Goal: Task Accomplishment & Management: Use online tool/utility

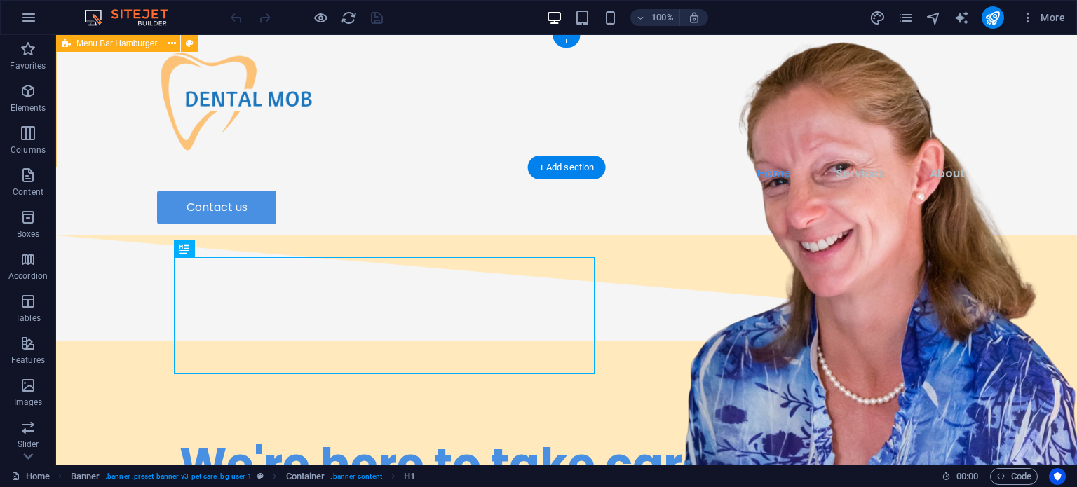
click at [780, 93] on div "Home Services About Contact Home Services About Contact us" at bounding box center [566, 135] width 1021 height 200
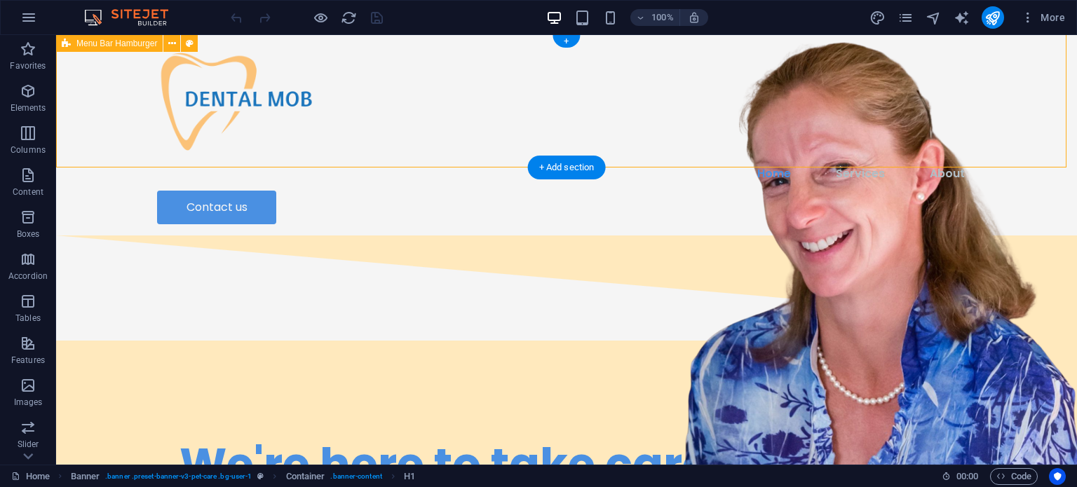
click at [780, 93] on div "Home Services About Contact Home Services About Contact us" at bounding box center [566, 135] width 1021 height 200
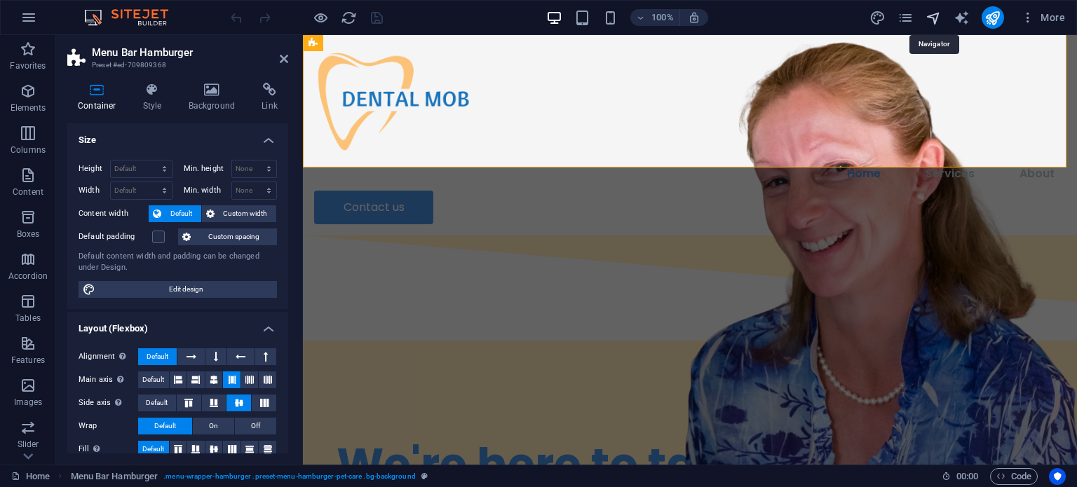
click at [936, 19] on icon "navigator" at bounding box center [933, 18] width 16 height 16
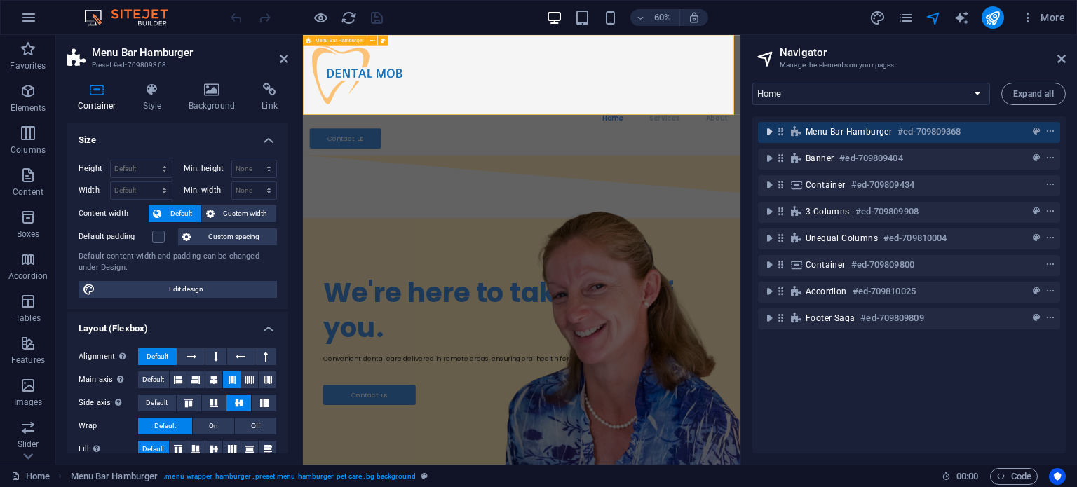
click at [768, 130] on icon "toggle-expand" at bounding box center [769, 132] width 14 height 14
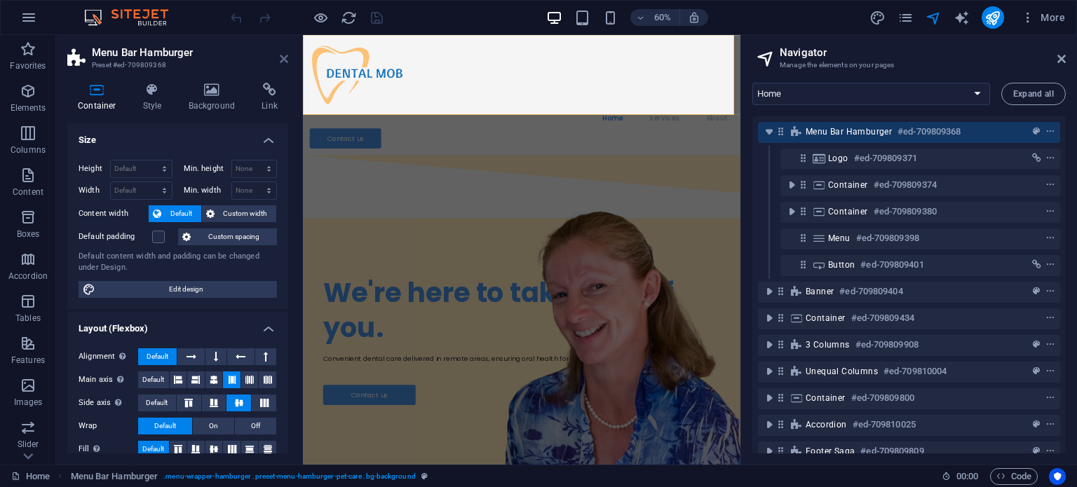
click at [280, 55] on icon at bounding box center [284, 58] width 8 height 11
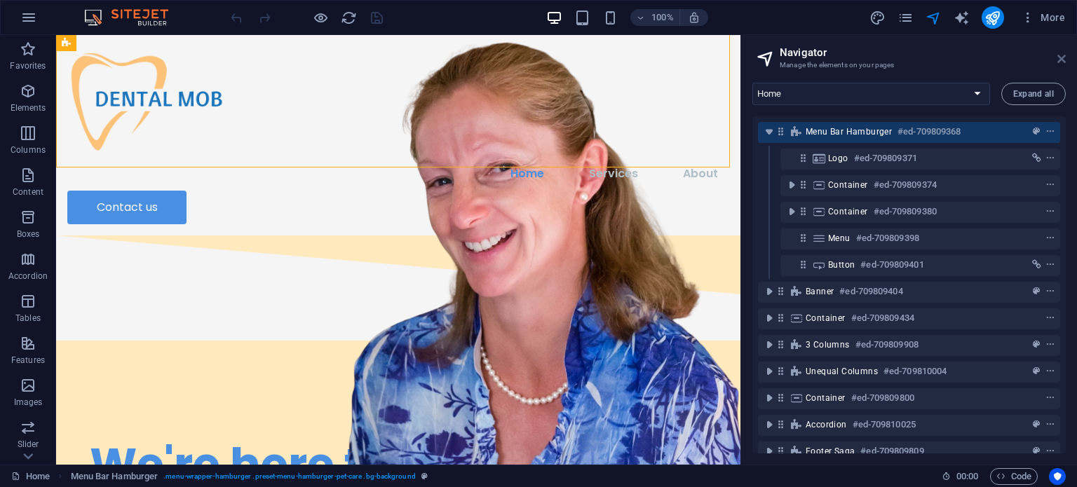
click at [1061, 60] on icon at bounding box center [1061, 58] width 8 height 11
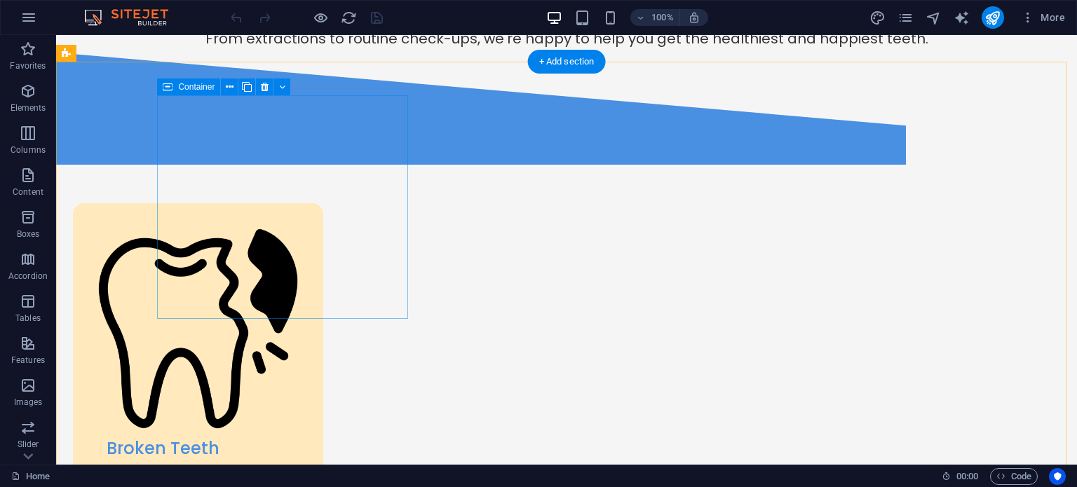
scroll to position [835, 0]
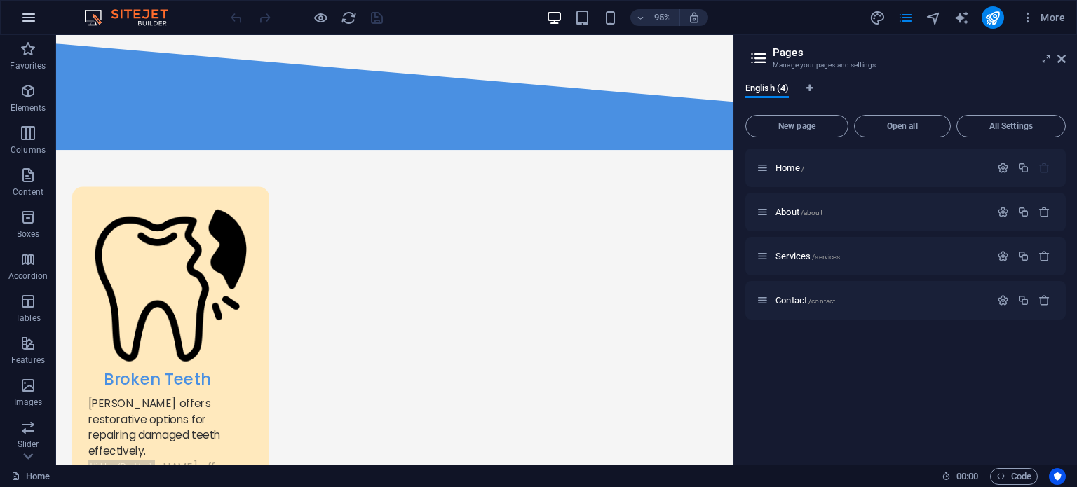
click at [27, 22] on icon "button" at bounding box center [28, 17] width 17 height 17
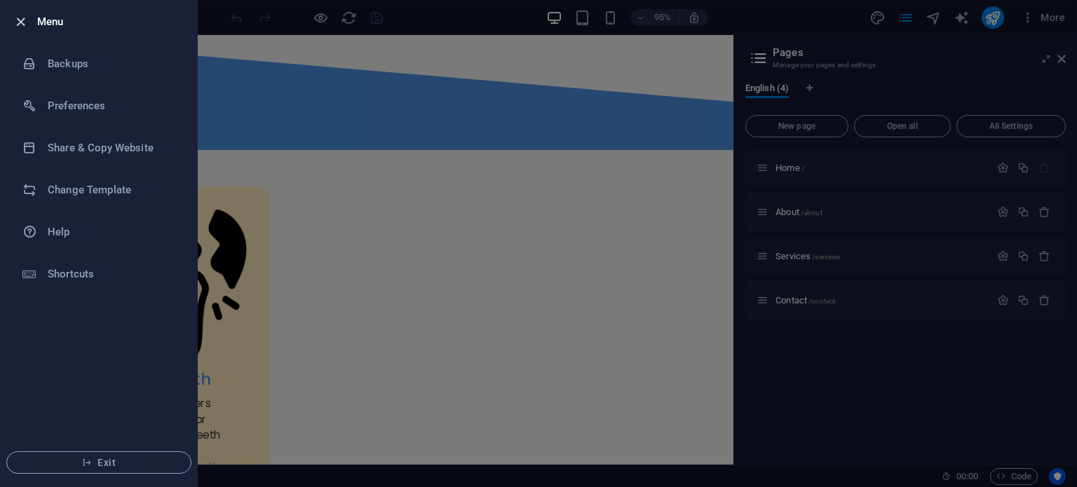
click at [13, 19] on icon "button" at bounding box center [21, 22] width 16 height 16
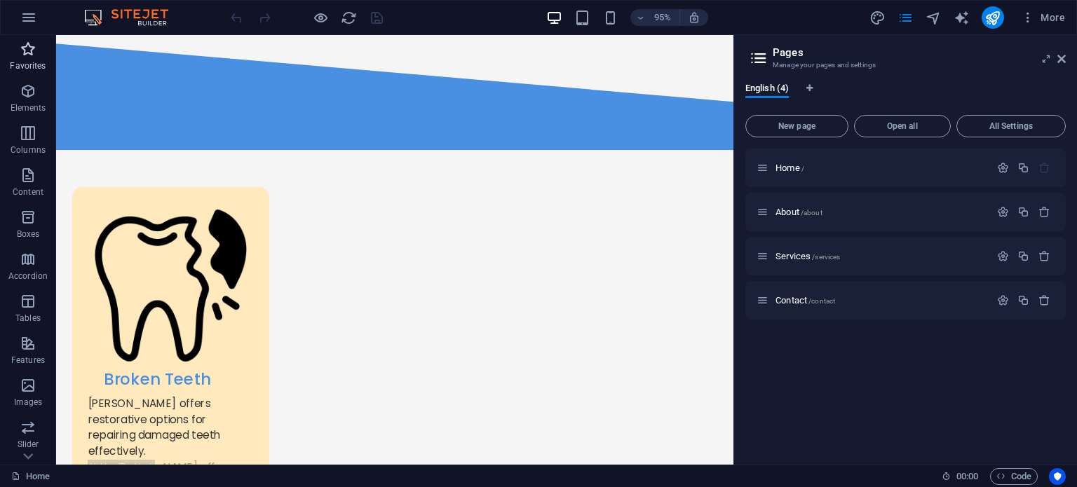
click at [15, 48] on span "Favorites" at bounding box center [28, 58] width 56 height 34
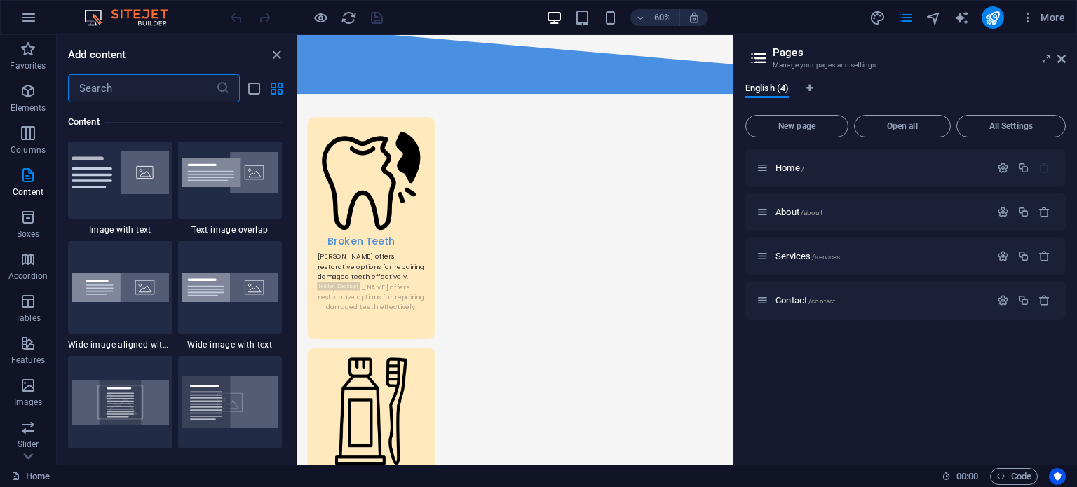
scroll to position [2687, 0]
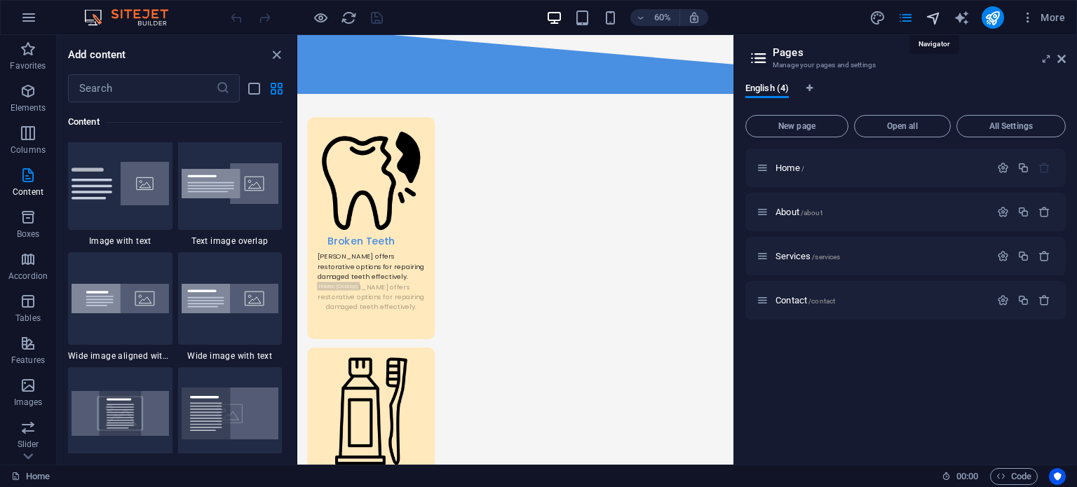
click at [928, 13] on icon "navigator" at bounding box center [933, 18] width 16 height 16
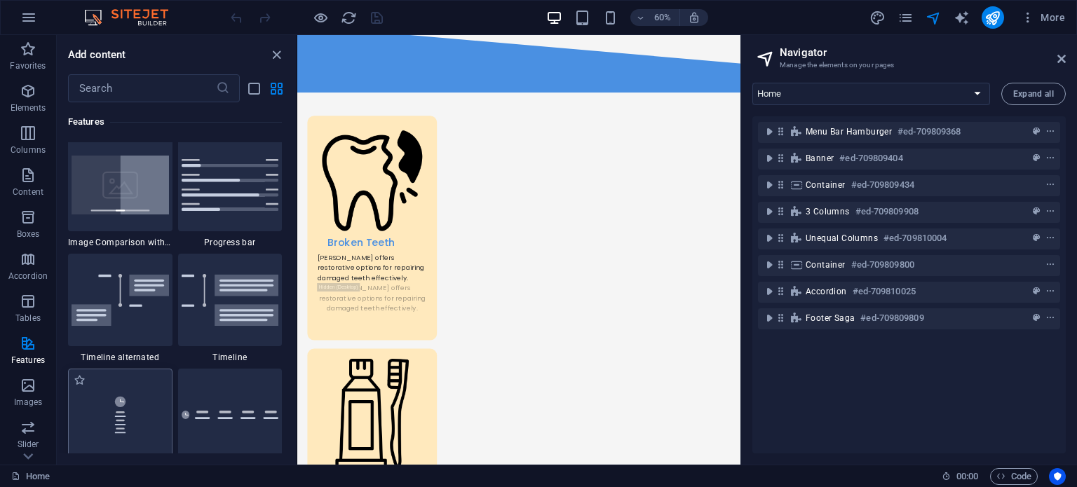
scroll to position [5801, 0]
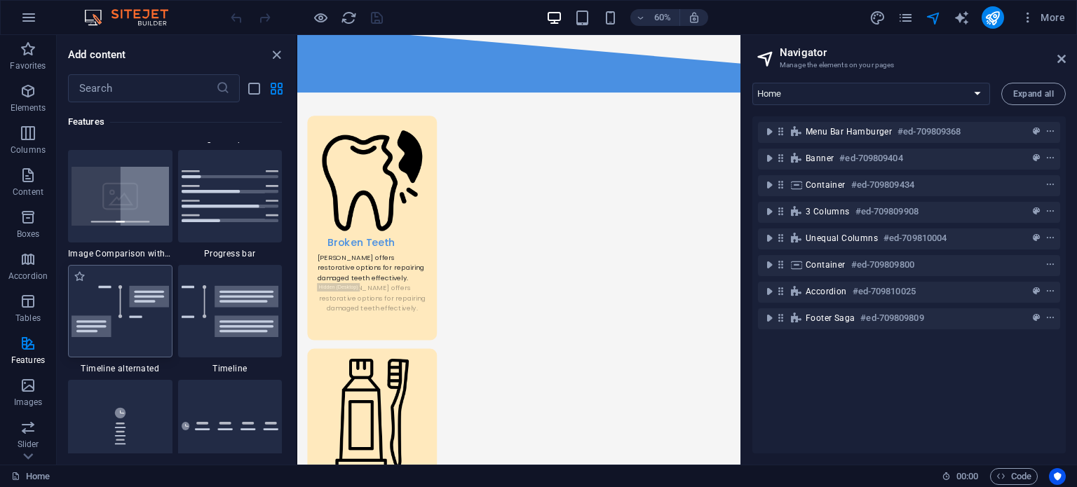
click at [146, 333] on img at bounding box center [119, 311] width 97 height 53
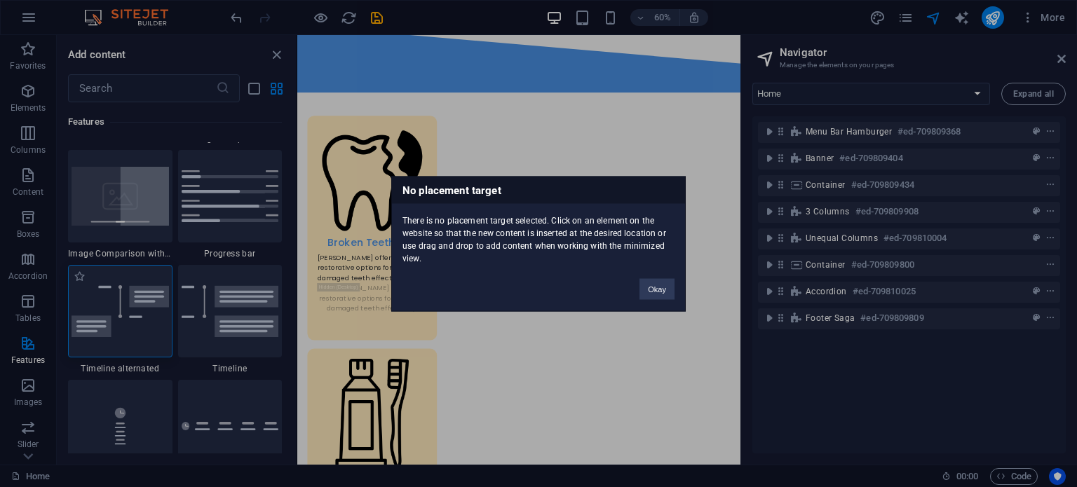
click at [146, 333] on div "No placement target There is no placement target selected. Click on an element …" at bounding box center [538, 243] width 1077 height 487
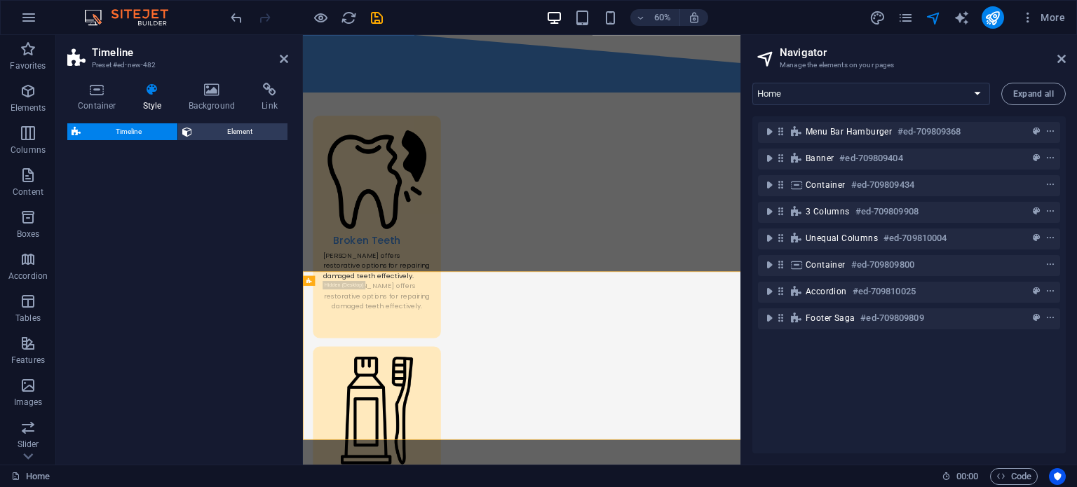
select select "rem"
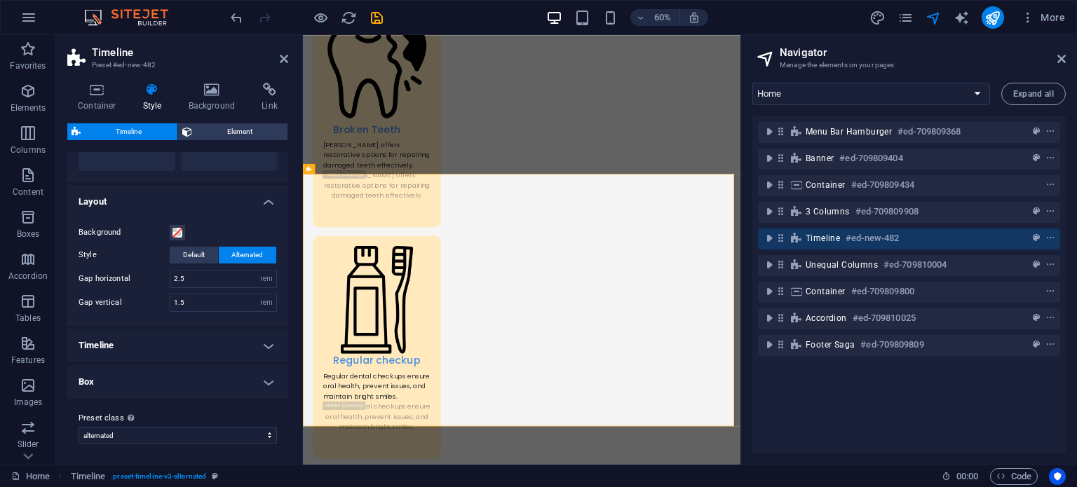
scroll to position [0, 0]
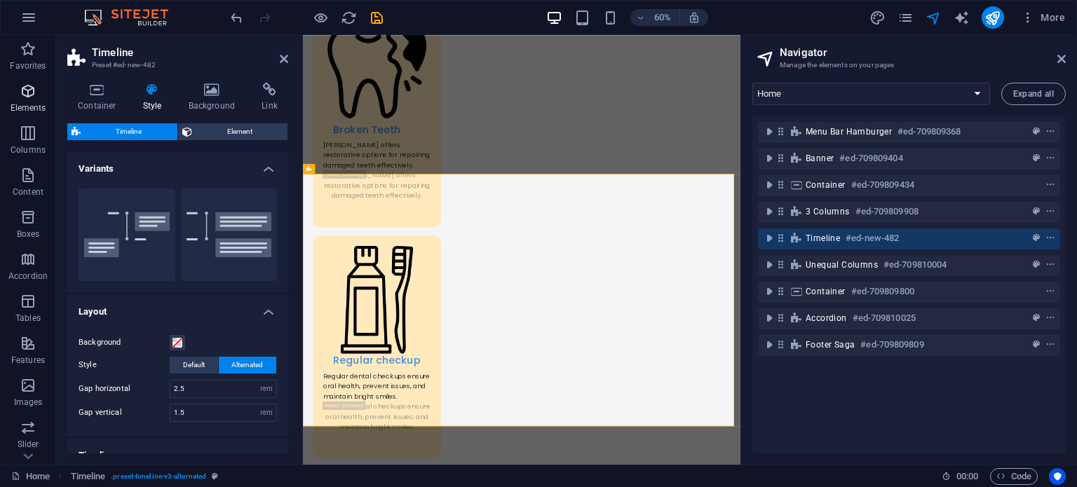
click at [30, 92] on icon "button" at bounding box center [28, 91] width 17 height 17
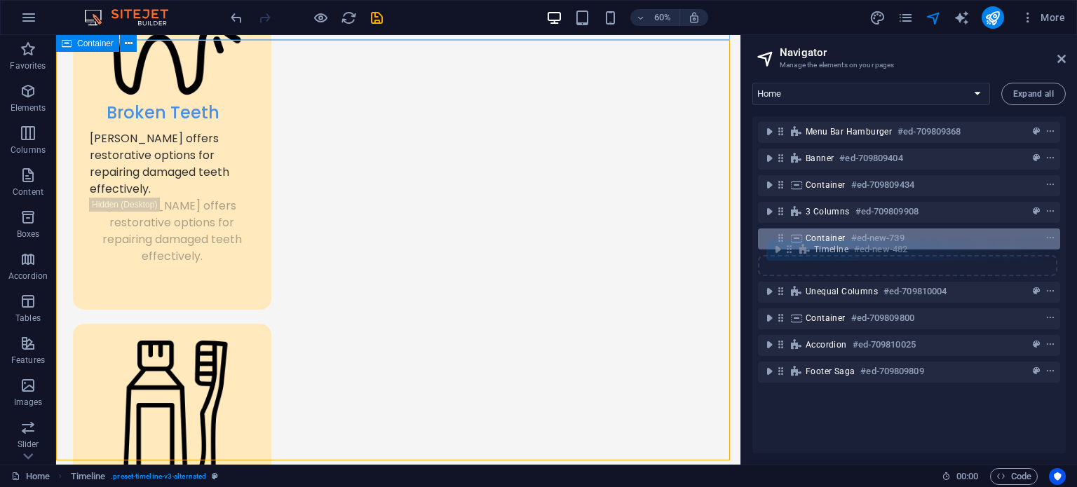
scroll to position [1612, 0]
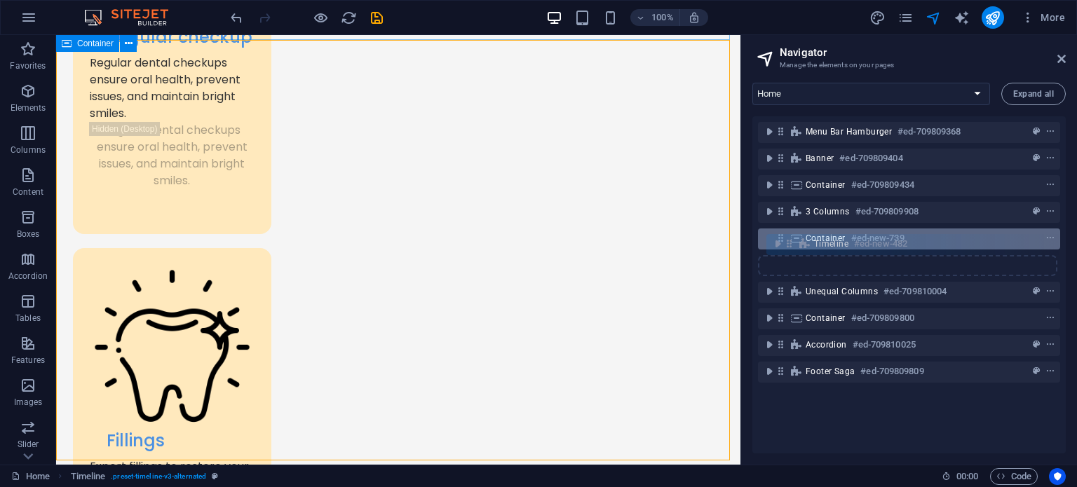
drag, startPoint x: 783, startPoint y: 268, endPoint x: 796, endPoint y: 240, distance: 31.7
click at [796, 240] on div "Menu Bar Hamburger #ed-709809368 Banner #ed-709809404 Container #ed-709809434 3…" at bounding box center [908, 284] width 313 height 337
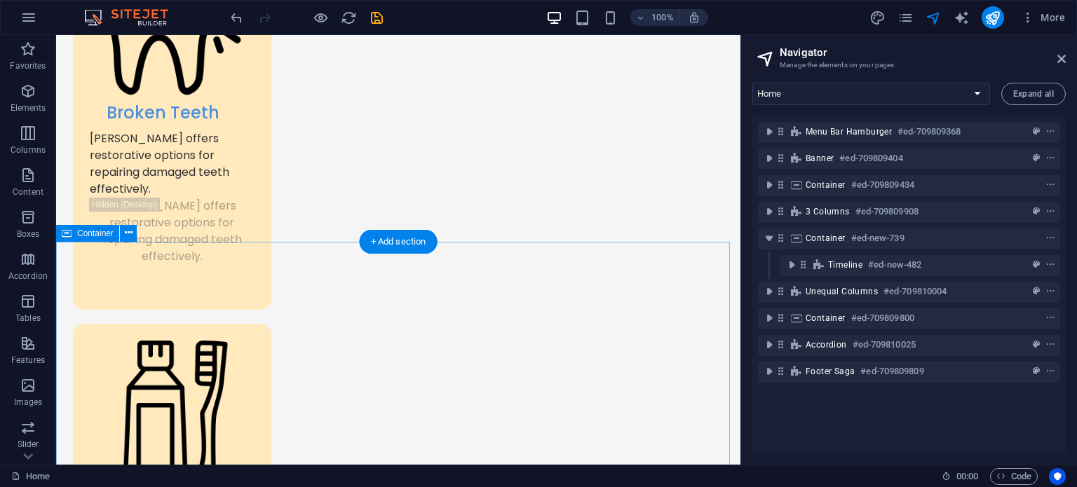
scroll to position [1141, 0]
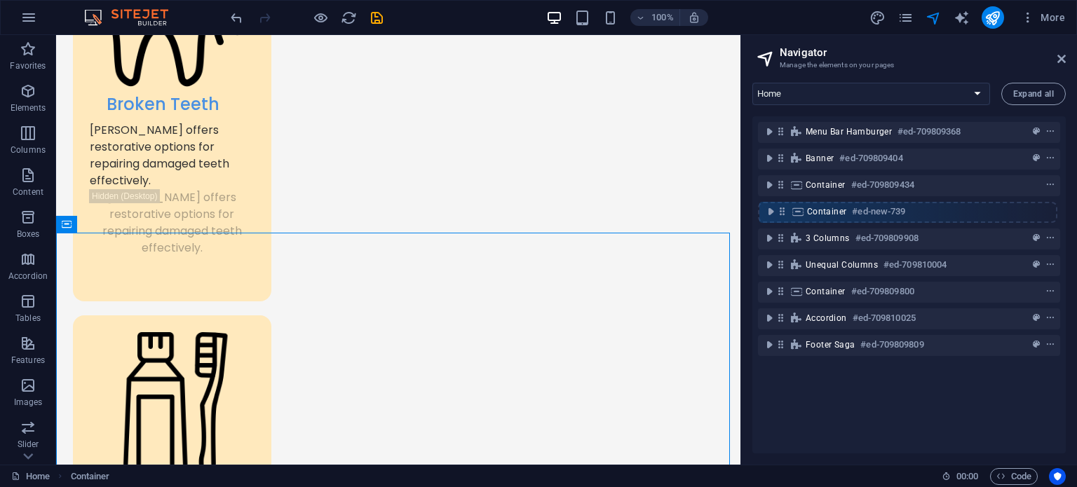
drag, startPoint x: 782, startPoint y: 240, endPoint x: 784, endPoint y: 206, distance: 33.7
click at [784, 206] on div "Menu Bar Hamburger #ed-709809368 Banner #ed-709809404 Container #ed-709809434 3…" at bounding box center [908, 284] width 313 height 337
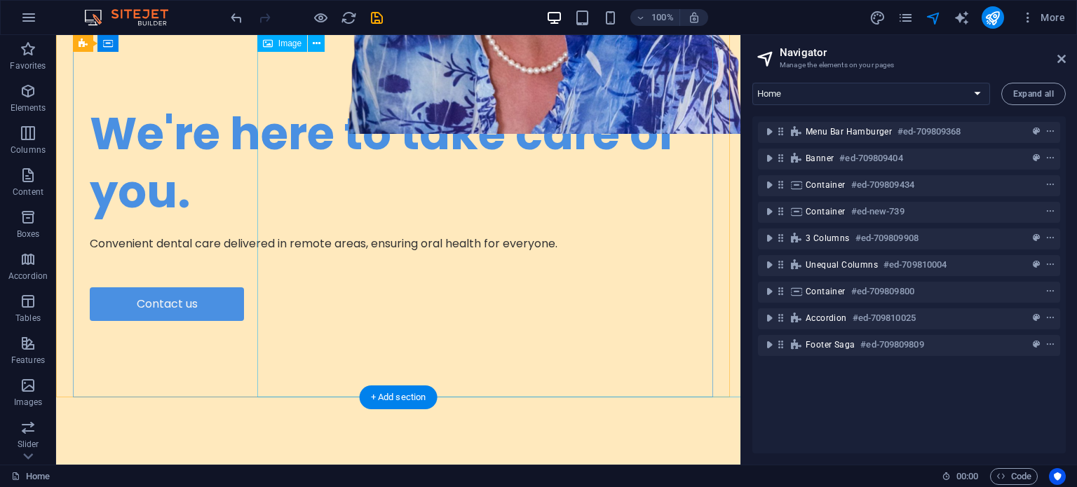
scroll to position [331, 0]
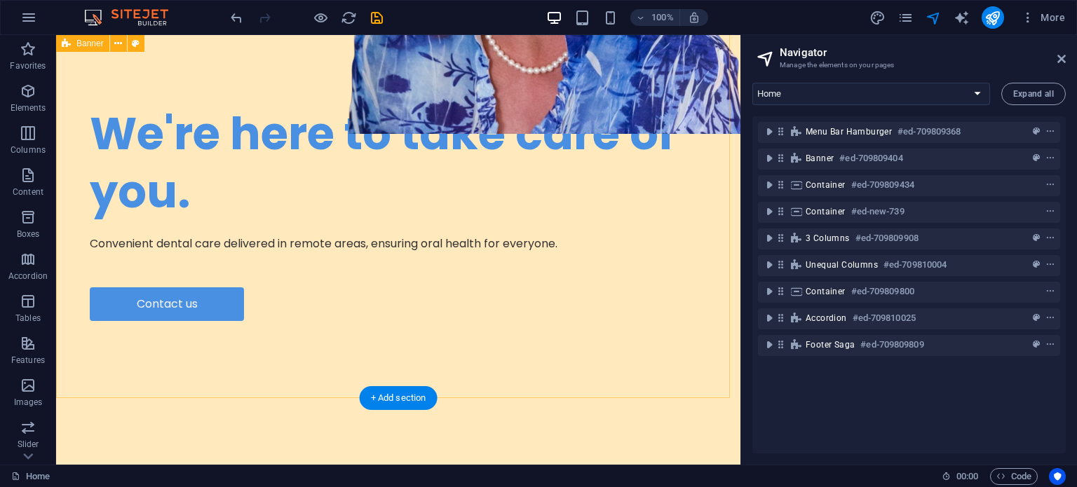
click at [63, 364] on div "We're here to take care of you. Convenient dental care delivered in remote area…" at bounding box center [398, 185] width 684 height 561
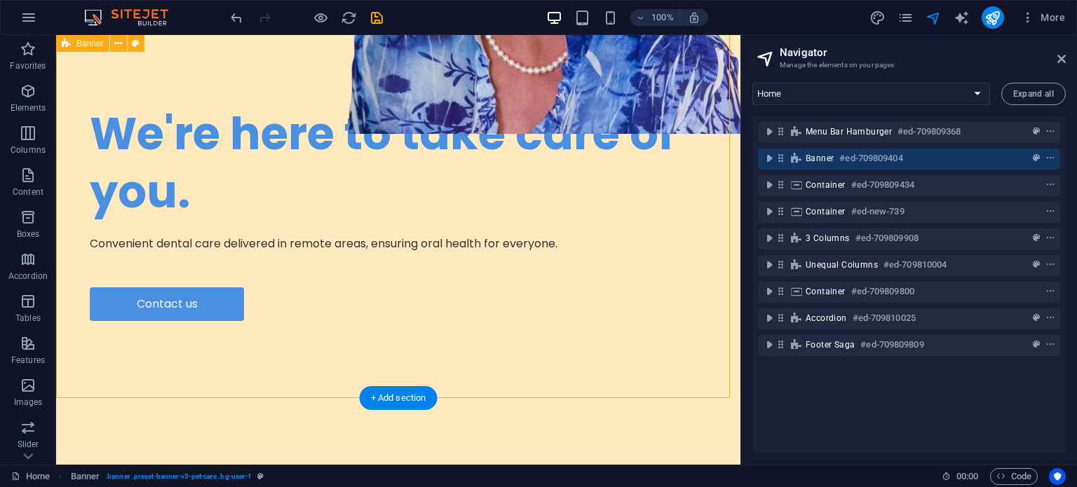
click at [63, 364] on div "We're here to take care of you. Convenient dental care delivered in remote area…" at bounding box center [398, 185] width 684 height 561
select select "px"
select select "diagonal"
select select "px"
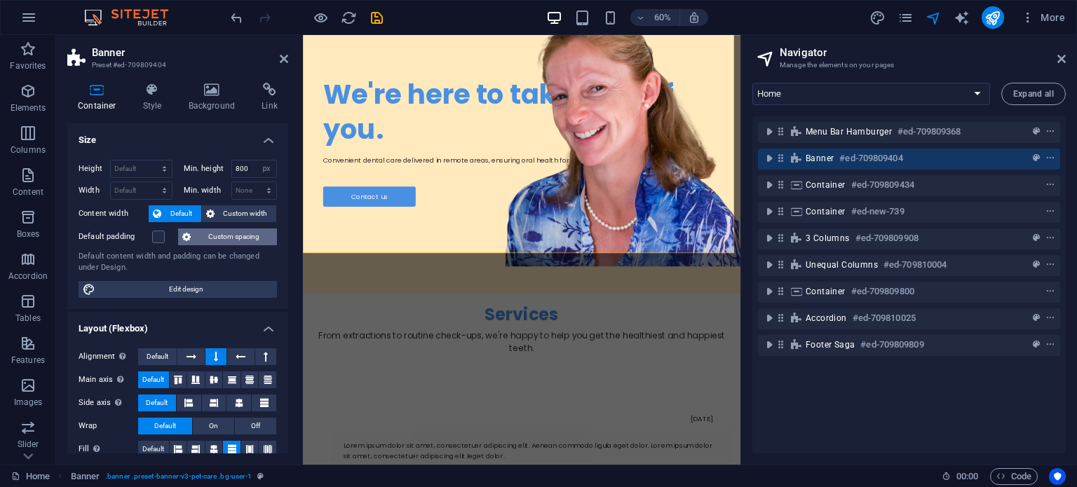
click at [213, 235] on span "Custom spacing" at bounding box center [234, 236] width 78 height 17
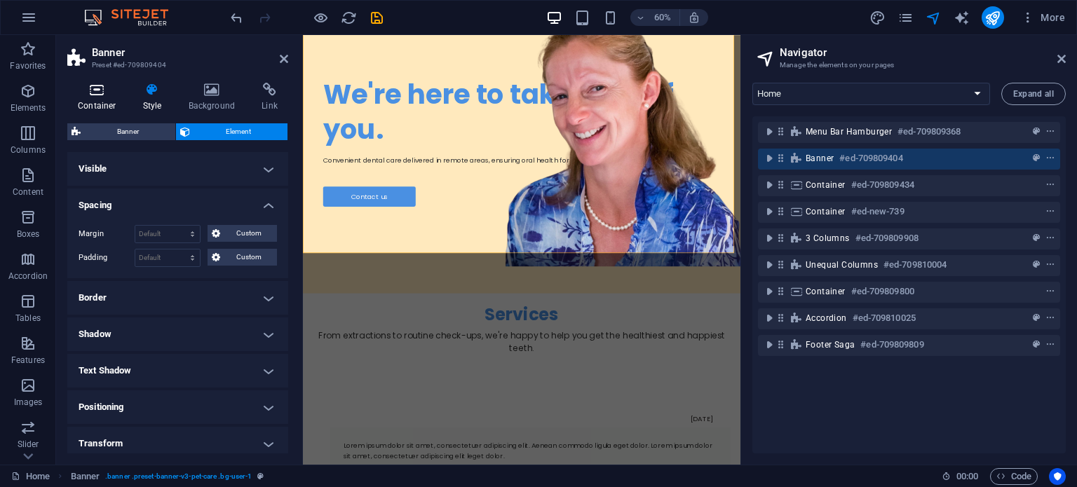
click at [90, 103] on h4 "Container" at bounding box center [99, 97] width 65 height 29
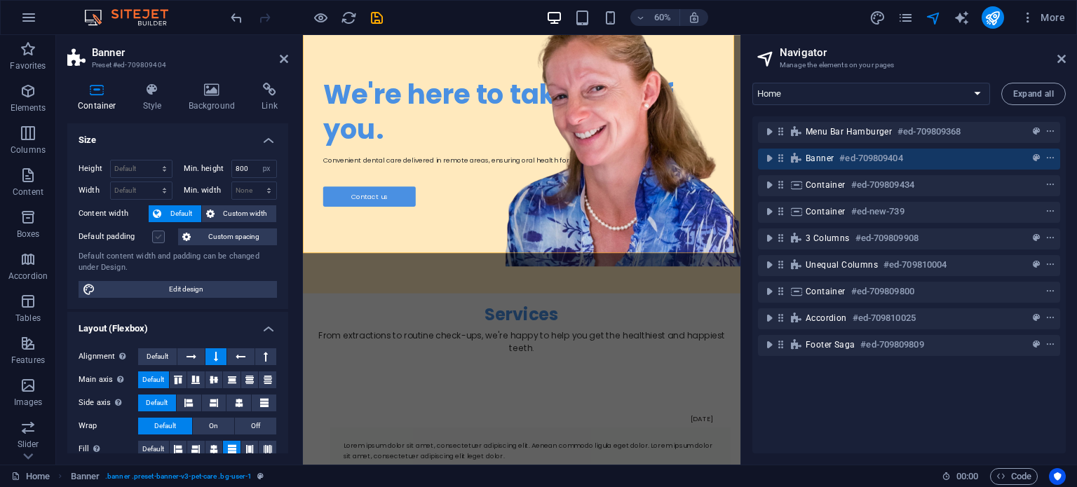
click at [158, 238] on label at bounding box center [158, 237] width 13 height 13
click at [0, 0] on input "Default padding" at bounding box center [0, 0] width 0 height 0
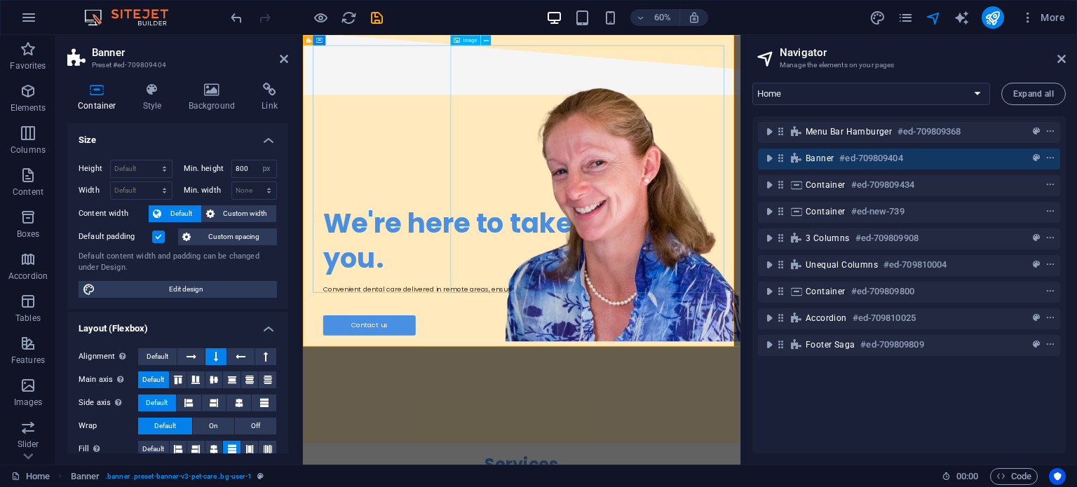
scroll to position [207, 0]
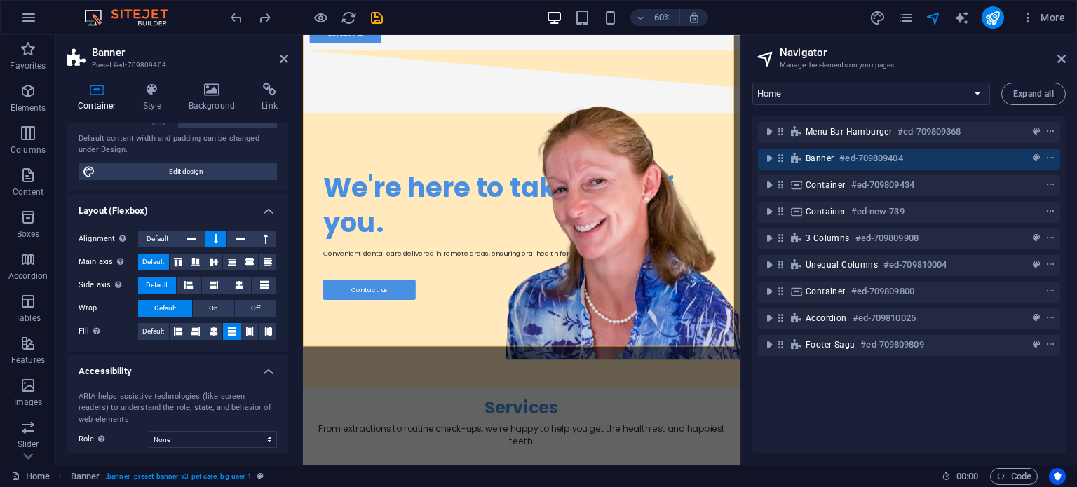
scroll to position [118, 0]
click at [765, 160] on icon "toggle-expand" at bounding box center [769, 158] width 14 height 14
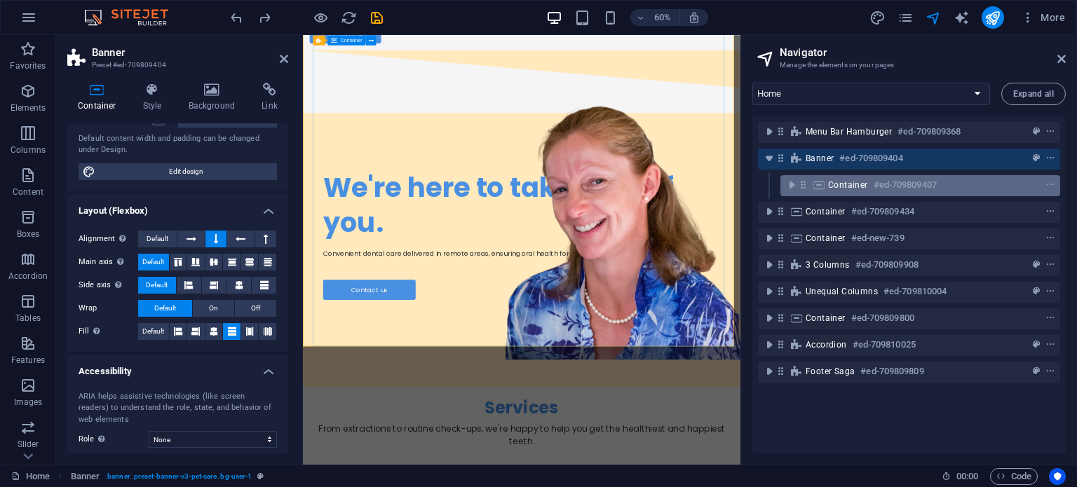
click at [854, 187] on span "Container" at bounding box center [848, 184] width 40 height 11
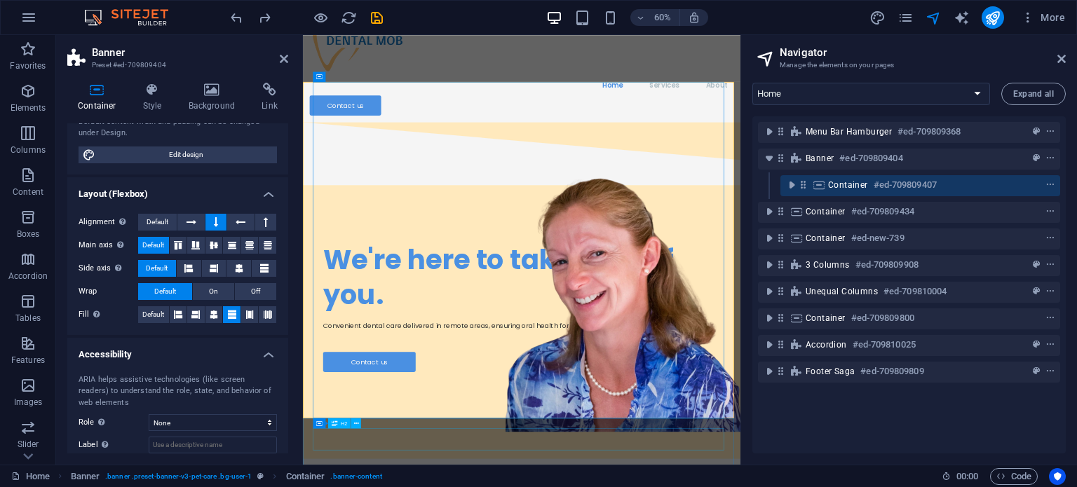
scroll to position [77, 0]
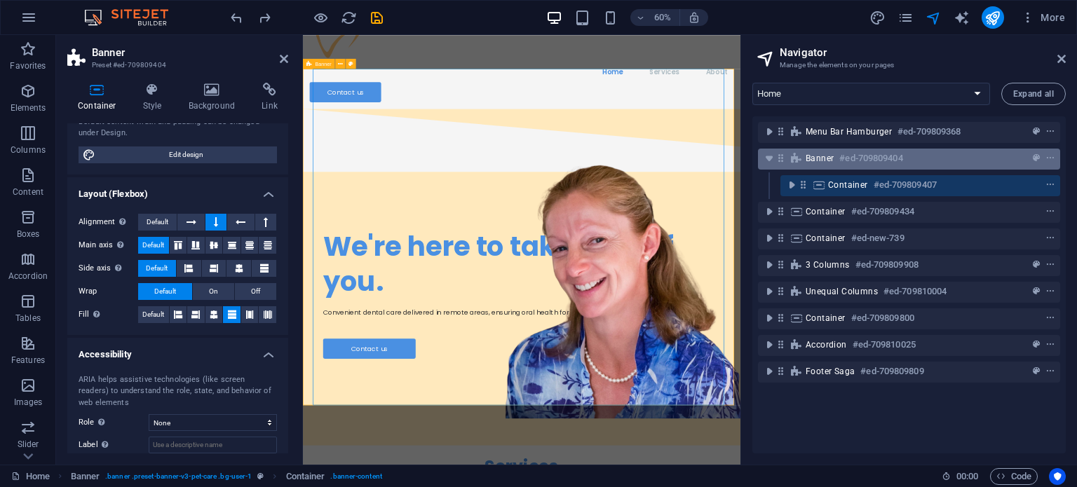
click at [840, 153] on h6 "#ed-709809404" at bounding box center [870, 158] width 63 height 17
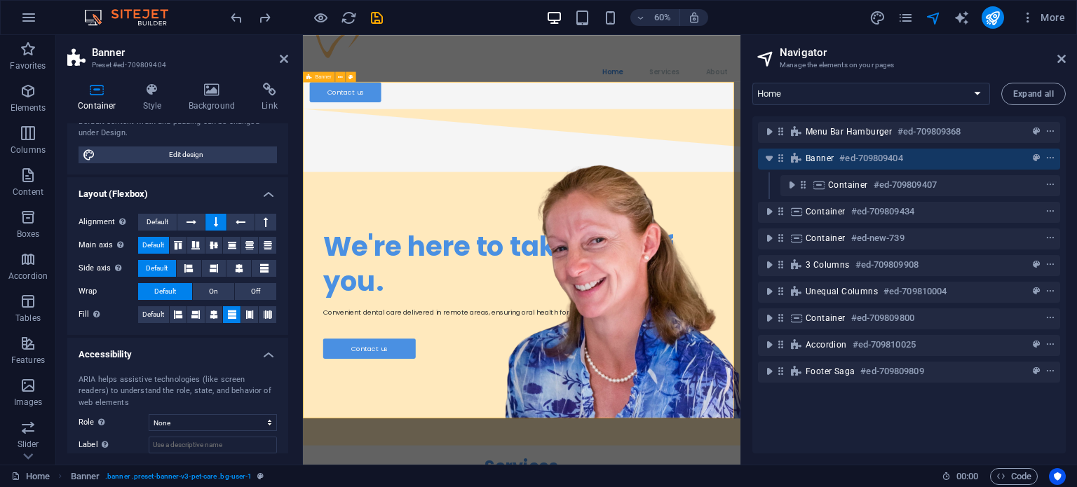
scroll to position [55, 0]
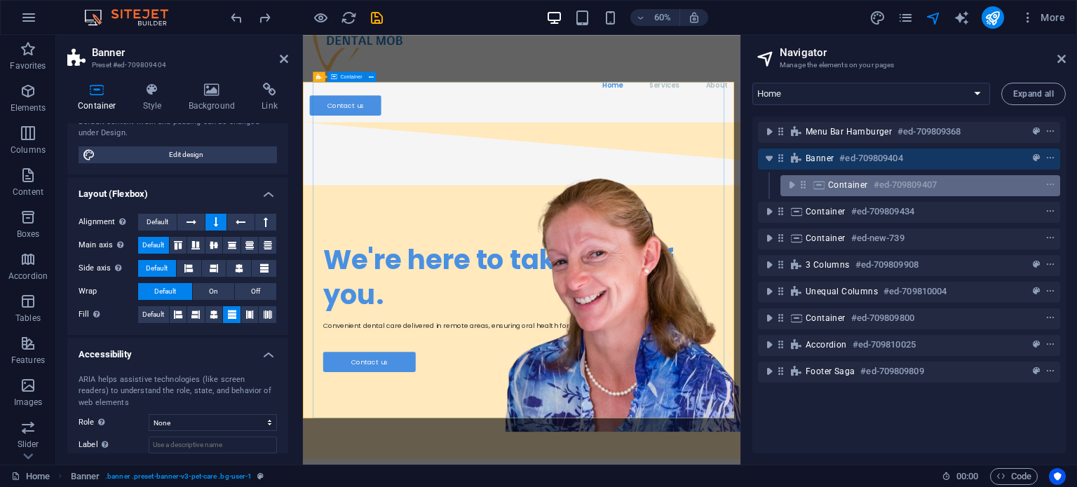
click at [849, 187] on span "Container" at bounding box center [848, 184] width 40 height 11
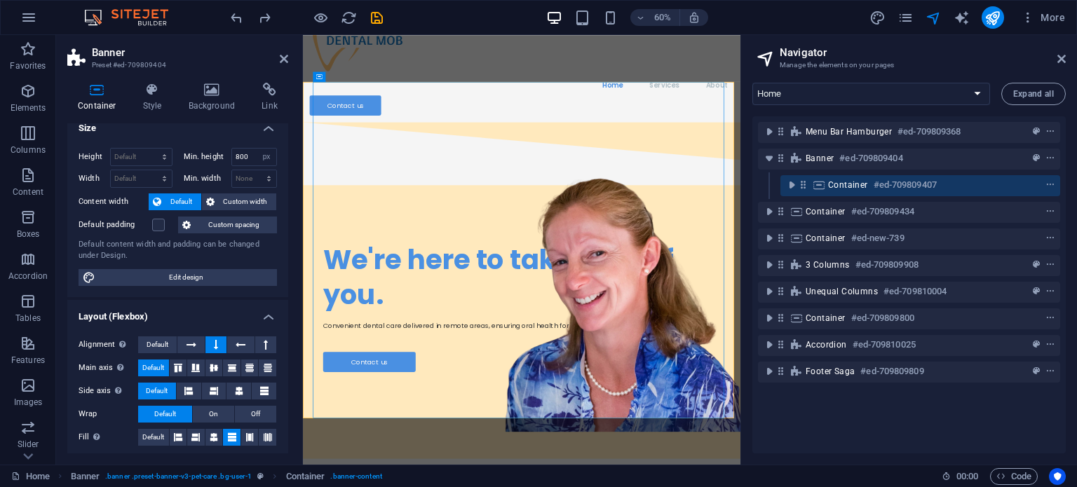
scroll to position [0, 0]
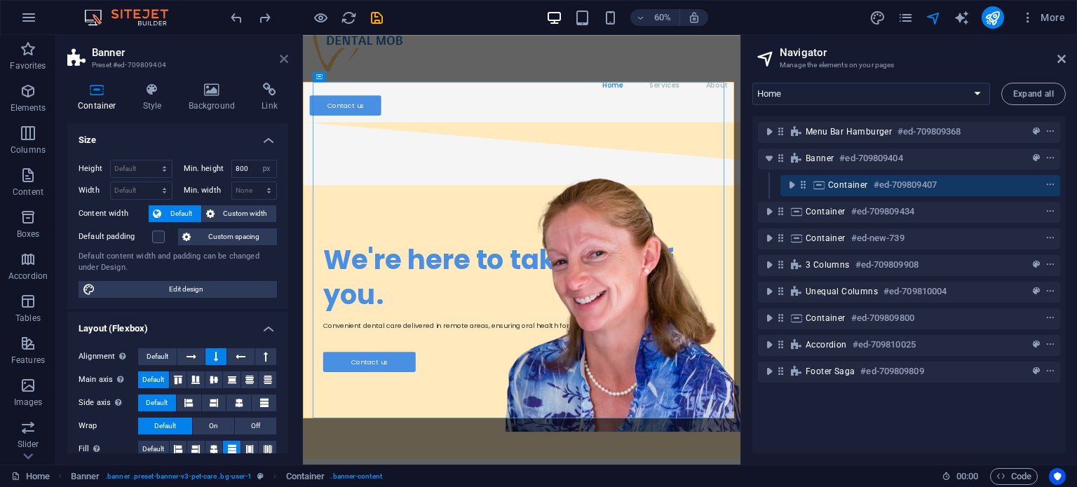
click at [283, 60] on icon at bounding box center [284, 58] width 8 height 11
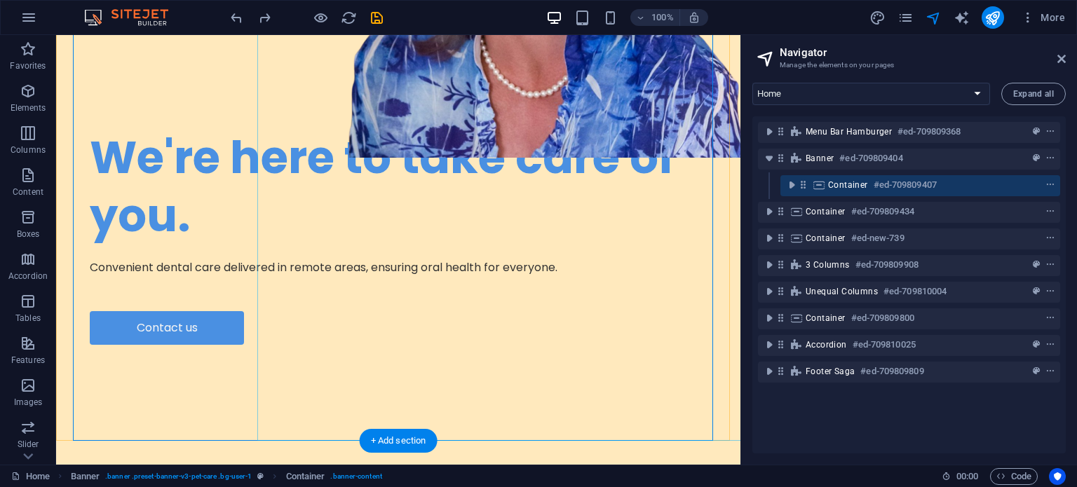
scroll to position [308, 0]
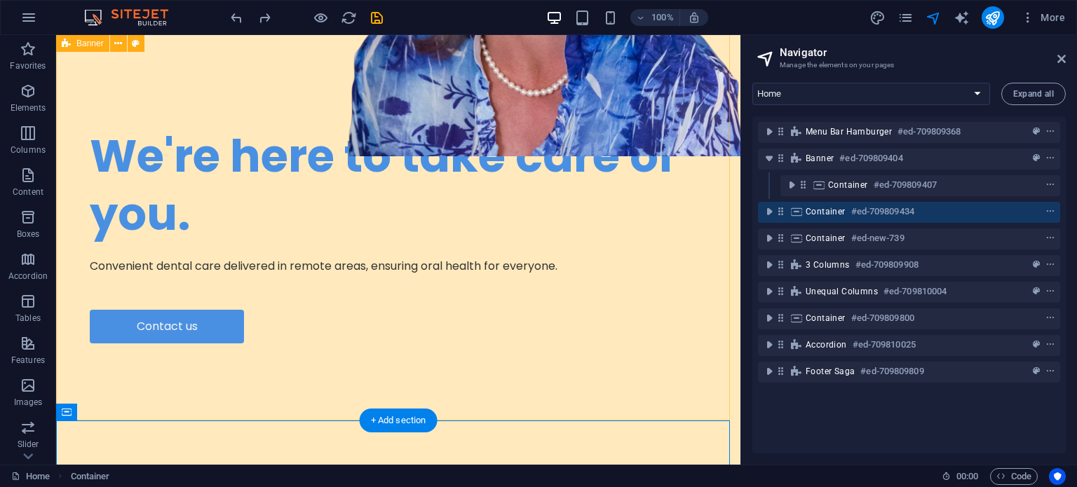
click at [64, 356] on div "We're here to take care of you. Convenient dental care delivered in remote area…" at bounding box center [398, 207] width 684 height 561
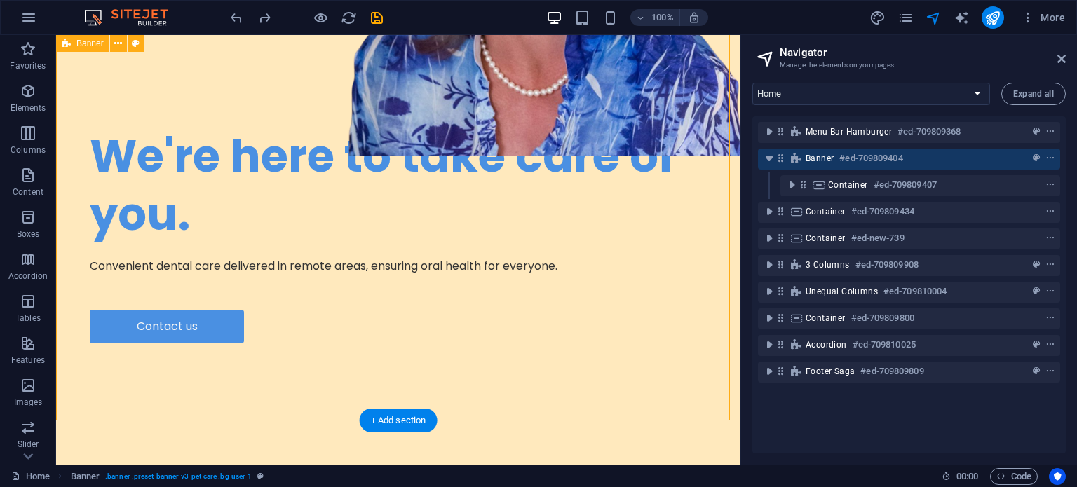
click at [64, 356] on div "We're here to take care of you. Convenient dental care delivered in remote area…" at bounding box center [398, 207] width 684 height 561
select select "px"
select select "diagonal"
select select "px"
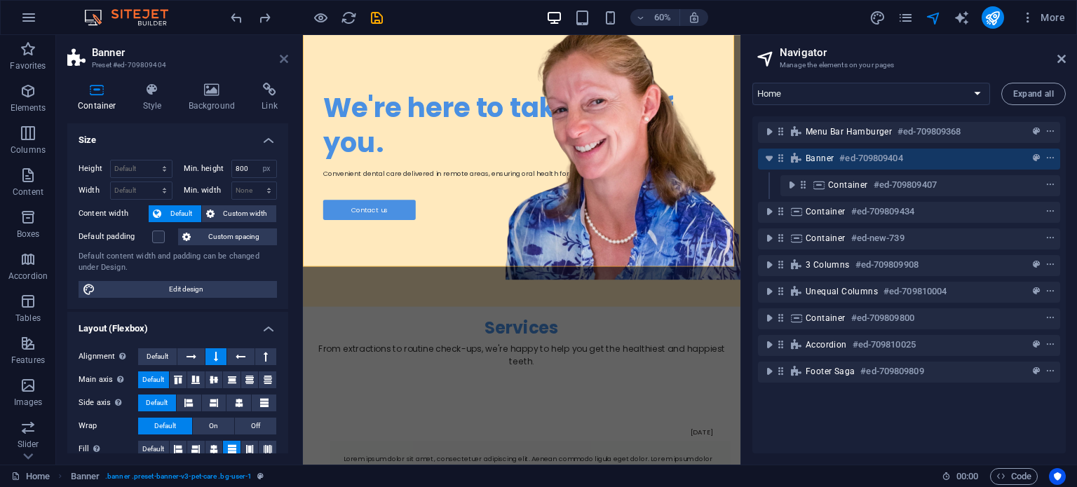
click at [287, 60] on icon at bounding box center [284, 58] width 8 height 11
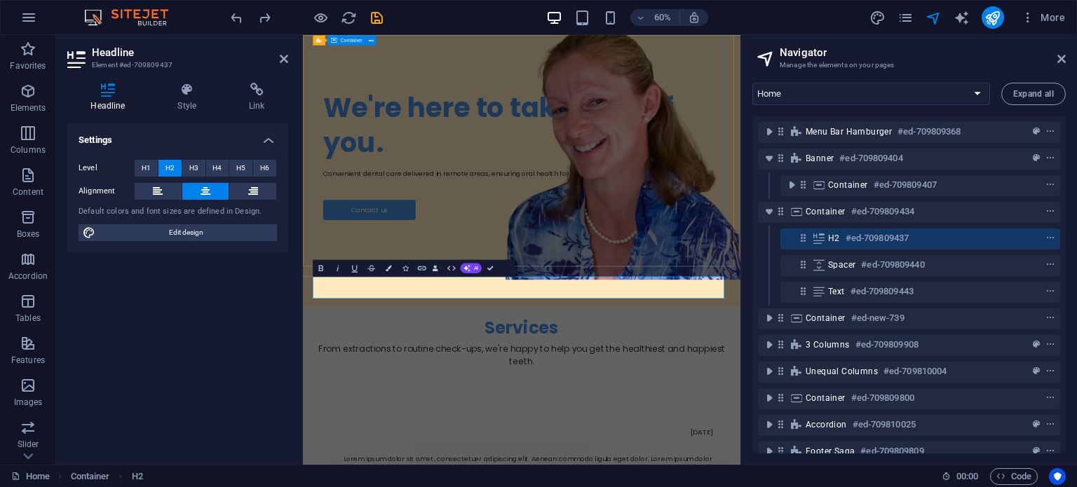
click at [446, 354] on div "We're here to take care of you. Convenient dental care delivered in remote area…" at bounding box center [667, 234] width 695 height 395
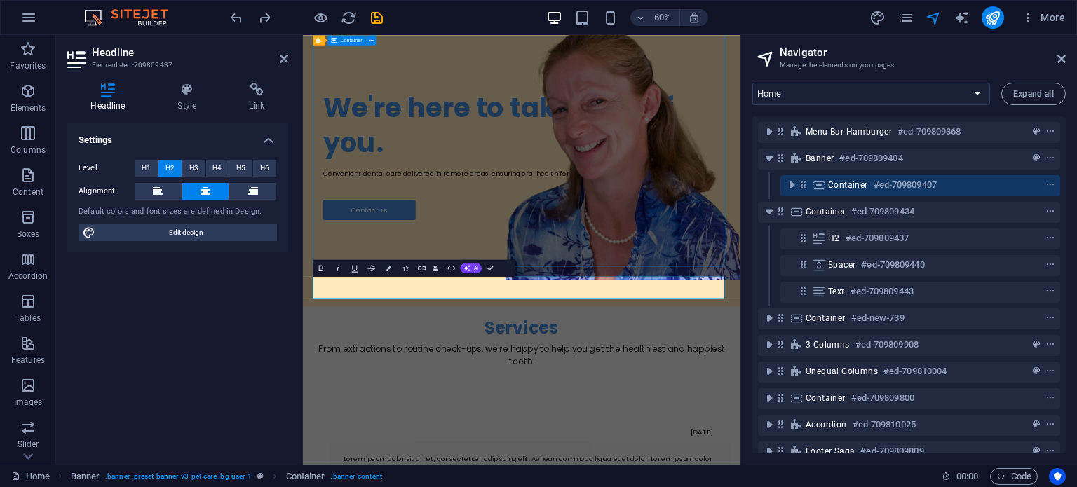
click at [446, 354] on div "We're here to take care of you. Convenient dental care delivered in remote area…" at bounding box center [667, 234] width 695 height 395
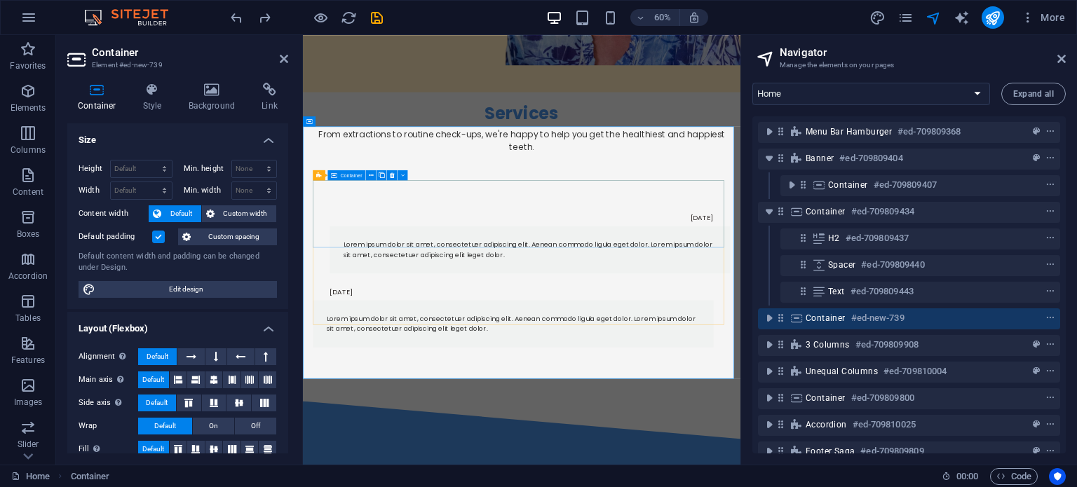
scroll to position [607, 0]
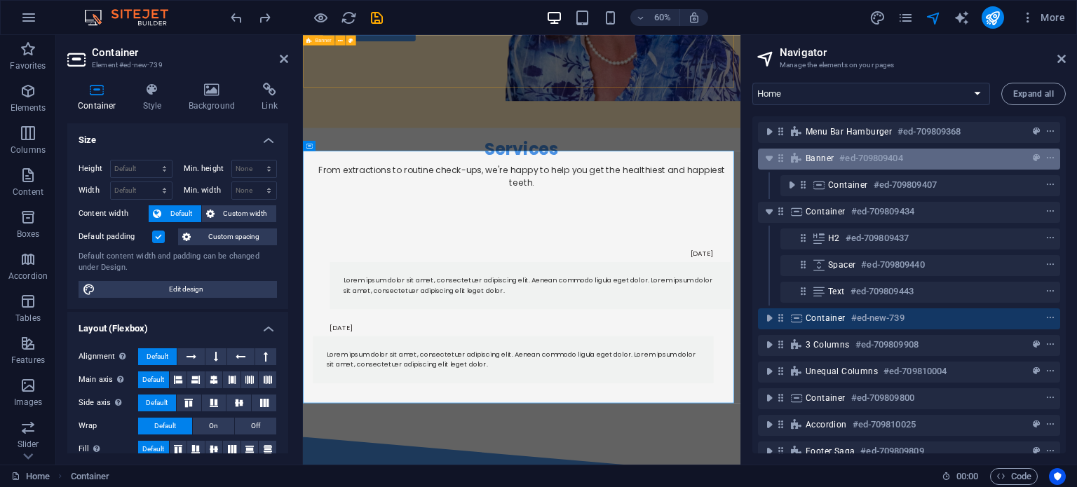
click at [828, 151] on div "Banner #ed-709809404" at bounding box center [897, 158] width 184 height 17
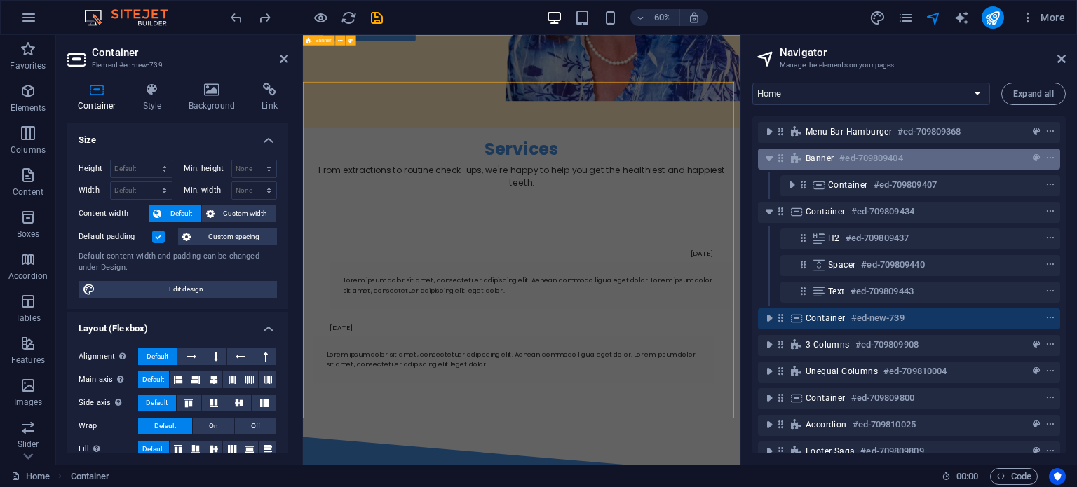
scroll to position [55, 0]
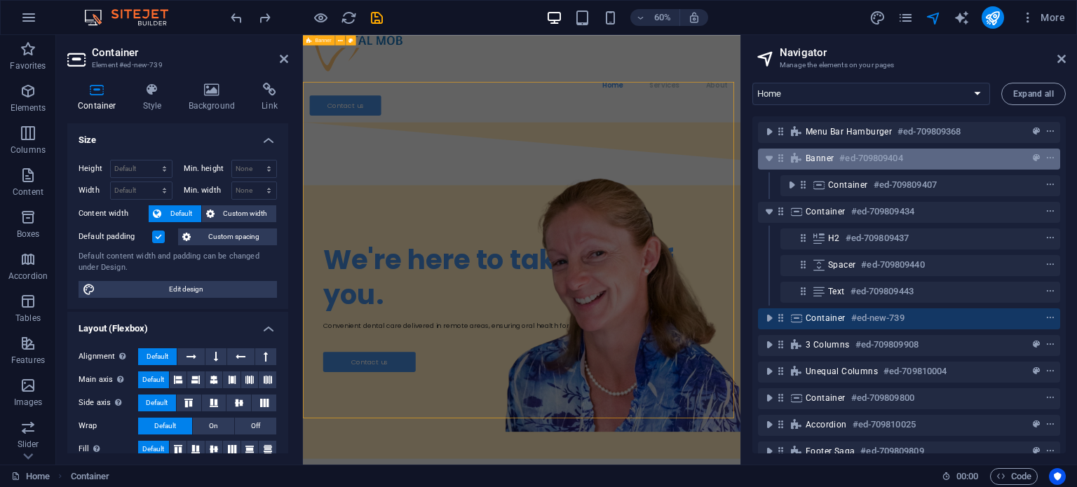
click at [828, 151] on div "Banner #ed-709809404" at bounding box center [897, 158] width 184 height 17
select select "px"
select select "diagonal"
select select "px"
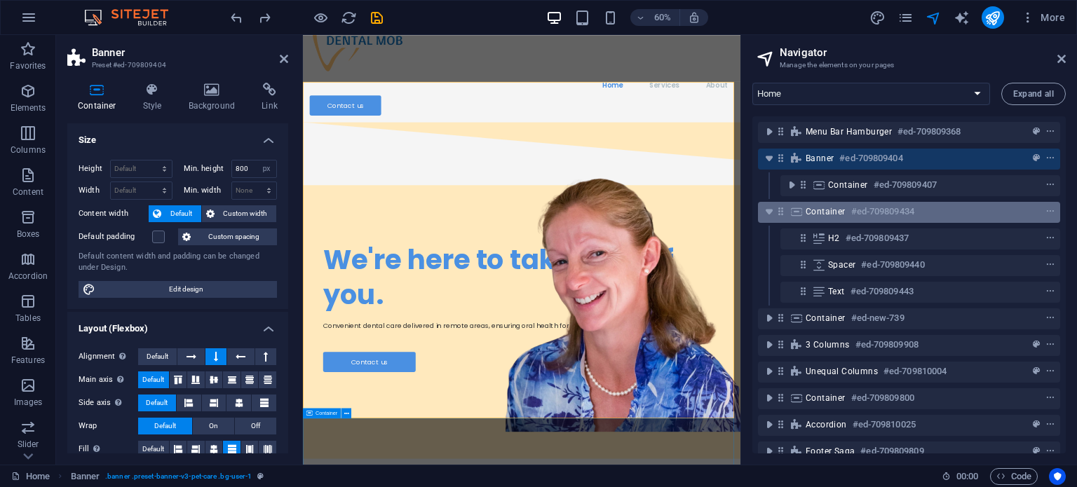
click at [835, 205] on div "Container #ed-709809434" at bounding box center [897, 211] width 184 height 17
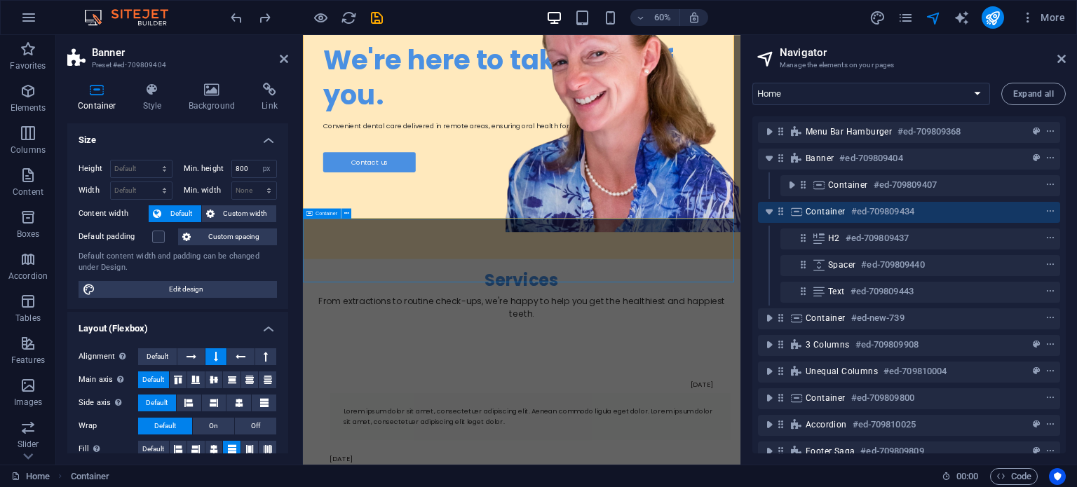
click at [835, 205] on div "Container #ed-709809434" at bounding box center [897, 211] width 184 height 17
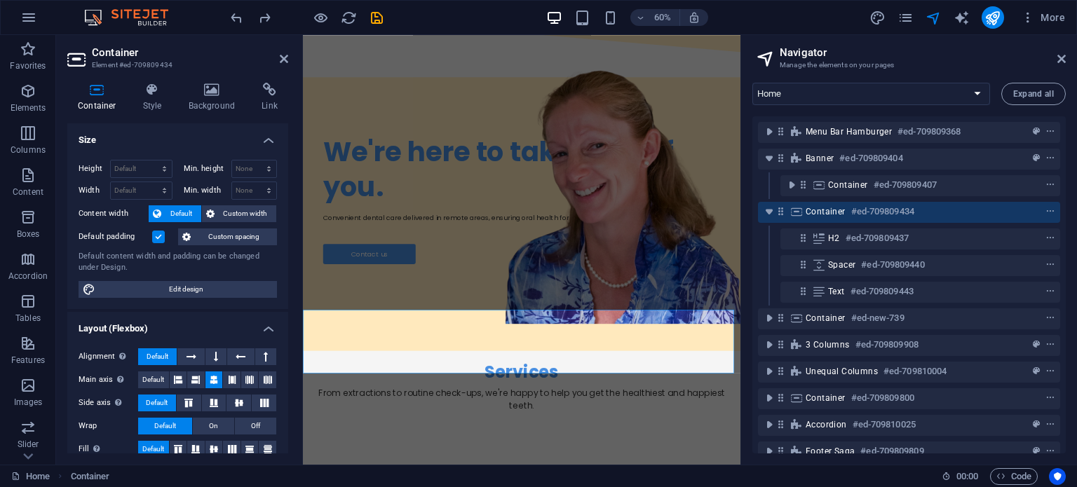
scroll to position [212, 0]
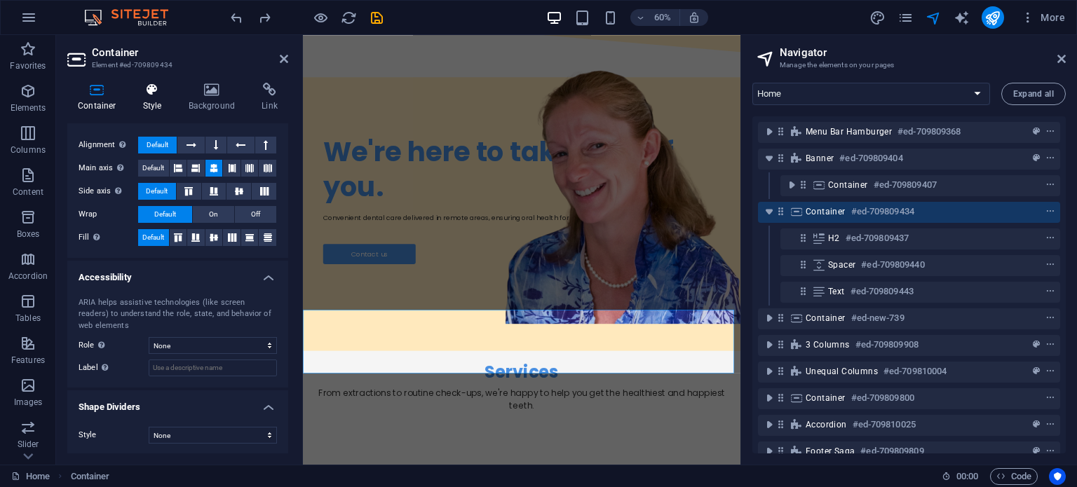
click at [151, 87] on icon at bounding box center [152, 90] width 40 height 14
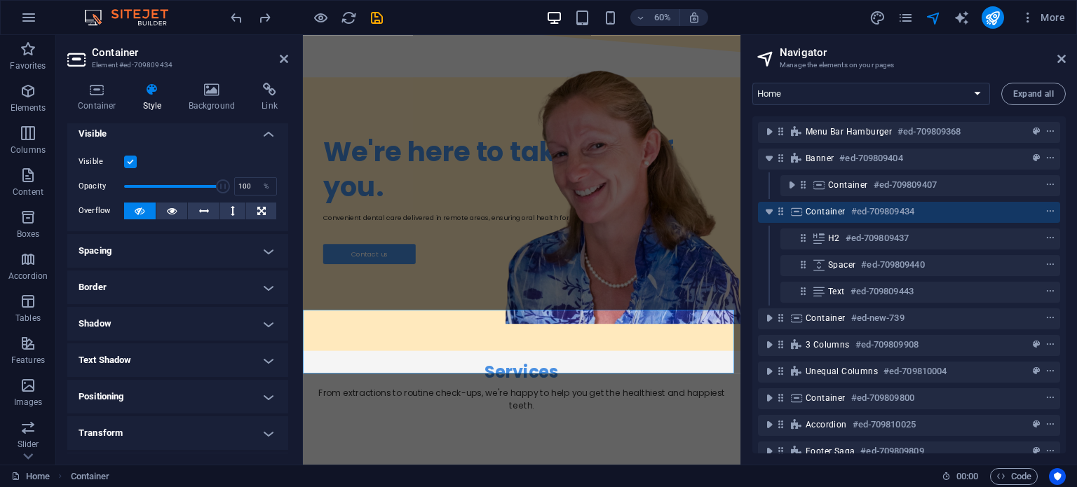
scroll to position [6, 0]
click at [169, 255] on h4 "Spacing" at bounding box center [177, 252] width 221 height 34
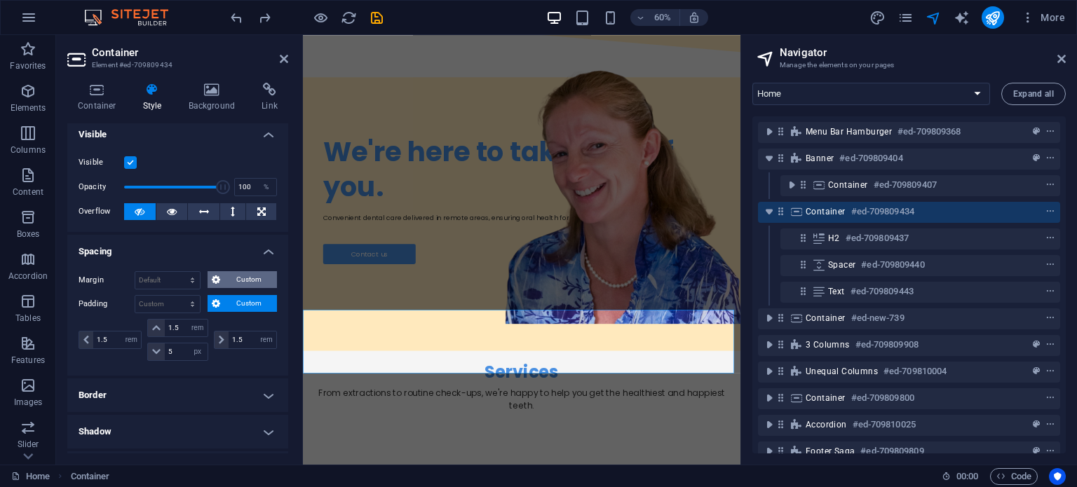
click at [224, 284] on span "Custom" at bounding box center [248, 279] width 48 height 17
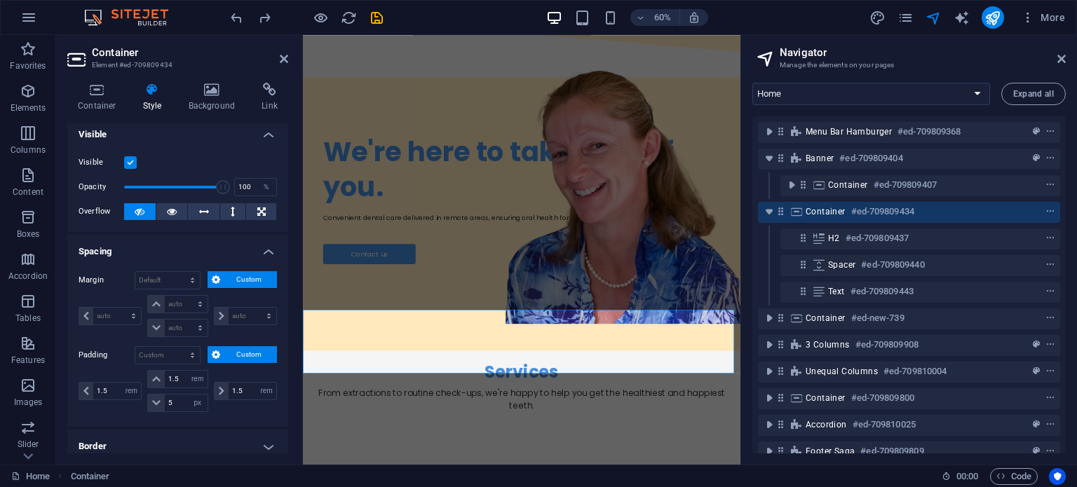
click at [224, 281] on span "Custom" at bounding box center [248, 279] width 48 height 17
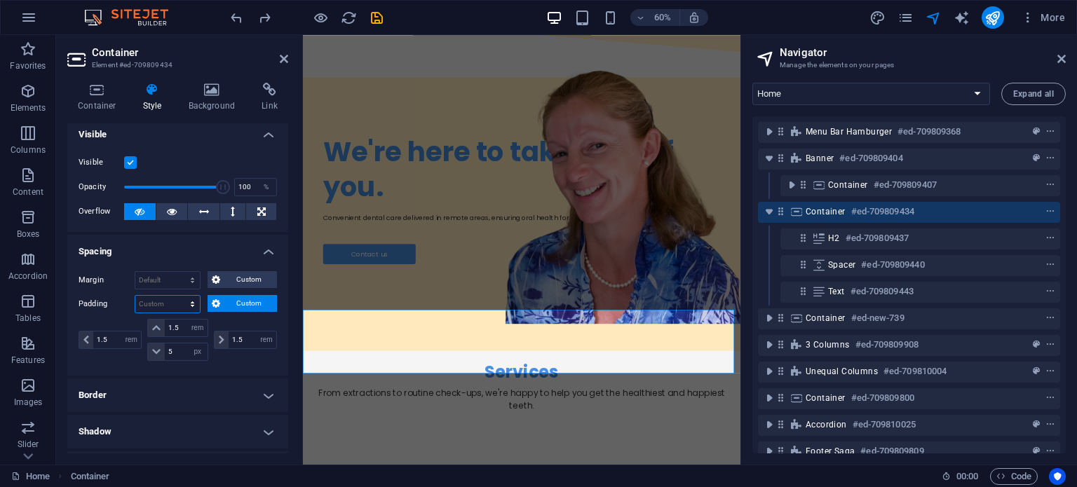
click at [179, 302] on select "Default px rem % vh vw Custom" at bounding box center [167, 304] width 64 height 17
select select "rem"
click at [179, 296] on select "Default px rem % vh vw Custom" at bounding box center [167, 304] width 64 height 17
type input "0"
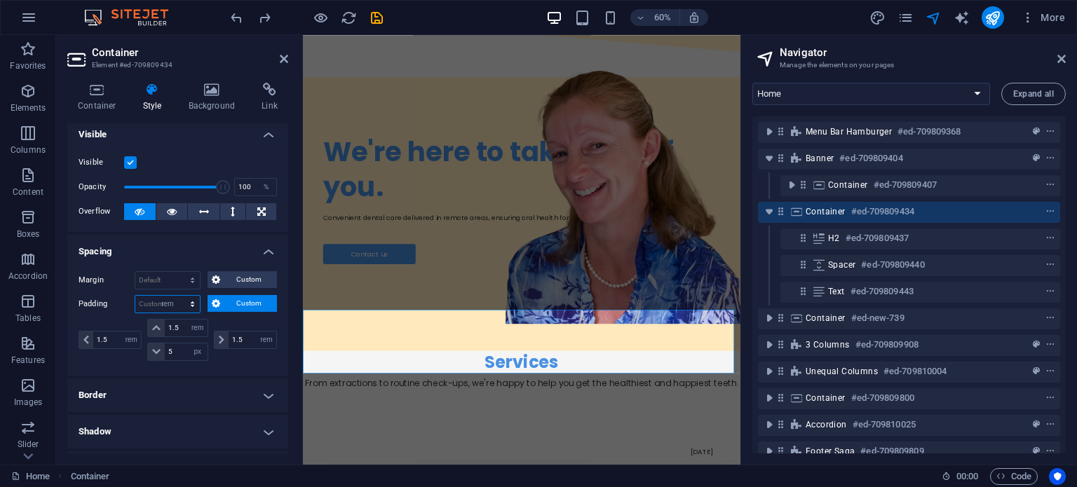
type input "0"
select select "rem"
type input "0"
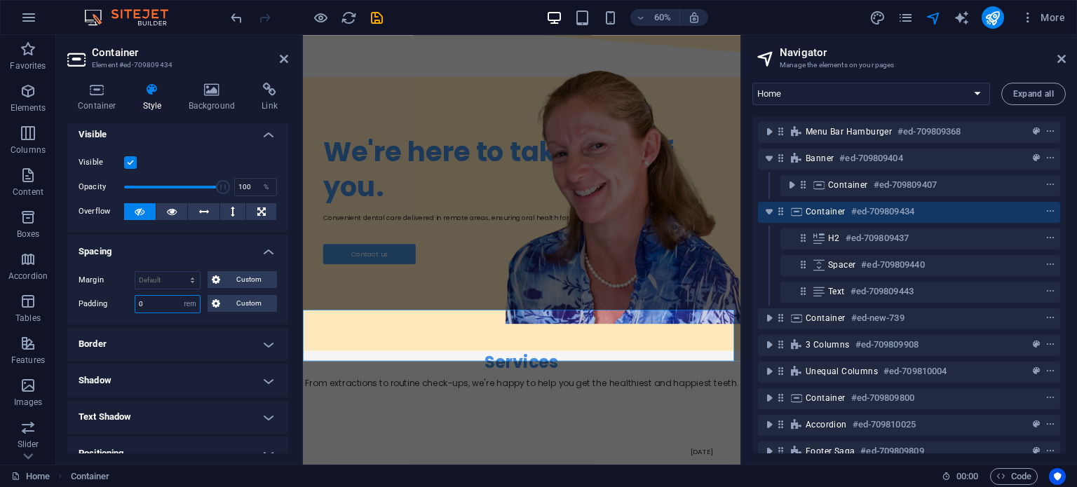
click at [171, 306] on input "0" at bounding box center [167, 304] width 64 height 17
click at [224, 306] on span "Custom" at bounding box center [248, 303] width 48 height 17
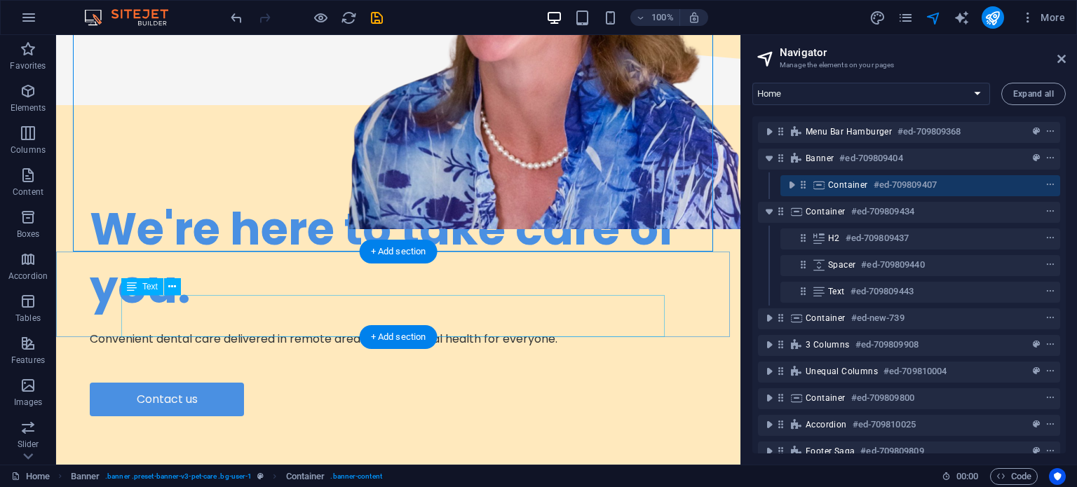
scroll to position [483, 0]
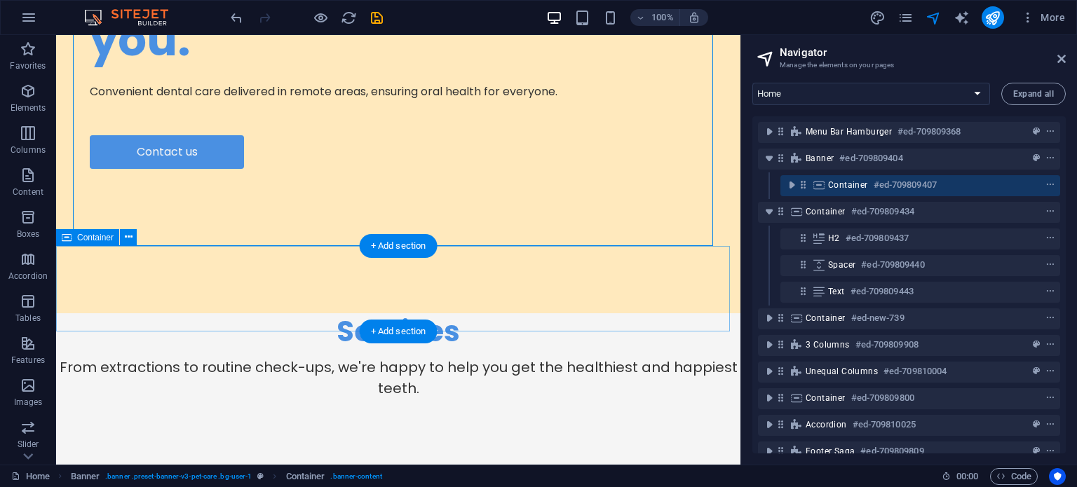
click at [76, 313] on div "Services From extractions to routine check-ups, we're happy to help you get the…" at bounding box center [398, 356] width 684 height 86
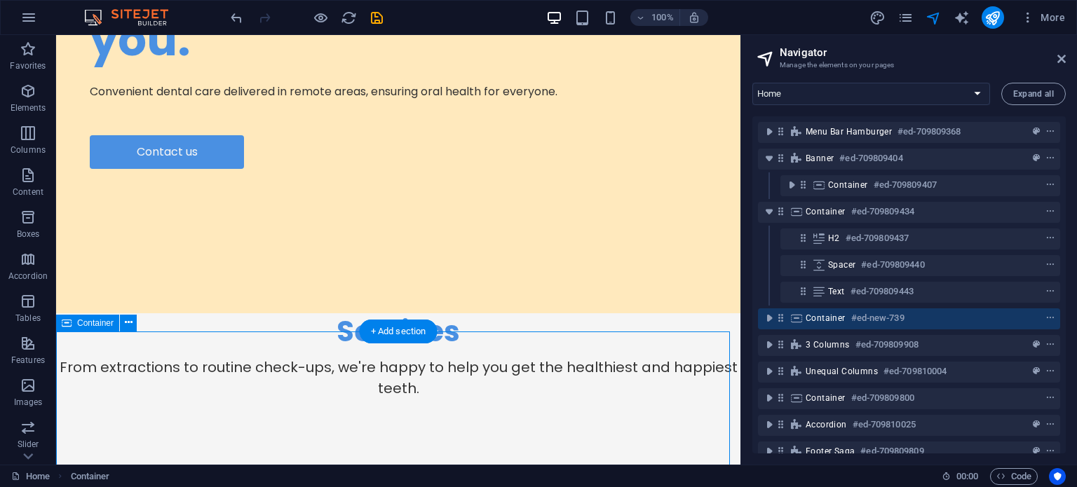
click at [825, 319] on span "Container" at bounding box center [825, 318] width 40 height 11
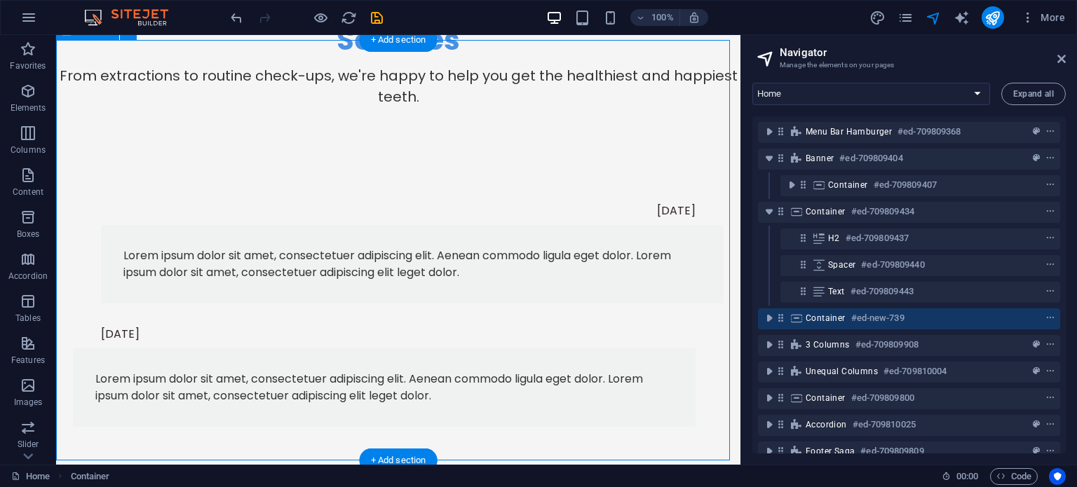
click at [825, 319] on span "Container" at bounding box center [825, 318] width 40 height 11
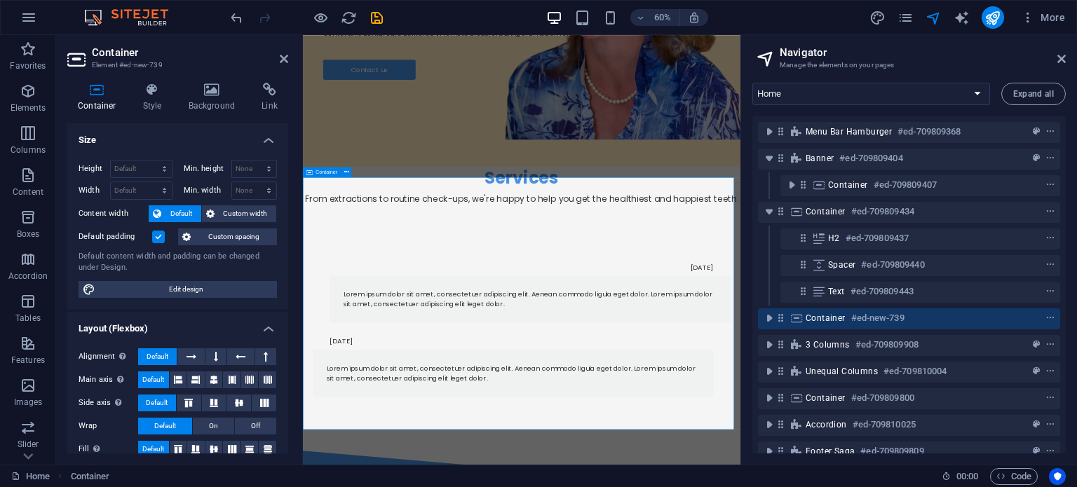
scroll to position [524, 0]
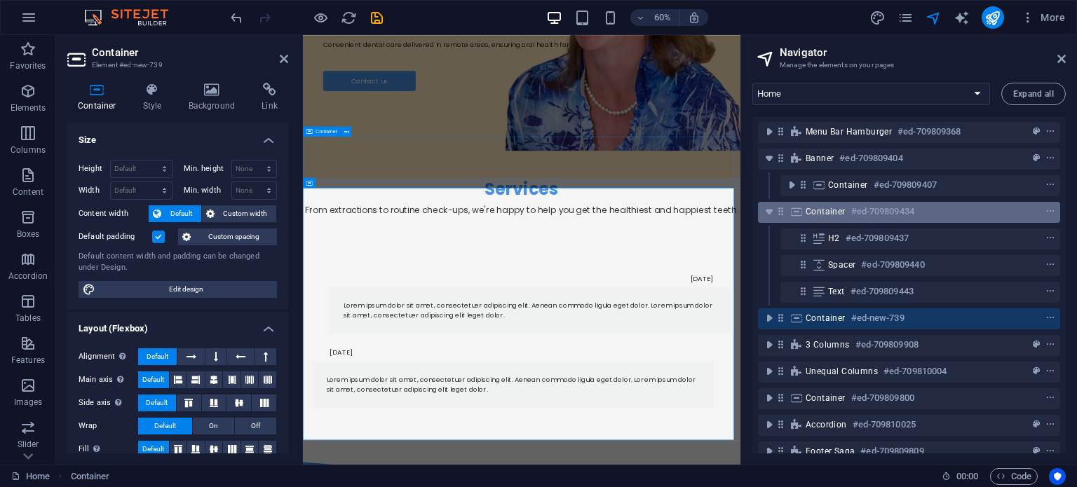
click at [854, 218] on h6 "#ed-709809434" at bounding box center [882, 211] width 63 height 17
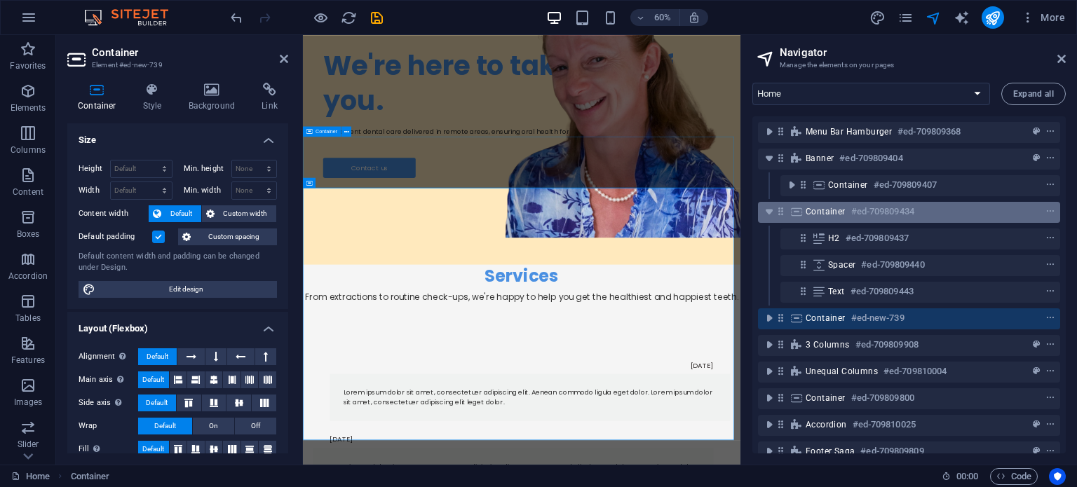
click at [854, 218] on h6 "#ed-709809434" at bounding box center [882, 211] width 63 height 17
select select "rem"
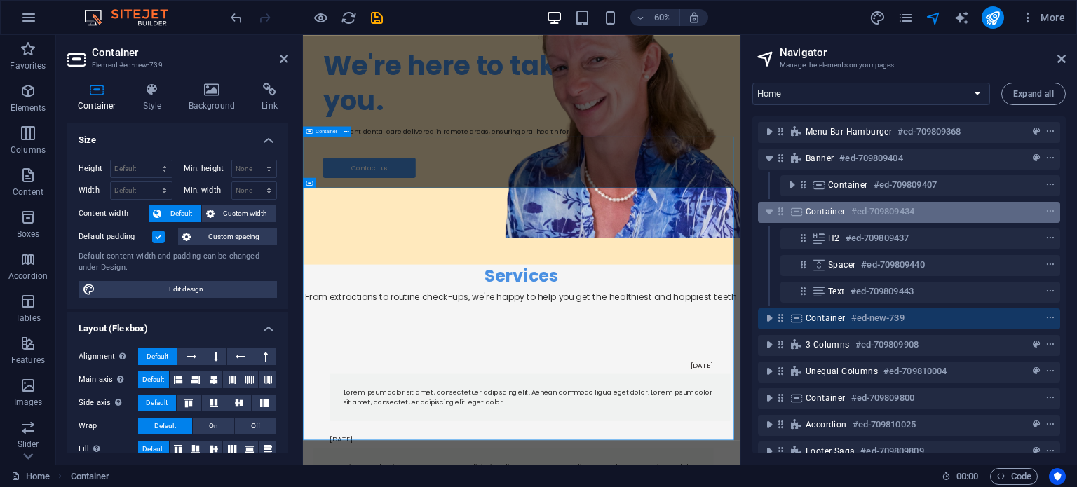
select select "rem"
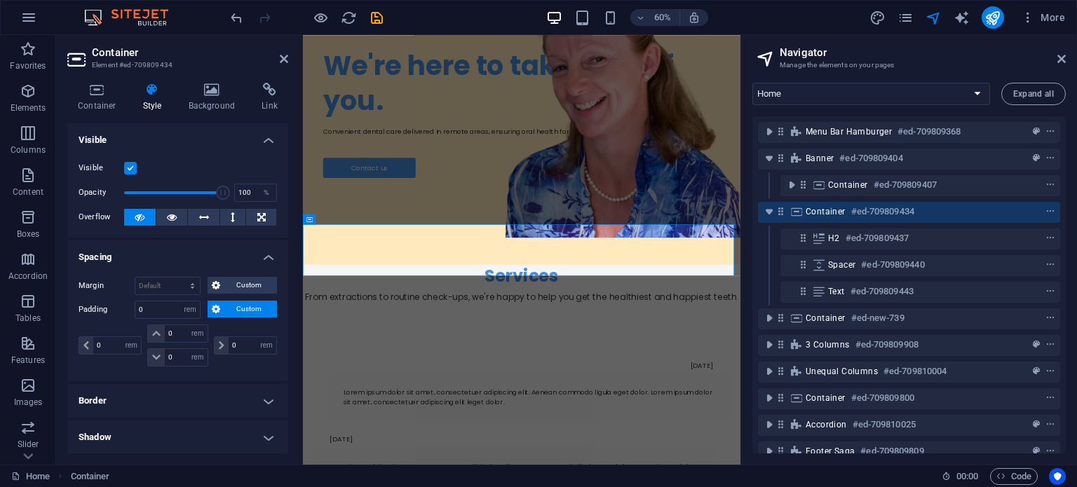
click at [213, 310] on icon at bounding box center [216, 309] width 8 height 17
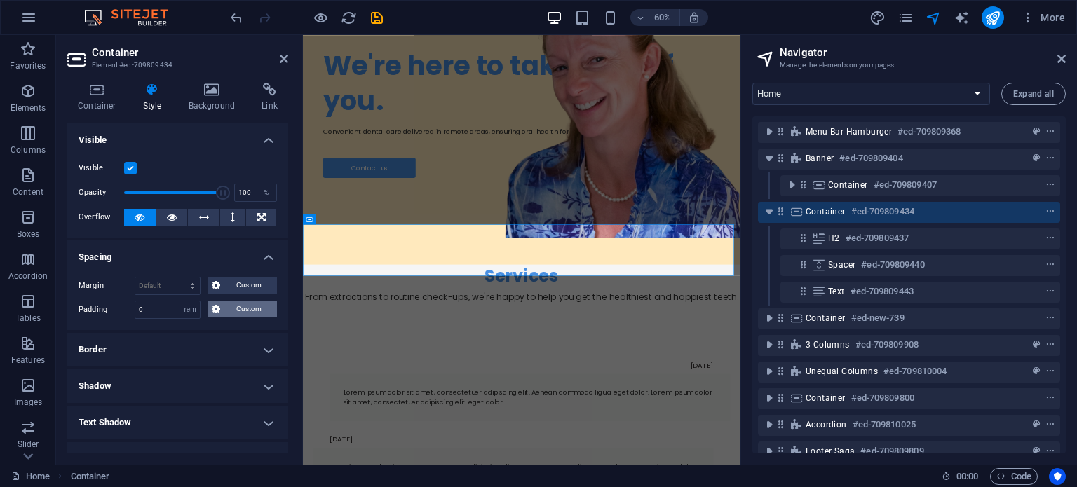
click at [213, 310] on icon at bounding box center [216, 309] width 8 height 17
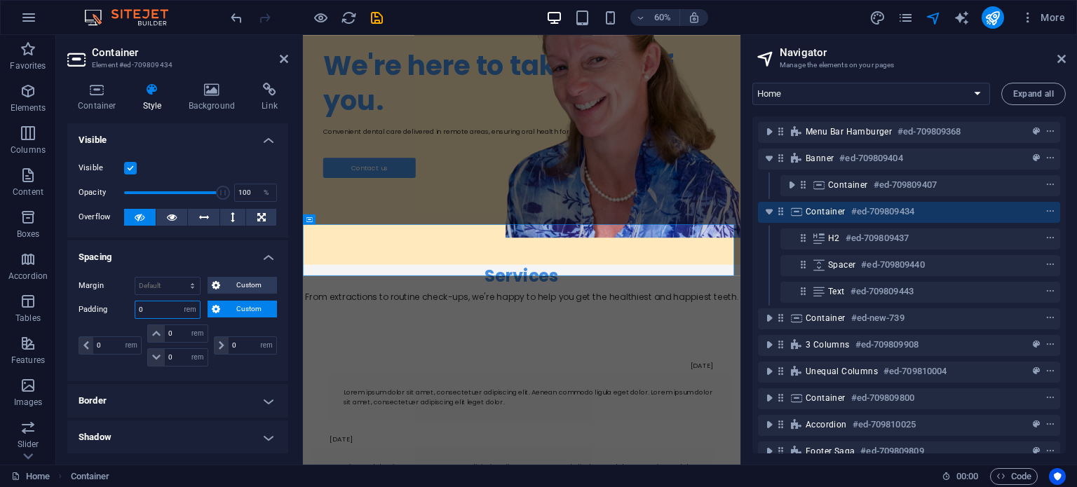
click at [175, 313] on input "0" at bounding box center [167, 309] width 64 height 17
click at [196, 307] on select "Default px rem % vh vw Custom" at bounding box center [190, 309] width 20 height 17
select select "default"
click at [180, 301] on select "Default px rem % vh vw Custom" at bounding box center [190, 309] width 20 height 17
select select "DISABLED_OPTION_VALUE"
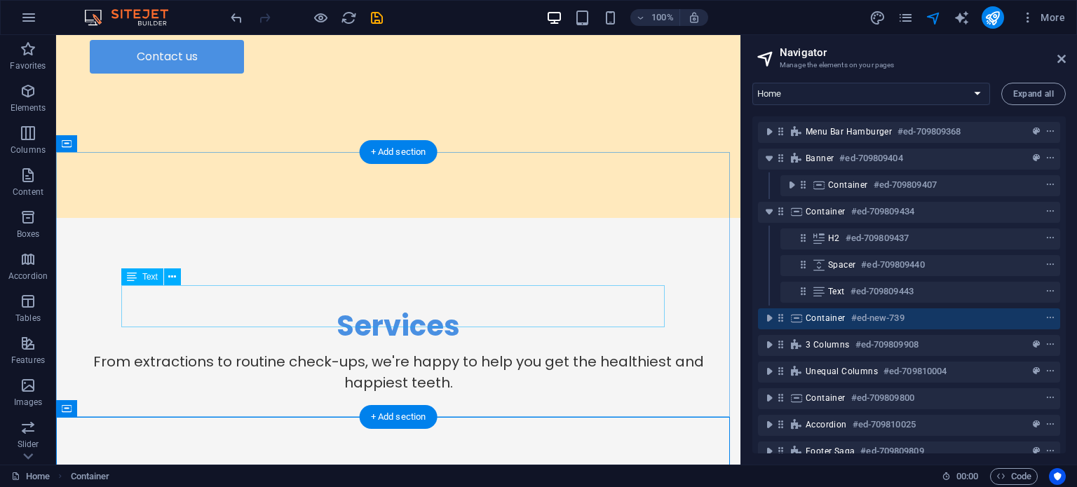
scroll to position [577, 0]
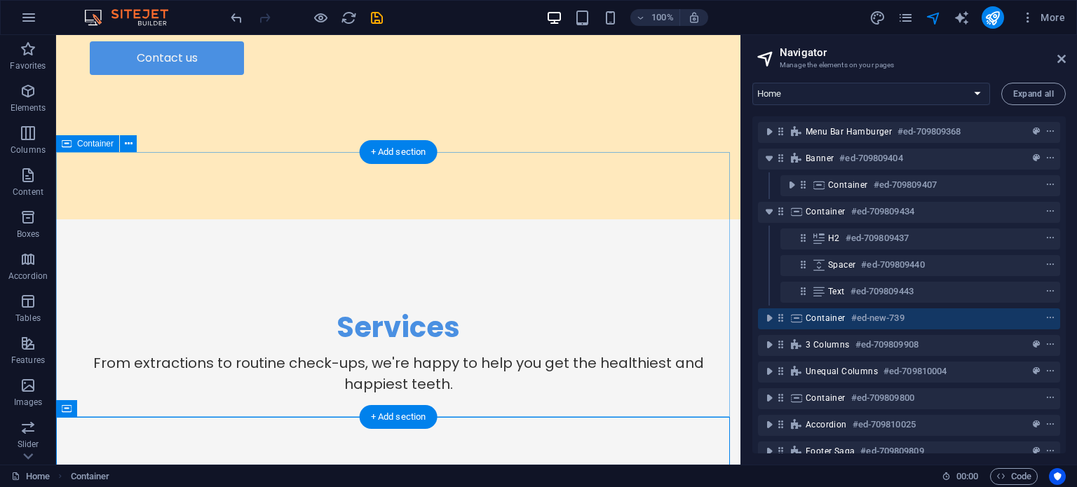
click at [71, 219] on div "Services From extractions to routine check-ups, we're happy to help you get the…" at bounding box center [398, 351] width 684 height 265
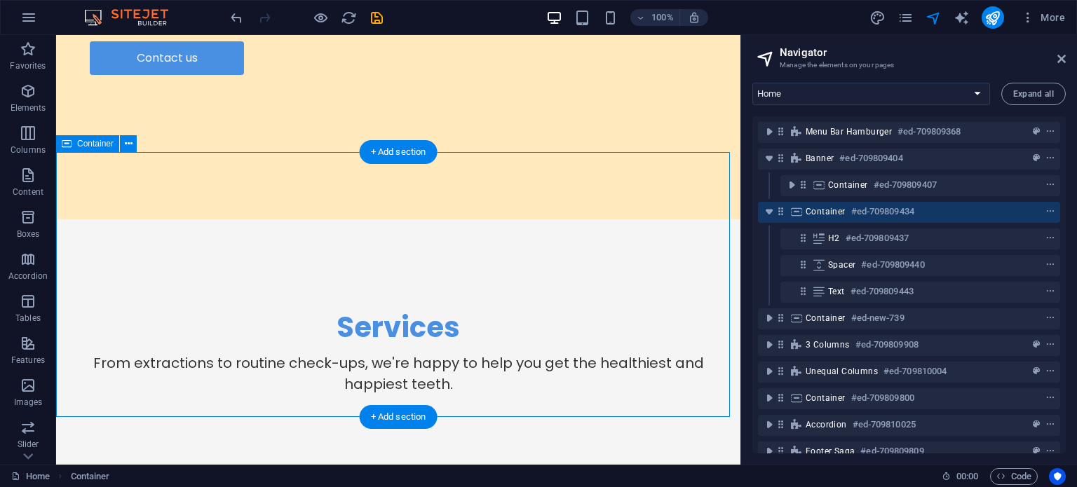
click at [71, 219] on div "Services From extractions to routine check-ups, we're happy to help you get the…" at bounding box center [398, 351] width 684 height 265
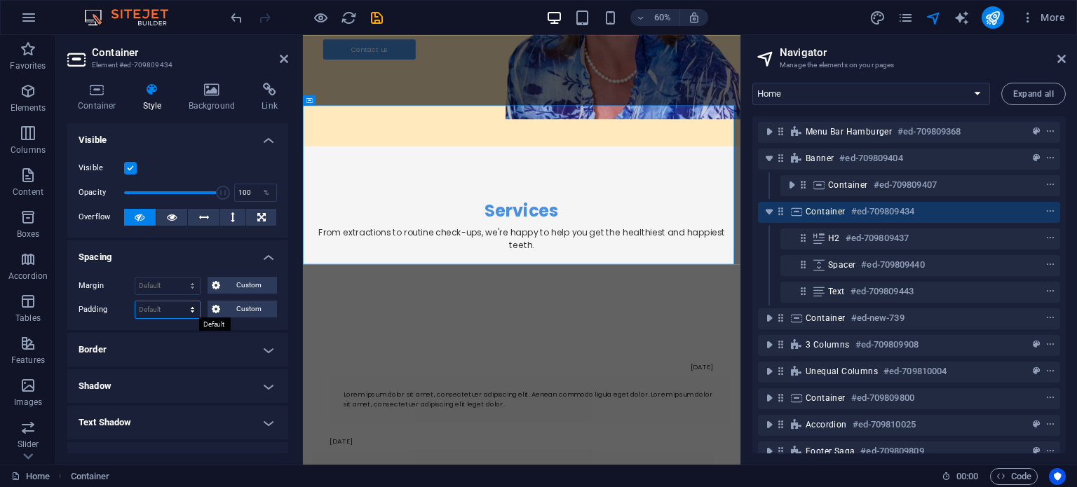
click at [168, 306] on select "Default px rem % vh vw Custom" at bounding box center [167, 309] width 64 height 17
select select "px"
click at [179, 301] on select "Default px rem % vh vw Custom" at bounding box center [167, 309] width 64 height 17
type input "0"
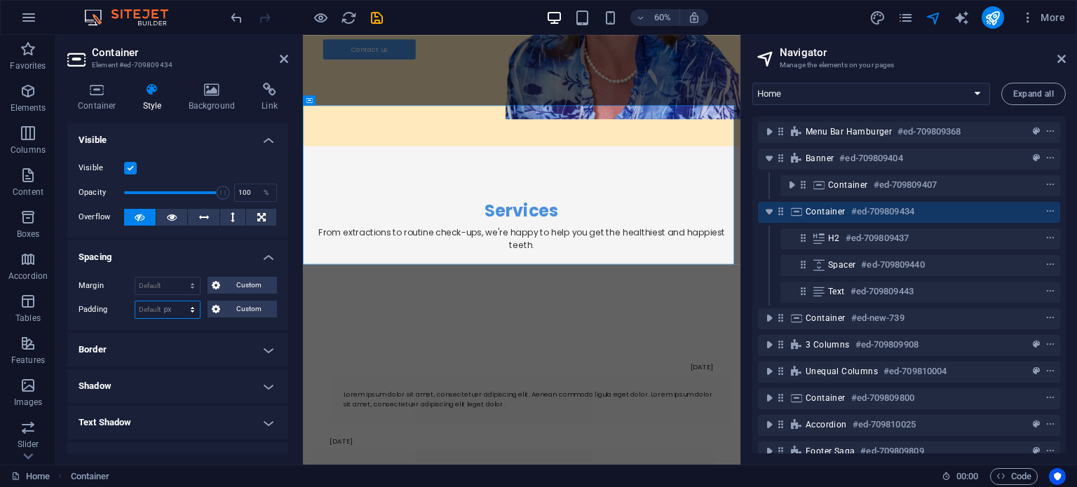
type input "0"
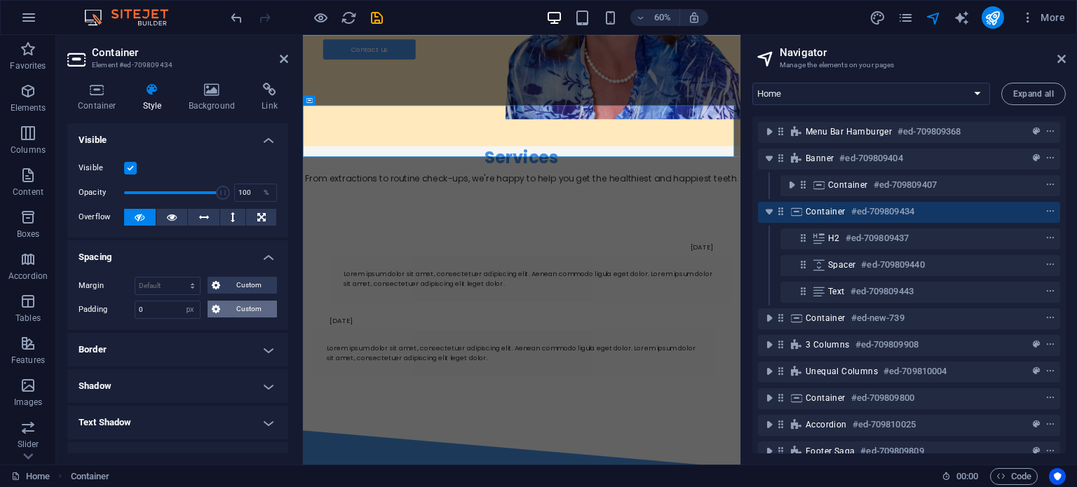
click at [227, 311] on span "Custom" at bounding box center [248, 309] width 48 height 17
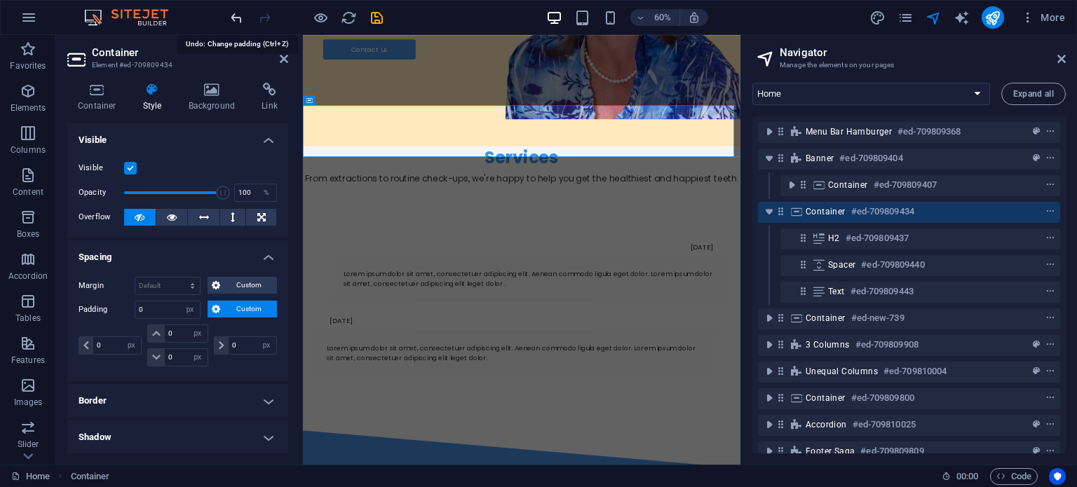
select select "DISABLED_OPTION_VALUE"
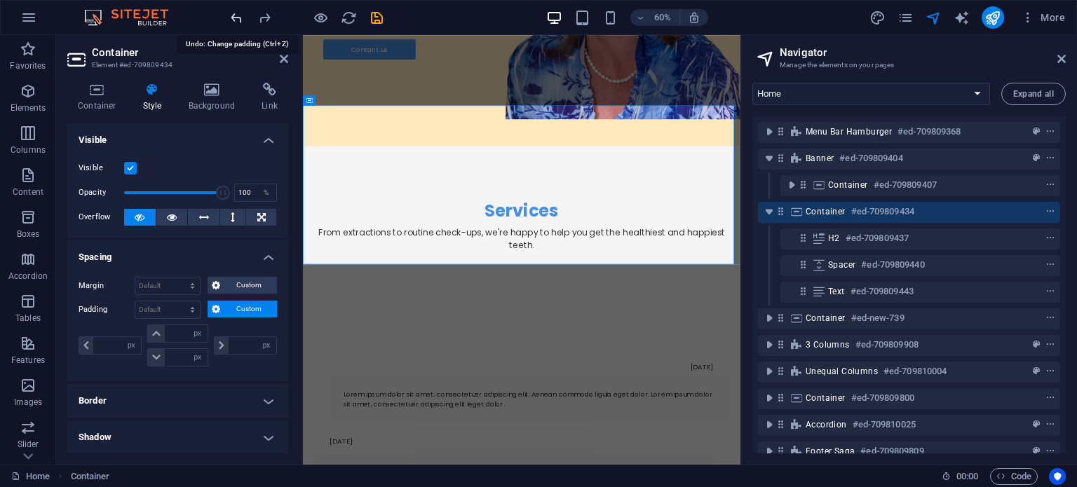
type input "0"
select select "rem"
type input "0"
select select "rem"
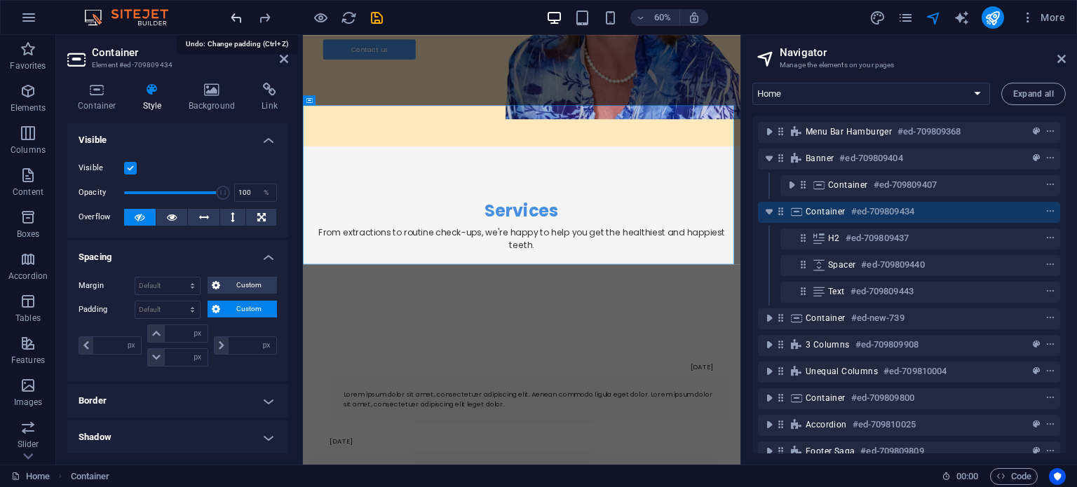
type input "0"
select select "rem"
type input "0"
select select "rem"
type input "0"
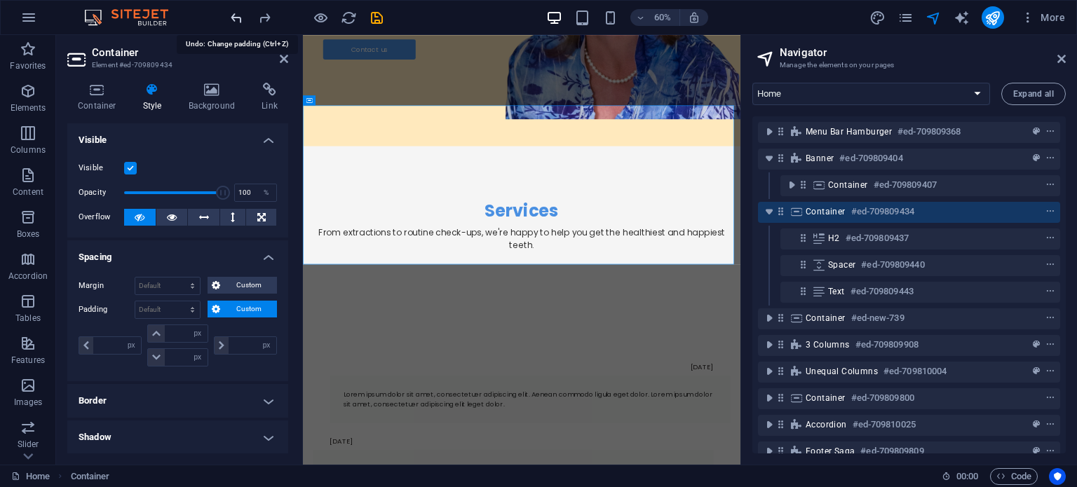
select select "rem"
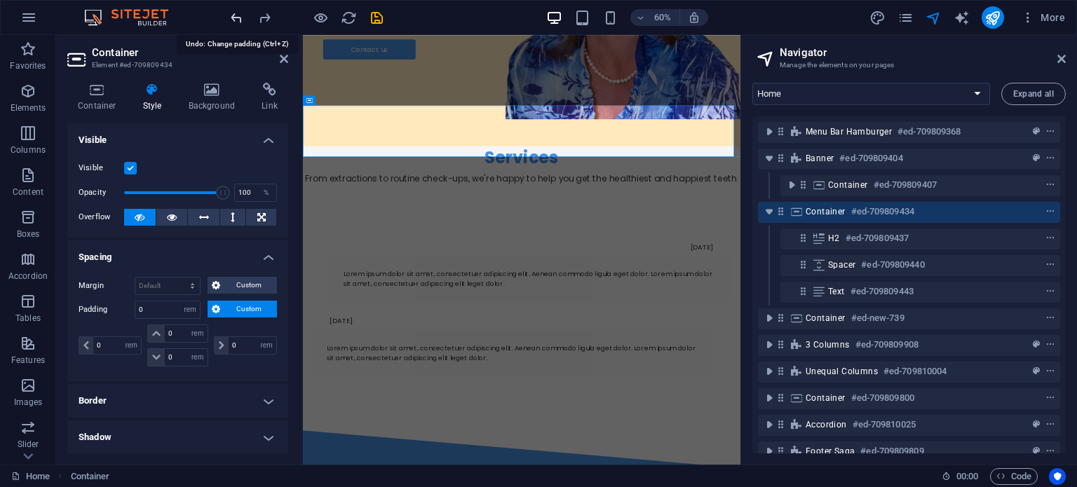
select select "DISABLED_OPTION_VALUE"
type input "1.5"
type input "5"
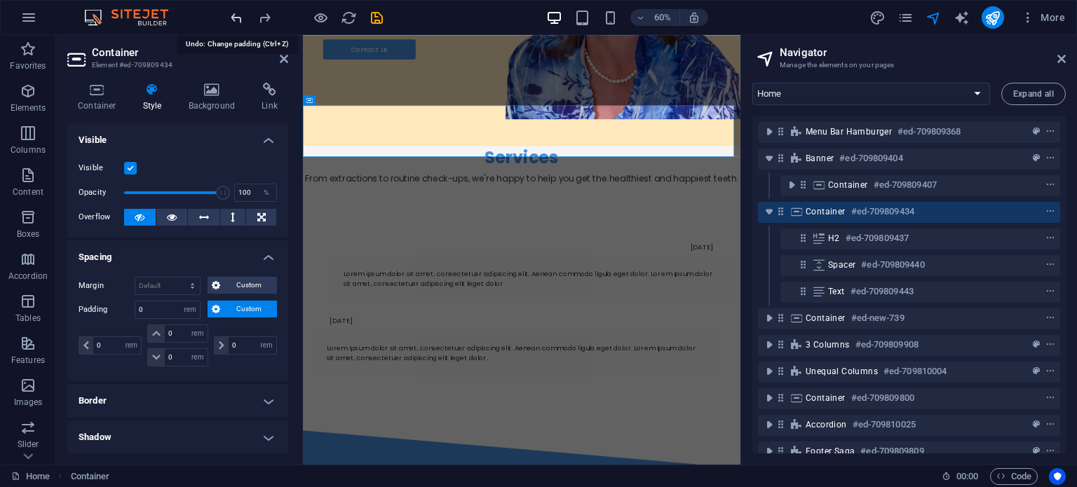
select select "px"
type input "1.5"
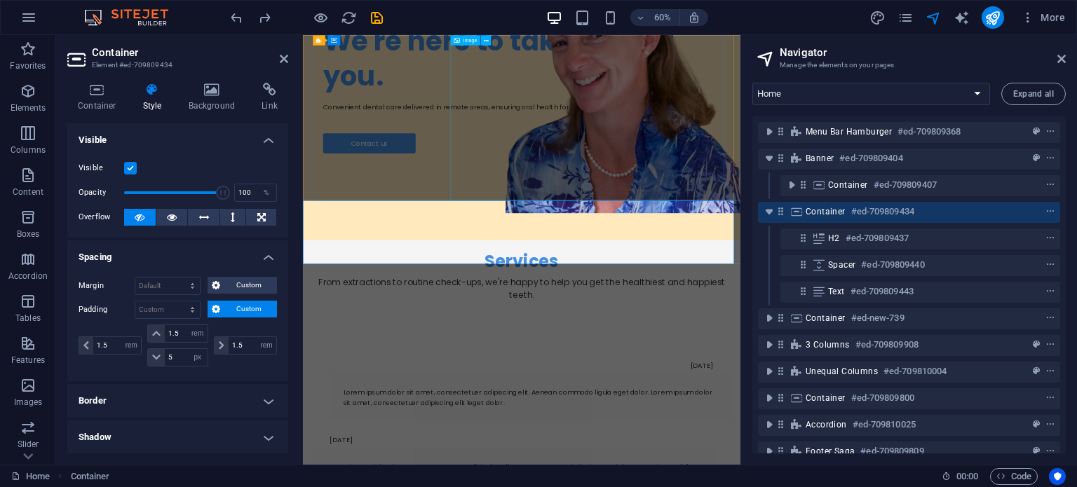
scroll to position [416, 0]
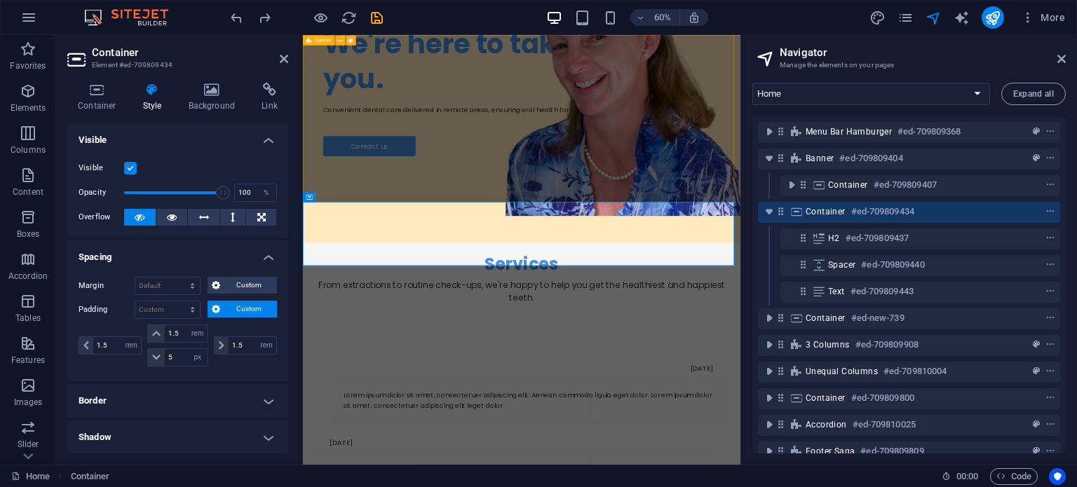
click at [312, 254] on div "We're here to take care of you. Convenient dental care delivered in remote area…" at bounding box center [667, 100] width 729 height 561
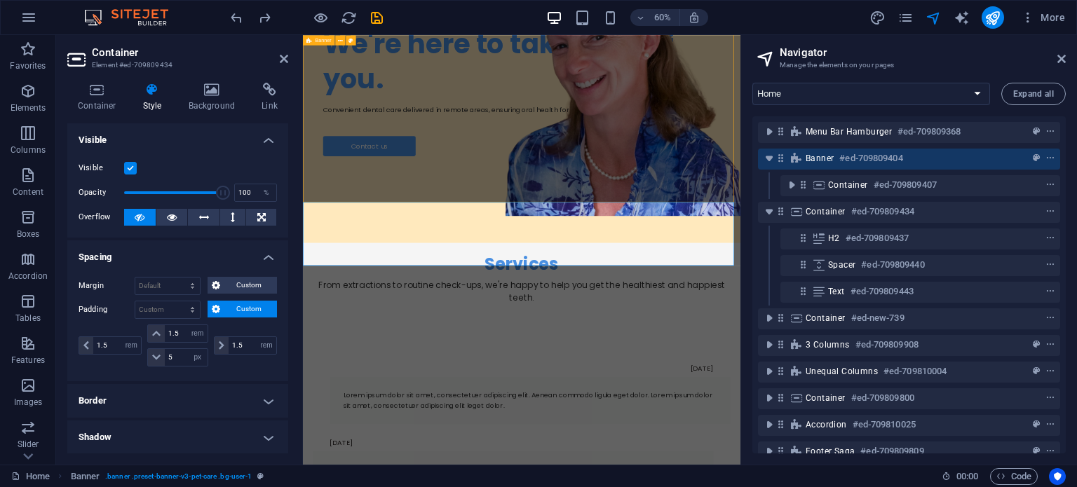
click at [312, 254] on div "We're here to take care of you. Convenient dental care delivered in remote area…" at bounding box center [667, 100] width 729 height 561
select select "px"
select select "diagonal"
select select "px"
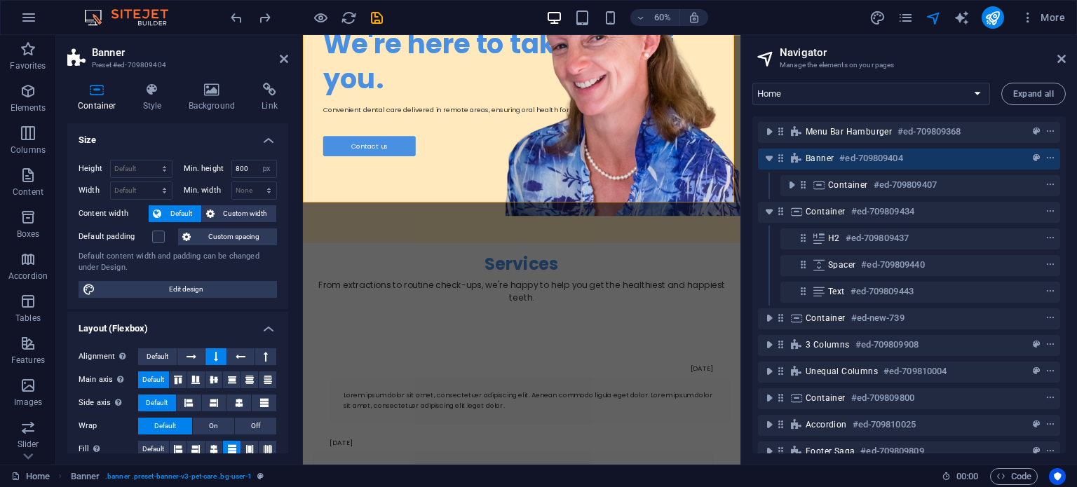
scroll to position [31, 0]
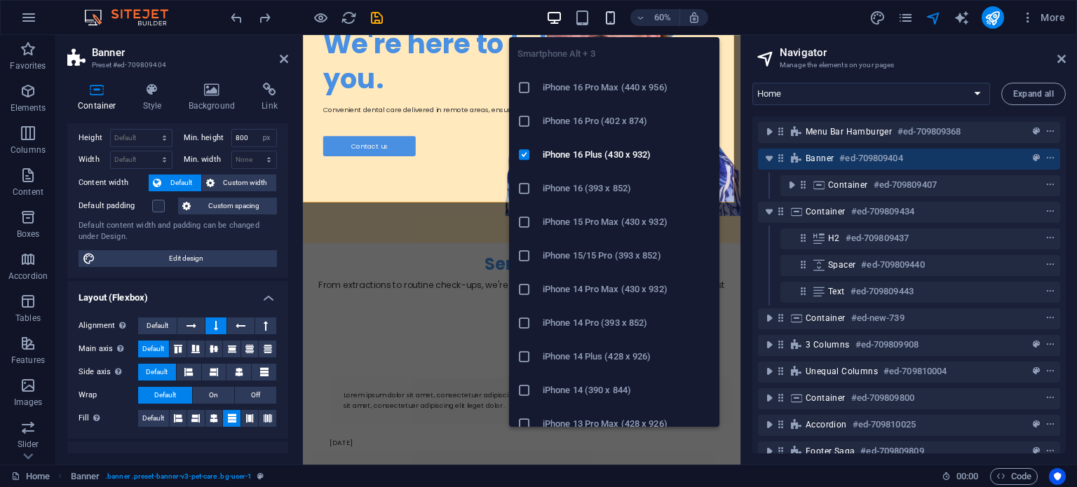
click at [610, 17] on icon "button" at bounding box center [610, 18] width 16 height 16
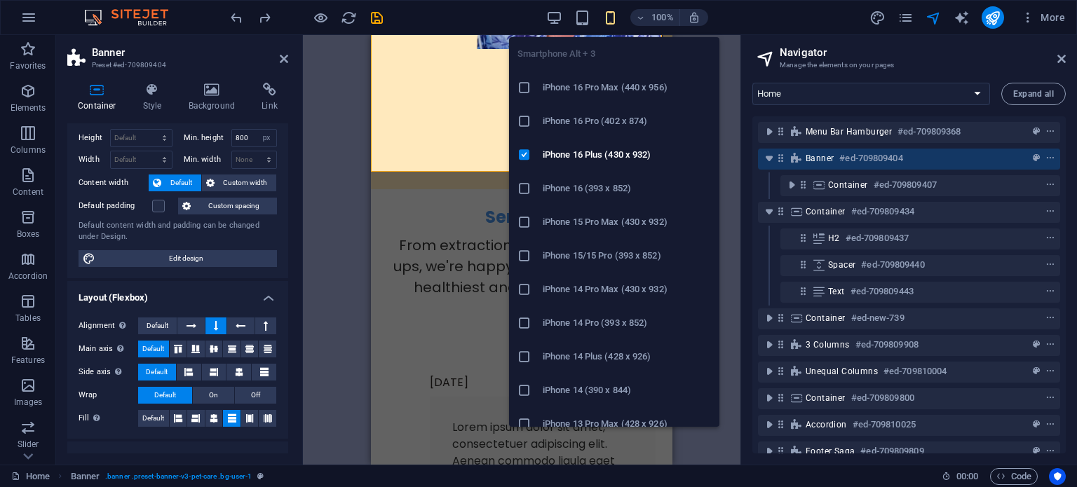
type input "550"
type input "50"
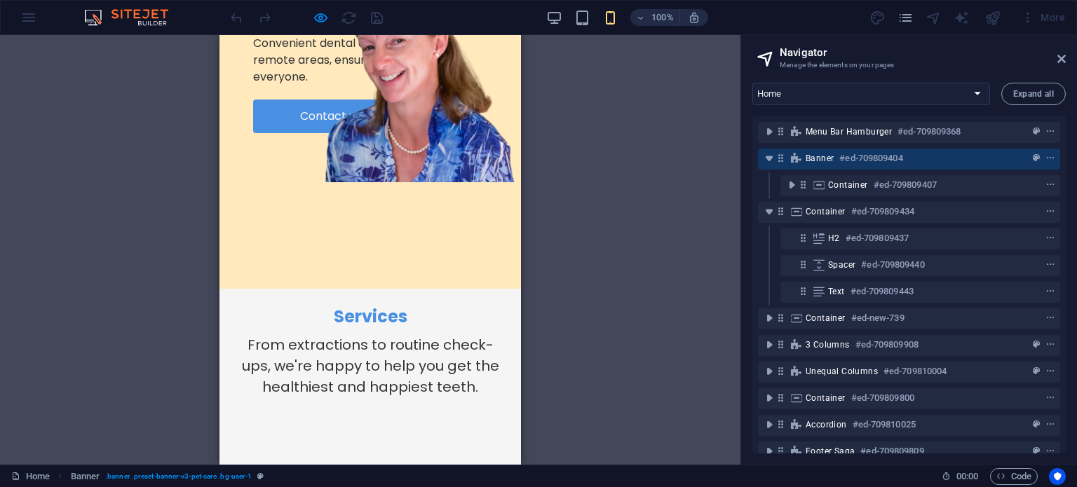
scroll to position [271, 0]
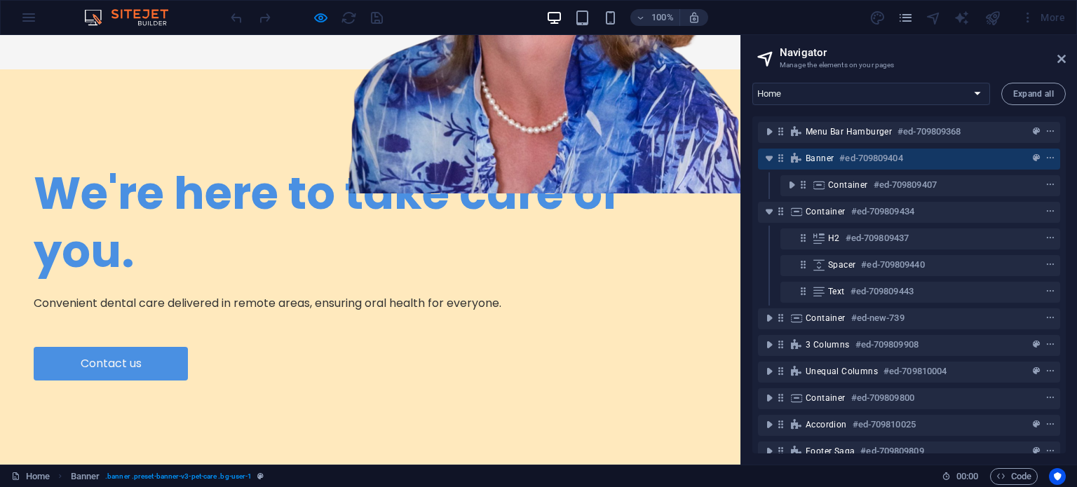
scroll to position [353, 0]
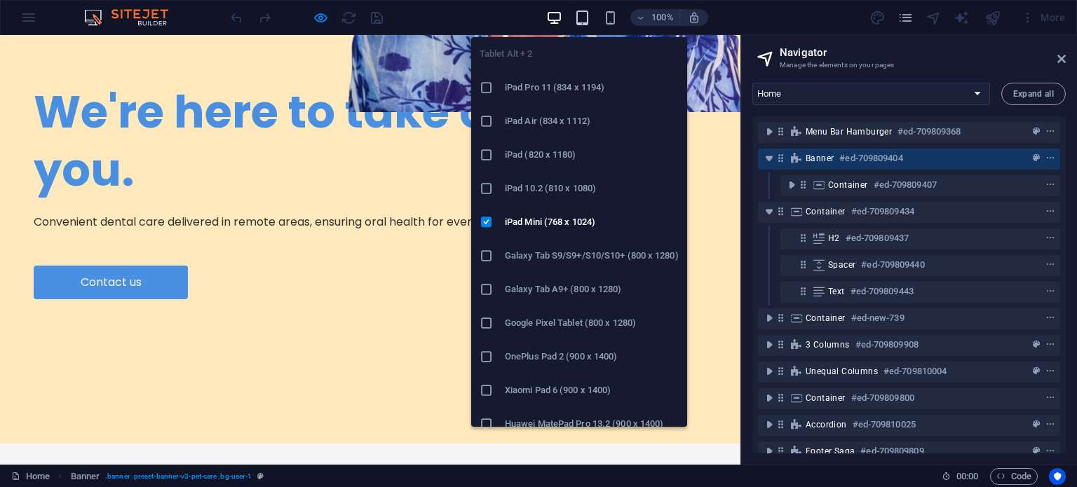
click at [0, 0] on icon "button" at bounding box center [0, 0] width 0 height 0
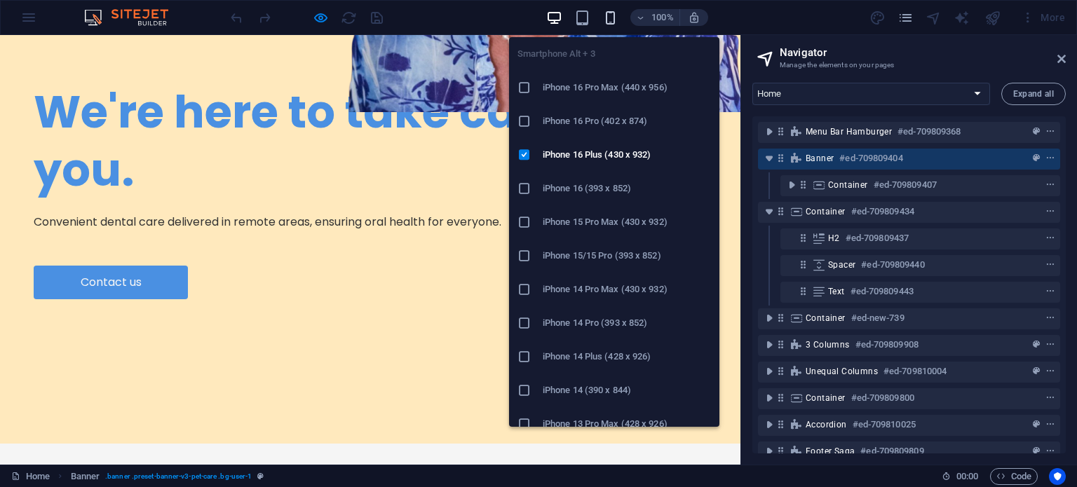
click at [613, 16] on icon "button" at bounding box center [610, 18] width 16 height 16
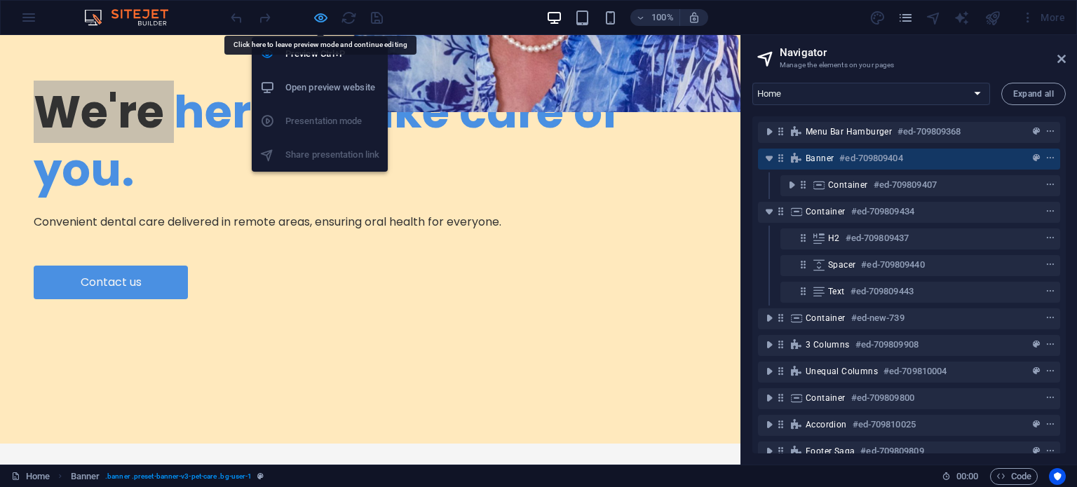
select select "px"
select select "diagonal"
select select "px"
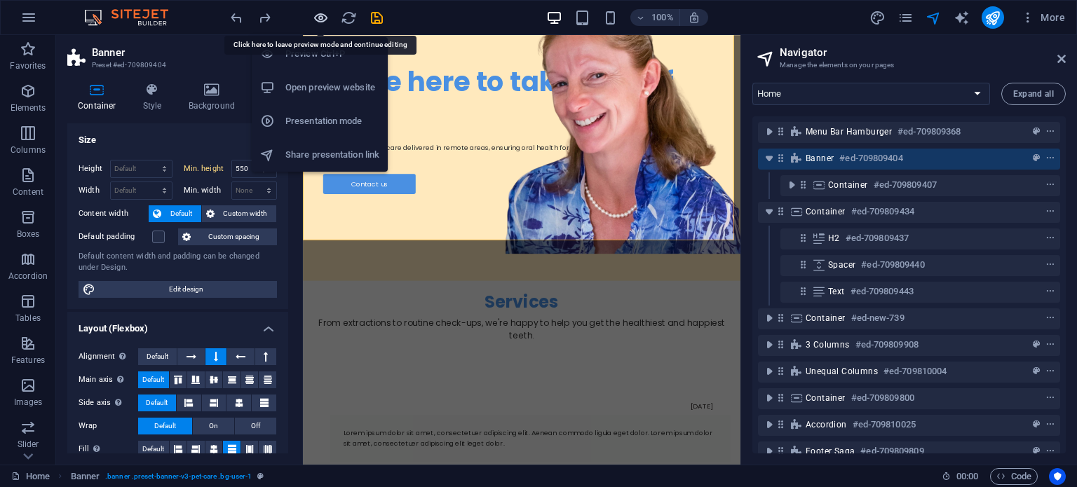
type input "800"
type input "150"
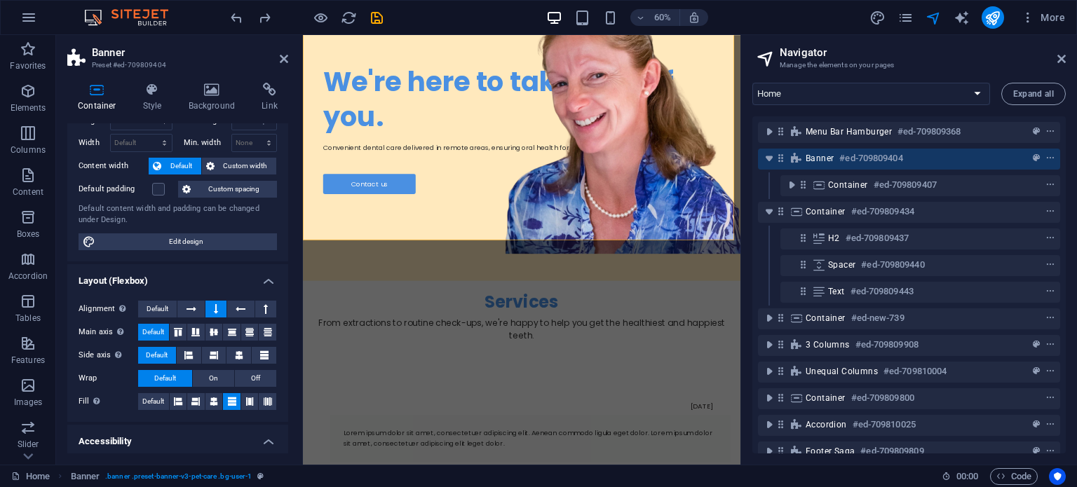
scroll to position [0, 0]
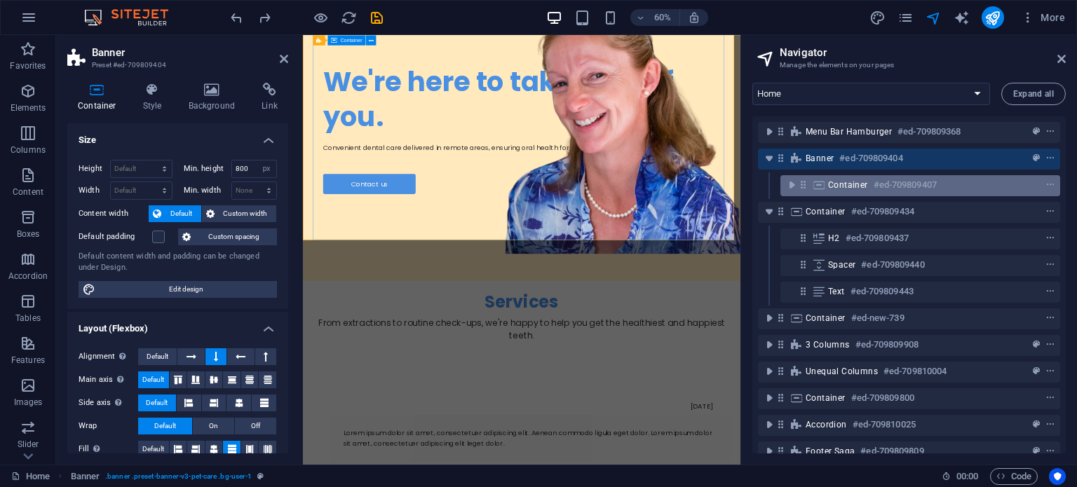
click at [842, 180] on span "Container" at bounding box center [848, 184] width 40 height 11
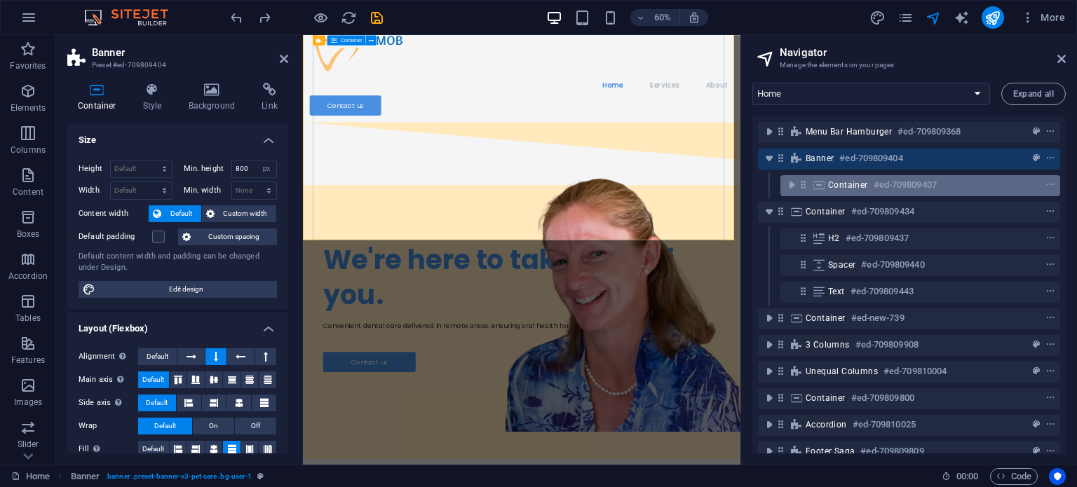
click at [842, 180] on span "Container" at bounding box center [848, 184] width 40 height 11
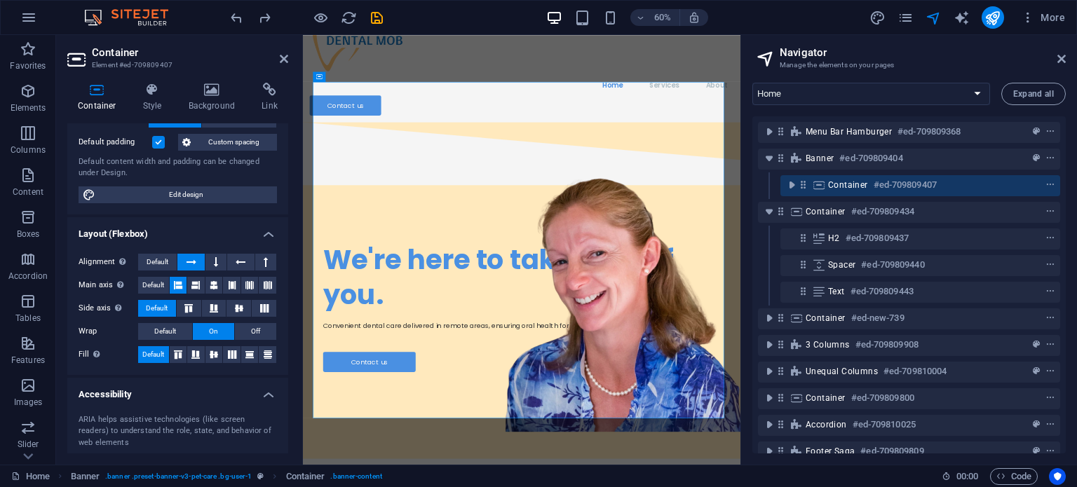
scroll to position [151, 0]
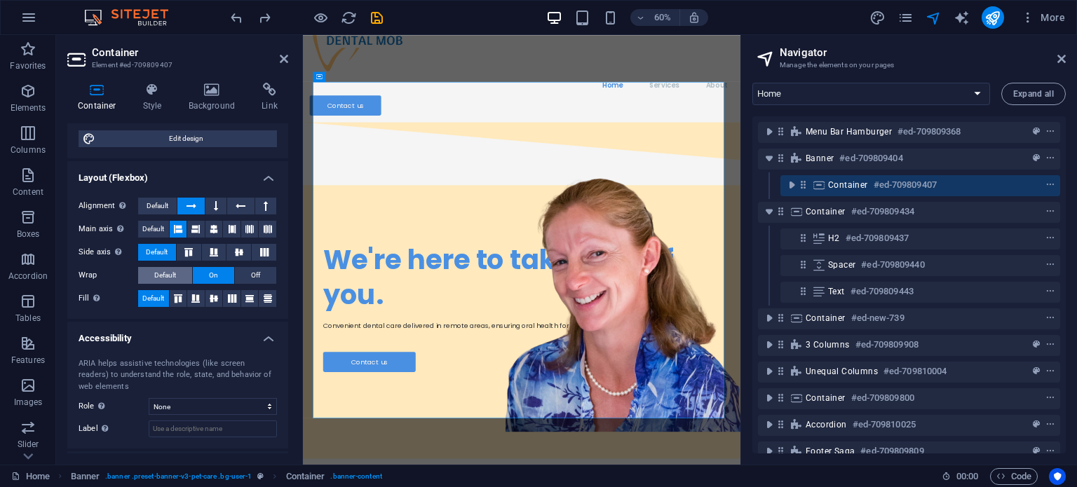
click at [167, 274] on span "Default" at bounding box center [165, 275] width 22 height 17
click at [210, 280] on span "On" at bounding box center [213, 275] width 9 height 17
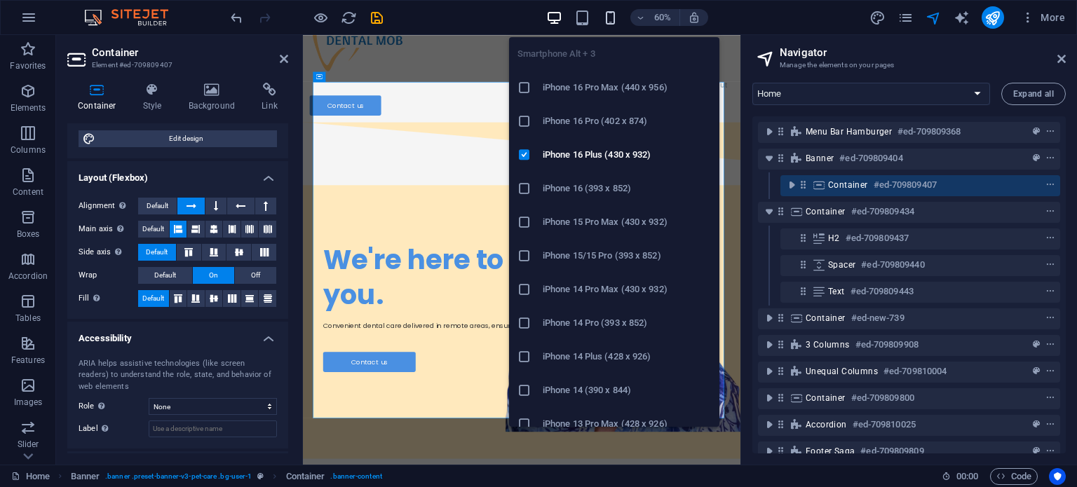
click at [611, 13] on icon "button" at bounding box center [610, 18] width 16 height 16
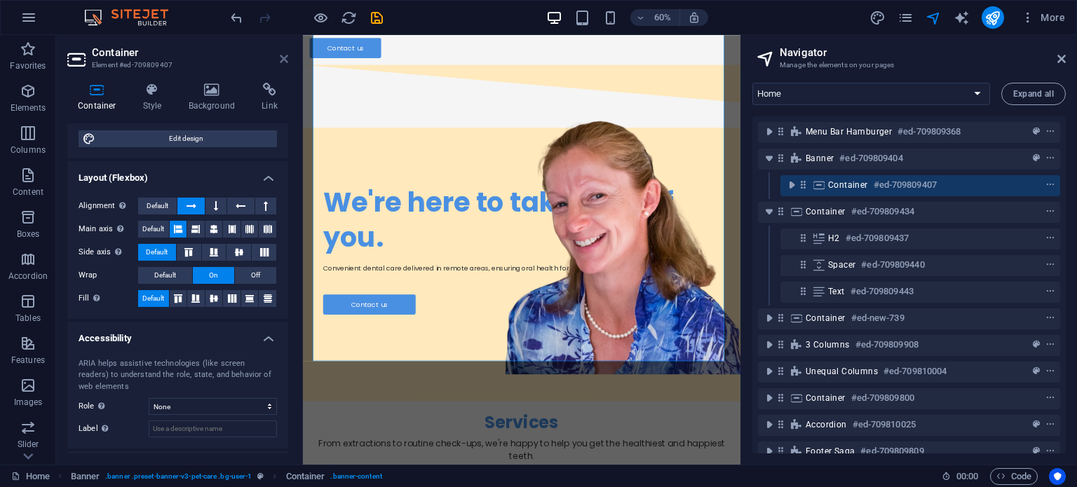
click at [285, 57] on icon at bounding box center [284, 58] width 8 height 11
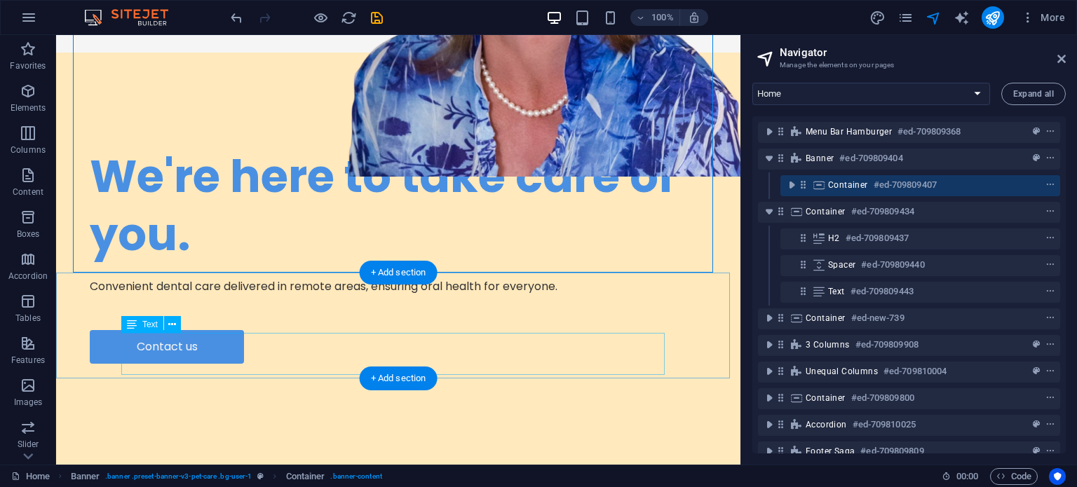
scroll to position [500, 0]
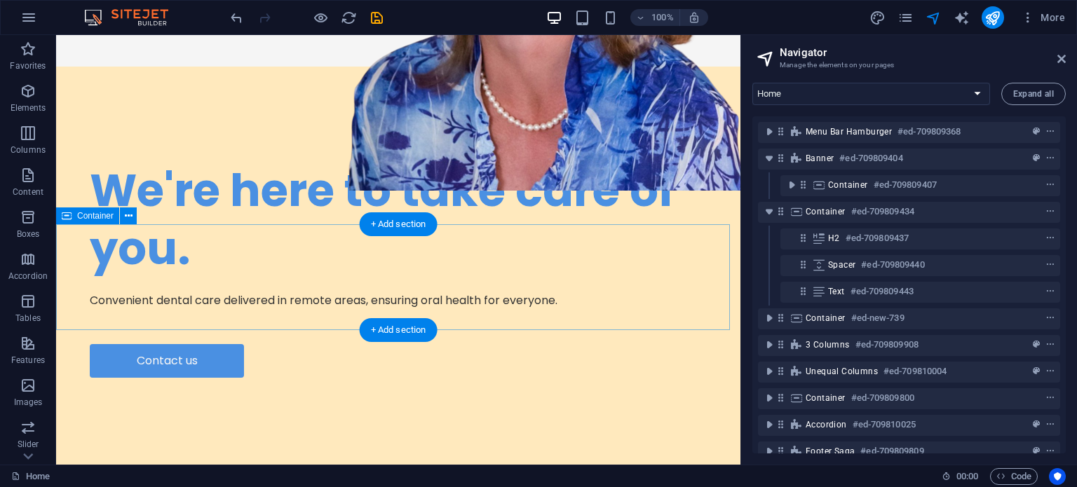
scroll to position [589, 0]
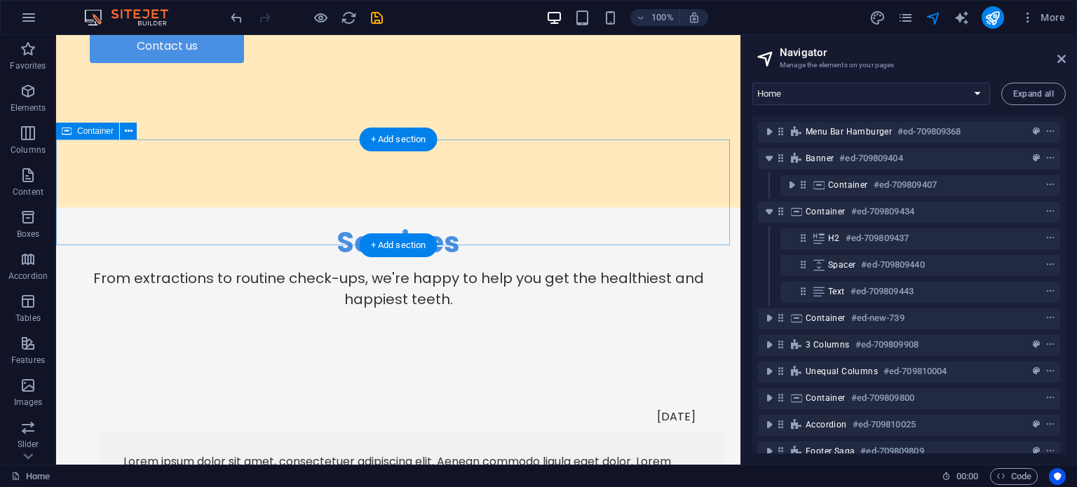
click at [681, 232] on div "Services From extractions to routine check-ups, we're happy to help you get the…" at bounding box center [398, 260] width 684 height 106
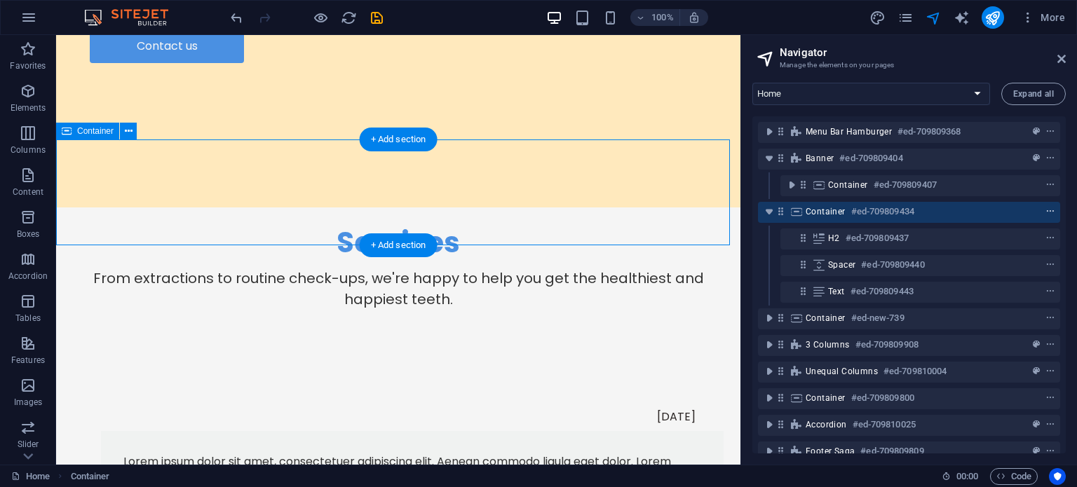
click at [1049, 212] on icon "context-menu" at bounding box center [1050, 212] width 10 height 10
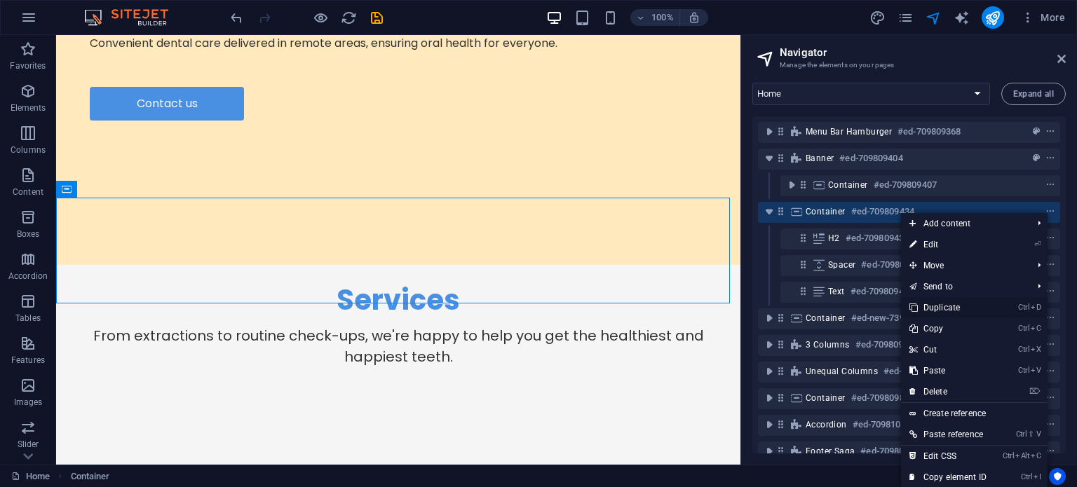
click at [945, 303] on link "Ctrl D Duplicate" at bounding box center [948, 307] width 94 height 21
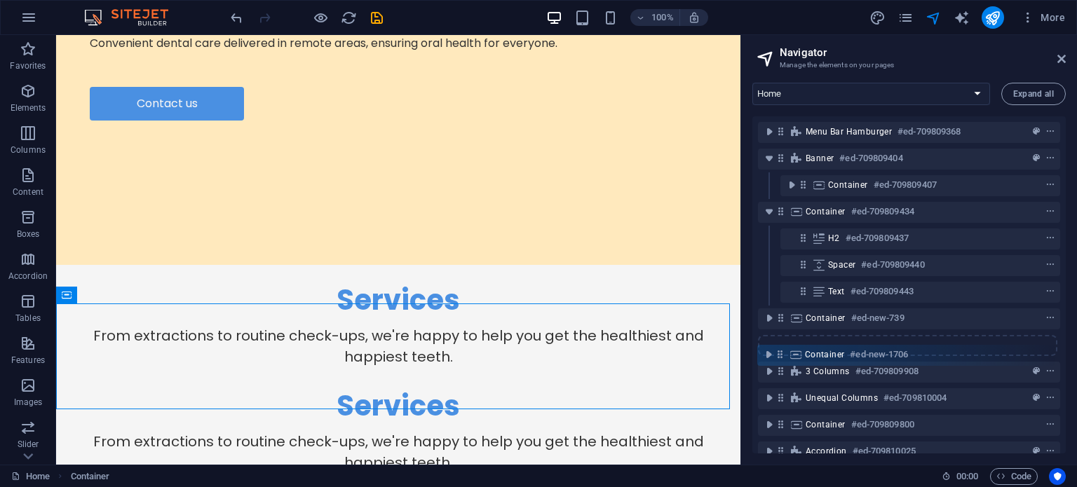
drag, startPoint x: 784, startPoint y: 318, endPoint x: 784, endPoint y: 358, distance: 40.0
click at [784, 358] on div "Menu Bar Hamburger #ed-709809368 Banner #ed-709809404 Container #ed-709809407 C…" at bounding box center [908, 284] width 313 height 337
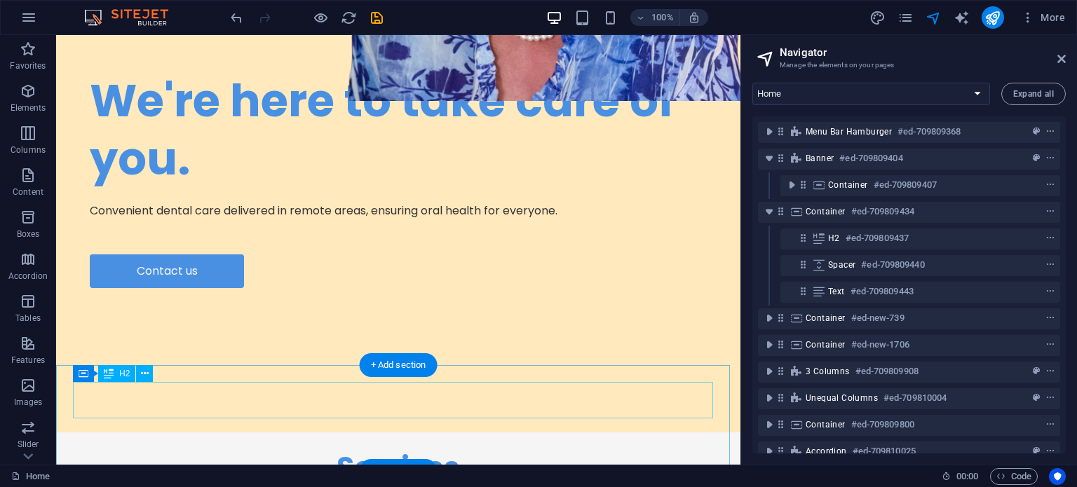
scroll to position [424, 0]
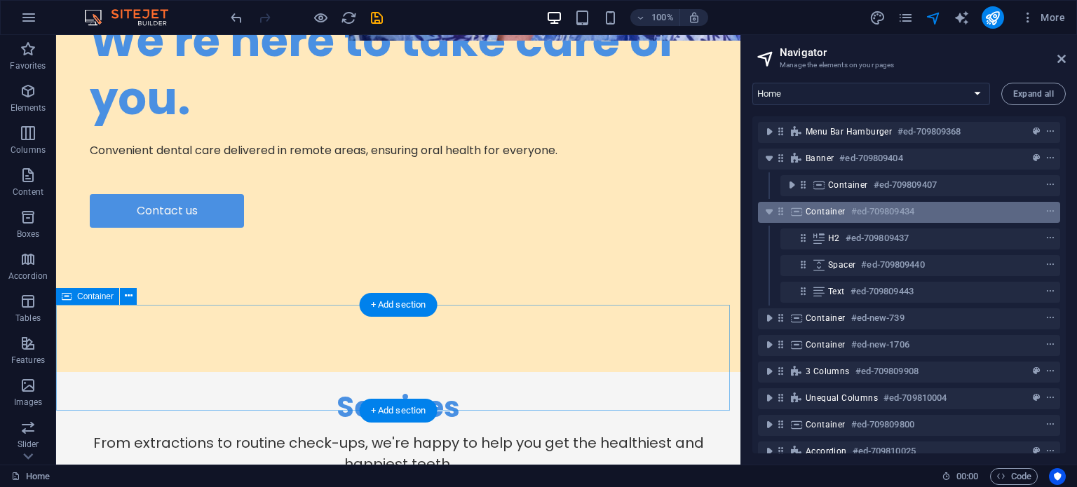
click at [860, 216] on h6 "#ed-709809434" at bounding box center [882, 211] width 63 height 17
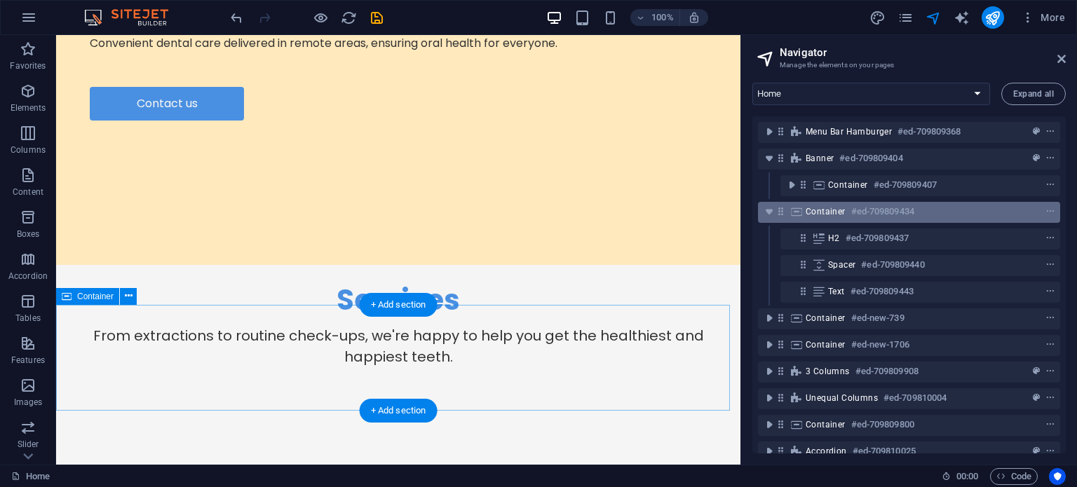
click at [860, 216] on h6 "#ed-709809434" at bounding box center [882, 211] width 63 height 17
select select "rem"
select select "px"
select select "rem"
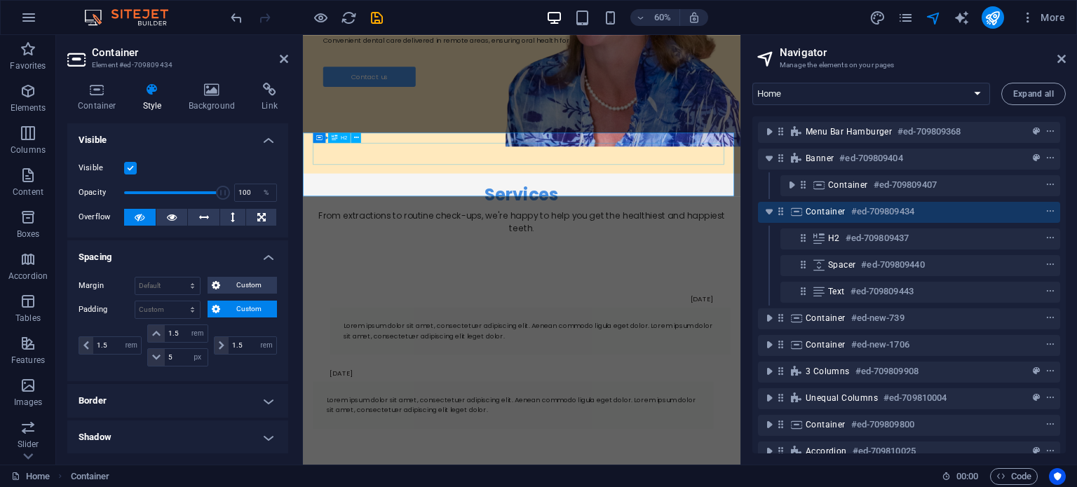
click at [707, 282] on div "Services" at bounding box center [667, 300] width 695 height 36
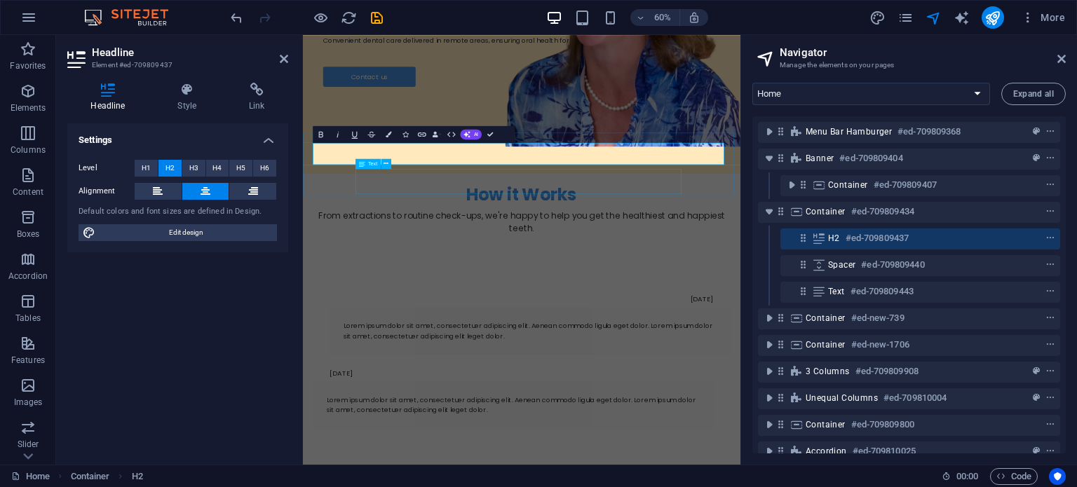
click at [673, 325] on div "From extractions to routine check-ups, we're happy to help you get the healthie…" at bounding box center [667, 346] width 695 height 42
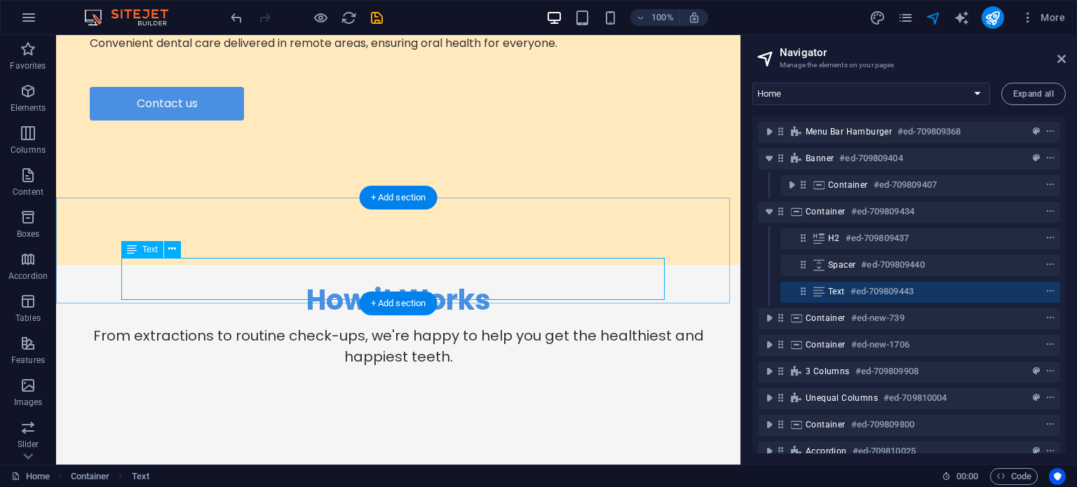
scroll to position [789, 0]
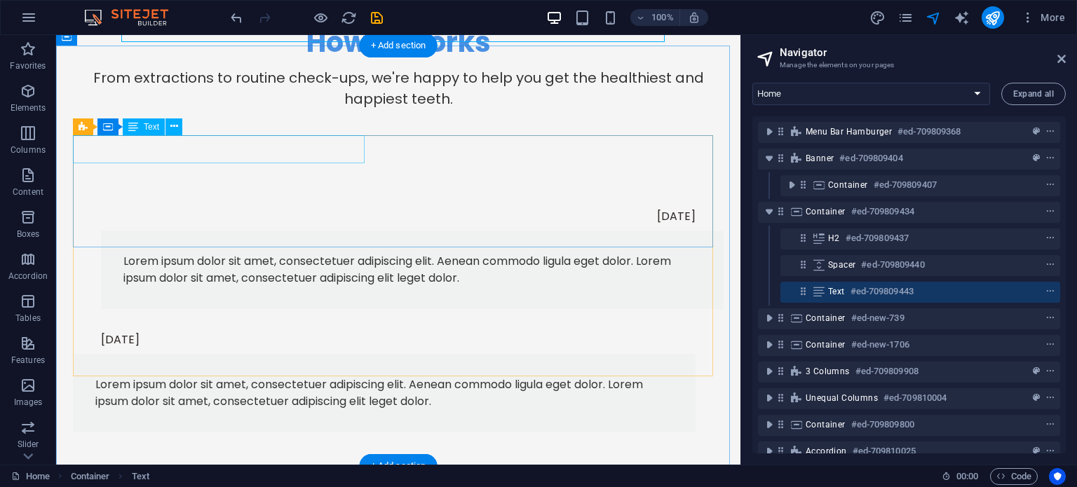
click at [329, 203] on div "[DATE]" at bounding box center [384, 217] width 622 height 28
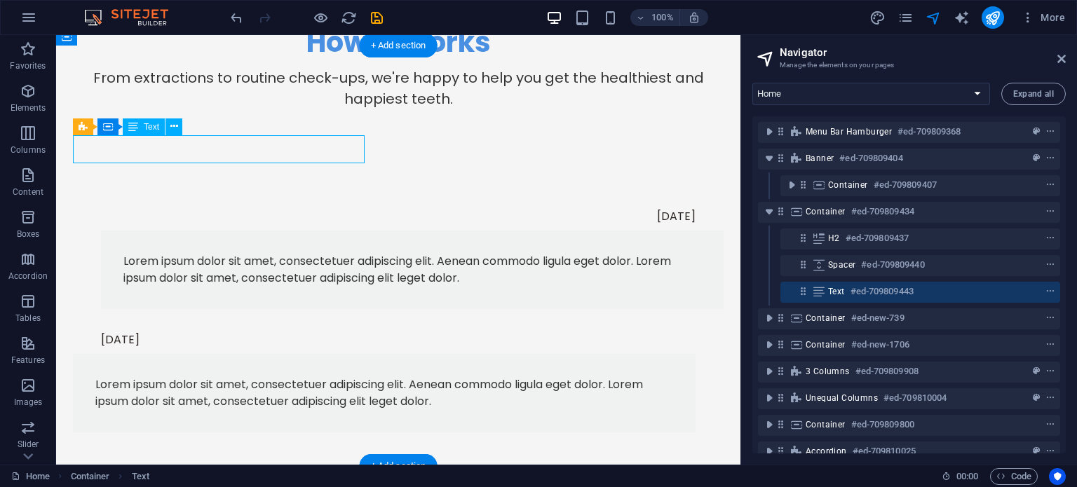
click at [329, 203] on div "[DATE]" at bounding box center [384, 217] width 622 height 28
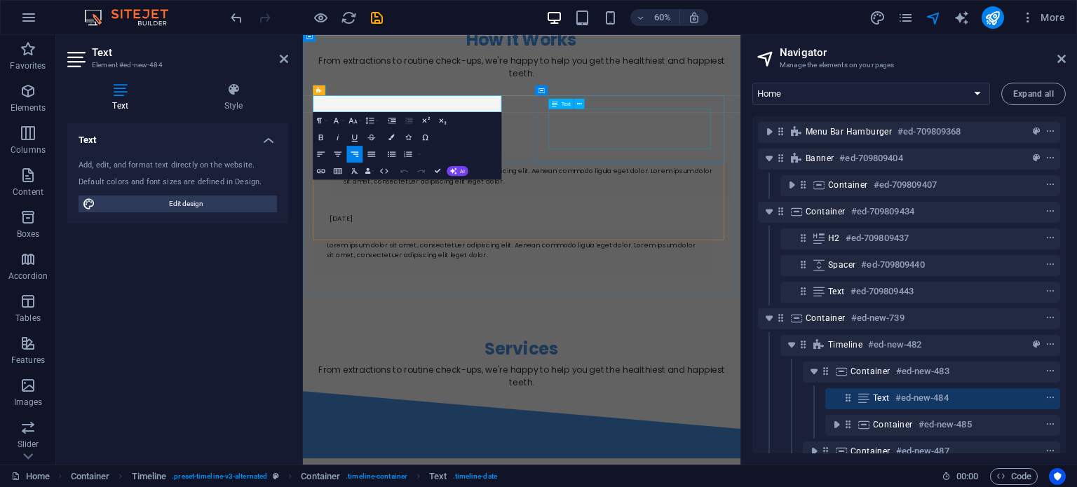
click at [784, 253] on div "Lorem ipsum dolor sit amet, consectetuer adipiscing elit. Aenean commodo ligula…" at bounding box center [681, 270] width 622 height 34
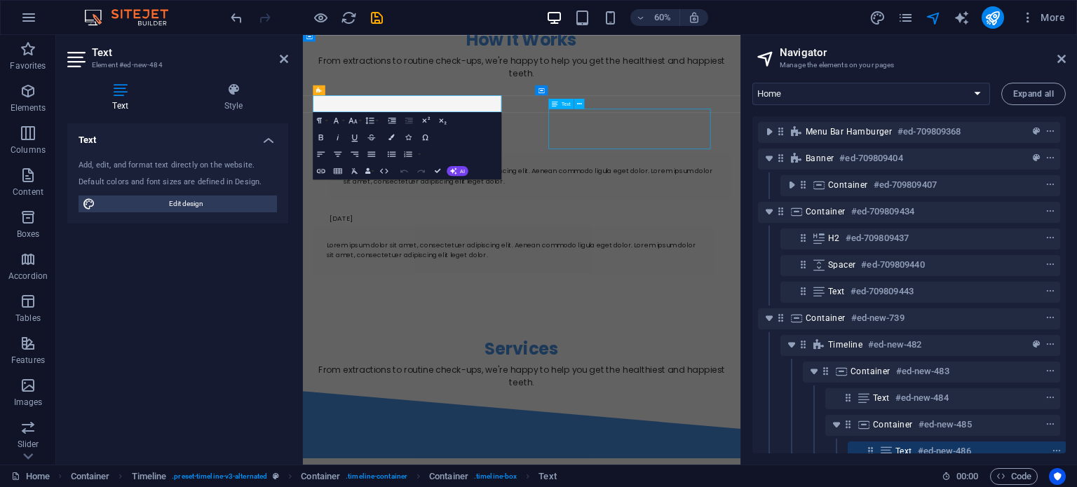
click at [784, 253] on div "Lorem ipsum dolor sit amet, consectetuer adipiscing elit. Aenean commodo ligula…" at bounding box center [681, 270] width 622 height 34
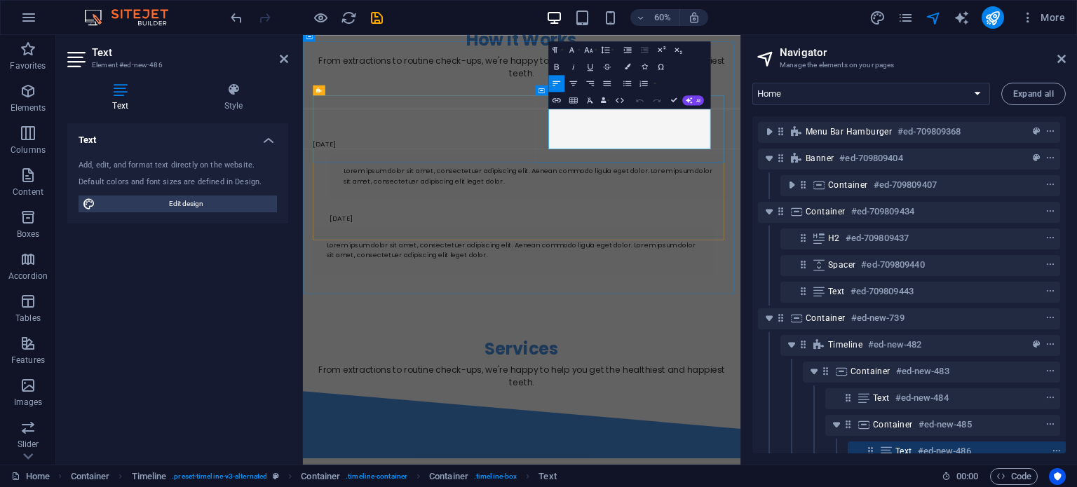
scroll to position [172, 3]
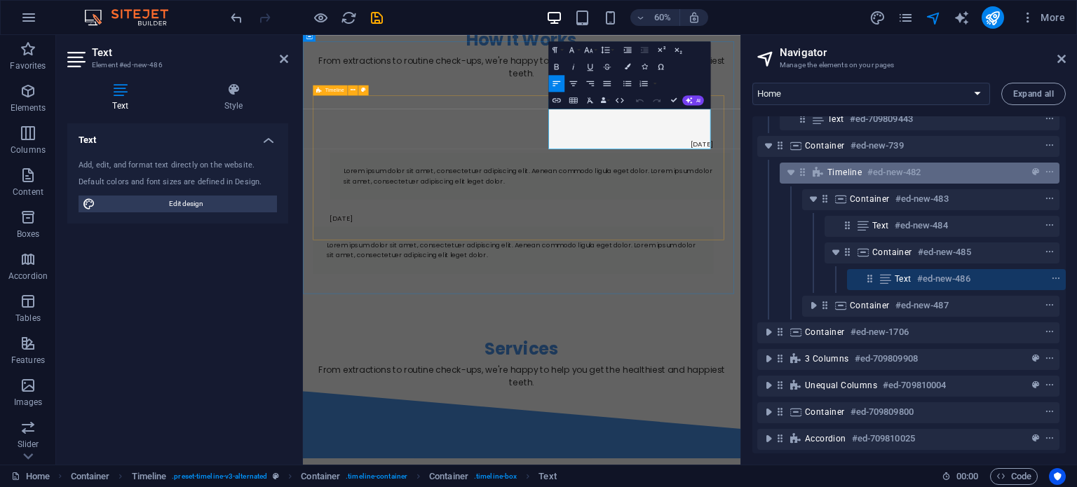
click at [850, 170] on span "Timeline" at bounding box center [844, 172] width 34 height 11
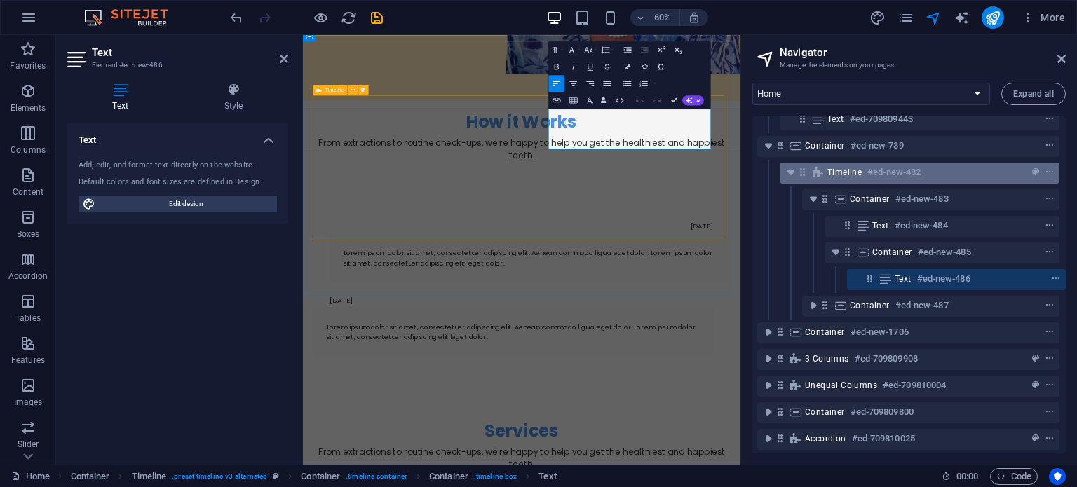
click at [850, 170] on span "Timeline" at bounding box center [844, 172] width 34 height 11
select select "rem"
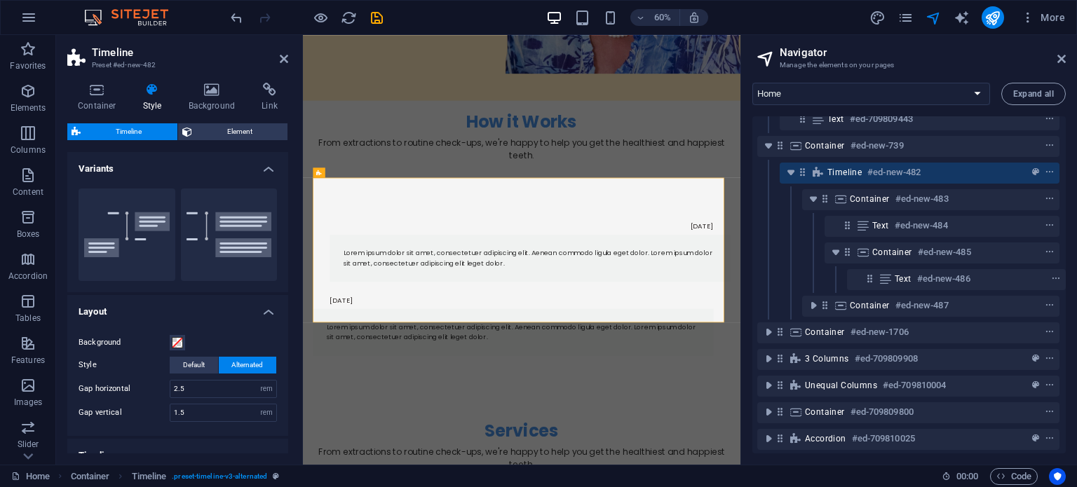
scroll to position [110, 0]
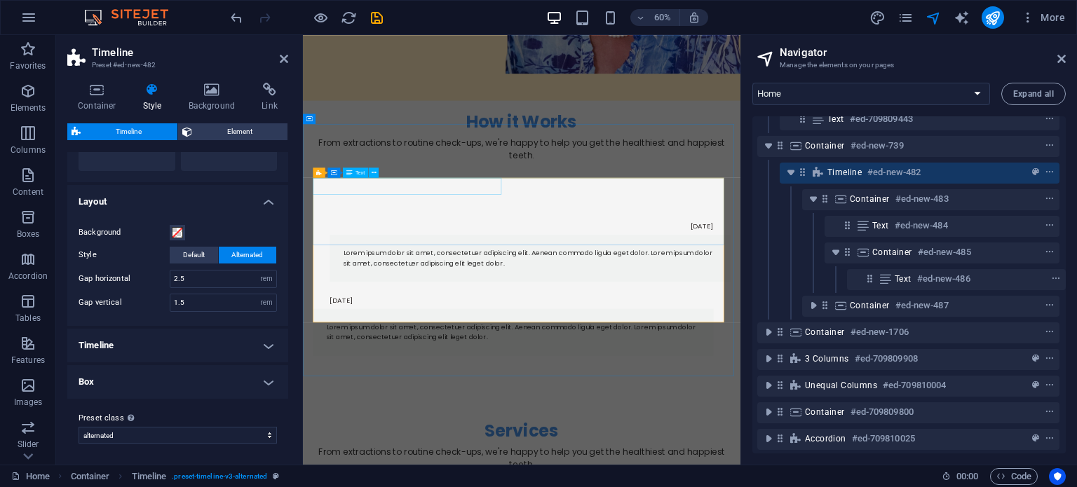
click at [606, 340] on div "[DATE]" at bounding box center [653, 354] width 667 height 28
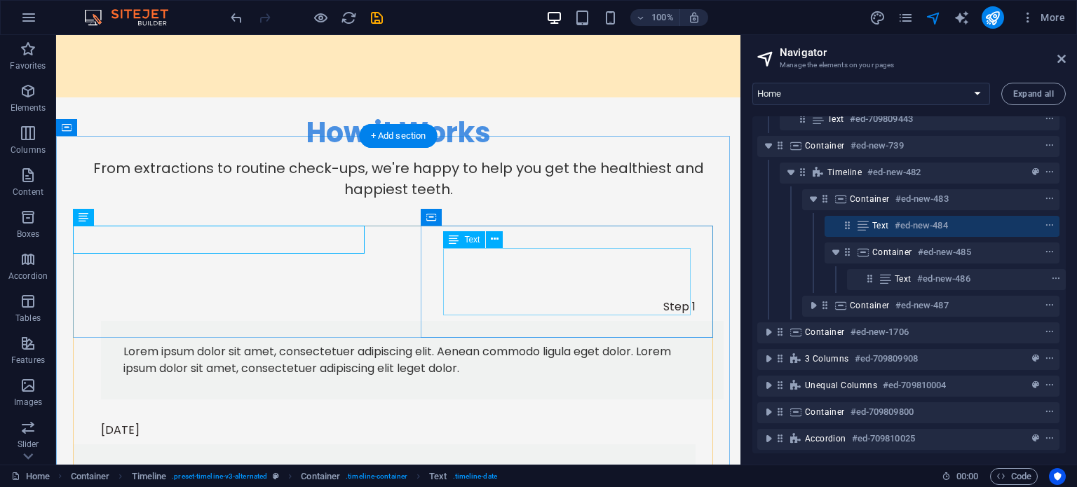
scroll to position [700, 0]
click at [521, 343] on div "Lorem ipsum dolor sit amet, consectetuer adipiscing elit. Aenean commodo ligula…" at bounding box center [412, 360] width 578 height 34
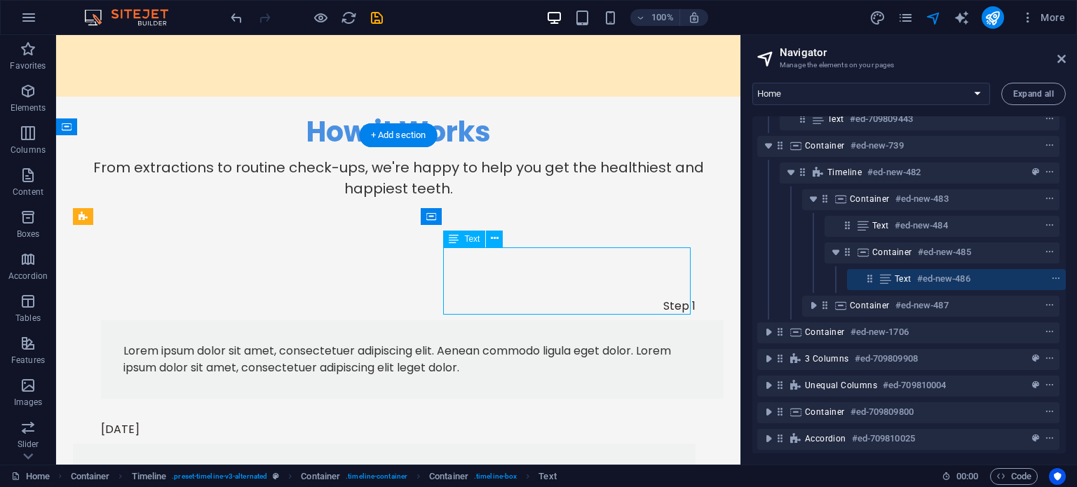
click at [521, 343] on div "Lorem ipsum dolor sit amet, consectetuer adipiscing elit. Aenean commodo ligula…" at bounding box center [412, 360] width 578 height 34
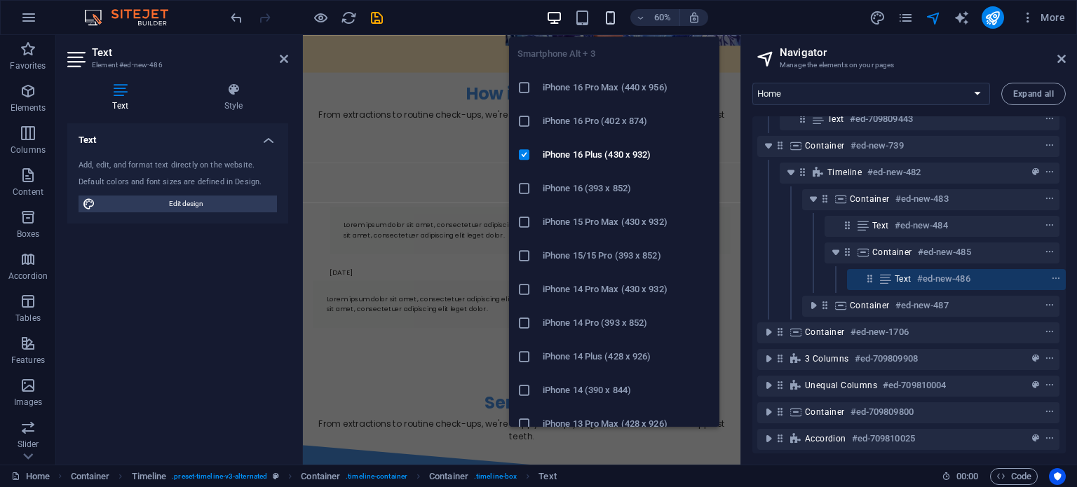
click at [611, 21] on icon "button" at bounding box center [610, 18] width 16 height 16
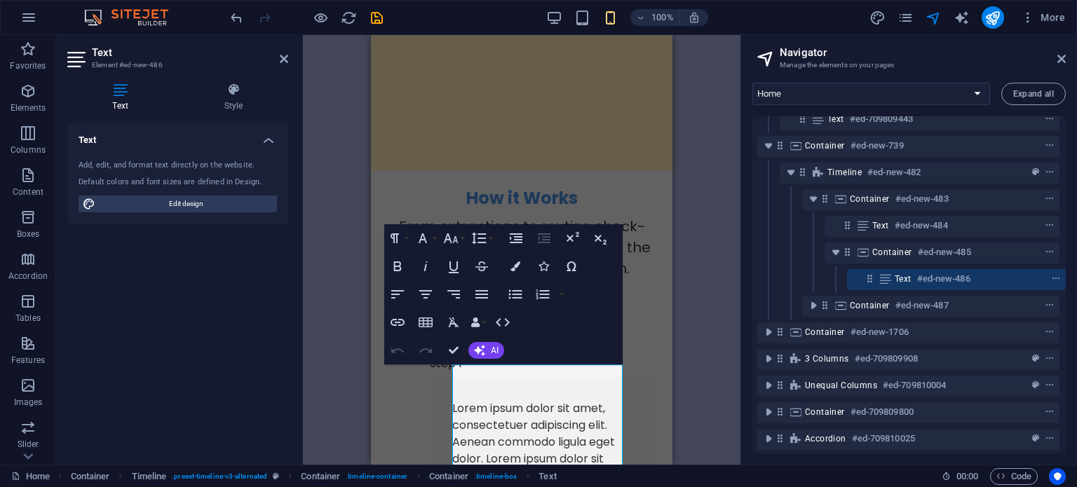
scroll to position [453, 0]
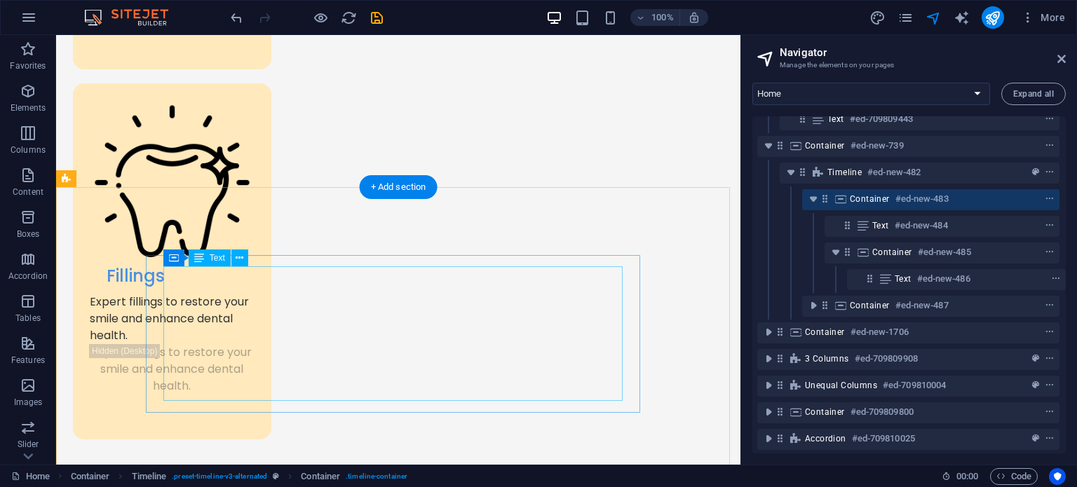
scroll to position [2293, 0]
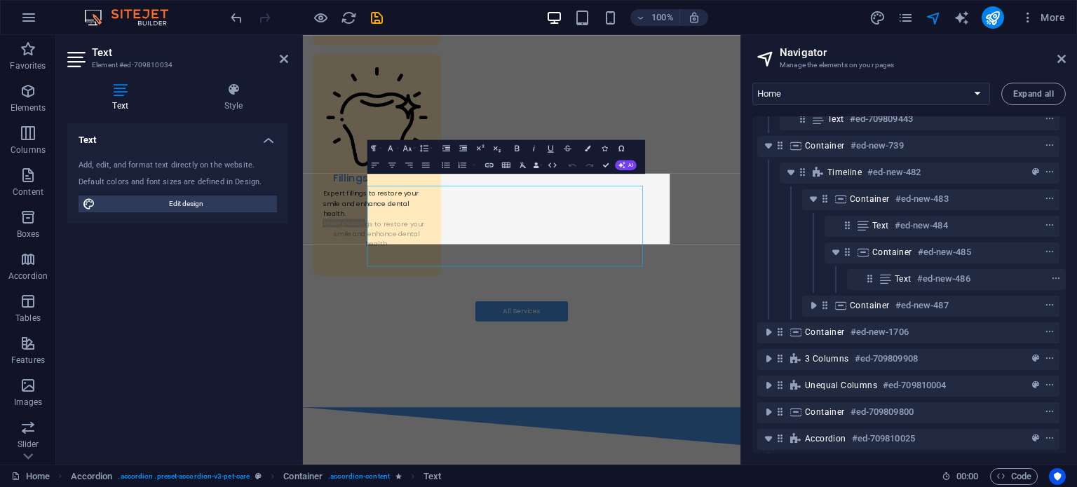
scroll to position [398, 3]
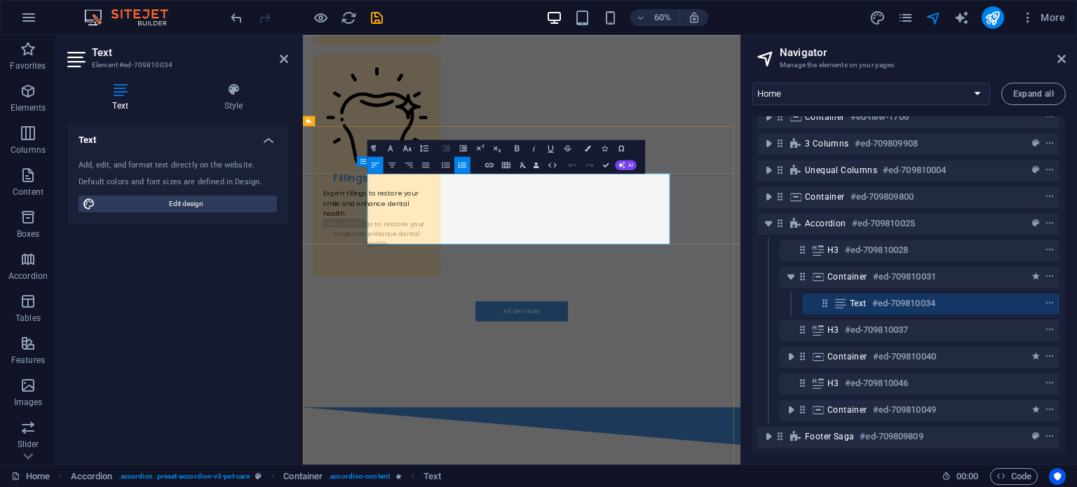
drag, startPoint x: 514, startPoint y: 293, endPoint x: 409, endPoint y: 271, distance: 107.5
copy li "The first step is to contact us or make an appointment online. You may need to …"
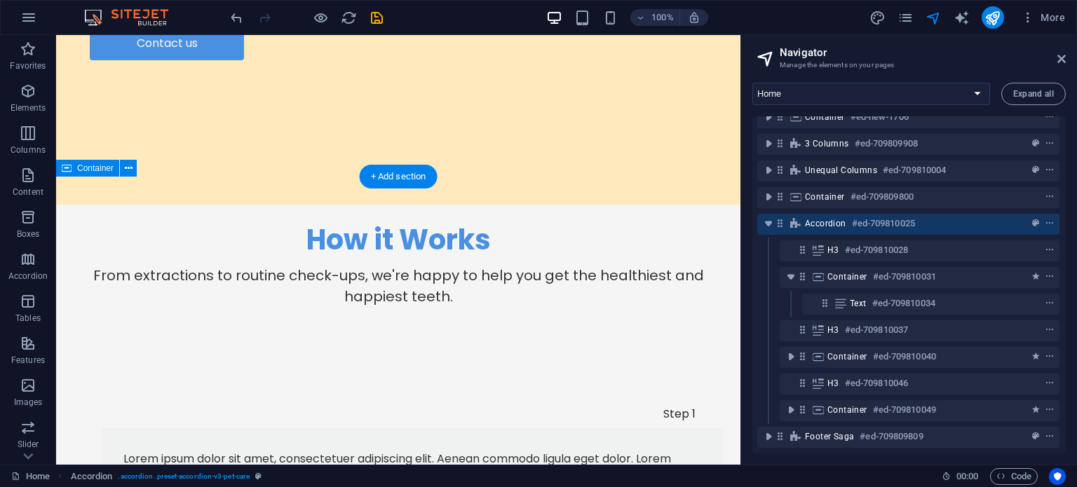
scroll to position [739, 0]
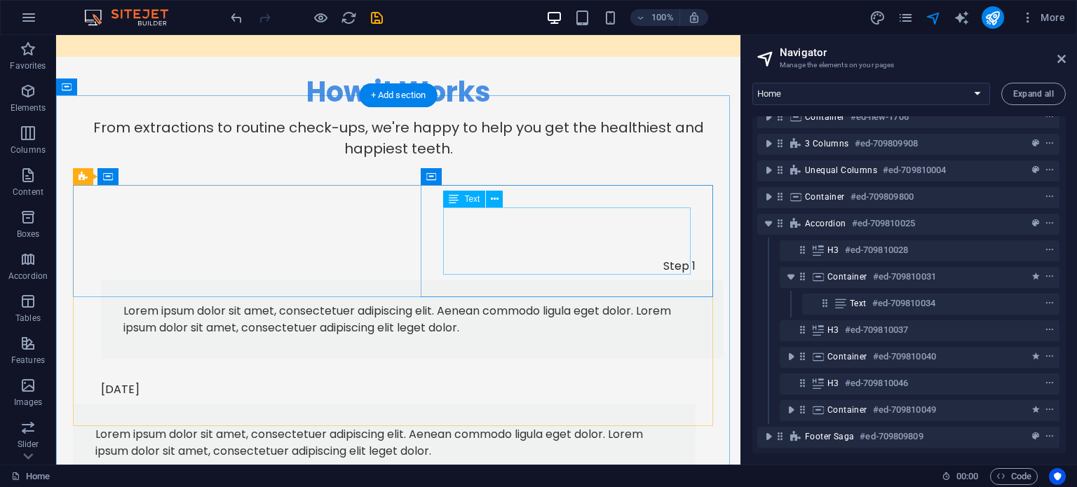
click at [601, 303] on div "Lorem ipsum dolor sit amet, consectetuer adipiscing elit. Aenean commodo ligula…" at bounding box center [412, 320] width 578 height 34
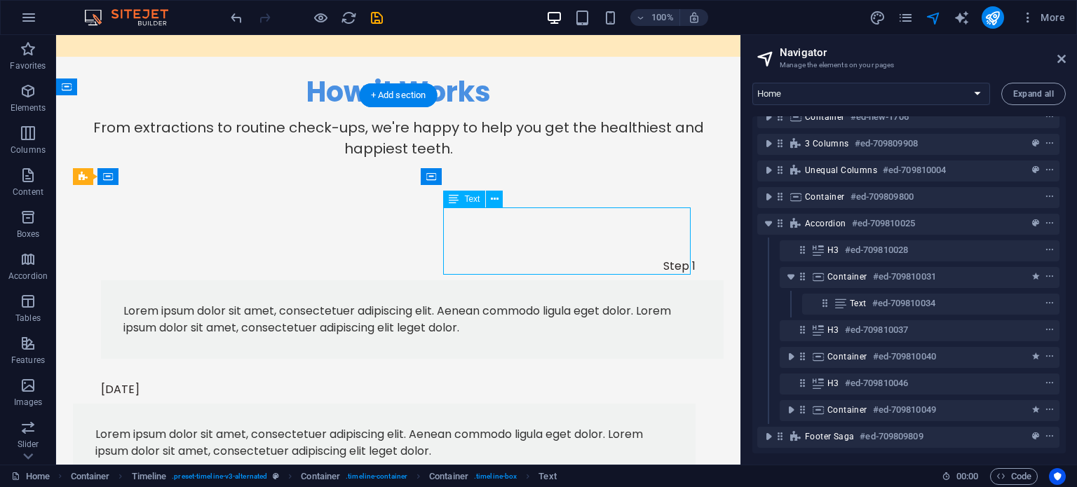
click at [601, 303] on div "Lorem ipsum dolor sit amet, consectetuer adipiscing elit. Aenean commodo ligula…" at bounding box center [412, 320] width 578 height 34
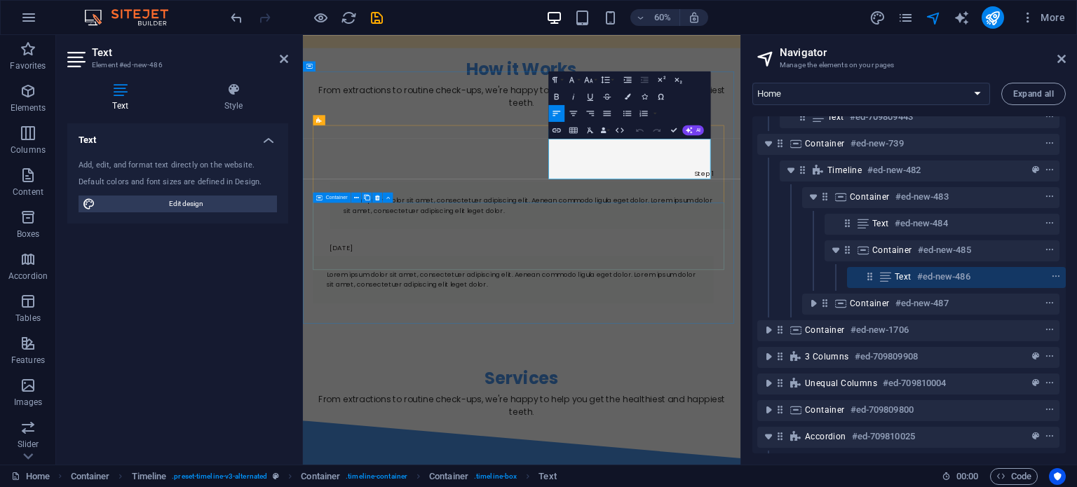
scroll to position [172, 3]
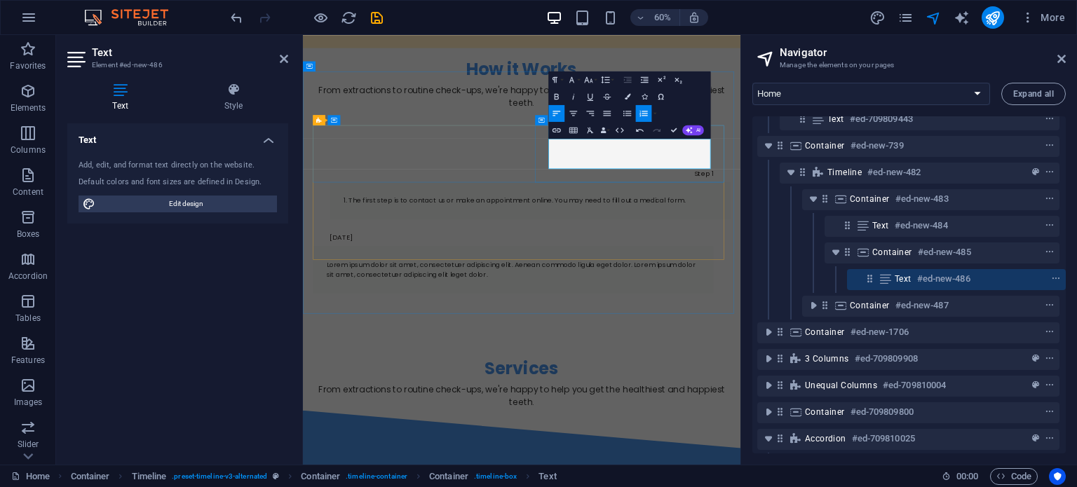
click at [721, 303] on li "The first step is to contact us or make an appointment online. You may need to …" at bounding box center [681, 311] width 622 height 17
click at [885, 303] on p "The first step is to contact us or make an appointment online. You may need to …" at bounding box center [681, 311] width 622 height 17
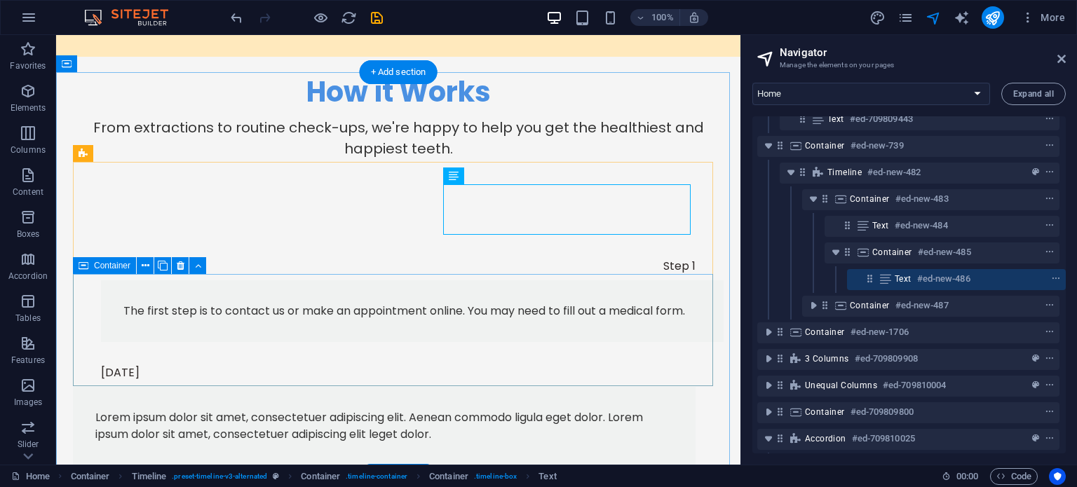
scroll to position [763, 0]
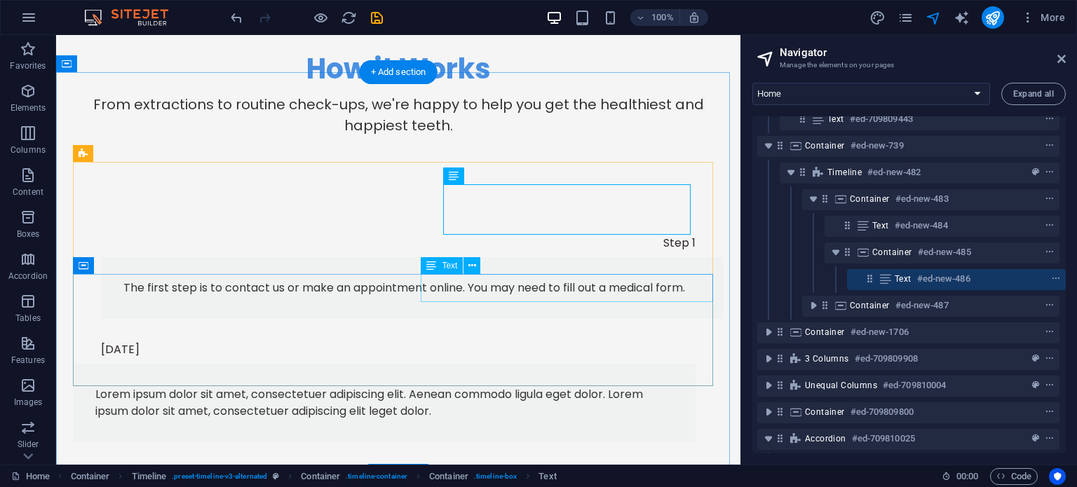
click at [473, 336] on div "[DATE]" at bounding box center [412, 350] width 622 height 28
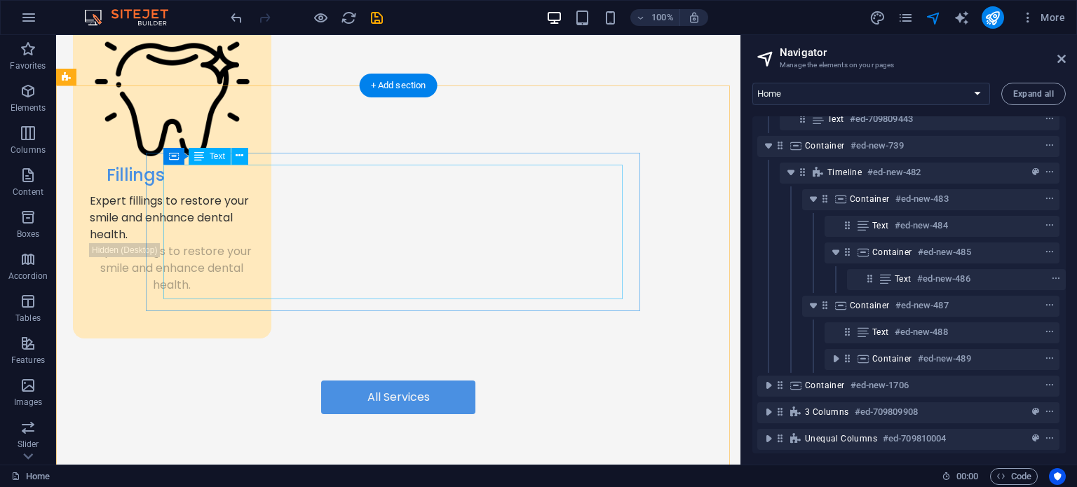
scroll to position [2374, 0]
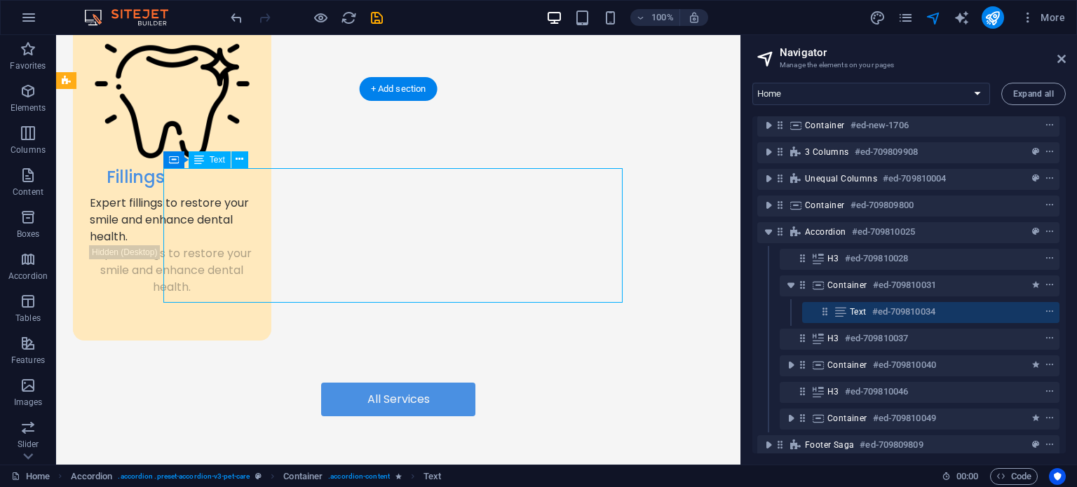
scroll to position [451, 3]
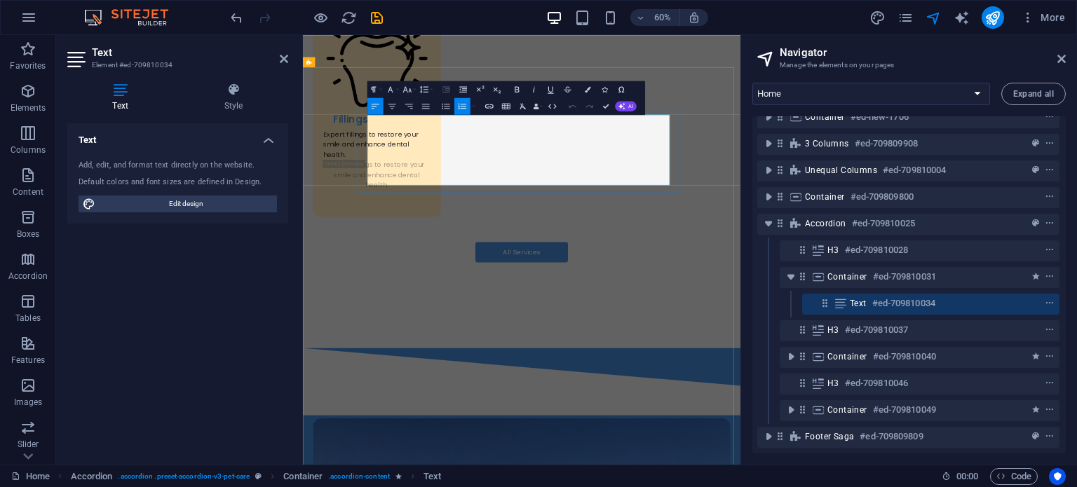
drag, startPoint x: 483, startPoint y: 221, endPoint x: 424, endPoint y: 209, distance: 60.1
copy li "On your appointment day, our van will come visit your location to discuss and p…"
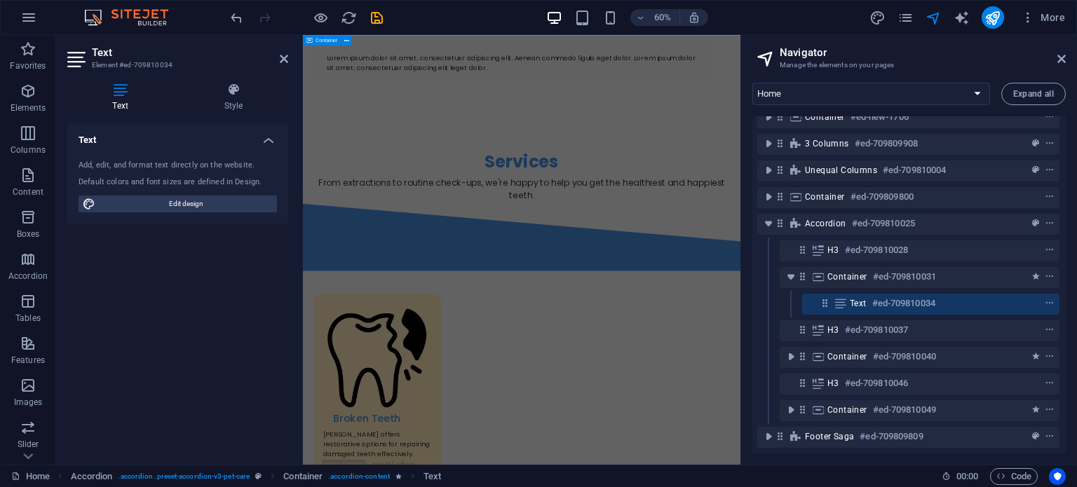
scroll to position [742, 0]
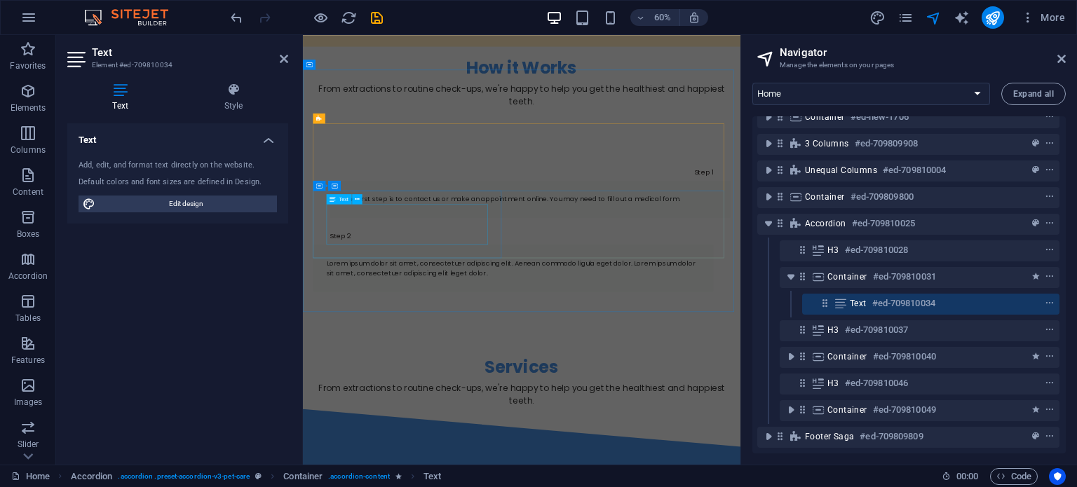
click at [514, 407] on div "Lorem ipsum dolor sit amet, consectetuer adipiscing elit. Aenean commodo ligula…" at bounding box center [653, 424] width 622 height 34
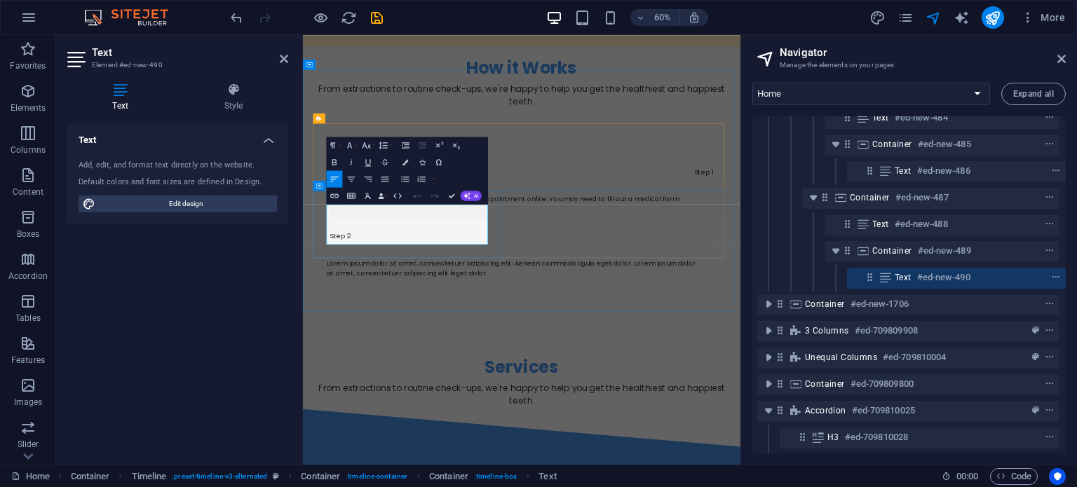
scroll to position [279, 3]
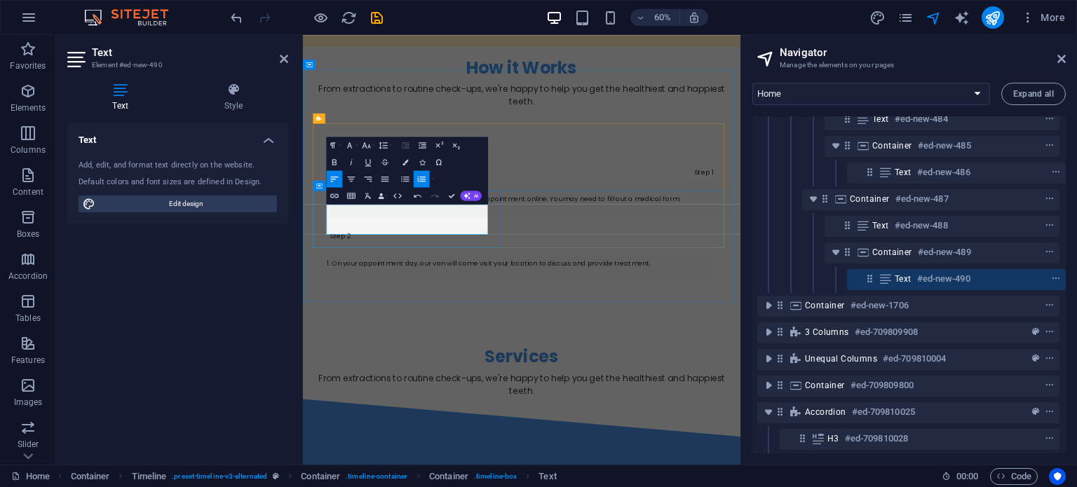
click at [354, 407] on li "On your appointment day, our van will come visit your location to discuss and p…" at bounding box center [653, 415] width 622 height 17
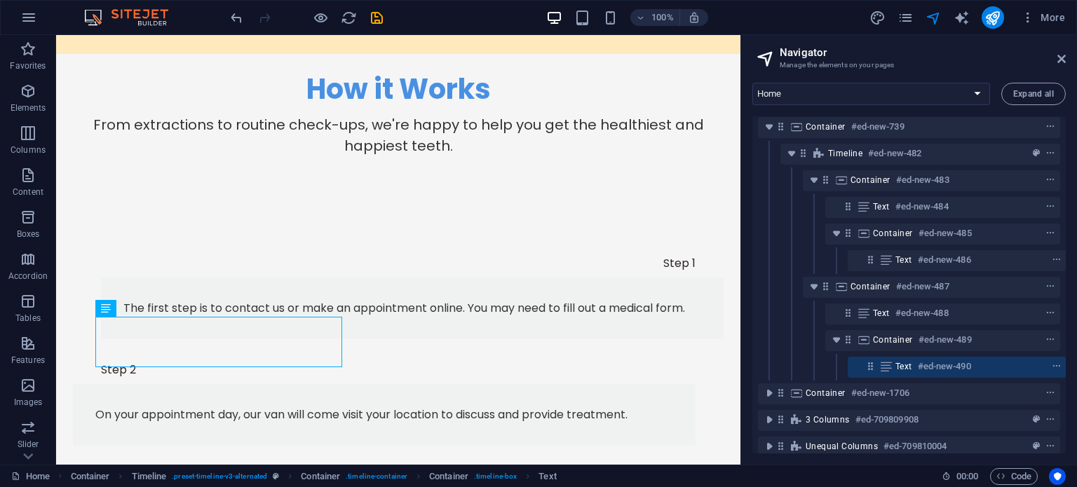
scroll to position [192, 0]
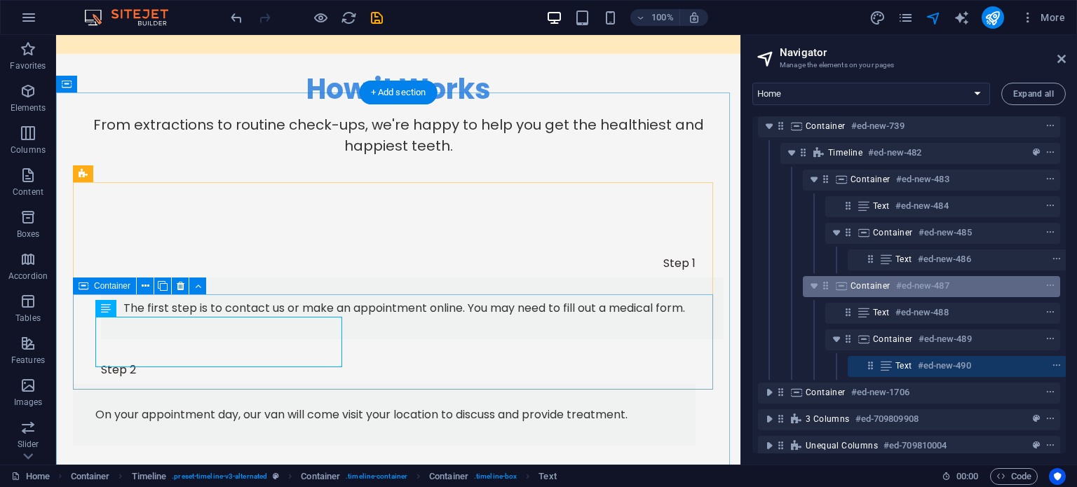
click at [859, 282] on span "Container" at bounding box center [870, 285] width 40 height 11
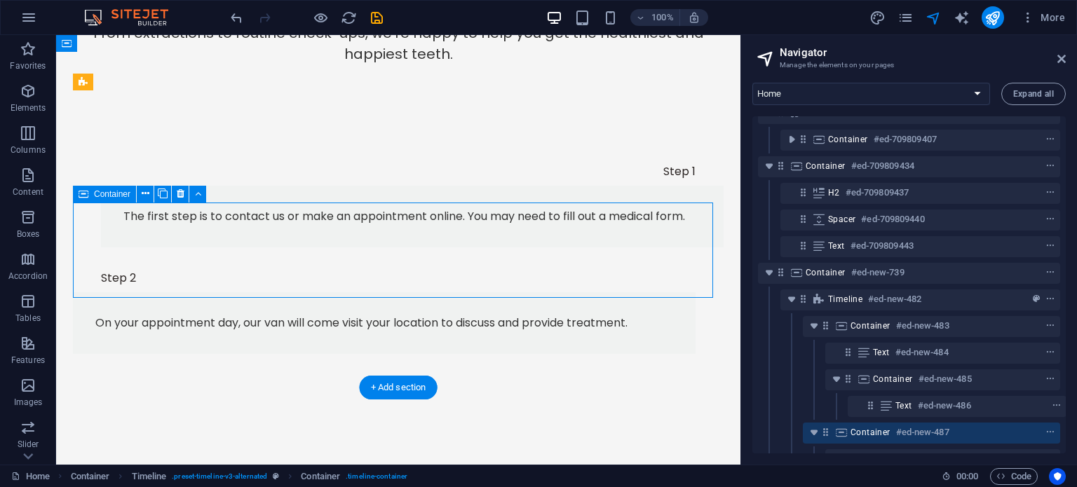
scroll to position [43, 0]
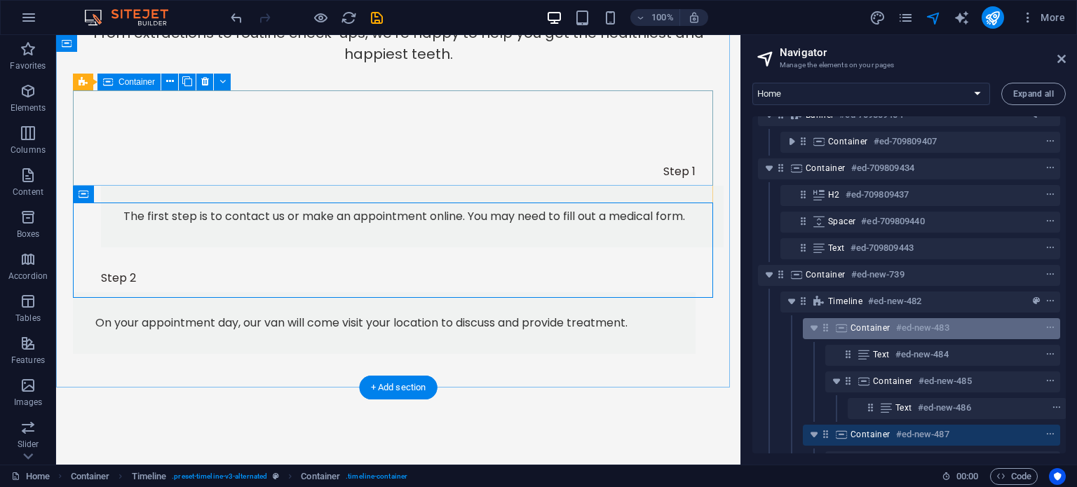
click at [858, 328] on span "Container" at bounding box center [870, 327] width 40 height 11
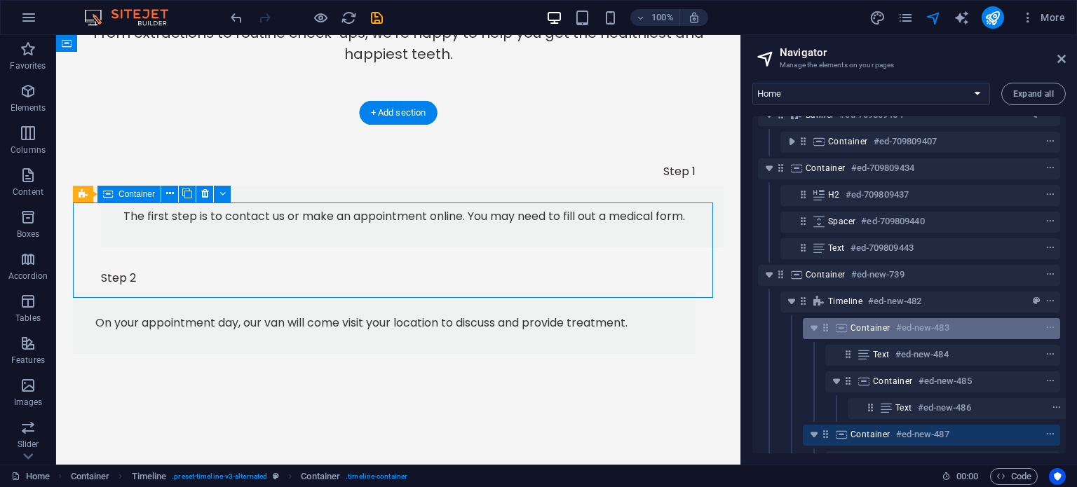
scroll to position [722, 0]
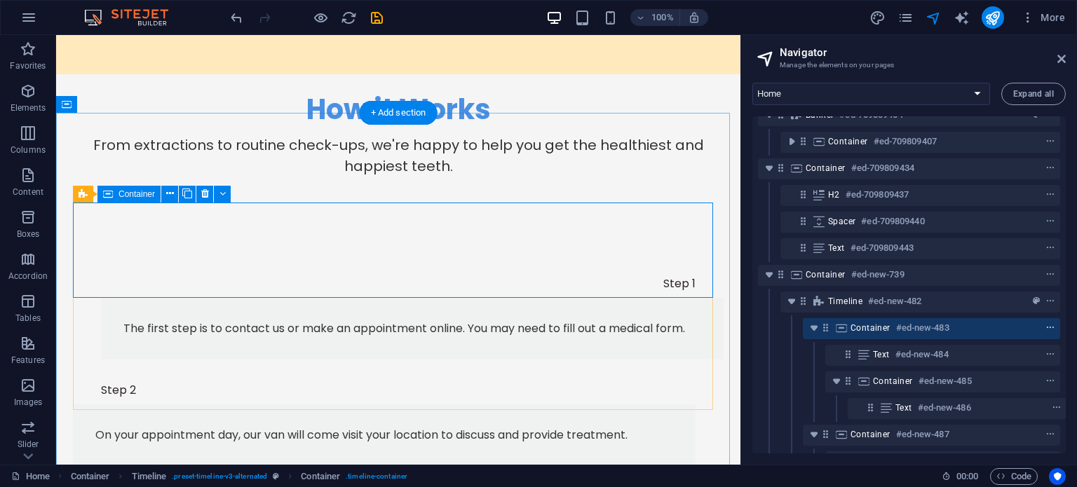
click at [1048, 326] on icon "context-menu" at bounding box center [1050, 328] width 10 height 10
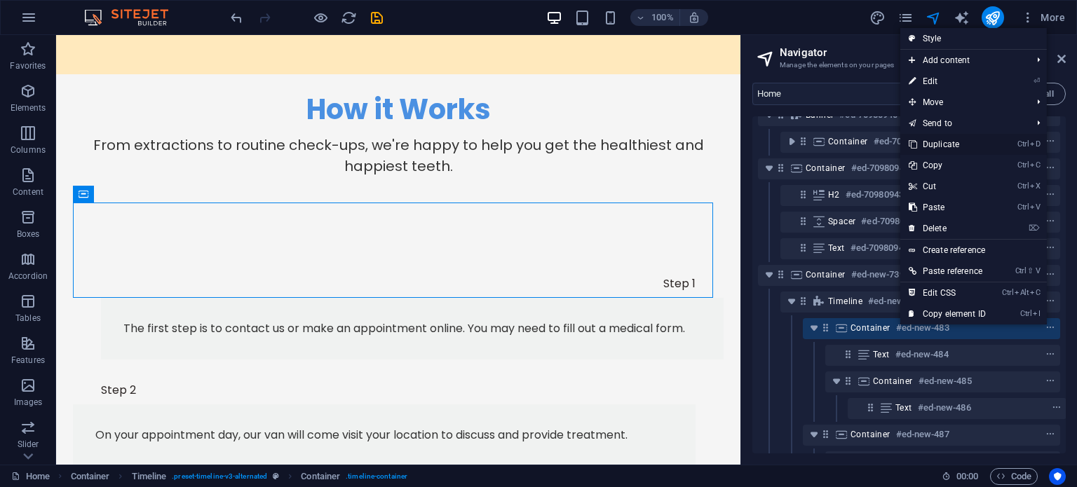
click at [957, 146] on link "Ctrl D Duplicate" at bounding box center [947, 144] width 94 height 21
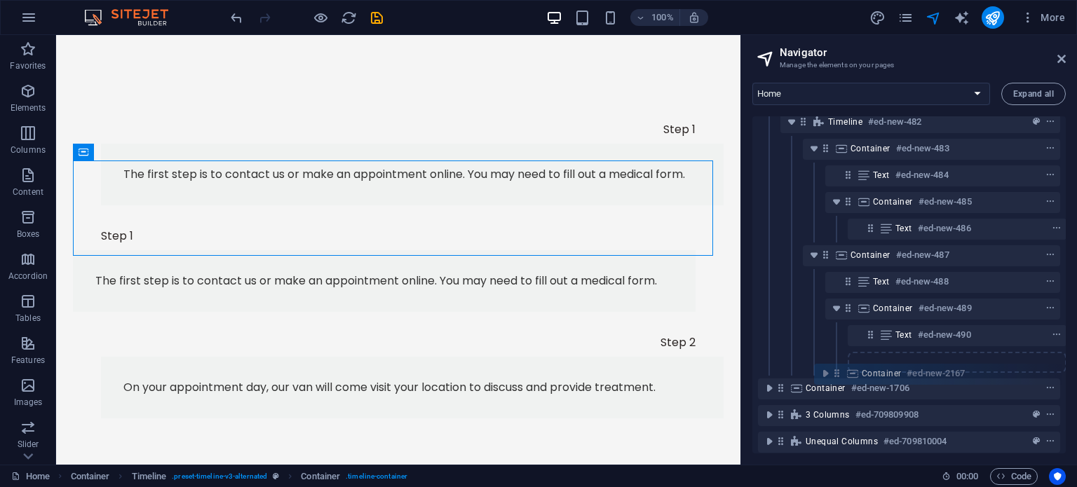
scroll to position [226, 0]
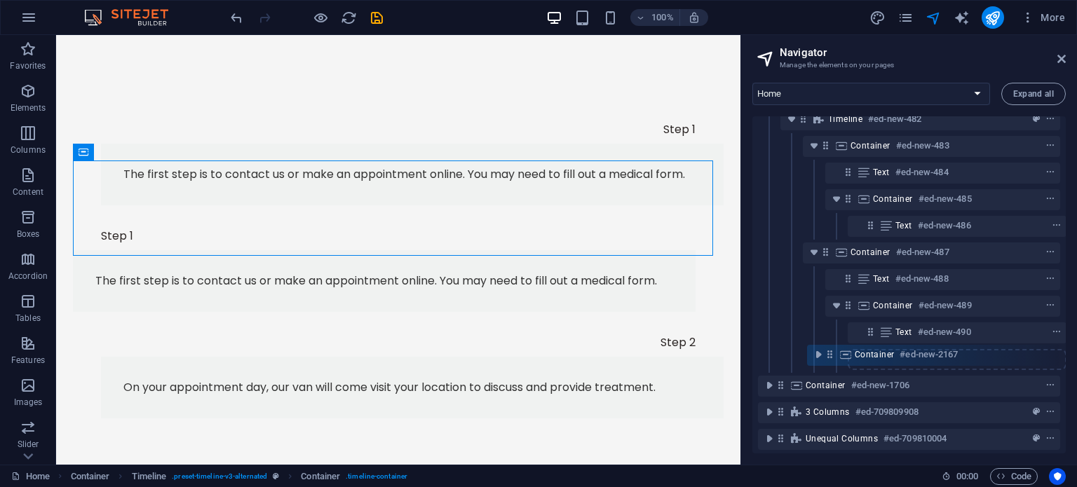
drag, startPoint x: 824, startPoint y: 271, endPoint x: 828, endPoint y: 358, distance: 87.8
click at [828, 358] on div "Menu Bar Hamburger #ed-709809368 Banner #ed-709809404 Container #ed-709809407 C…" at bounding box center [908, 284] width 313 height 337
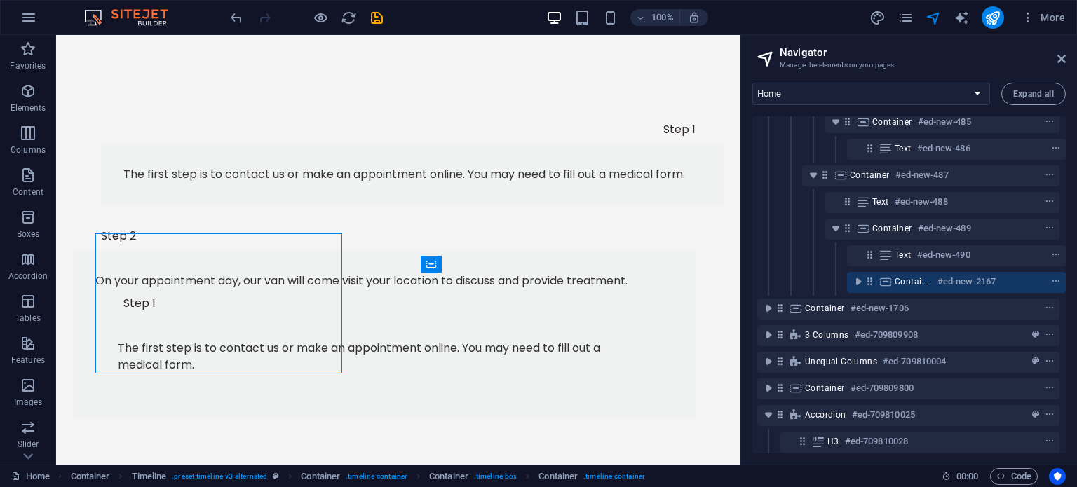
scroll to position [306, 3]
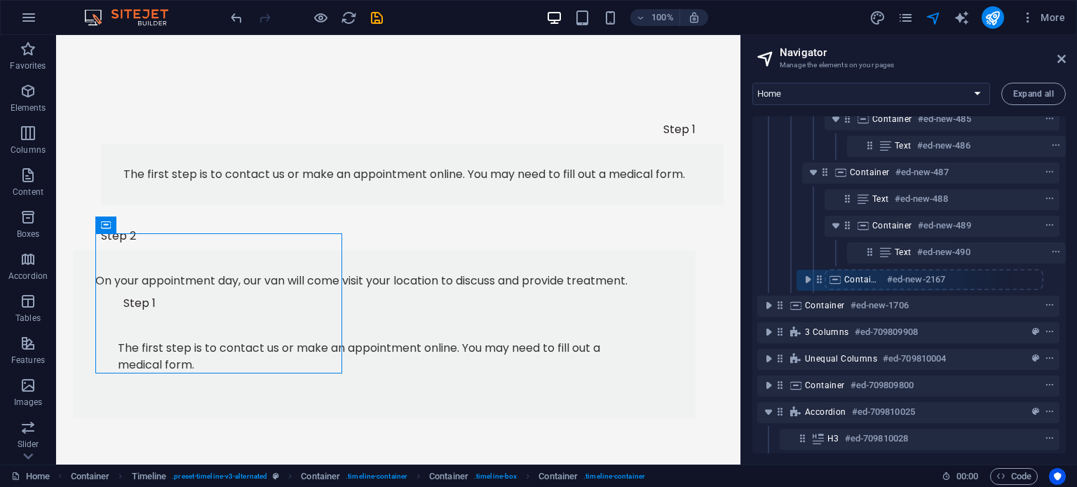
drag, startPoint x: 869, startPoint y: 280, endPoint x: 812, endPoint y: 280, distance: 56.8
click at [812, 280] on div "Menu Bar Hamburger #ed-709809368 Banner #ed-709809404 Container #ed-709809407 C…" at bounding box center [908, 284] width 313 height 337
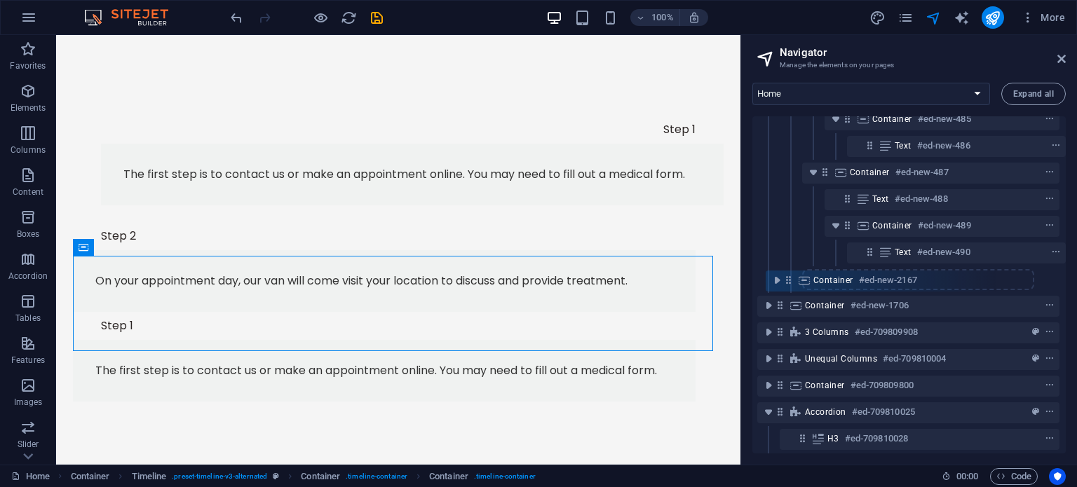
drag, startPoint x: 844, startPoint y: 280, endPoint x: 772, endPoint y: 278, distance: 72.2
click at [772, 278] on div "Menu Bar Hamburger #ed-709809368 Banner #ed-709809404 Container #ed-709809407 C…" at bounding box center [908, 284] width 313 height 337
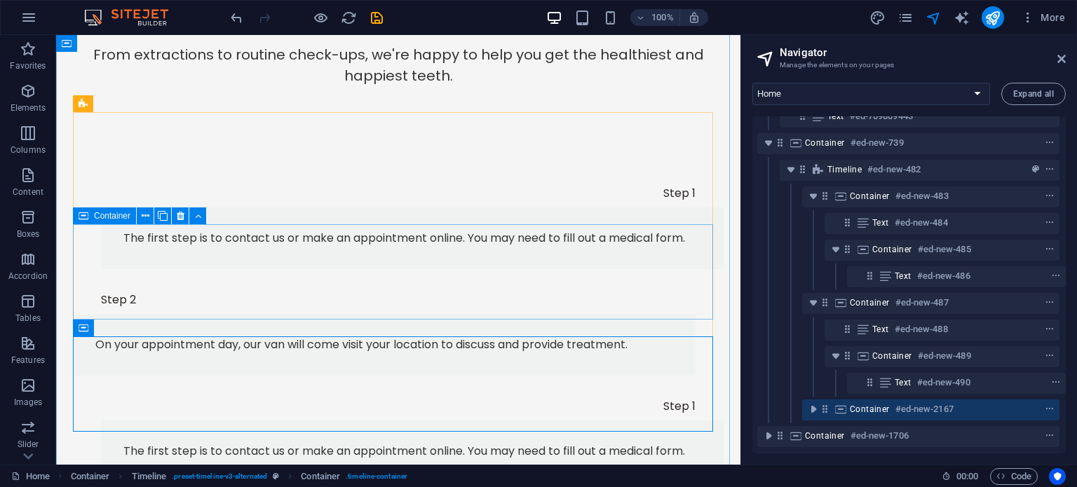
scroll to position [860, 0]
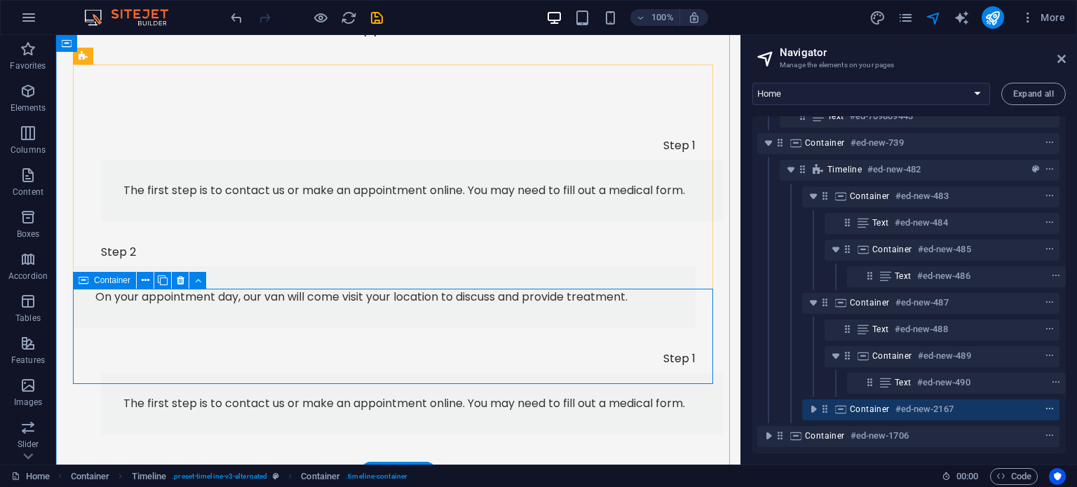
click at [1048, 413] on icon "context-menu" at bounding box center [1049, 409] width 10 height 10
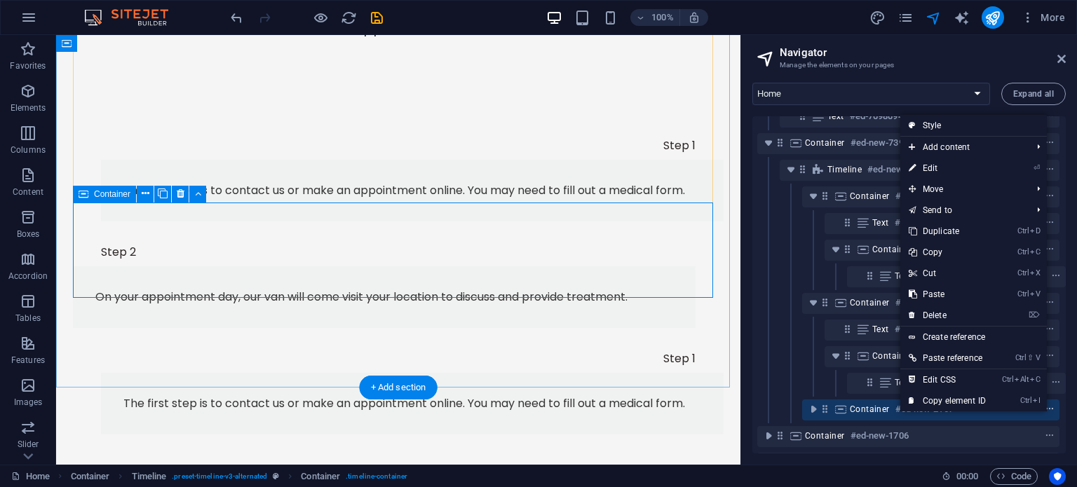
scroll to position [946, 0]
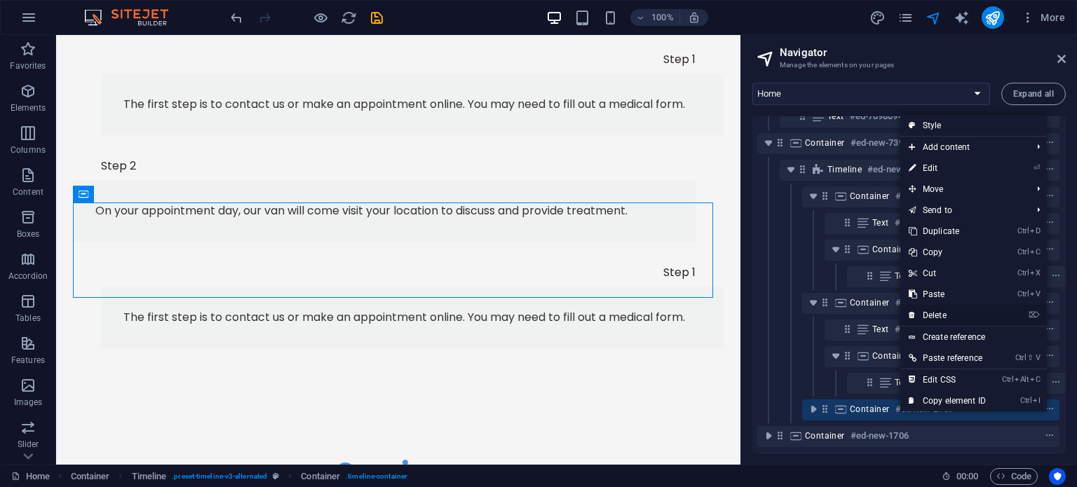
click at [952, 313] on link "⌦ Delete" at bounding box center [947, 315] width 94 height 21
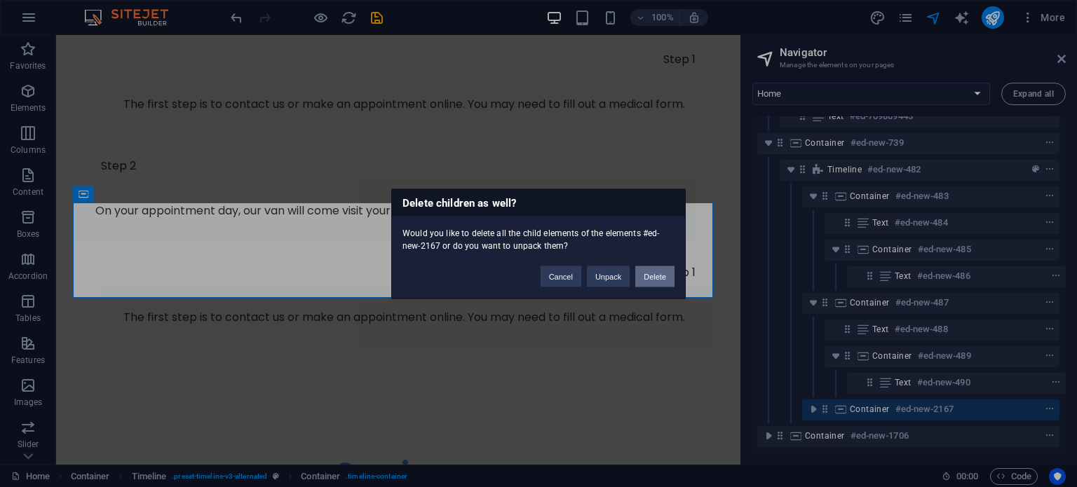
click at [652, 271] on button "Delete" at bounding box center [654, 276] width 39 height 21
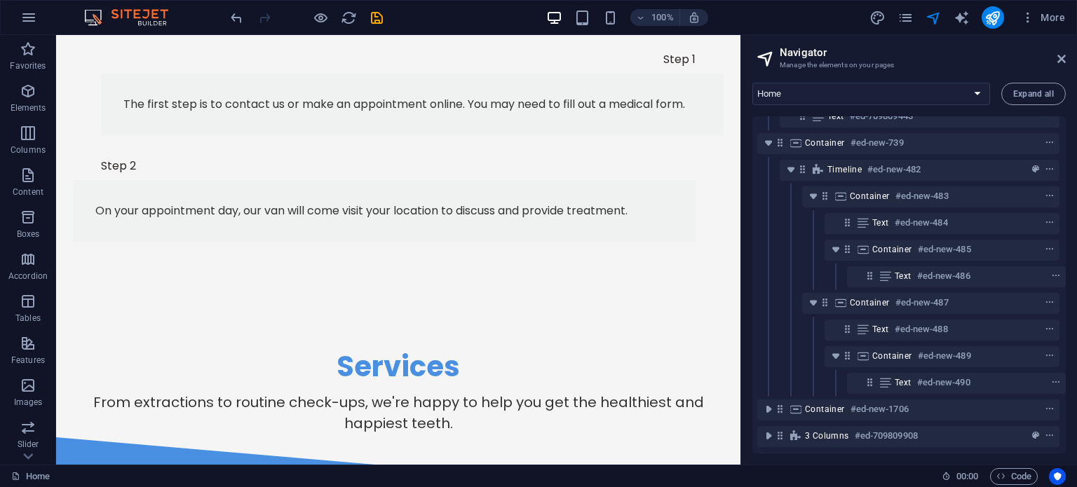
scroll to position [139, 3]
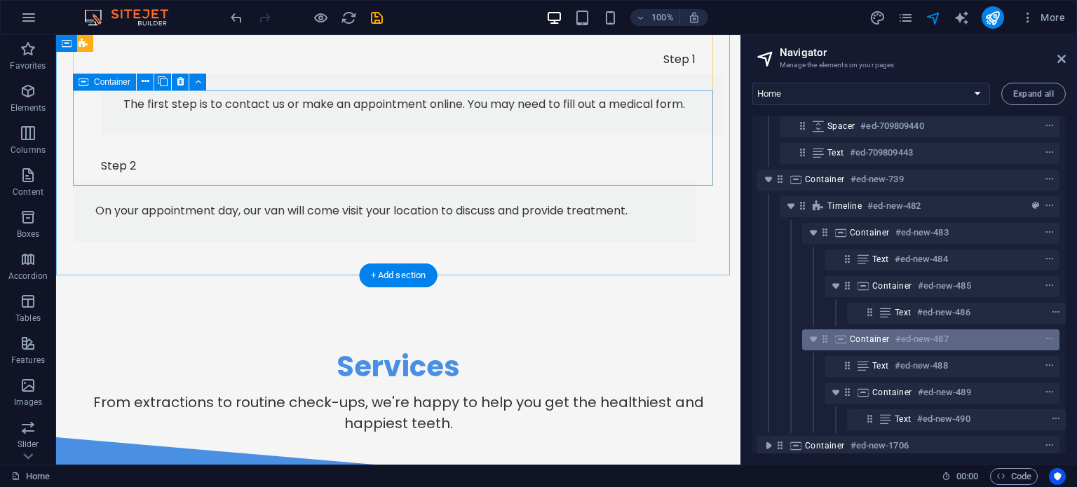
click at [854, 346] on div "Container #ed-new-487" at bounding box center [918, 339] width 139 height 17
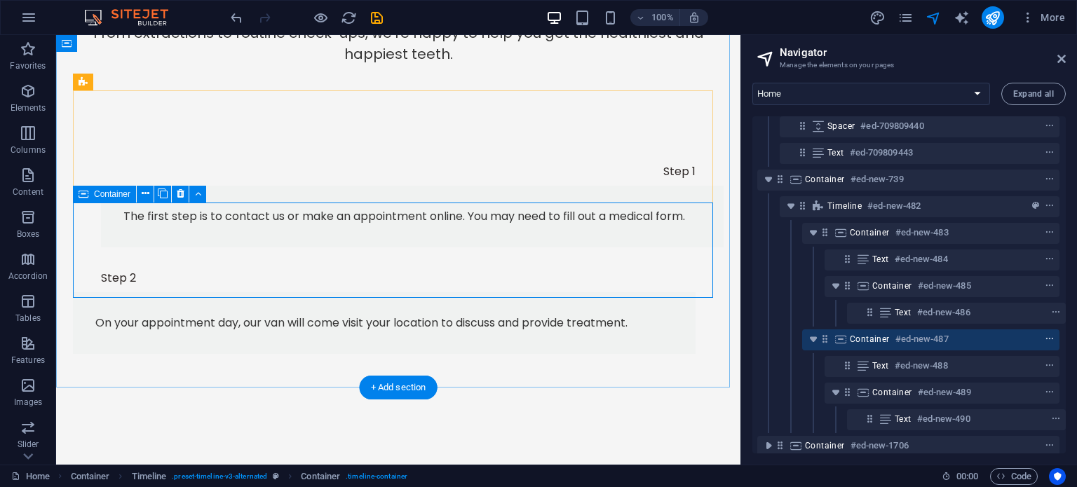
click at [1050, 336] on span "context-menu" at bounding box center [1049, 339] width 14 height 10
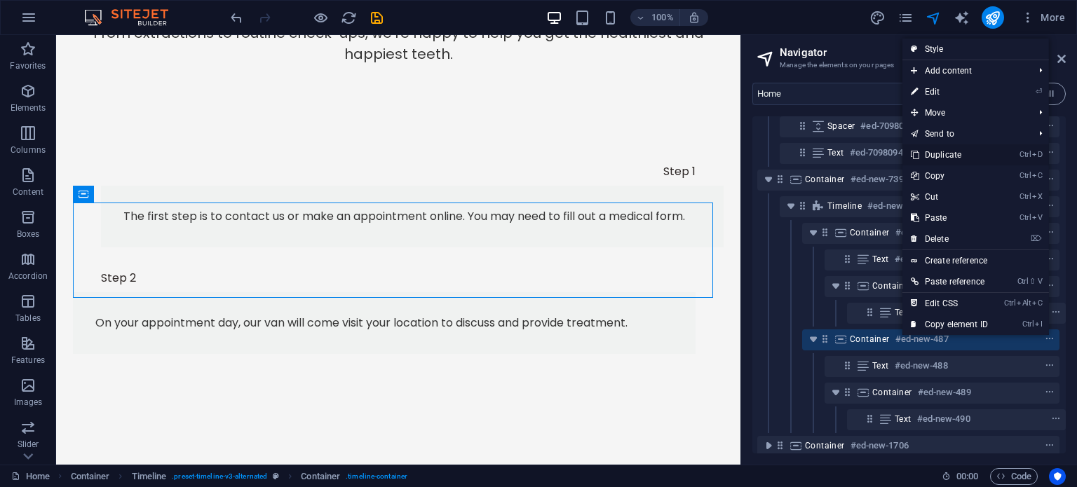
click at [967, 152] on link "Ctrl D Duplicate" at bounding box center [949, 154] width 94 height 21
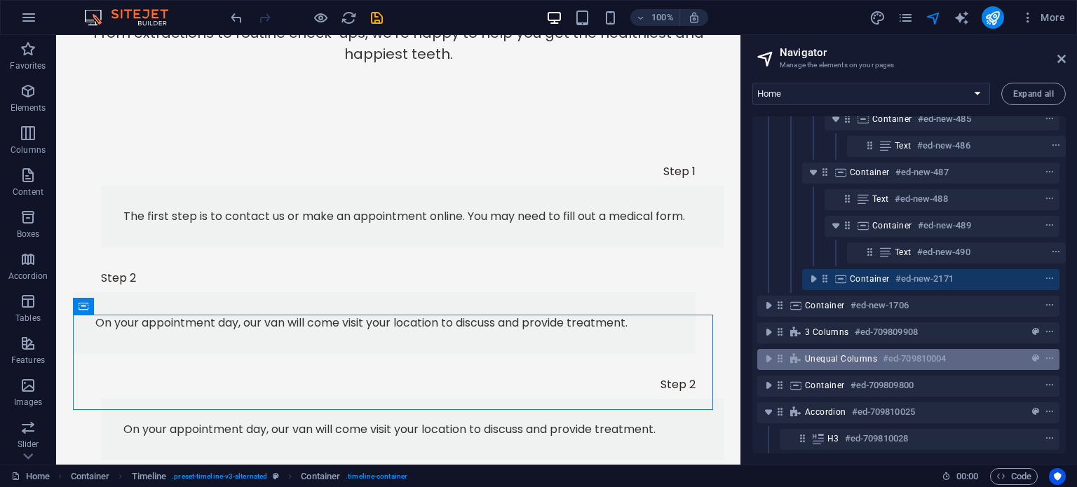
scroll to position [372, 0]
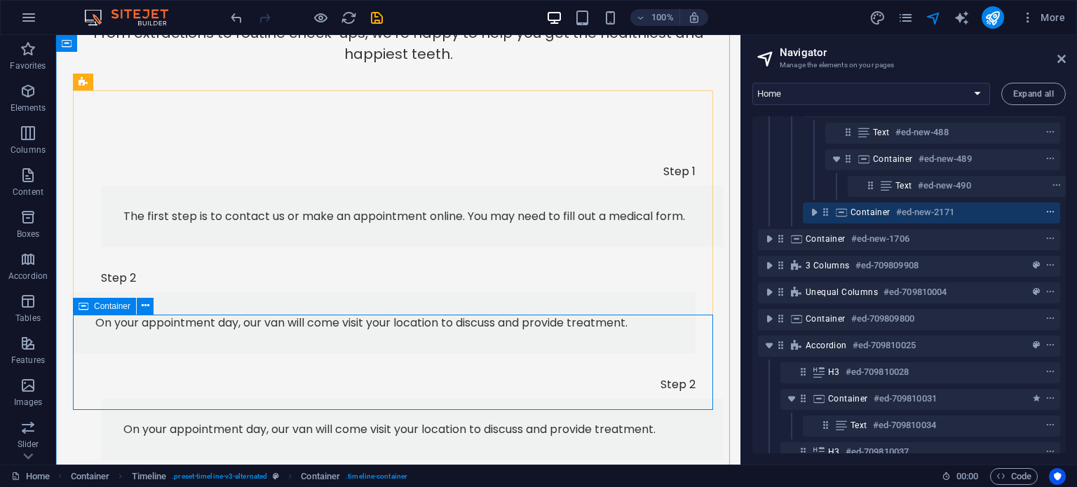
click at [1050, 215] on icon "context-menu" at bounding box center [1050, 212] width 10 height 10
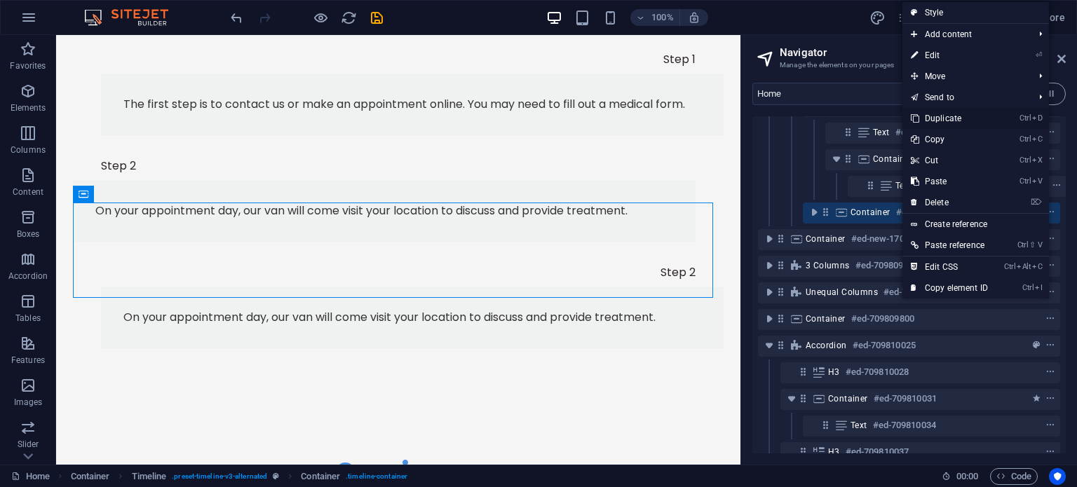
click at [957, 123] on link "Ctrl D Duplicate" at bounding box center [949, 118] width 94 height 21
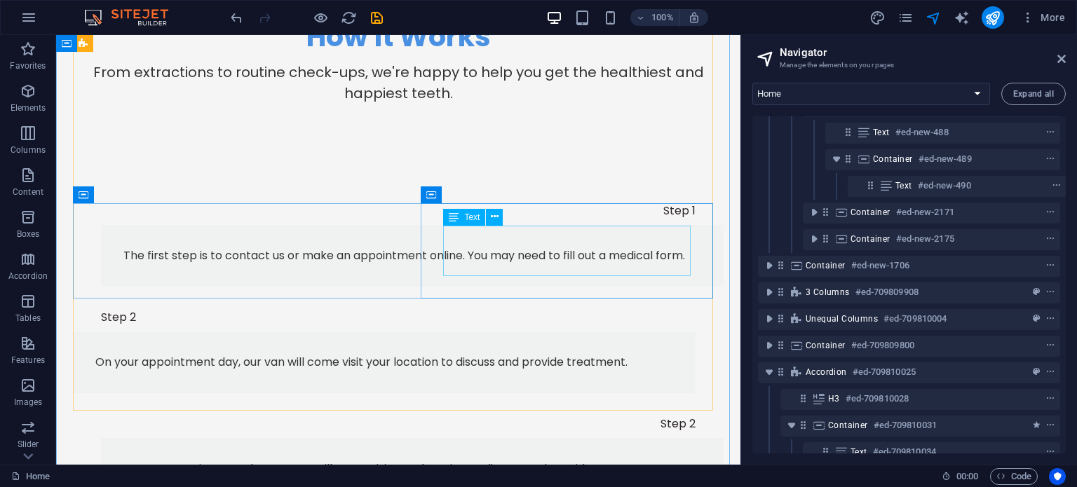
scroll to position [1008, 0]
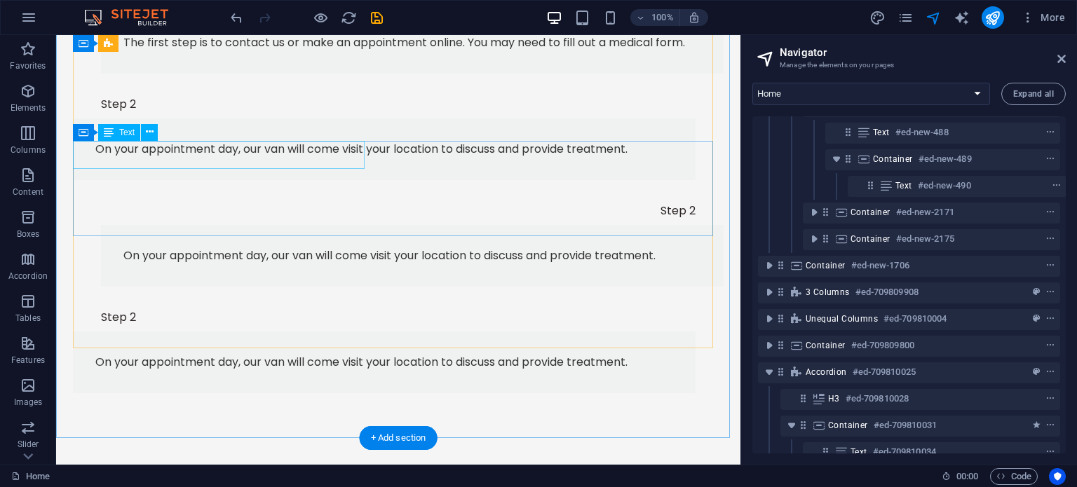
click at [336, 197] on div "Step 2" at bounding box center [384, 211] width 622 height 28
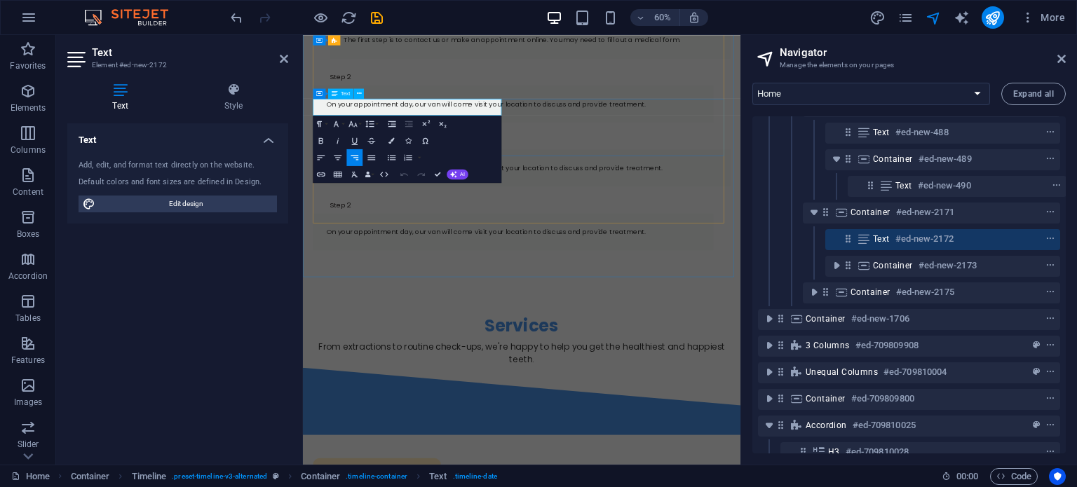
click at [396, 197] on div "Step 2" at bounding box center [653, 211] width 667 height 28
click at [357, 197] on div "Step 2" at bounding box center [653, 211] width 667 height 28
click at [353, 205] on p "Step 2" at bounding box center [337, 210] width 35 height 11
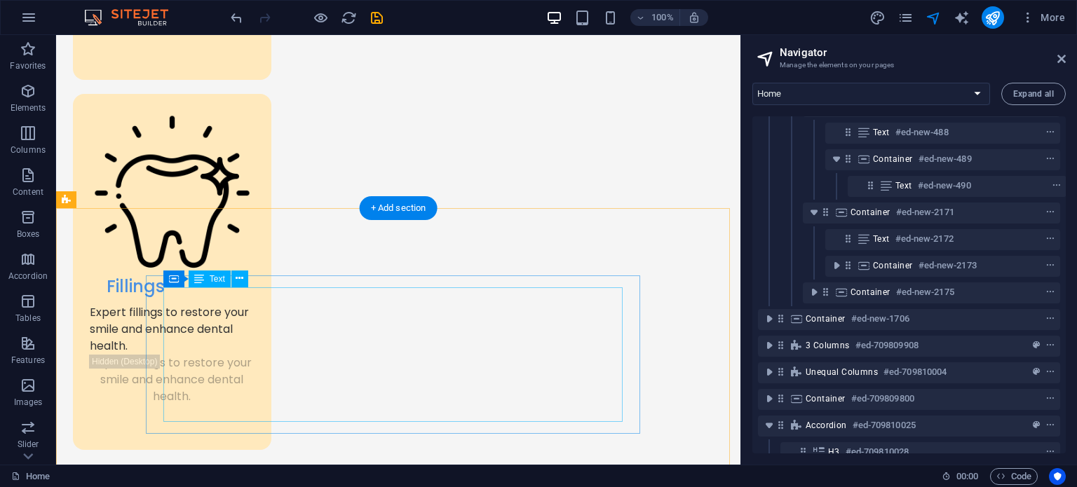
scroll to position [2462, 0]
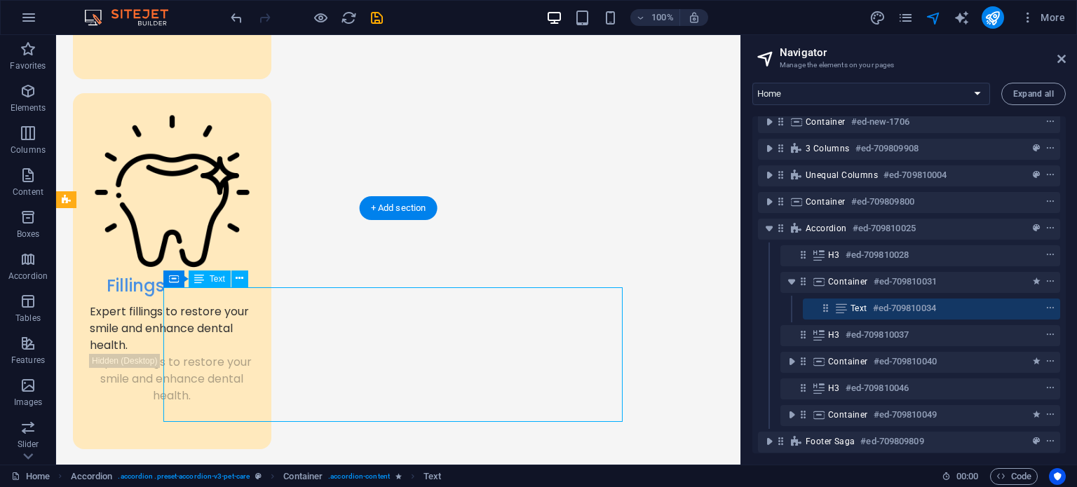
scroll to position [584, 0]
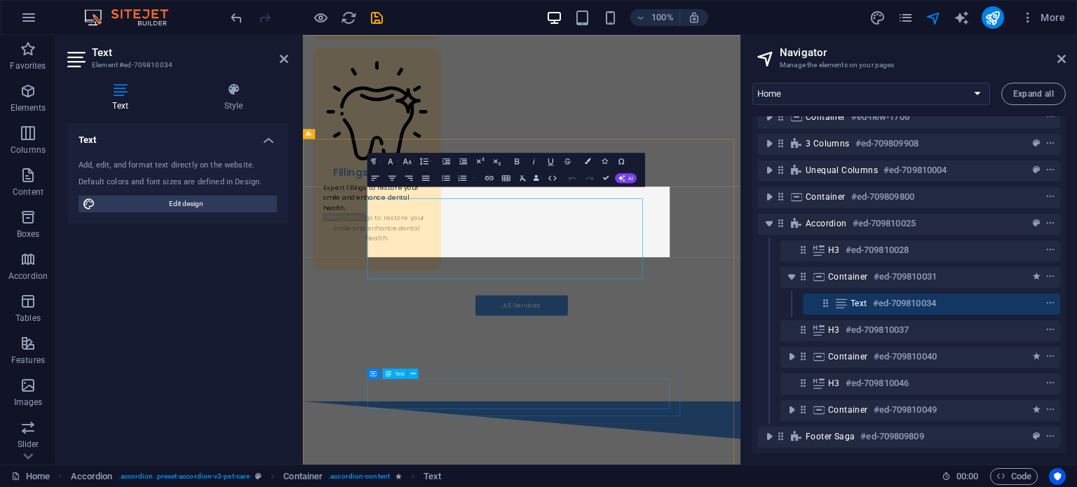
scroll to position [2442, 0]
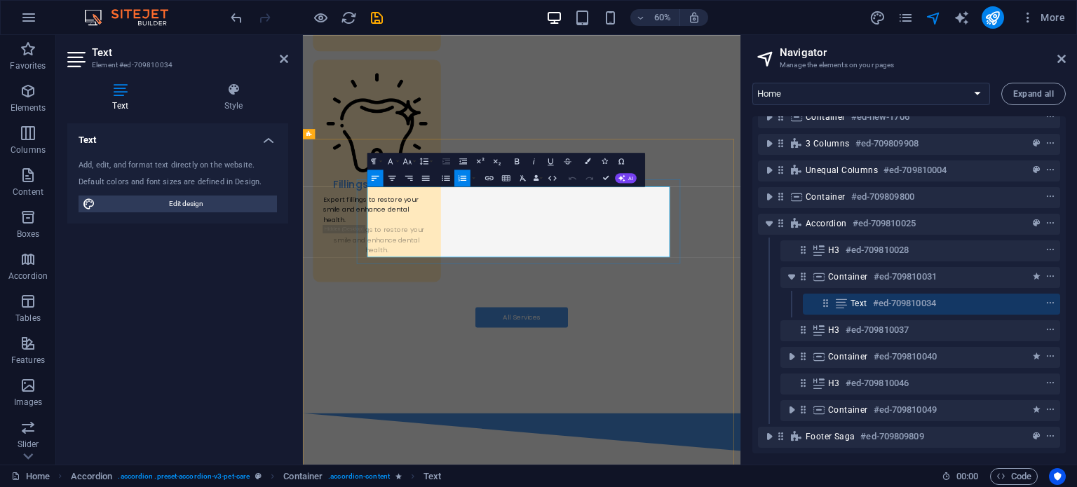
drag, startPoint x: 624, startPoint y: 371, endPoint x: 444, endPoint y: 358, distance: 179.9
drag, startPoint x: 428, startPoint y: 358, endPoint x: 581, endPoint y: 378, distance: 154.7
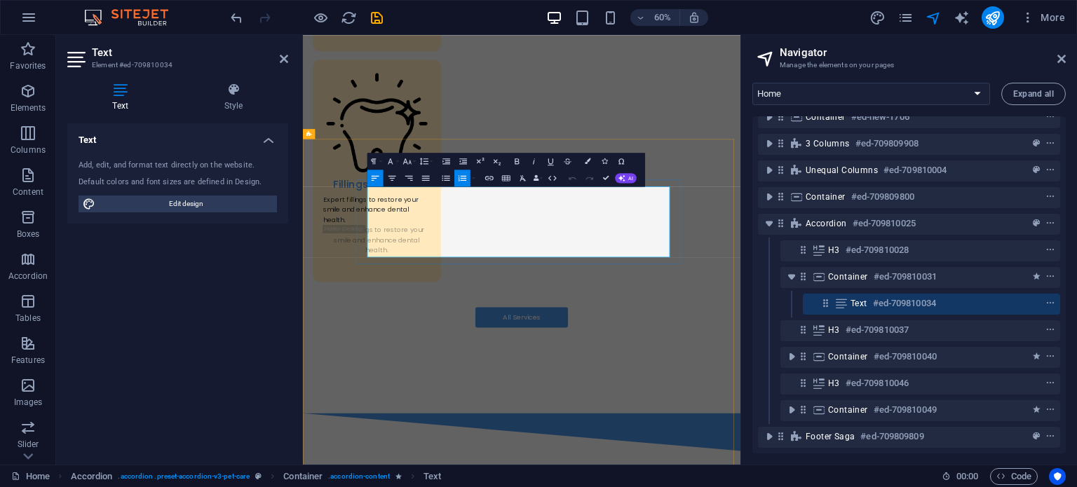
drag, startPoint x: 581, startPoint y: 378, endPoint x: 428, endPoint y: 368, distance: 153.8
copy li "Once your appointment is completed we will give you a report of what has been d…"
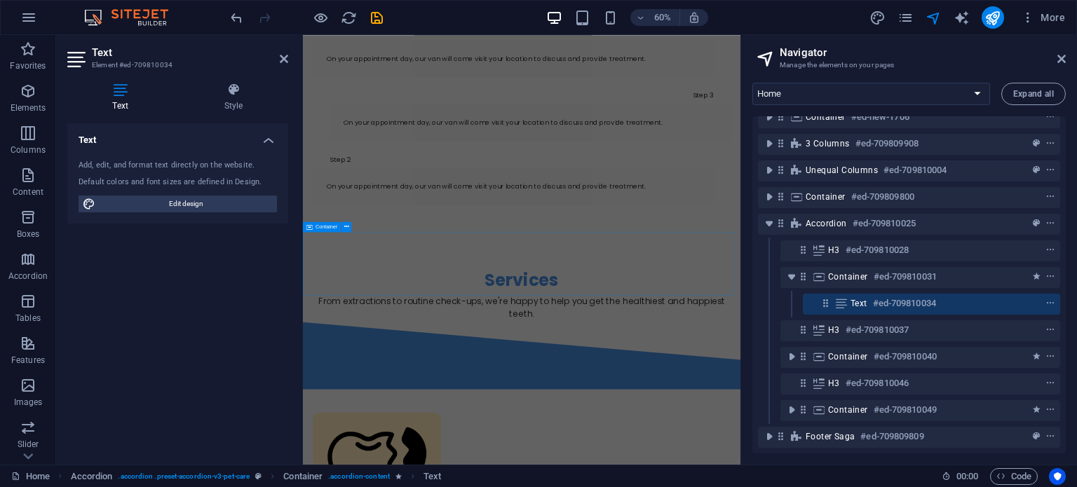
scroll to position [850, 0]
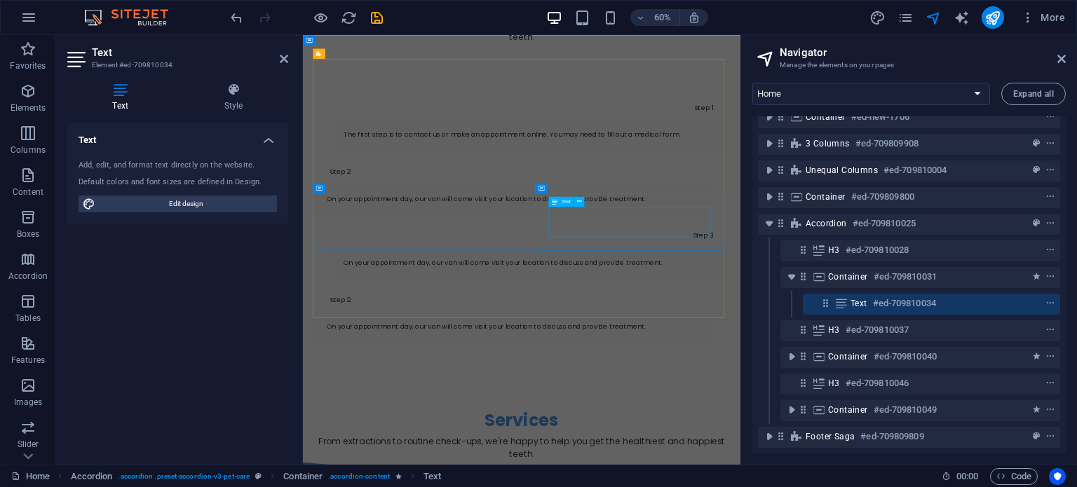
click at [839, 405] on div "On your appointment day, our van will come visit your location to discuss and p…" at bounding box center [681, 413] width 622 height 17
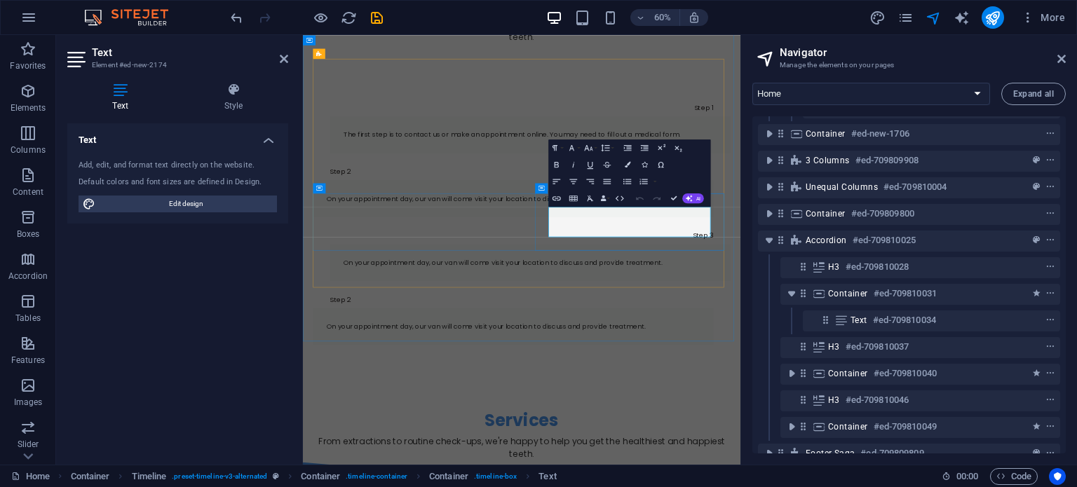
scroll to position [385, 3]
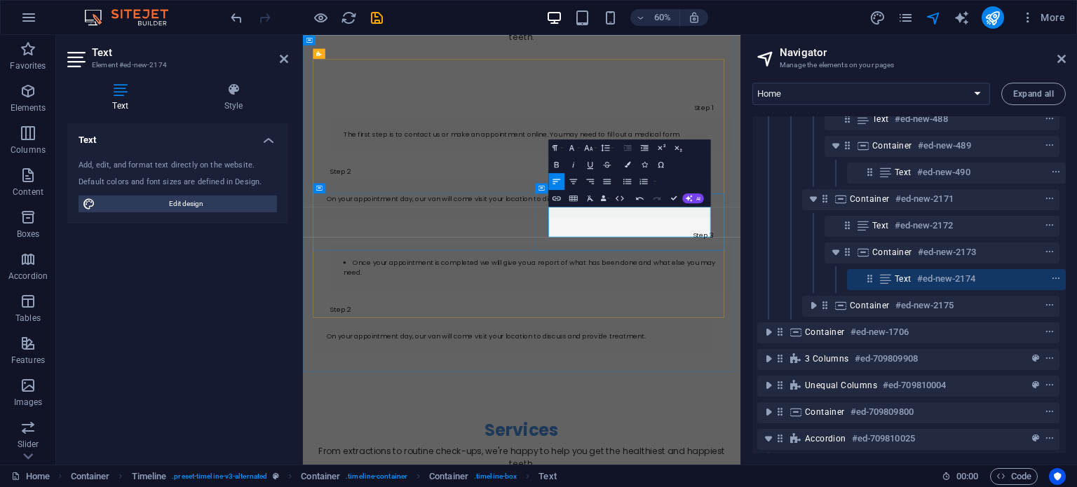
click at [733, 405] on li "Once your appointment is completed we will give you a report of what has been d…" at bounding box center [681, 422] width 622 height 34
drag, startPoint x: 733, startPoint y: 329, endPoint x: 880, endPoint y: 357, distance: 149.7
click at [880, 405] on li "​ ​ ​ Once your appointment is completed we will give you a report of what has …" at bounding box center [681, 422] width 622 height 34
click at [915, 405] on p "Once your appointment is completed we will give you a report of what has been d…" at bounding box center [681, 422] width 622 height 34
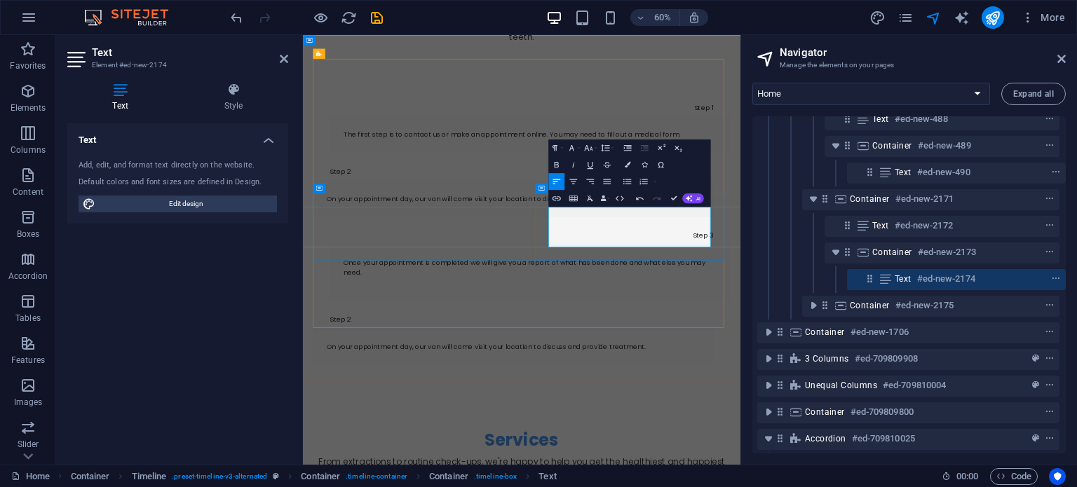
click at [789, 439] on p at bounding box center [681, 447] width 622 height 17
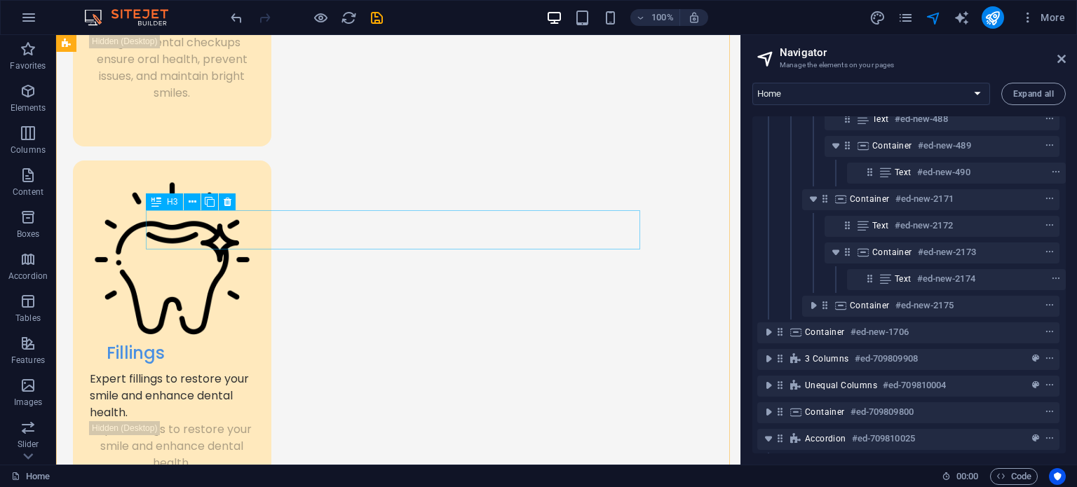
scroll to position [2696, 0]
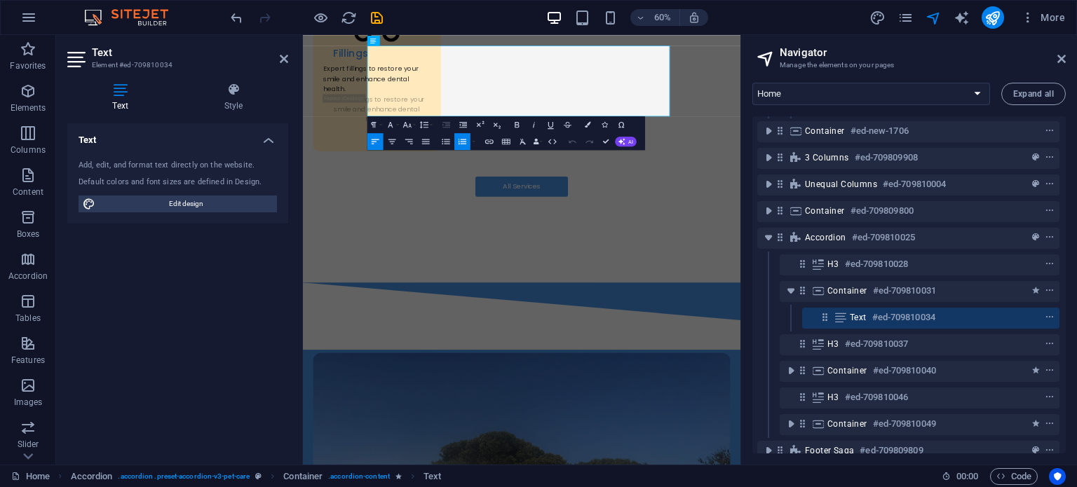
scroll to position [611, 3]
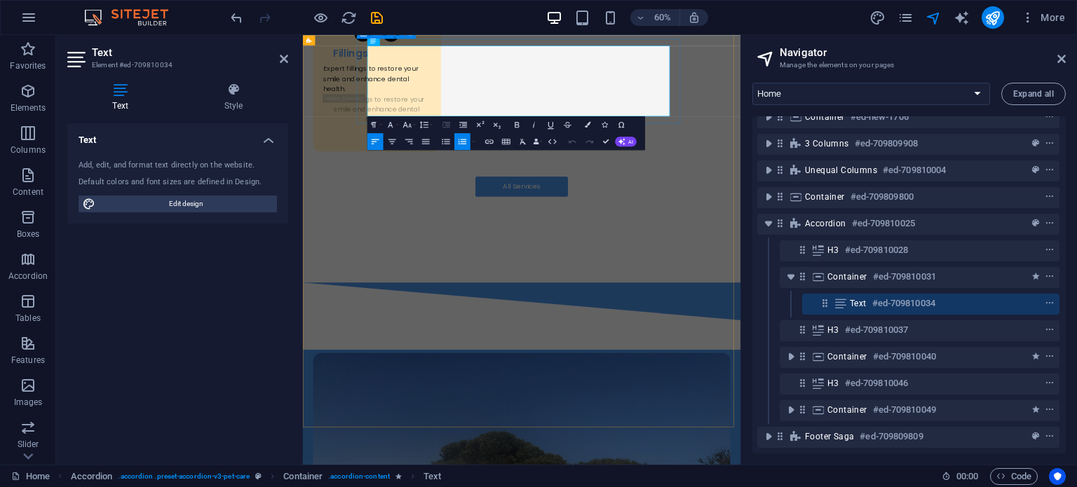
drag, startPoint x: 425, startPoint y: 161, endPoint x: 915, endPoint y: 166, distance: 490.0
copy li "We will continue to provide the treatment needed until you achieve your perfect…"
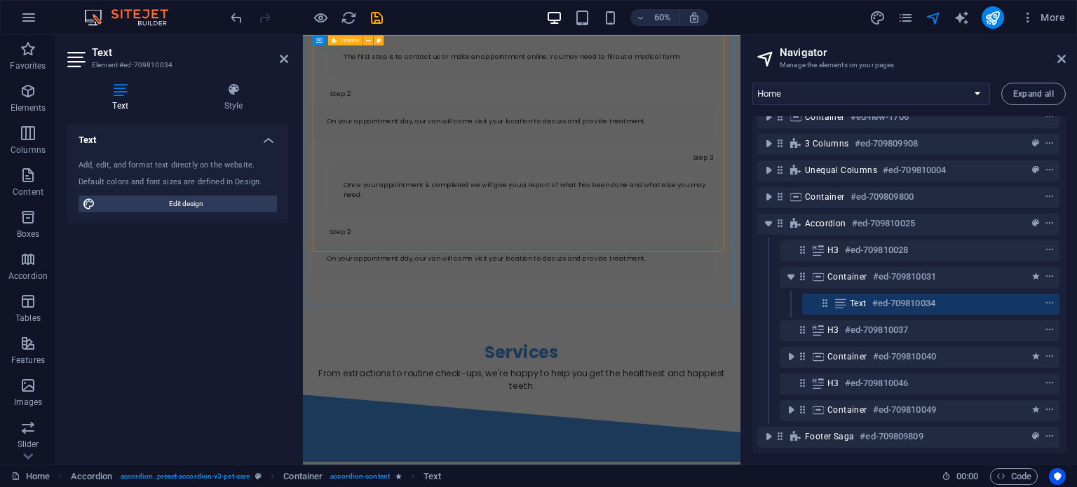
scroll to position [854, 0]
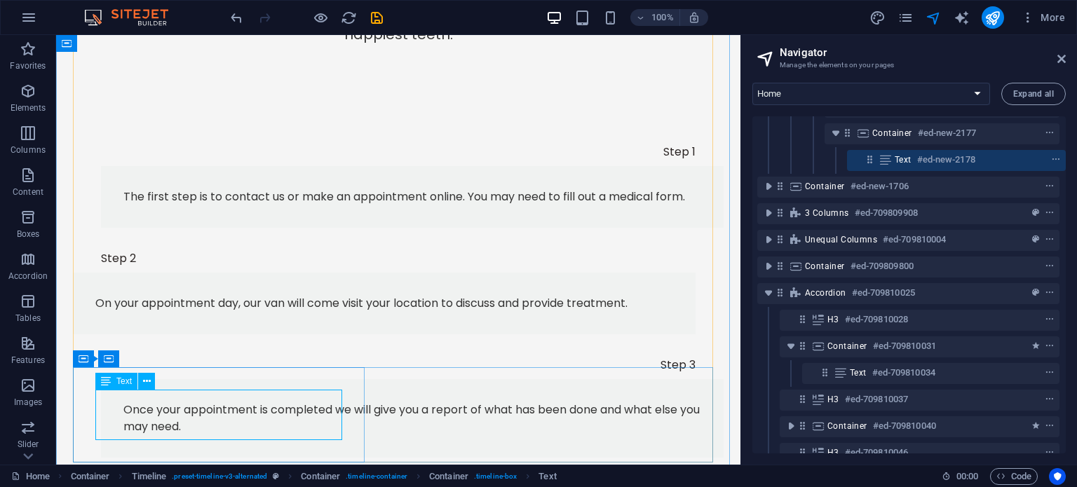
scroll to position [946, 0]
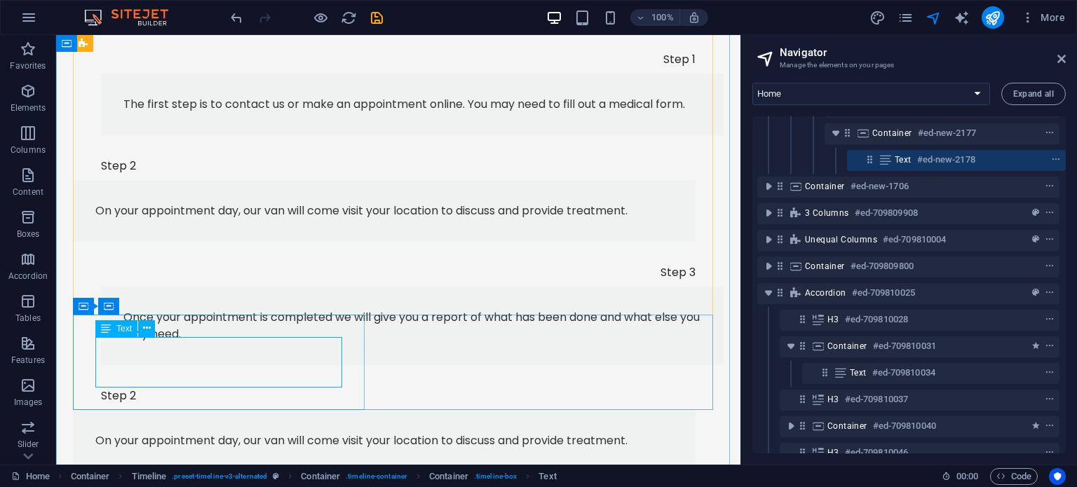
click at [236, 432] on div "On your appointment day, our van will come visit your location to discuss and p…" at bounding box center [384, 440] width 578 height 17
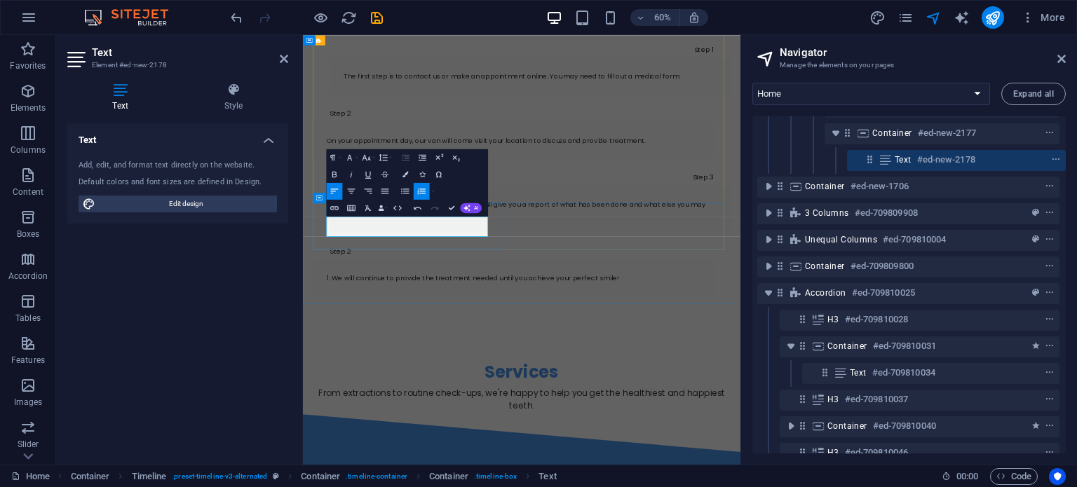
click at [357, 432] on li "We will continue to provide the treatment needed until you achieve your perfect…" at bounding box center [653, 440] width 622 height 17
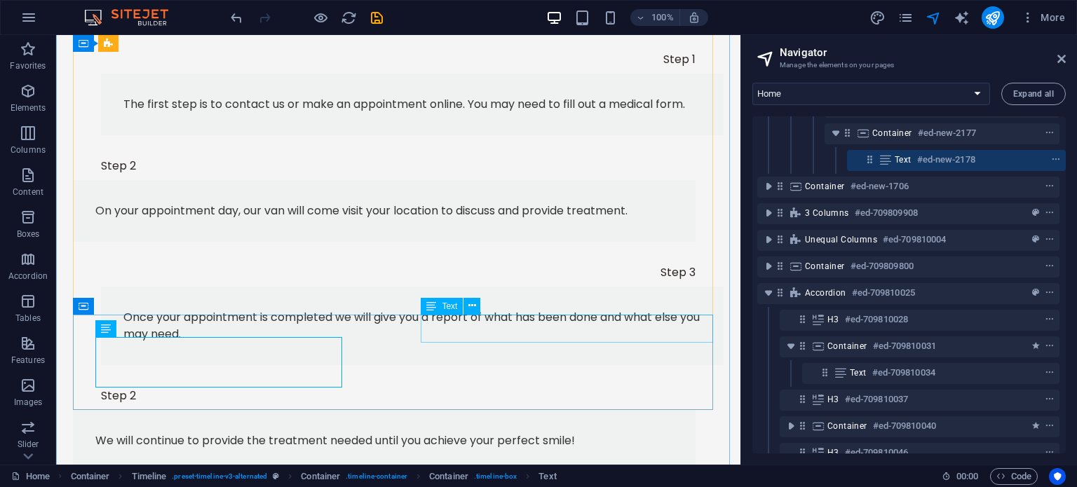
click at [465, 382] on div "Step 2" at bounding box center [412, 396] width 622 height 28
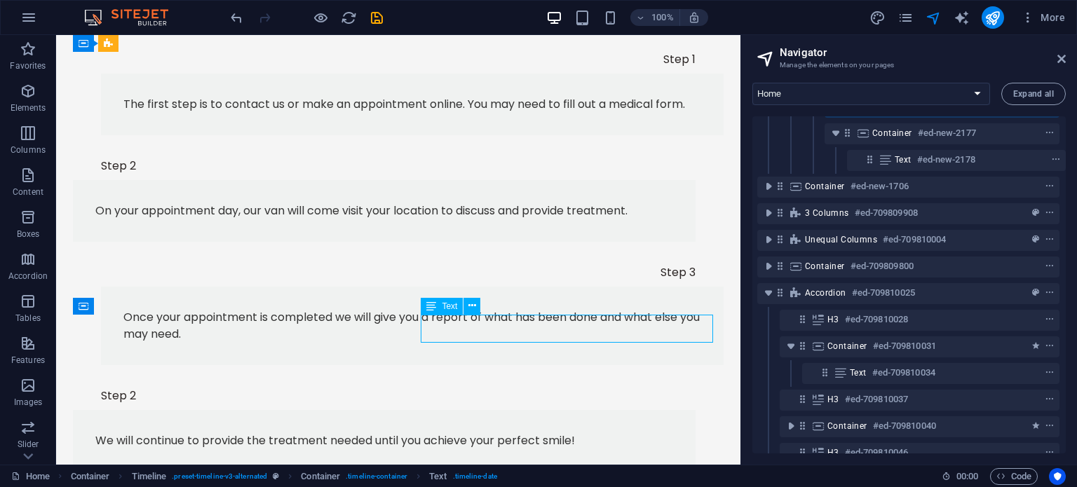
click at [465, 382] on div "Step 2" at bounding box center [412, 396] width 622 height 28
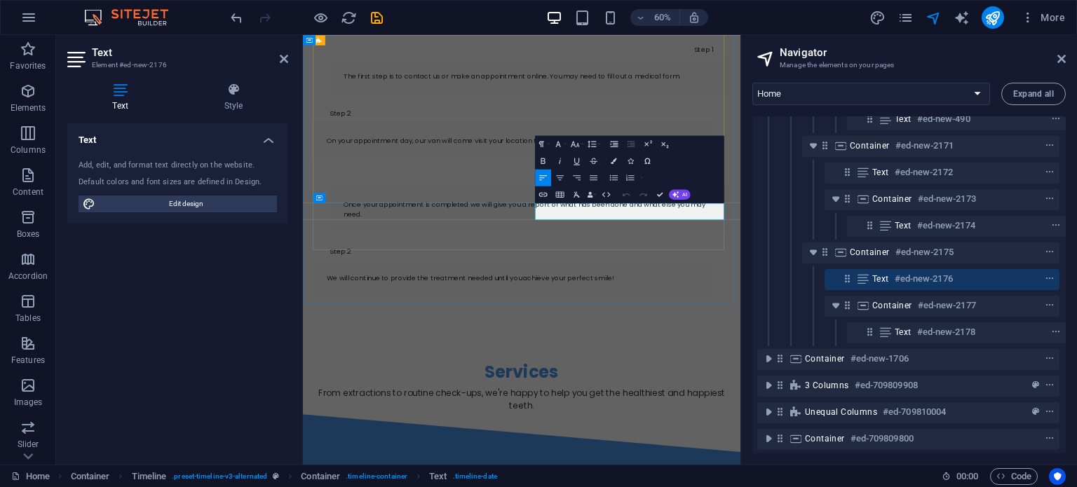
click at [741, 382] on div "Step 2" at bounding box center [681, 396] width 667 height 28
click at [733, 382] on div "Step 2" at bounding box center [681, 396] width 667 height 28
click at [383, 390] on p "Step 2" at bounding box center [365, 395] width 35 height 11
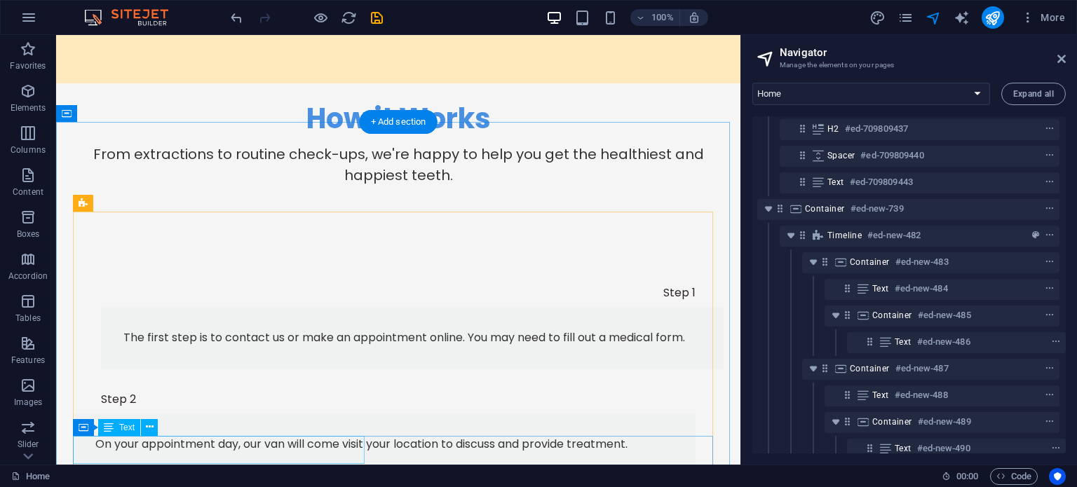
scroll to position [109, 3]
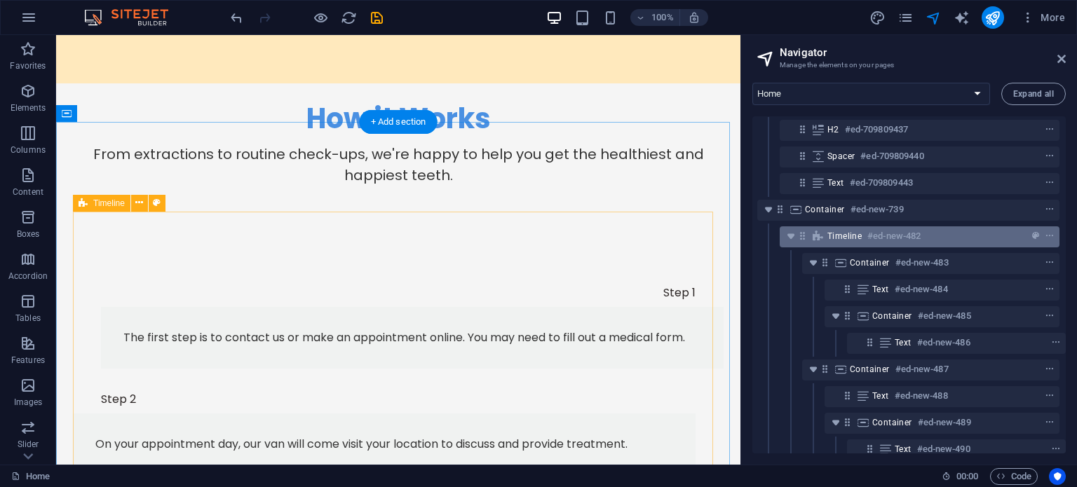
click at [845, 238] on span "Timeline" at bounding box center [844, 236] width 34 height 11
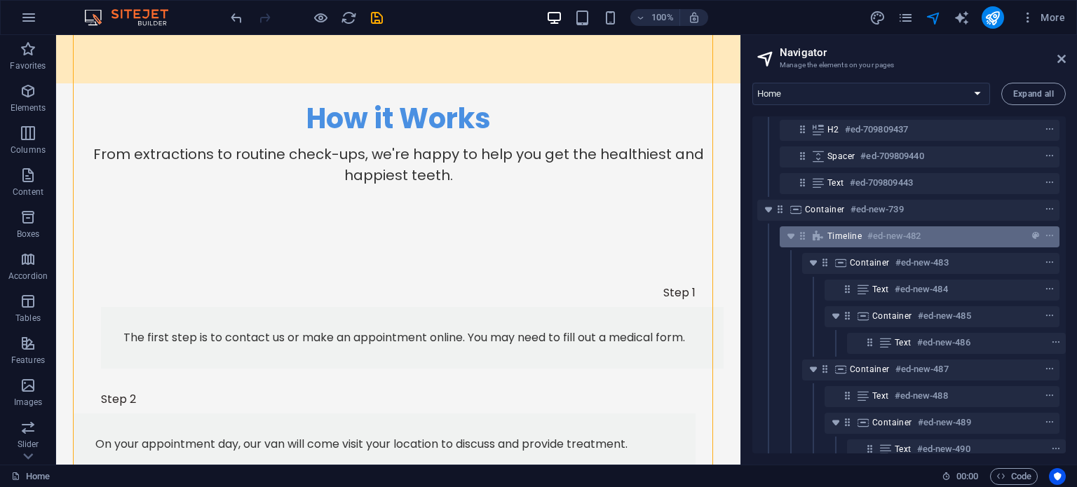
click at [845, 238] on span "Timeline" at bounding box center [844, 236] width 34 height 11
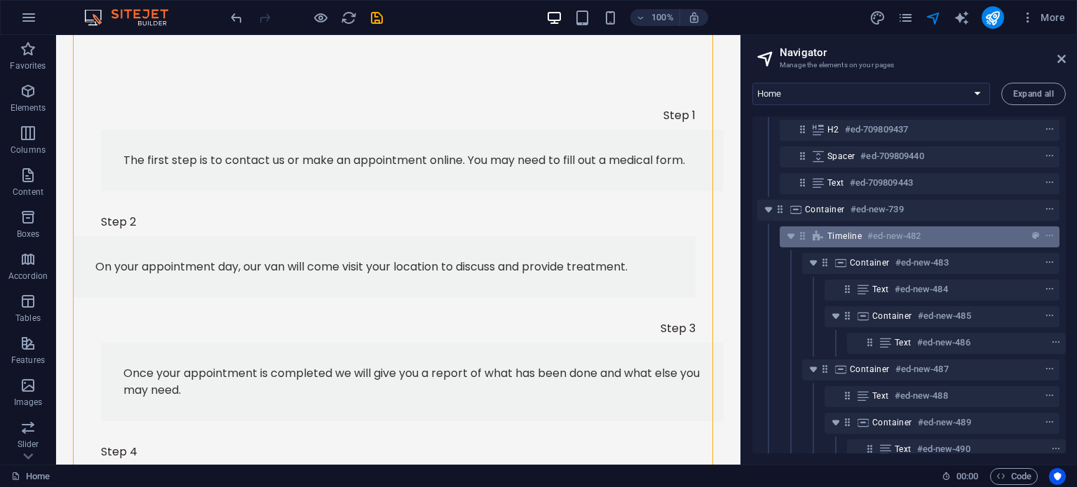
select select "rem"
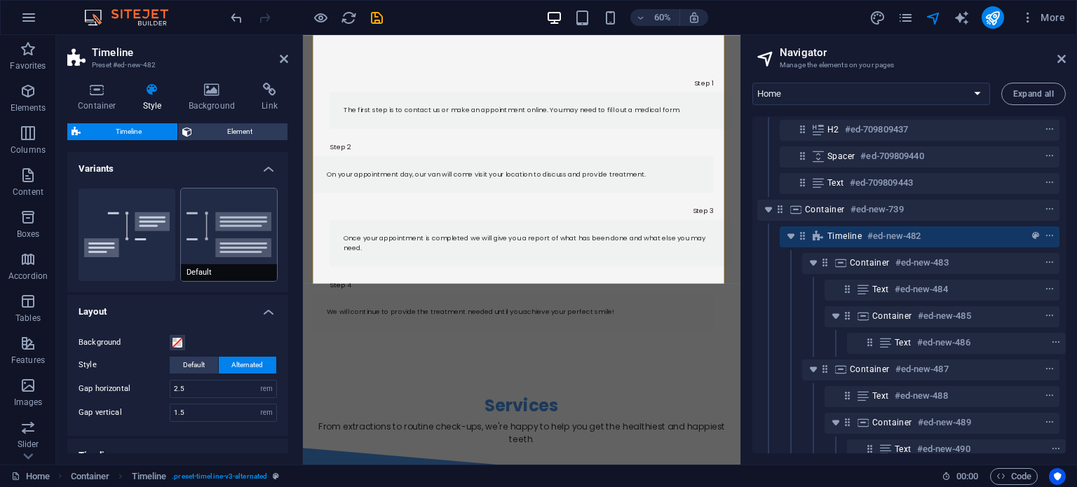
click at [205, 243] on button "Default" at bounding box center [229, 235] width 97 height 93
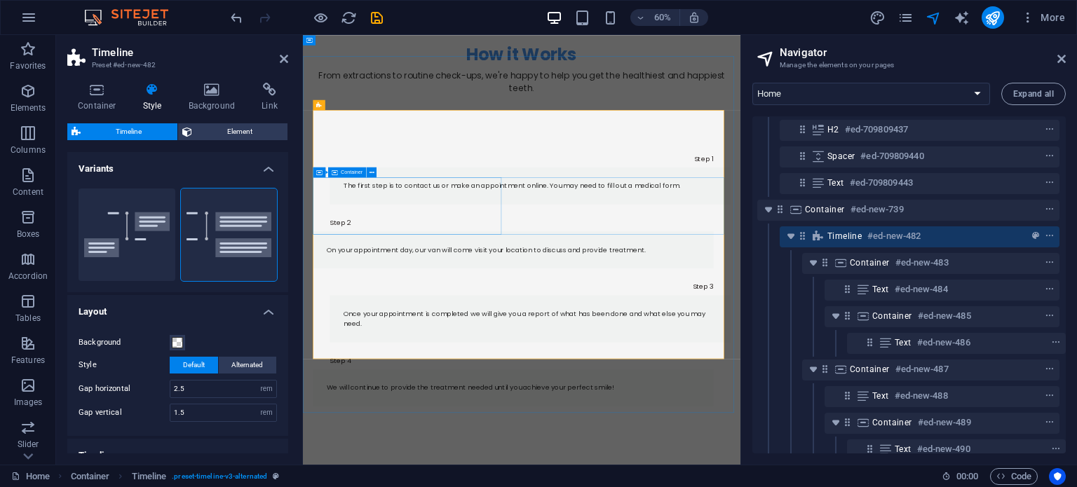
scroll to position [763, 0]
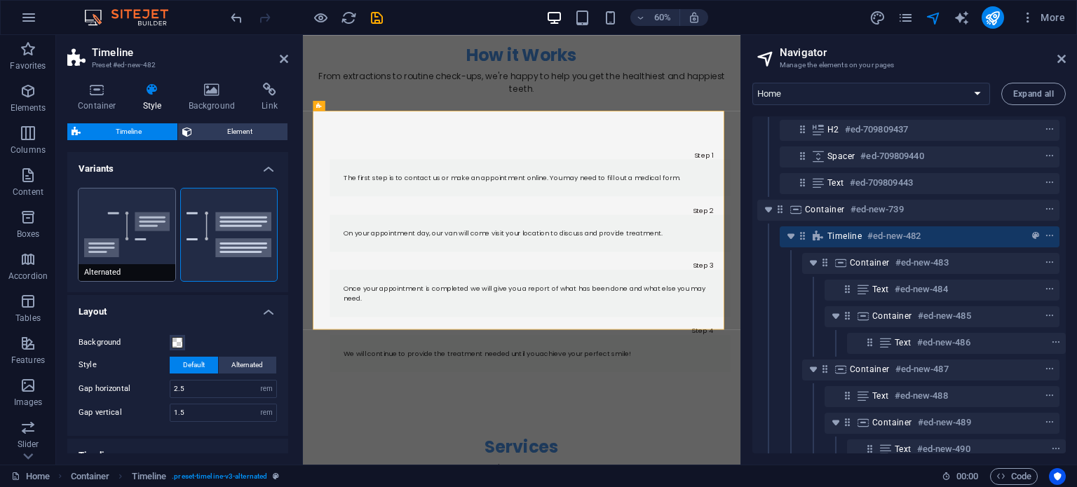
click at [111, 245] on button "Alternated" at bounding box center [127, 235] width 97 height 93
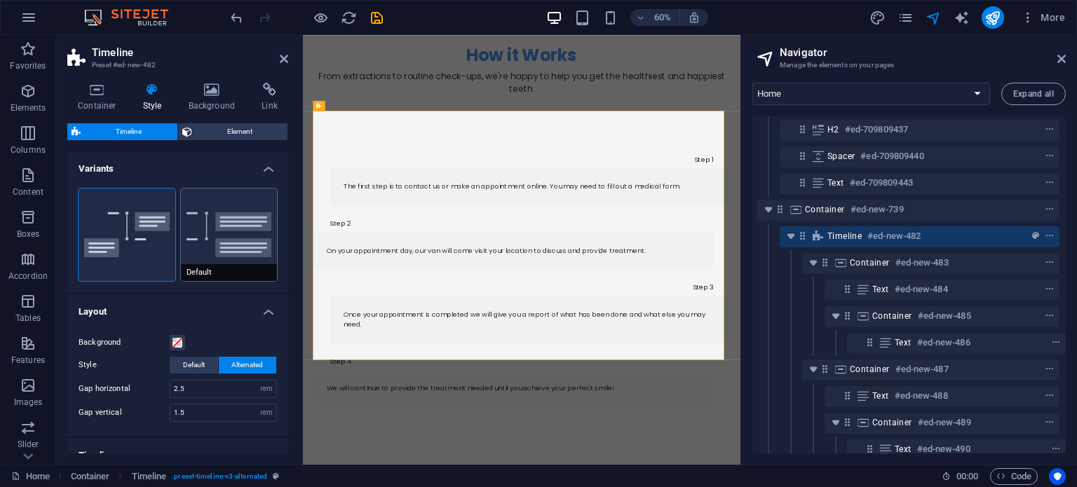
click at [188, 244] on button "Default" at bounding box center [229, 235] width 97 height 93
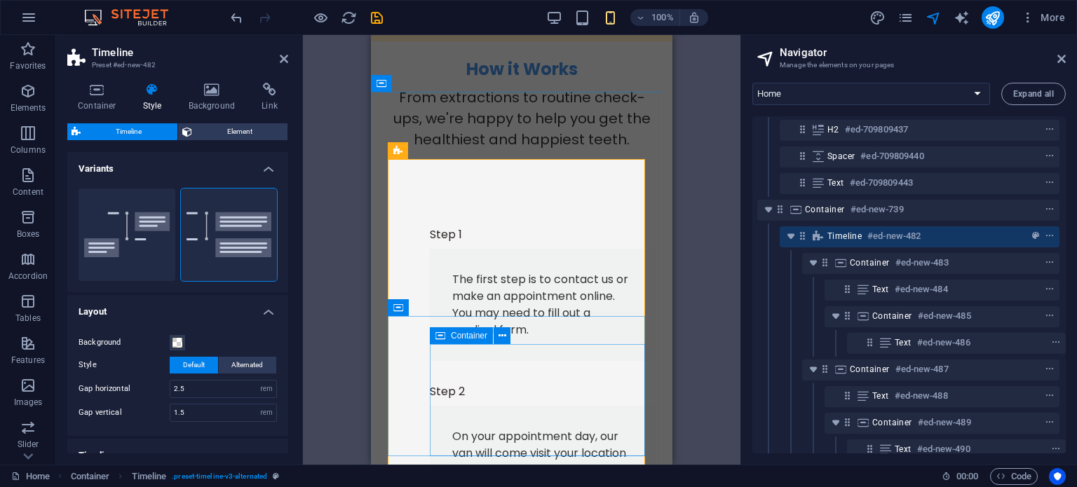
scroll to position [367, 0]
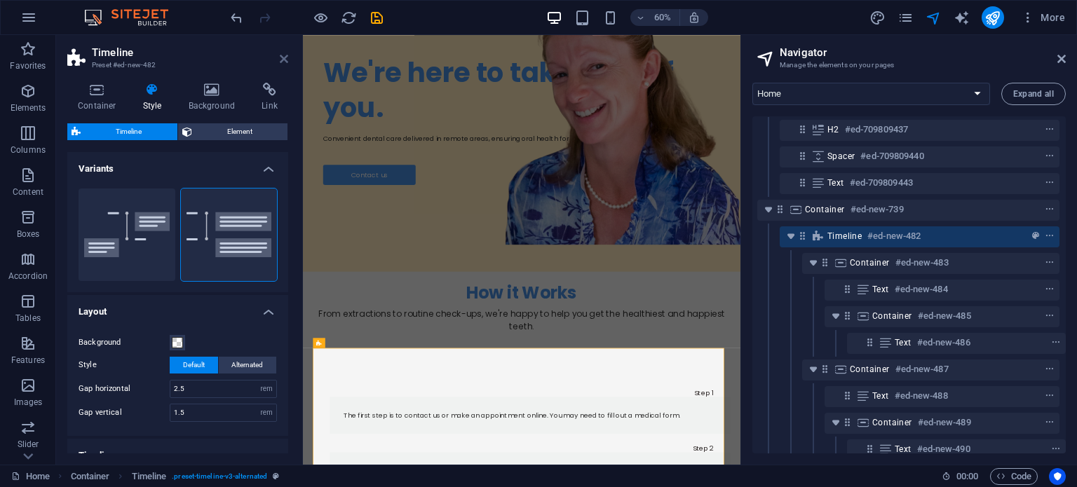
click at [286, 57] on icon at bounding box center [284, 58] width 8 height 11
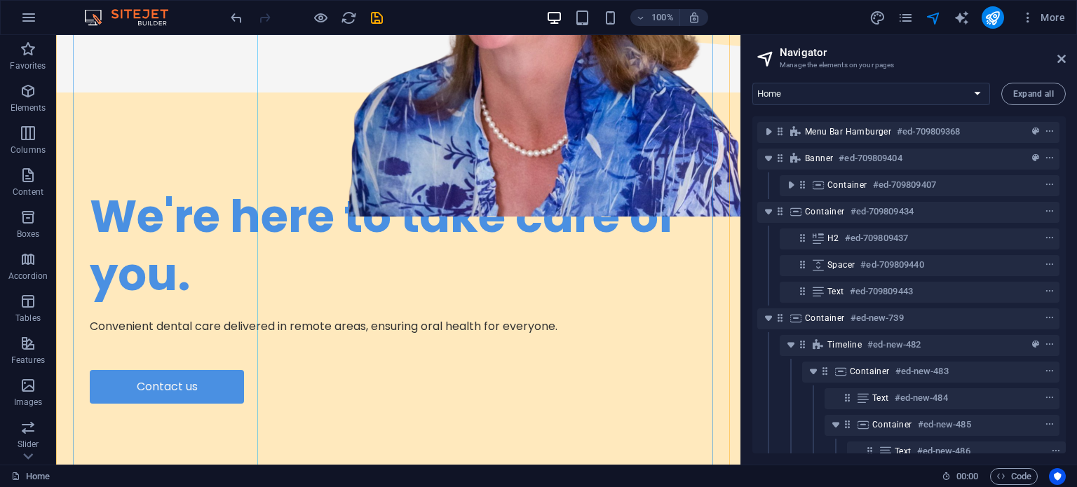
scroll to position [250, 0]
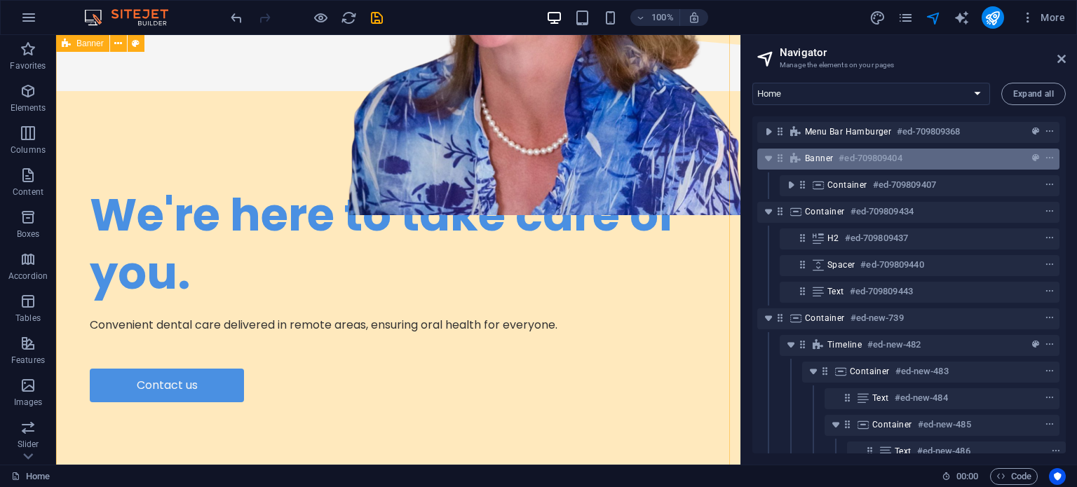
click at [885, 158] on h6 "#ed-709809404" at bounding box center [869, 158] width 63 height 17
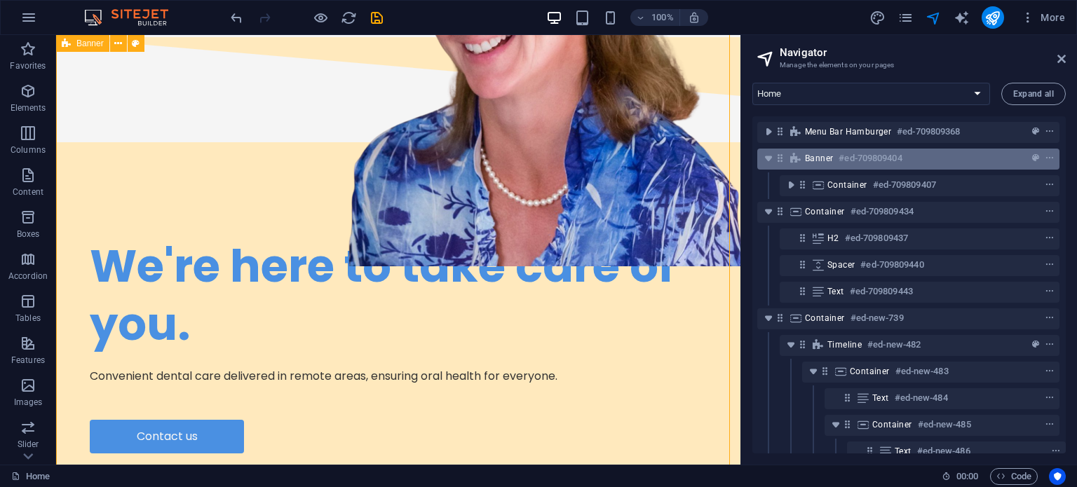
click at [885, 158] on h6 "#ed-709809404" at bounding box center [869, 158] width 63 height 17
select select "px"
select select "diagonal"
select select "px"
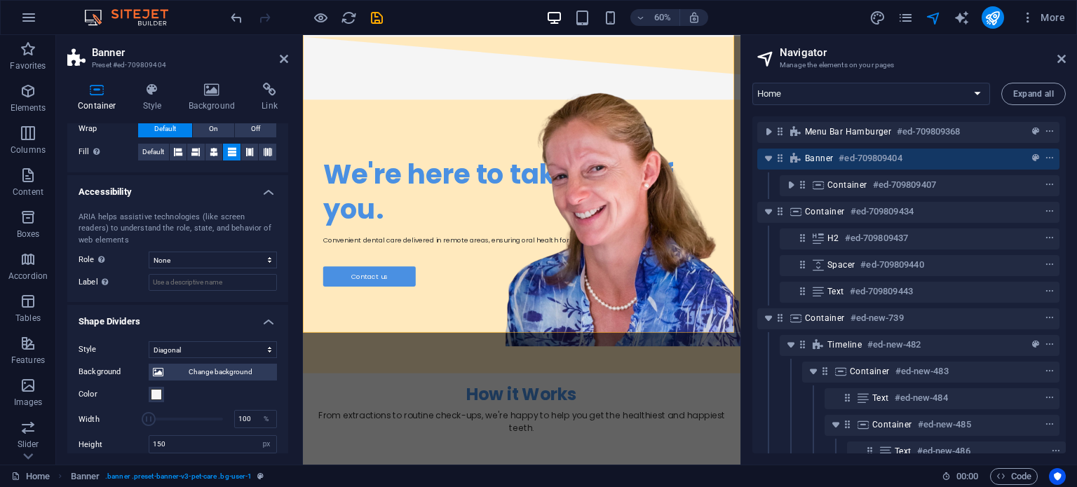
scroll to position [380, 0]
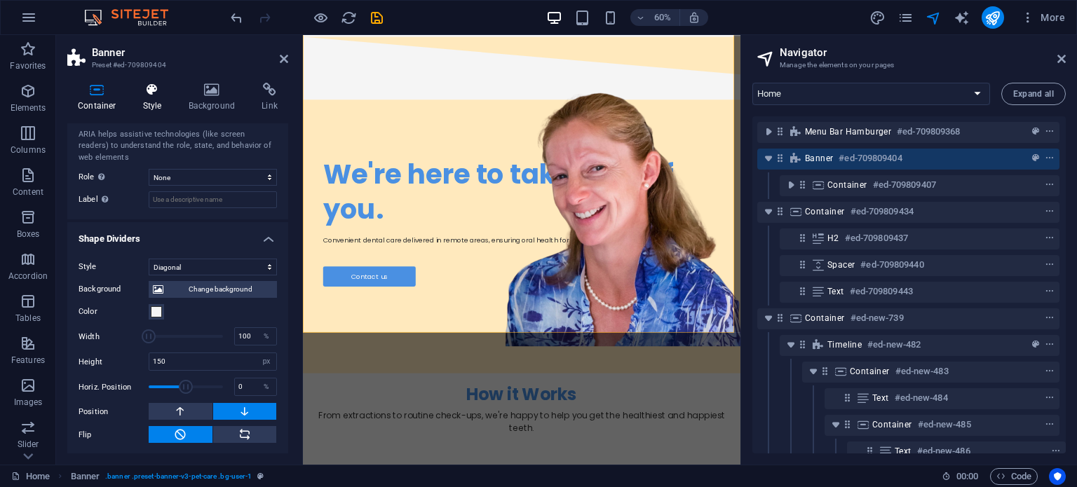
click at [162, 97] on h4 "Style" at bounding box center [155, 97] width 46 height 29
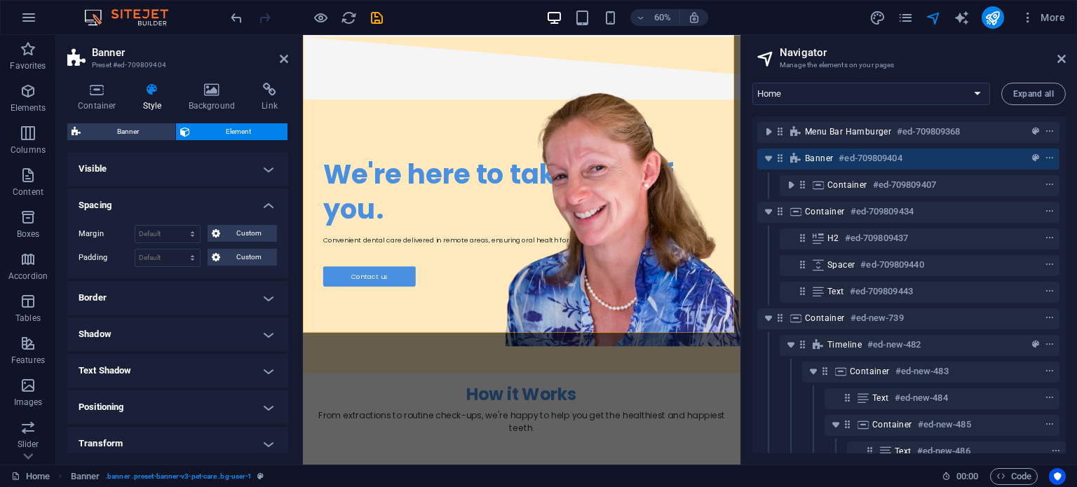
scroll to position [115, 0]
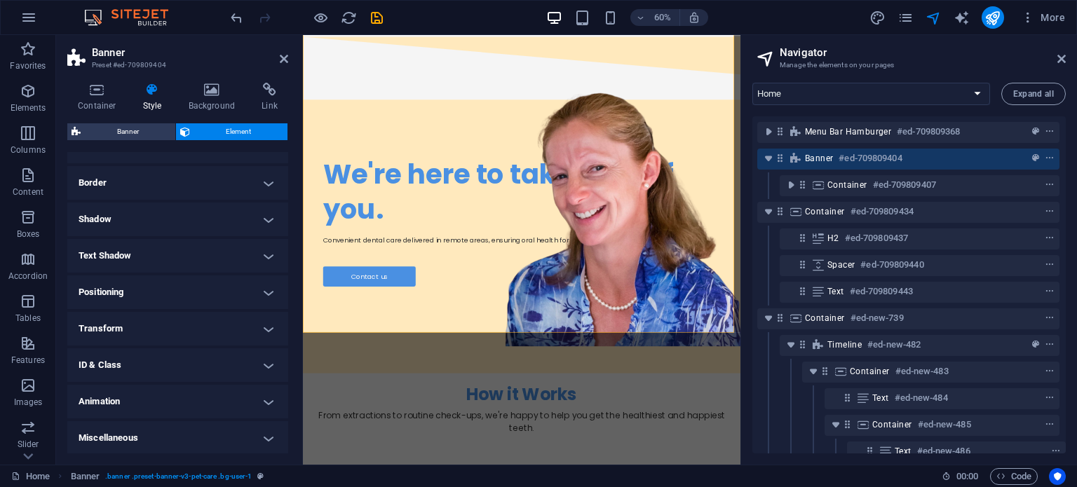
click at [160, 336] on h4 "Transform" at bounding box center [177, 329] width 221 height 34
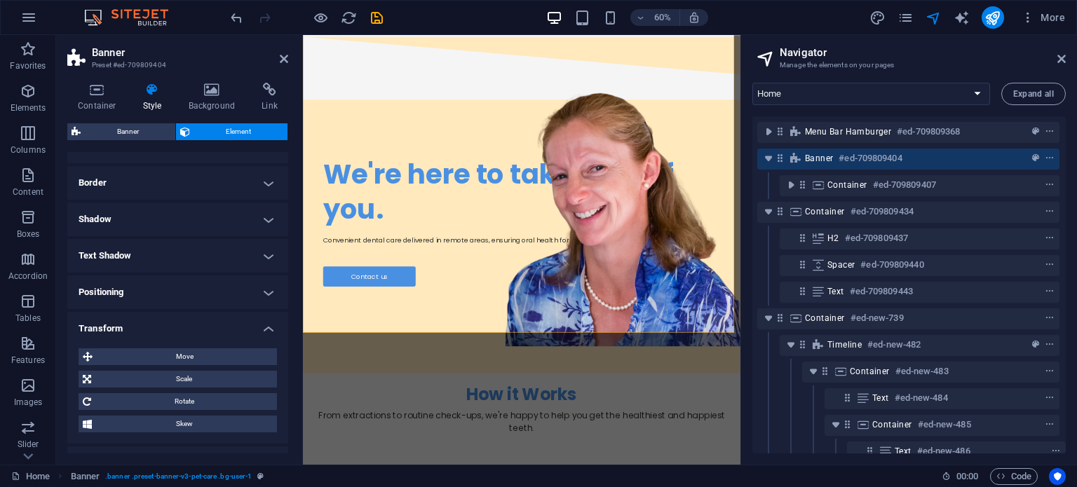
click at [147, 335] on h4 "Transform" at bounding box center [177, 324] width 221 height 25
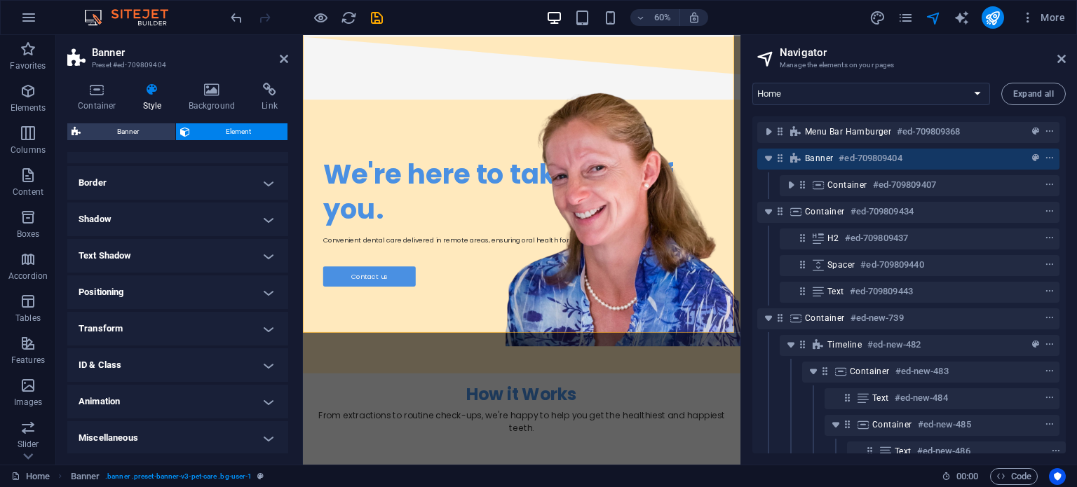
click at [175, 333] on h4 "Transform" at bounding box center [177, 329] width 221 height 34
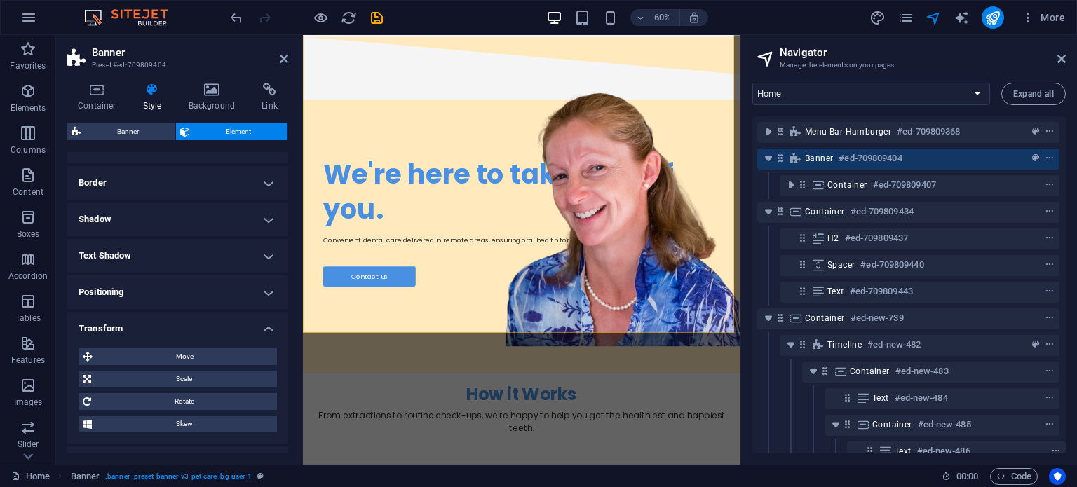
click at [175, 333] on h4 "Transform" at bounding box center [177, 324] width 221 height 25
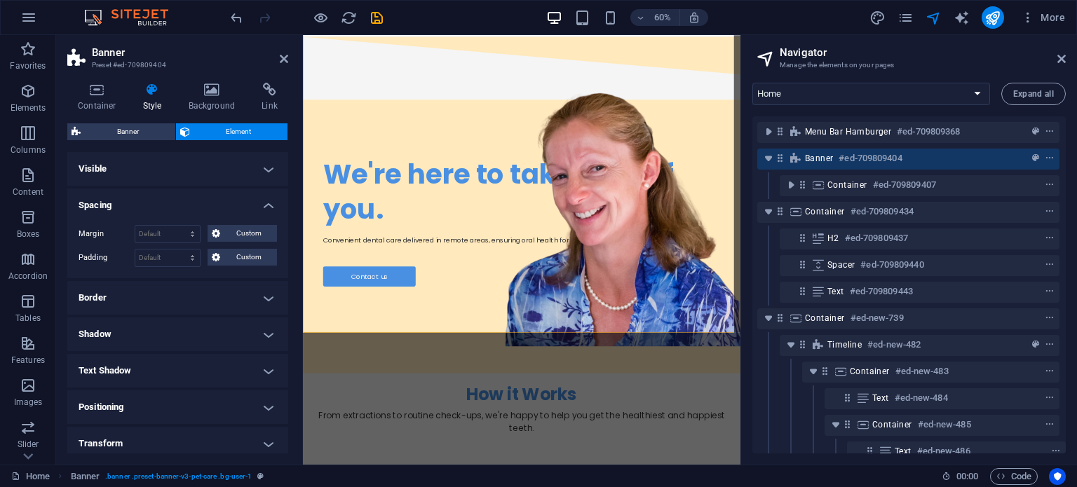
scroll to position [0, 0]
click at [196, 199] on h4 "Spacing" at bounding box center [177, 201] width 221 height 25
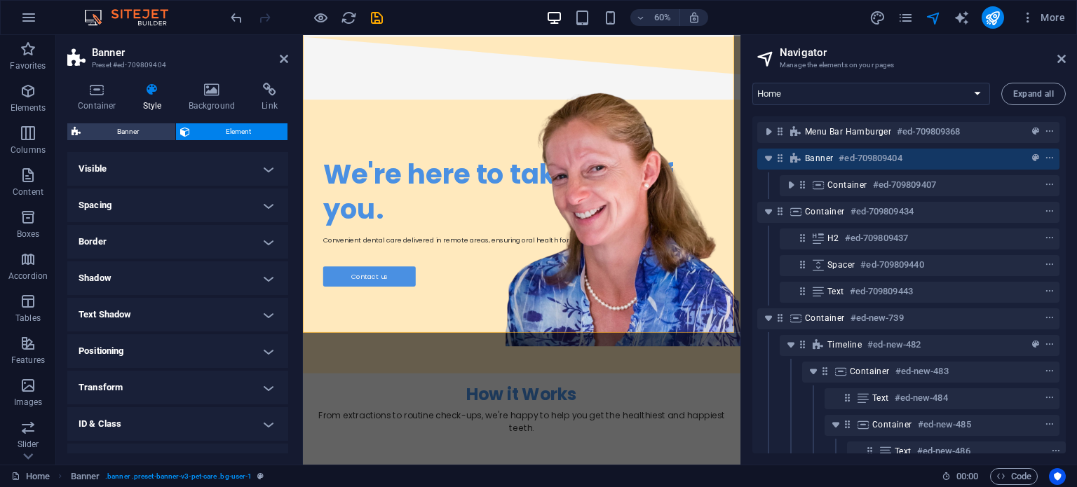
click at [171, 161] on h4 "Visible" at bounding box center [177, 169] width 221 height 34
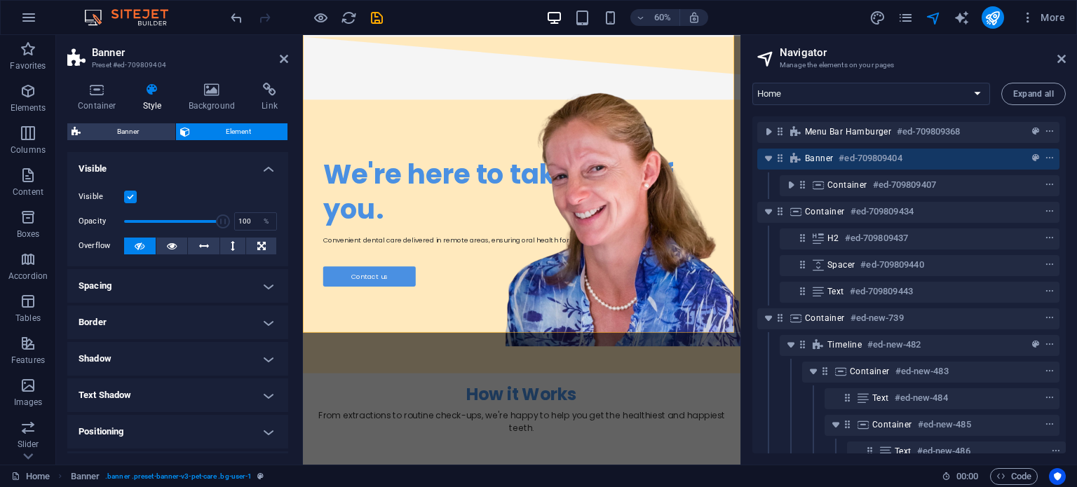
click at [171, 161] on h4 "Visible" at bounding box center [177, 164] width 221 height 25
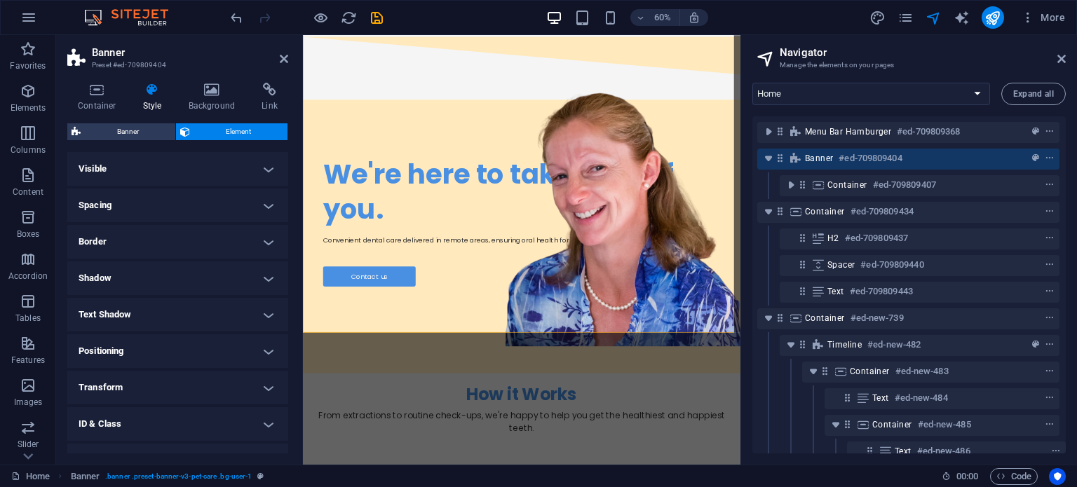
click at [143, 355] on h4 "Positioning" at bounding box center [177, 351] width 221 height 34
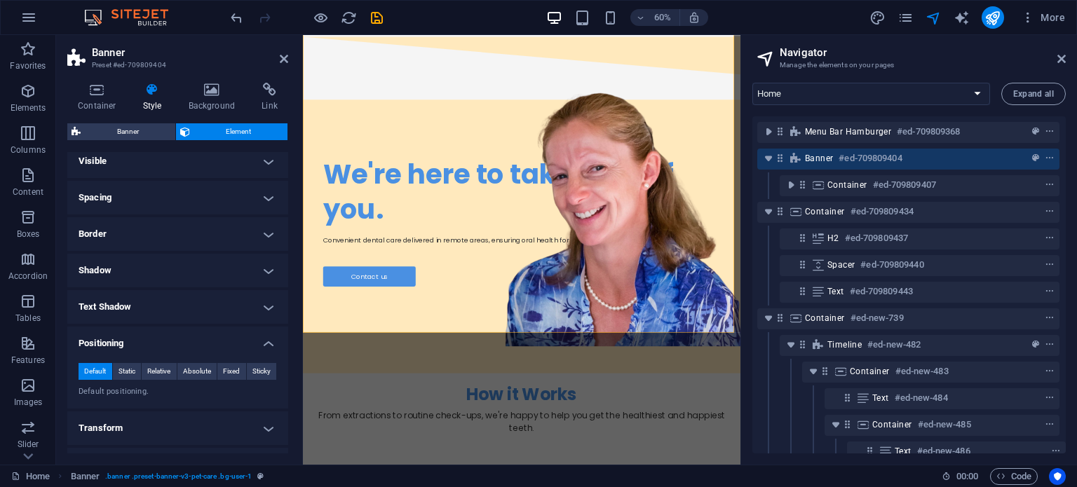
scroll to position [8, 0]
click at [125, 369] on span "Static" at bounding box center [126, 370] width 17 height 17
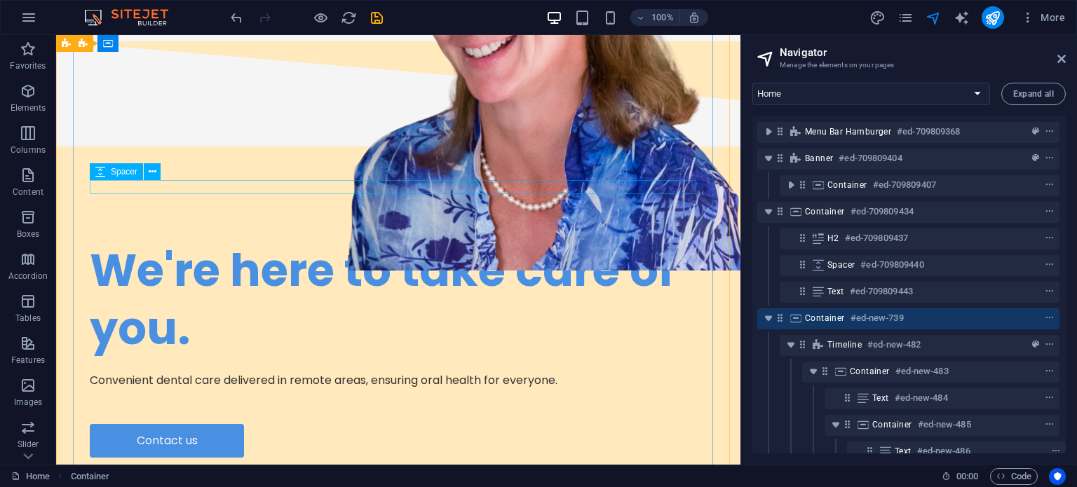
scroll to position [198, 0]
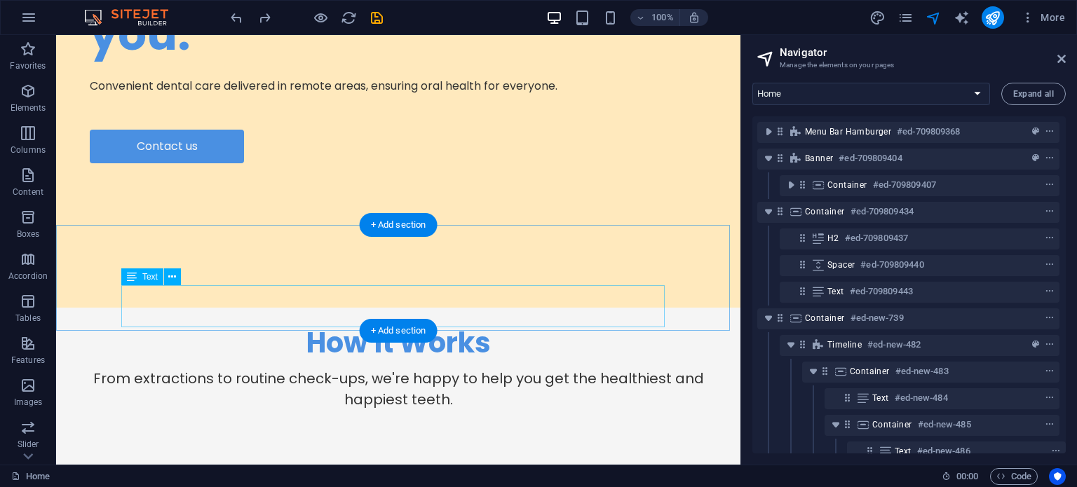
scroll to position [505, 0]
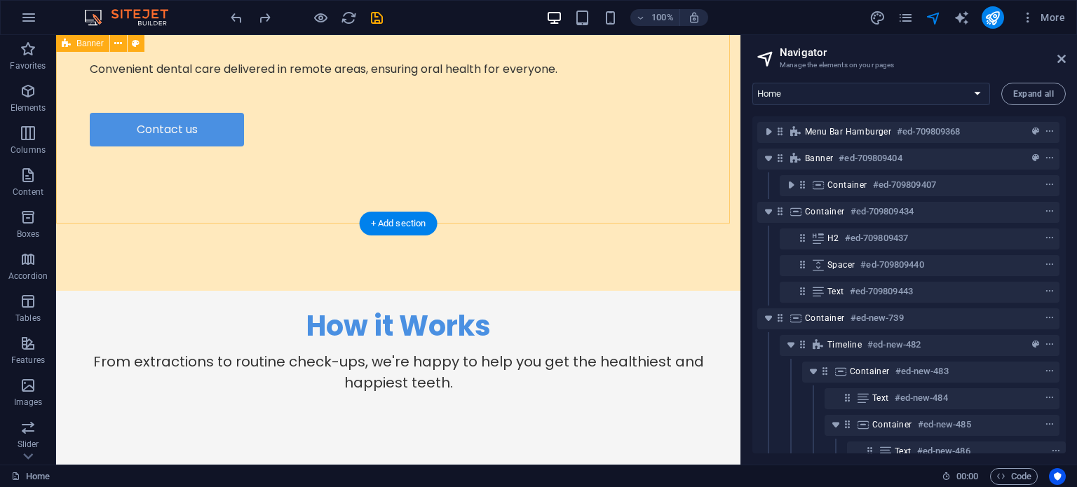
click at [62, 186] on div "We're here to take care of you. Convenient dental care delivered in remote area…" at bounding box center [398, 10] width 684 height 561
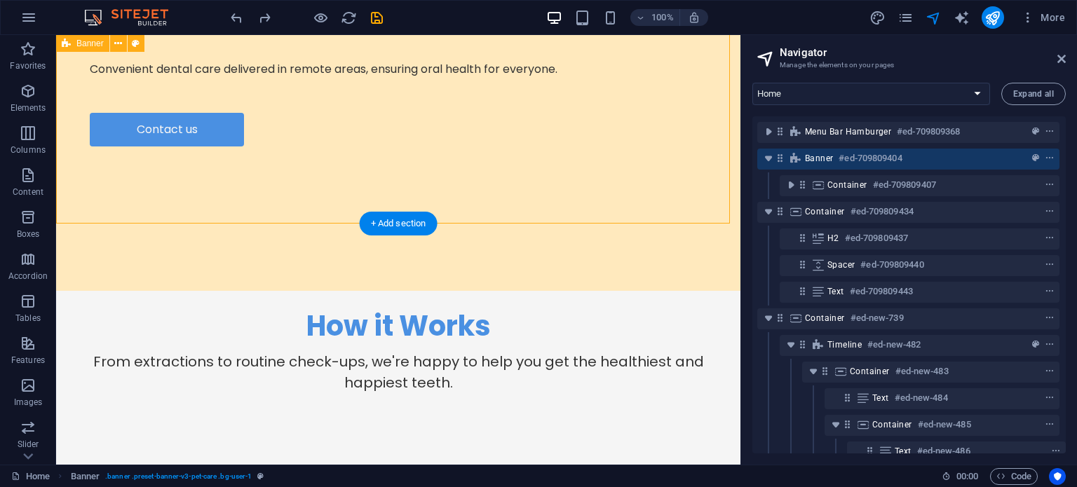
click at [62, 186] on div "We're here to take care of you. Convenient dental care delivered in remote area…" at bounding box center [398, 10] width 684 height 561
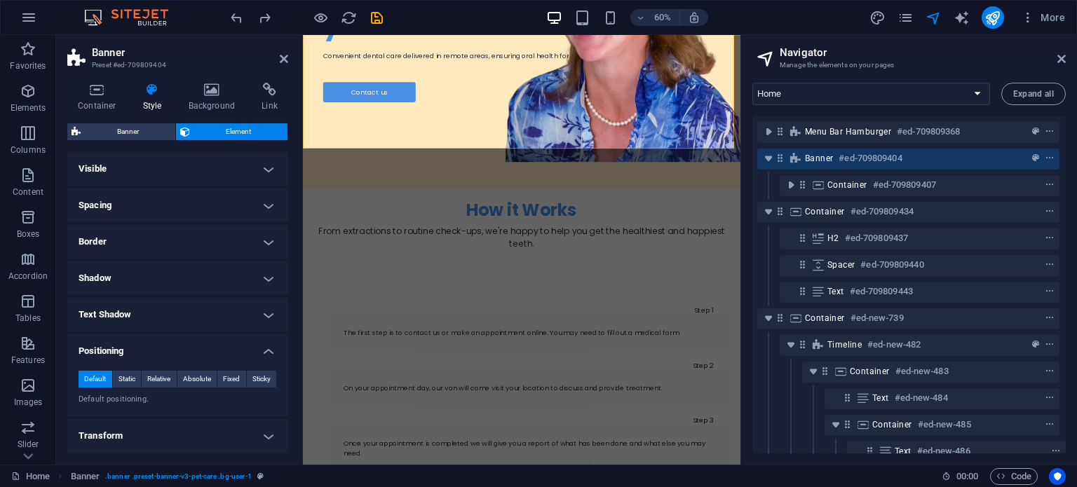
click at [165, 347] on h4 "Positioning" at bounding box center [177, 346] width 221 height 25
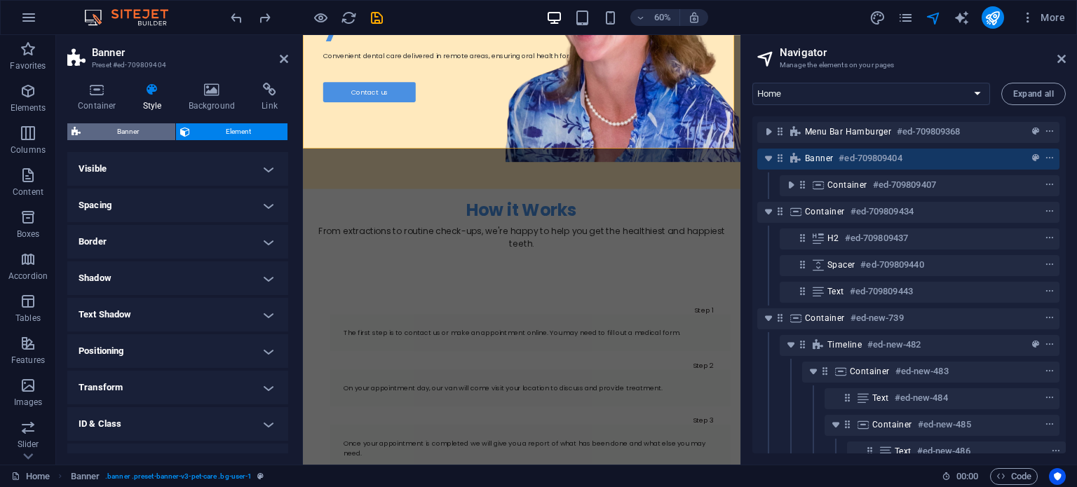
click at [153, 125] on span "Banner" at bounding box center [128, 131] width 86 height 17
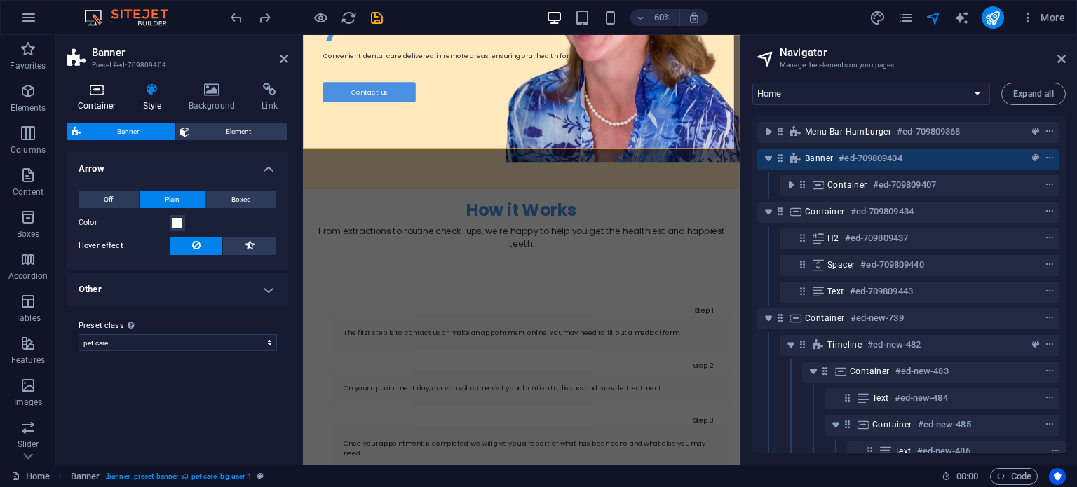
click at [100, 100] on h4 "Container" at bounding box center [99, 97] width 65 height 29
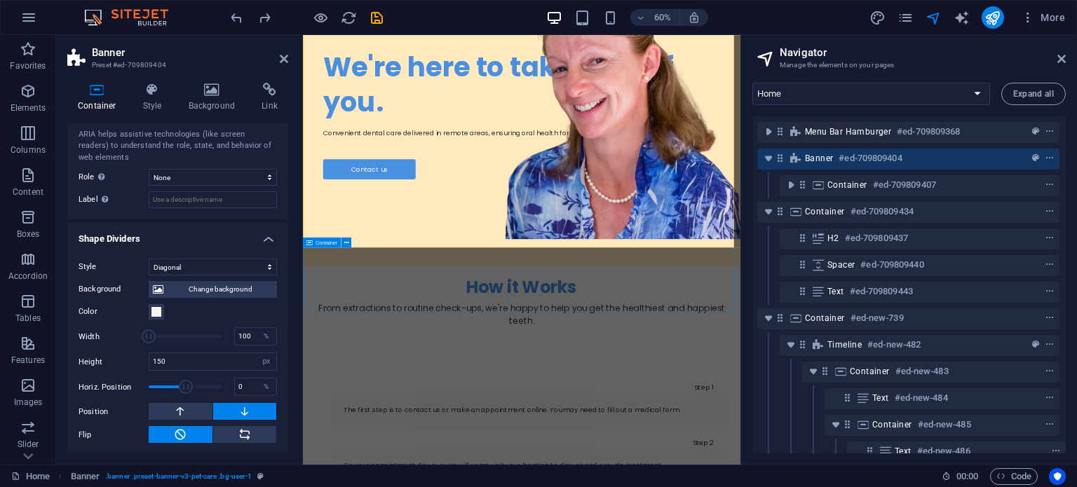
scroll to position [332, 0]
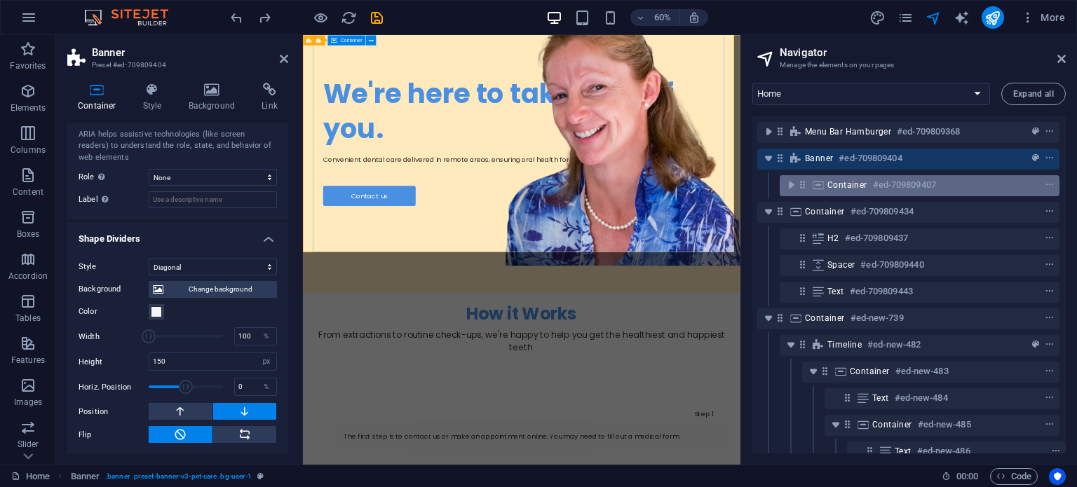
click at [849, 182] on span "Container" at bounding box center [847, 184] width 40 height 11
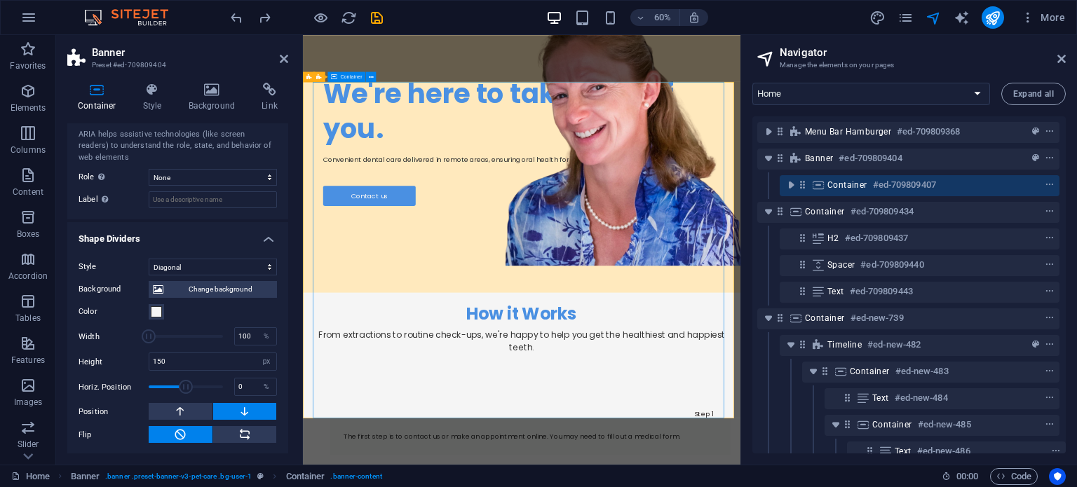
scroll to position [55, 0]
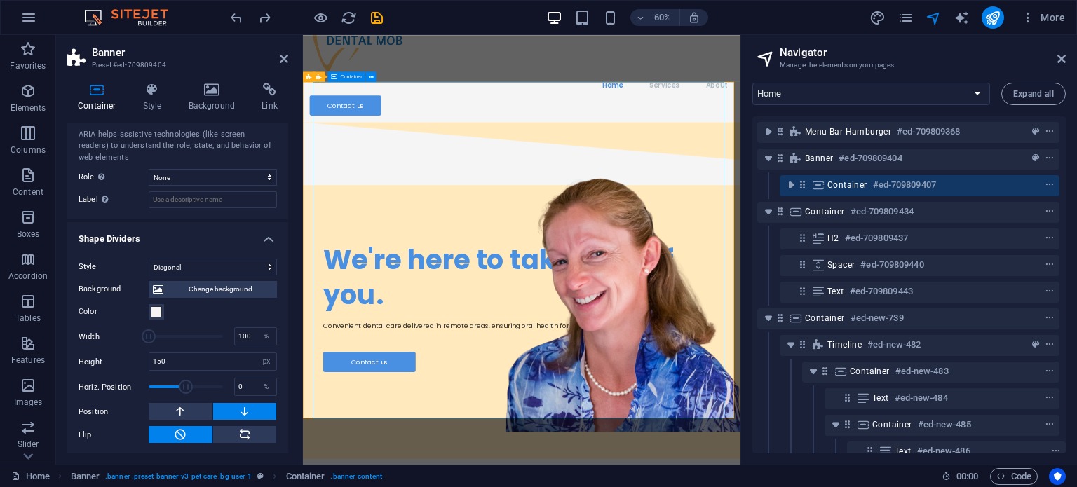
click at [849, 182] on span "Container" at bounding box center [847, 184] width 40 height 11
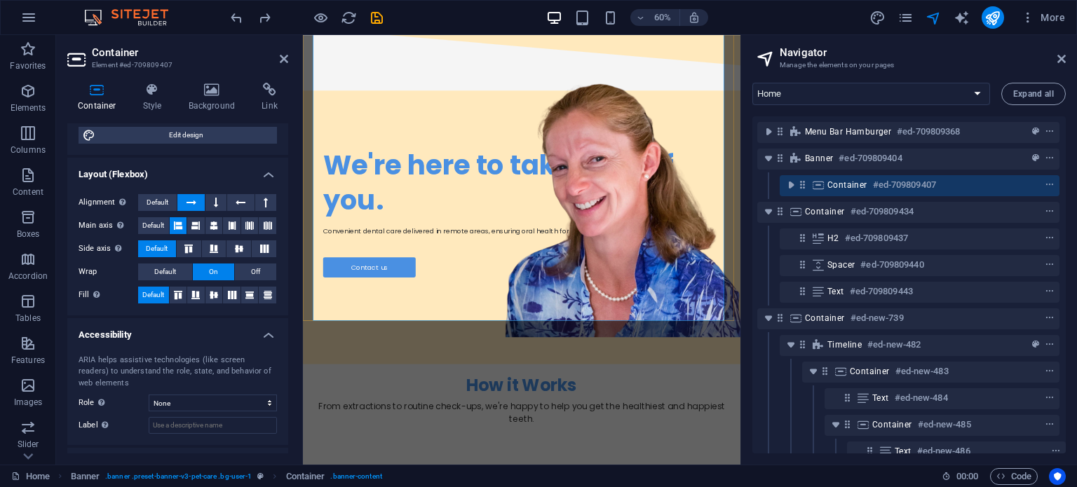
scroll to position [219, 0]
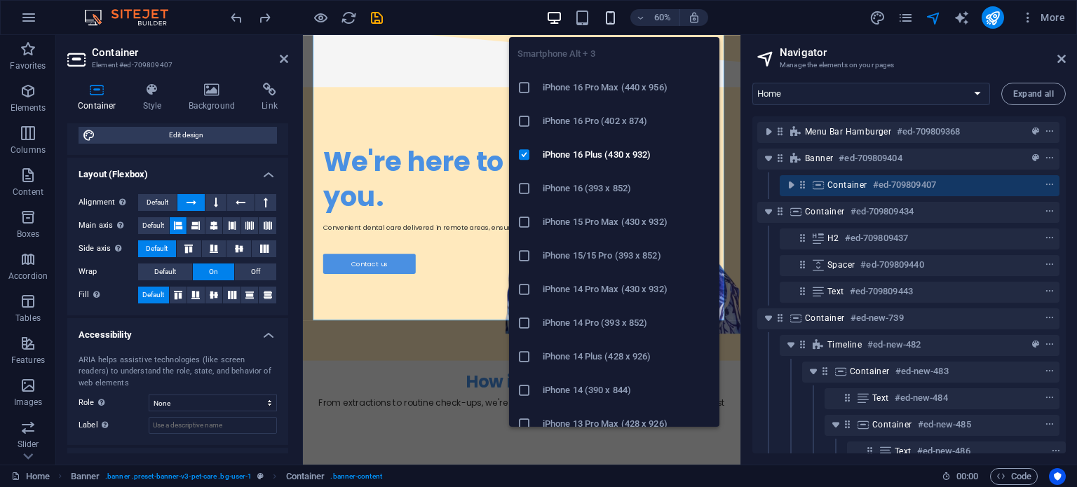
click at [606, 19] on icon "button" at bounding box center [610, 18] width 16 height 16
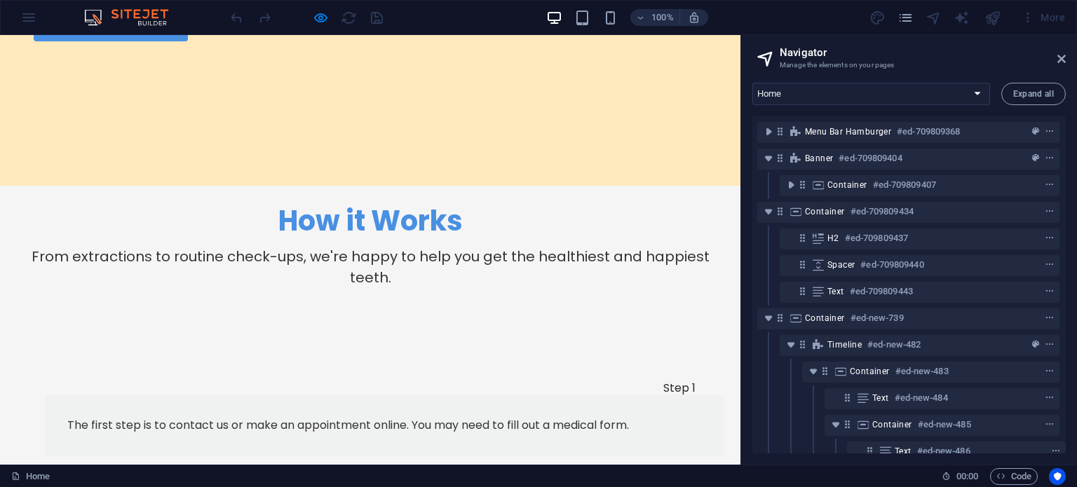
scroll to position [610, 0]
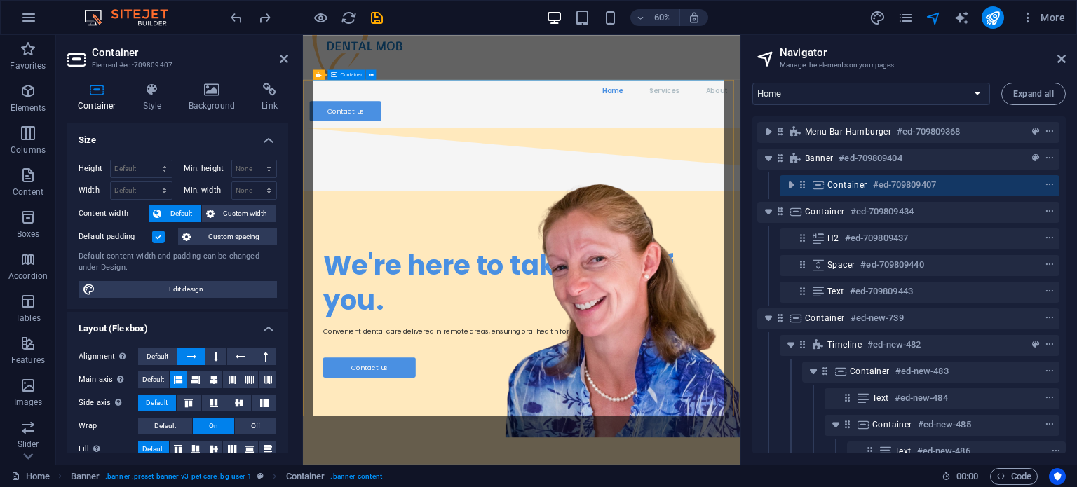
scroll to position [100, 0]
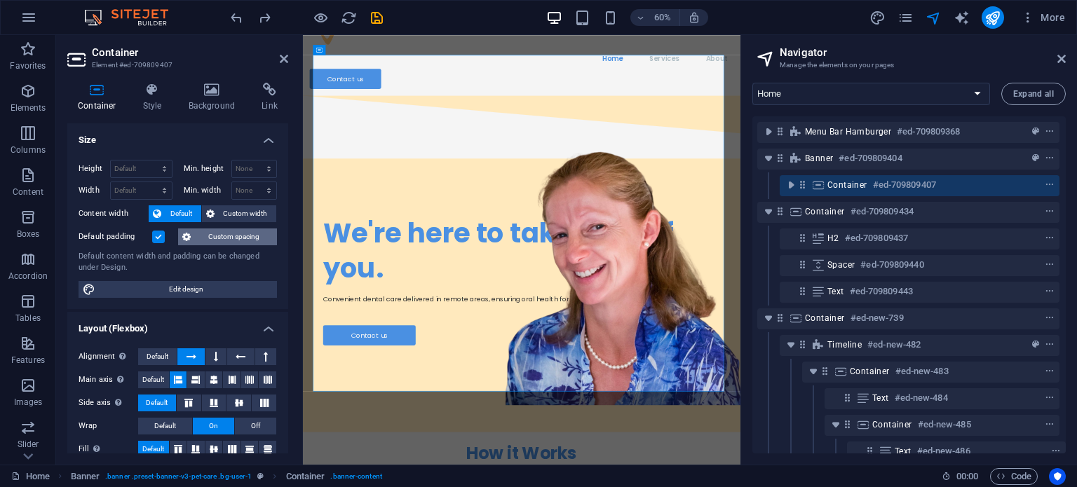
click at [250, 232] on span "Custom spacing" at bounding box center [234, 236] width 78 height 17
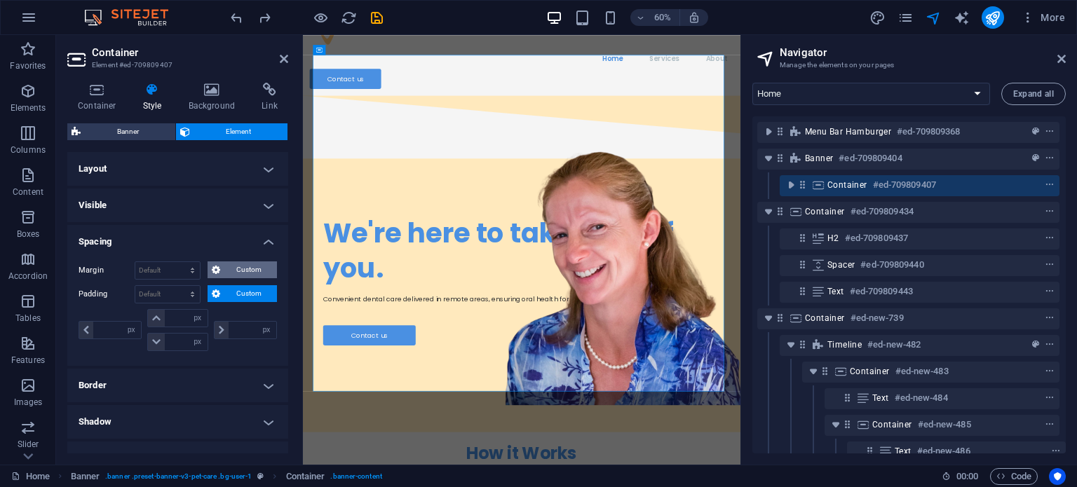
click at [240, 264] on span "Custom" at bounding box center [248, 269] width 48 height 17
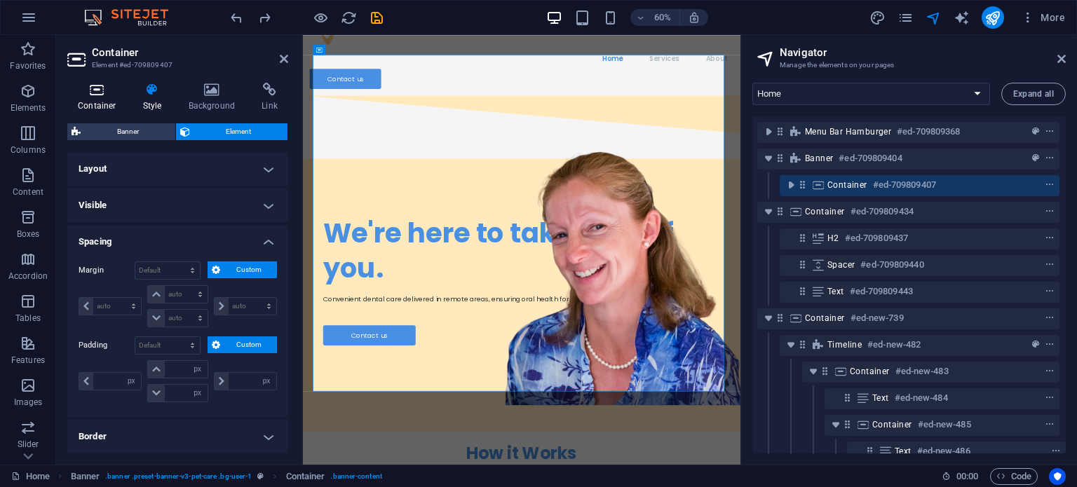
click at [95, 97] on h4 "Container" at bounding box center [99, 97] width 65 height 29
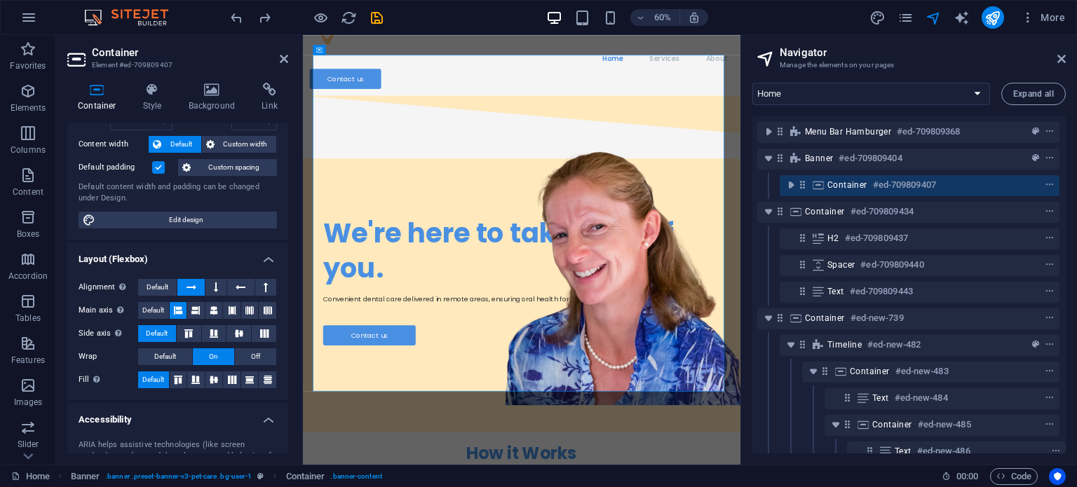
scroll to position [86, 0]
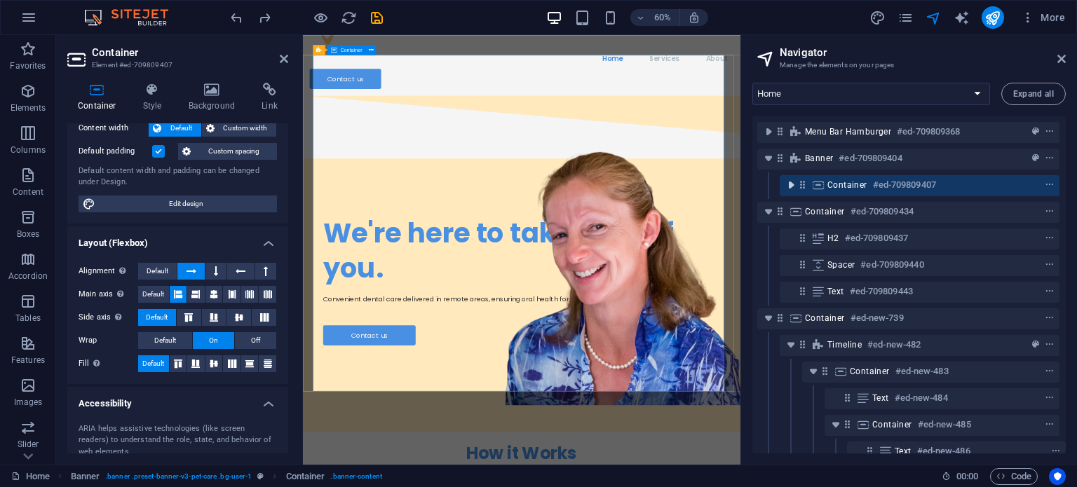
click at [786, 189] on icon "toggle-expand" at bounding box center [791, 185] width 14 height 14
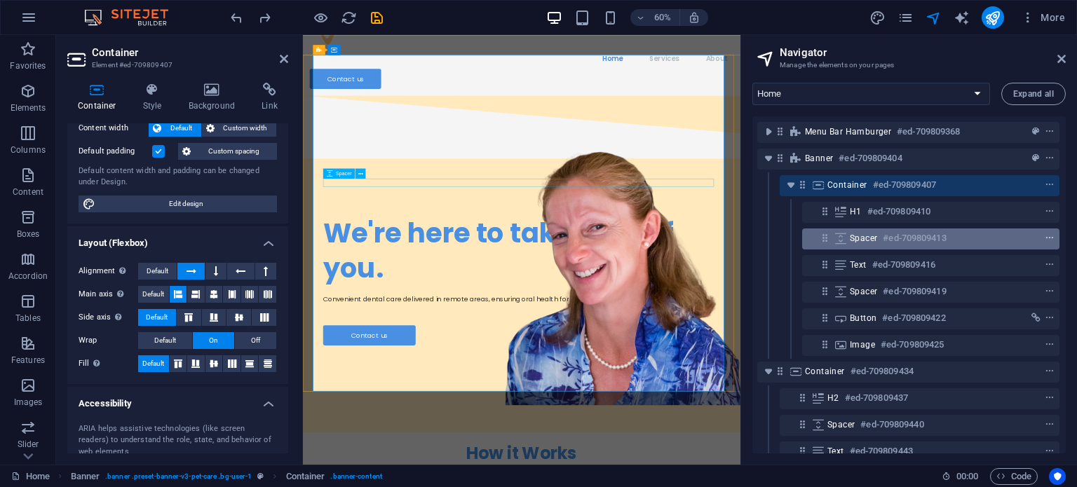
click at [1044, 238] on icon "context-menu" at bounding box center [1049, 238] width 10 height 10
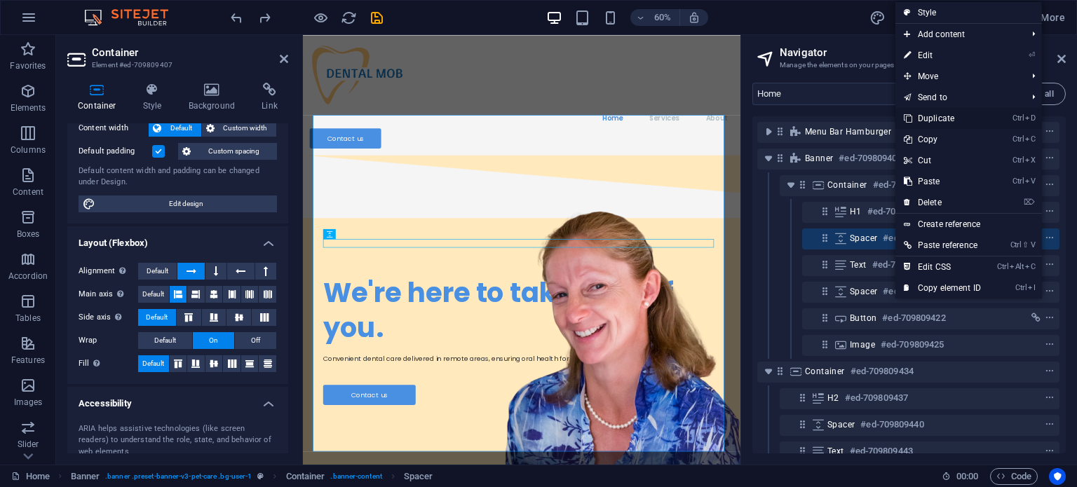
click at [945, 114] on link "Ctrl D Duplicate" at bounding box center [942, 118] width 94 height 21
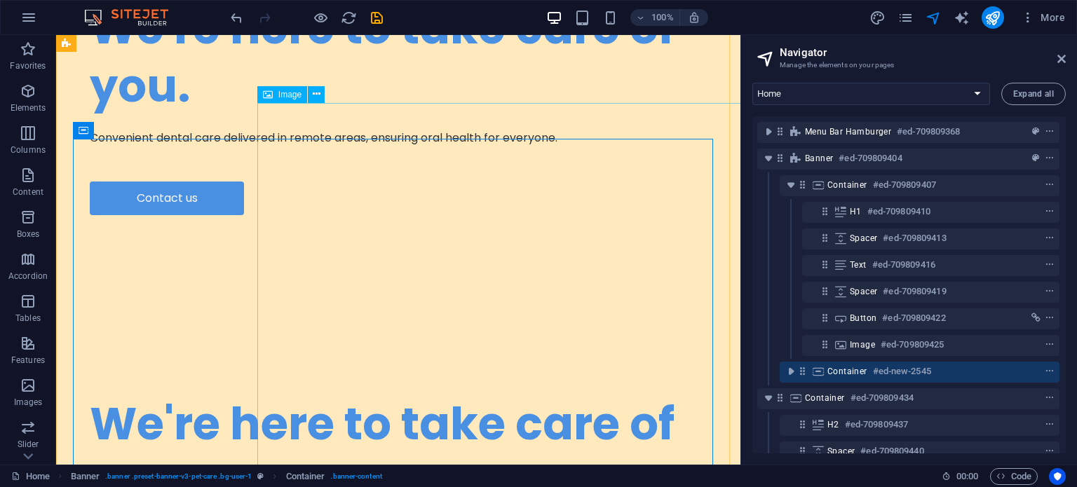
scroll to position [443, 0]
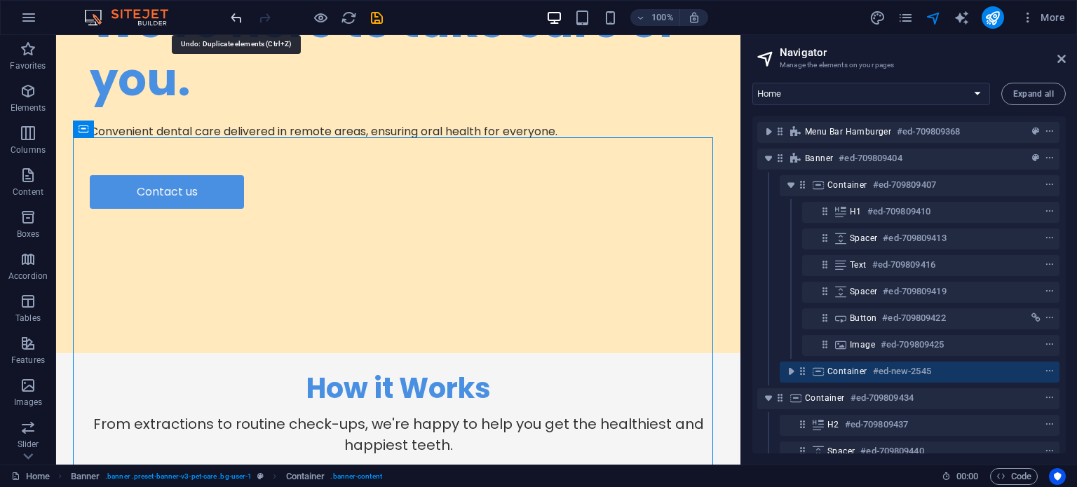
scroll to position [179, 0]
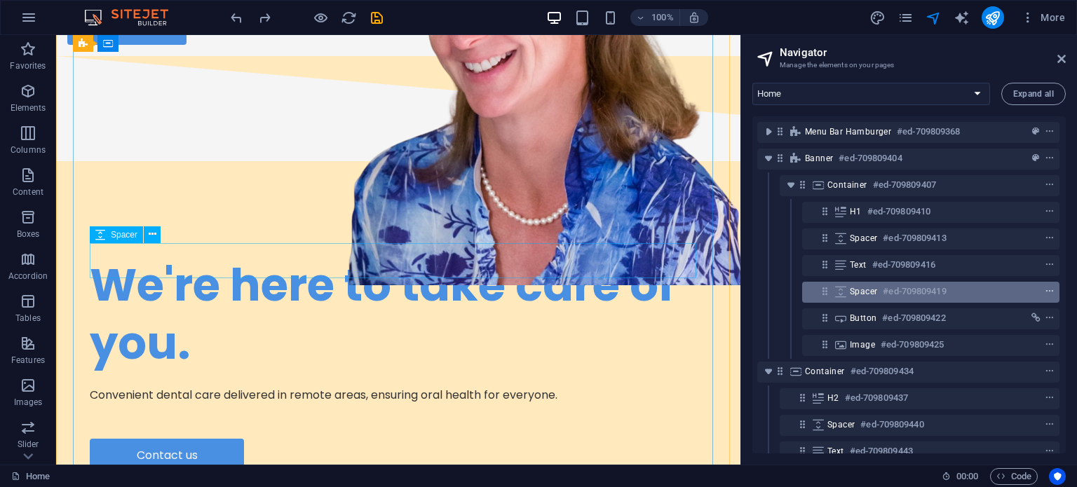
click at [1049, 289] on span "context-menu" at bounding box center [1049, 292] width 14 height 10
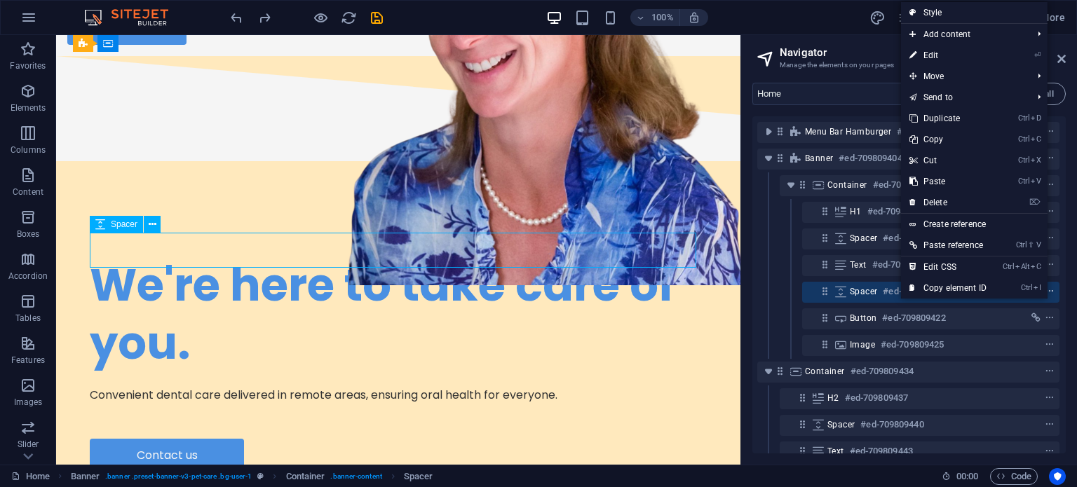
scroll to position [189, 0]
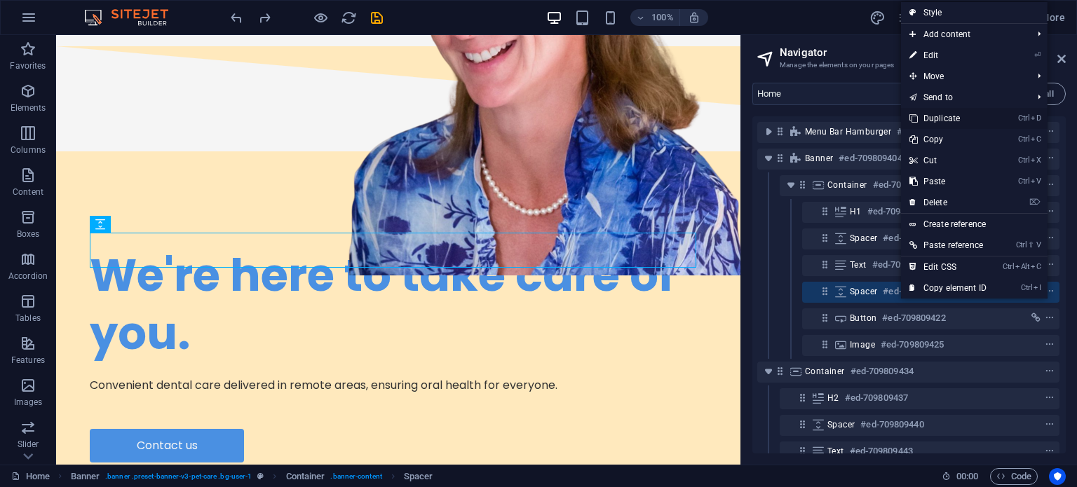
click at [960, 117] on link "Ctrl D Duplicate" at bounding box center [948, 118] width 94 height 21
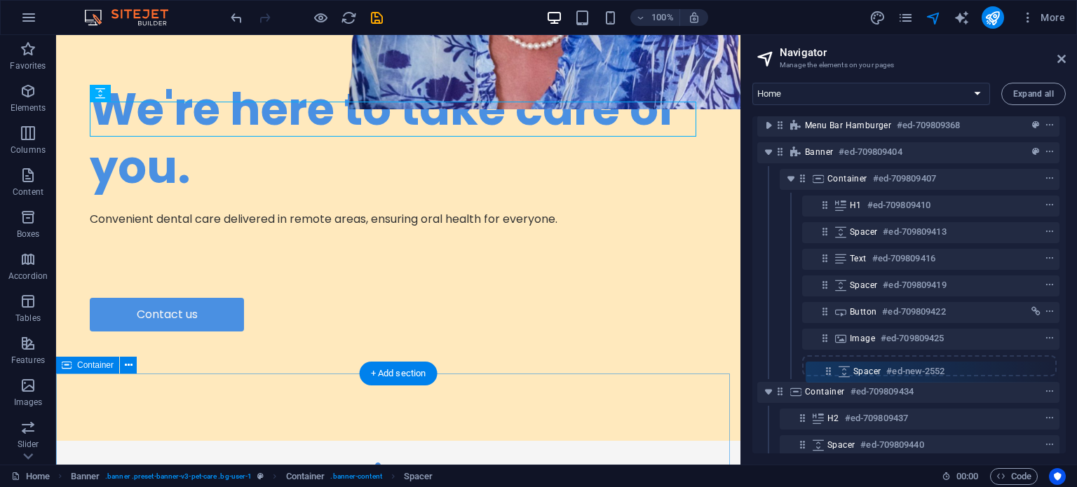
scroll to position [10, 3]
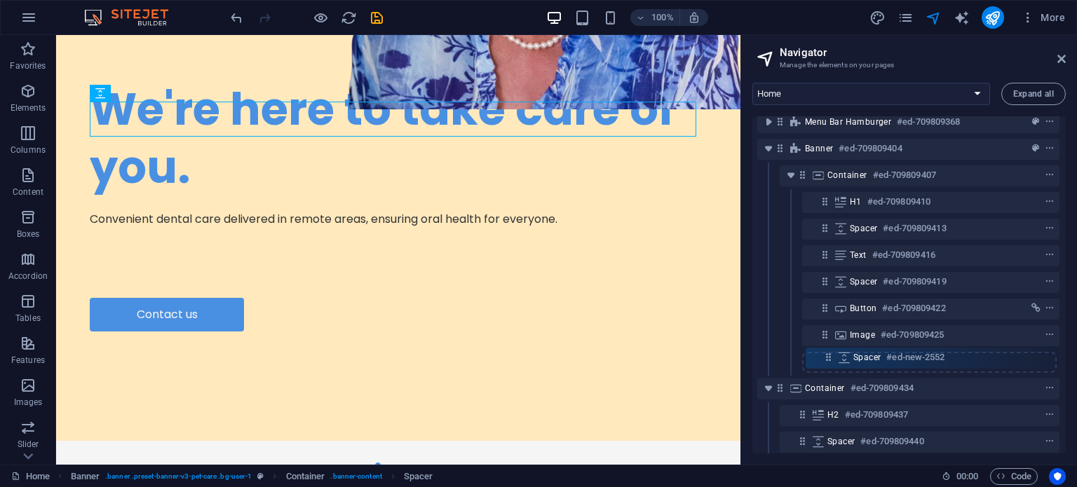
drag, startPoint x: 830, startPoint y: 353, endPoint x: 830, endPoint y: 367, distance: 14.0
click at [830, 367] on div "Menu Bar Hamburger #ed-709809368 Banner #ed-709809404 Container #ed-709809407 H…" at bounding box center [908, 284] width 313 height 337
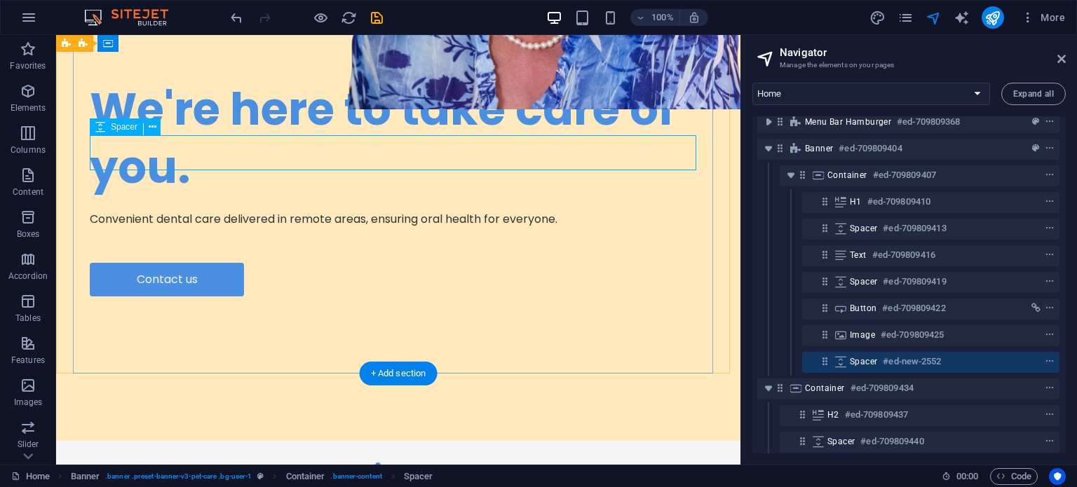
scroll to position [10, 2]
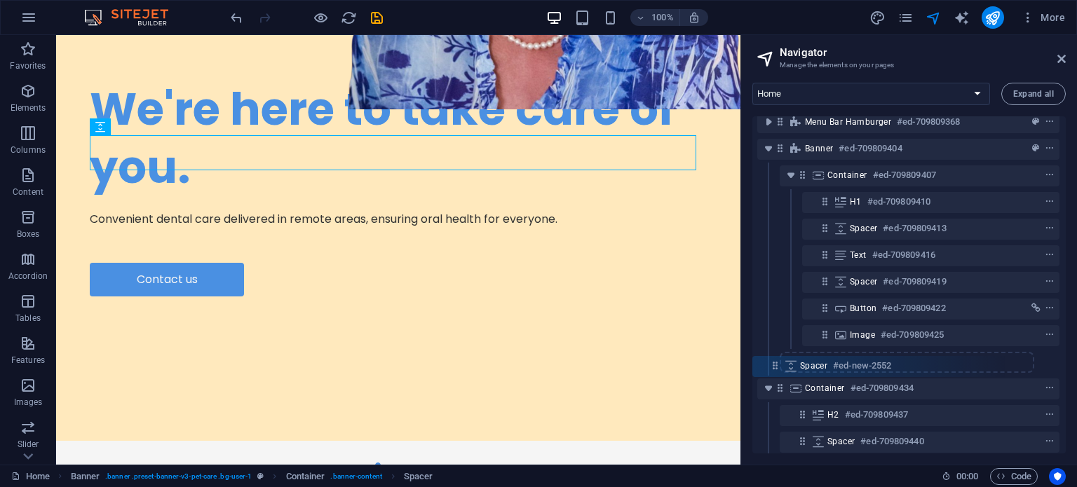
drag, startPoint x: 819, startPoint y: 364, endPoint x: 769, endPoint y: 369, distance: 50.1
click at [769, 369] on div "Menu Bar Hamburger #ed-709809368 Banner #ed-709809404 Container #ed-709809407 H…" at bounding box center [908, 284] width 313 height 337
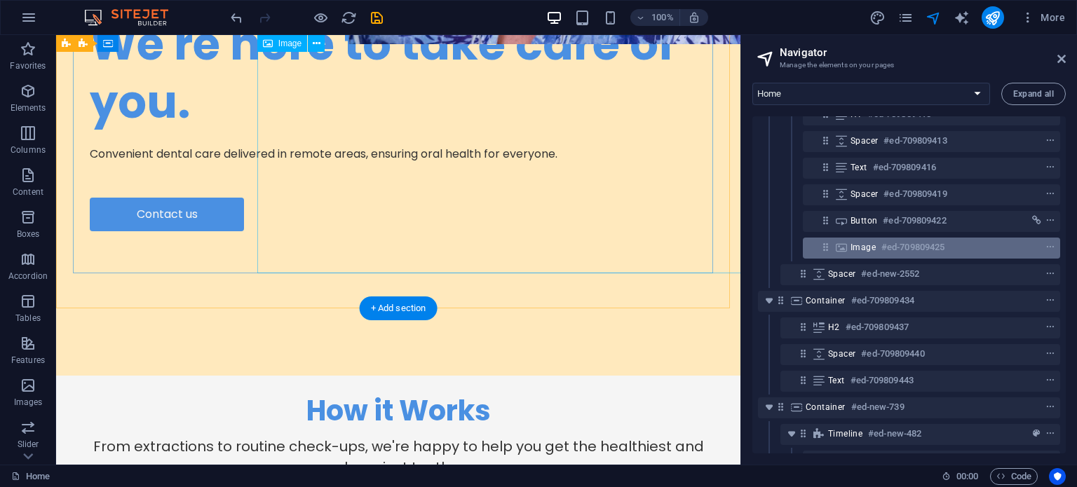
scroll to position [98, 0]
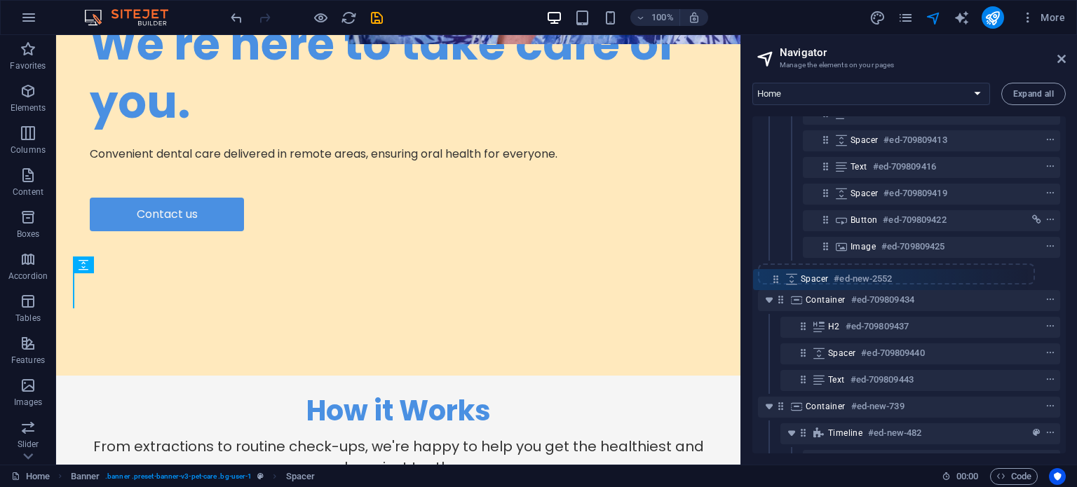
drag, startPoint x: 799, startPoint y: 273, endPoint x: 767, endPoint y: 282, distance: 32.8
click at [767, 282] on div "Menu Bar Hamburger #ed-709809368 Banner #ed-709809404 Container #ed-709809407 H…" at bounding box center [908, 284] width 313 height 337
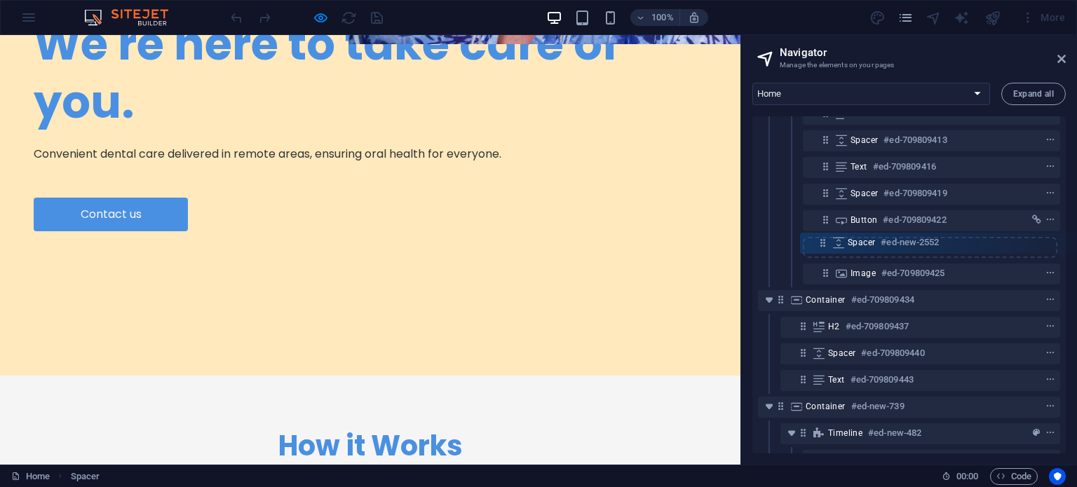
drag, startPoint x: 777, startPoint y: 270, endPoint x: 819, endPoint y: 236, distance: 54.8
click at [819, 236] on div "Menu Bar Hamburger #ed-709809368 Banner #ed-709809404 Container #ed-709809407 H…" at bounding box center [908, 284] width 313 height 337
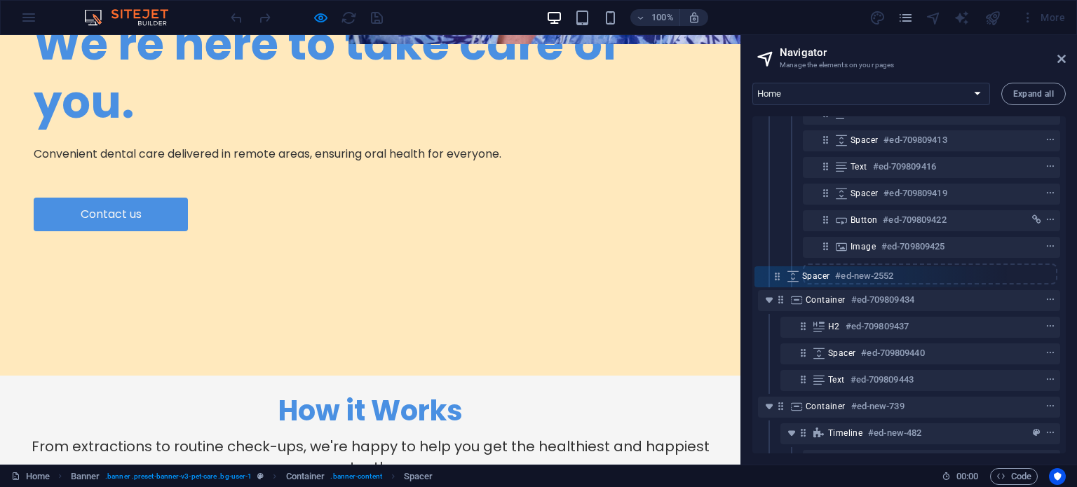
drag, startPoint x: 822, startPoint y: 247, endPoint x: 767, endPoint y: 281, distance: 64.6
click at [767, 281] on div "Menu Bar Hamburger #ed-709809368 Banner #ed-709809404 Container #ed-709809407 H…" at bounding box center [908, 284] width 313 height 337
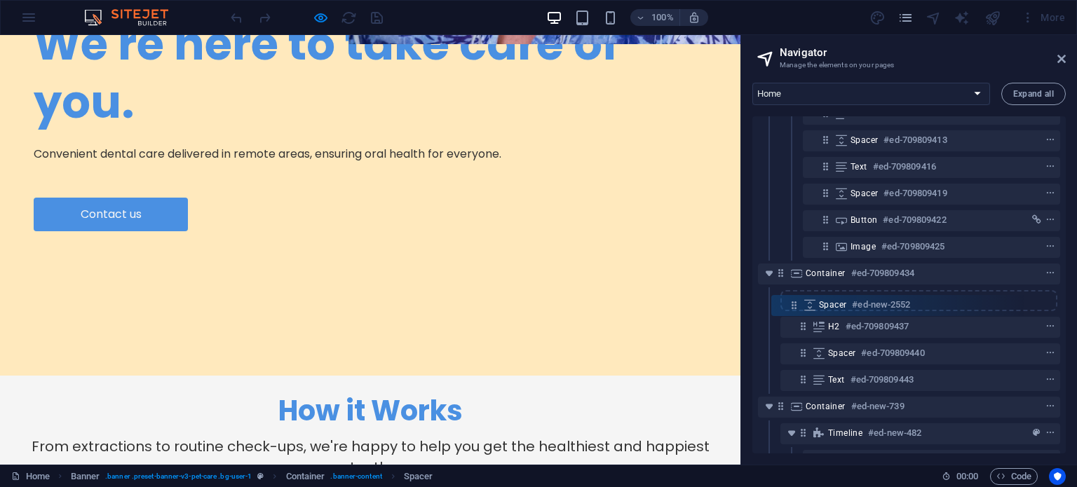
drag, startPoint x: 826, startPoint y: 273, endPoint x: 788, endPoint y: 313, distance: 55.5
click at [788, 313] on div "Menu Bar Hamburger #ed-709809368 Banner #ed-709809404 Container #ed-709809407 H…" at bounding box center [908, 284] width 313 height 337
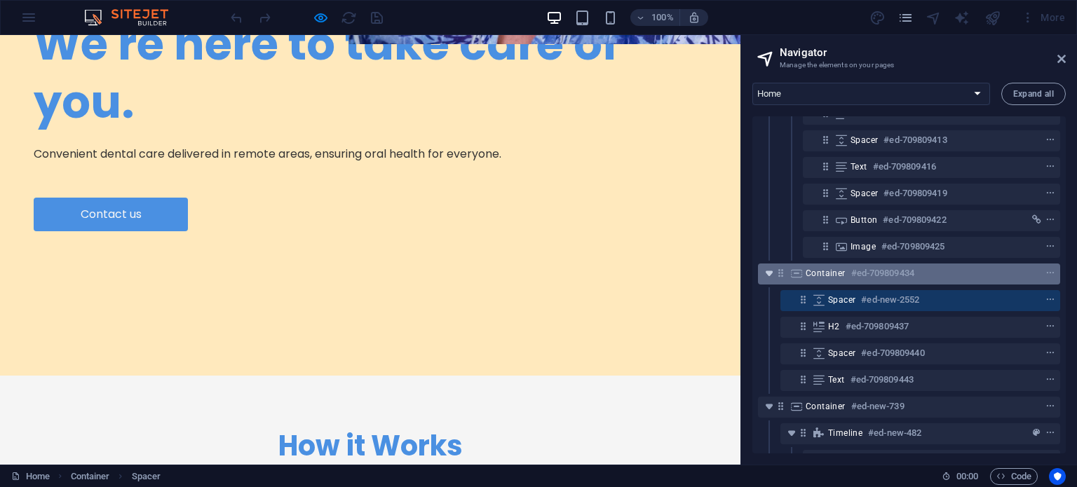
scroll to position [66, 0]
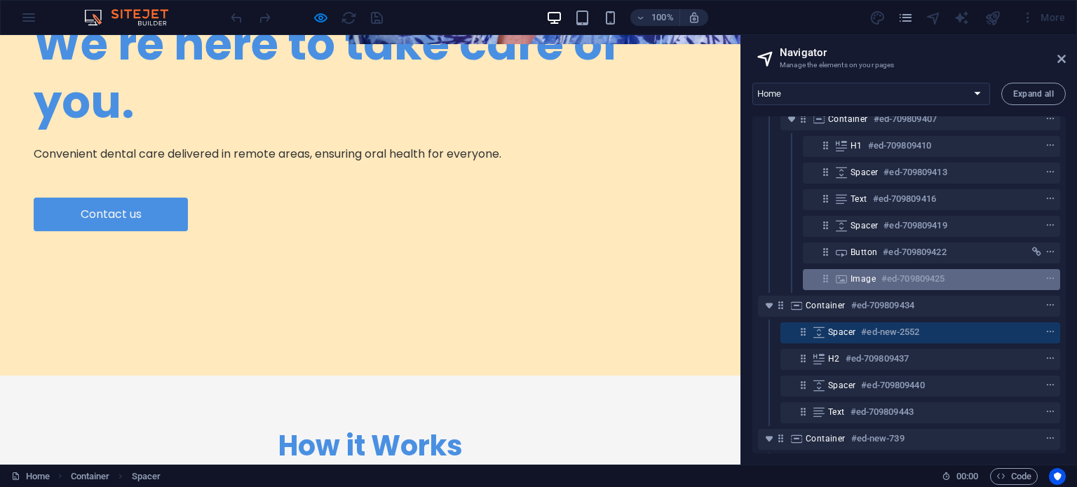
click at [852, 282] on span "Image" at bounding box center [862, 278] width 25 height 11
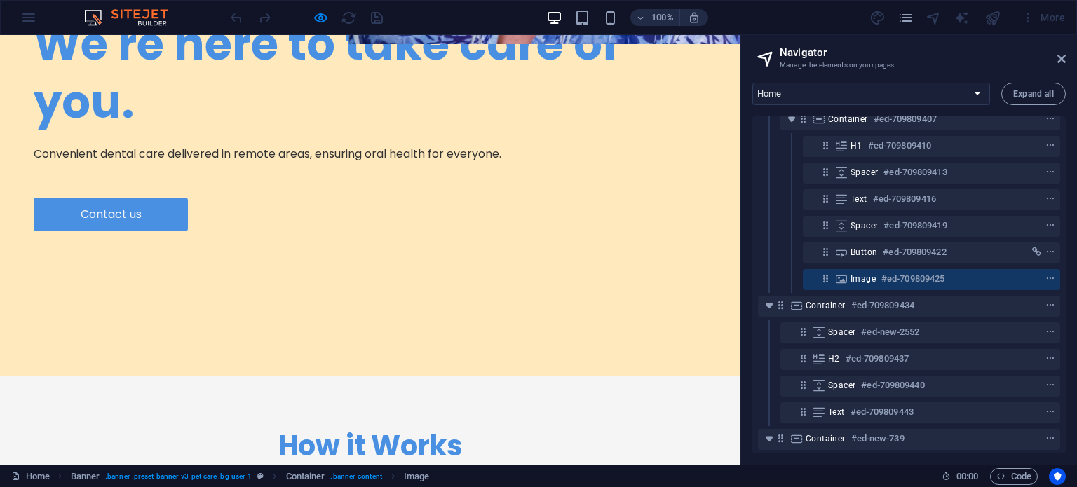
click at [852, 282] on span "Image" at bounding box center [862, 278] width 25 height 11
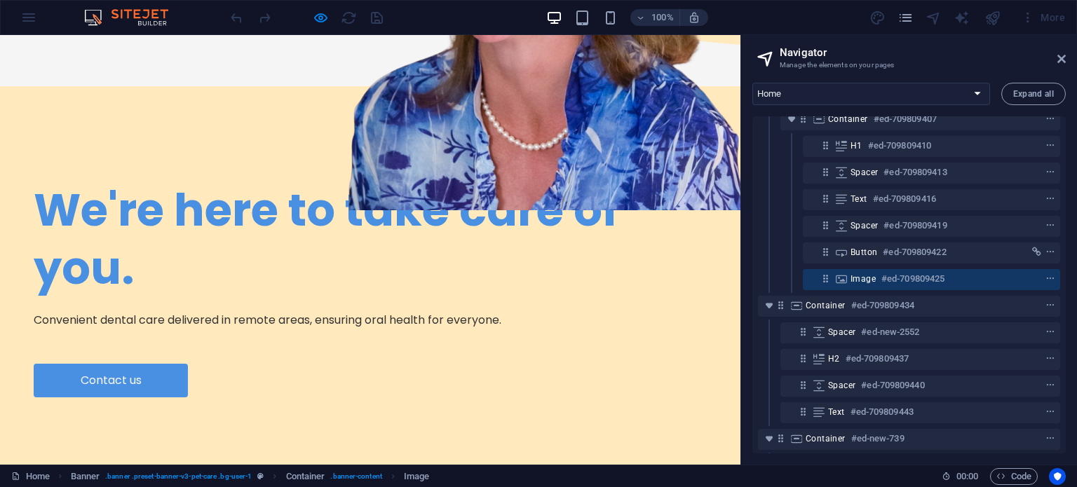
select select "px"
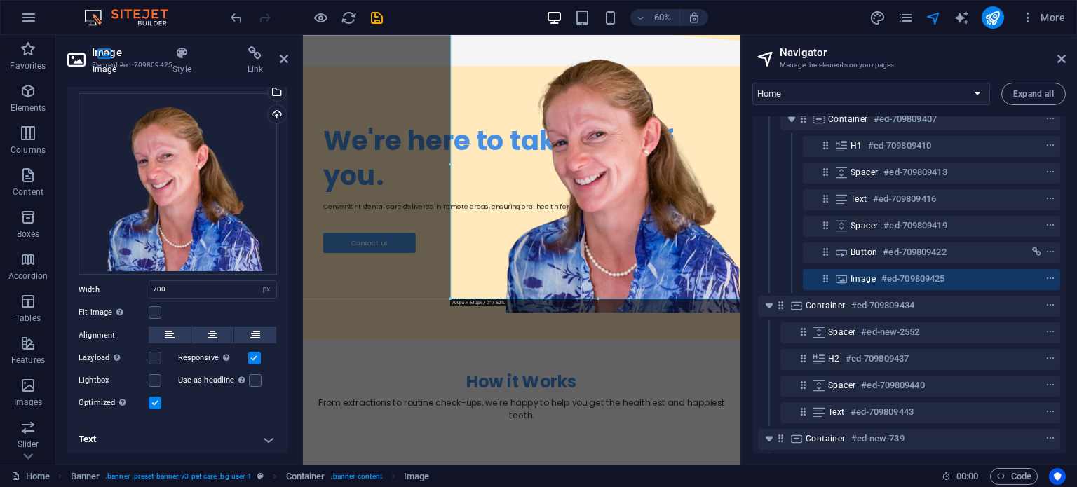
scroll to position [0, 0]
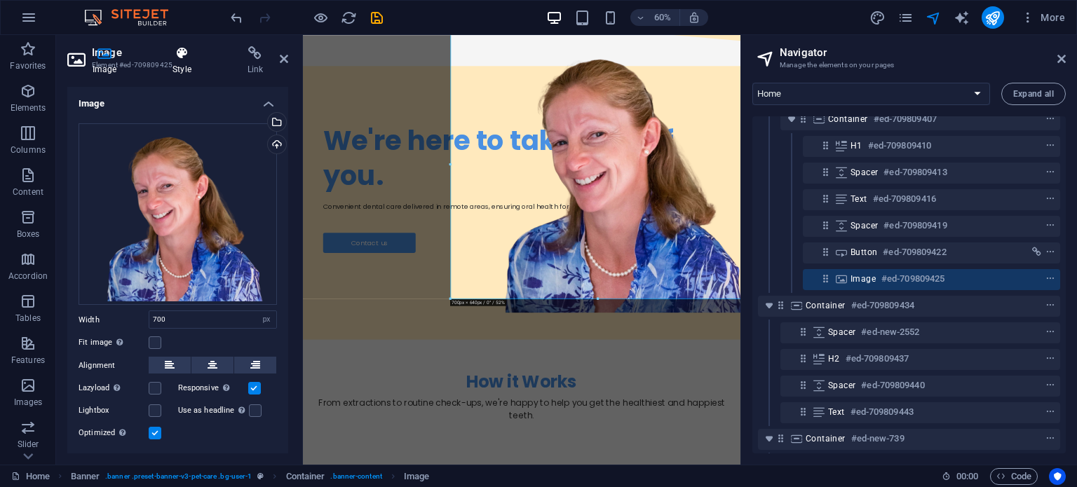
click at [186, 69] on h4 "Style" at bounding box center [184, 60] width 74 height 29
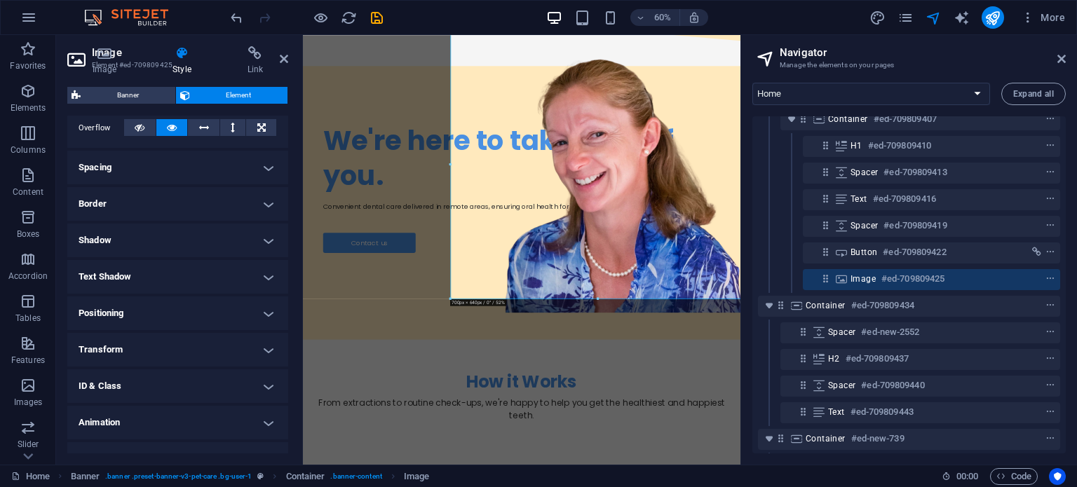
scroll to position [233, 0]
click at [205, 158] on h4 "Spacing" at bounding box center [177, 167] width 221 height 34
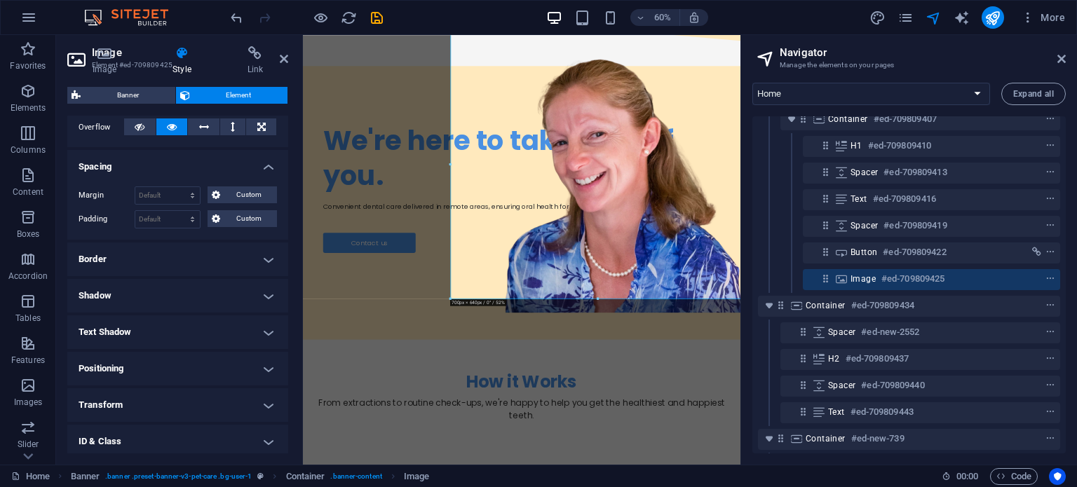
click at [205, 158] on h4 "Spacing" at bounding box center [177, 162] width 221 height 25
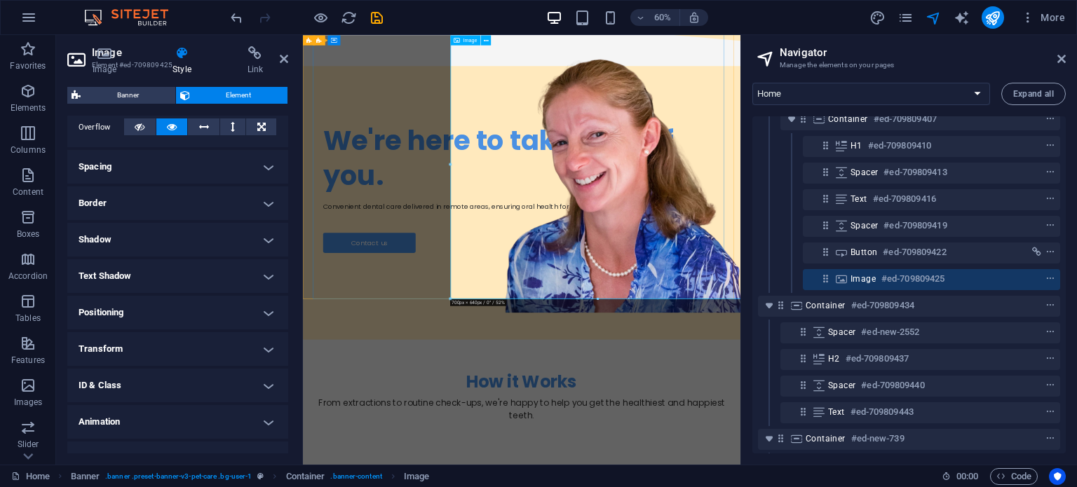
click at [595, 300] on div at bounding box center [597, 298] width 294 height 3
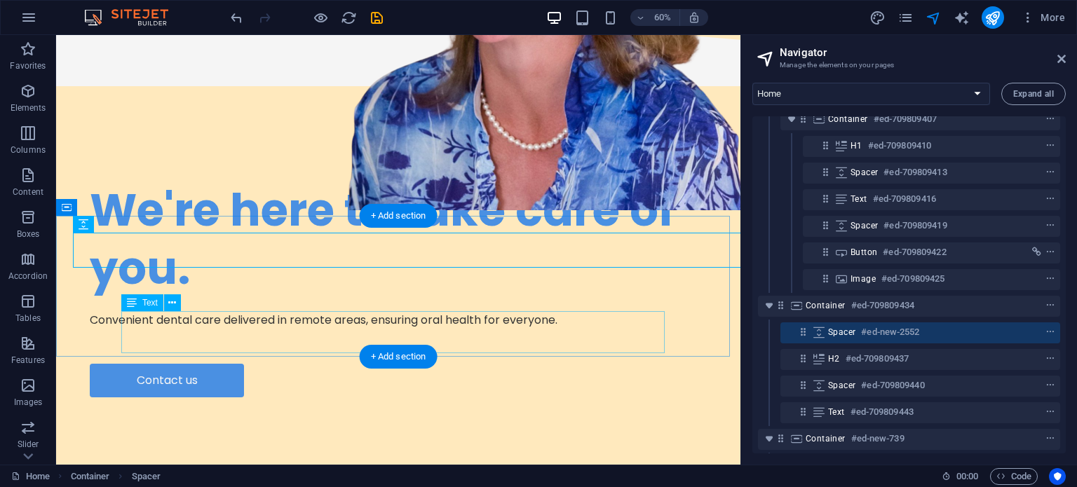
scroll to position [513, 0]
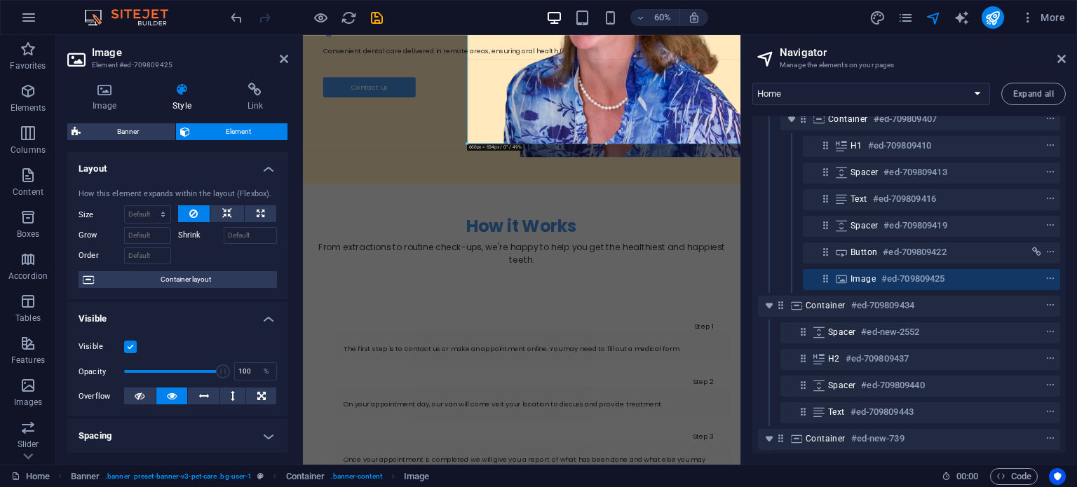
drag, startPoint x: 451, startPoint y: 144, endPoint x: 496, endPoint y: 116, distance: 53.9
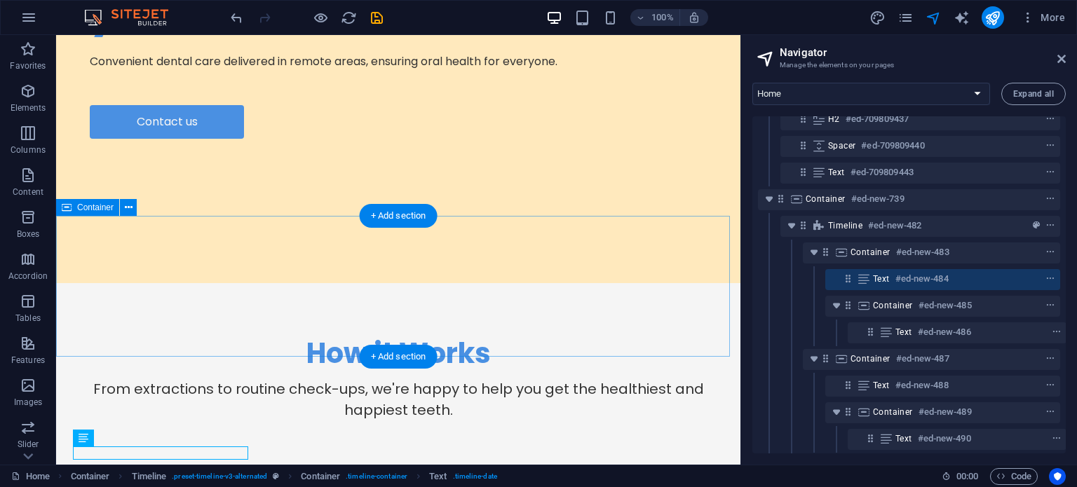
scroll to position [373, 0]
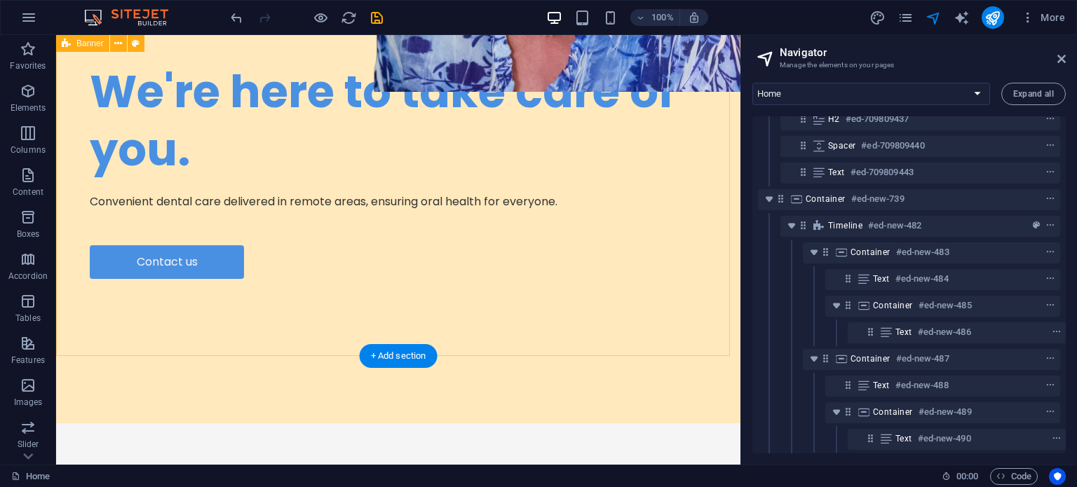
click at [64, 313] on div "We're here to take care of you. Convenient dental care delivered in remote area…" at bounding box center [398, 143] width 684 height 561
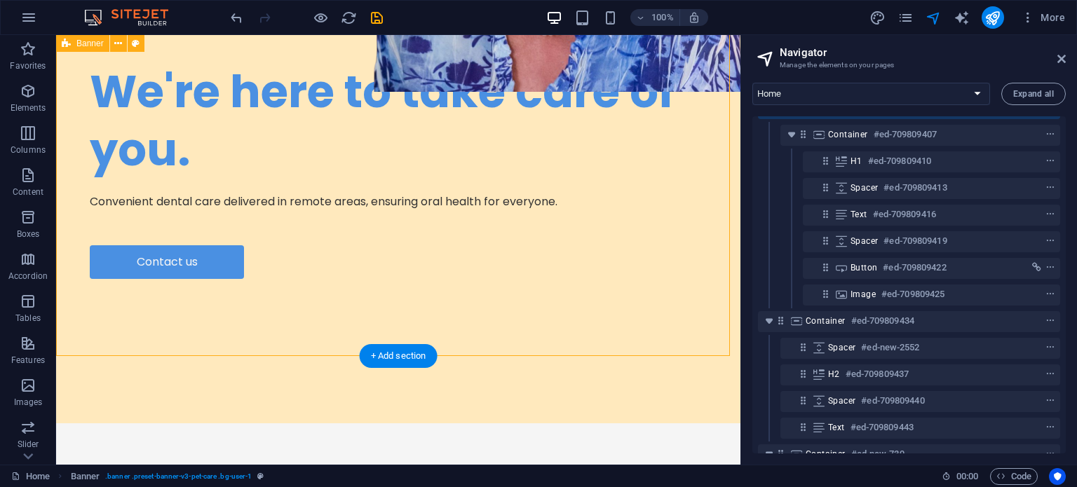
select select "px"
select select "diagonal"
select select "px"
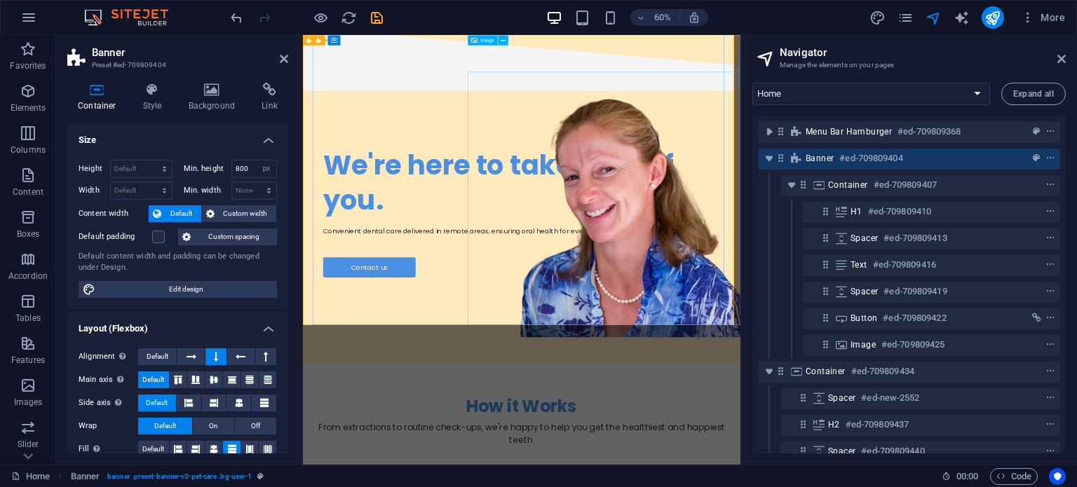
scroll to position [196, 0]
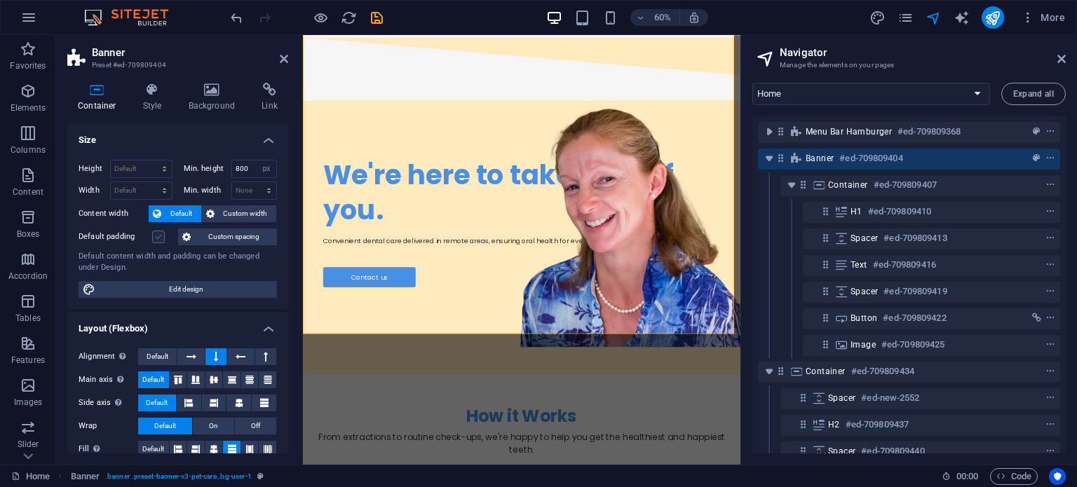
click at [162, 232] on label at bounding box center [158, 237] width 13 height 13
click at [0, 0] on input "Default padding" at bounding box center [0, 0] width 0 height 0
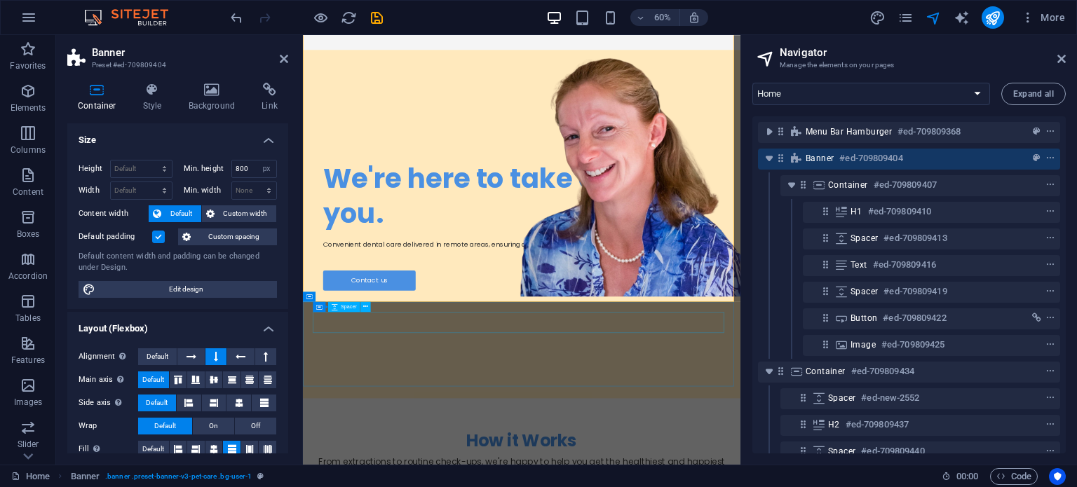
scroll to position [280, 0]
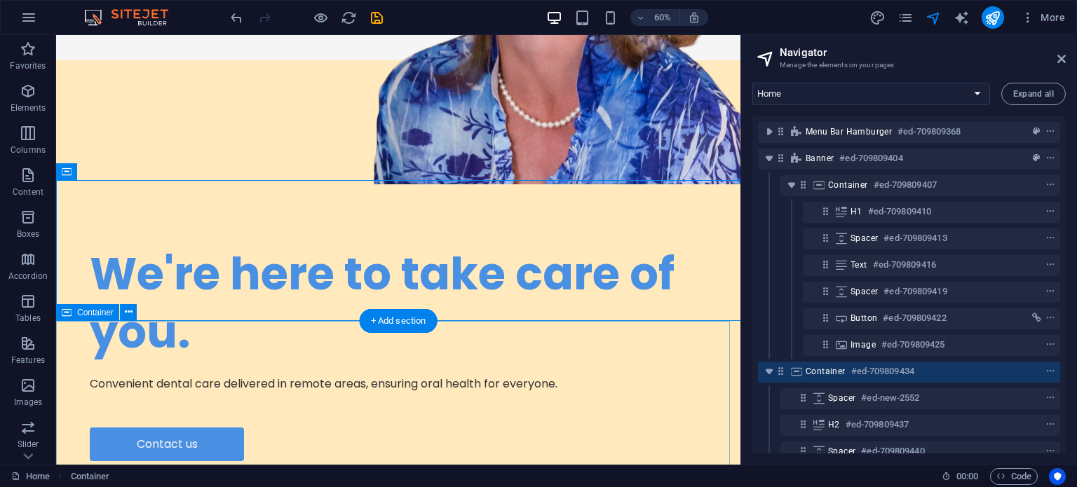
scroll to position [580, 0]
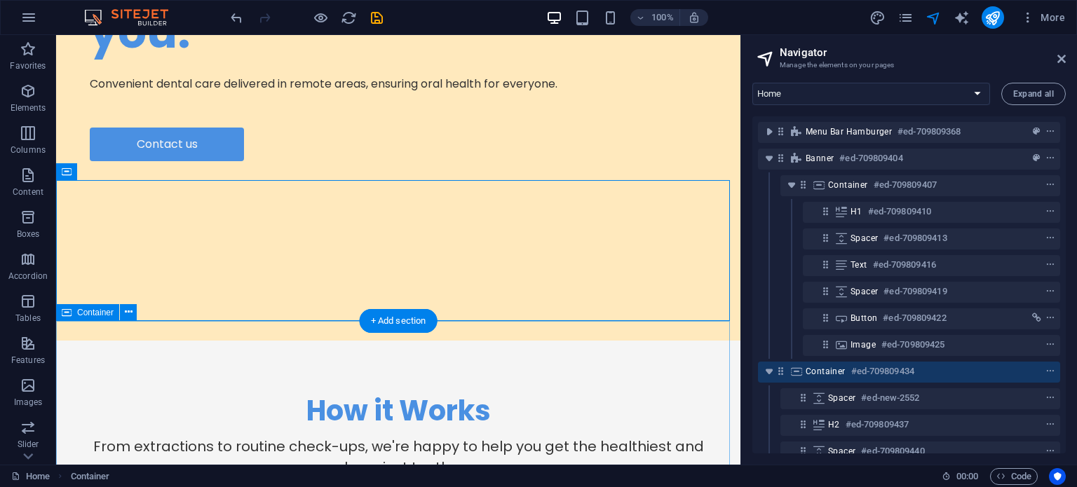
click at [0, 0] on div "Text" at bounding box center [0, 0] width 0 height 0
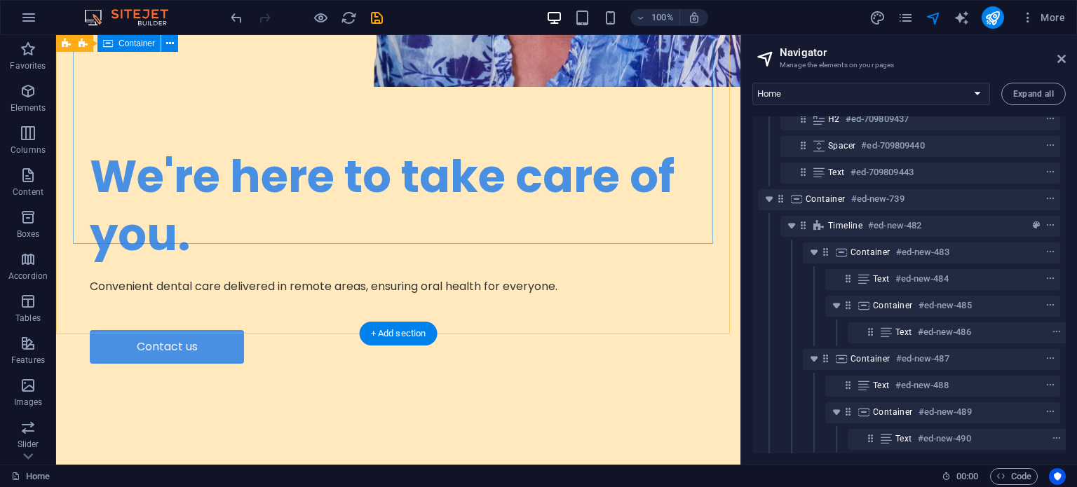
scroll to position [373, 0]
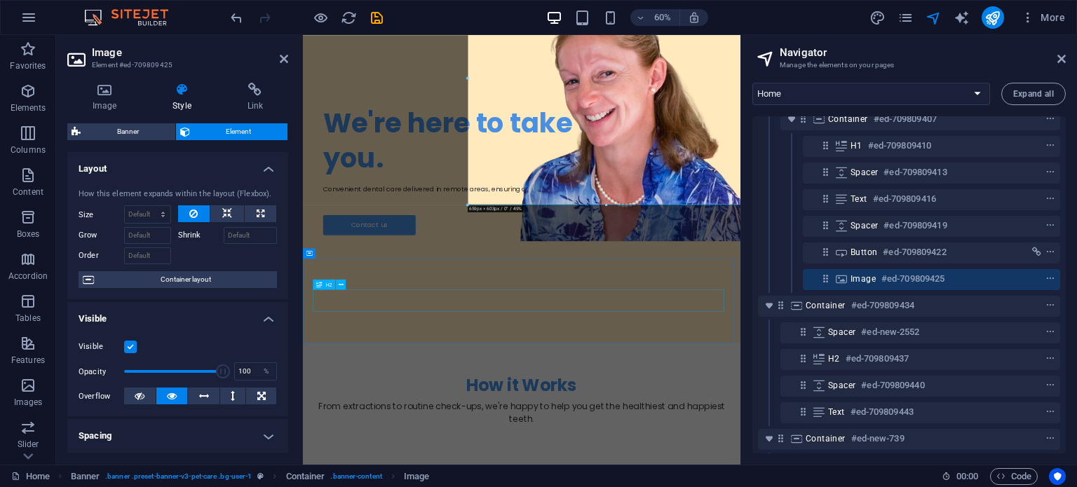
scroll to position [290, 0]
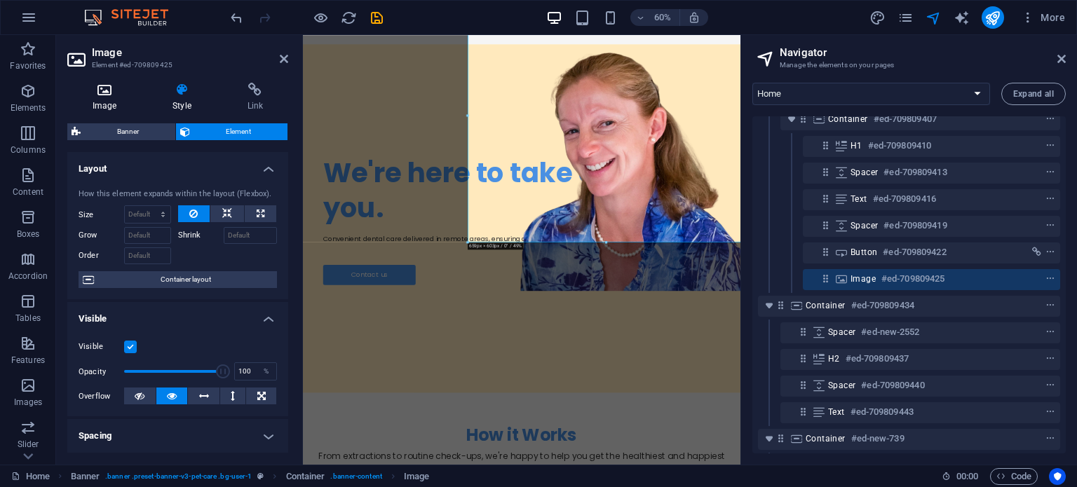
click at [109, 100] on h4 "Image" at bounding box center [107, 97] width 80 height 29
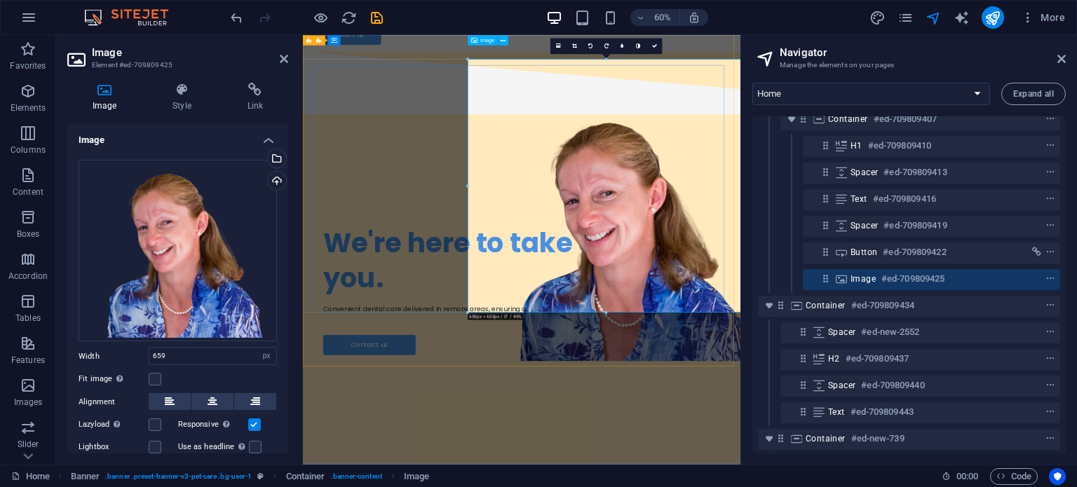
scroll to position [143, 0]
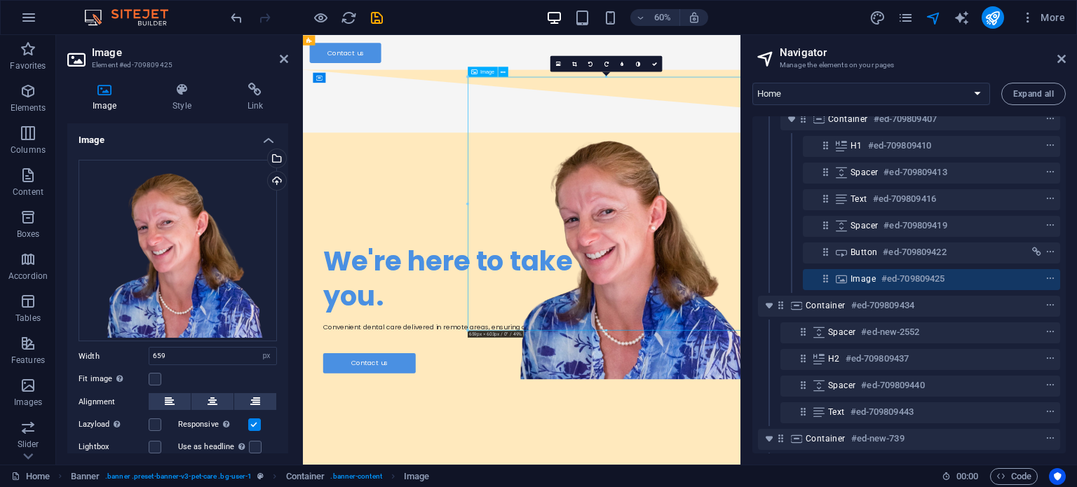
drag, startPoint x: 820, startPoint y: 221, endPoint x: 831, endPoint y: 301, distance: 80.6
click at [831, 301] on figure at bounding box center [836, 397] width 462 height 423
drag, startPoint x: 827, startPoint y: 301, endPoint x: 834, endPoint y: 476, distance: 175.4
click at [834, 476] on figure at bounding box center [836, 397] width 462 height 423
click at [839, 410] on figure at bounding box center [836, 397] width 462 height 423
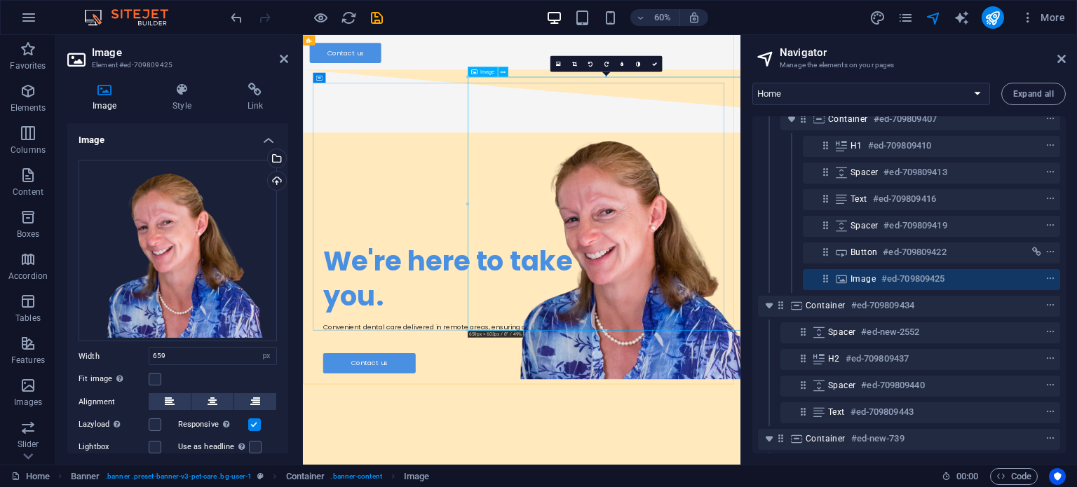
click at [839, 410] on figure at bounding box center [836, 397] width 462 height 423
drag, startPoint x: 770, startPoint y: 238, endPoint x: 648, endPoint y: 315, distance: 143.9
click at [808, 321] on figure at bounding box center [836, 397] width 462 height 423
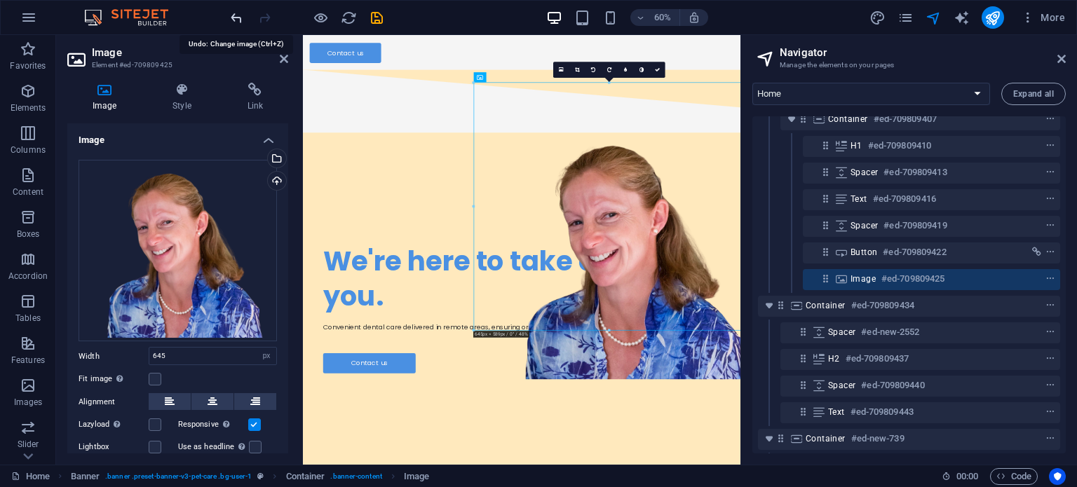
type input "659"
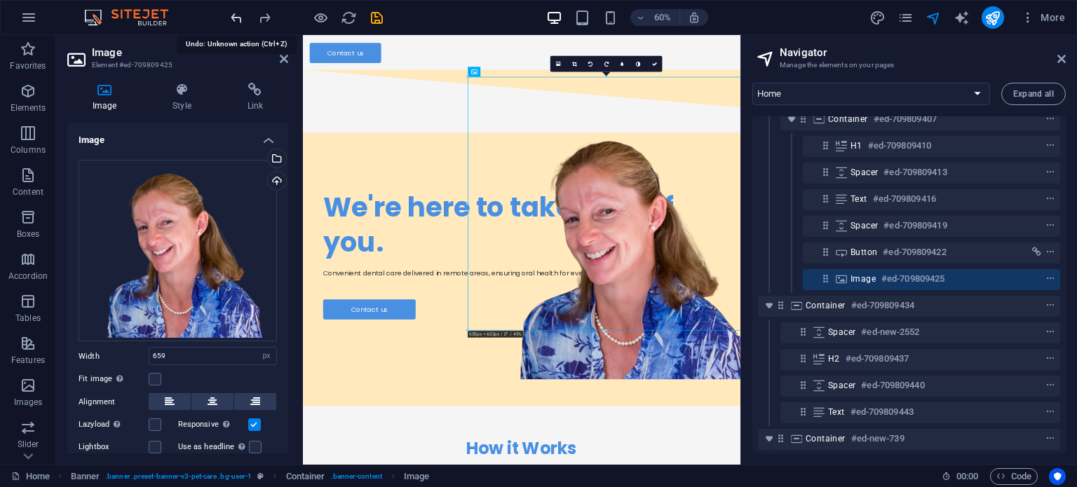
scroll to position [112, 0]
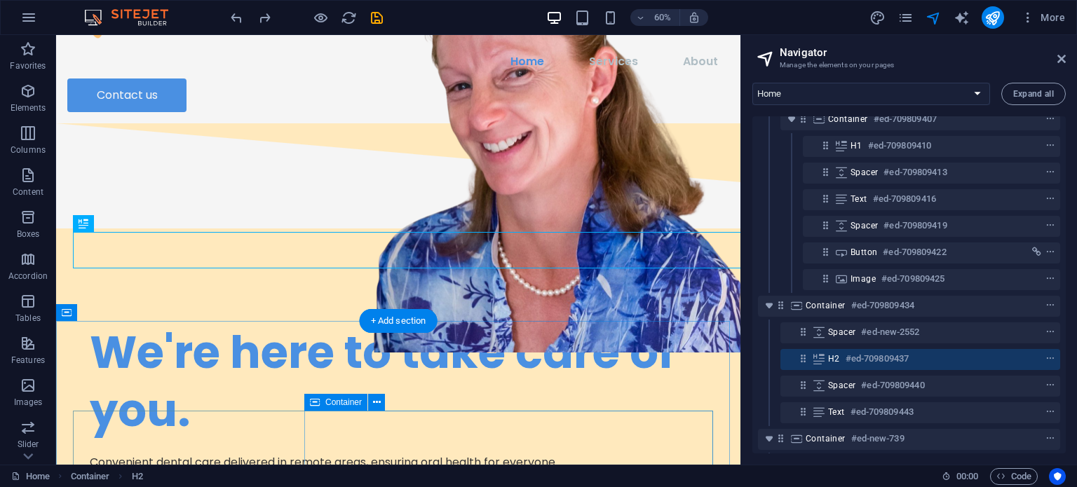
scroll to position [549, 0]
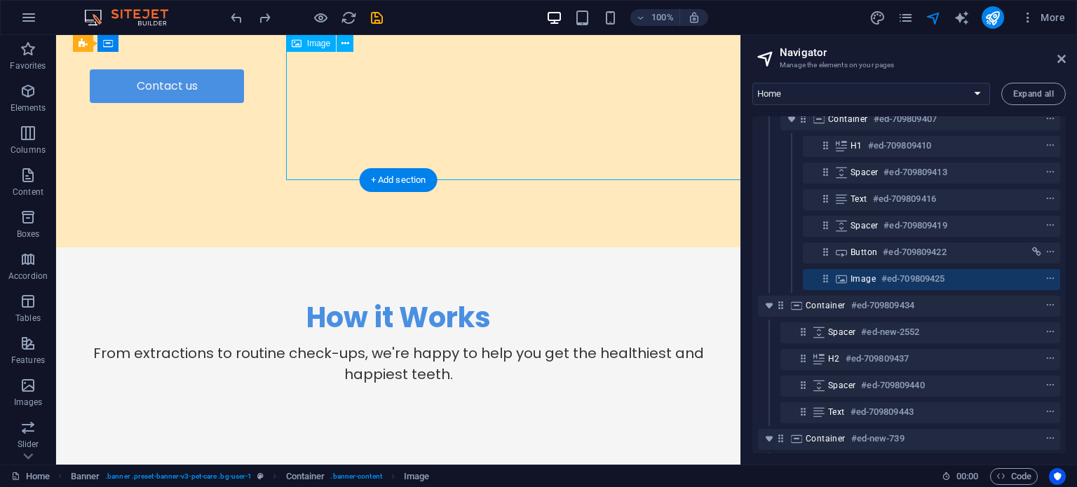
select select "px"
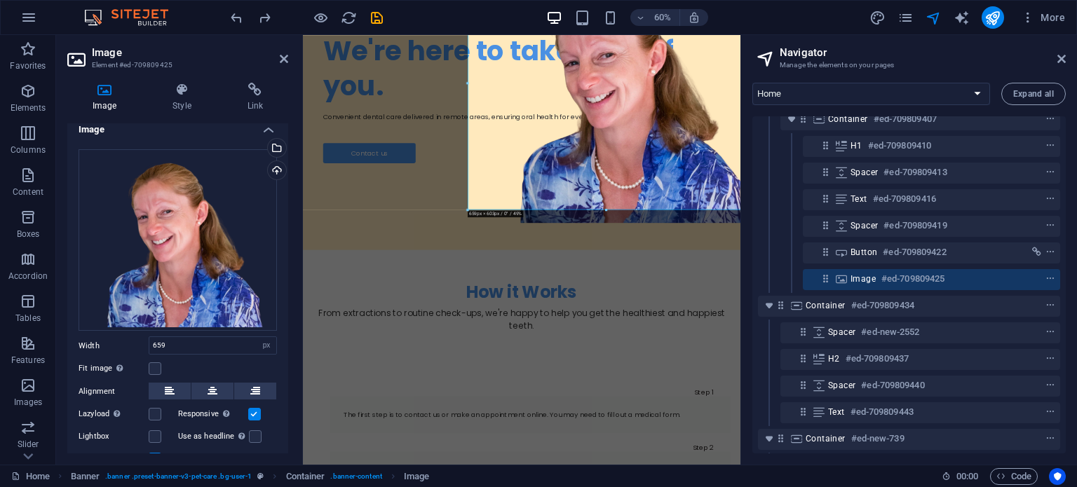
scroll to position [10, 0]
click at [187, 347] on input "659" at bounding box center [212, 346] width 127 height 17
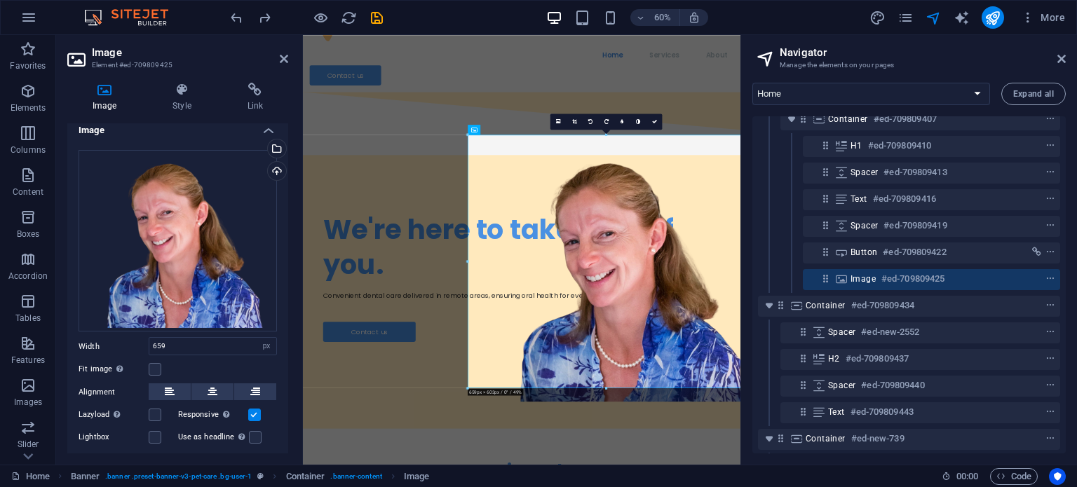
scroll to position [67, 0]
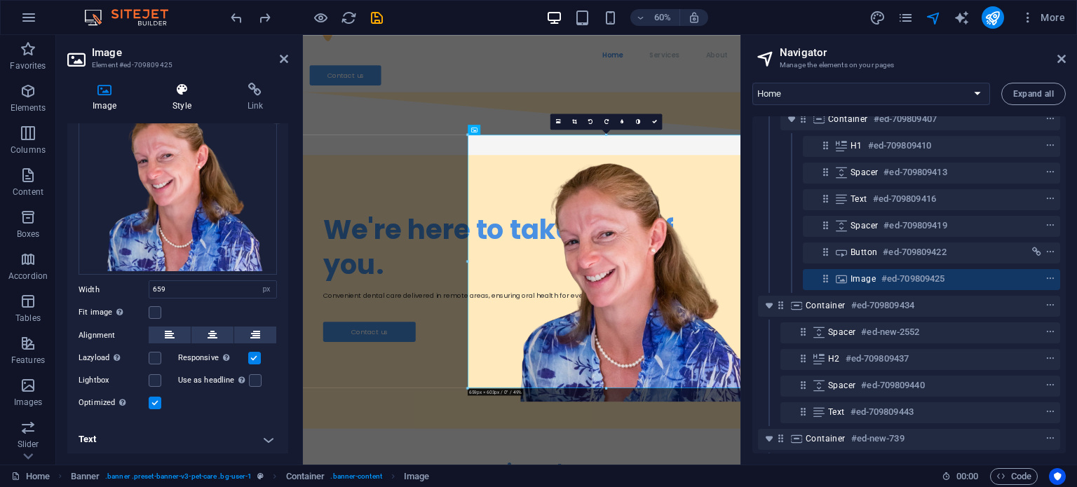
click at [192, 84] on icon at bounding box center [181, 90] width 69 height 14
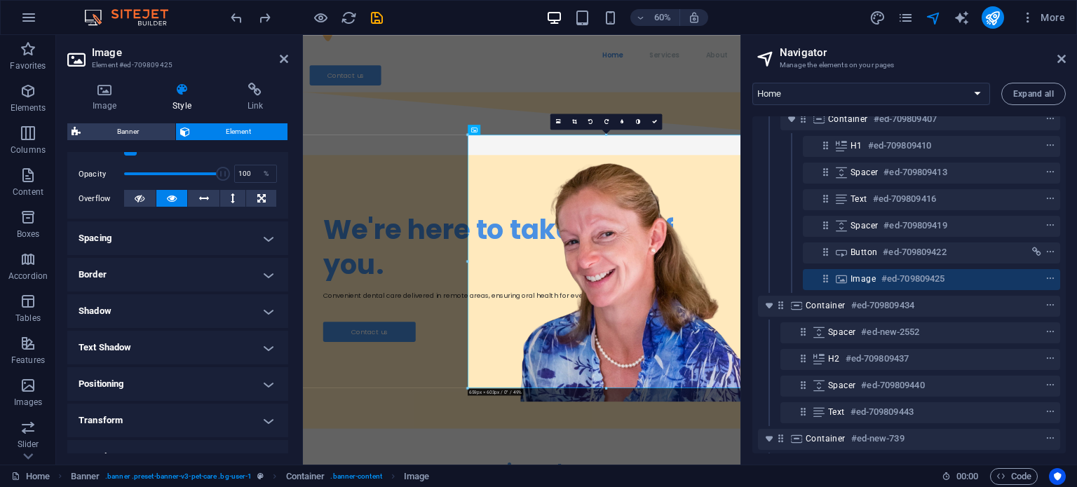
scroll to position [216, 0]
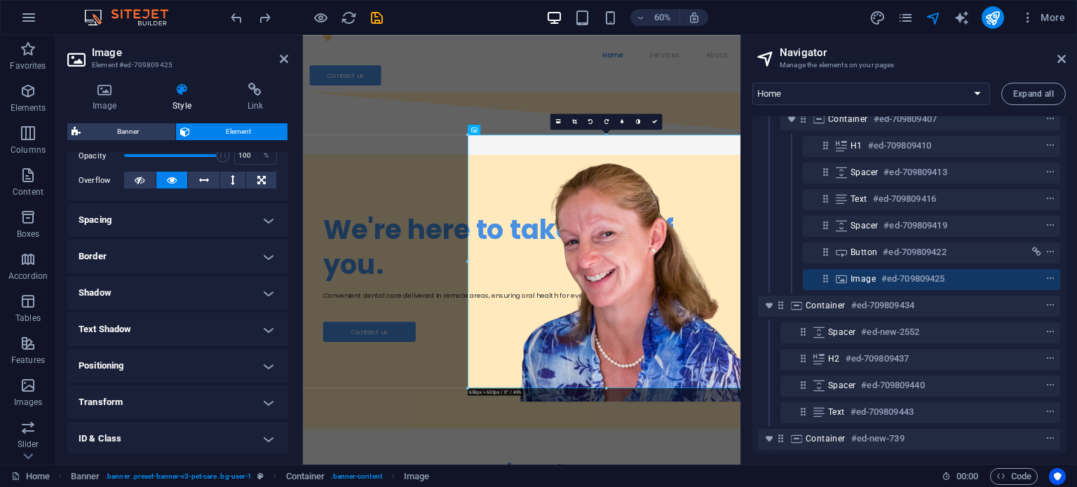
click at [163, 225] on h4 "Spacing" at bounding box center [177, 220] width 221 height 34
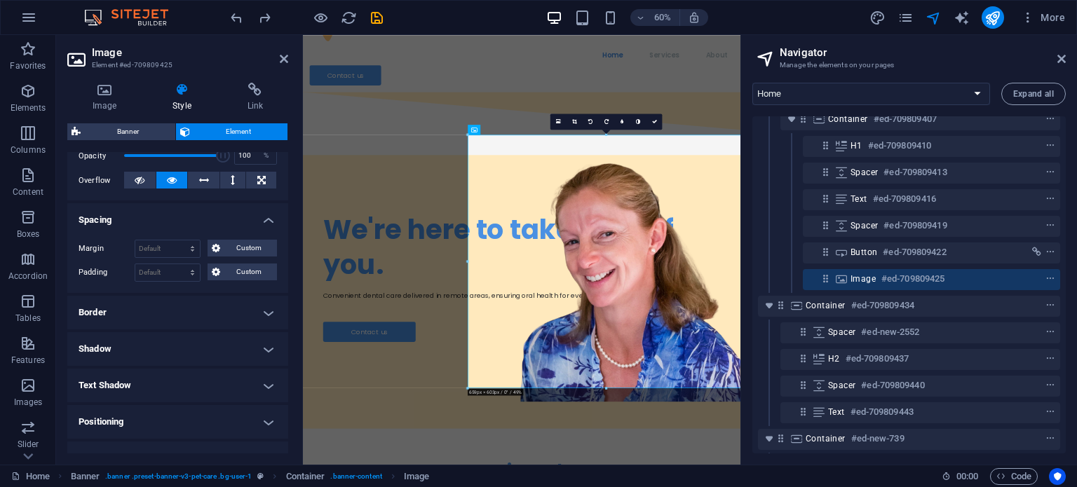
click at [163, 225] on h4 "Spacing" at bounding box center [177, 215] width 221 height 25
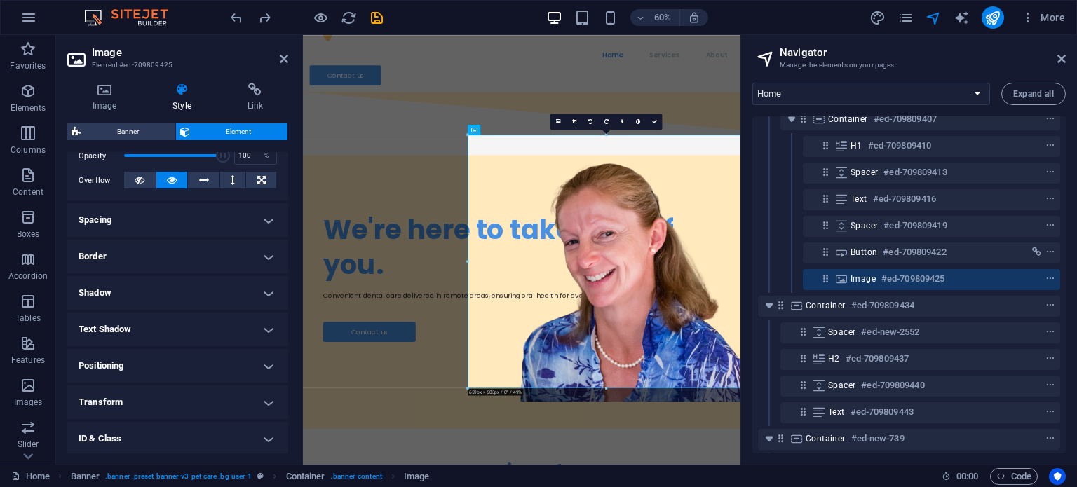
scroll to position [290, 0]
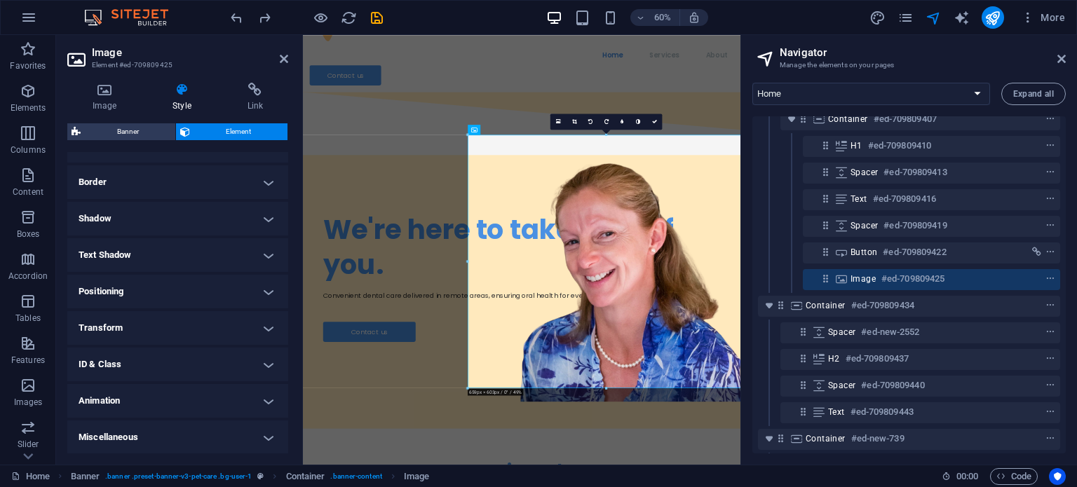
click at [142, 295] on h4 "Positioning" at bounding box center [177, 292] width 221 height 34
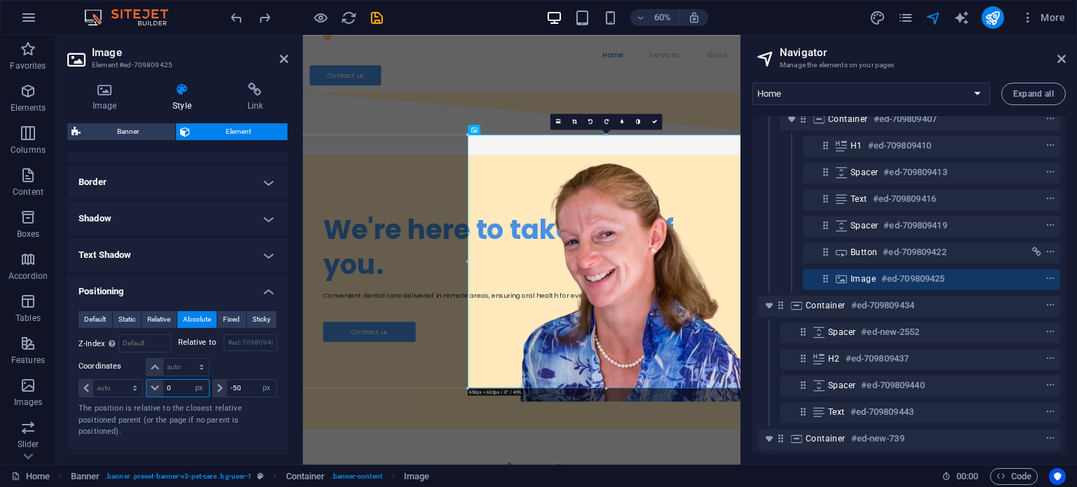
click at [177, 383] on input "0" at bounding box center [185, 388] width 45 height 17
click at [259, 427] on p "The position is relative to the closest relative positioned parent (or the page…" at bounding box center [178, 420] width 198 height 35
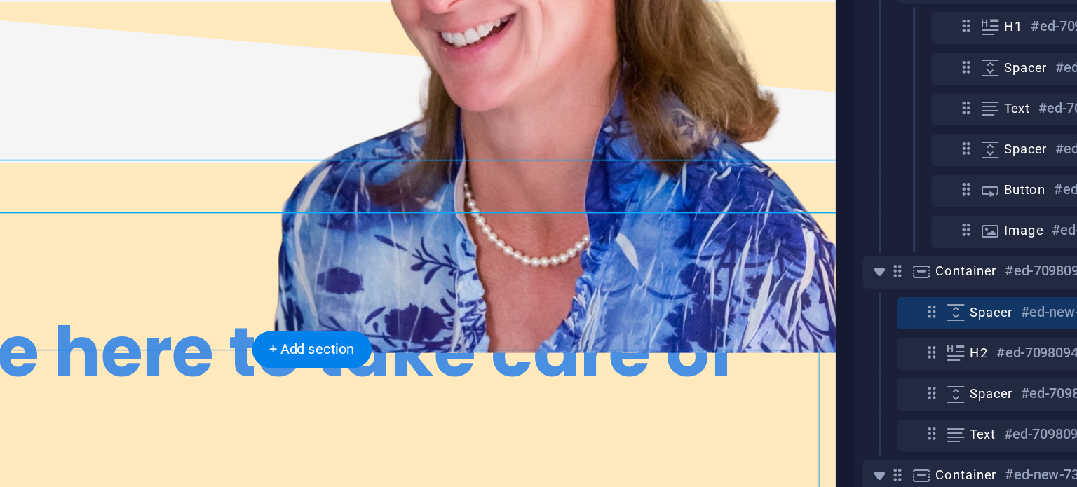
scroll to position [513, 0]
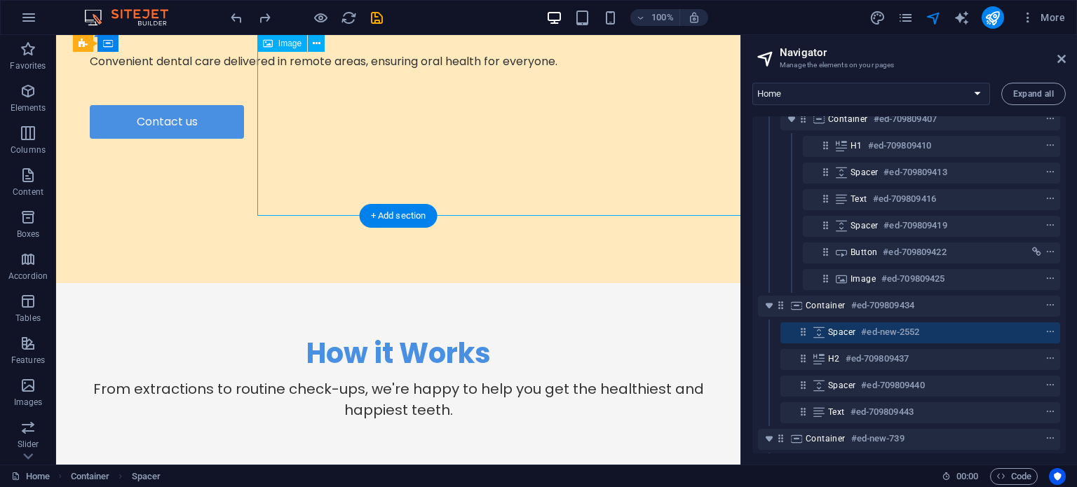
select select "px"
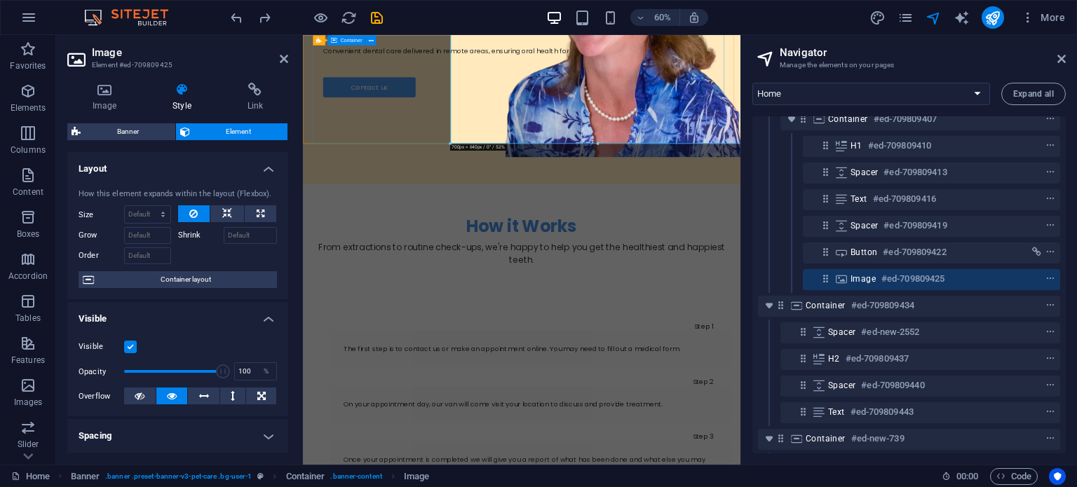
type input "0"
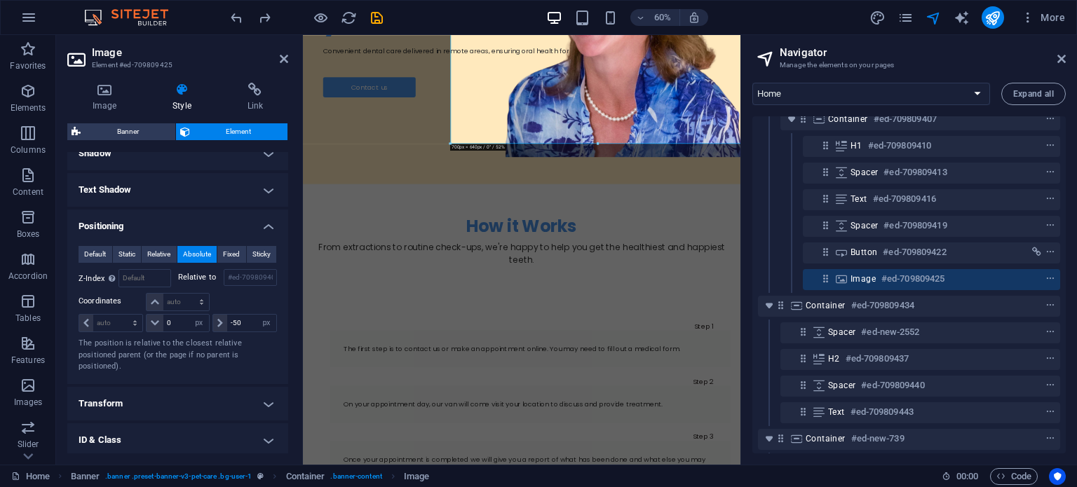
scroll to position [356, 0]
click at [181, 319] on input "0" at bounding box center [185, 322] width 45 height 17
type input "1"
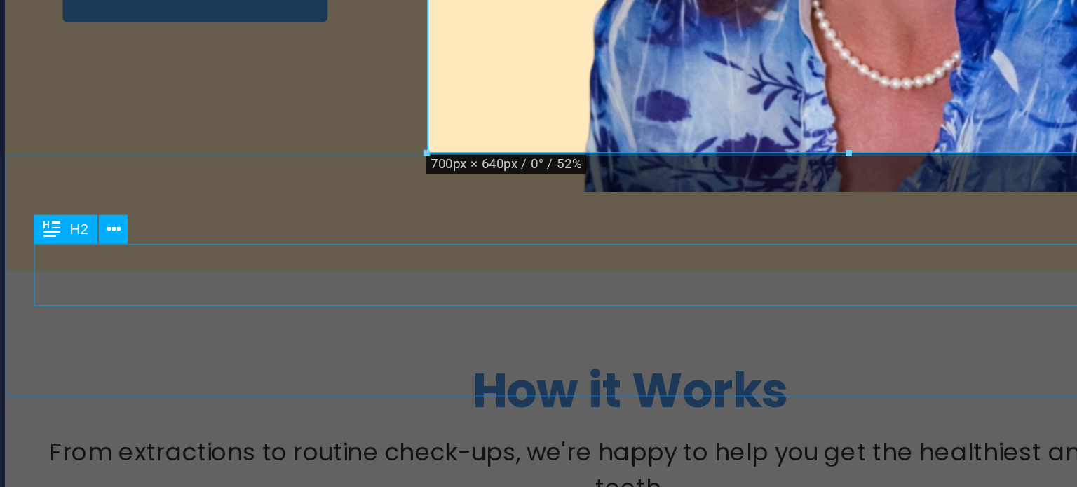
click at [120, 144] on div "How it Works" at bounding box center [368, 162] width 695 height 36
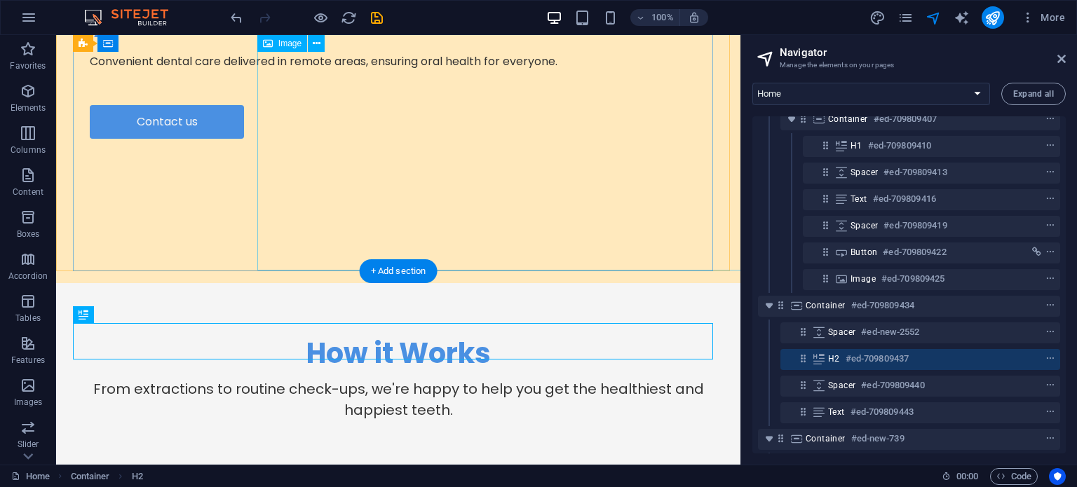
scroll to position [438, 0]
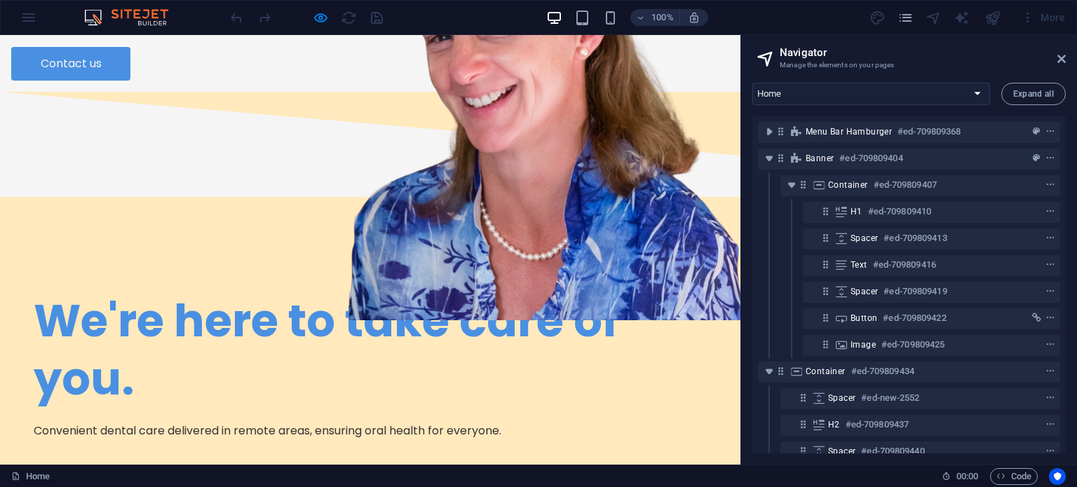
scroll to position [486, 0]
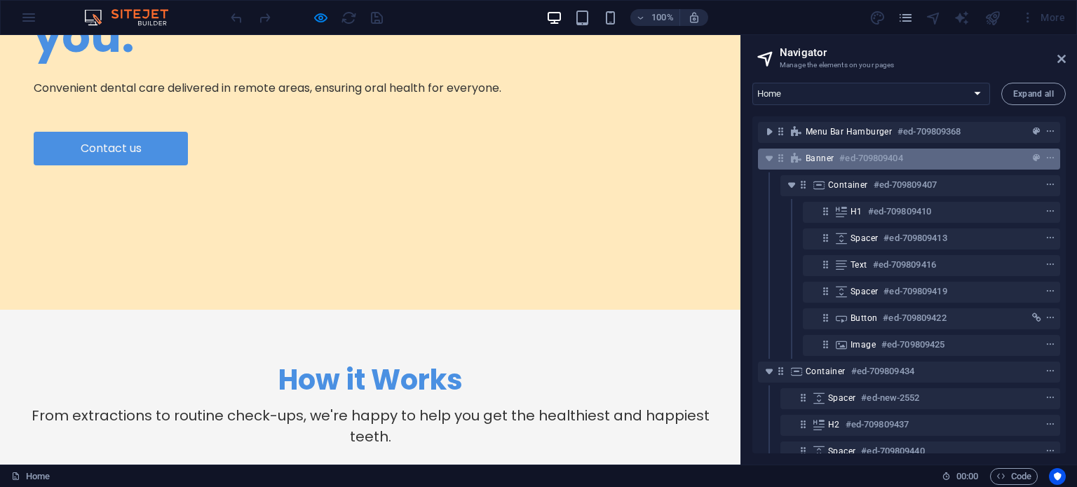
click at [840, 159] on h6 "#ed-709809404" at bounding box center [870, 158] width 63 height 17
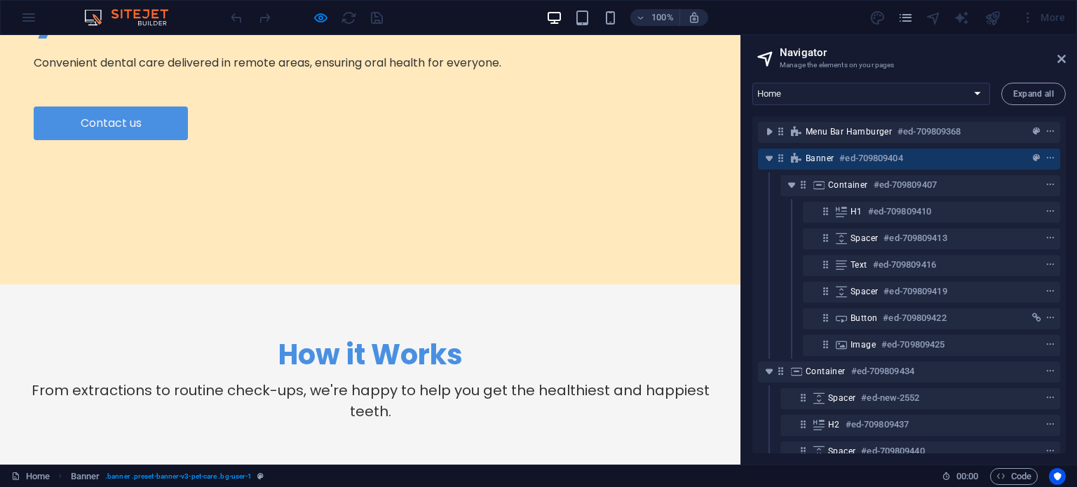
click at [842, 161] on h6 "#ed-709809404" at bounding box center [870, 158] width 63 height 17
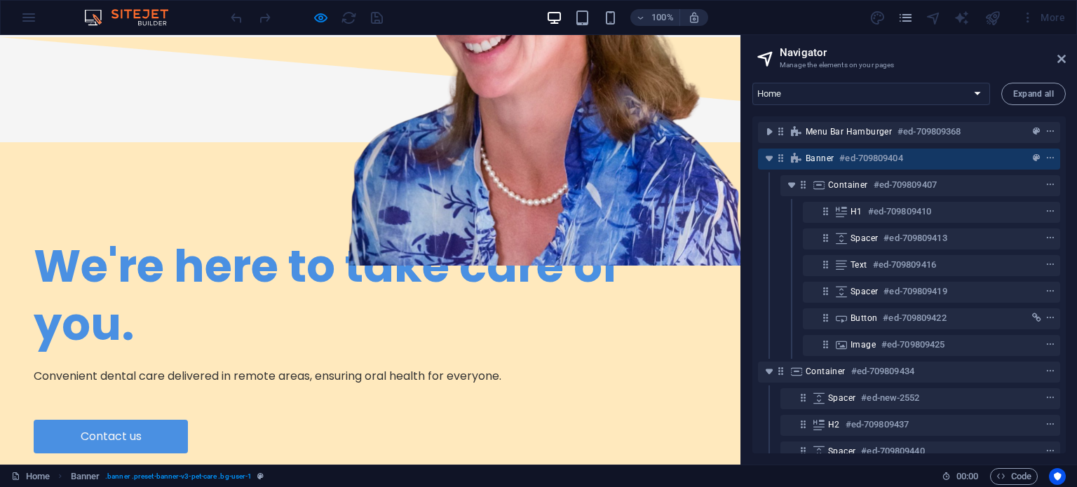
click at [842, 161] on h6 "#ed-709809404" at bounding box center [870, 158] width 63 height 17
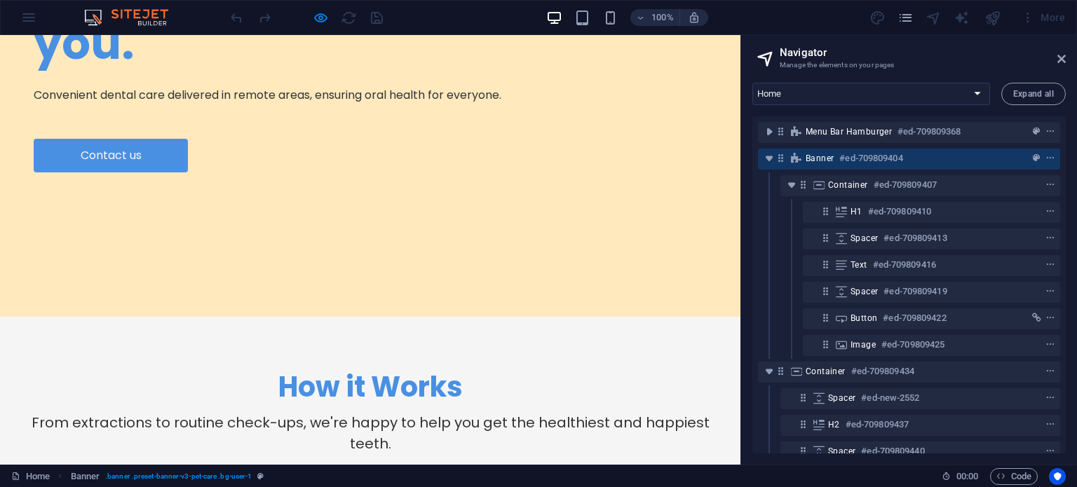
scroll to position [484, 0]
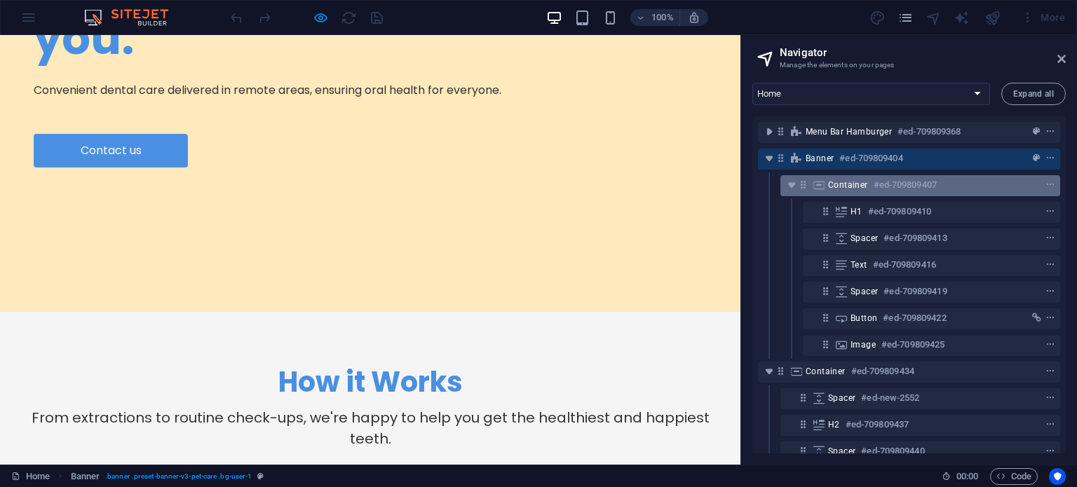
click at [880, 184] on h6 "#ed-709809407" at bounding box center [904, 185] width 63 height 17
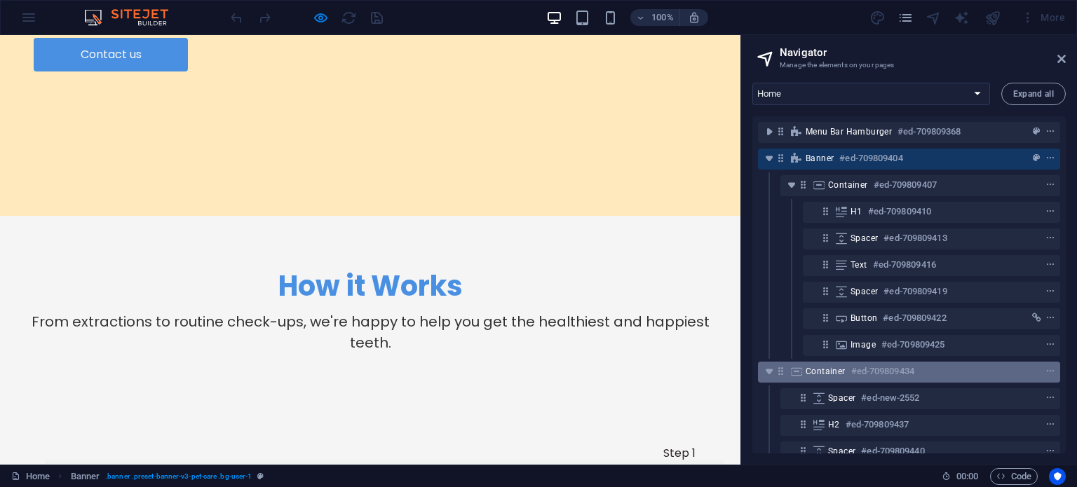
click at [840, 373] on span "Container" at bounding box center [825, 371] width 40 height 11
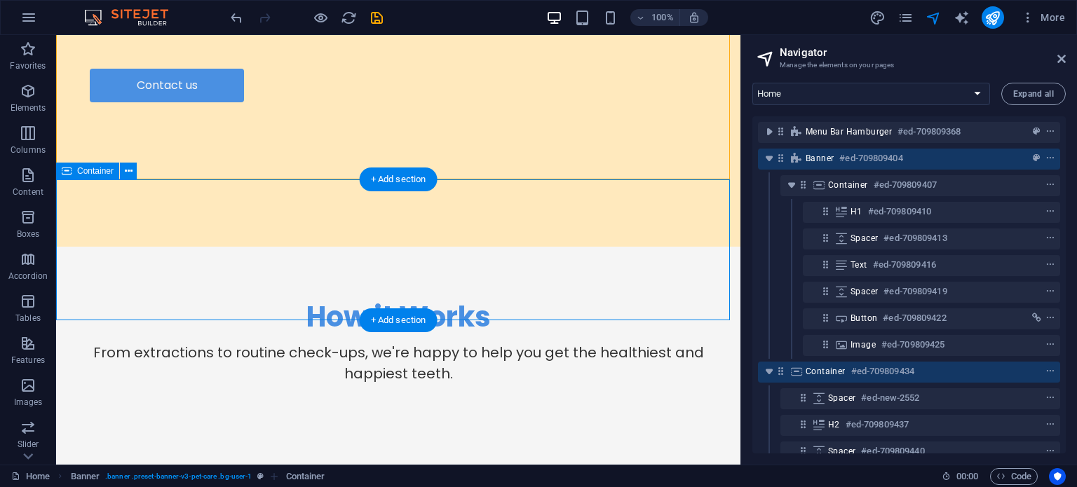
click at [844, 376] on div "Container #ed-709809434" at bounding box center [897, 371] width 184 height 17
select select "rem"
select select "px"
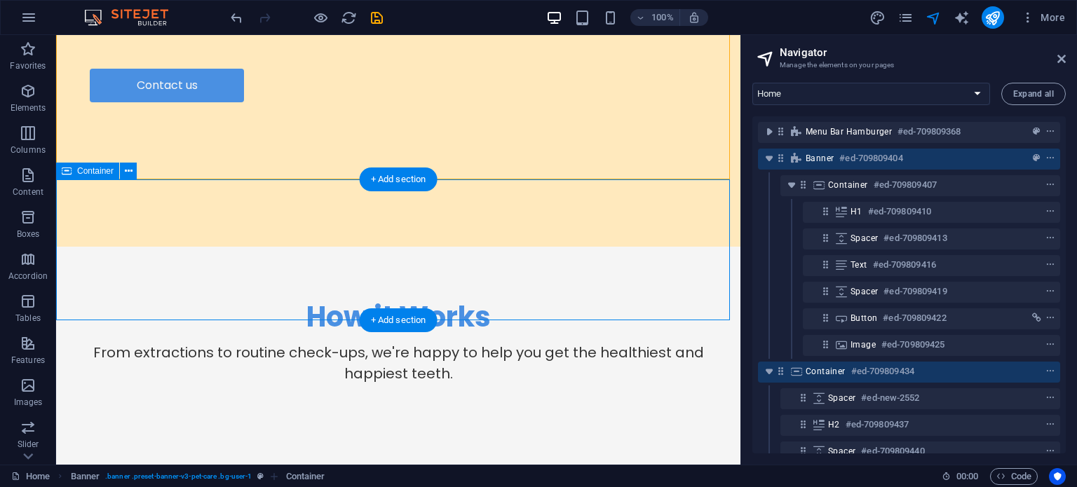
select select "rem"
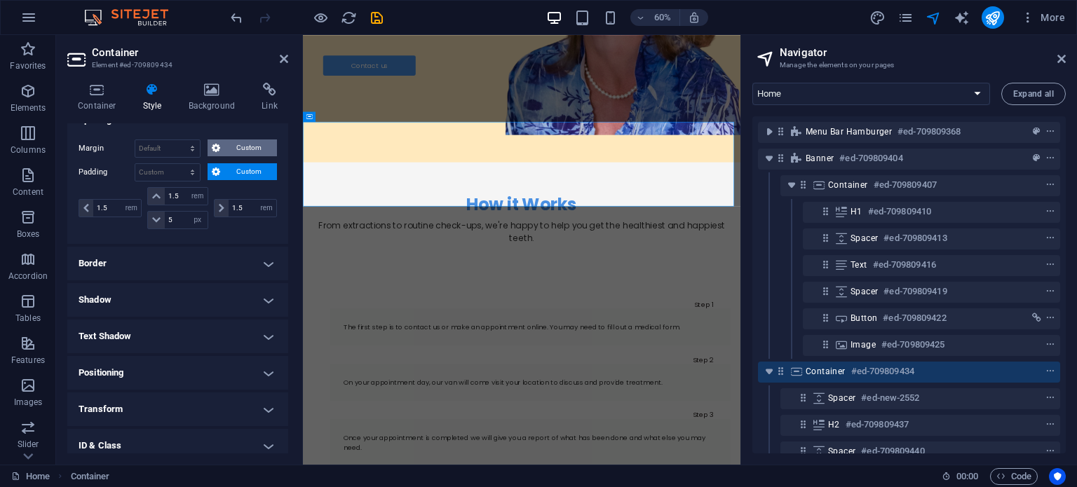
scroll to position [217, 0]
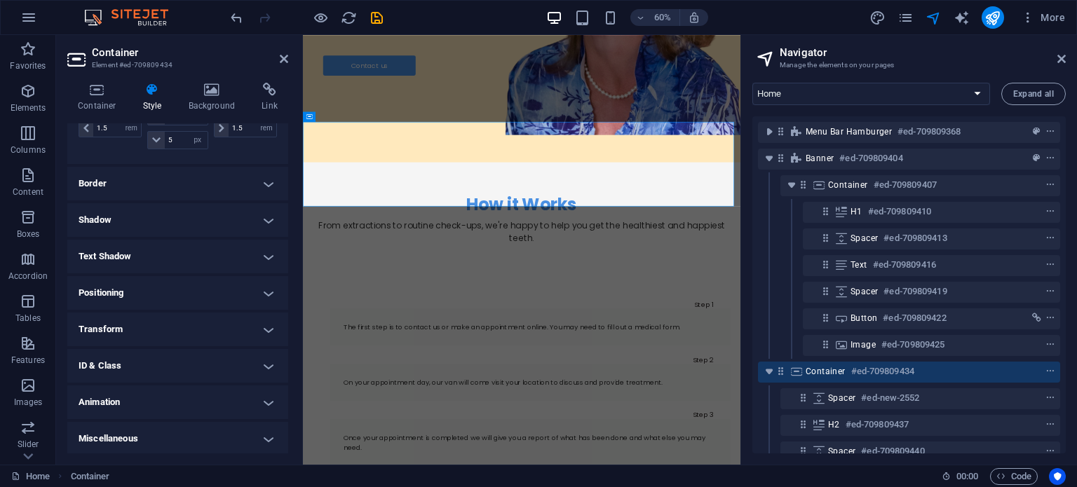
click at [188, 292] on h4 "Positioning" at bounding box center [177, 293] width 221 height 34
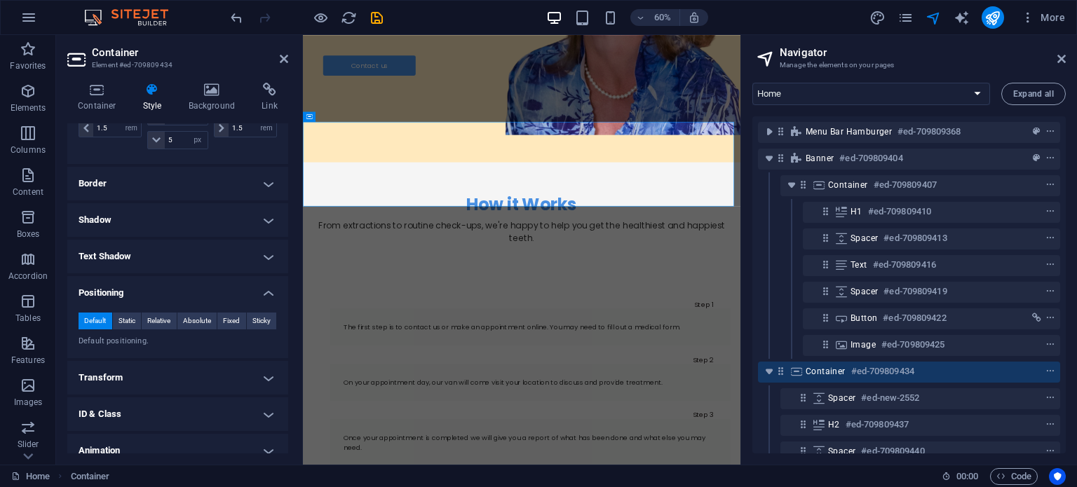
click at [188, 292] on h4 "Positioning" at bounding box center [177, 288] width 221 height 25
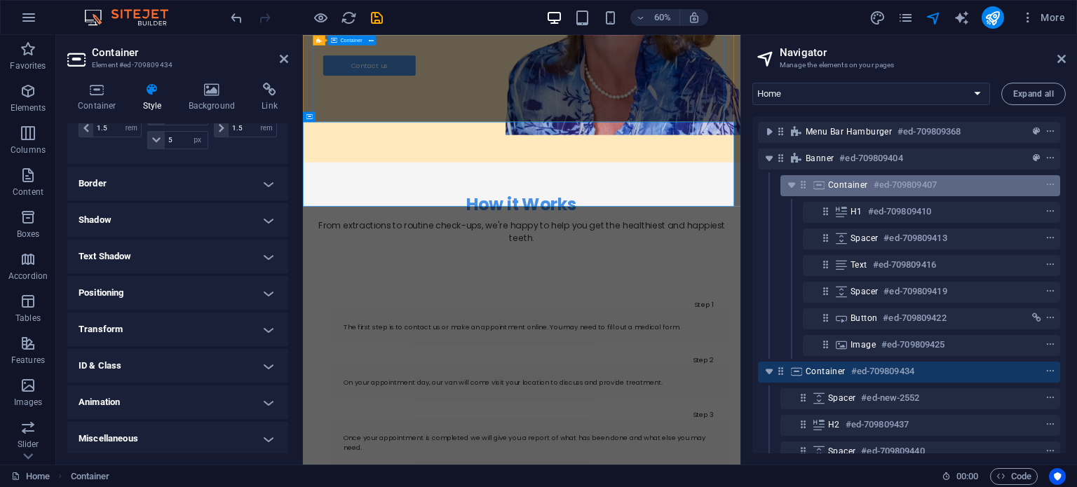
click at [831, 182] on span "Container" at bounding box center [848, 184] width 40 height 11
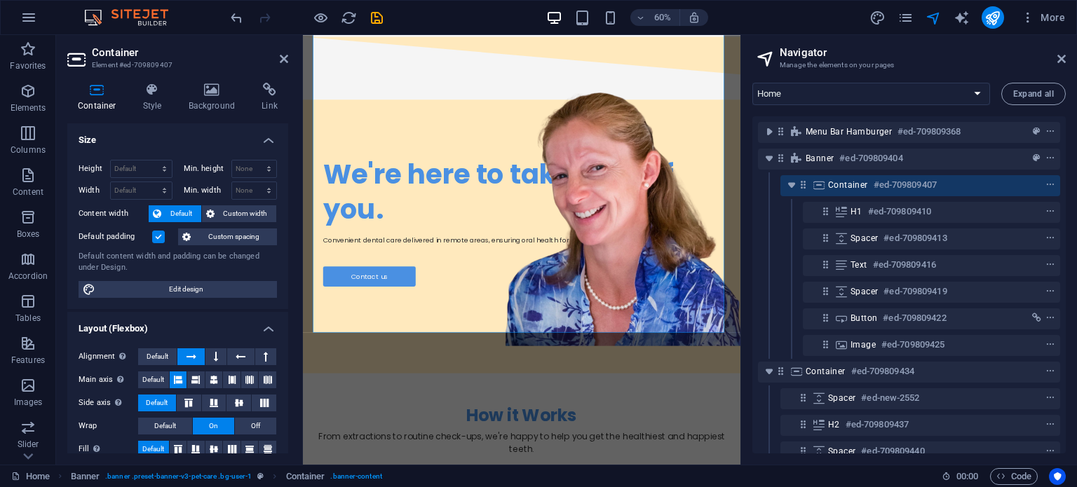
scroll to position [212, 0]
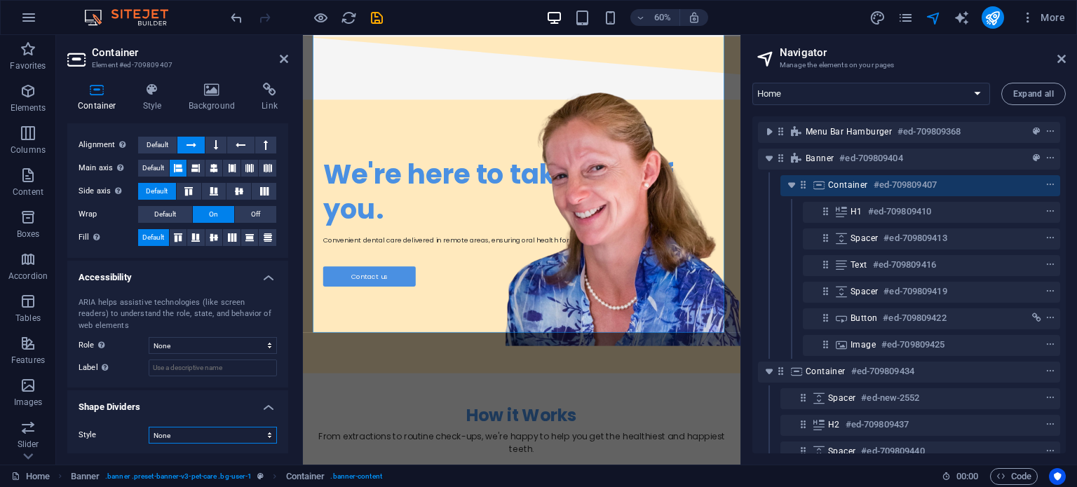
click at [212, 435] on select "None Triangle Square Diagonal Polygon 1 Polygon 2 Zigzag Multiple Zigzags Waves…" at bounding box center [213, 435] width 128 height 17
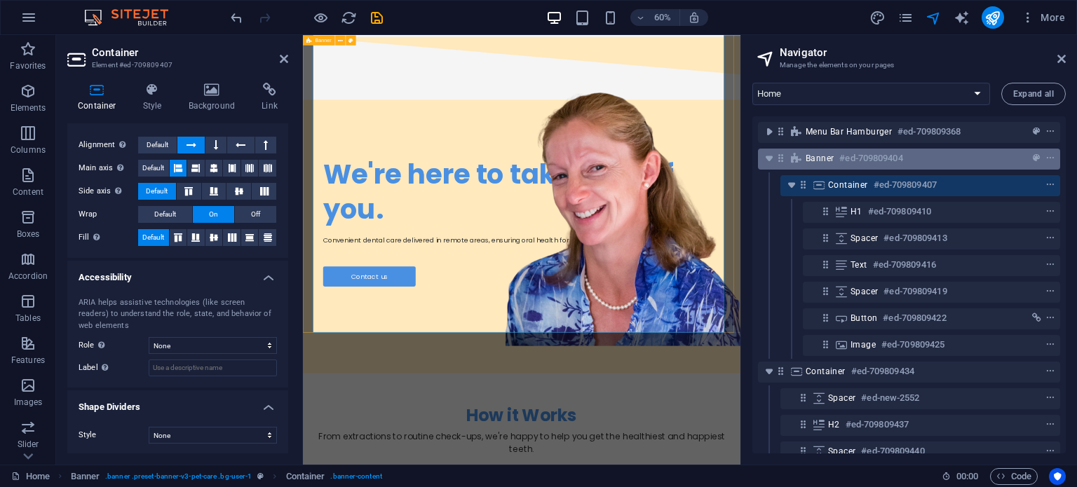
click at [835, 165] on div "Banner #ed-709809404" at bounding box center [897, 158] width 184 height 17
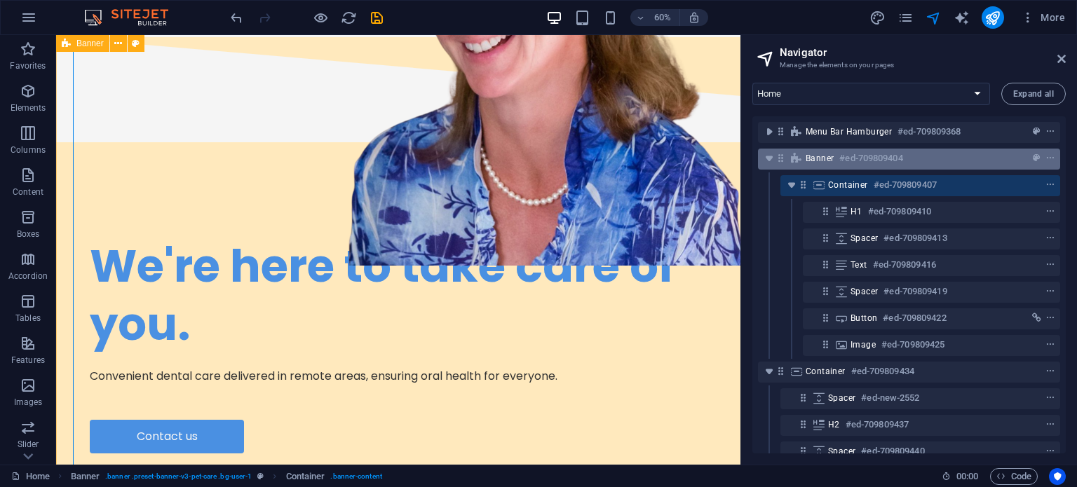
click at [835, 165] on div "Banner #ed-709809404" at bounding box center [897, 158] width 184 height 17
select select "px"
select select "diagonal"
select select "px"
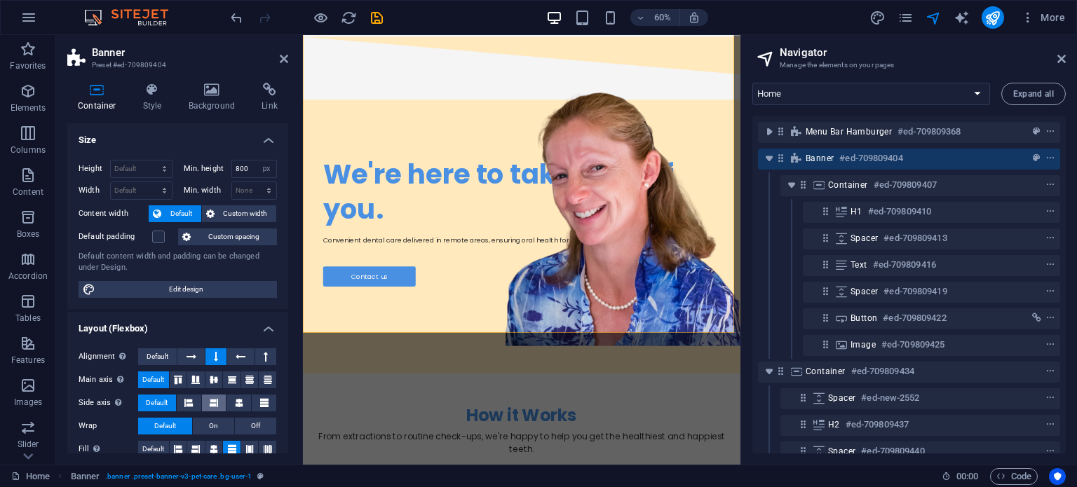
scroll to position [380, 0]
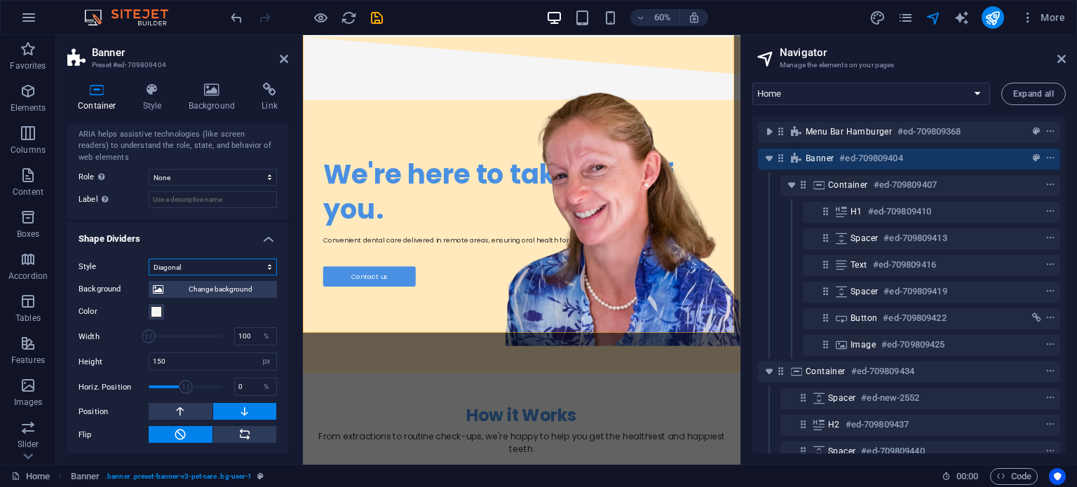
click at [247, 263] on select "None Triangle Square Diagonal Polygon 1 Polygon 2 Zigzag Multiple Zigzags Waves…" at bounding box center [213, 267] width 128 height 17
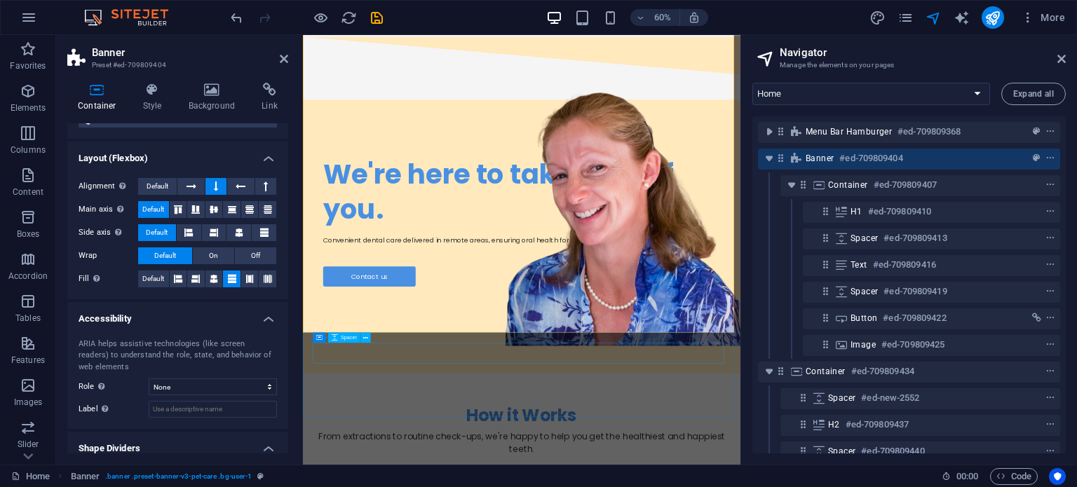
scroll to position [381, 0]
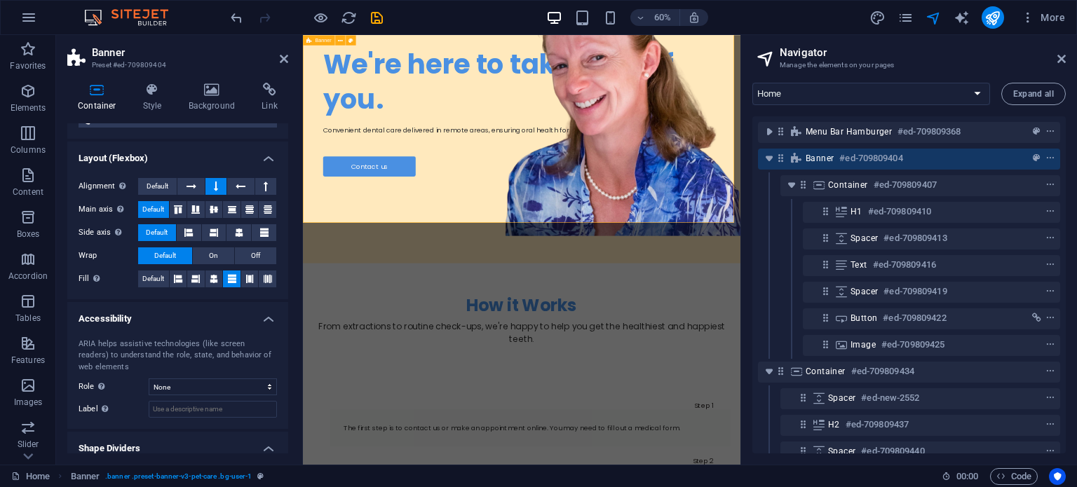
click at [311, 307] on div "We're here to take care of you. Convenient dental care delivered in remote area…" at bounding box center [667, 134] width 729 height 561
click at [765, 156] on icon "toggle-expand" at bounding box center [769, 158] width 14 height 14
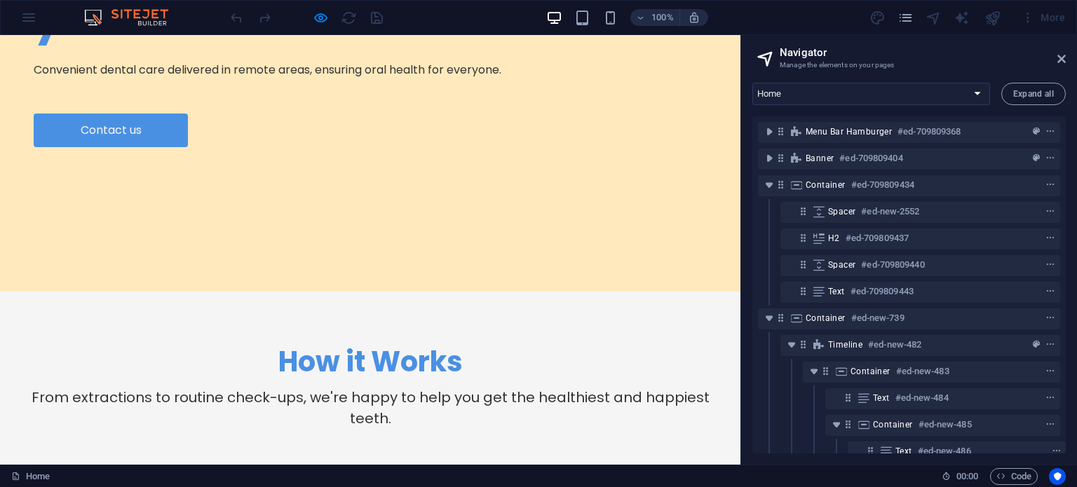
scroll to position [471, 0]
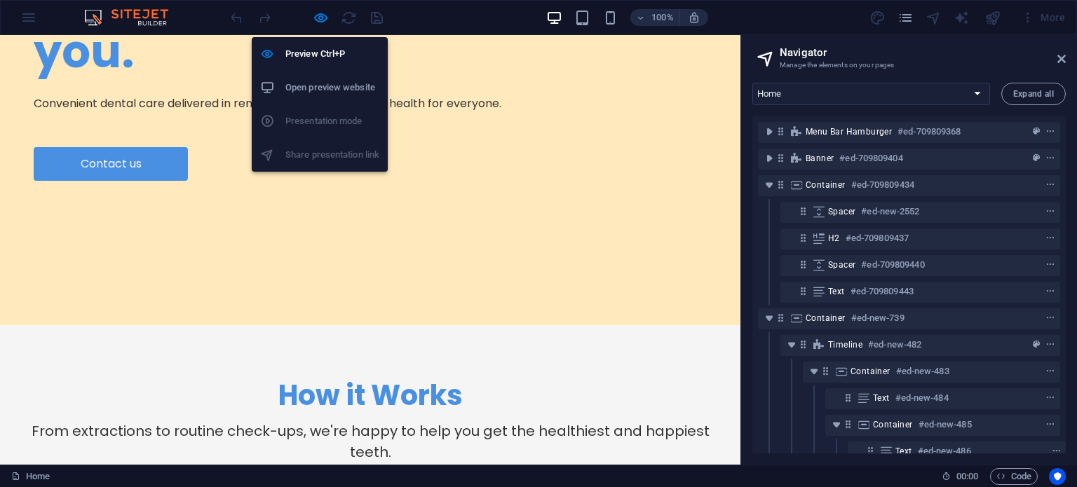
click at [320, 26] on div "Preview Ctrl+P Open preview website Presentation mode Share presentation link" at bounding box center [320, 99] width 136 height 146
select select "px"
select select "diagonal"
select select "px"
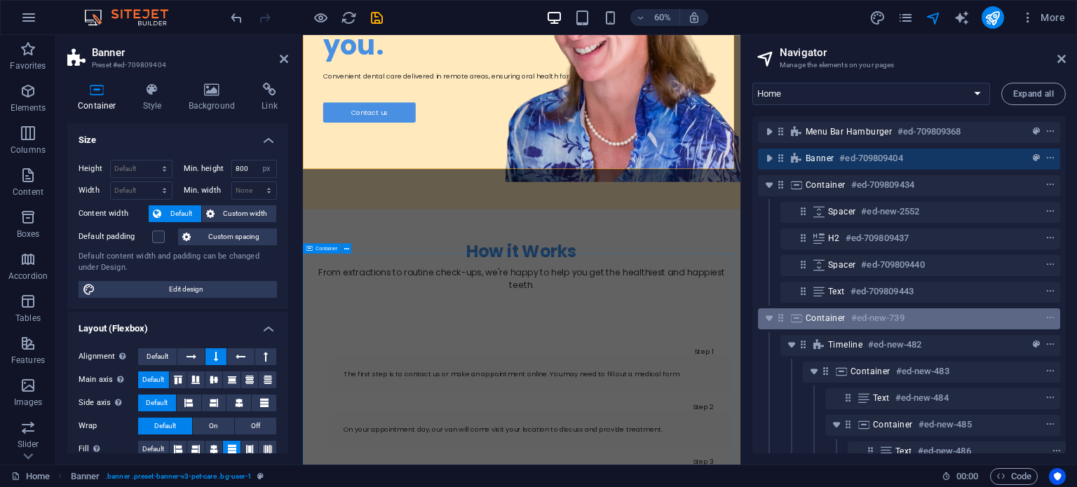
click at [845, 319] on div "Container #ed-new-739" at bounding box center [897, 318] width 184 height 17
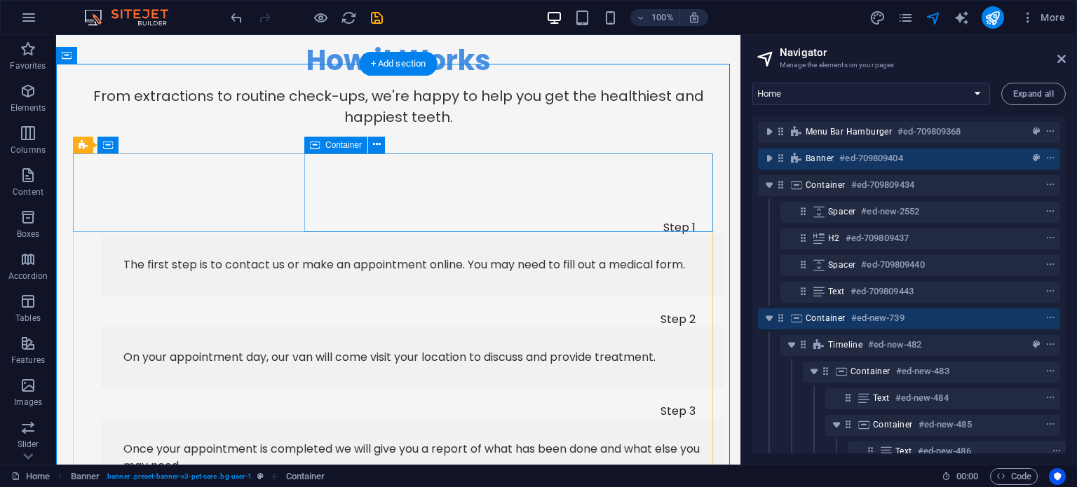
scroll to position [1026, 0]
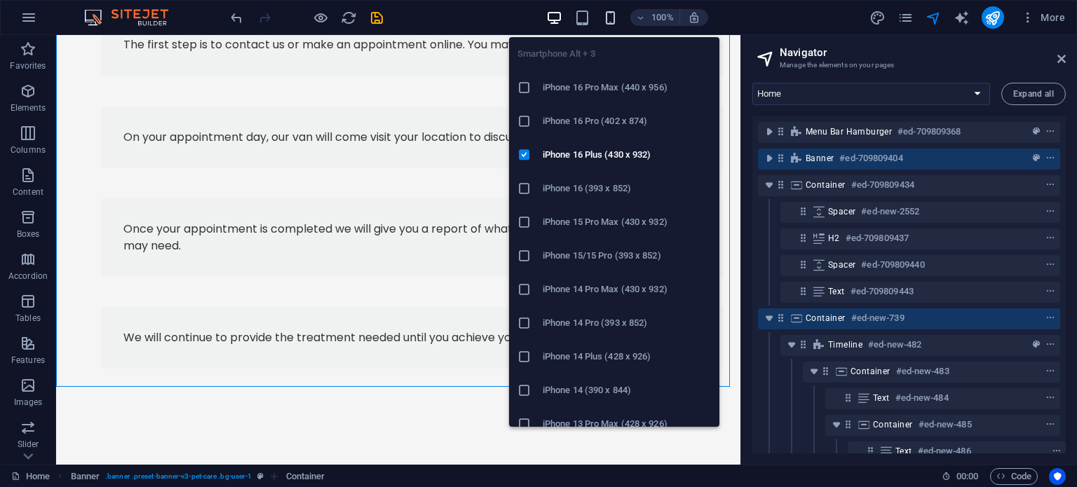
click at [611, 11] on icon "button" at bounding box center [610, 18] width 16 height 16
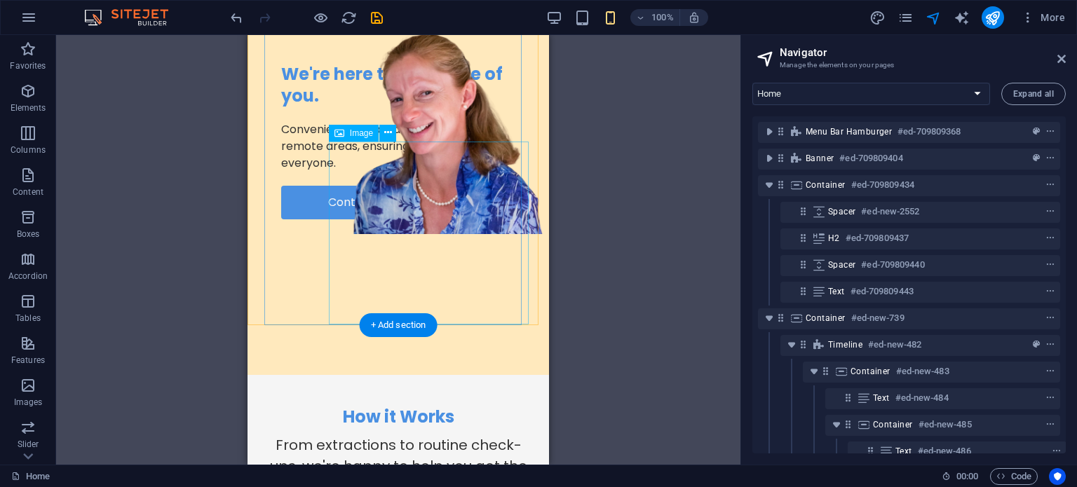
scroll to position [266, 0]
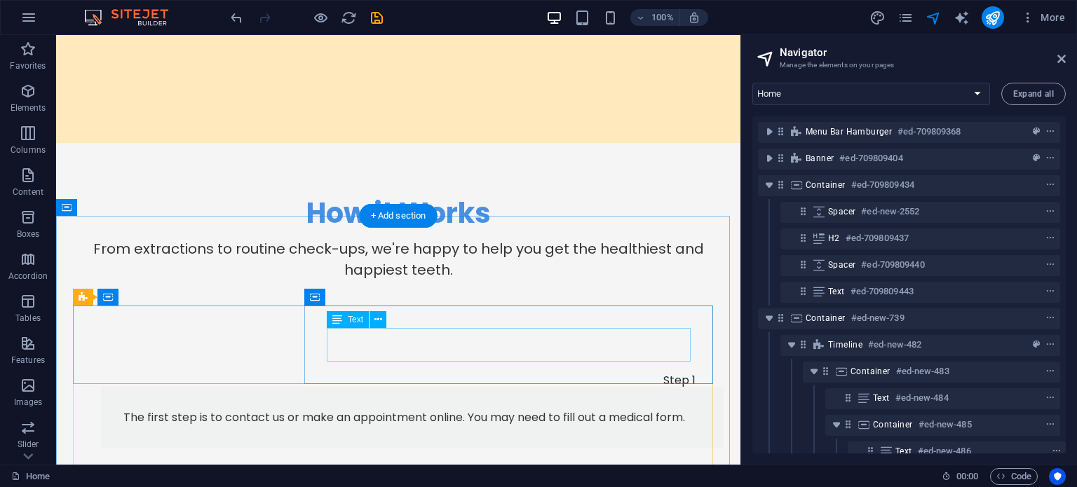
scroll to position [569, 0]
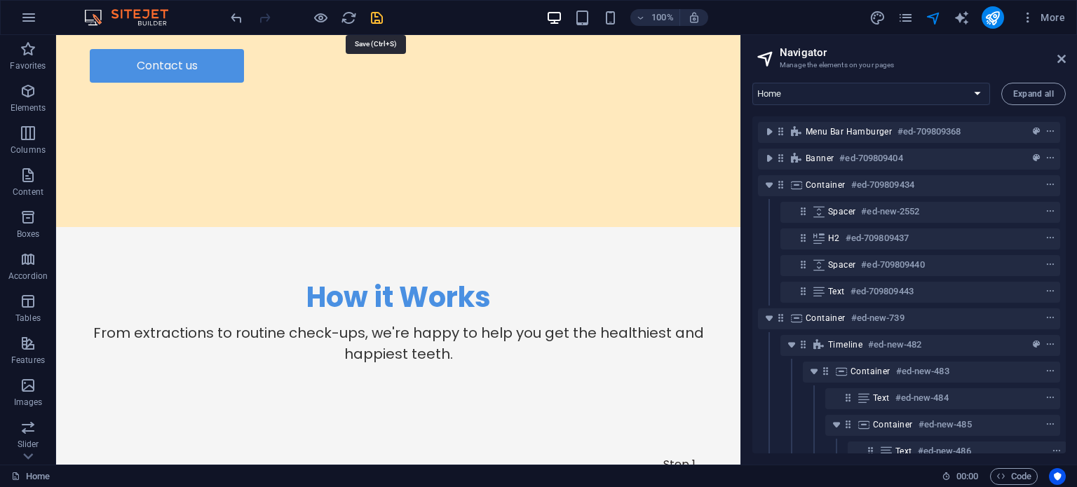
click at [378, 14] on icon "save" at bounding box center [377, 18] width 16 height 16
select select "px"
select select "diagonal"
select select "px"
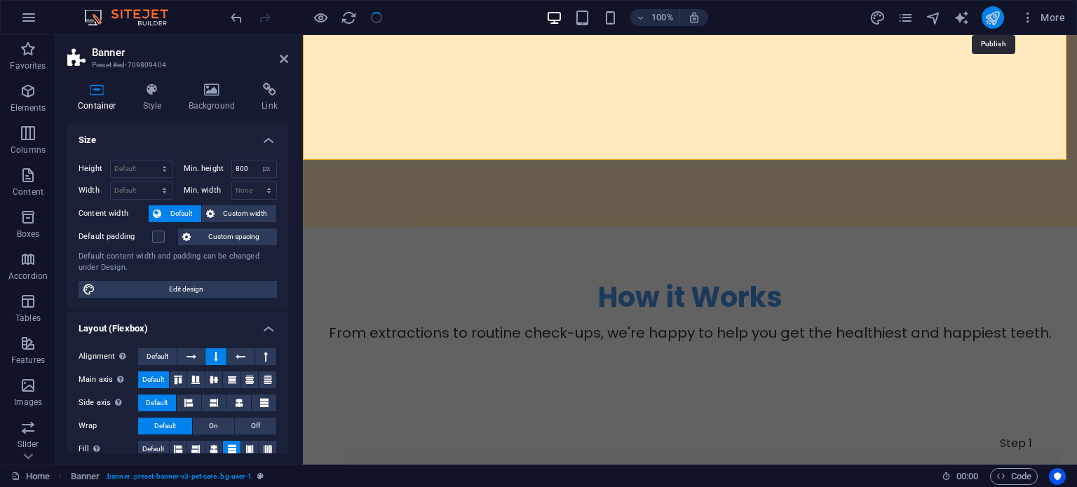
select select "px"
select select "diagonal"
select select "px"
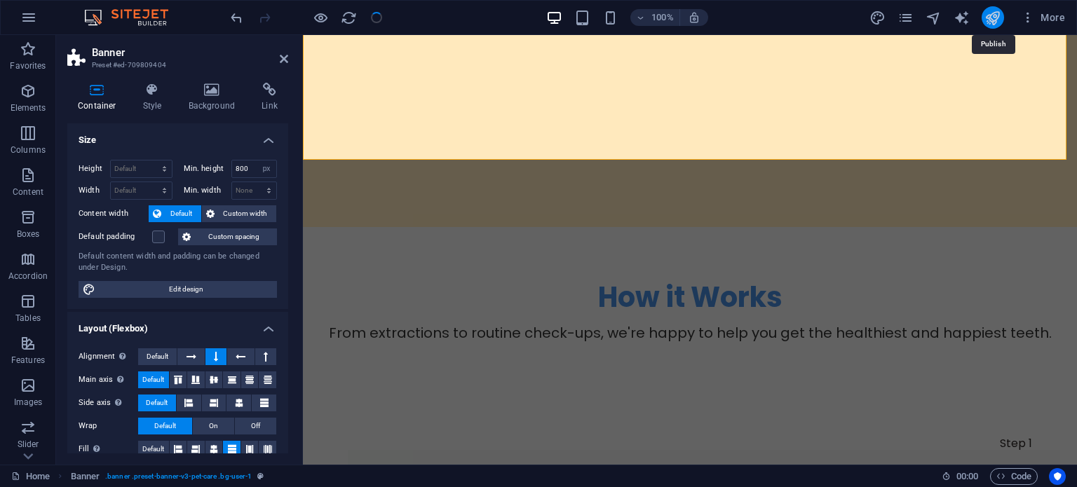
select select "diagonal"
select select "px"
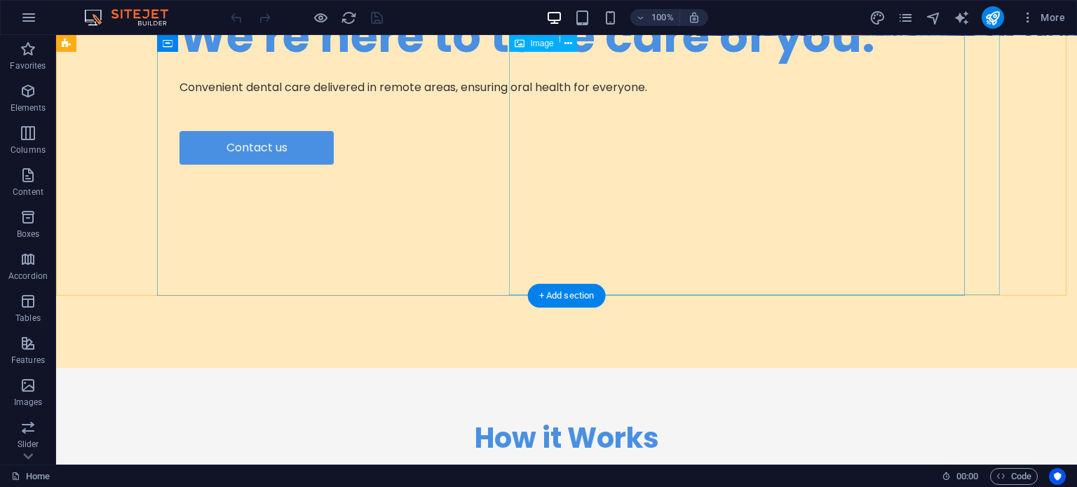
scroll to position [421, 0]
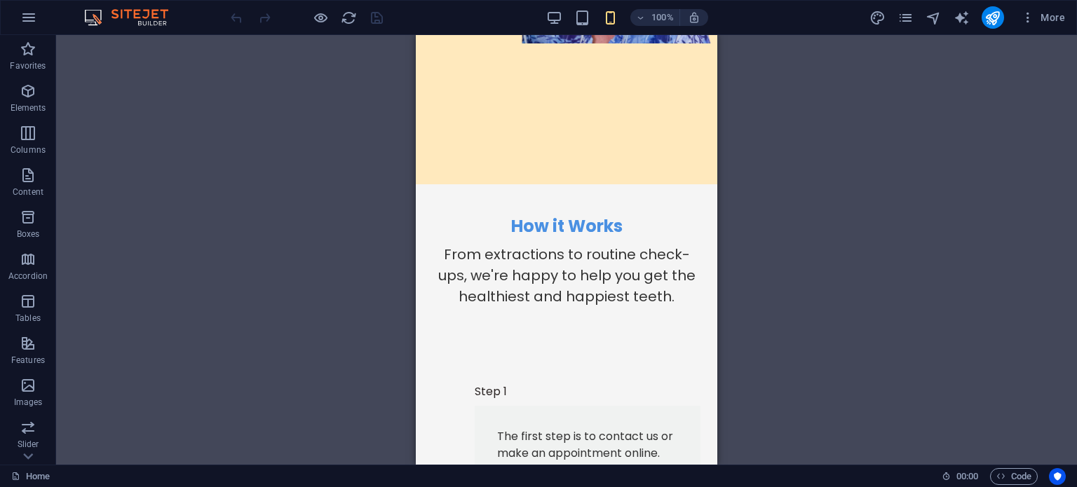
click at [0, 0] on div "100% More" at bounding box center [0, 0] width 0 height 0
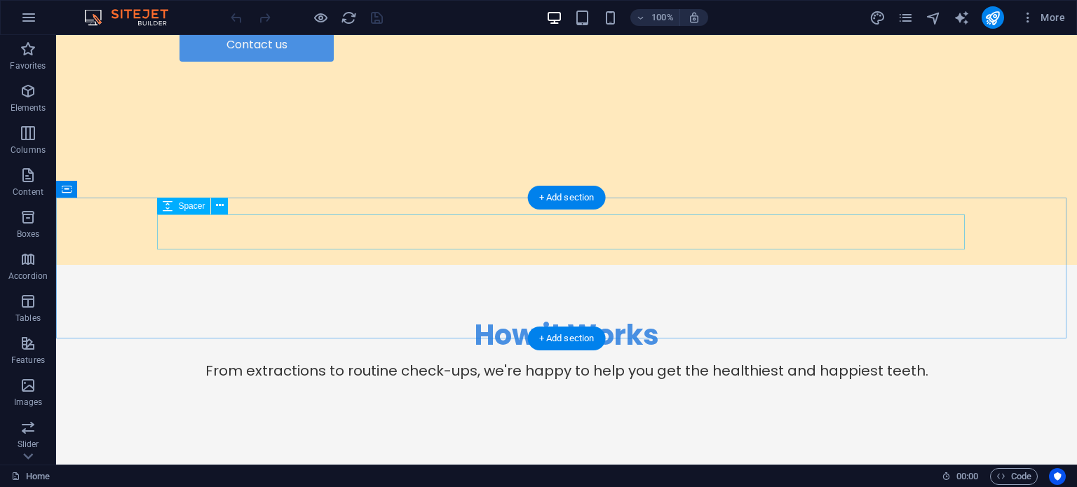
scroll to position [534, 0]
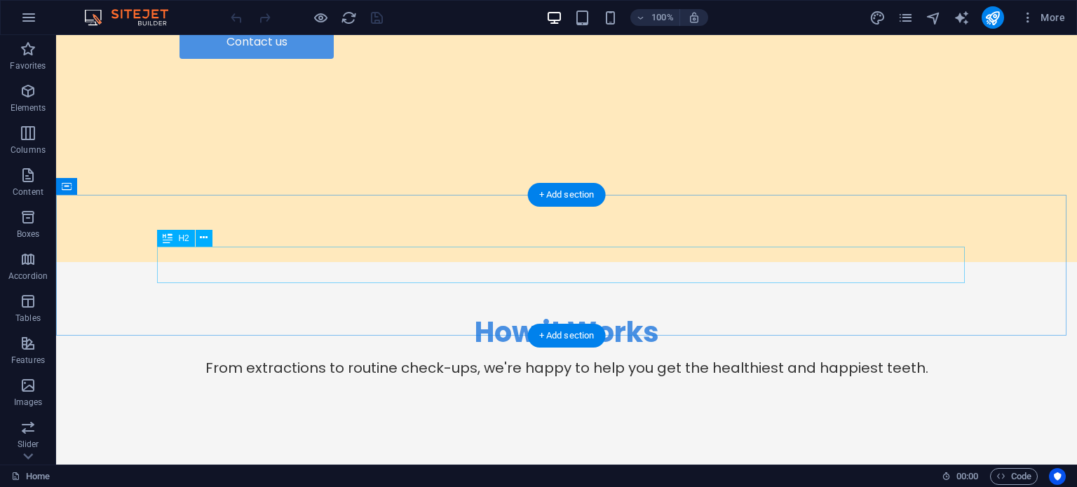
click at [498, 314] on div "How it Works" at bounding box center [566, 332] width 807 height 36
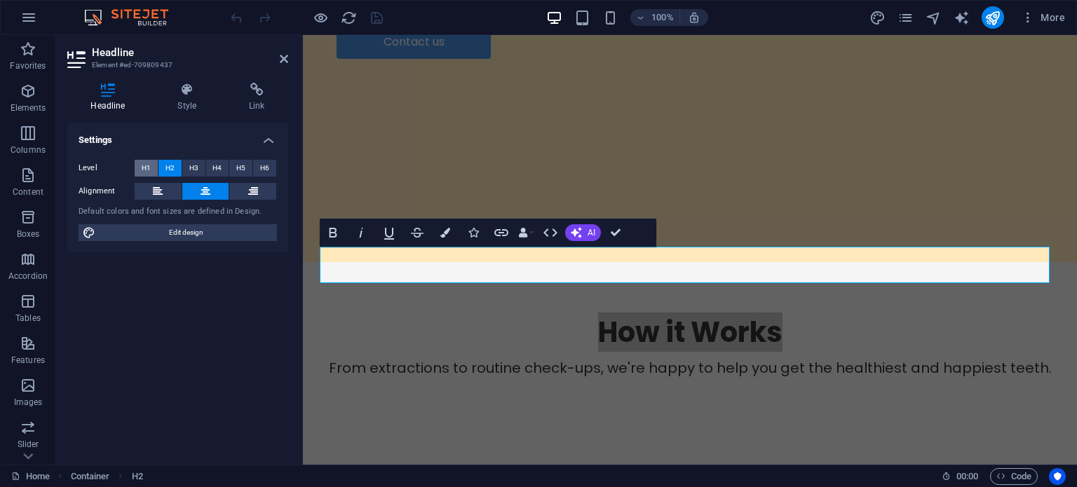
click at [151, 165] on button "H1" at bounding box center [146, 168] width 23 height 17
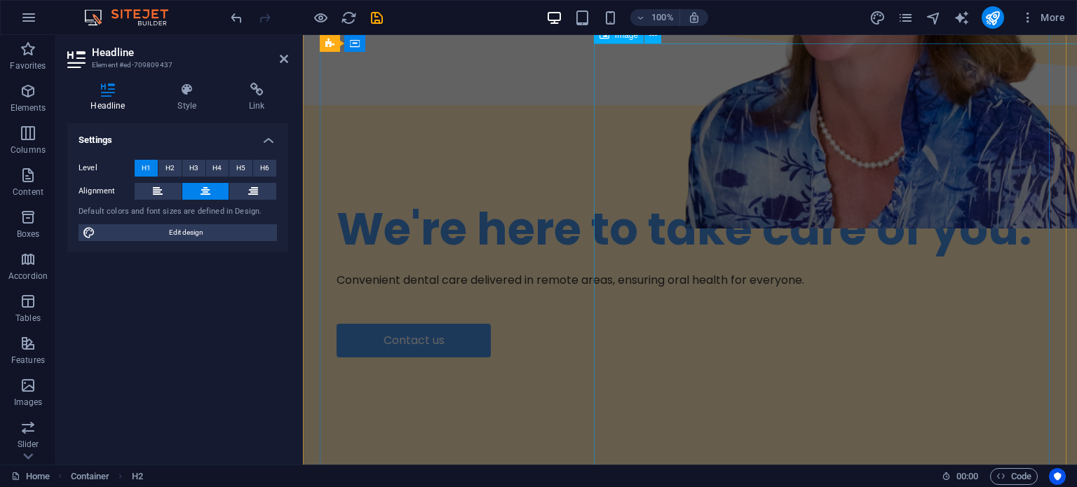
scroll to position [490, 0]
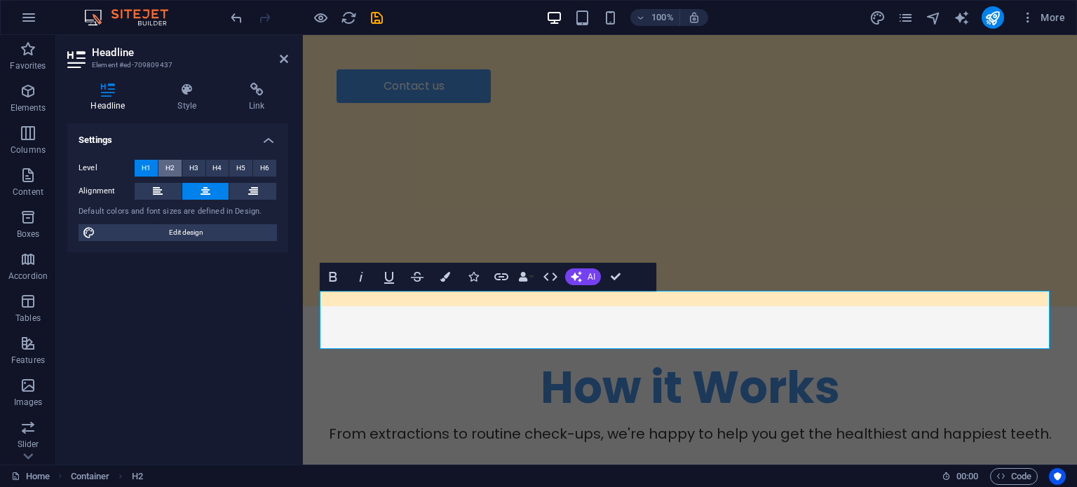
click at [166, 165] on span "H2" at bounding box center [169, 168] width 9 height 17
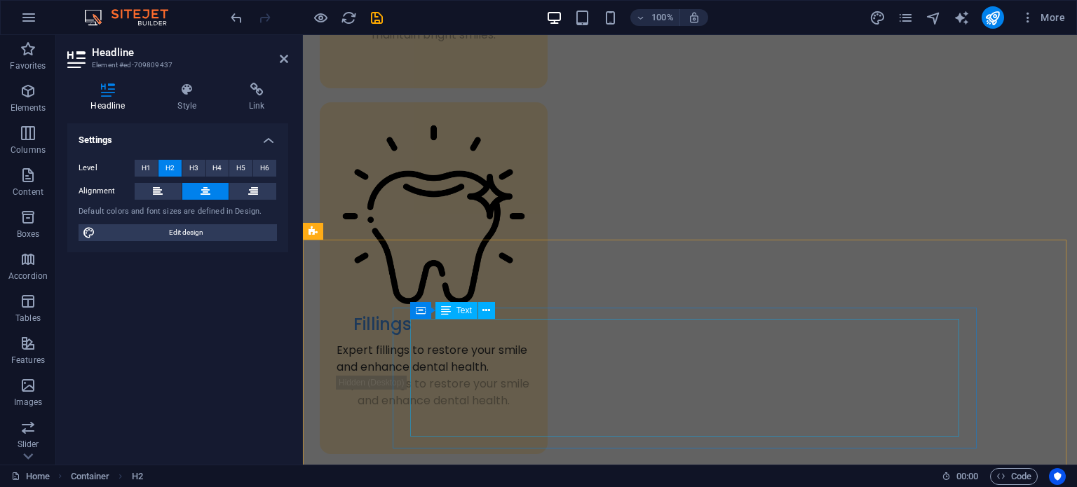
scroll to position [2380, 0]
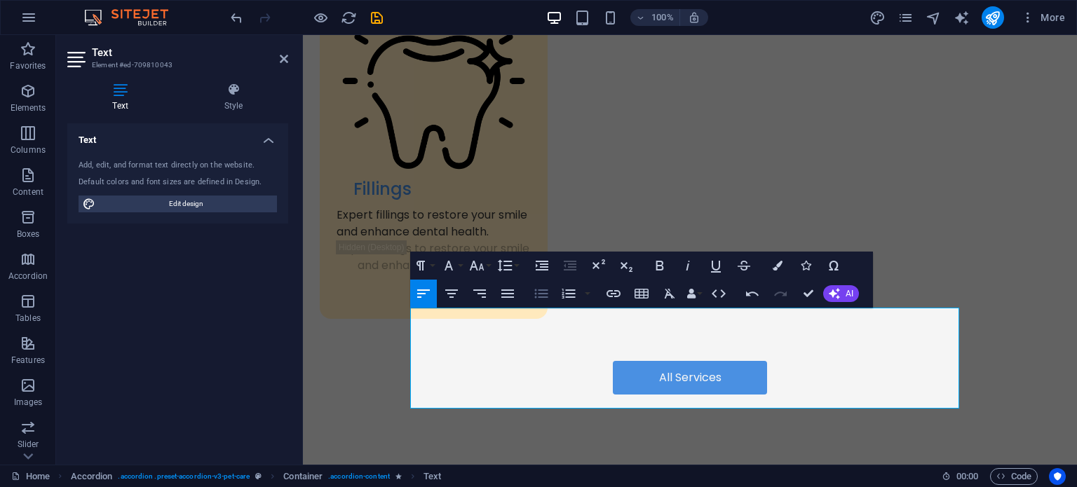
click at [547, 291] on icon "button" at bounding box center [541, 293] width 17 height 17
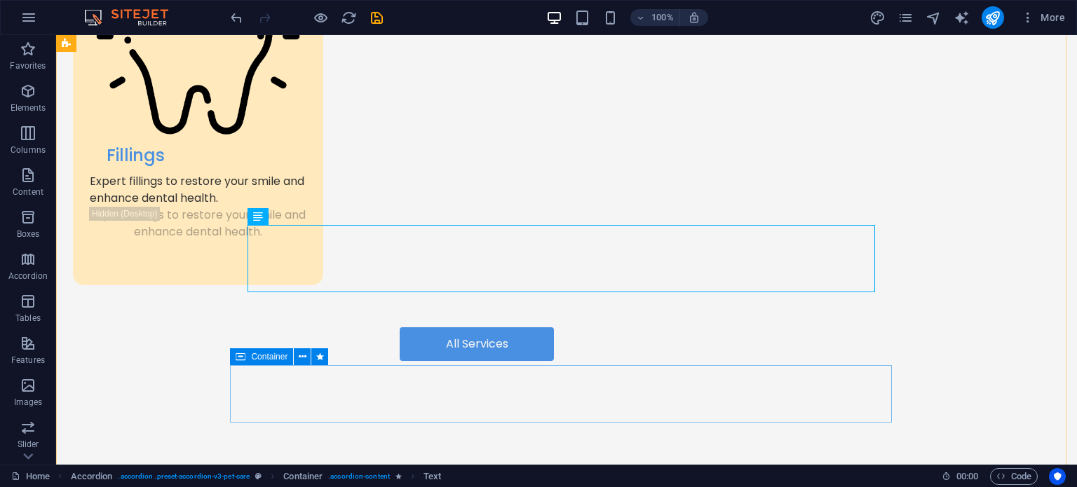
scroll to position [2622, 0]
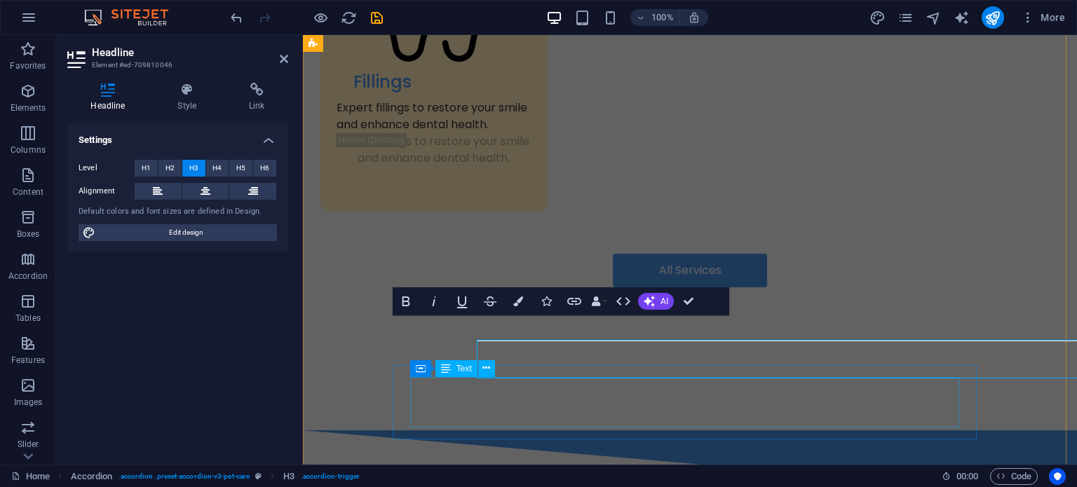
scroll to position [2598, 0]
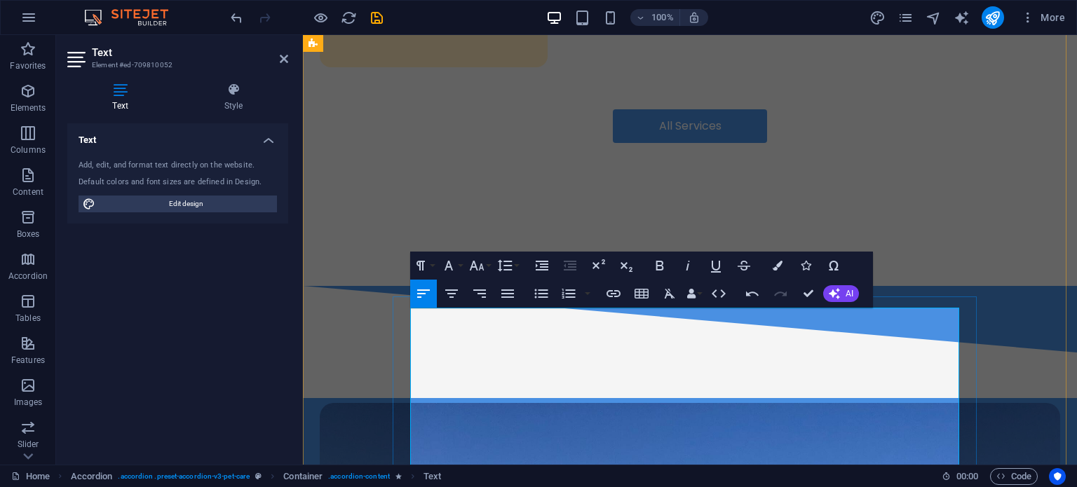
scroll to position [2822, 0]
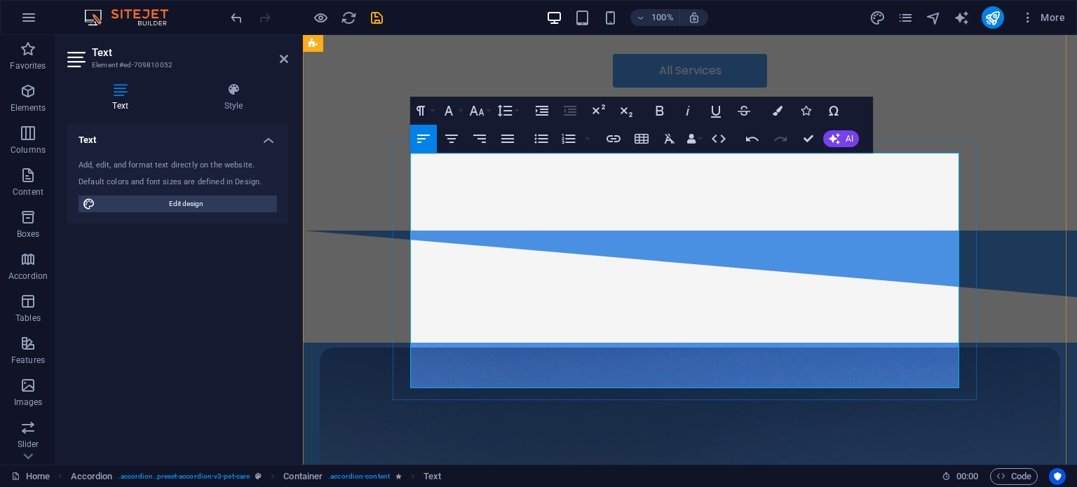
drag, startPoint x: 636, startPoint y: 367, endPoint x: 393, endPoint y: 174, distance: 310.3
click at [530, 140] on button "Unordered List" at bounding box center [541, 139] width 27 height 28
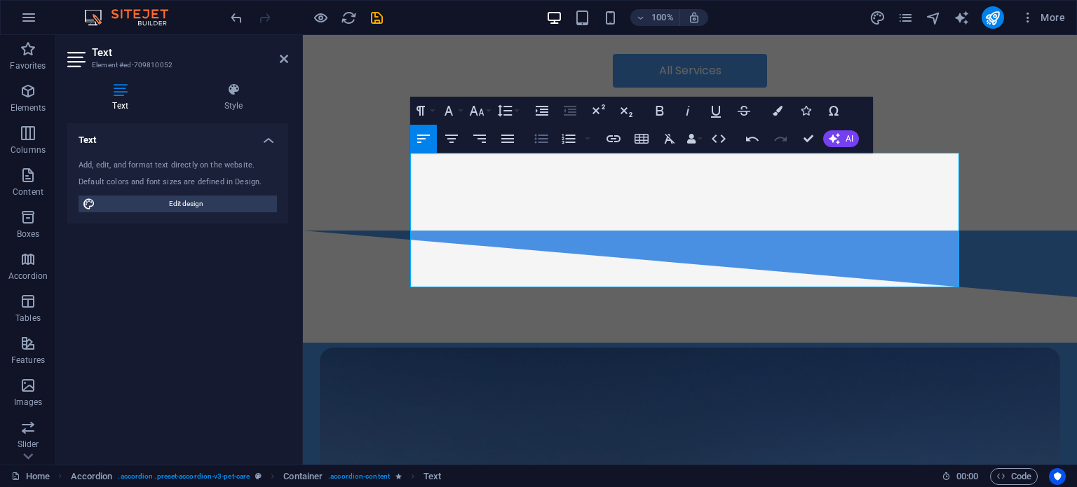
click at [530, 140] on button "Unordered List" at bounding box center [541, 139] width 27 height 28
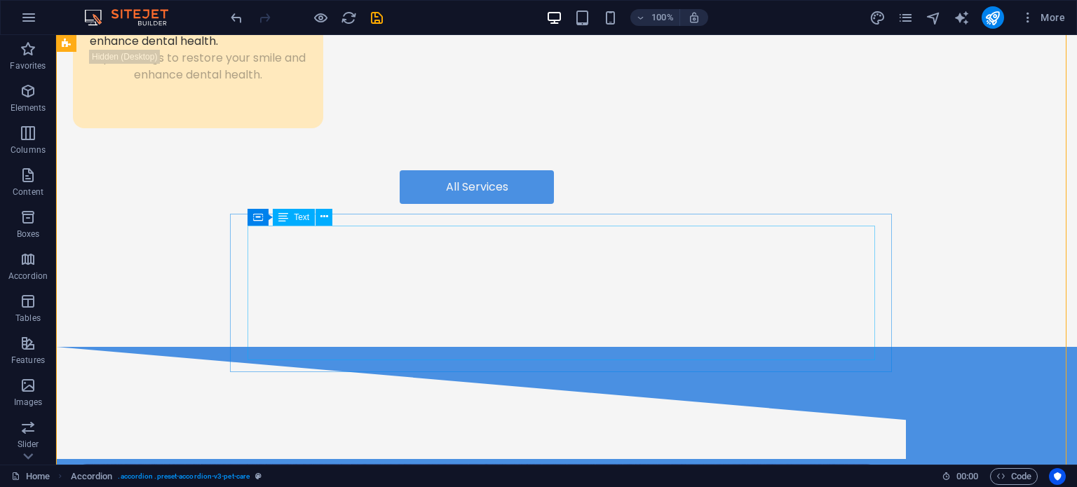
scroll to position [2771, 0]
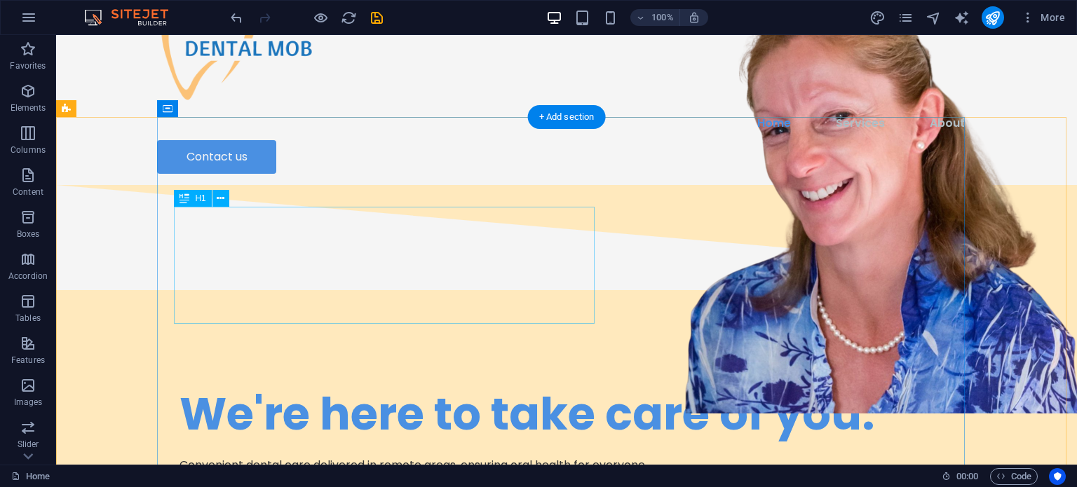
scroll to position [0, 0]
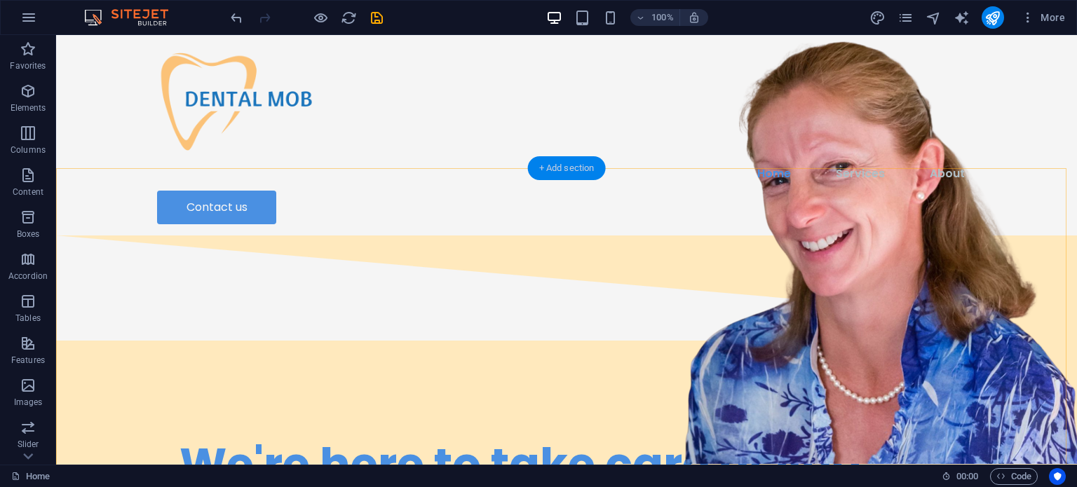
click at [564, 168] on div "+ Add section" at bounding box center [567, 168] width 78 height 24
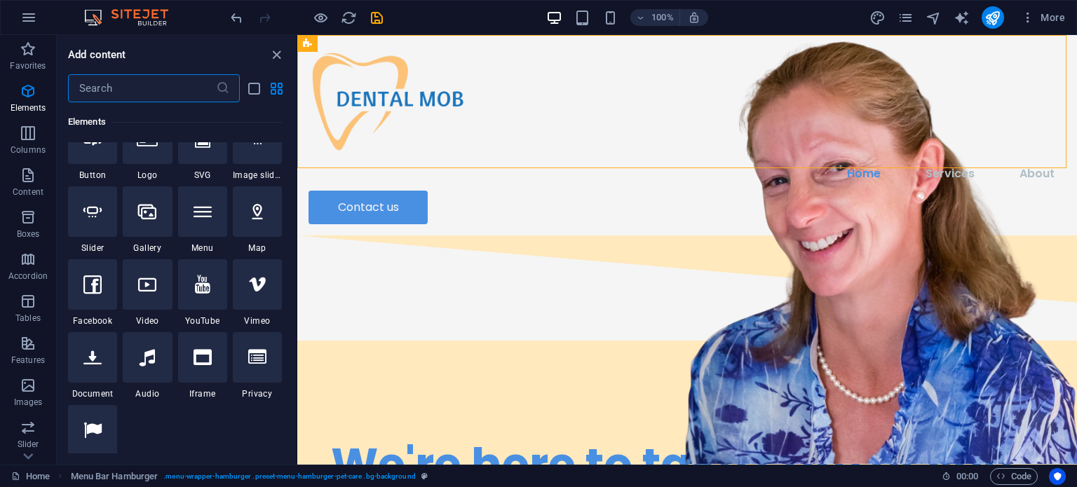
scroll to position [111, 0]
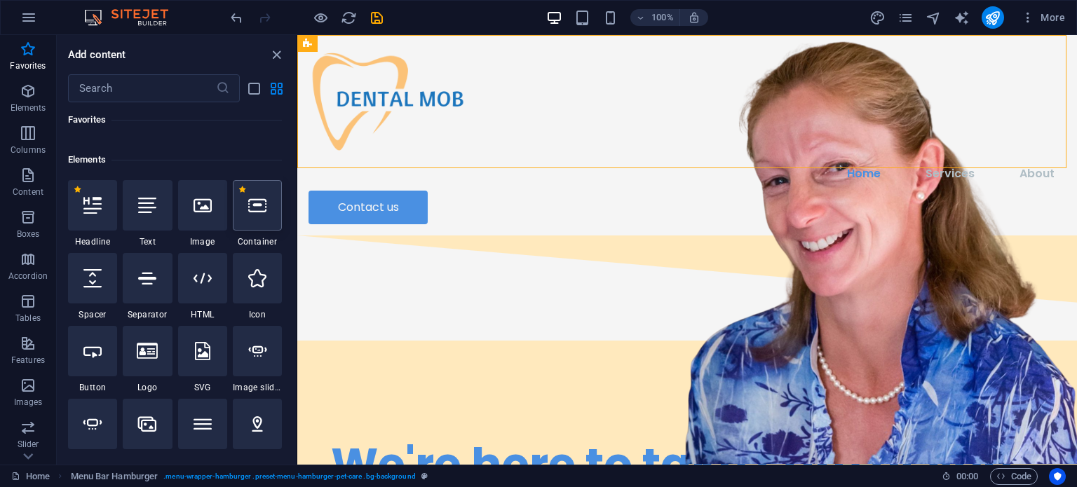
click at [261, 211] on icon at bounding box center [257, 205] width 18 height 18
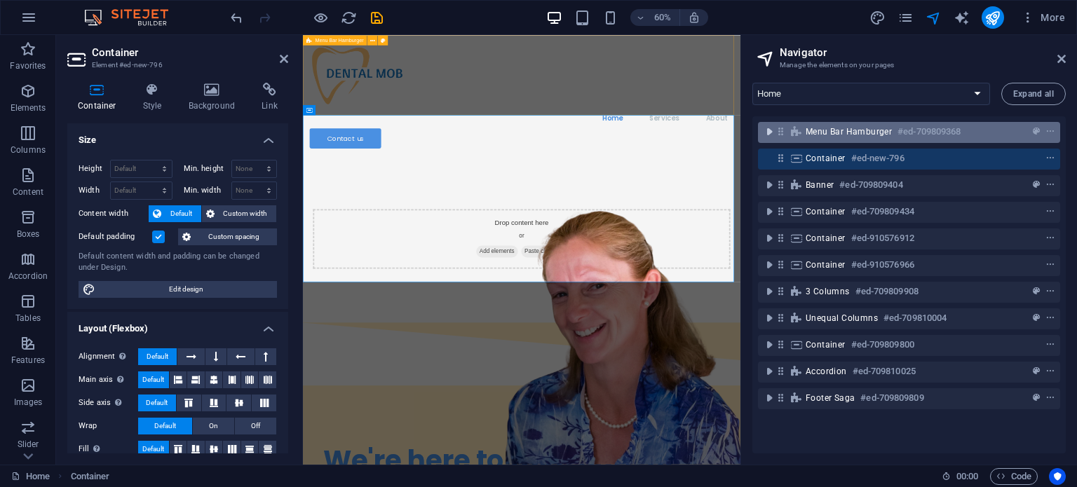
click at [765, 137] on icon "toggle-expand" at bounding box center [769, 132] width 14 height 14
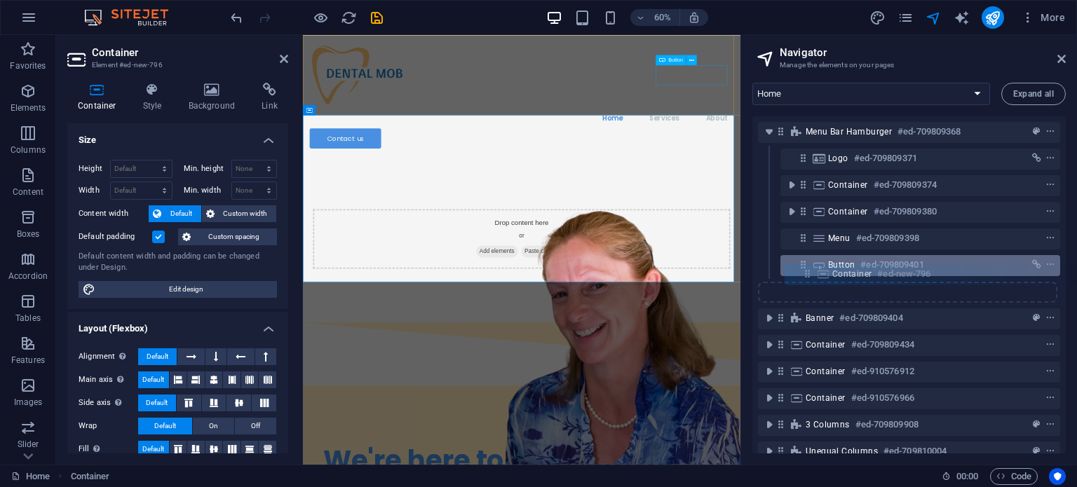
drag, startPoint x: 780, startPoint y: 288, endPoint x: 810, endPoint y: 268, distance: 36.0
click at [810, 268] on div "Menu Bar Hamburger #ed-709809368 Logo #ed-709809371 Container #ed-709809374 Con…" at bounding box center [908, 284] width 313 height 337
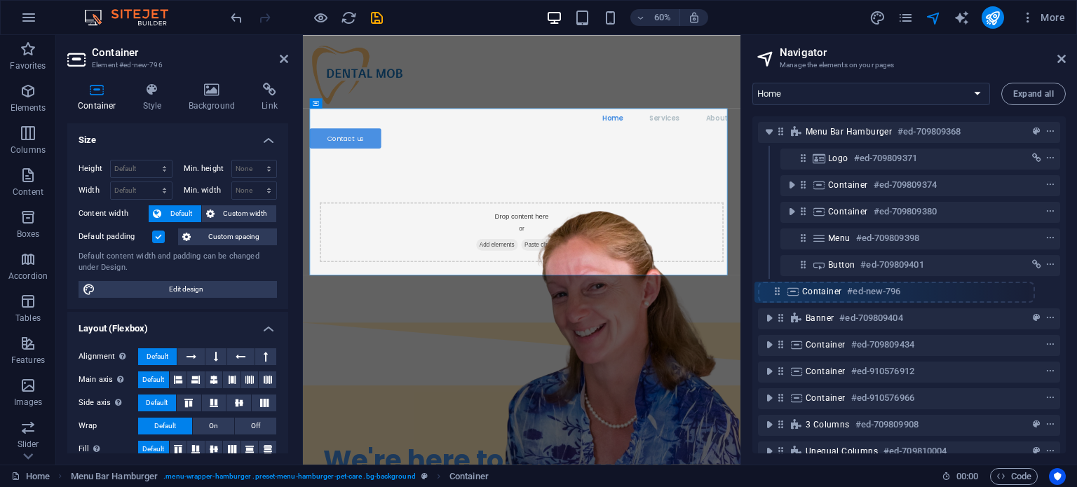
drag, startPoint x: 802, startPoint y: 288, endPoint x: 770, endPoint y: 289, distance: 31.6
click at [770, 289] on div "Menu Bar Hamburger #ed-709809368 Logo #ed-709809371 Container #ed-709809374 Con…" at bounding box center [908, 284] width 313 height 337
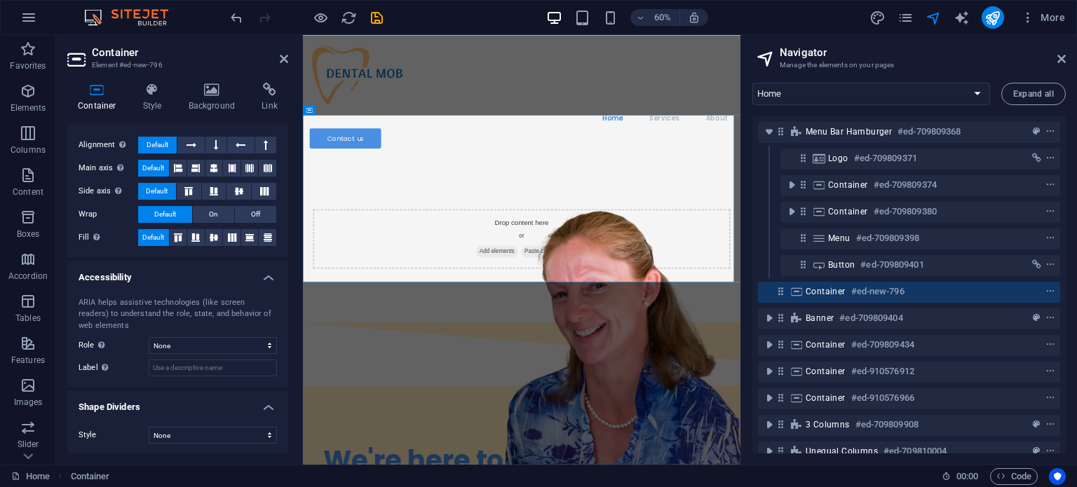
scroll to position [0, 0]
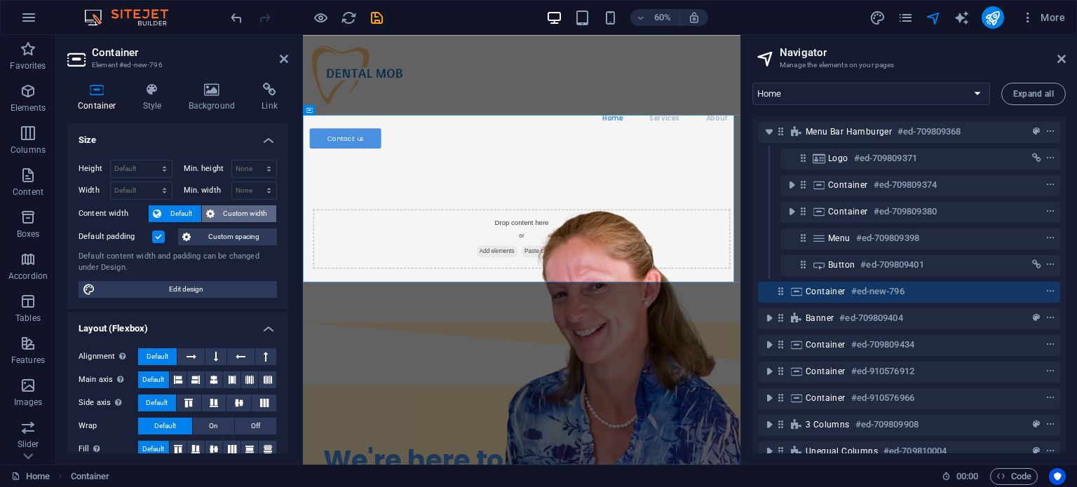
click at [245, 214] on span "Custom width" at bounding box center [246, 213] width 54 height 17
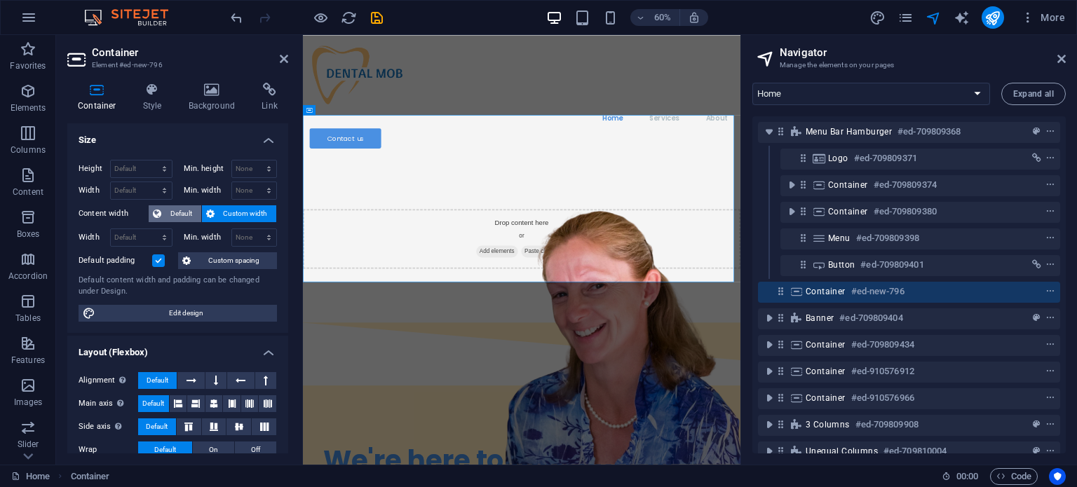
click at [168, 210] on span "Default" at bounding box center [181, 213] width 32 height 17
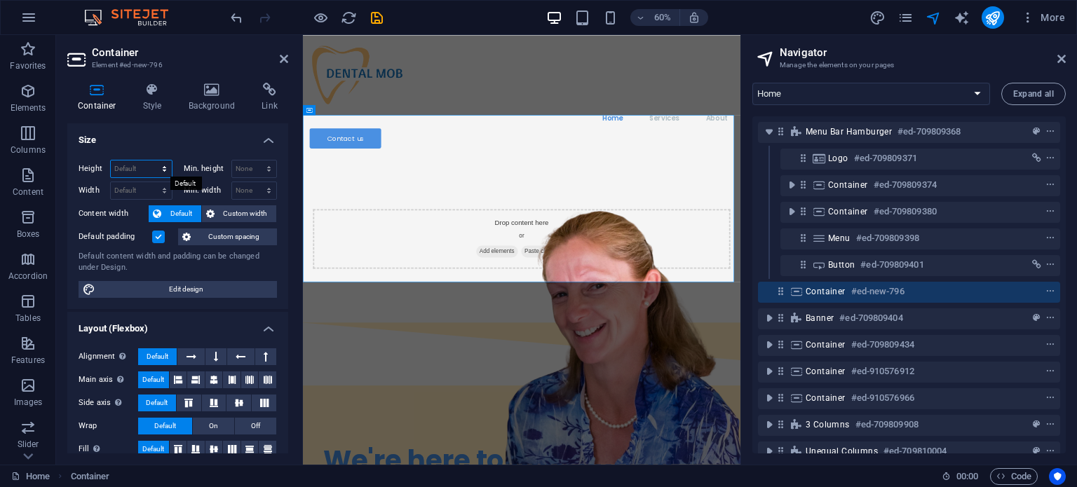
click at [151, 171] on select "Default px rem % vh vw" at bounding box center [141, 169] width 61 height 17
select select "px"
click at [150, 161] on select "Default px rem % vh vw" at bounding box center [141, 169] width 61 height 17
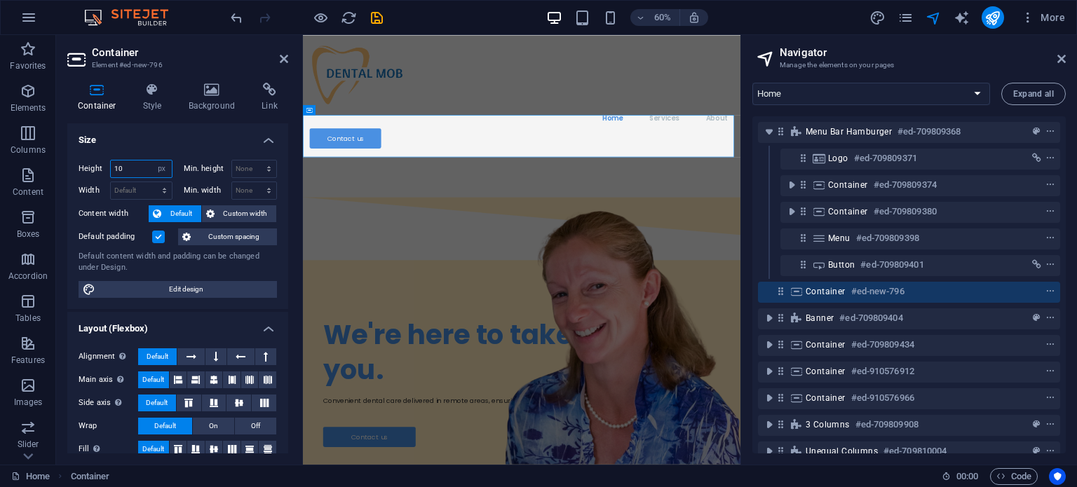
type input "1"
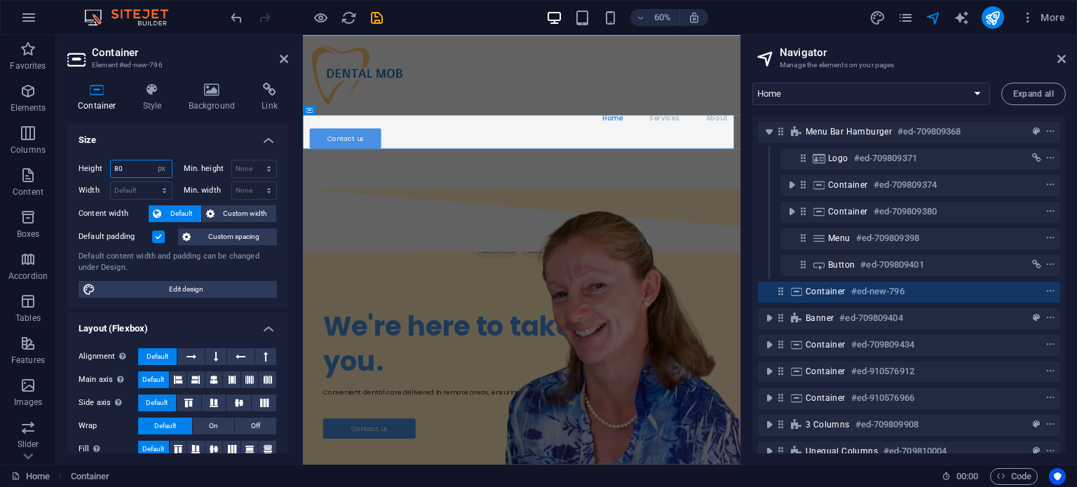
type input "8"
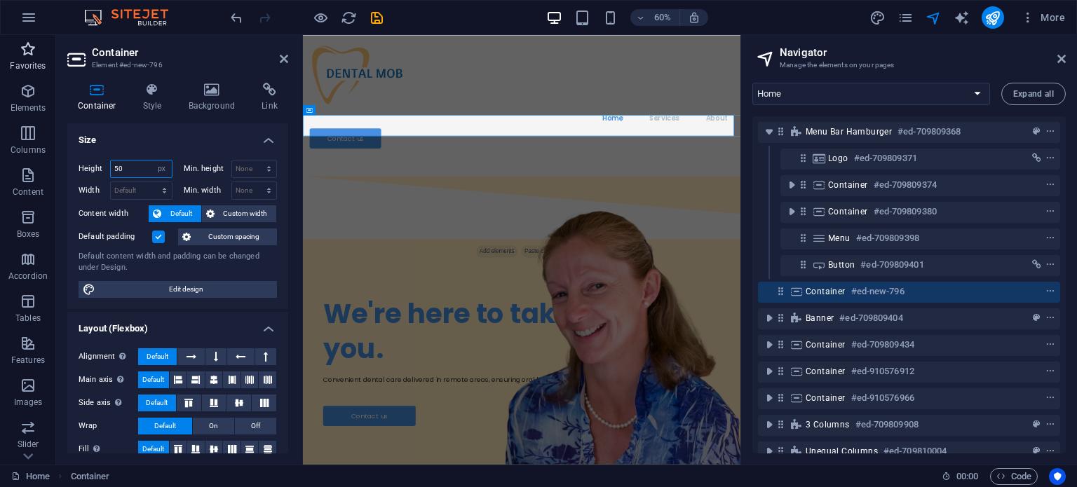
type input "50"
click at [32, 51] on icon "button" at bounding box center [28, 49] width 17 height 17
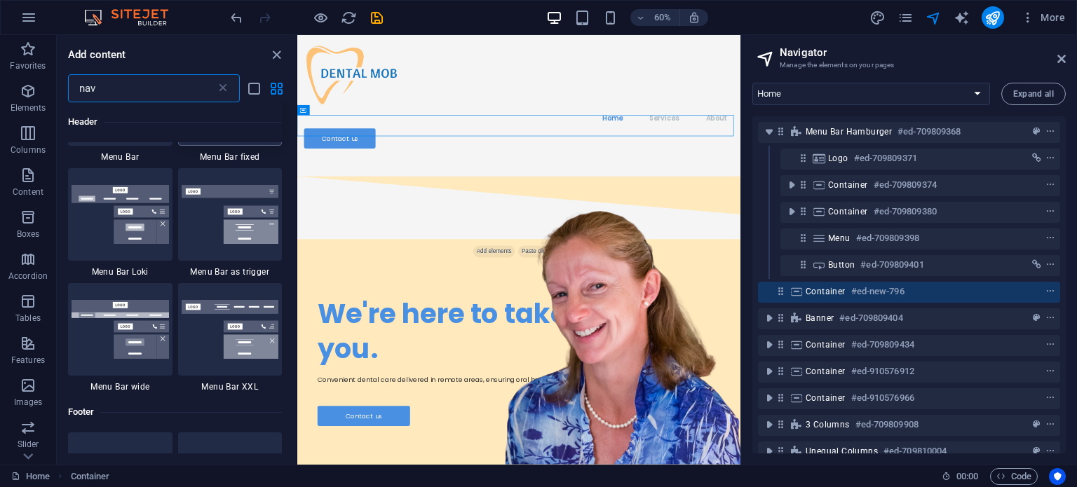
scroll to position [205, 0]
type input "nav"
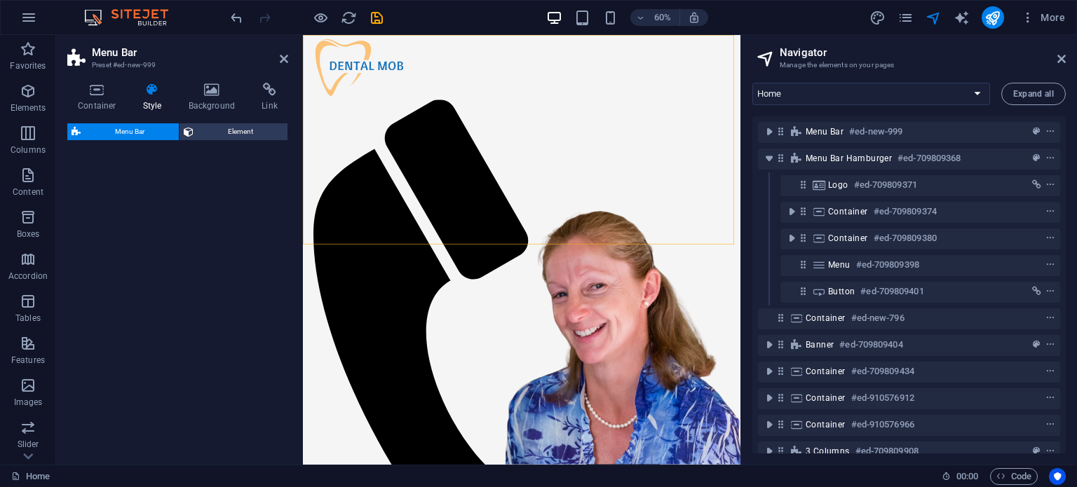
select select "rem"
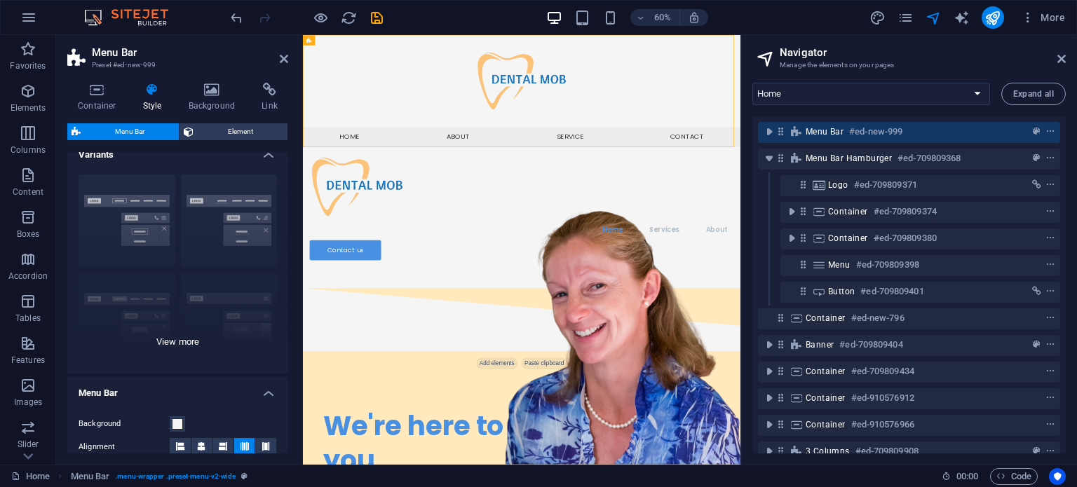
scroll to position [14, 0]
click at [170, 341] on div "Border Centered Default Fixed Loki Trigger Wide XXL" at bounding box center [177, 268] width 221 height 210
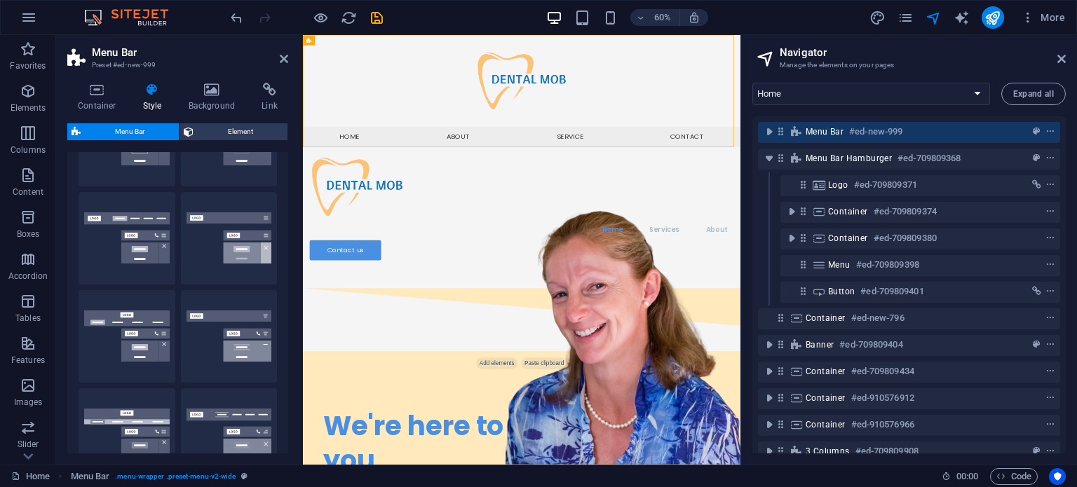
scroll to position [0, 0]
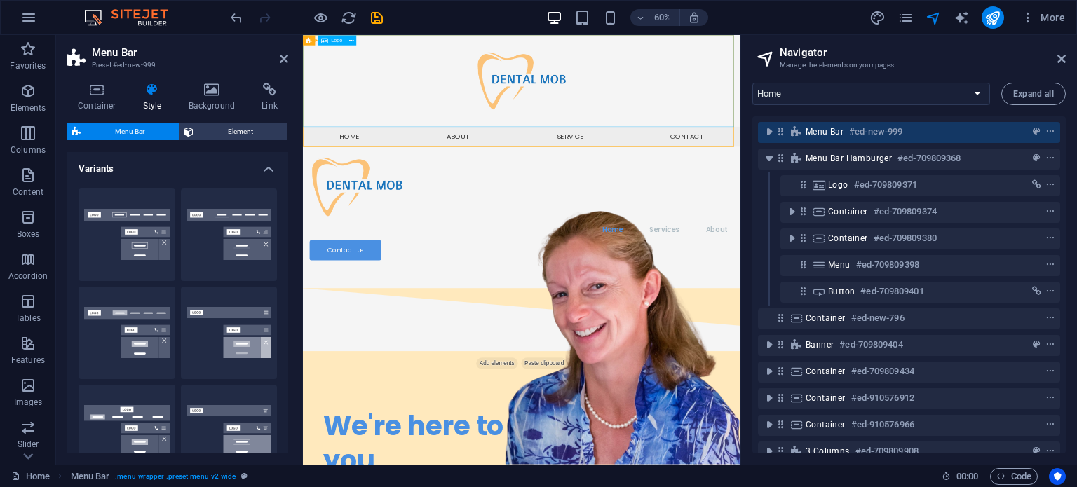
drag, startPoint x: 393, startPoint y: 240, endPoint x: 567, endPoint y: 60, distance: 250.8
drag, startPoint x: 125, startPoint y: 240, endPoint x: 789, endPoint y: 116, distance: 675.1
click at [789, 116] on div "Home Favorites Elements Columns Content Boxes Accordion Tables Features Images …" at bounding box center [538, 250] width 1077 height 430
click at [156, 242] on button "Border" at bounding box center [127, 235] width 97 height 93
type input "1"
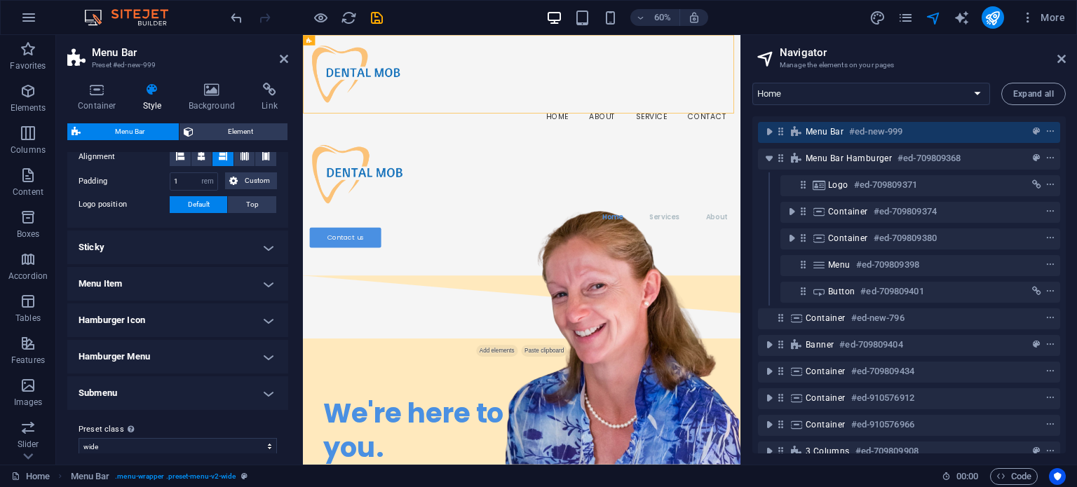
scroll to position [504, 0]
click at [190, 285] on h4 "Menu Item" at bounding box center [177, 283] width 221 height 34
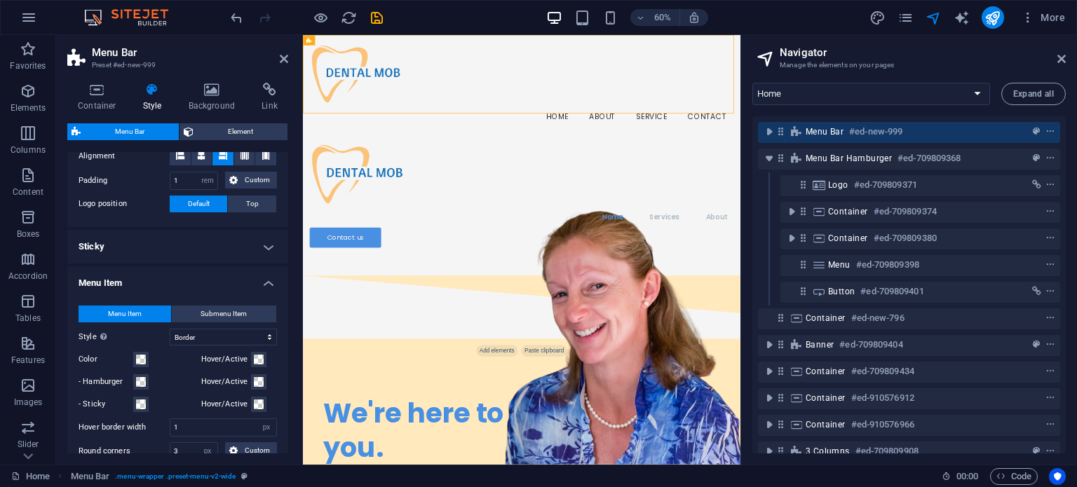
click at [190, 285] on h4 "Menu Item" at bounding box center [177, 278] width 221 height 25
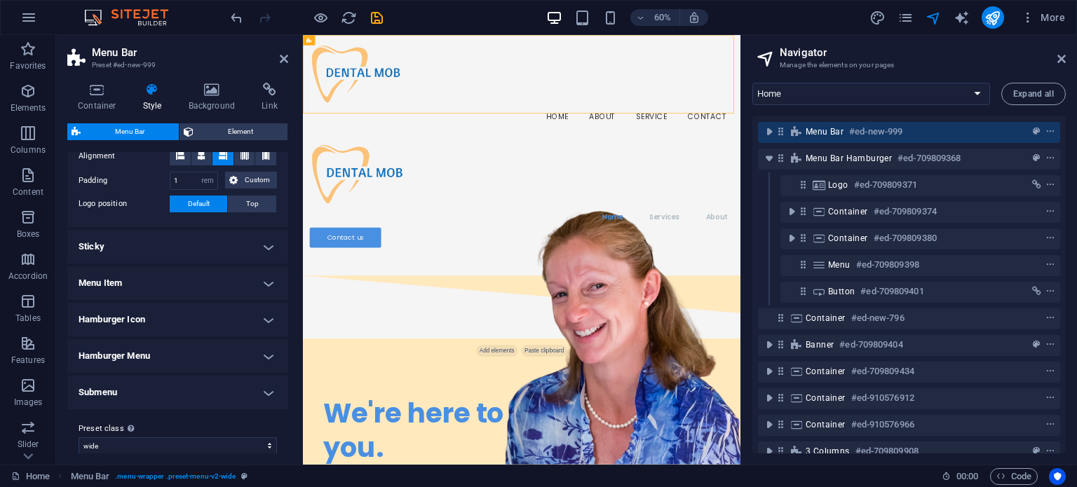
click at [190, 285] on h4 "Menu Item" at bounding box center [177, 283] width 221 height 34
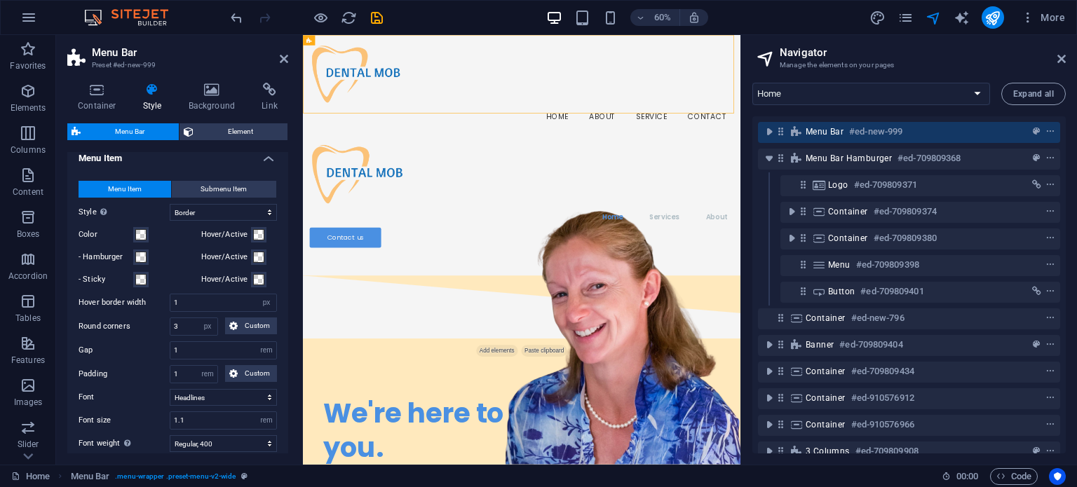
scroll to position [850, 0]
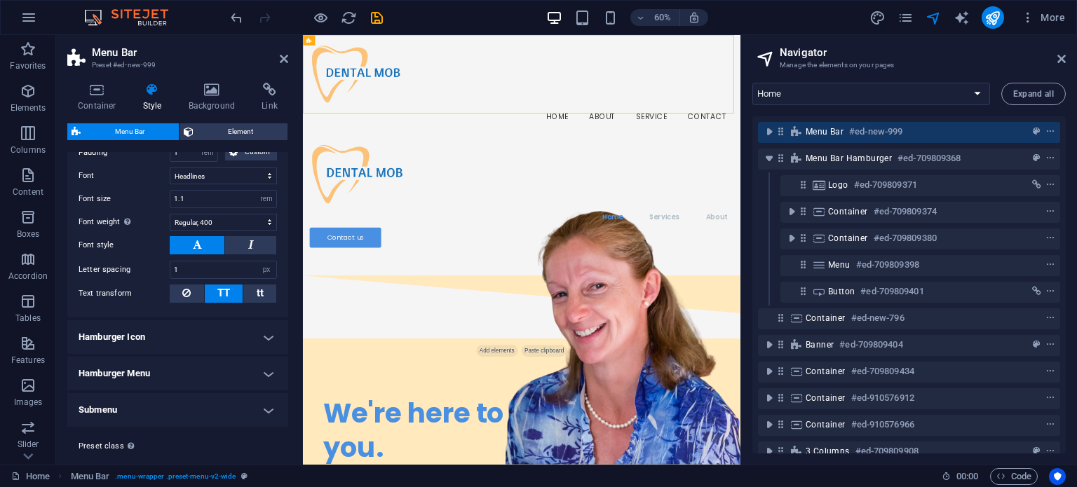
click at [177, 339] on h4 "Hamburger Icon" at bounding box center [177, 337] width 221 height 34
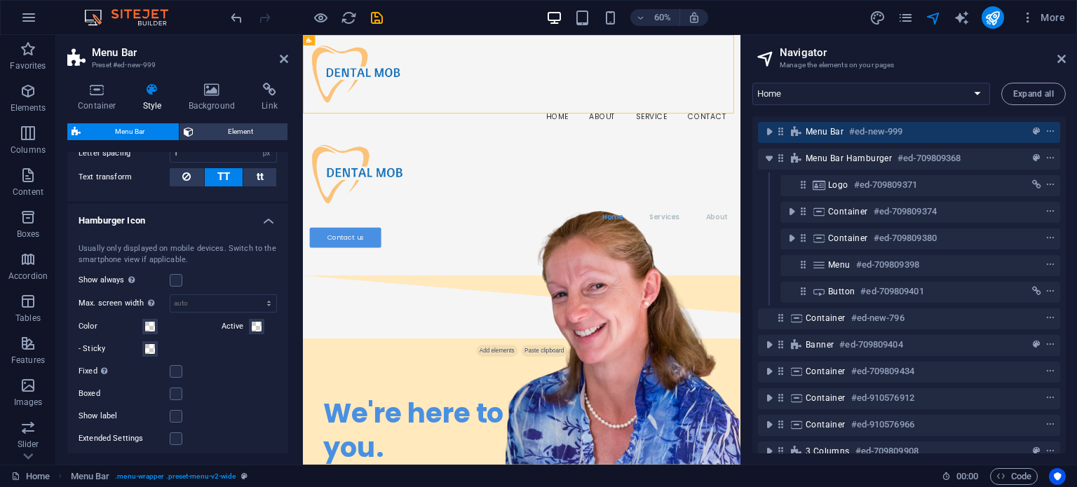
scroll to position [967, 0]
click at [224, 215] on h4 "Hamburger Icon" at bounding box center [177, 215] width 221 height 25
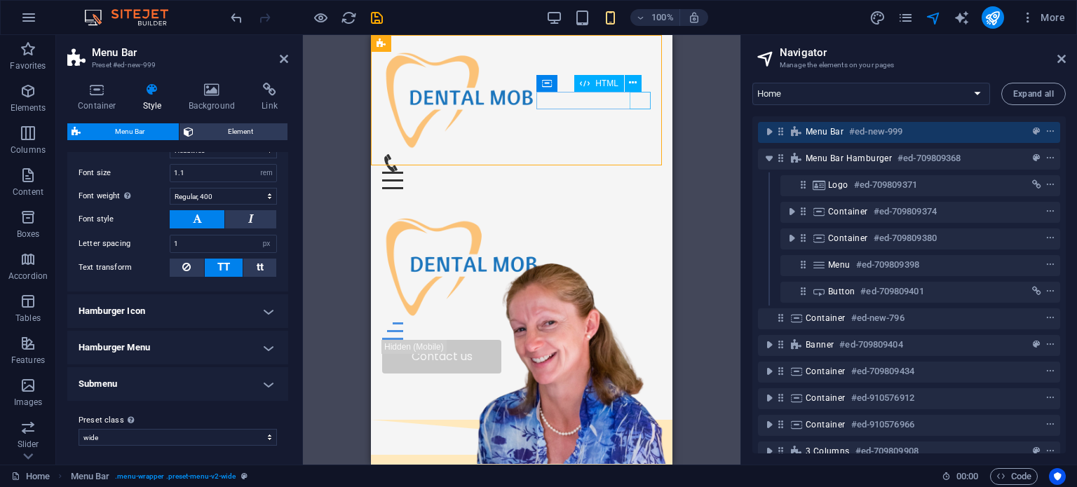
click at [636, 172] on div "Menu" at bounding box center [521, 181] width 279 height 18
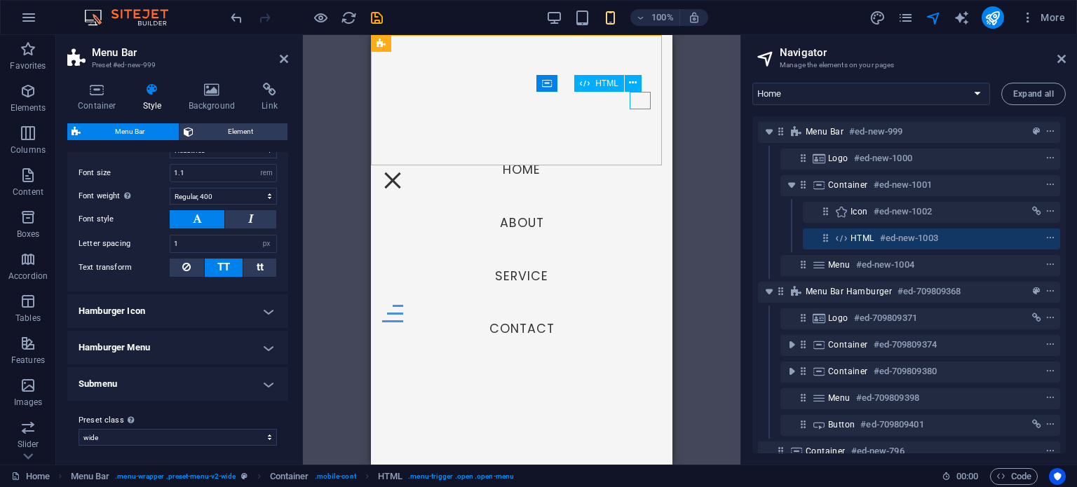
click at [403, 172] on div "Menu" at bounding box center [392, 181] width 21 height 18
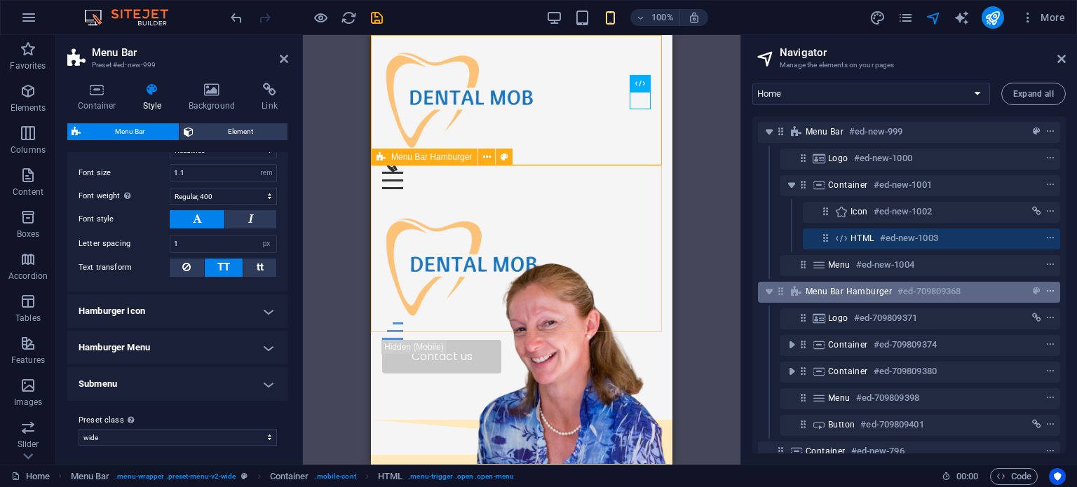
click at [1047, 287] on icon "context-menu" at bounding box center [1050, 292] width 10 height 10
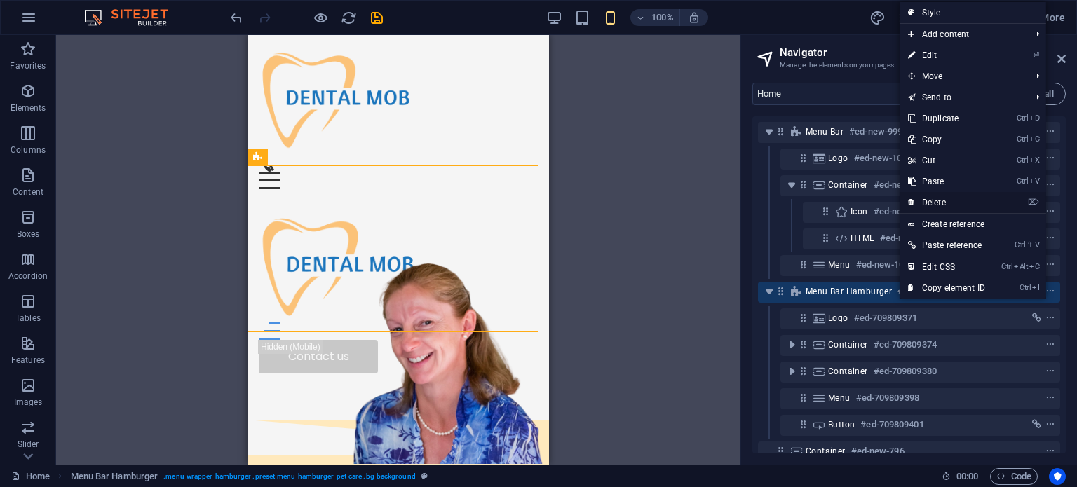
click at [970, 204] on link "⌦ Delete" at bounding box center [946, 202] width 94 height 21
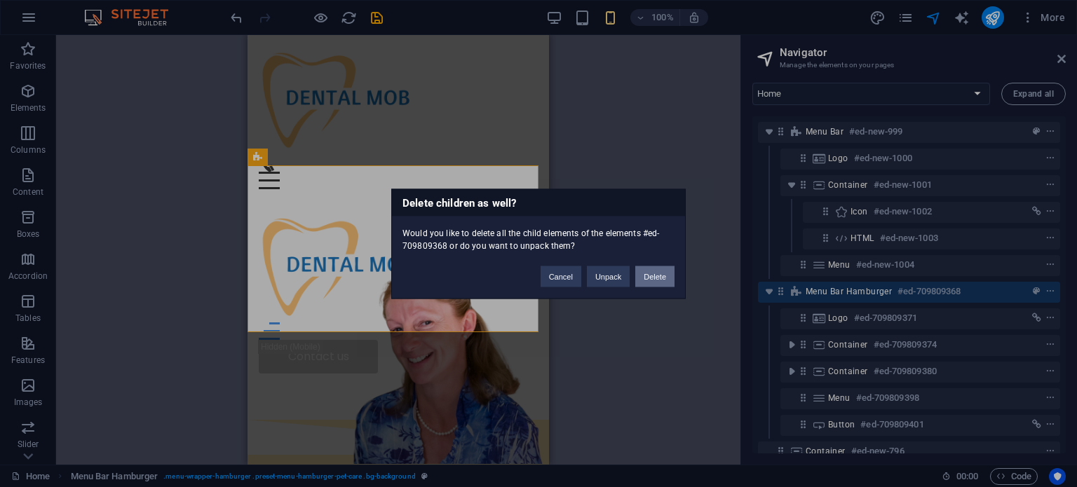
click at [661, 274] on button "Delete" at bounding box center [654, 276] width 39 height 21
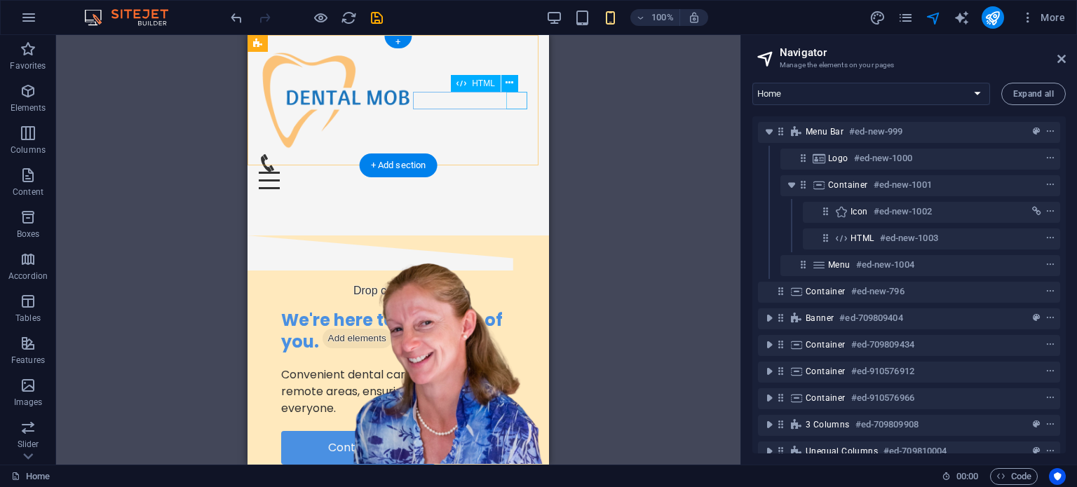
click at [515, 172] on div "Menu" at bounding box center [398, 181] width 279 height 18
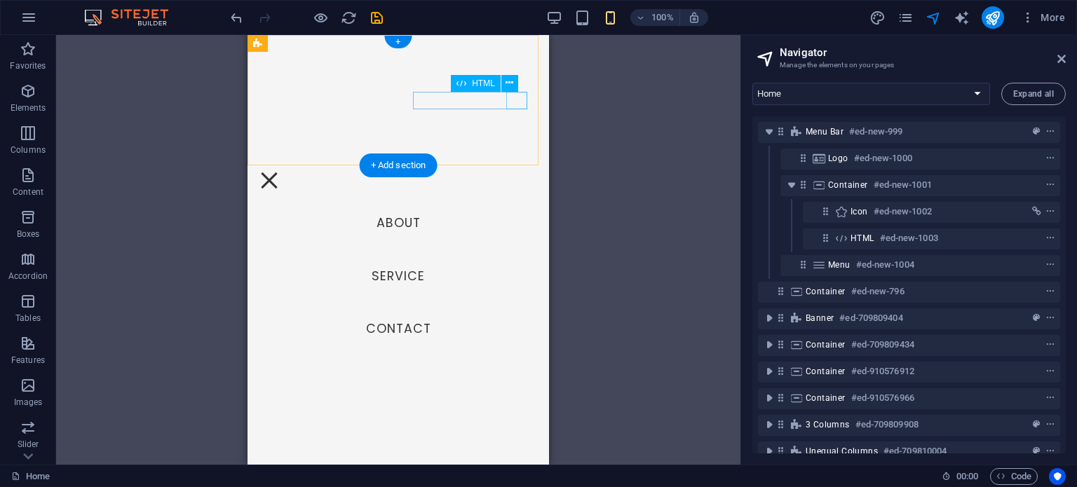
click at [280, 172] on div "Menu" at bounding box center [269, 181] width 21 height 18
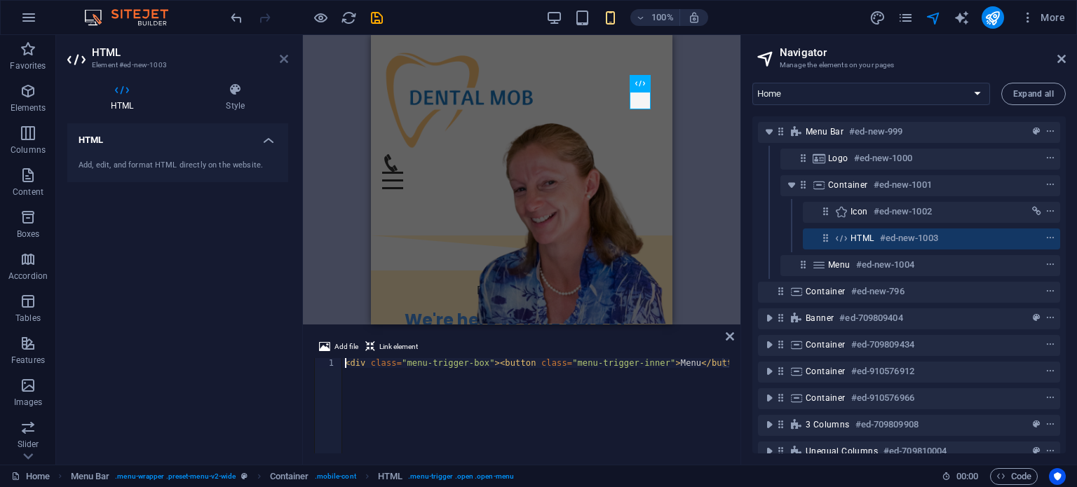
click at [283, 58] on icon at bounding box center [284, 58] width 8 height 11
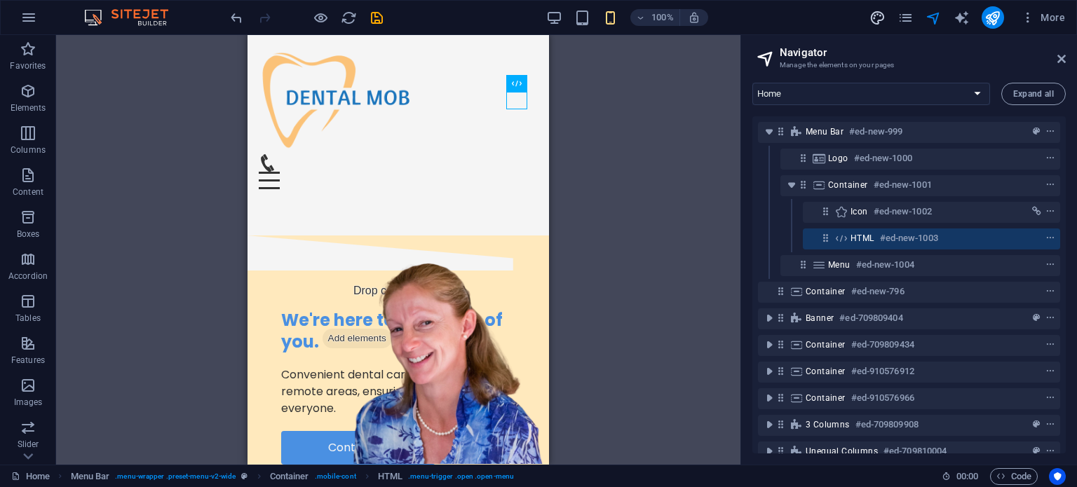
click at [883, 18] on icon "design" at bounding box center [877, 18] width 16 height 16
select select "ease-in-out"
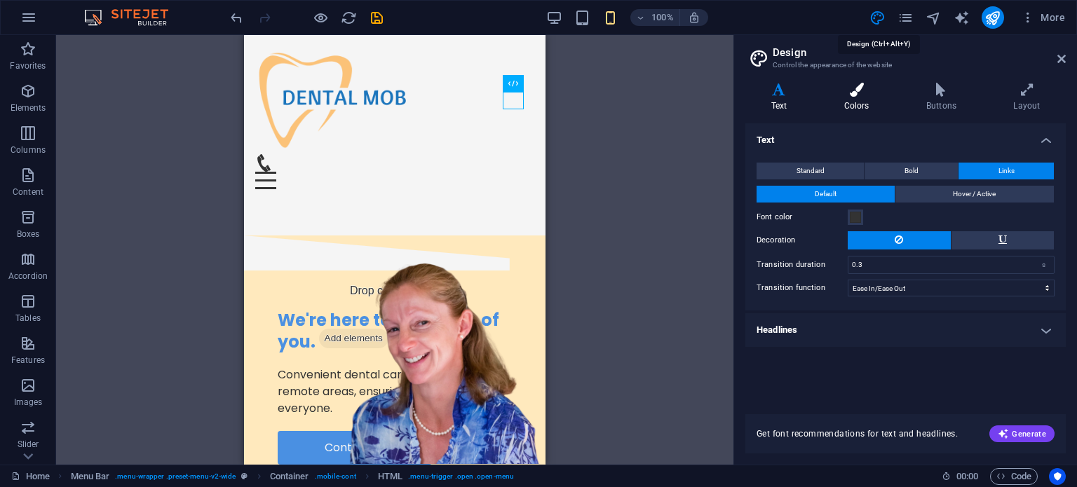
click at [864, 93] on icon at bounding box center [856, 90] width 76 height 14
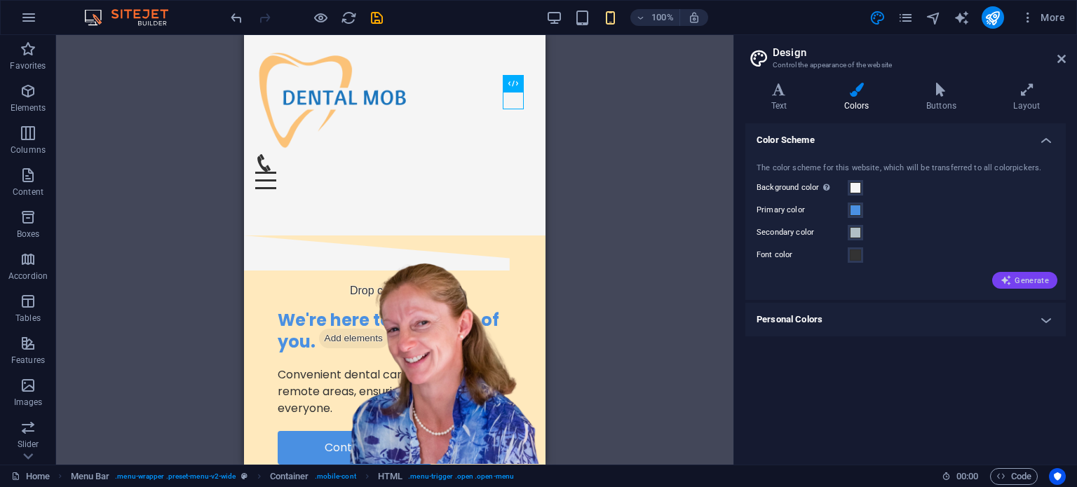
click at [1022, 282] on span "Generate" at bounding box center [1024, 280] width 48 height 11
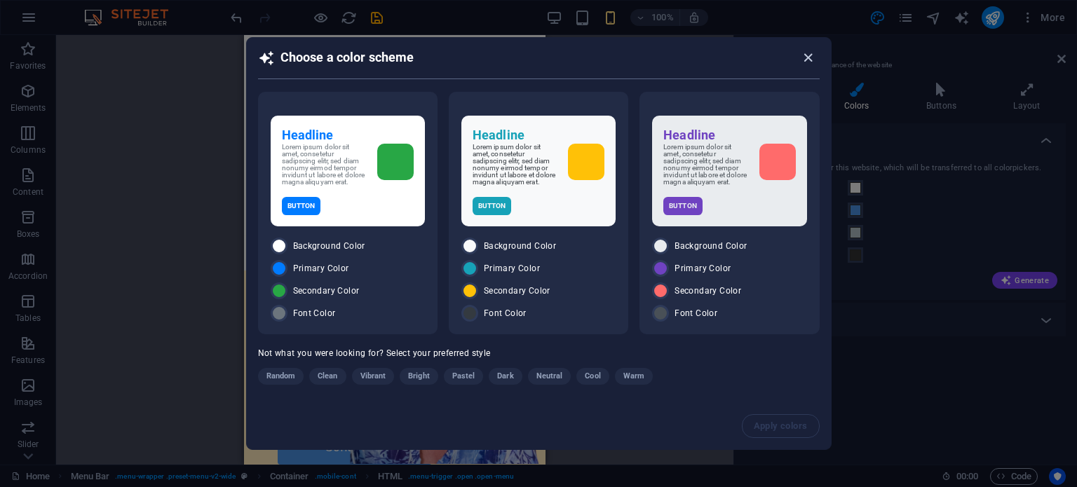
click at [812, 56] on icon "button" at bounding box center [808, 58] width 16 height 16
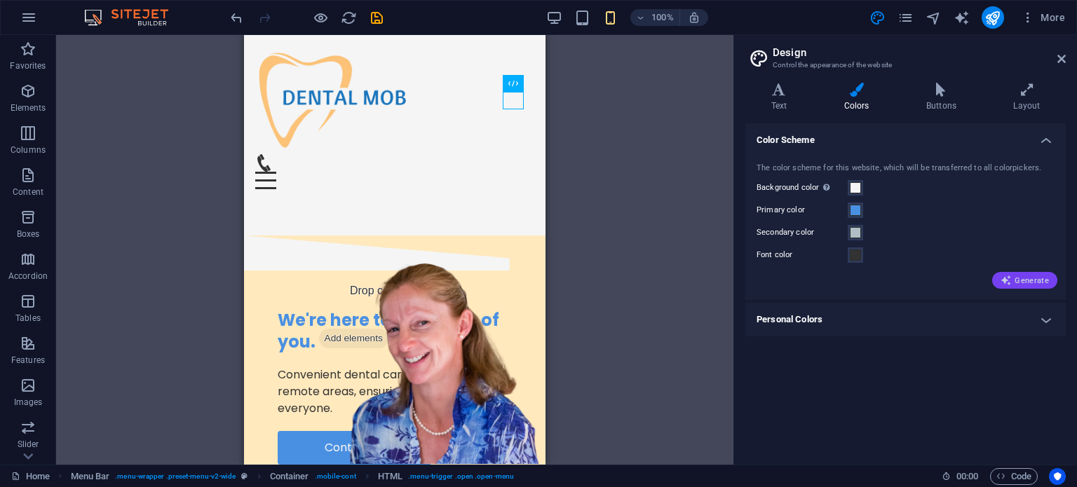
click at [995, 280] on button "Generate" at bounding box center [1024, 280] width 65 height 17
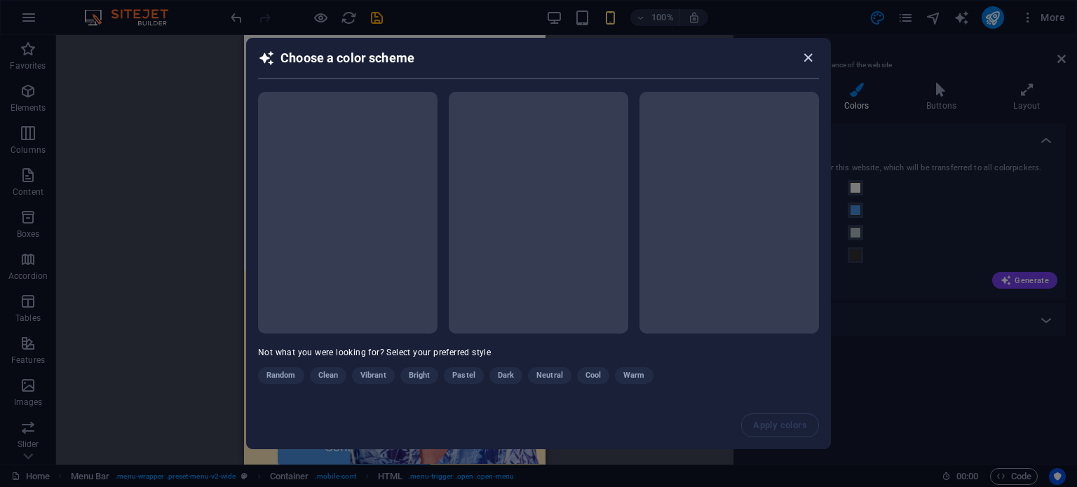
click at [807, 61] on icon "button" at bounding box center [808, 58] width 16 height 16
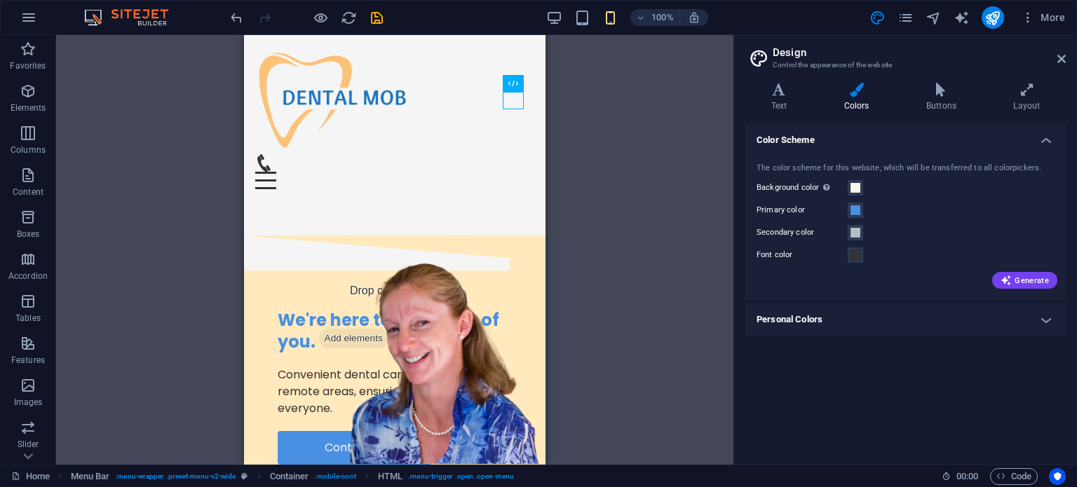
click at [872, 327] on h4 "Personal Colors" at bounding box center [905, 320] width 320 height 34
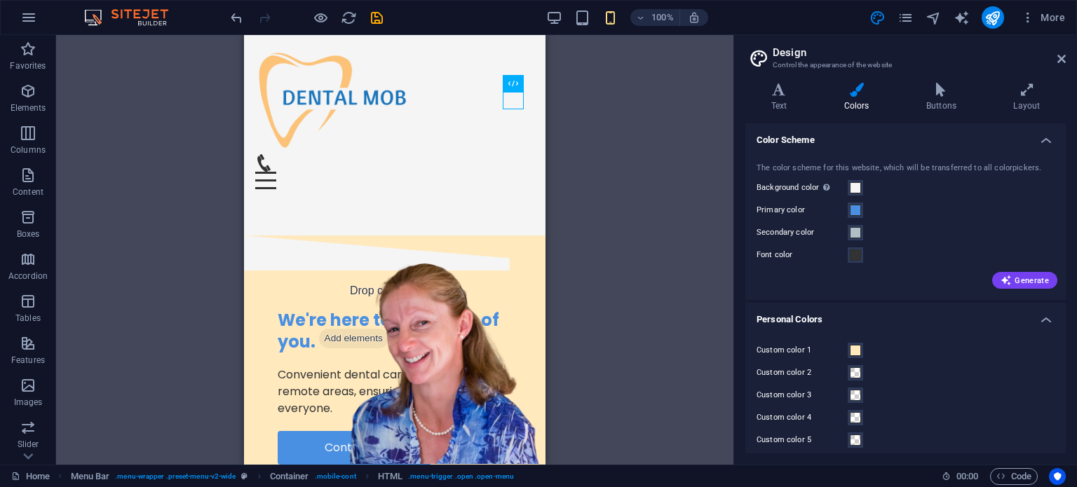
scroll to position [8, 0]
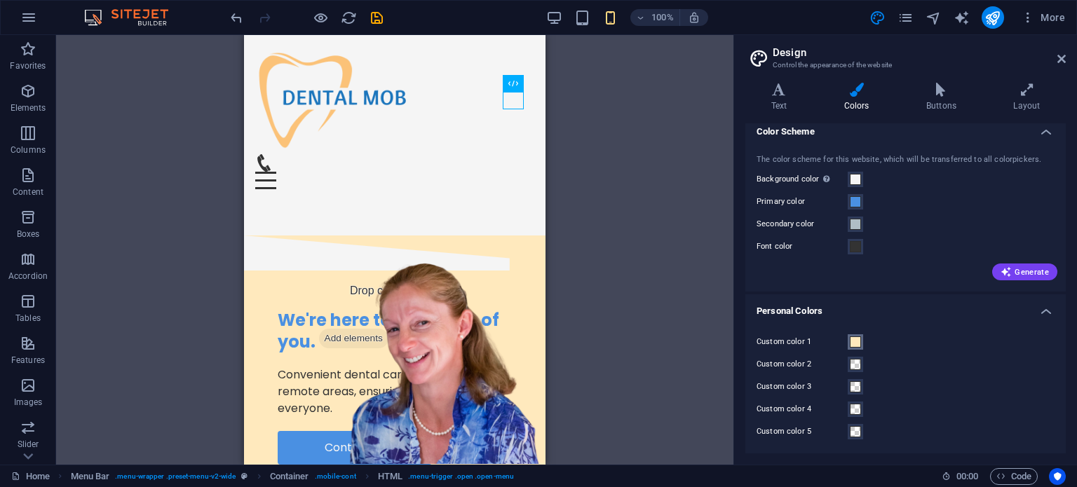
click at [853, 342] on span at bounding box center [854, 341] width 11 height 11
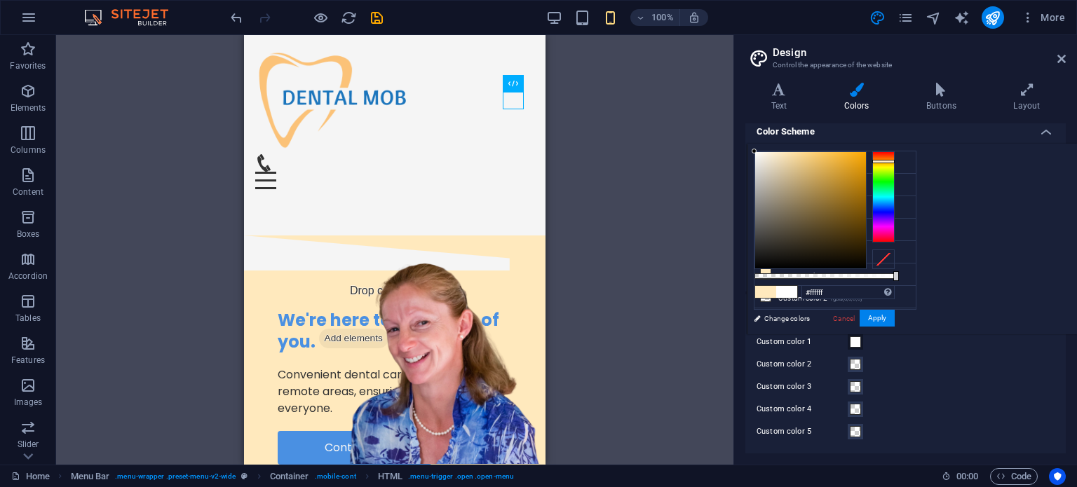
drag, startPoint x: 942, startPoint y: 164, endPoint x: 881, endPoint y: 116, distance: 77.8
click at [881, 116] on body "dentalmob.com.au Home Favorites Elements Columns Content Boxes Accordion Tables…" at bounding box center [538, 243] width 1077 height 487
click at [894, 318] on button "Apply" at bounding box center [876, 318] width 35 height 17
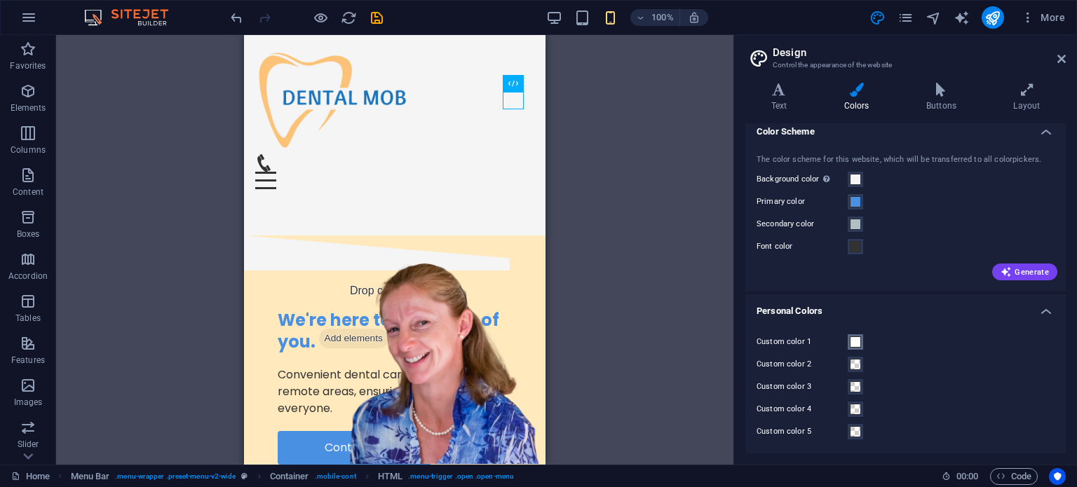
click at [856, 339] on span at bounding box center [854, 341] width 11 height 11
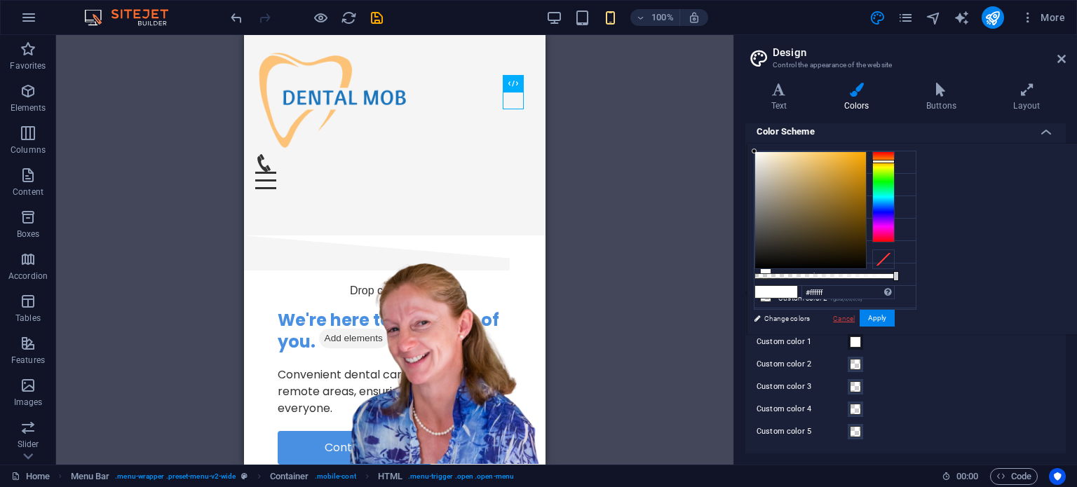
click at [856, 313] on link "Cancel" at bounding box center [843, 318] width 25 height 11
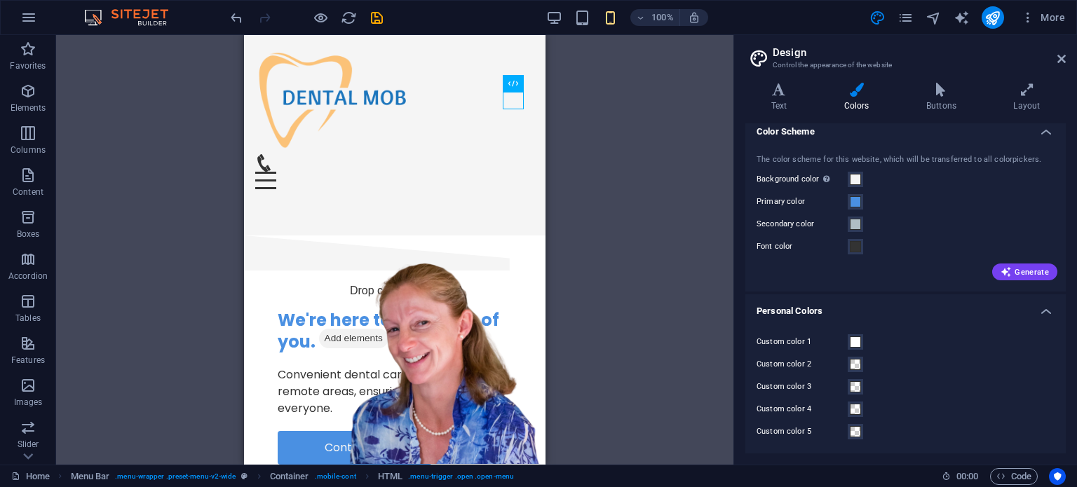
drag, startPoint x: 855, startPoint y: 340, endPoint x: 915, endPoint y: 350, distance: 60.5
click at [915, 350] on div "Custom color 1 Custom color 2 Custom color 3 Custom color 4 Custom color 5" at bounding box center [905, 387] width 326 height 135
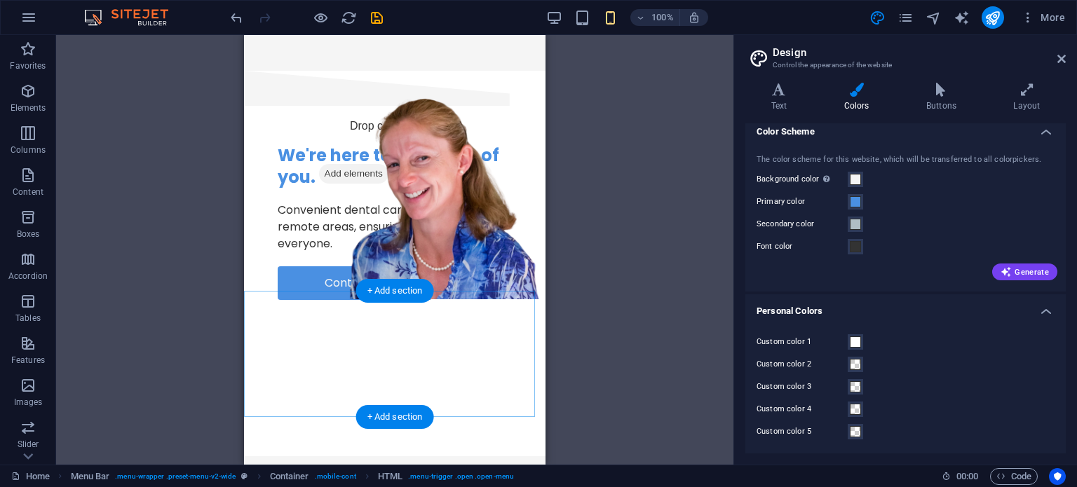
scroll to position [0, 0]
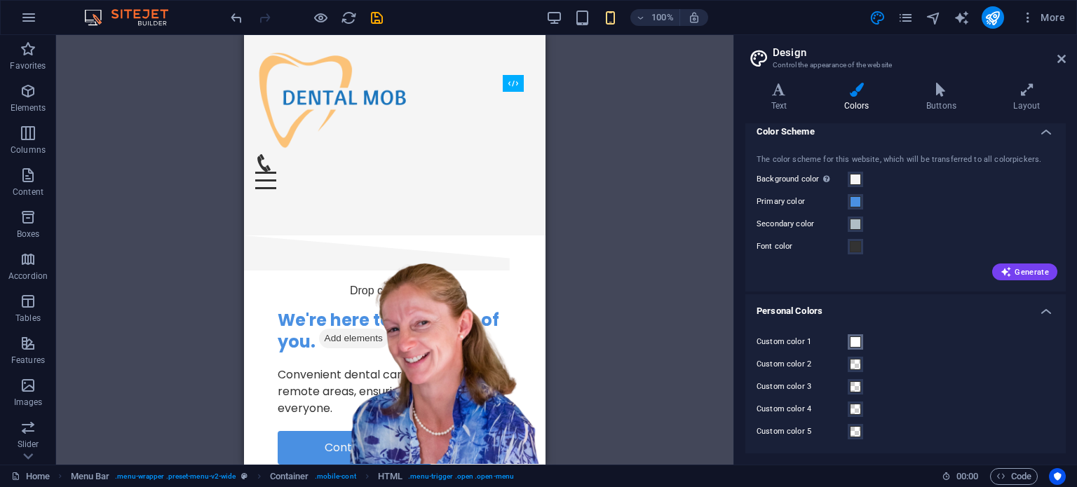
click at [859, 340] on span at bounding box center [854, 341] width 11 height 11
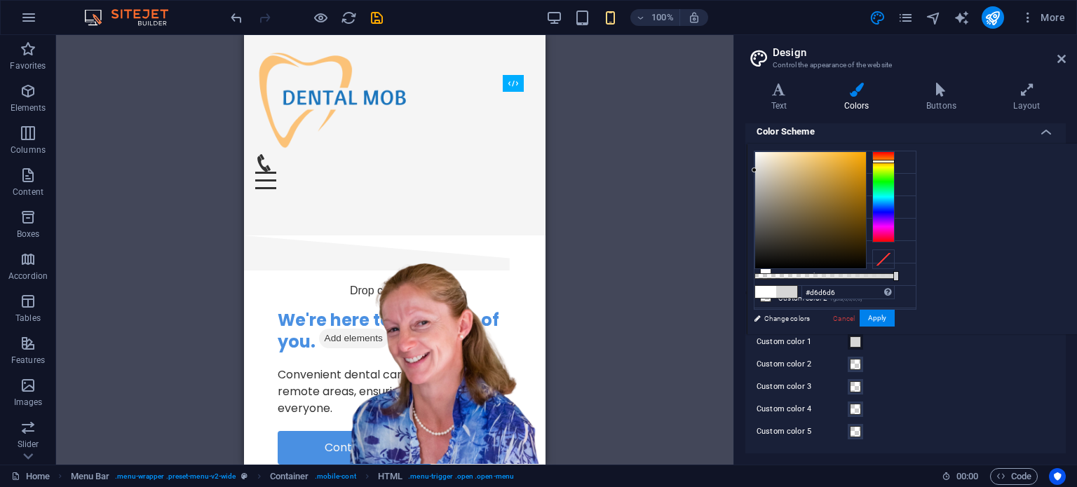
drag, startPoint x: 779, startPoint y: 182, endPoint x: 736, endPoint y: 170, distance: 44.9
click at [736, 170] on body "dentalmob.com.au Home Favorites Elements Columns Content Boxes Accordion Tables…" at bounding box center [538, 243] width 1077 height 487
click at [881, 322] on button "Apply" at bounding box center [876, 318] width 35 height 17
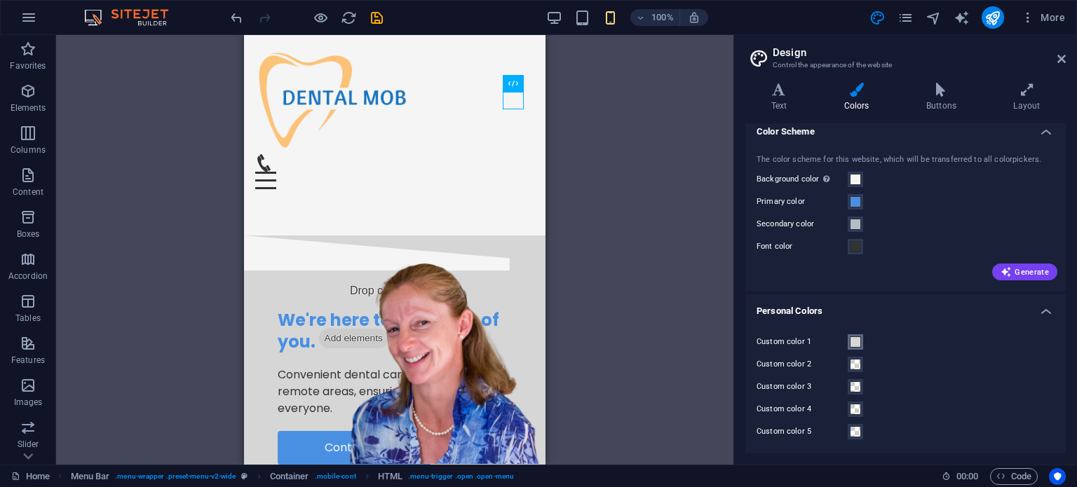
click at [855, 346] on span at bounding box center [854, 341] width 11 height 11
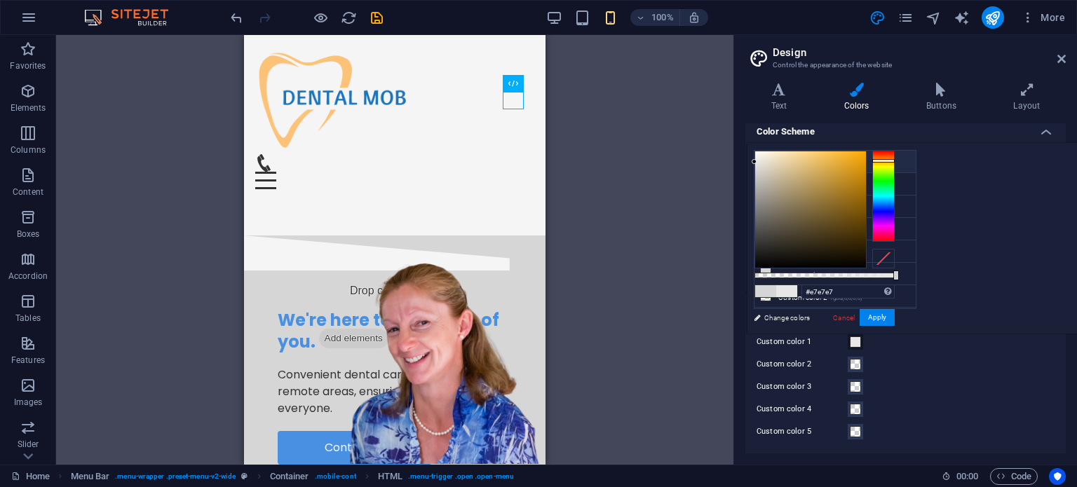
drag, startPoint x: 933, startPoint y: 161, endPoint x: 911, endPoint y: 161, distance: 21.7
click at [911, 161] on div "less Background color #F5F5F5 Primary color #4A90E2 Secondary color #B0BEC5 Fon…" at bounding box center [911, 238] width 330 height 191
click at [894, 315] on button "Apply" at bounding box center [876, 317] width 35 height 17
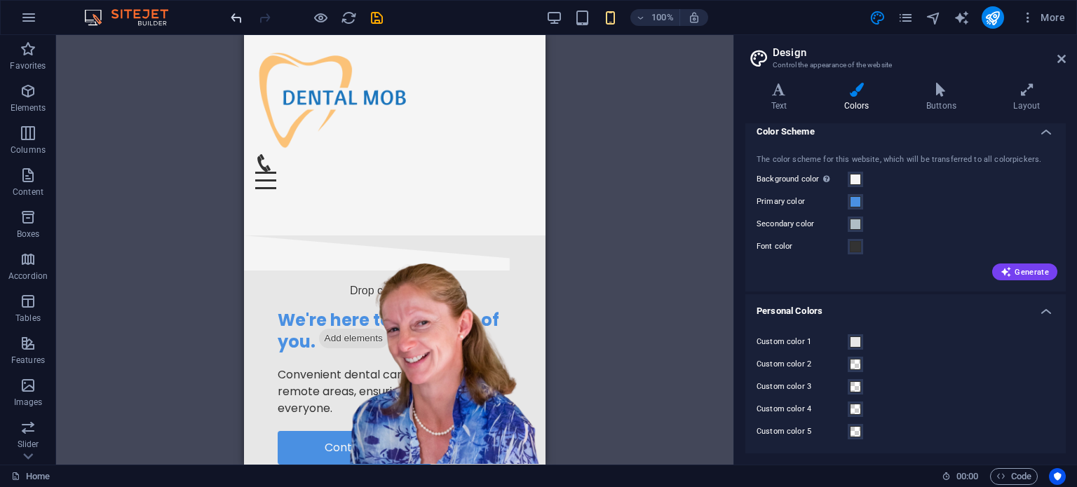
click at [238, 21] on icon "undo" at bounding box center [236, 18] width 16 height 16
click at [849, 341] on span at bounding box center [854, 341] width 11 height 11
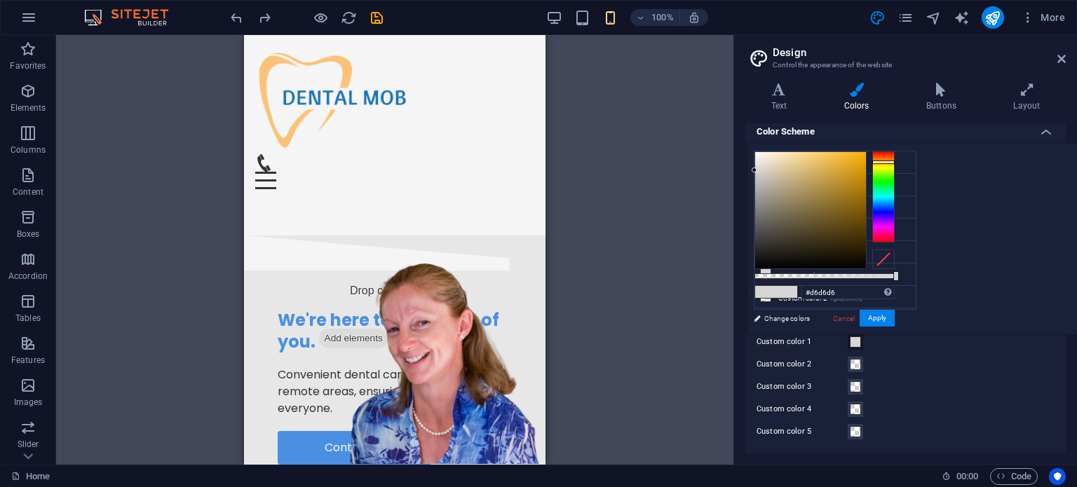
click at [894, 161] on div at bounding box center [883, 196] width 22 height 91
drag, startPoint x: 963, startPoint y: 165, endPoint x: 948, endPoint y: 134, distance: 34.2
click at [948, 134] on body "dentalmob.com.au Home Favorites Elements Columns Content Boxes Accordion Tables…" at bounding box center [538, 243] width 1077 height 487
click at [894, 315] on button "Apply" at bounding box center [876, 318] width 35 height 17
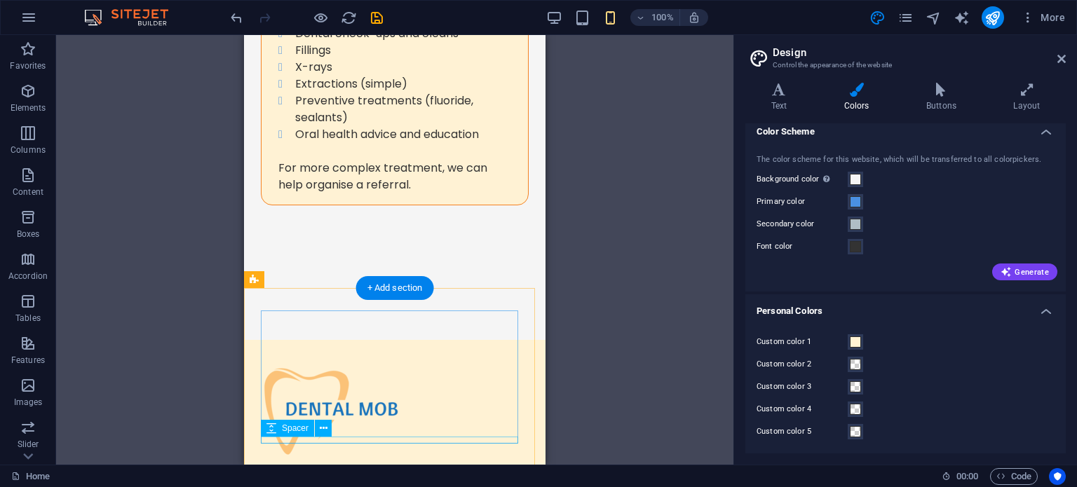
scroll to position [3608, 0]
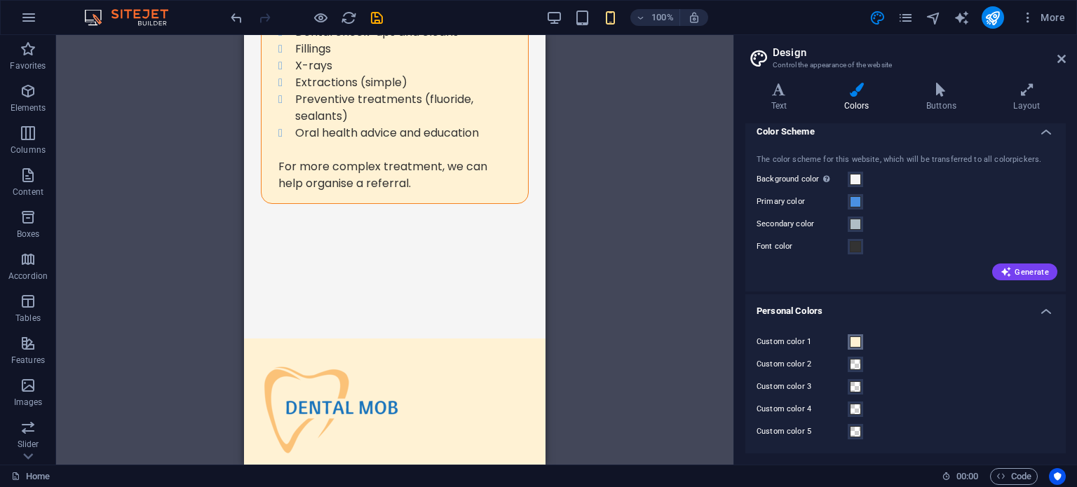
click at [855, 341] on span at bounding box center [854, 341] width 11 height 11
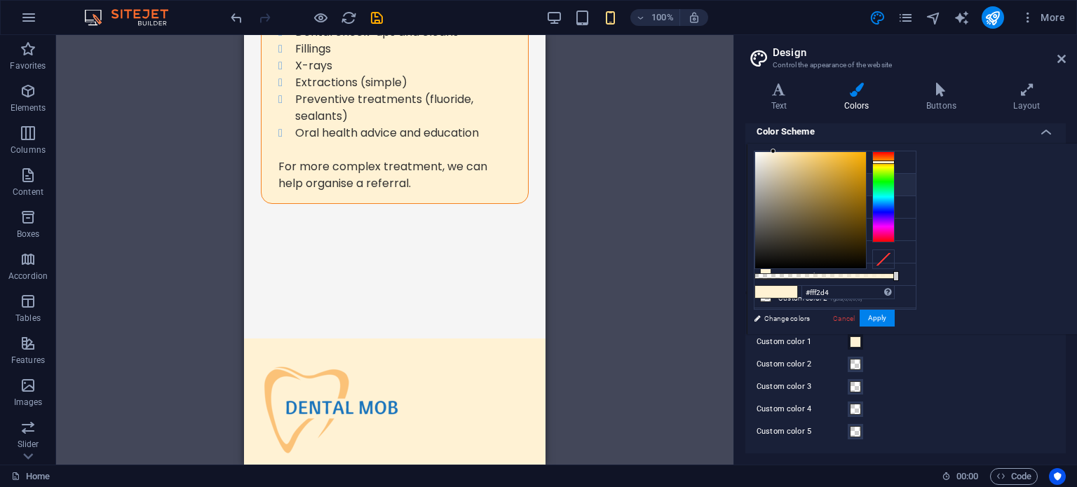
click at [871, 185] on li "Primary color #4A90E2" at bounding box center [834, 185] width 161 height 22
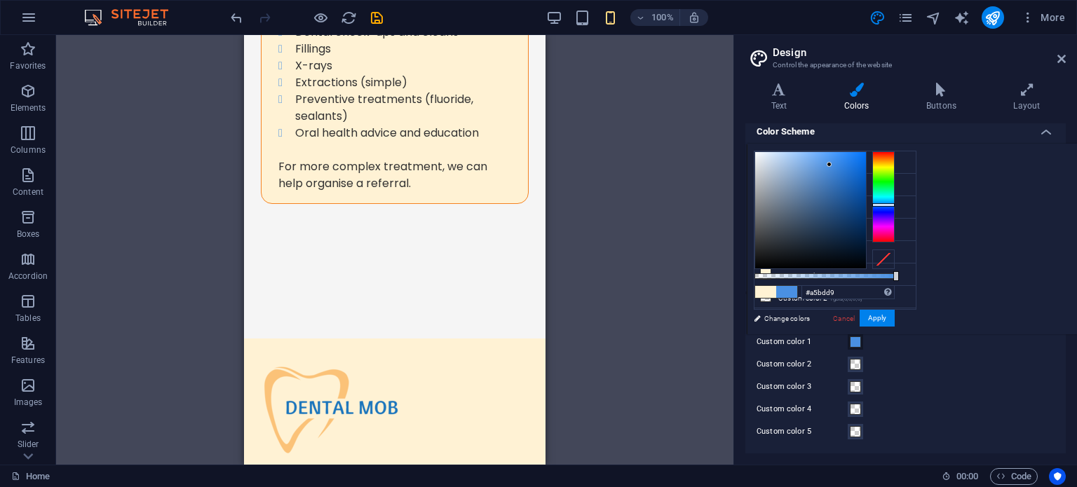
click at [866, 168] on div at bounding box center [810, 210] width 111 height 116
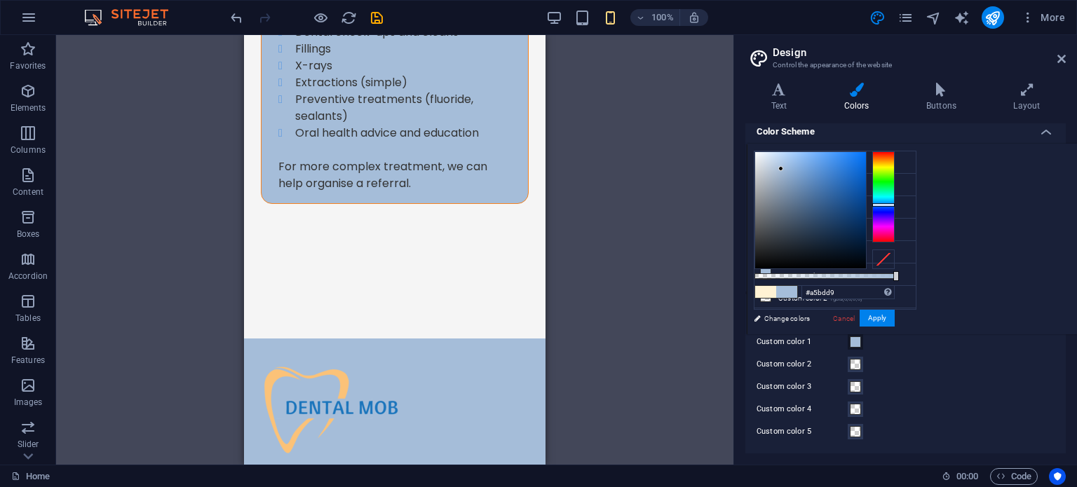
type input "#dee7f1"
click at [866, 157] on div at bounding box center [810, 210] width 111 height 116
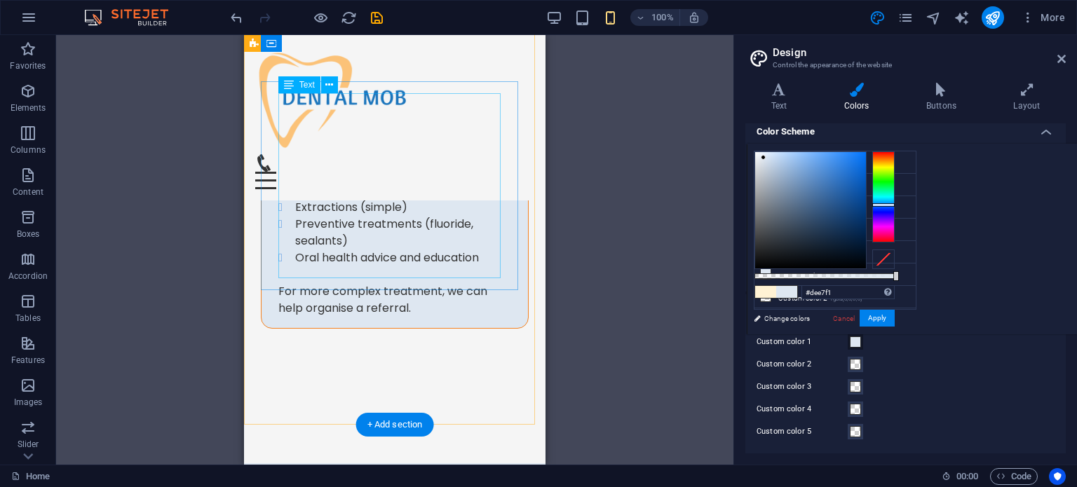
scroll to position [3213, 0]
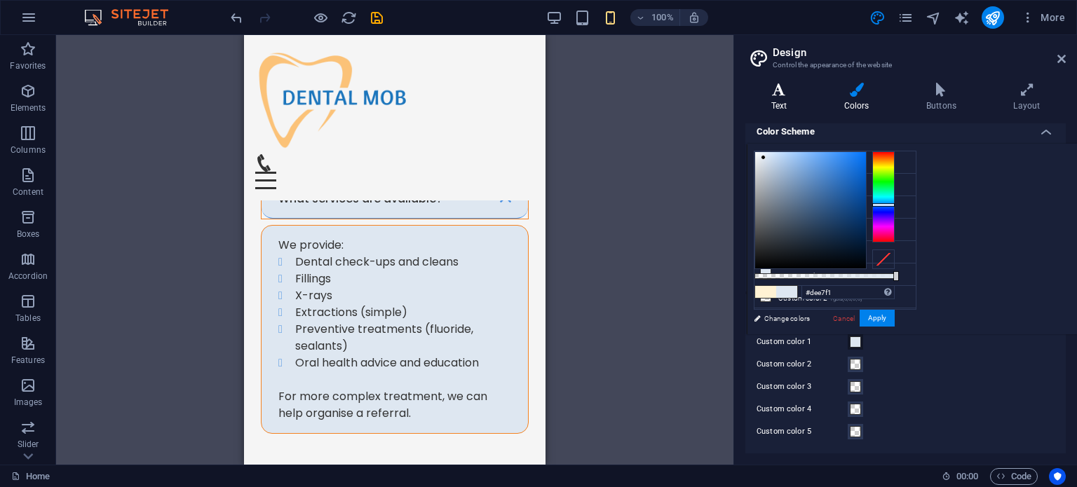
click at [785, 101] on h4 "Text" at bounding box center [781, 97] width 73 height 29
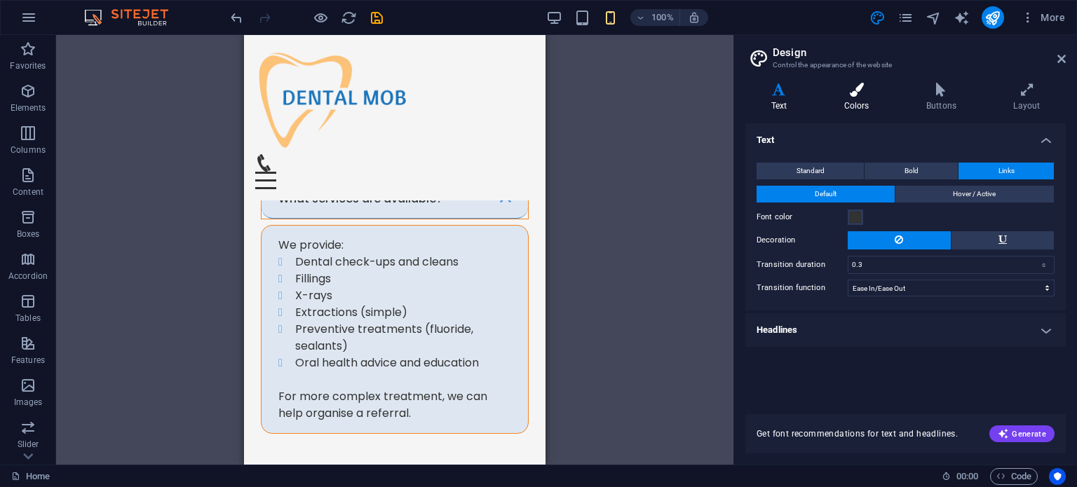
click at [867, 89] on icon at bounding box center [856, 90] width 76 height 14
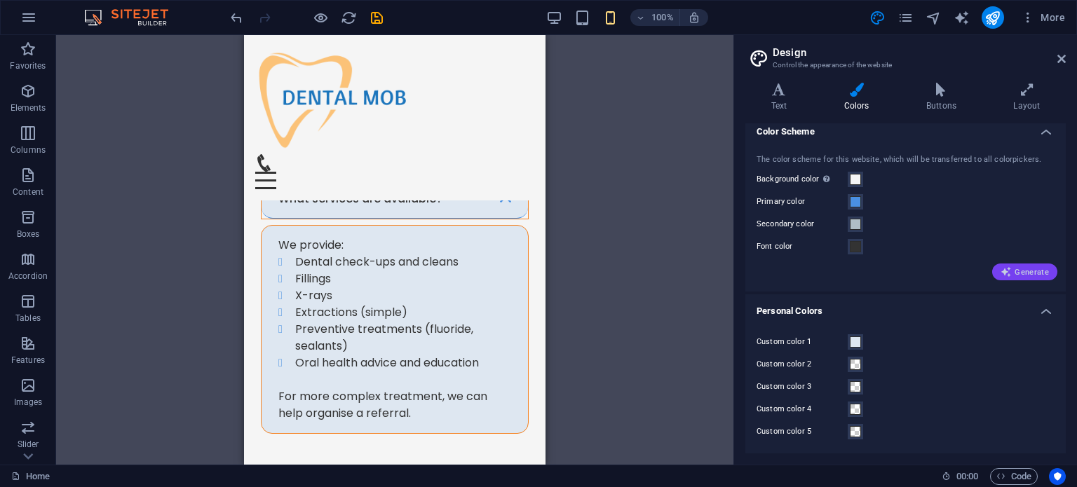
click at [1028, 267] on span "Generate" at bounding box center [1024, 271] width 48 height 11
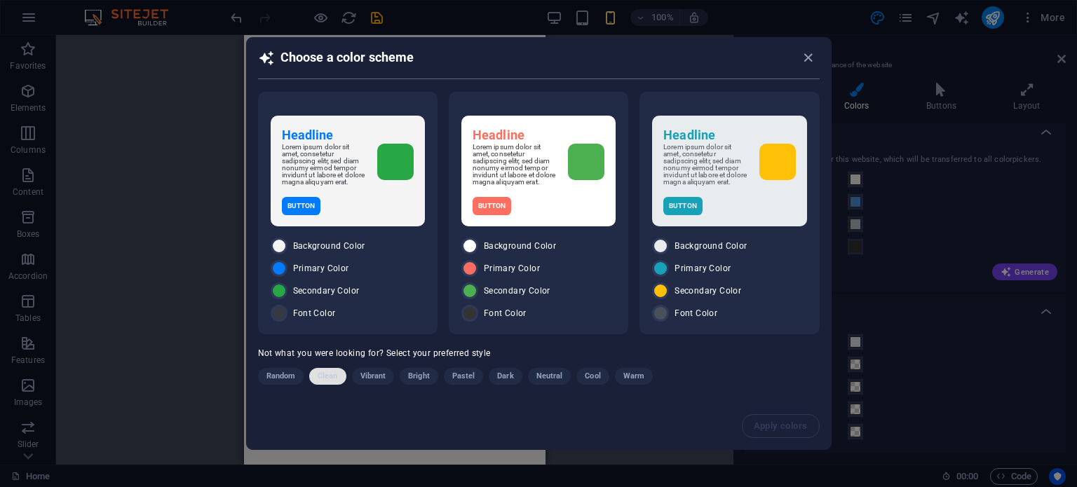
click at [338, 375] on button "Clean" at bounding box center [327, 376] width 36 height 17
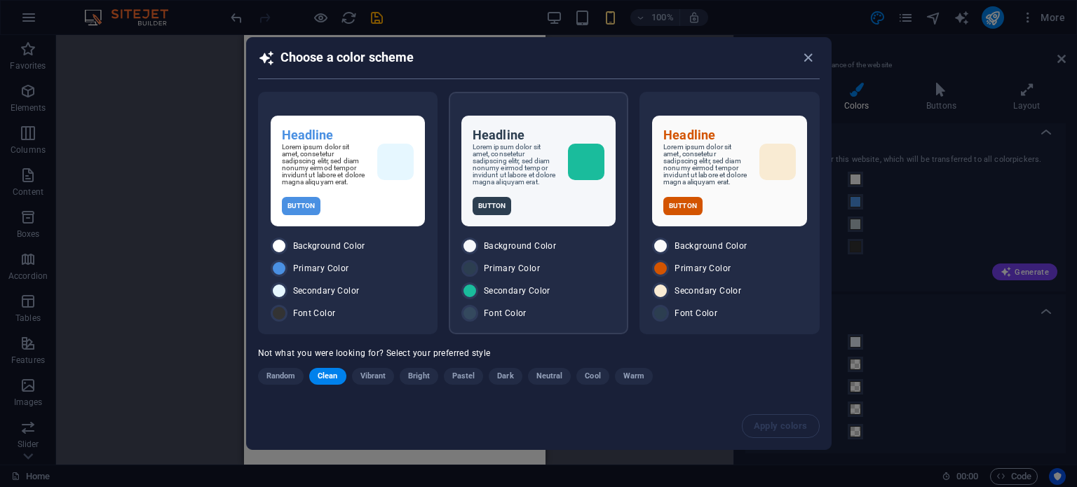
click at [538, 283] on div "Secondary Color" at bounding box center [538, 290] width 154 height 17
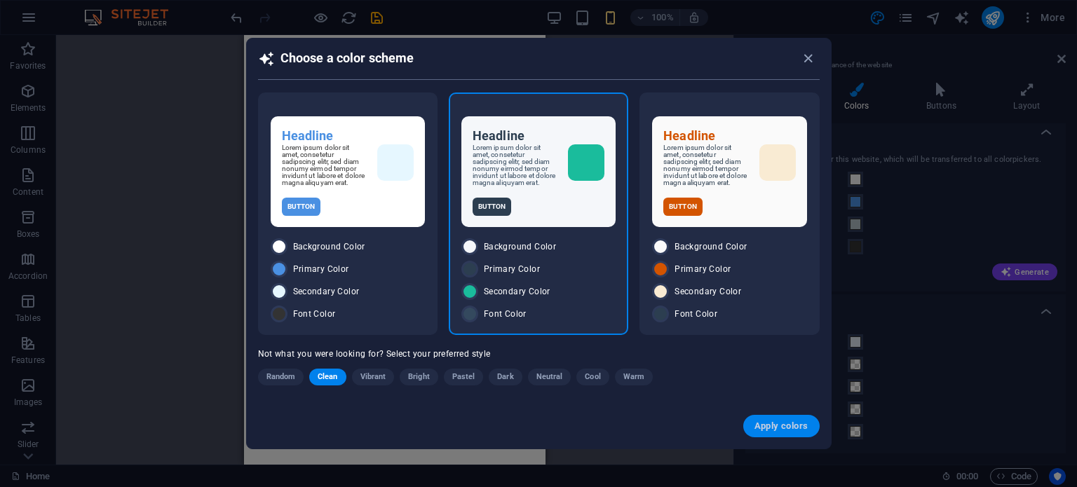
click at [779, 428] on span "Apply colors" at bounding box center [781, 426] width 54 height 11
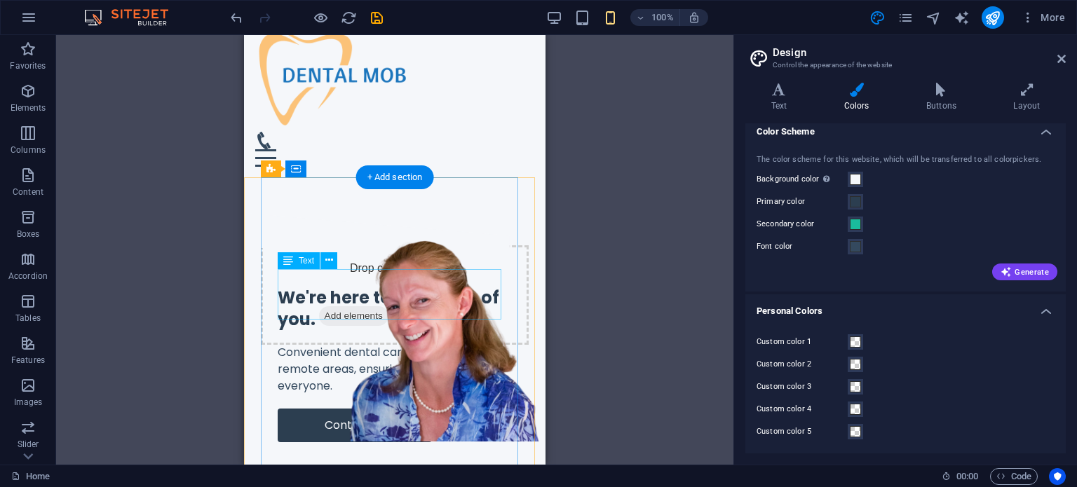
scroll to position [0, 0]
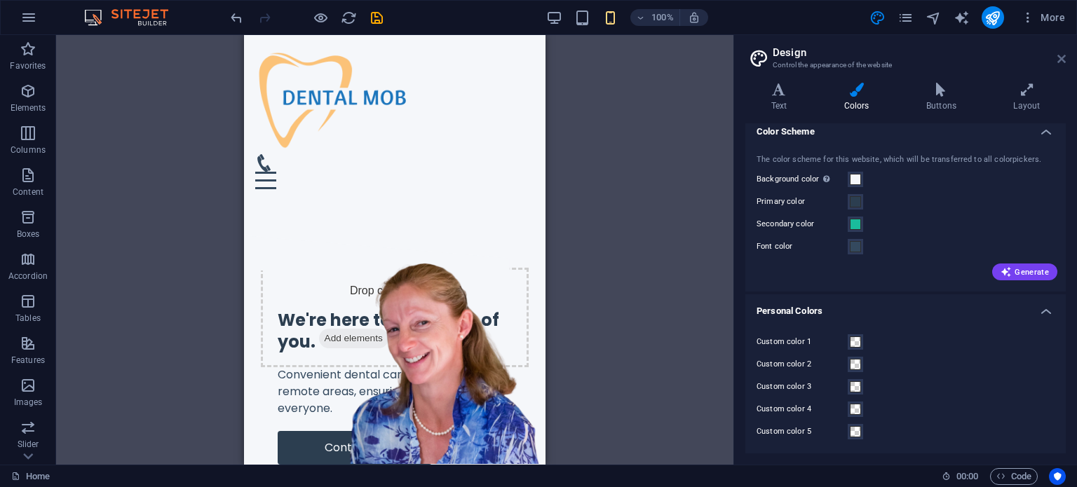
click at [1063, 57] on icon at bounding box center [1061, 58] width 8 height 11
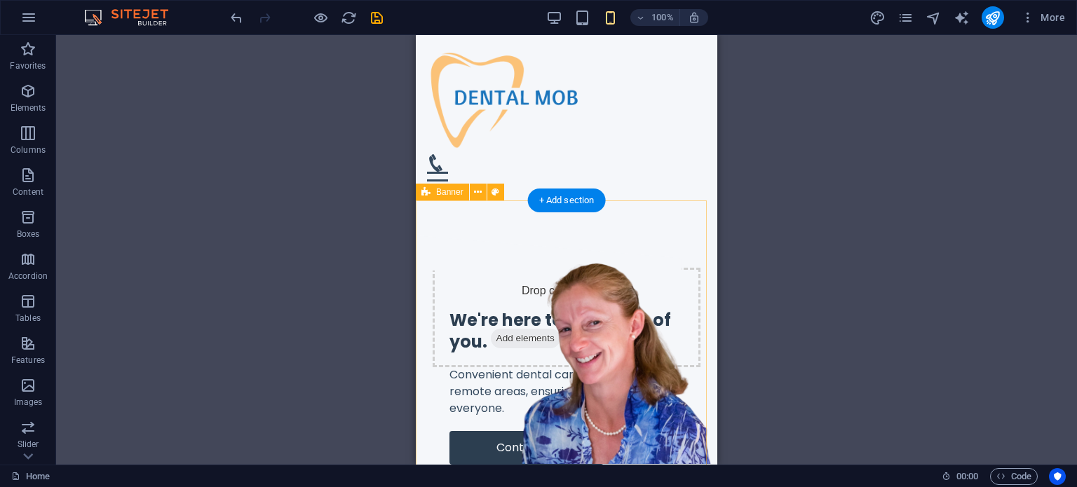
click at [418, 241] on div "We're here to take care of you. Convenient dental care delivered in remote area…" at bounding box center [566, 428] width 301 height 385
select select "px"
select select "diagonal"
select select "px"
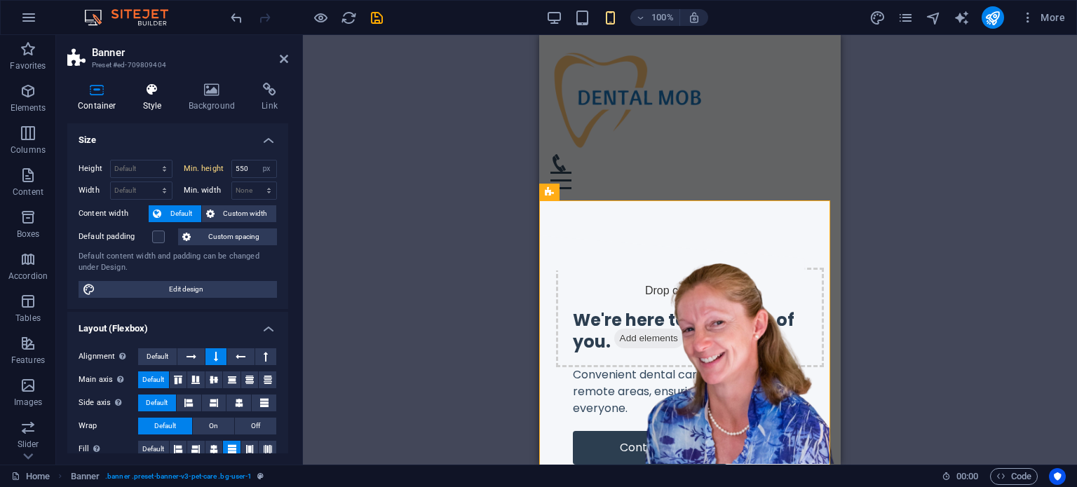
click at [145, 90] on icon at bounding box center [152, 90] width 40 height 14
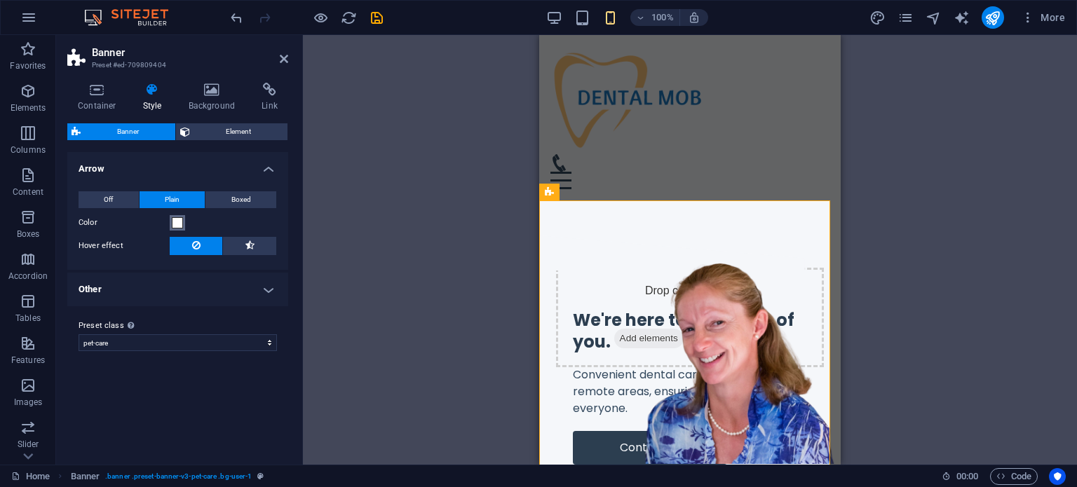
click at [179, 223] on span at bounding box center [177, 222] width 11 height 11
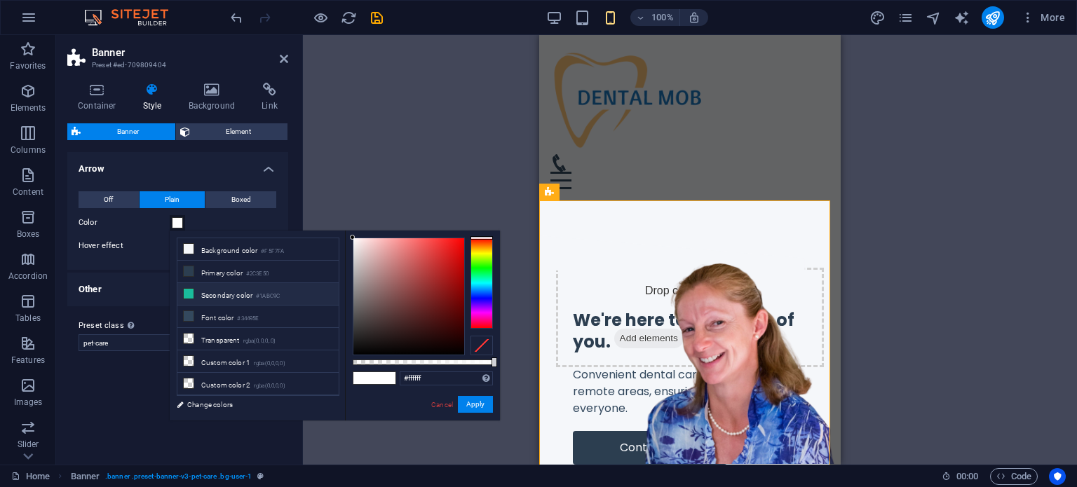
click at [248, 292] on li "Secondary color #1ABC9C" at bounding box center [257, 294] width 161 height 22
type input "#1abc9c"
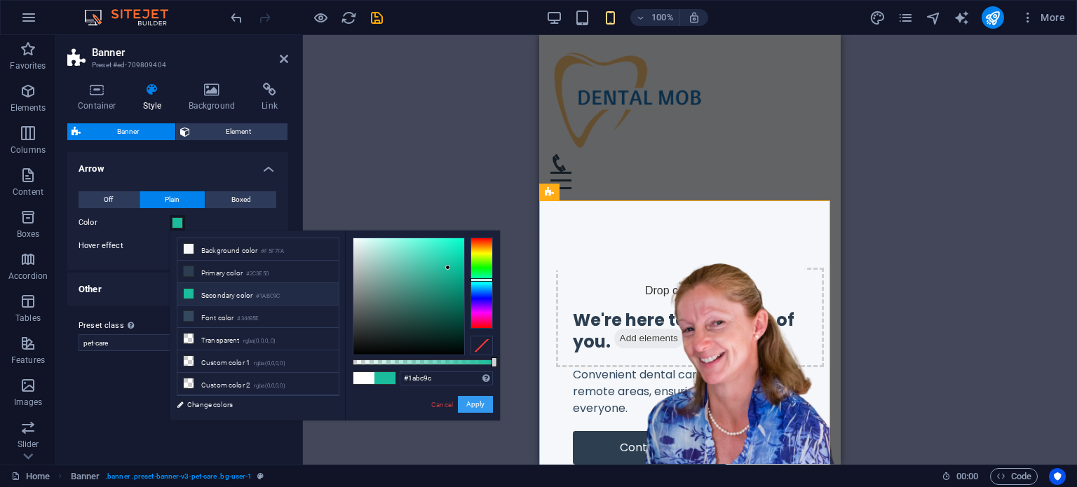
click at [479, 398] on button "Apply" at bounding box center [475, 404] width 35 height 17
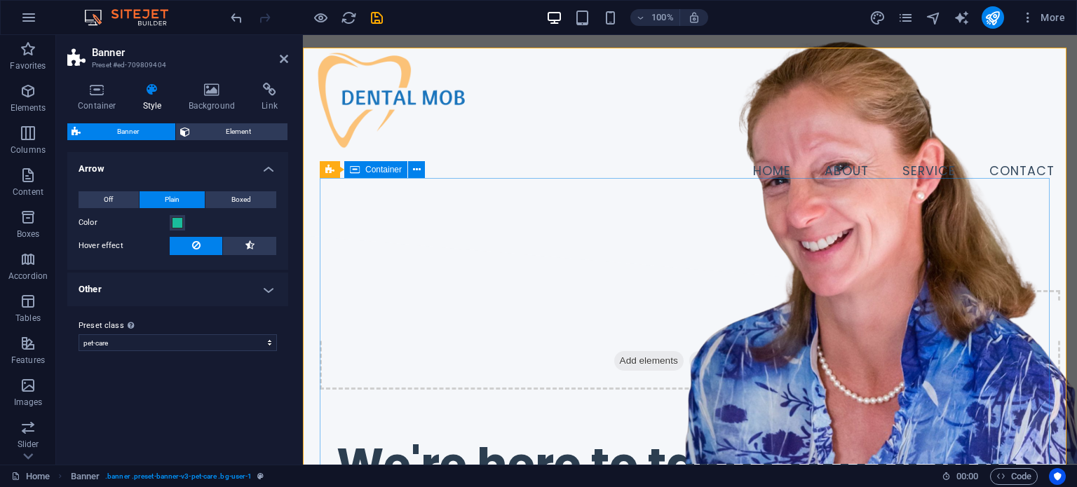
scroll to position [25, 0]
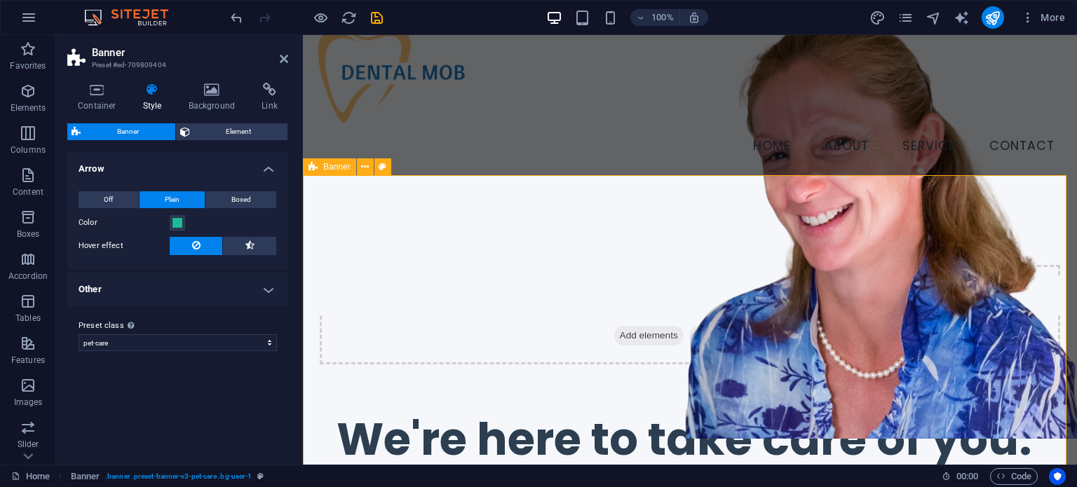
click at [313, 210] on div "We're here to take care of you. Convenient dental care delivered in remote area…" at bounding box center [690, 490] width 774 height 561
click at [210, 99] on h4 "Background" at bounding box center [215, 97] width 74 height 29
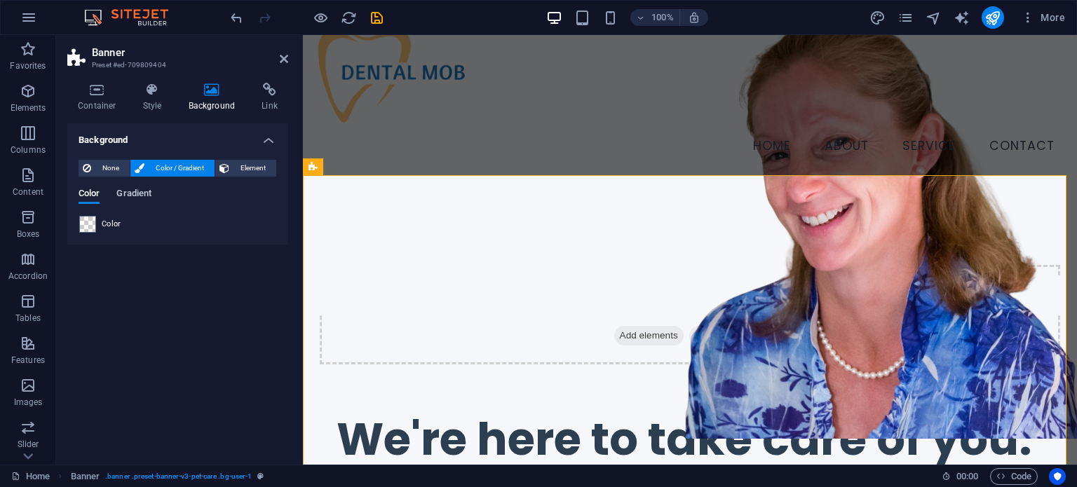
click at [130, 194] on span "Gradient" at bounding box center [133, 195] width 35 height 20
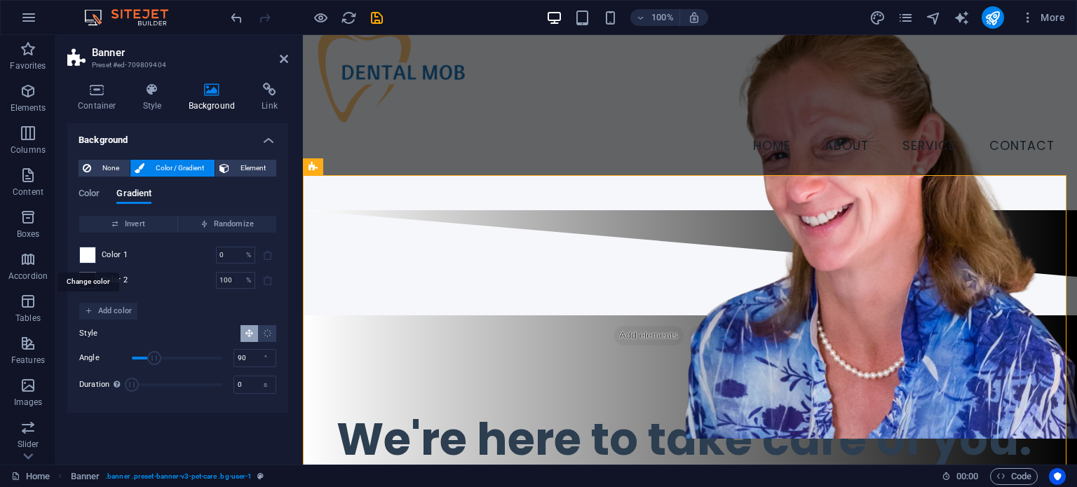
click at [87, 254] on span at bounding box center [87, 254] width 15 height 15
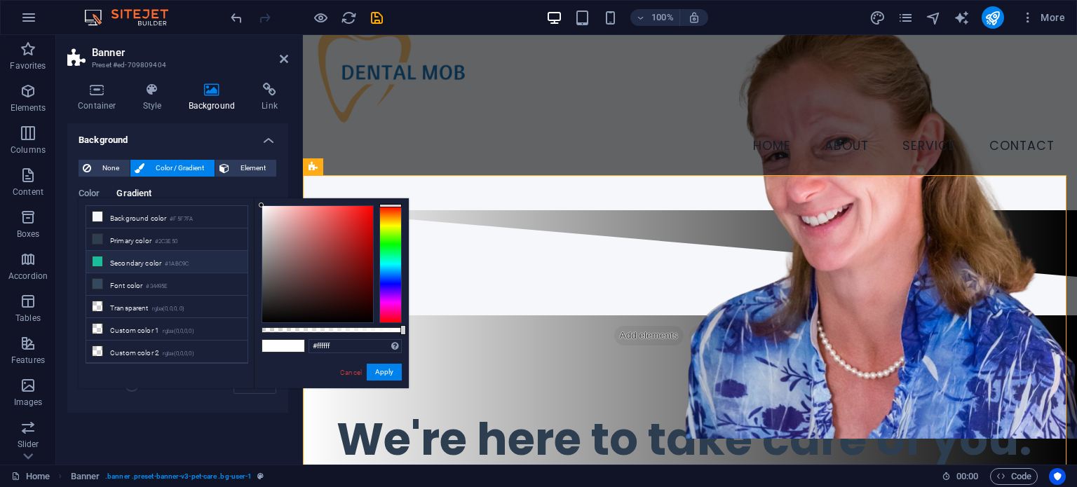
click at [149, 254] on li "Secondary color #1ABC9C" at bounding box center [166, 262] width 161 height 22
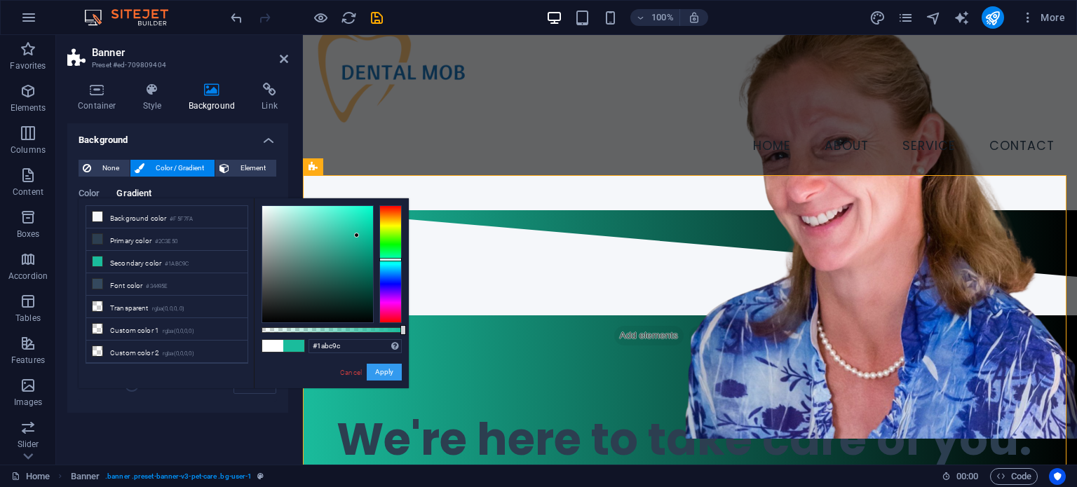
click at [378, 371] on button "Apply" at bounding box center [384, 372] width 35 height 17
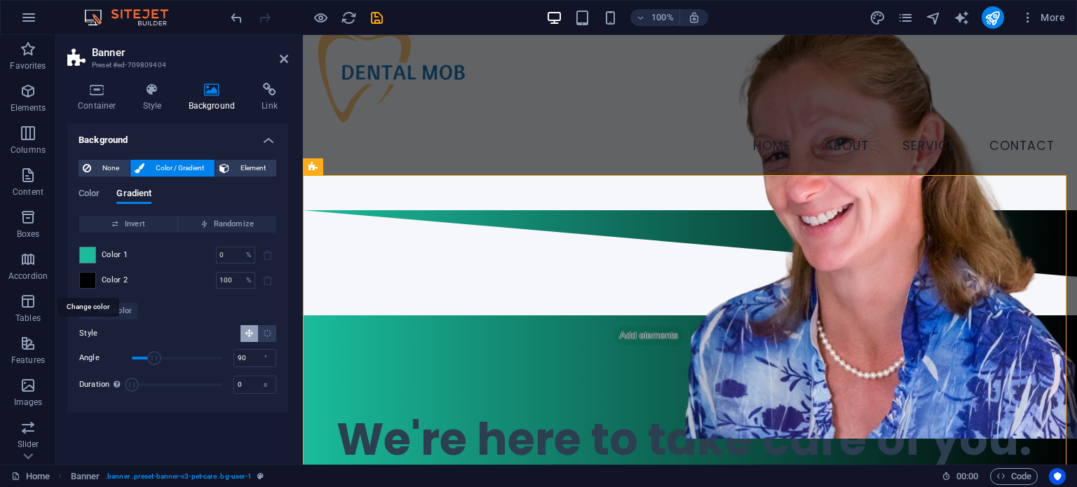
click at [84, 276] on span at bounding box center [87, 280] width 15 height 15
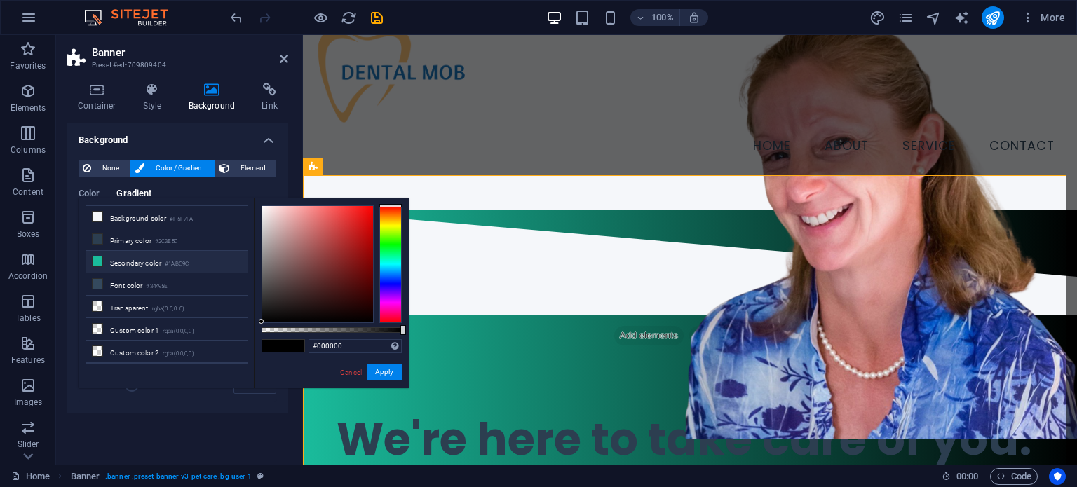
click at [132, 262] on li "Secondary color #1ABC9C" at bounding box center [166, 262] width 161 height 22
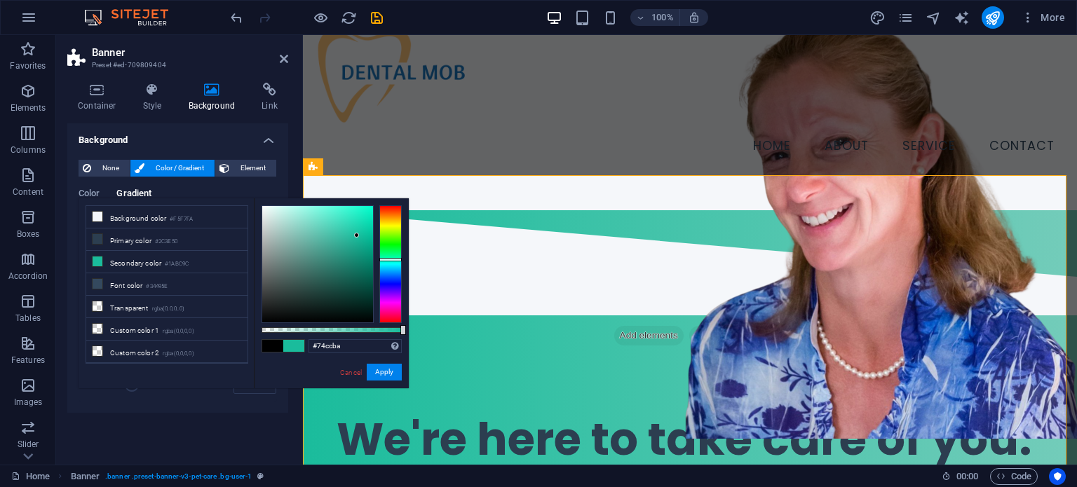
click at [309, 228] on div at bounding box center [317, 264] width 111 height 116
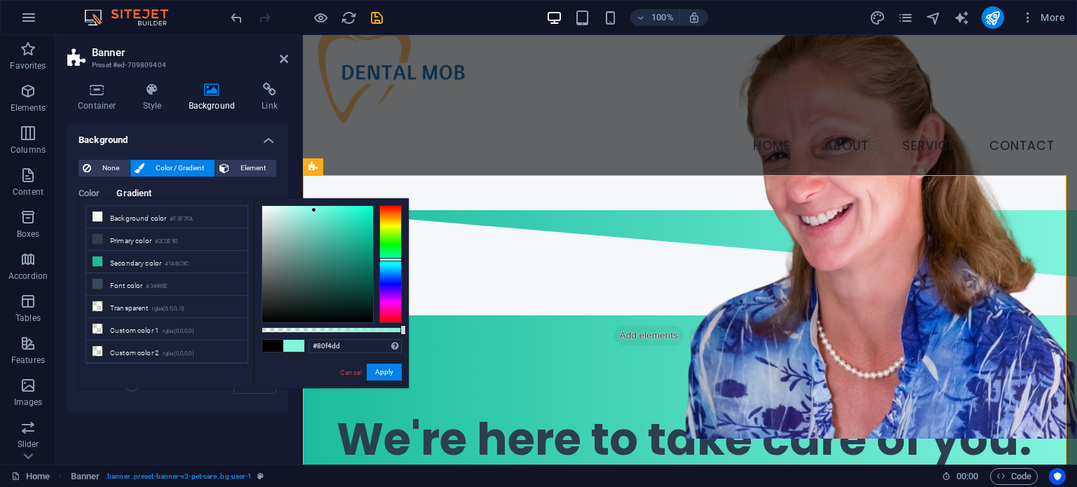
type input "#7ff2db"
drag, startPoint x: 309, startPoint y: 228, endPoint x: 314, endPoint y: 211, distance: 18.2
click at [314, 211] on div at bounding box center [313, 210] width 5 height 5
click at [391, 371] on button "Apply" at bounding box center [384, 372] width 35 height 17
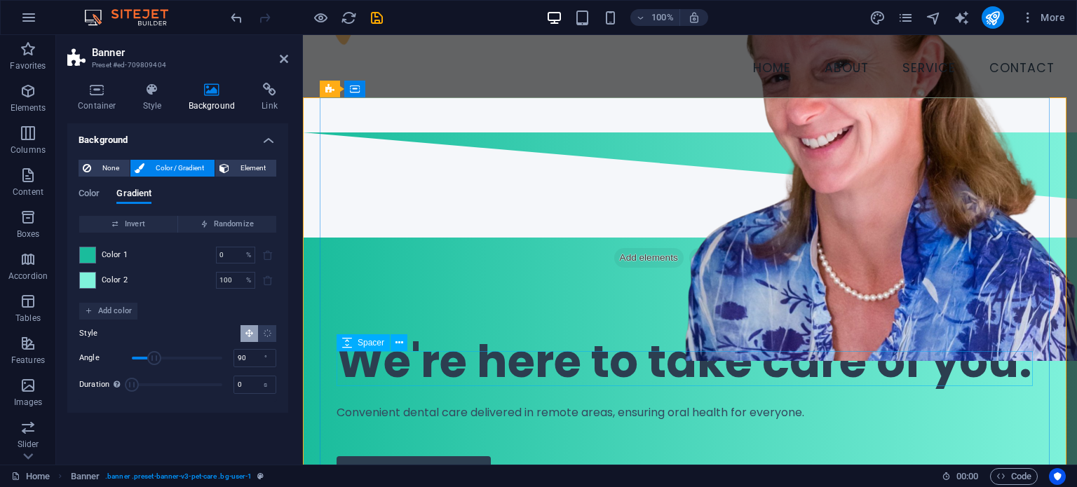
scroll to position [0, 0]
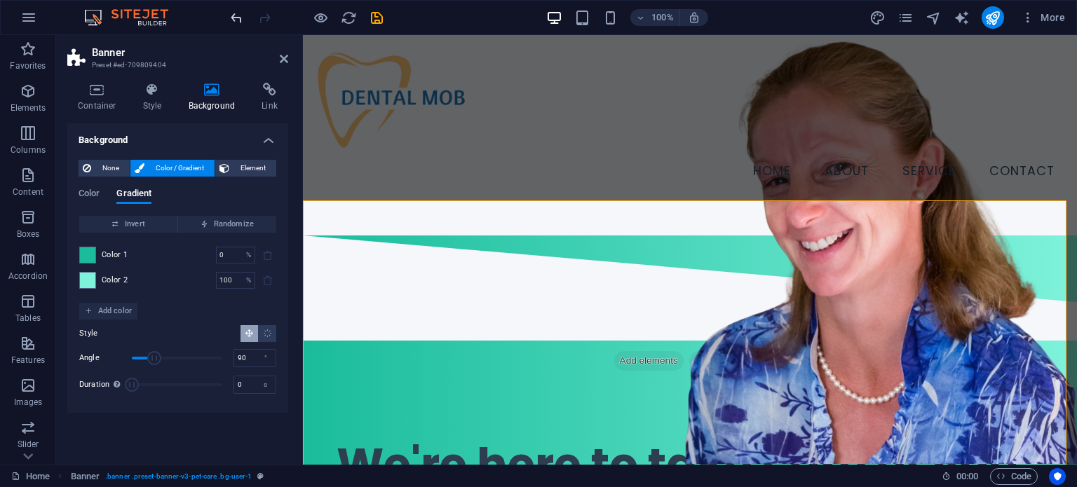
click at [231, 18] on icon "undo" at bounding box center [236, 18] width 16 height 16
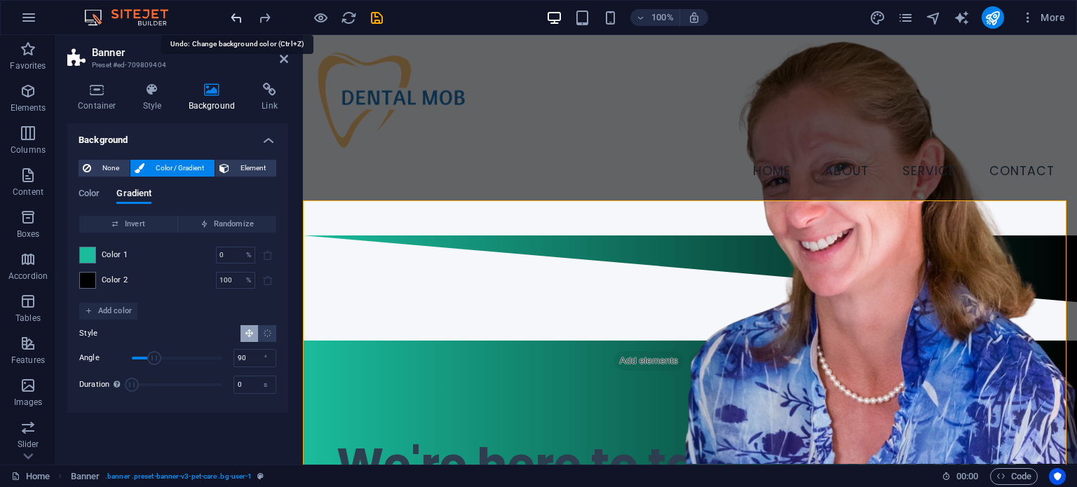
click at [231, 18] on icon "undo" at bounding box center [236, 18] width 16 height 16
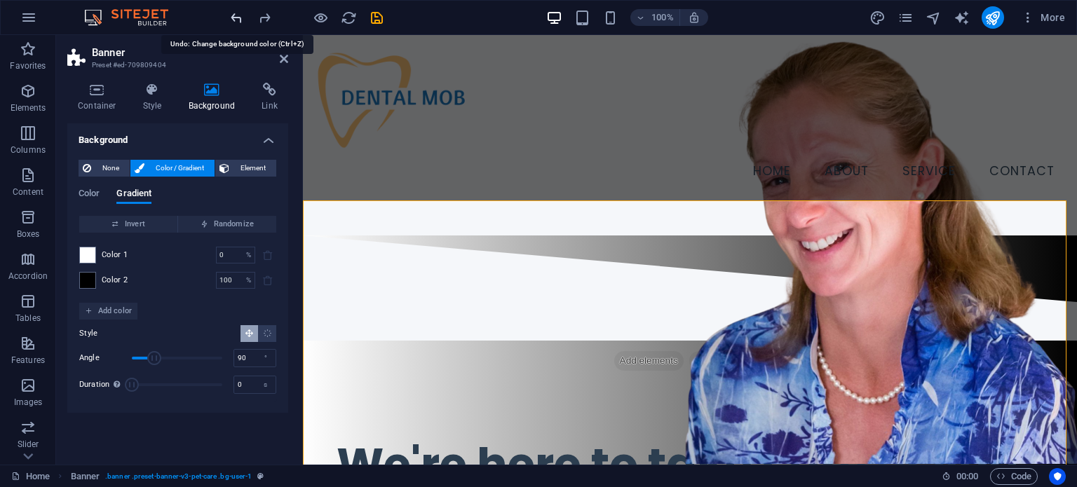
click at [231, 18] on icon "undo" at bounding box center [236, 18] width 16 height 16
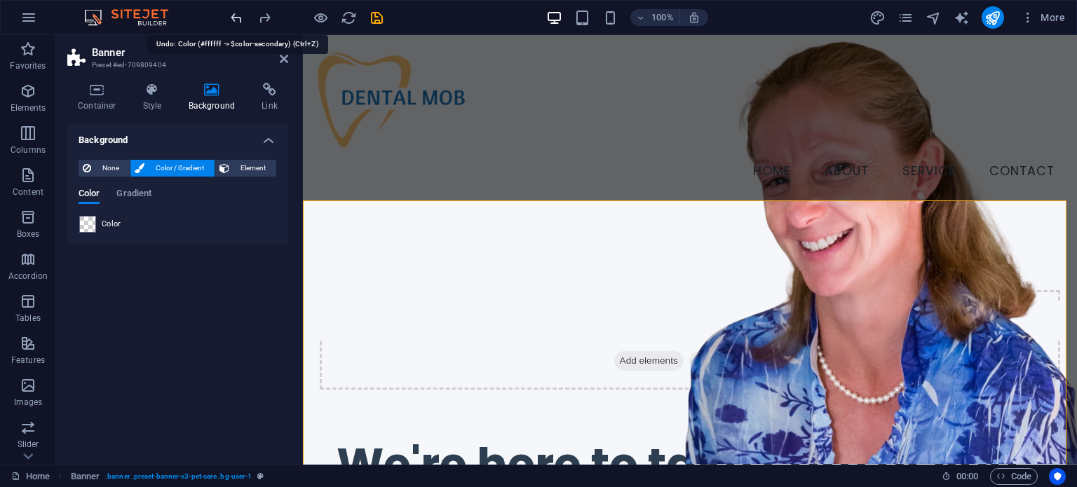
click at [231, 18] on icon "undo" at bounding box center [236, 18] width 16 height 16
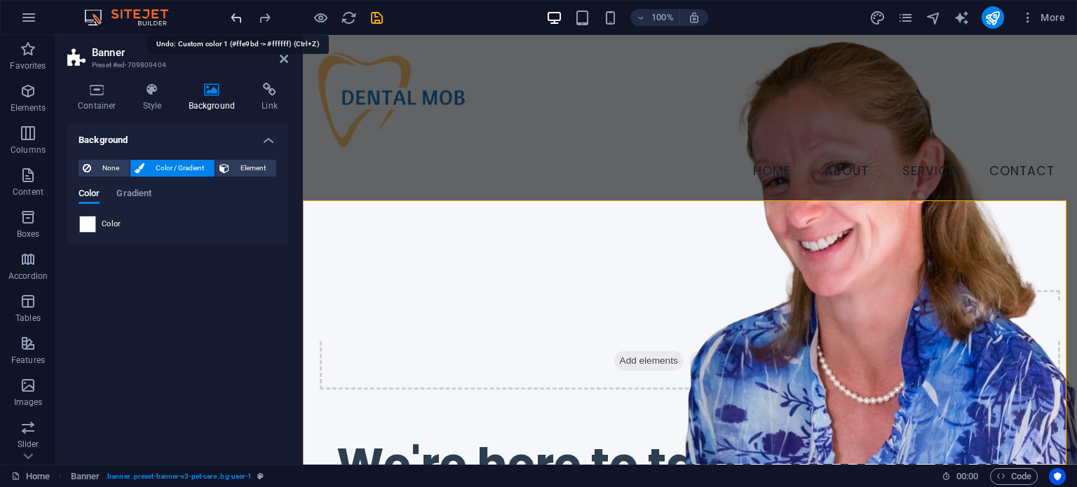
click at [231, 18] on icon "undo" at bounding box center [236, 18] width 16 height 16
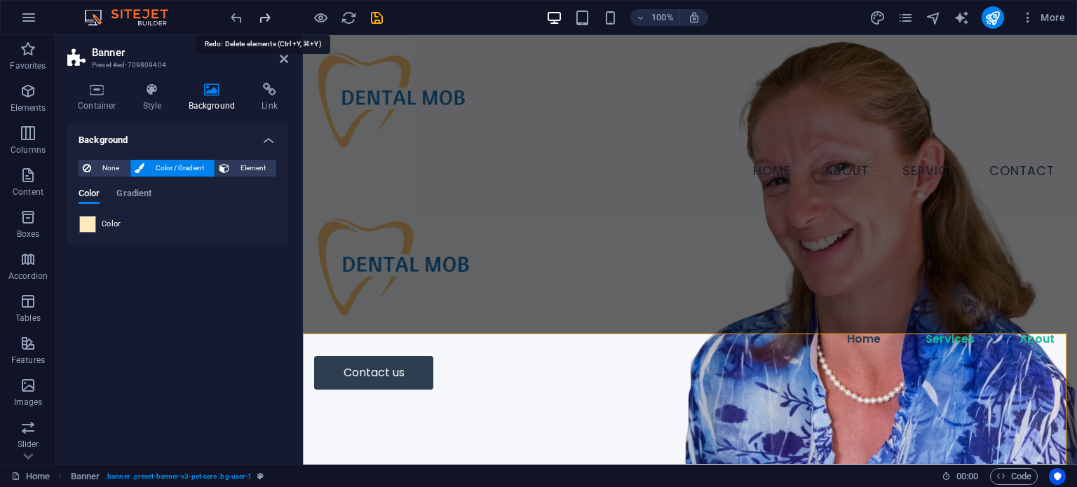
click at [263, 18] on icon "redo" at bounding box center [265, 18] width 16 height 16
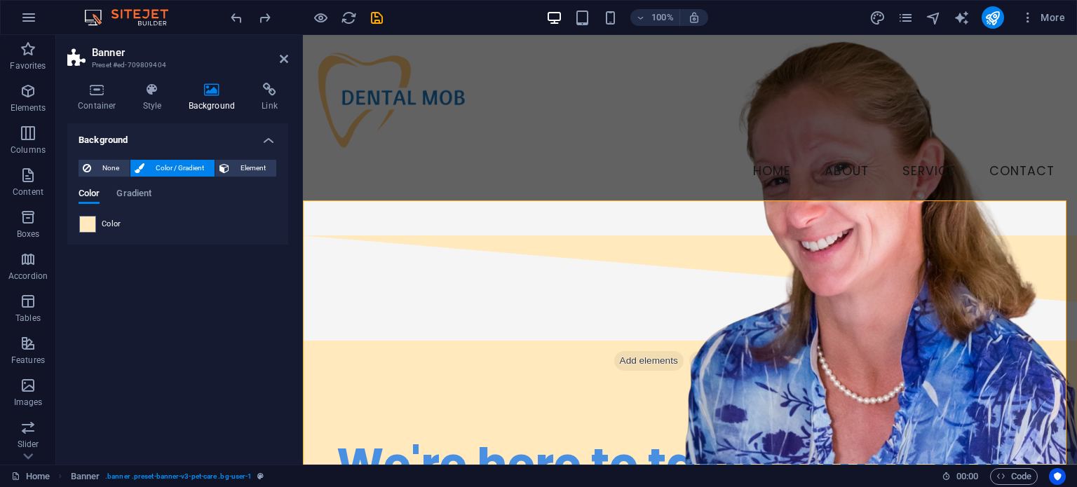
click at [873, 18] on icon "design" at bounding box center [877, 18] width 16 height 16
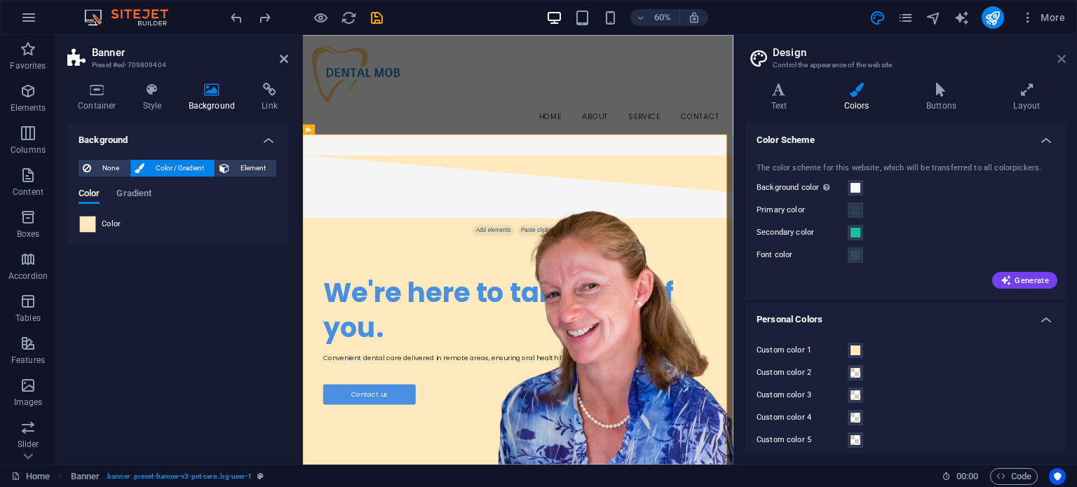
click at [1060, 60] on icon at bounding box center [1061, 58] width 8 height 11
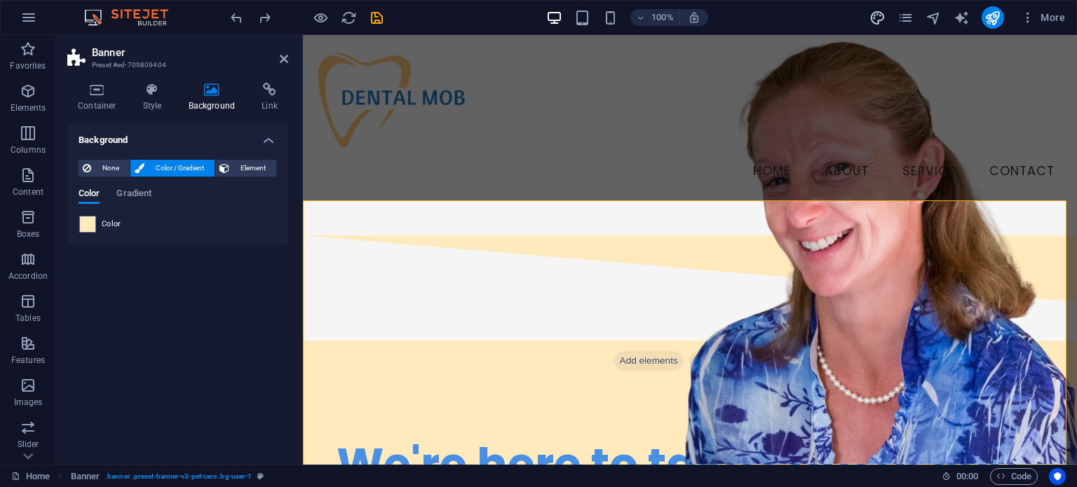
click at [875, 13] on icon "design" at bounding box center [877, 18] width 16 height 16
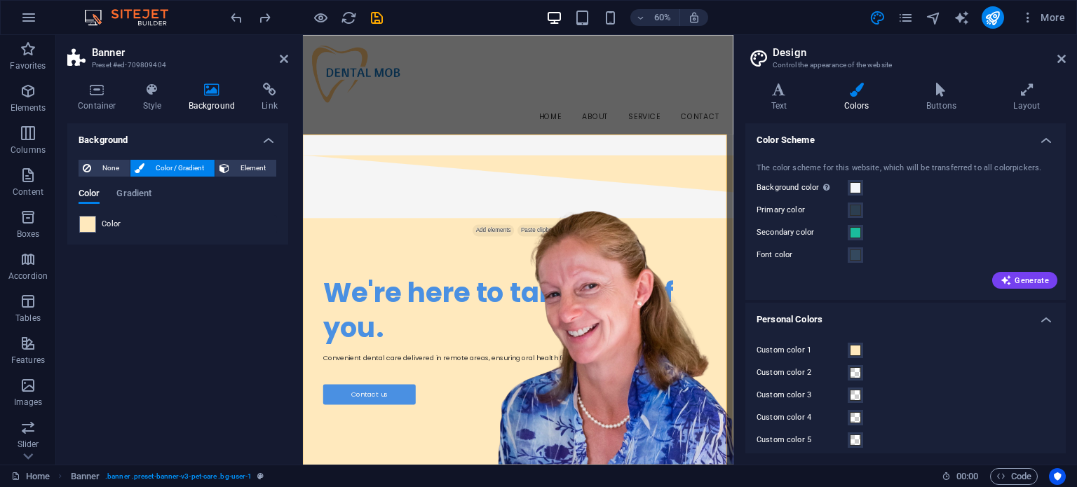
click at [1046, 145] on h4 "Color Scheme" at bounding box center [905, 135] width 320 height 25
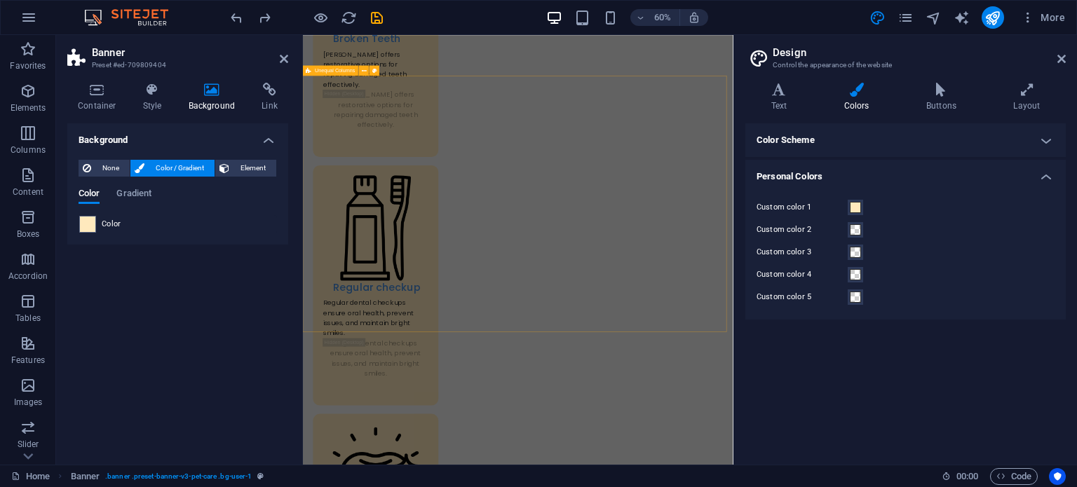
scroll to position [1975, 0]
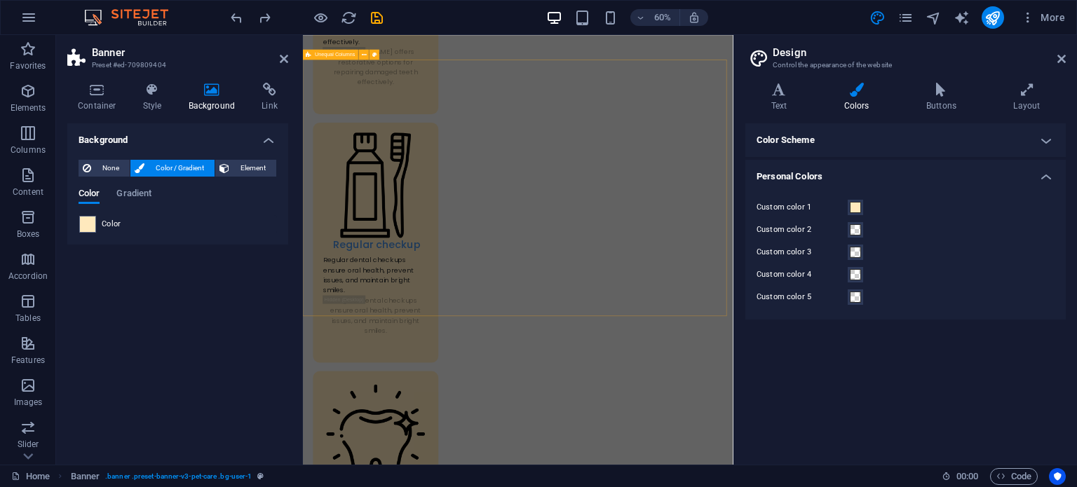
select select "diagonal"
select select "px"
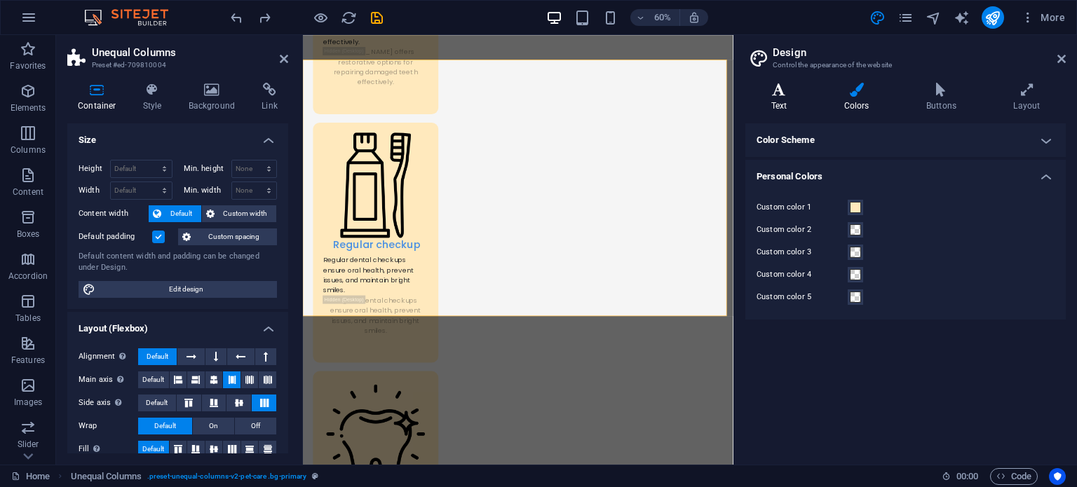
click at [784, 95] on icon at bounding box center [778, 90] width 67 height 14
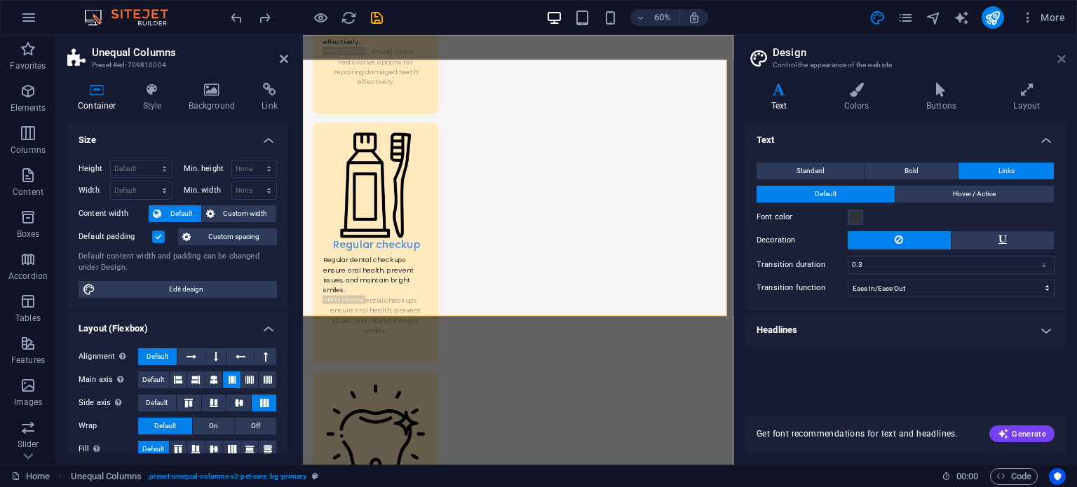
click at [1060, 55] on icon at bounding box center [1061, 58] width 8 height 11
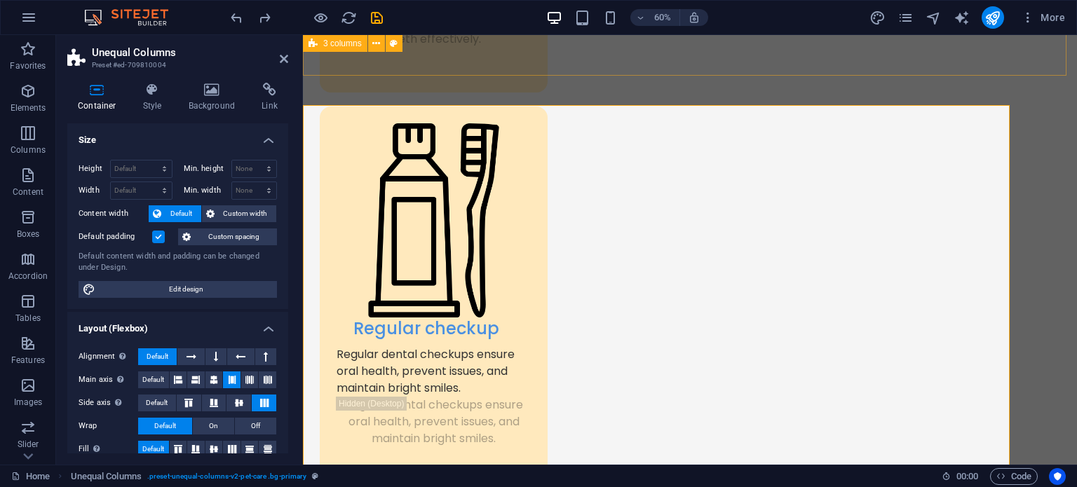
scroll to position [1946, 0]
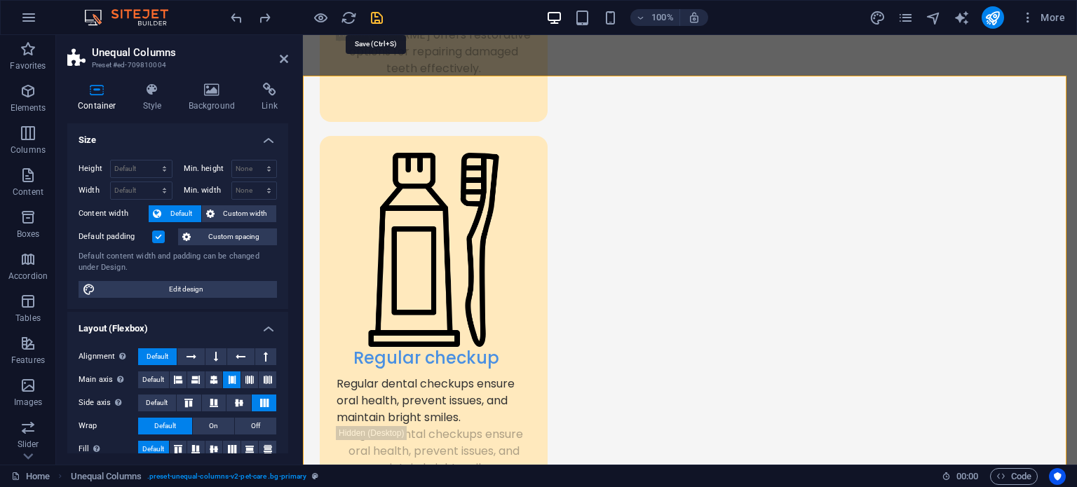
click at [371, 12] on icon "save" at bounding box center [377, 18] width 16 height 16
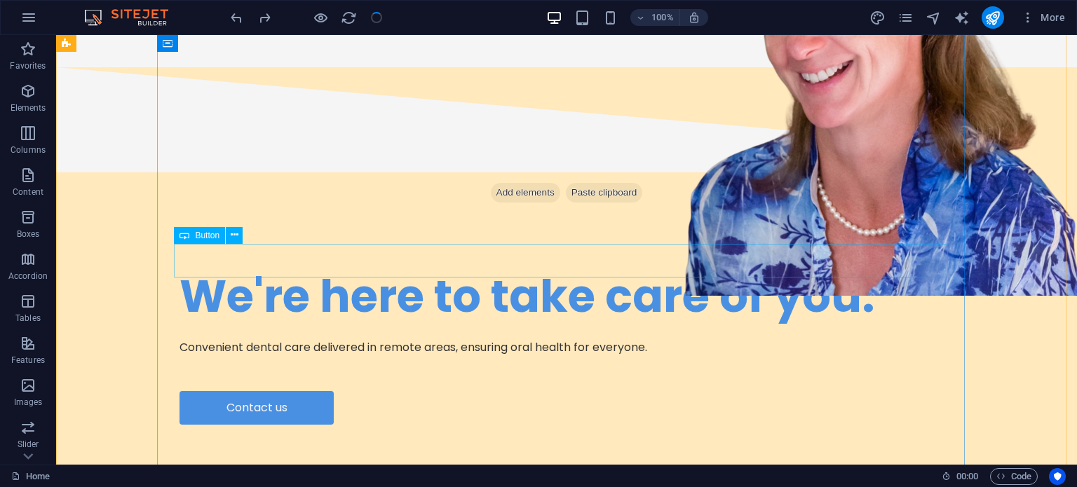
scroll to position [0, 0]
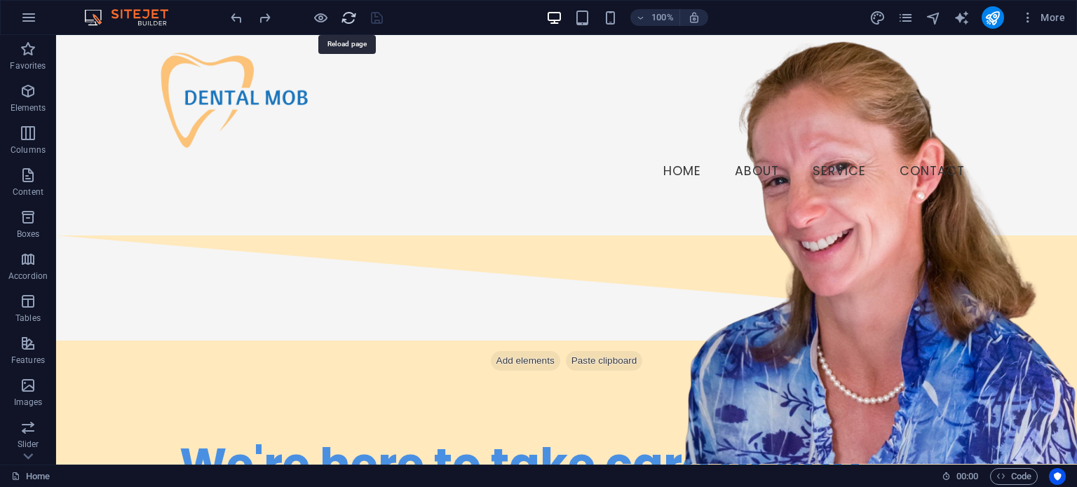
click at [350, 16] on icon "reload" at bounding box center [349, 18] width 16 height 16
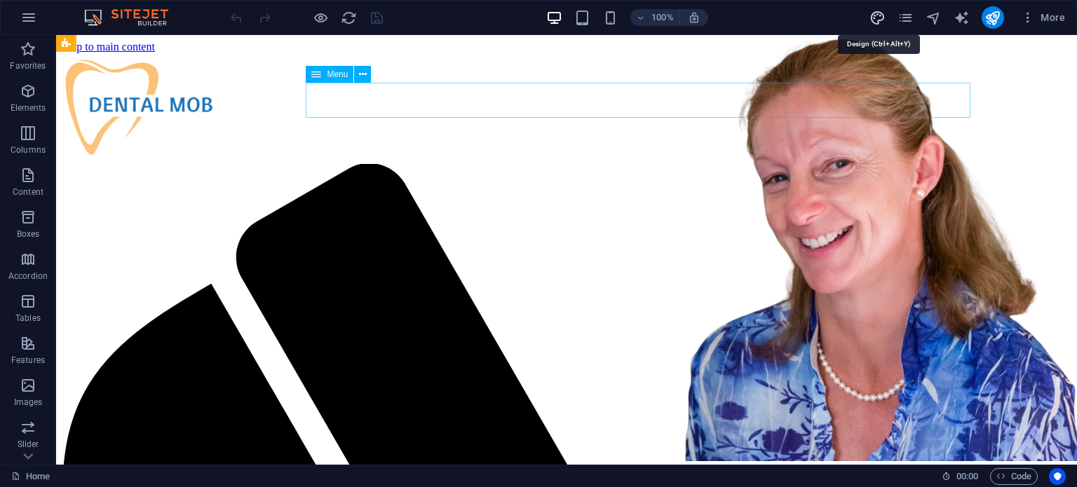
select select "ease-in-out"
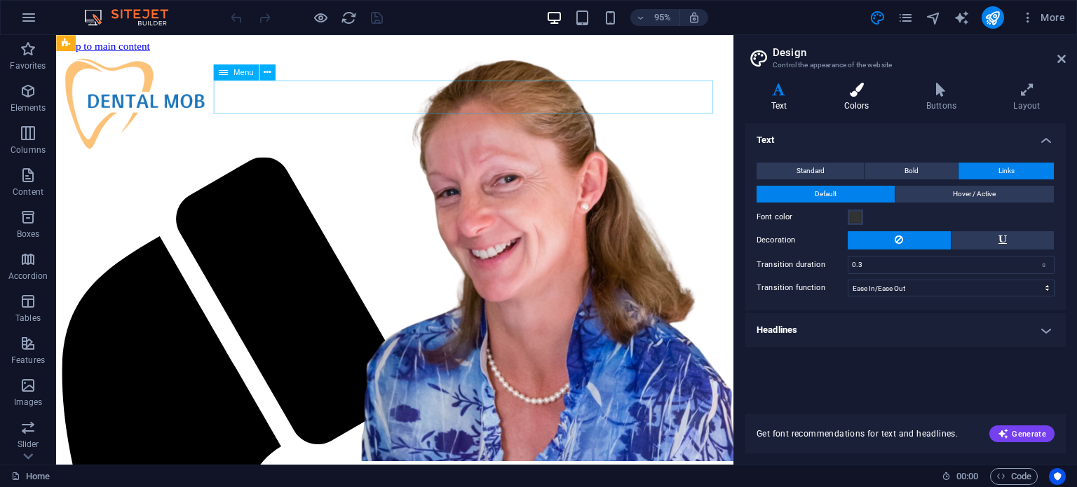
click at [863, 90] on icon at bounding box center [856, 90] width 76 height 14
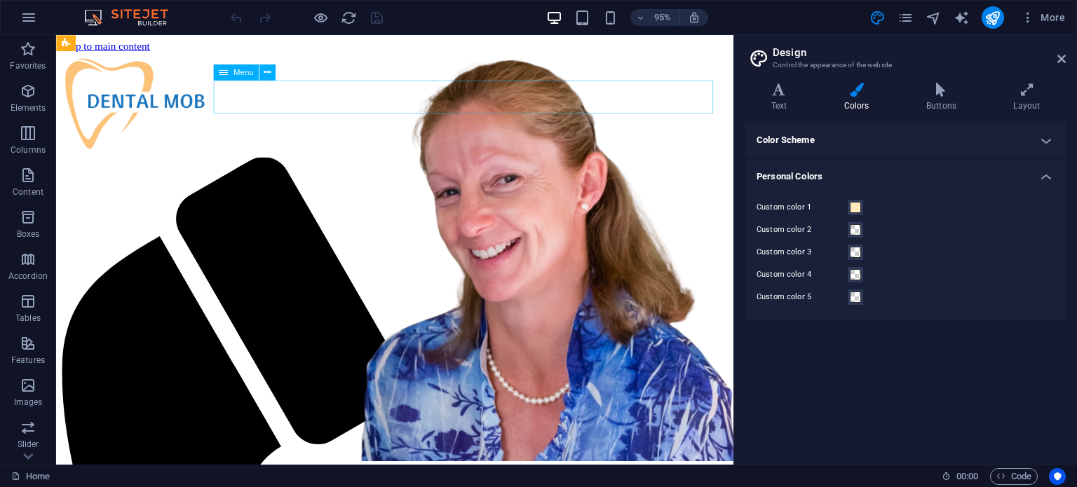
click at [949, 140] on h4 "Color Scheme" at bounding box center [905, 140] width 320 height 34
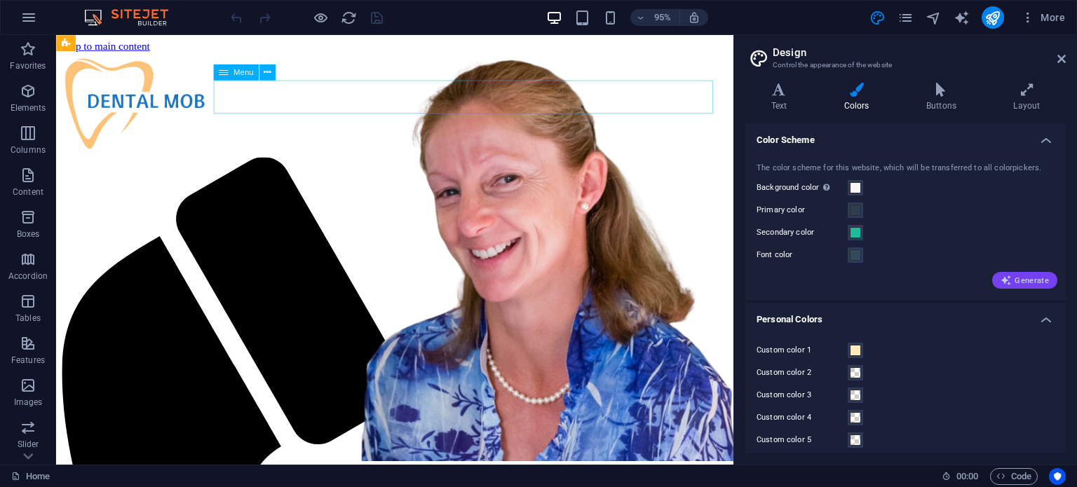
click at [1004, 273] on button "Generate" at bounding box center [1024, 280] width 65 height 17
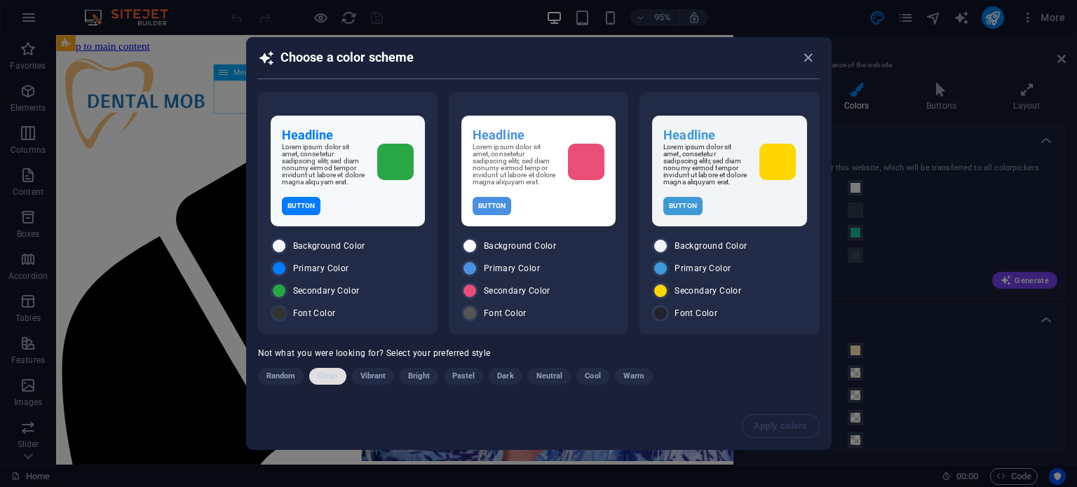
click at [343, 373] on button "Clean" at bounding box center [327, 376] width 36 height 17
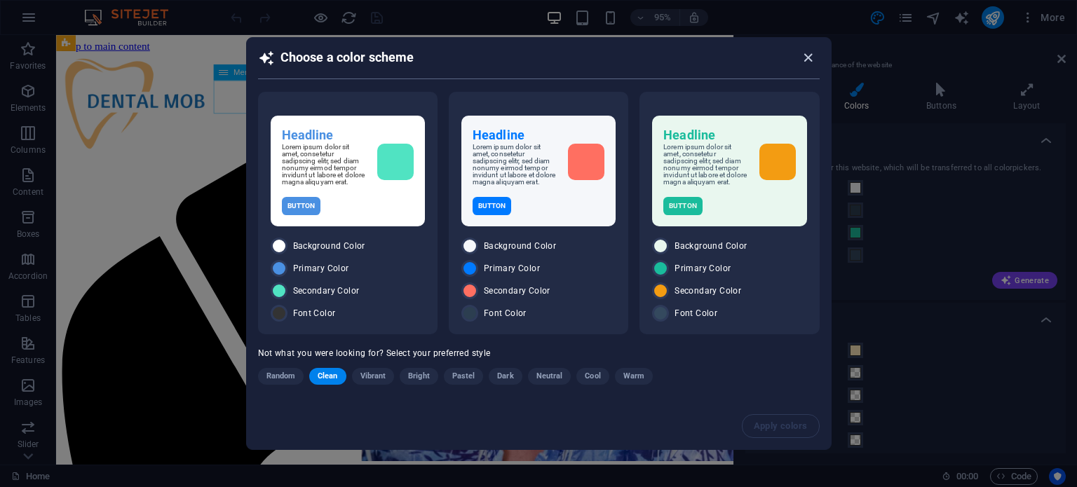
click at [809, 58] on icon "button" at bounding box center [808, 58] width 16 height 16
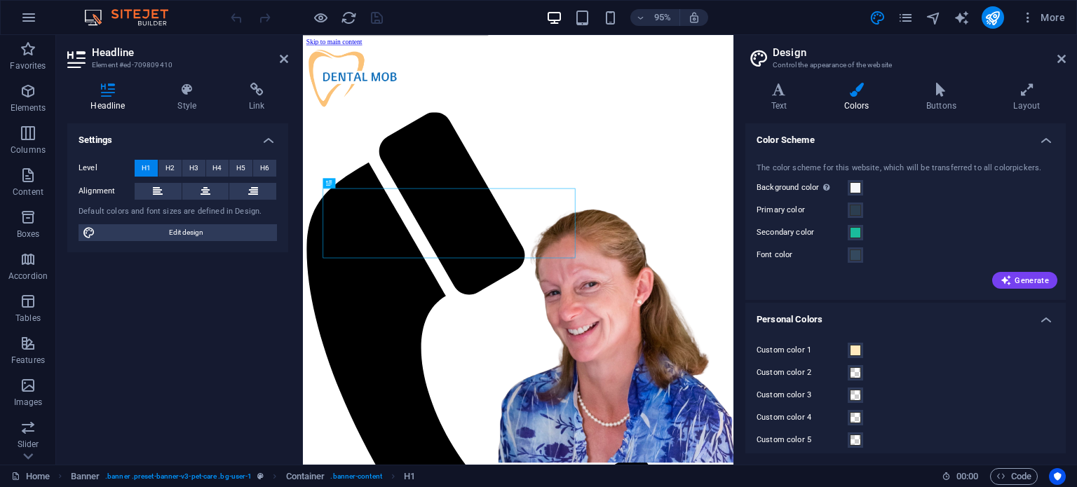
select select "px"
click at [185, 106] on h4 "Style" at bounding box center [189, 97] width 71 height 29
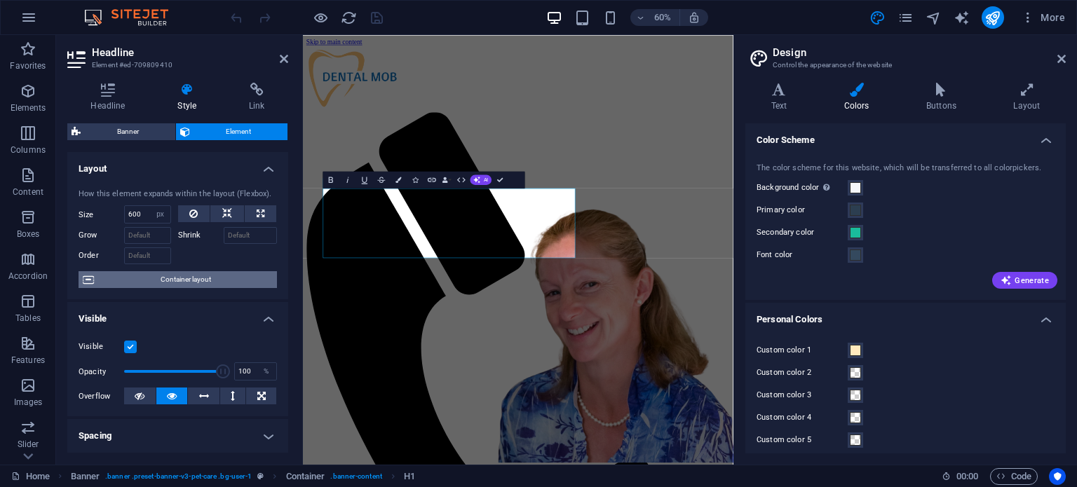
scroll to position [118, 0]
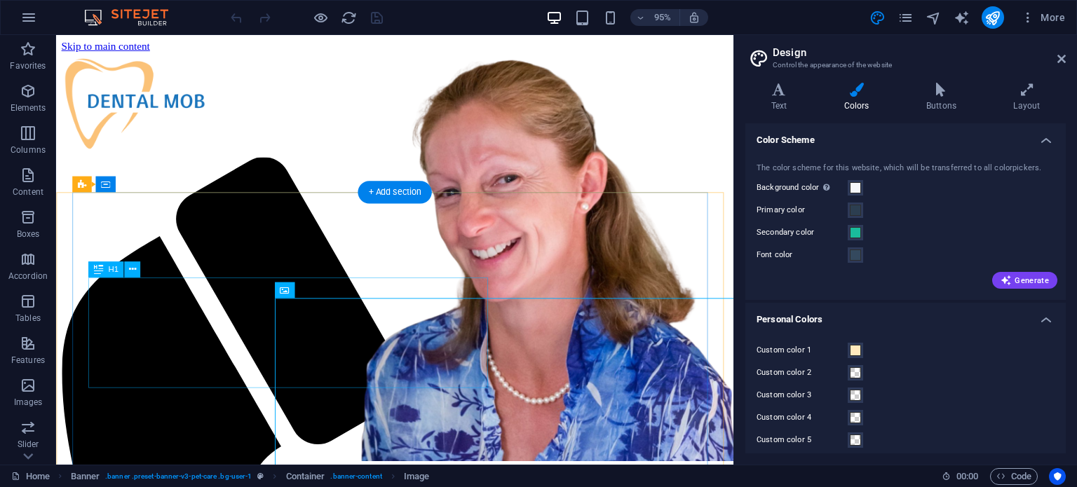
select select "px"
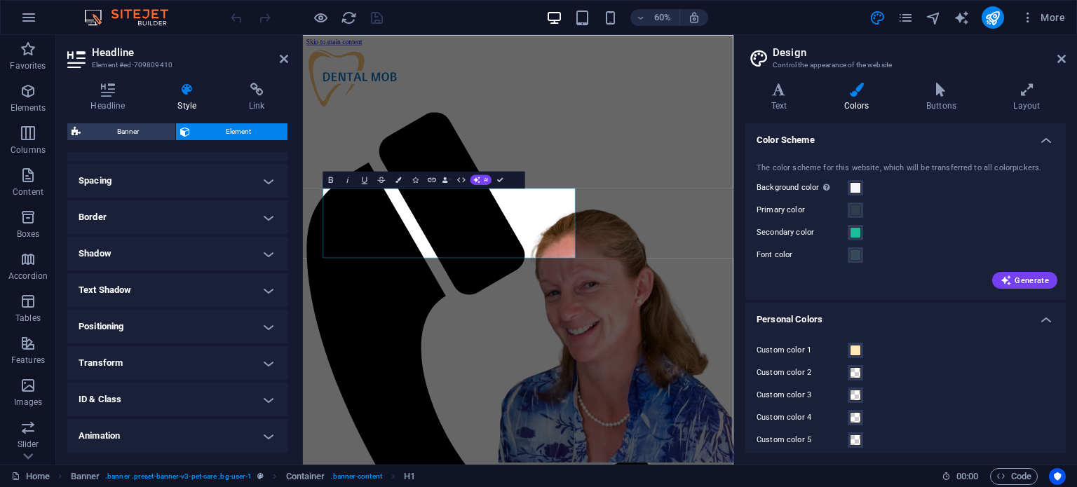
scroll to position [0, 0]
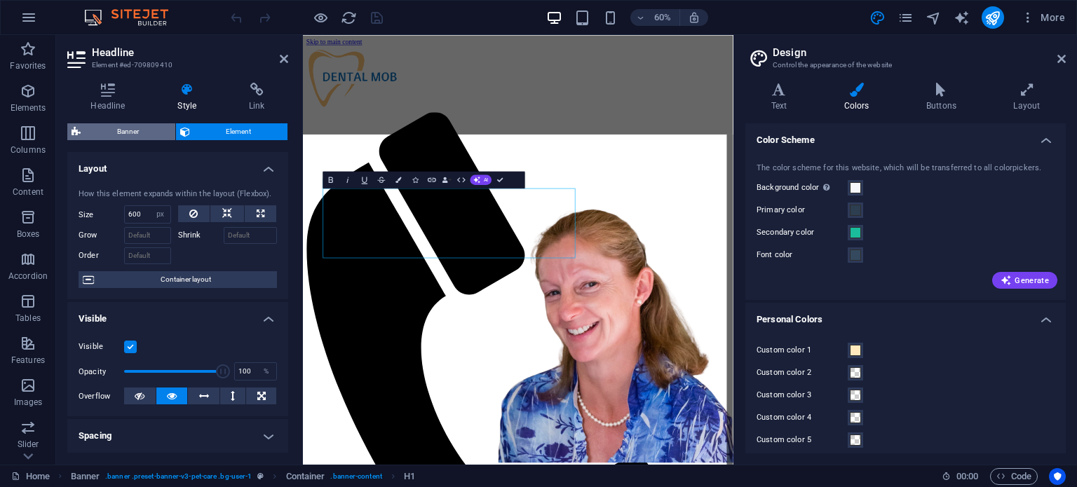
click at [161, 132] on span "Banner" at bounding box center [128, 131] width 86 height 17
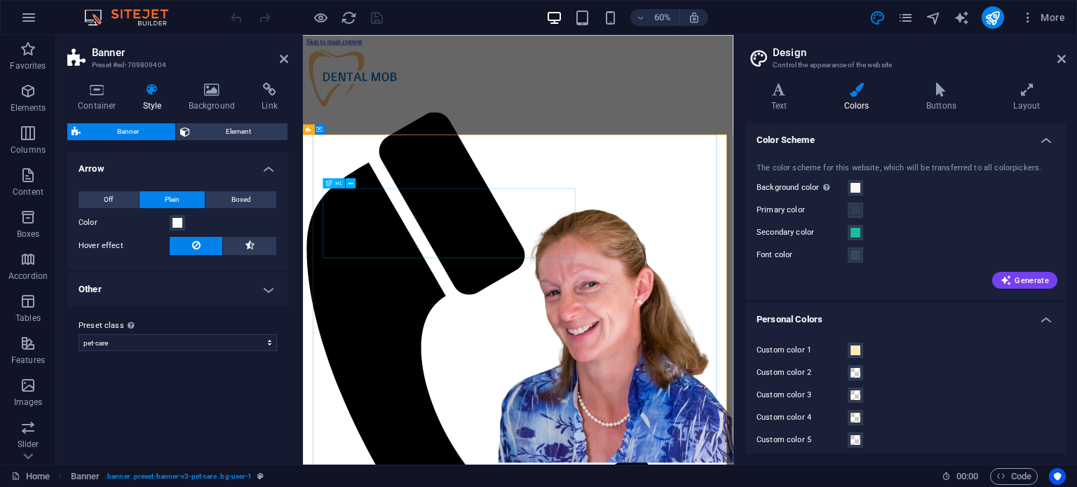
select select "px"
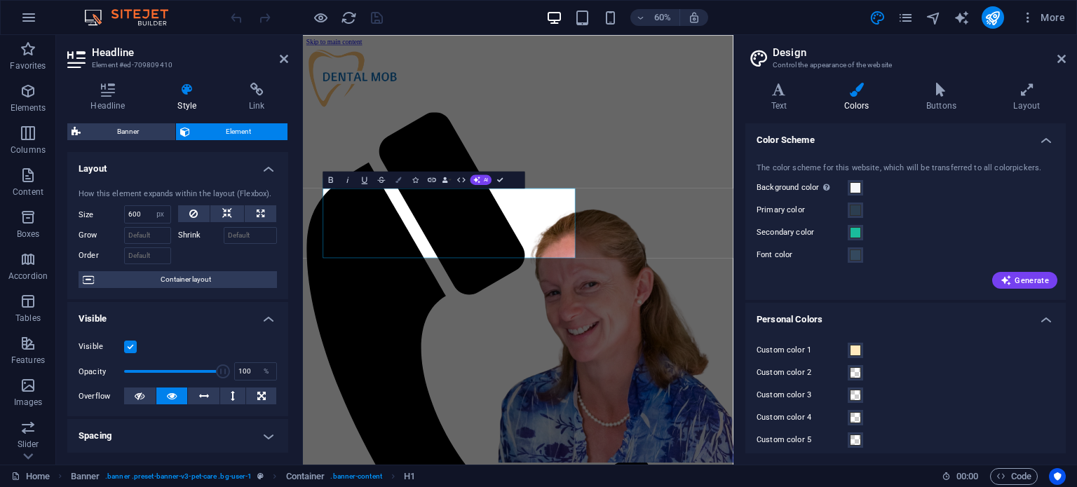
click at [400, 179] on icon "button" at bounding box center [398, 180] width 6 height 6
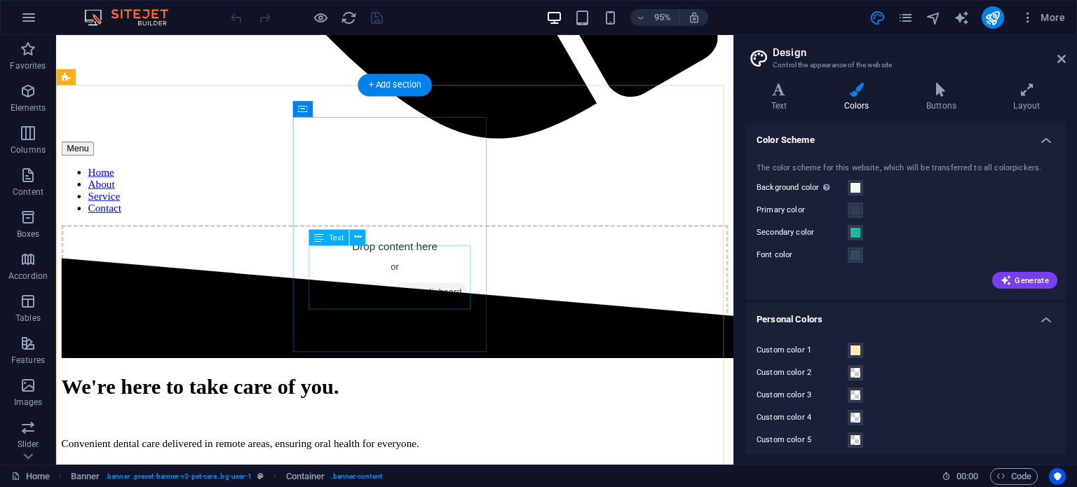
scroll to position [1682, 0]
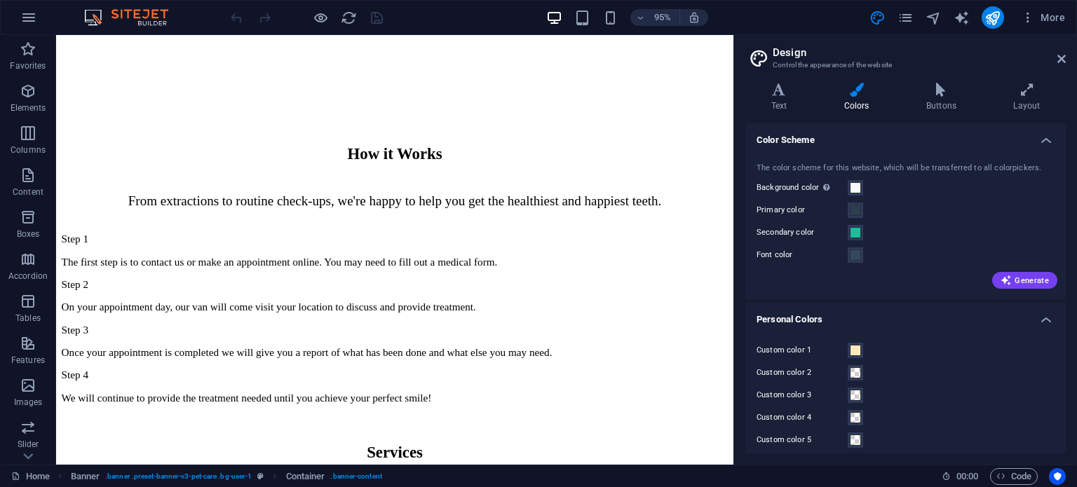
click at [1054, 58] on h2 "Design" at bounding box center [918, 52] width 293 height 13
click at [1061, 56] on icon at bounding box center [1061, 58] width 8 height 11
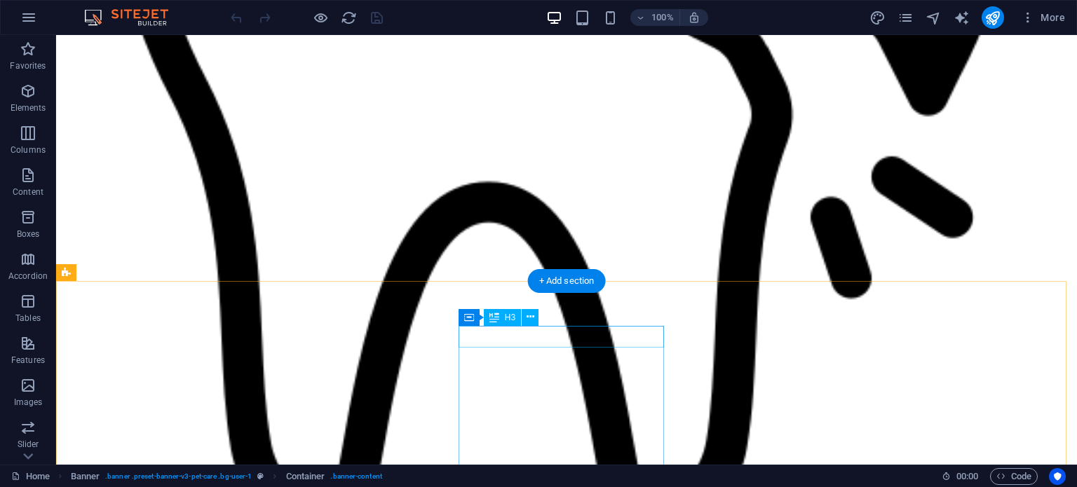
scroll to position [3179, 0]
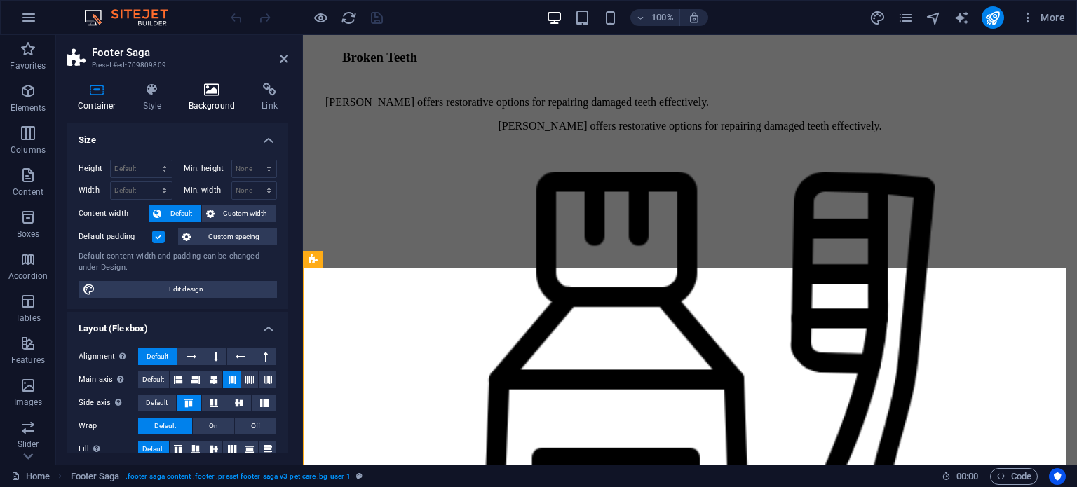
click at [203, 102] on h4 "Background" at bounding box center [215, 97] width 74 height 29
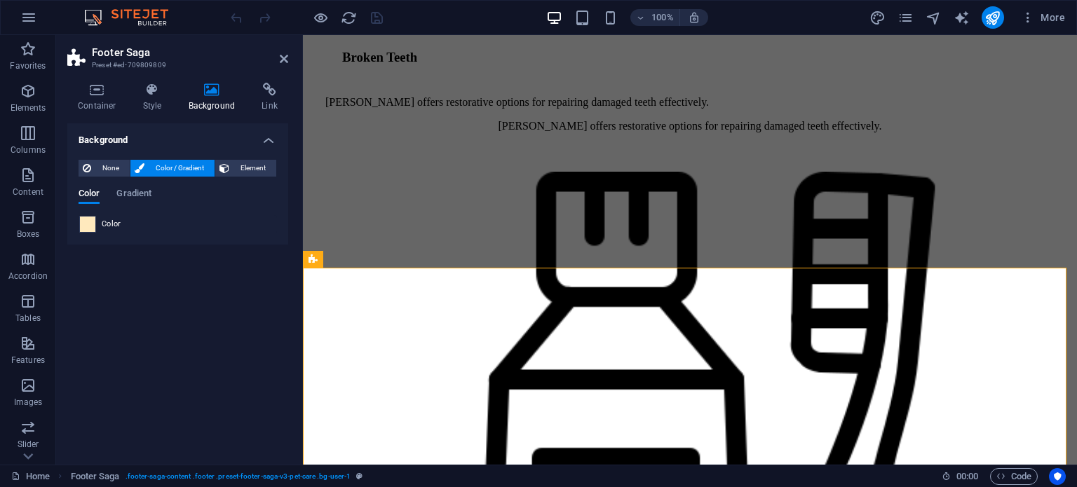
click at [86, 224] on span at bounding box center [87, 224] width 15 height 15
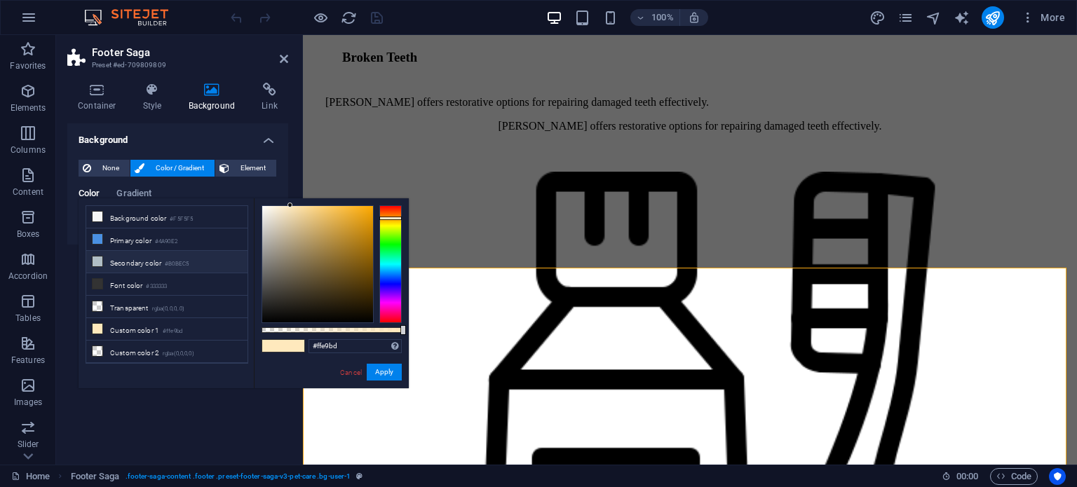
click at [168, 259] on small "#B0BEC5" at bounding box center [177, 264] width 24 height 10
type input "#b0bec5"
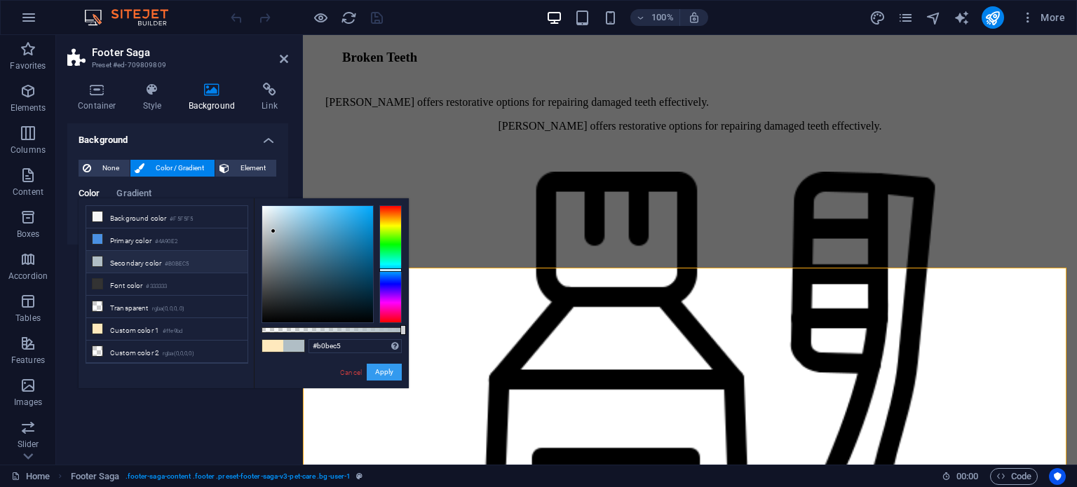
click at [388, 369] on button "Apply" at bounding box center [384, 372] width 35 height 17
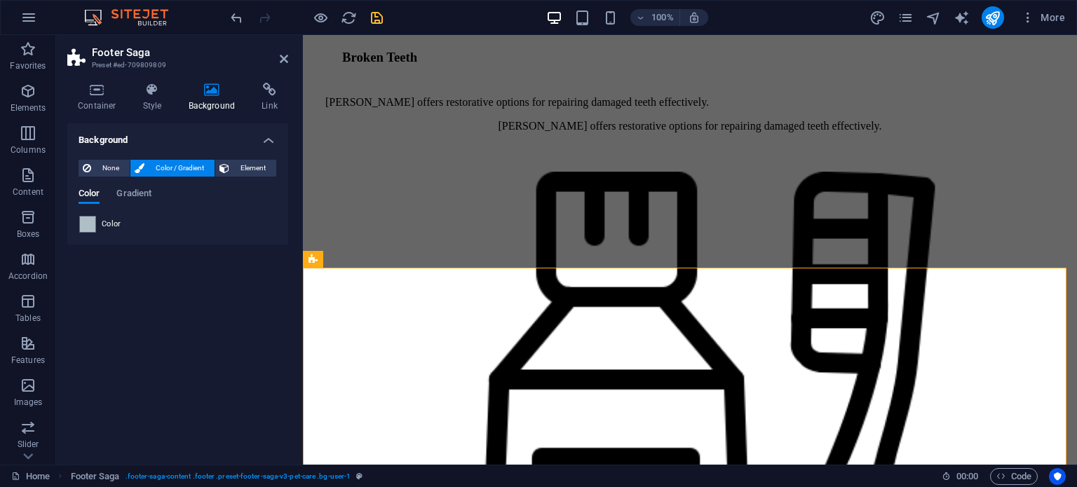
click at [288, 55] on aside "Footer Saga Preset #ed-709809809 Container Style Background Link Size Height De…" at bounding box center [179, 250] width 247 height 430
click at [282, 55] on icon at bounding box center [284, 58] width 8 height 11
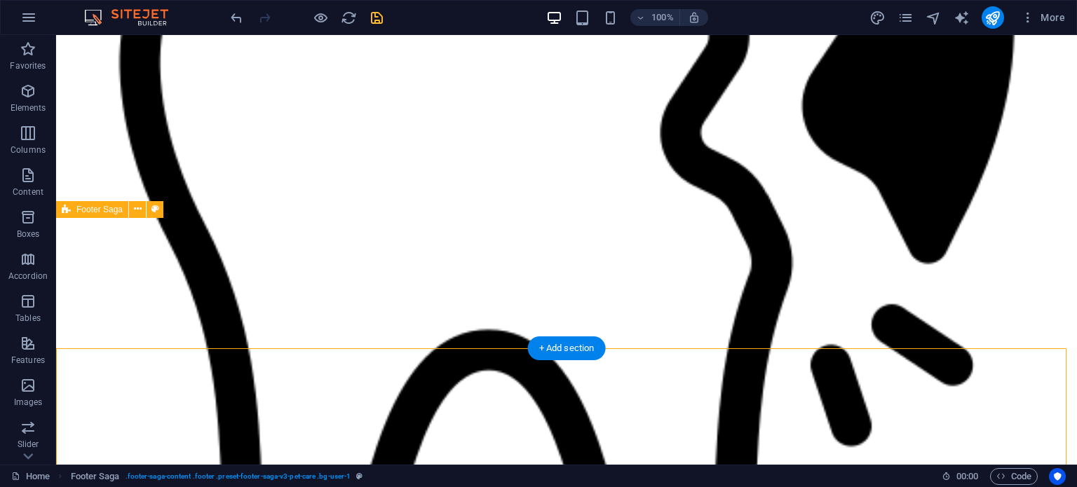
scroll to position [3020, 0]
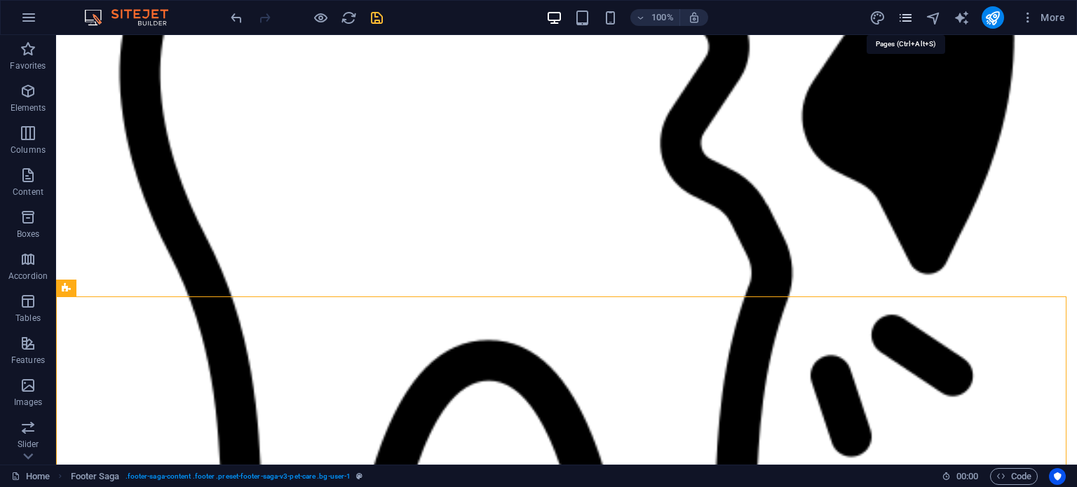
click at [0, 0] on icon "pages" at bounding box center [0, 0] width 0 height 0
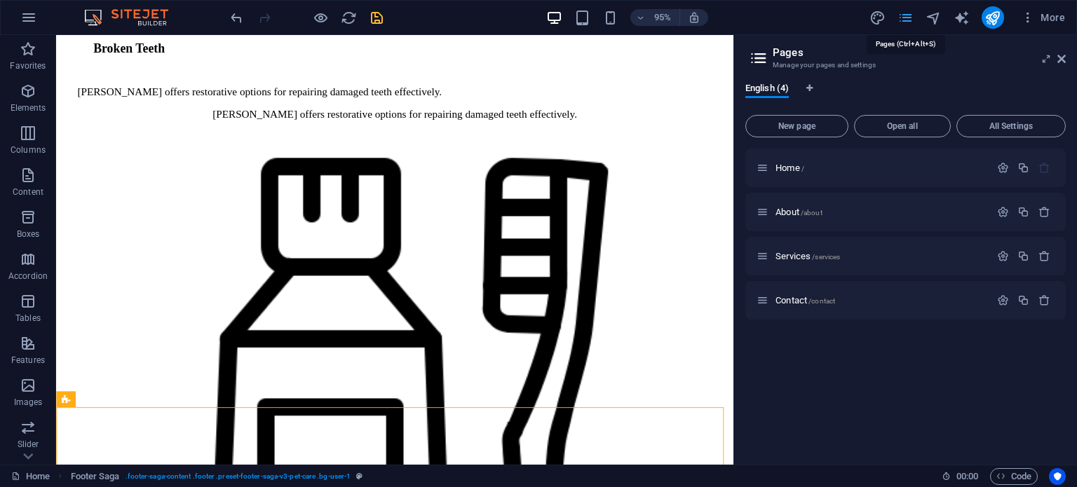
scroll to position [2997, 0]
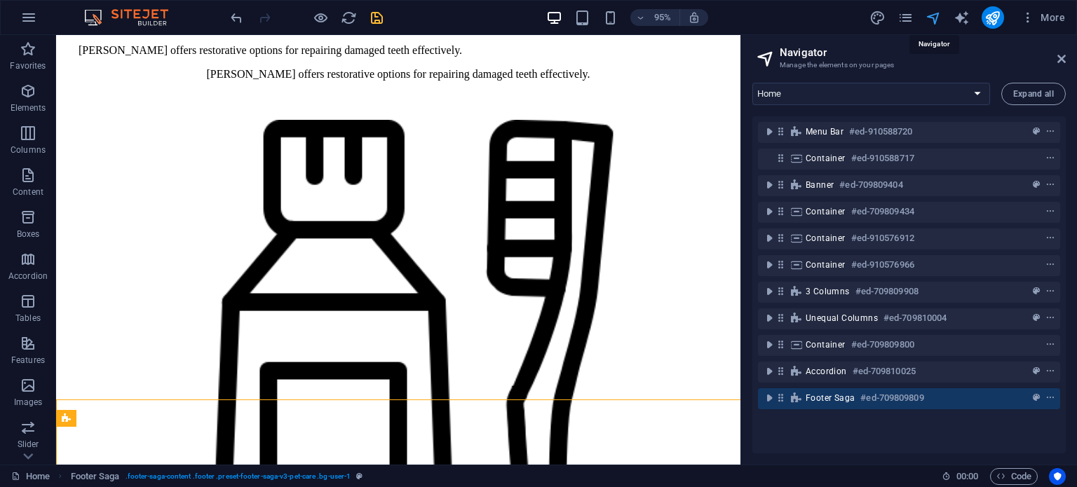
scroll to position [3025, 0]
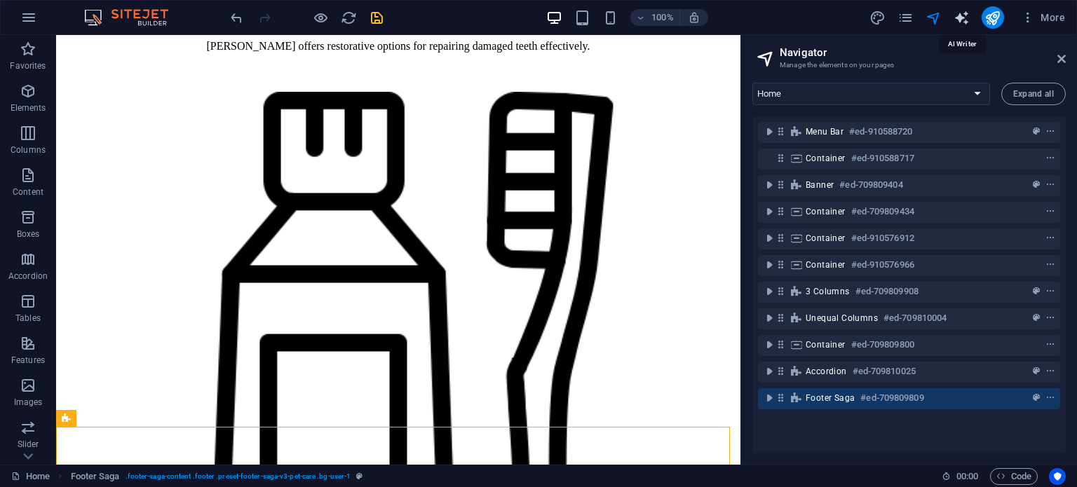
select select "English"
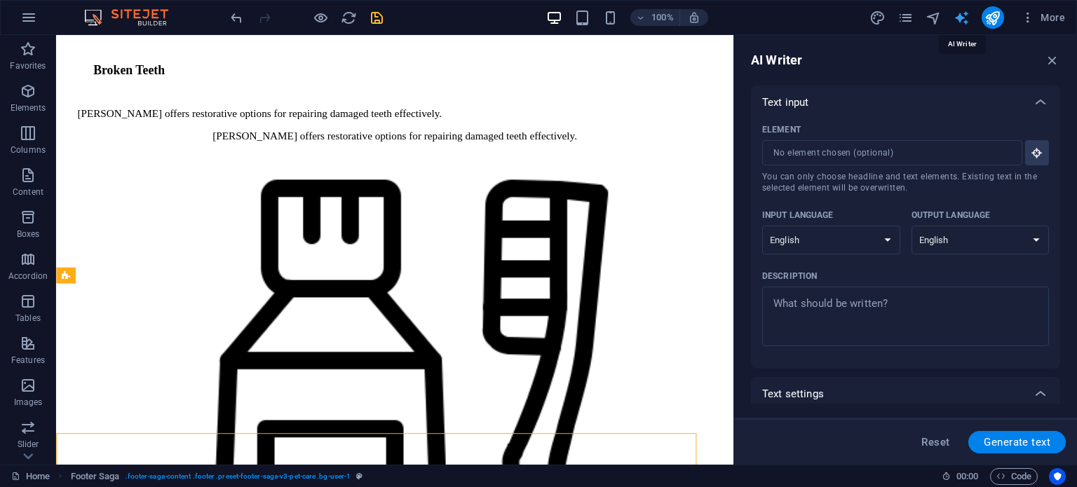
scroll to position [0, 0]
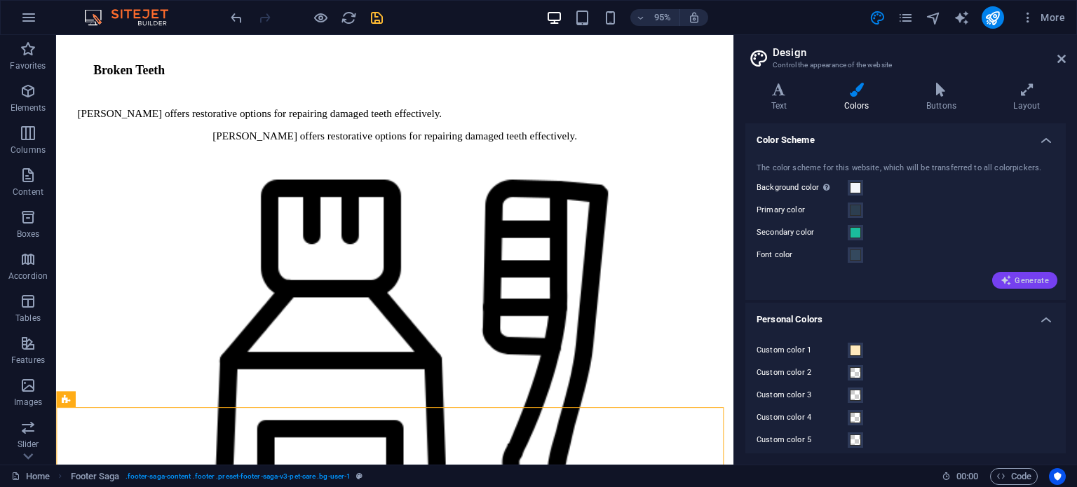
click at [1008, 274] on button "Generate" at bounding box center [1024, 280] width 65 height 17
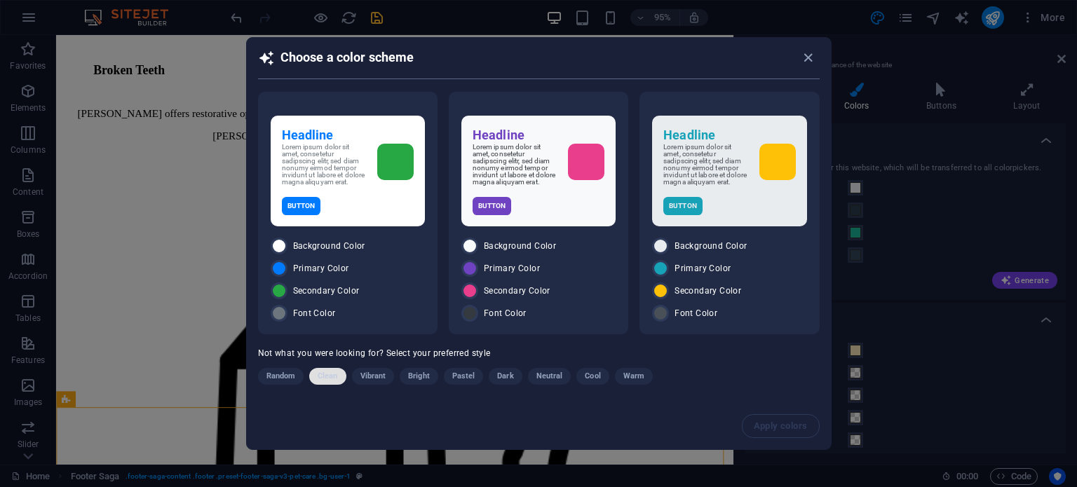
click at [319, 375] on span "Clean" at bounding box center [328, 376] width 20 height 17
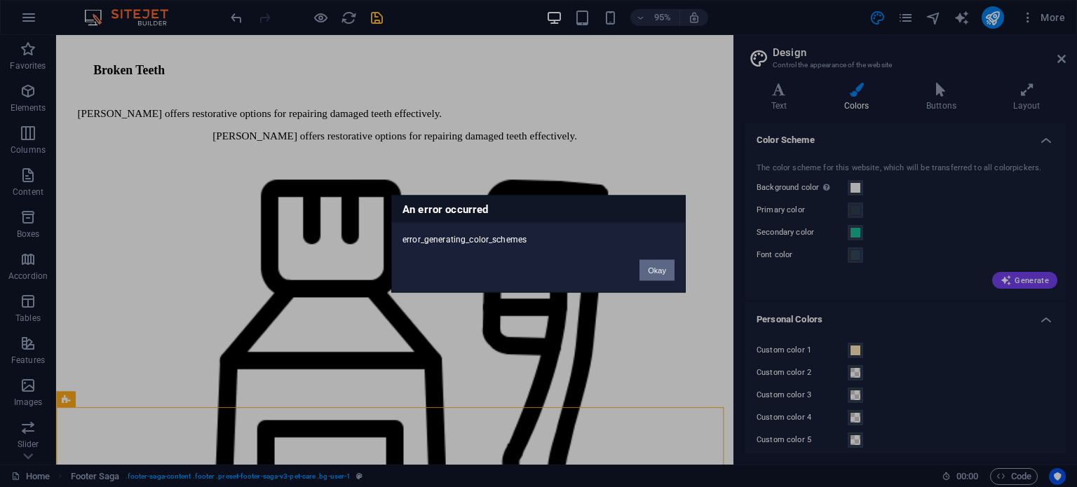
click at [656, 271] on button "Okay" at bounding box center [656, 269] width 35 height 21
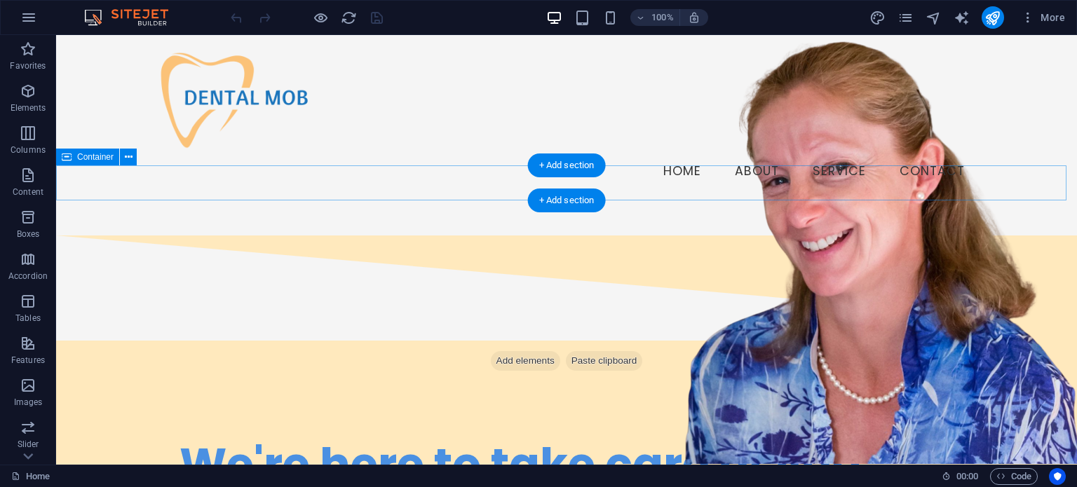
click at [465, 200] on div "Drop content here or Add elements Paste clipboard" at bounding box center [566, 217] width 1021 height 35
select select "px"
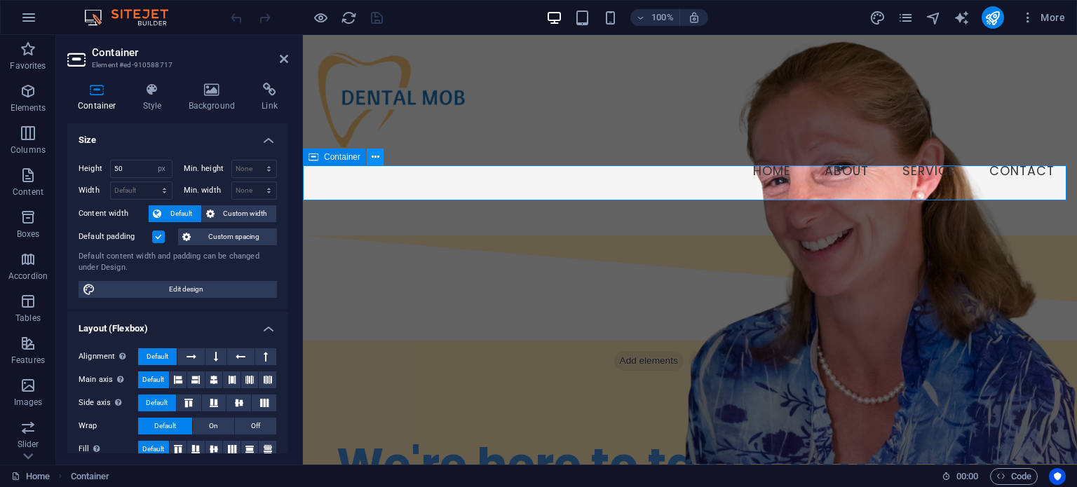
click at [377, 159] on icon at bounding box center [375, 157] width 8 height 15
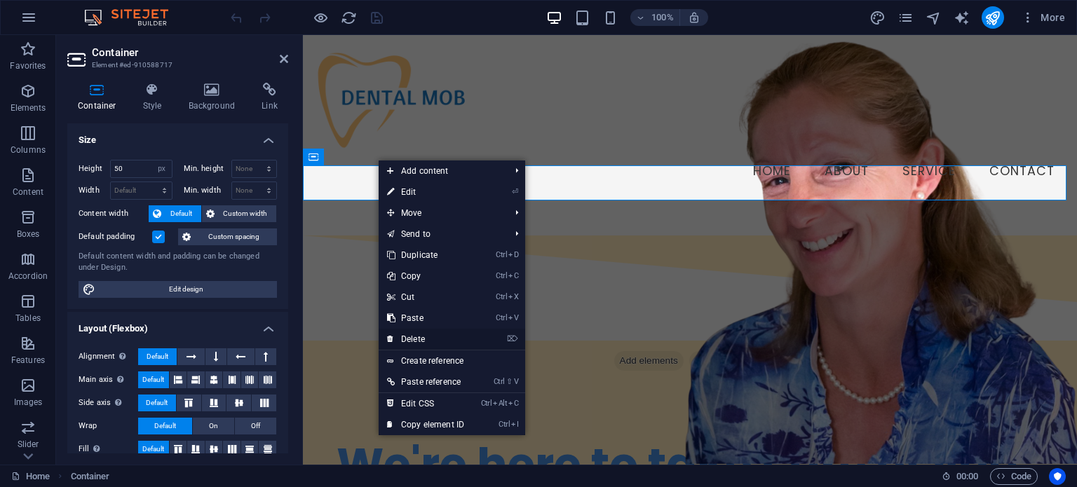
click at [435, 339] on link "⌦ Delete" at bounding box center [425, 339] width 94 height 21
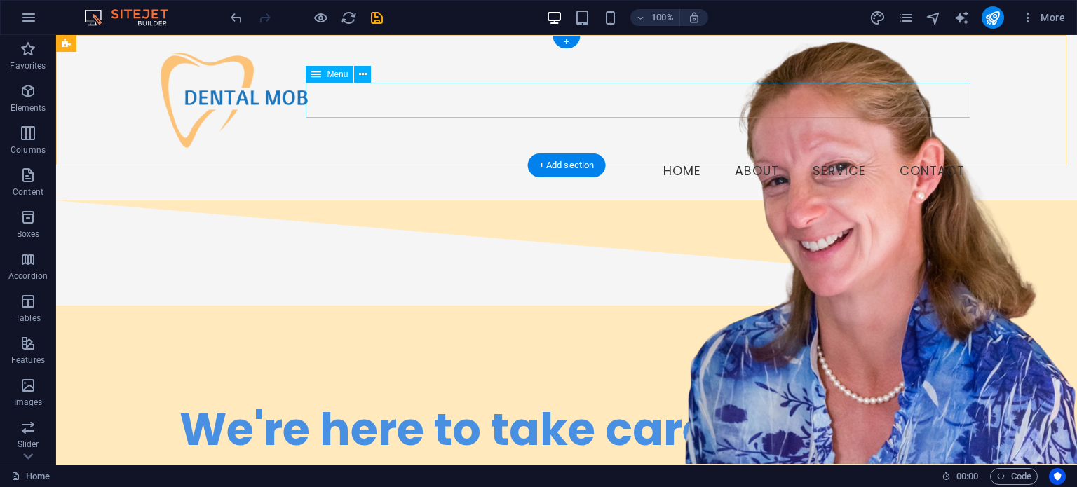
click at [620, 154] on nav "Home About Service Contact" at bounding box center [566, 171] width 819 height 35
select select
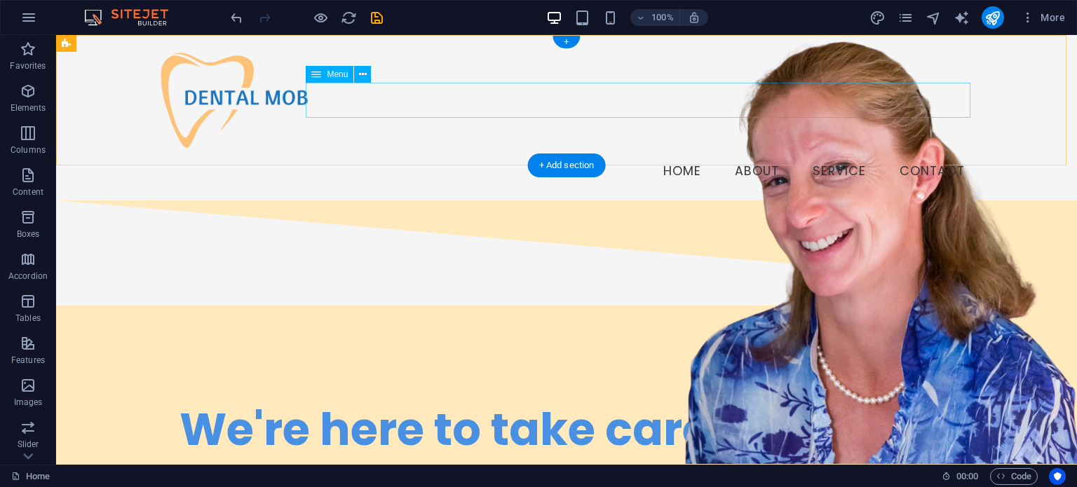
select select
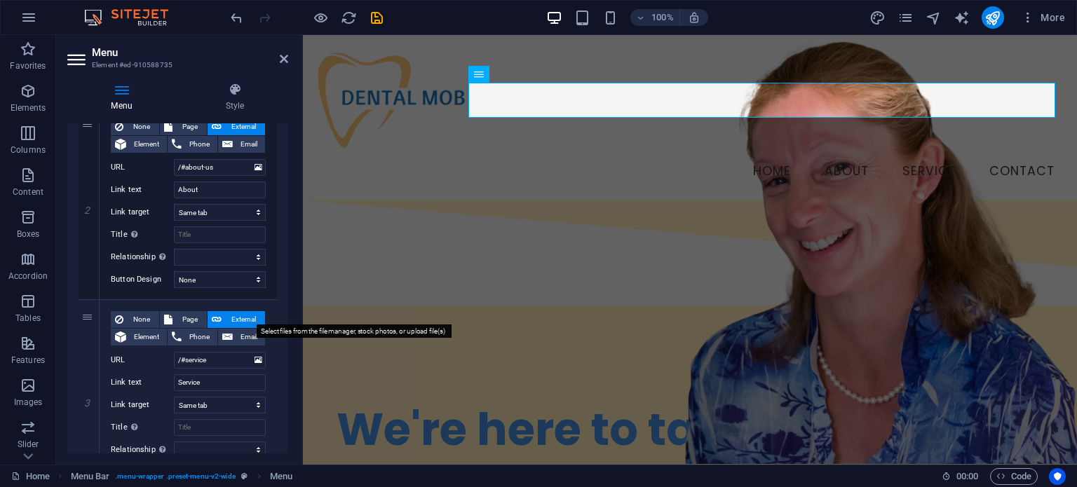
scroll to position [342, 0]
select select "ease-in-out"
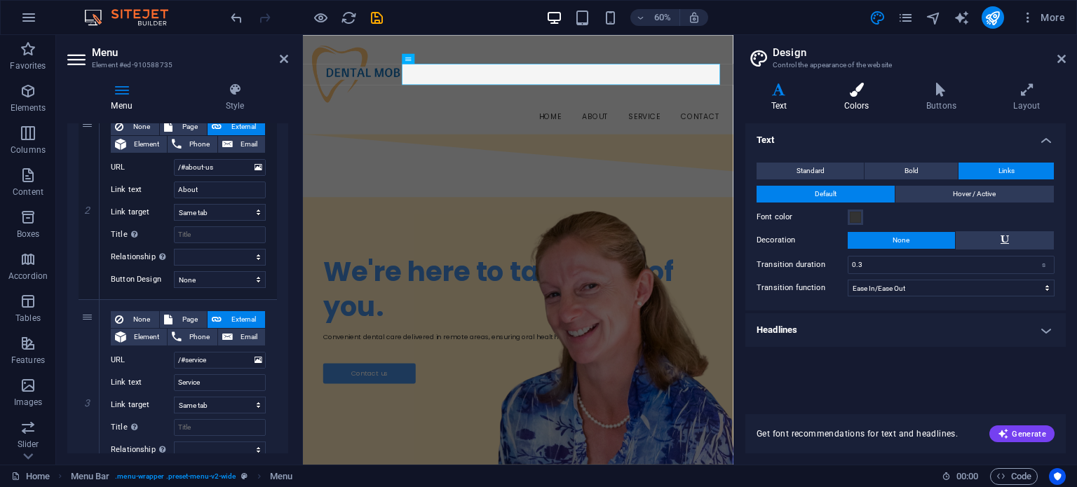
click at [869, 94] on icon at bounding box center [856, 90] width 76 height 14
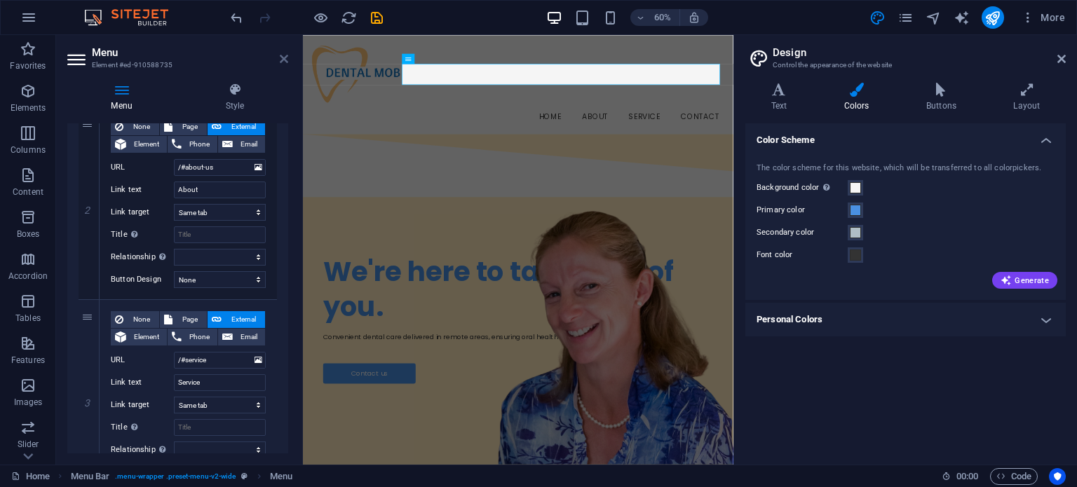
click at [285, 55] on icon at bounding box center [284, 58] width 8 height 11
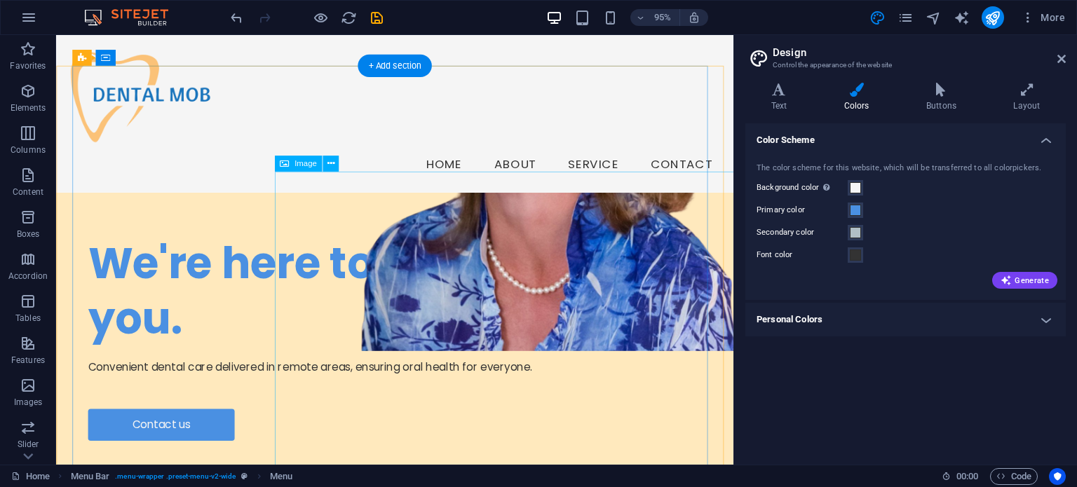
scroll to position [97, 0]
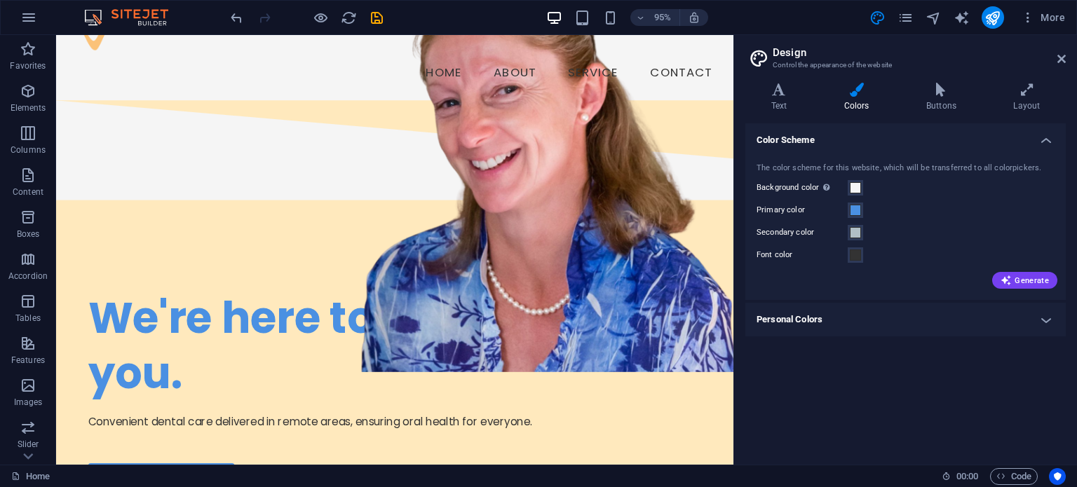
click at [894, 322] on h4 "Personal Colors" at bounding box center [905, 320] width 320 height 34
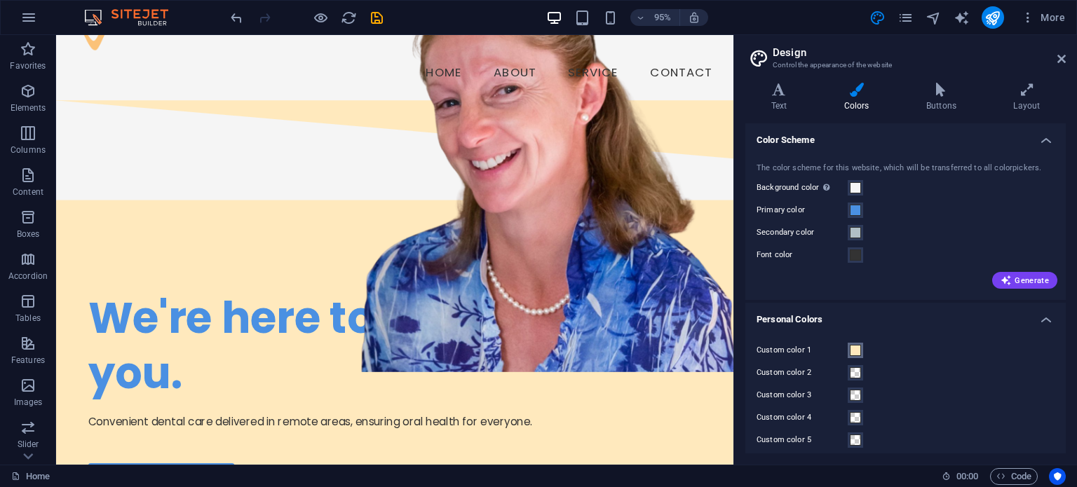
click at [852, 350] on span at bounding box center [854, 350] width 11 height 11
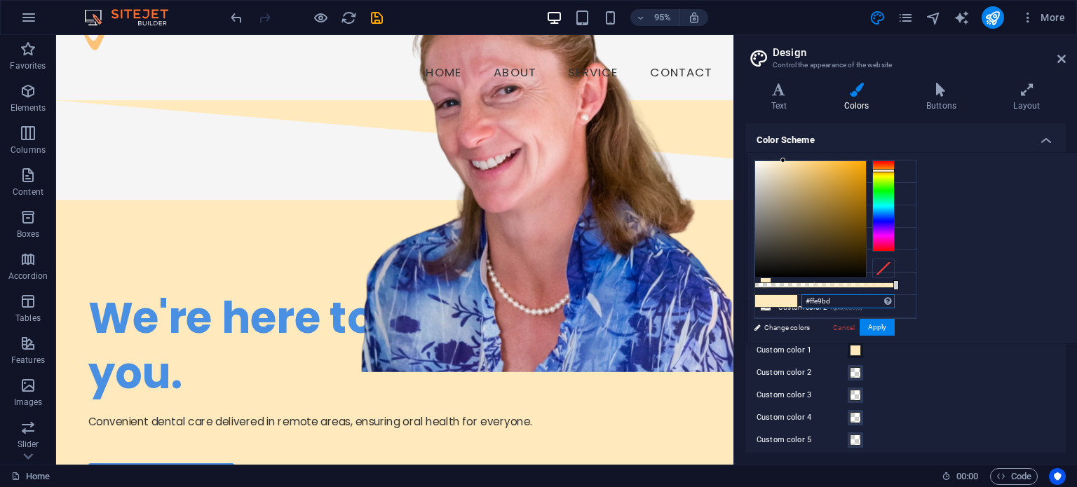
drag, startPoint x: 1018, startPoint y: 301, endPoint x: 944, endPoint y: 301, distance: 73.6
click at [901, 301] on div "#ffe9bd Supported formats #0852ed rgb(8, 82, 237) rgba(8, 82, 237, 90%) hsv(221…" at bounding box center [823, 349] width 155 height 393
click at [856, 327] on link "Cancel" at bounding box center [843, 327] width 25 height 11
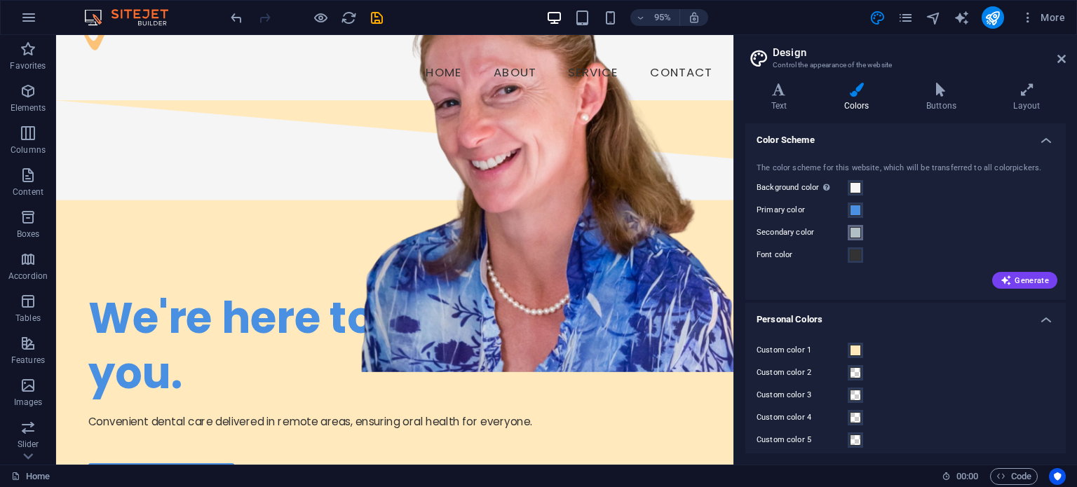
click at [852, 234] on span at bounding box center [854, 232] width 11 height 11
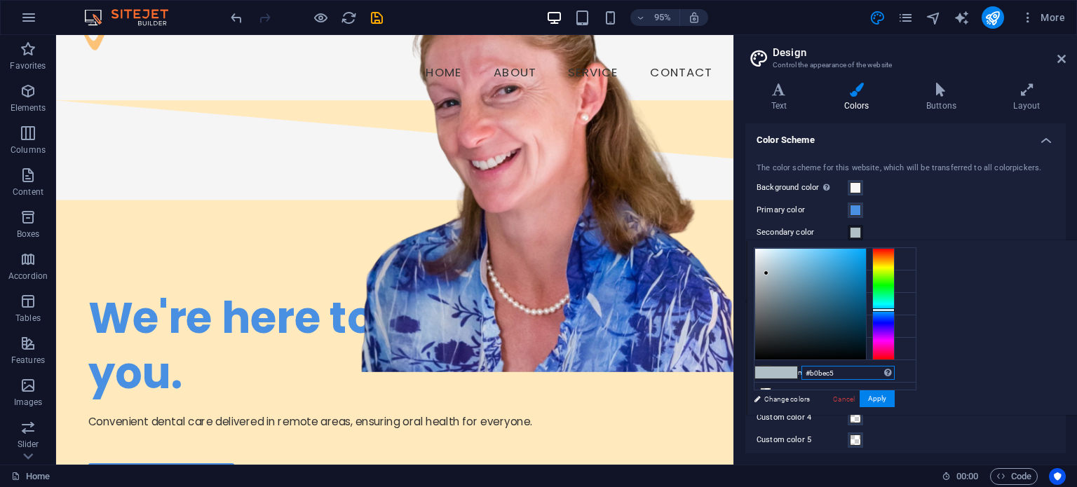
drag, startPoint x: 1018, startPoint y: 374, endPoint x: 957, endPoint y: 366, distance: 60.8
click at [901, 366] on div "#b0bec5 Supported formats #0852ed rgb(8, 82, 237) rgba(8, 82, 237, 90%) hsv(221…" at bounding box center [823, 429] width 155 height 377
paste input "ffe9bd"
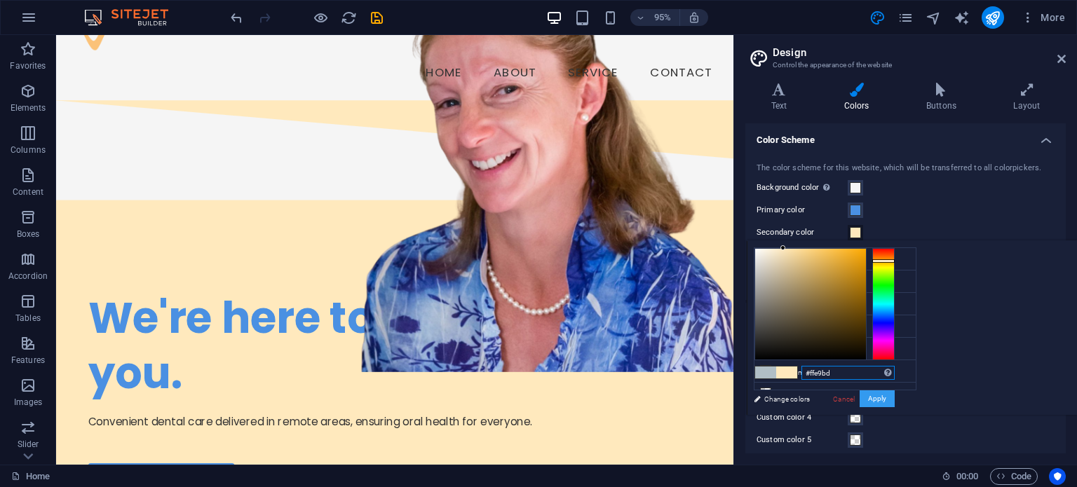
type input "#ffe9bd"
click at [894, 398] on button "Apply" at bounding box center [876, 398] width 35 height 17
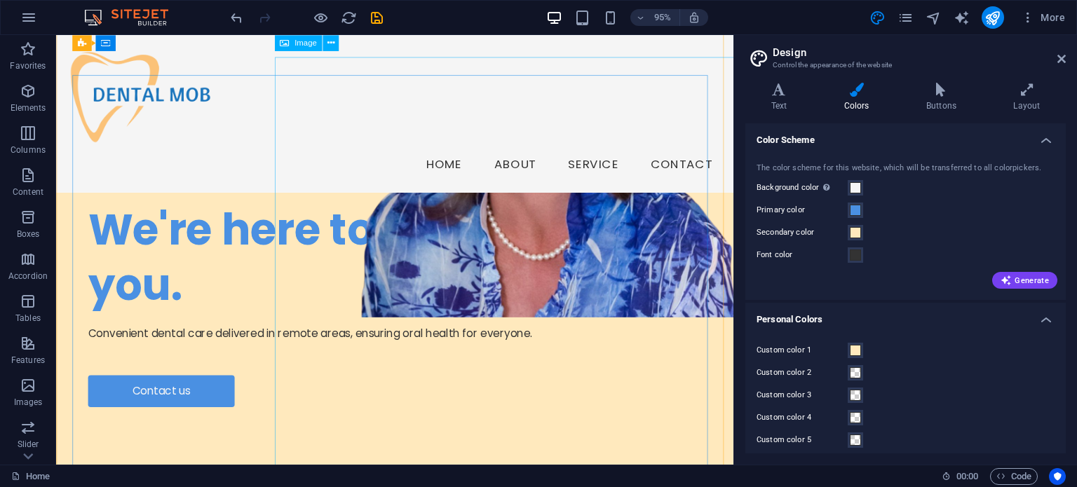
scroll to position [0, 0]
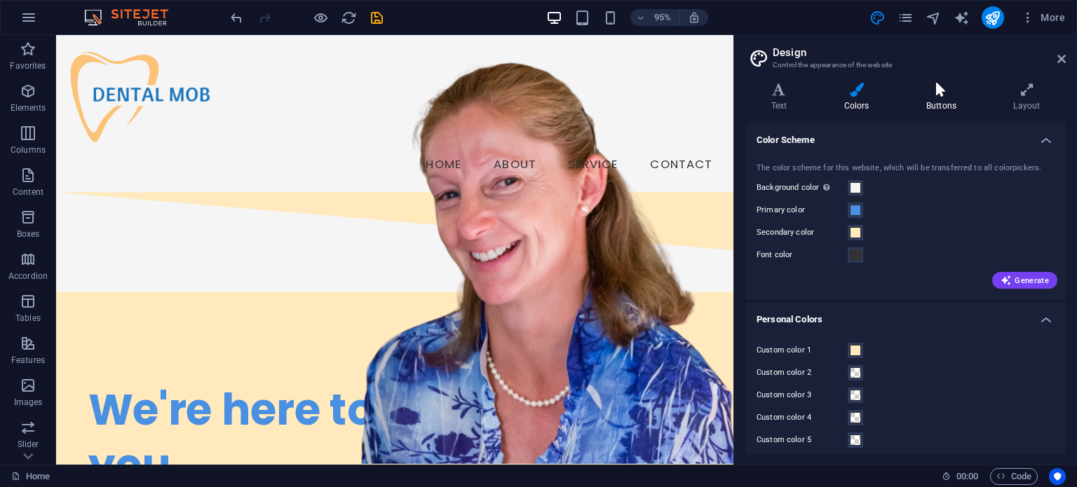
click at [922, 99] on h4 "Buttons" at bounding box center [943, 97] width 87 height 29
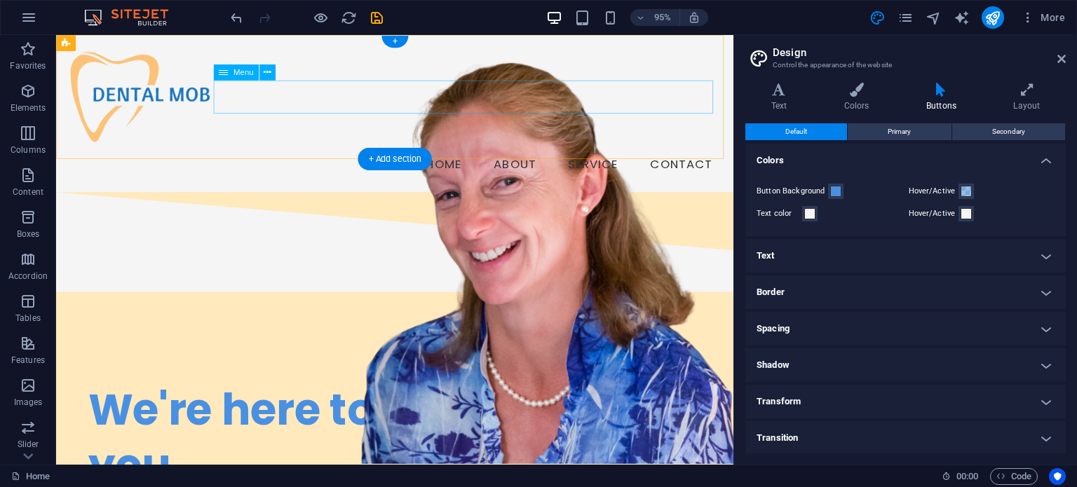
click at [545, 154] on nav "Home About Service Contact" at bounding box center [412, 171] width 690 height 35
select select
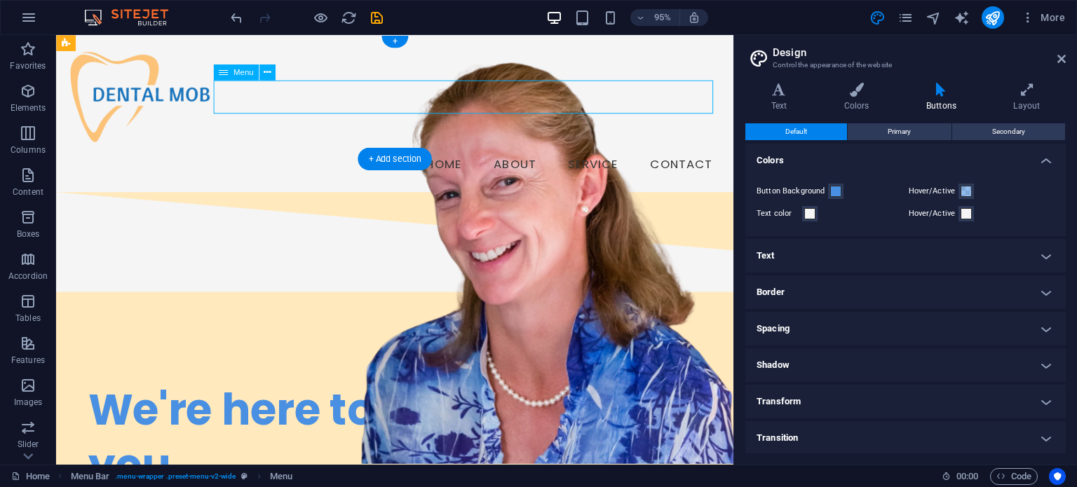
select select
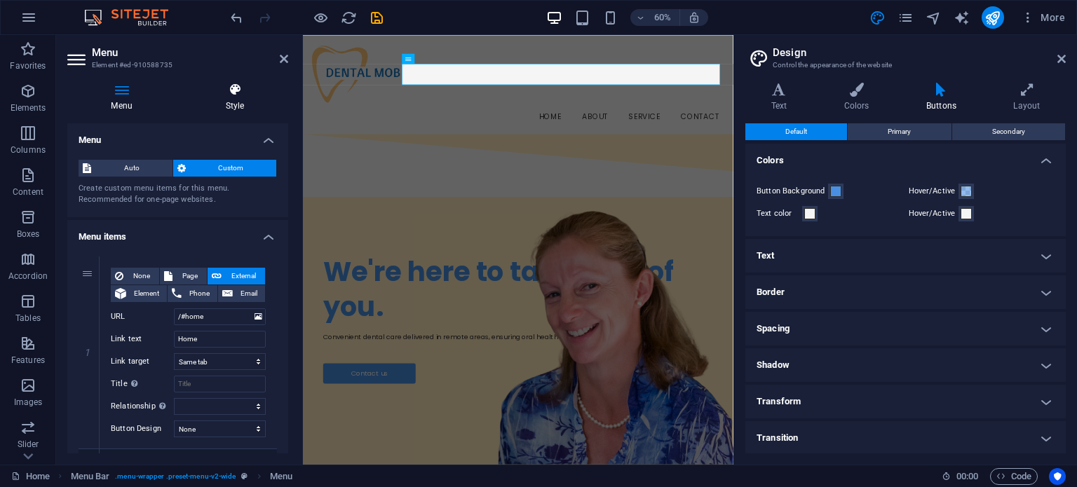
click at [251, 103] on h4 "Style" at bounding box center [235, 97] width 107 height 29
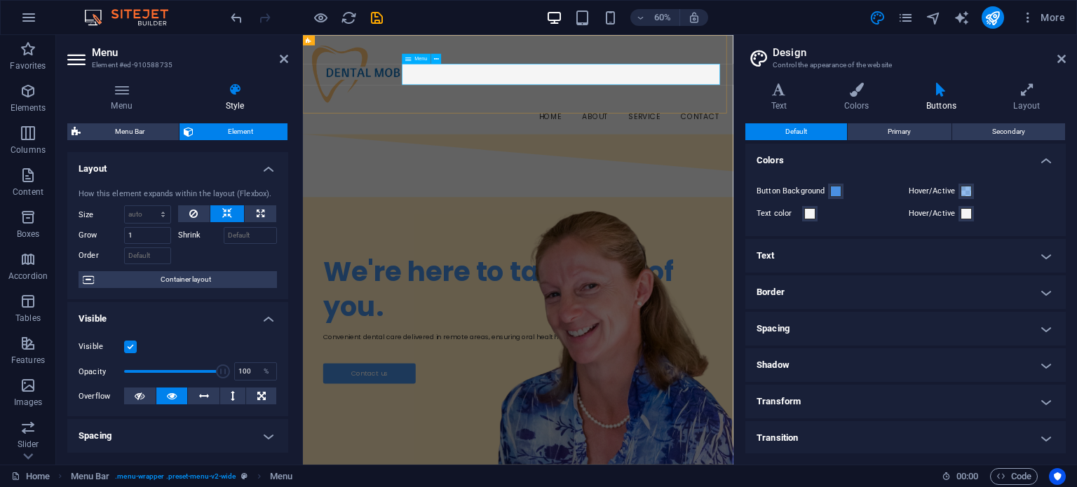
click at [709, 154] on nav "Home About Service Contact" at bounding box center [661, 171] width 695 height 35
click at [777, 86] on icon at bounding box center [778, 90] width 67 height 14
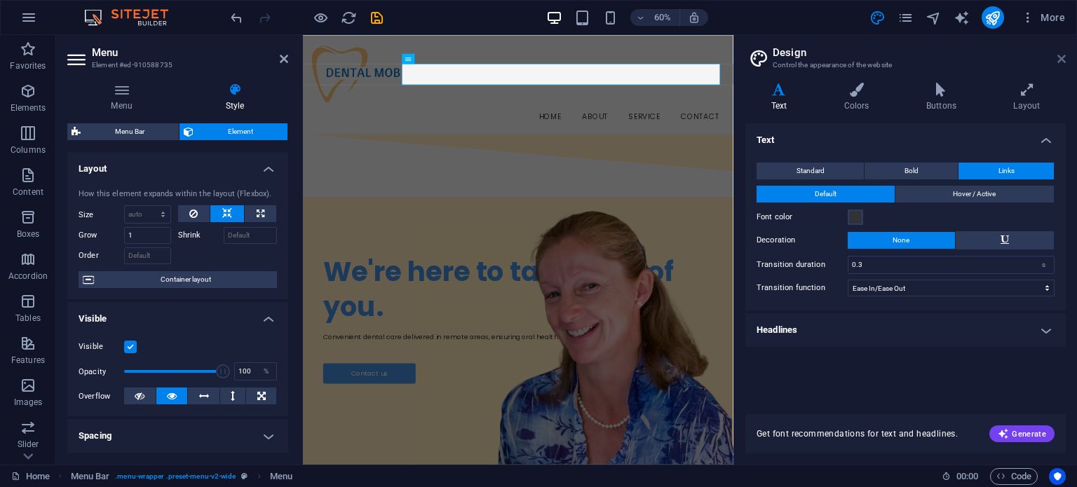
click at [1063, 58] on icon at bounding box center [1061, 58] width 8 height 11
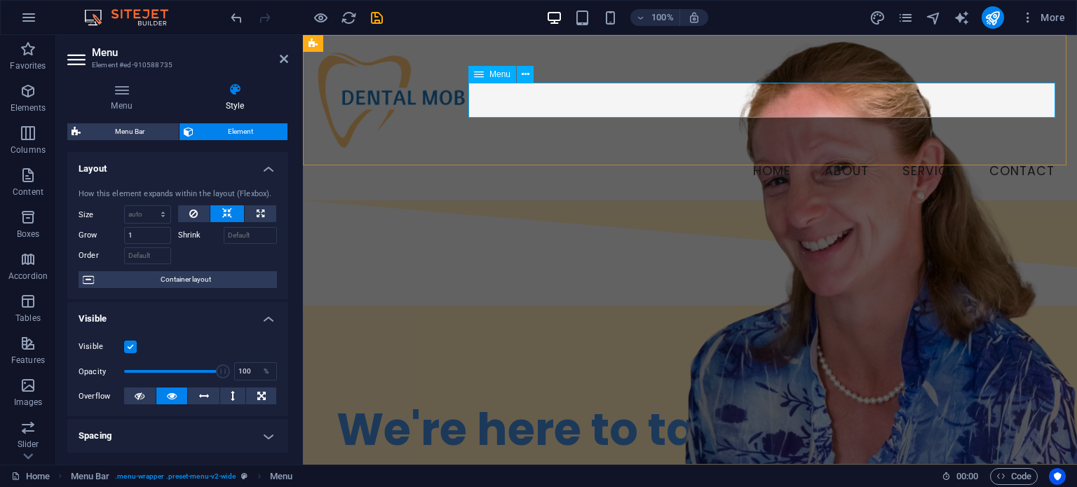
click at [760, 154] on nav "Home About Service Contact" at bounding box center [689, 171] width 751 height 35
click at [128, 98] on h4 "Menu" at bounding box center [124, 97] width 114 height 29
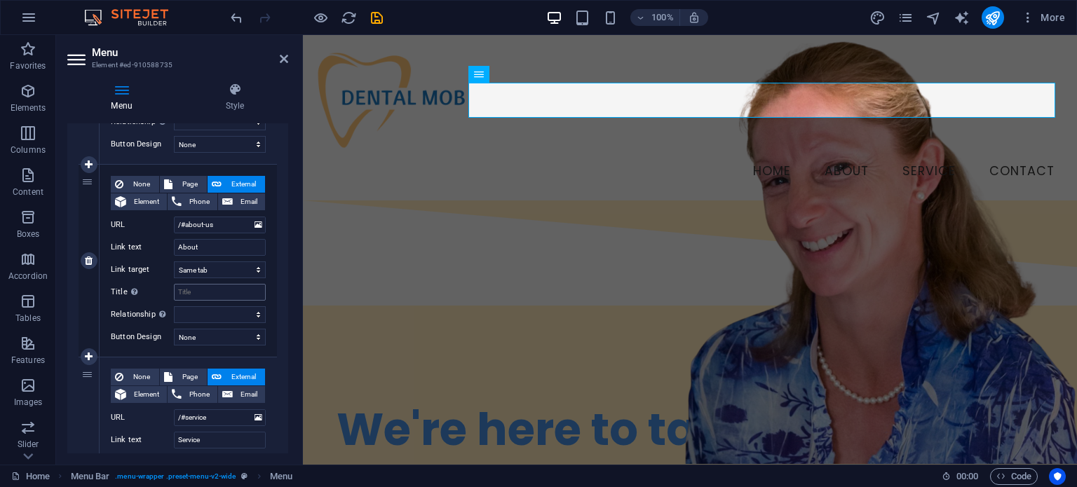
scroll to position [611, 0]
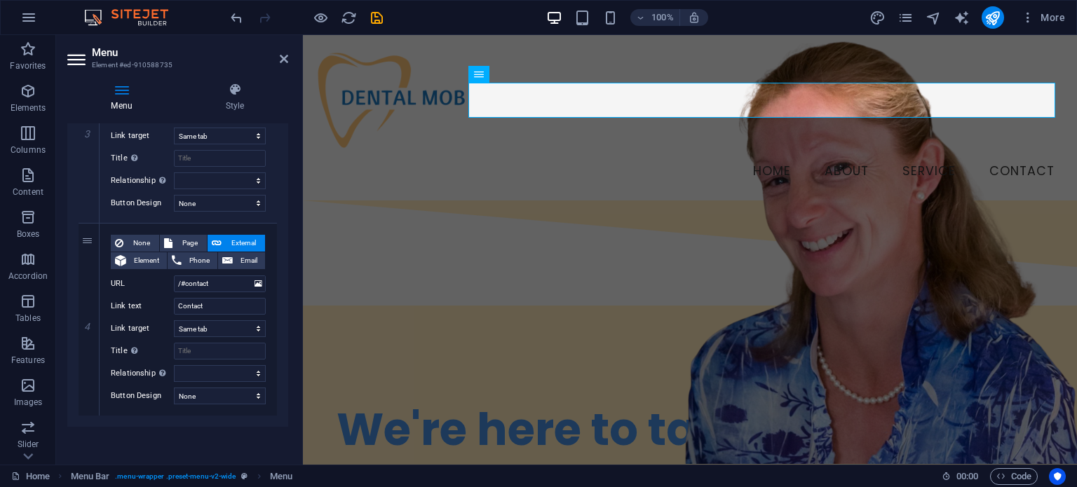
click at [224, 112] on div "Menu Style Menu Auto Custom Create custom menu items for this menu. Recommended…" at bounding box center [177, 268] width 221 height 371
click at [225, 109] on h4 "Style" at bounding box center [235, 97] width 107 height 29
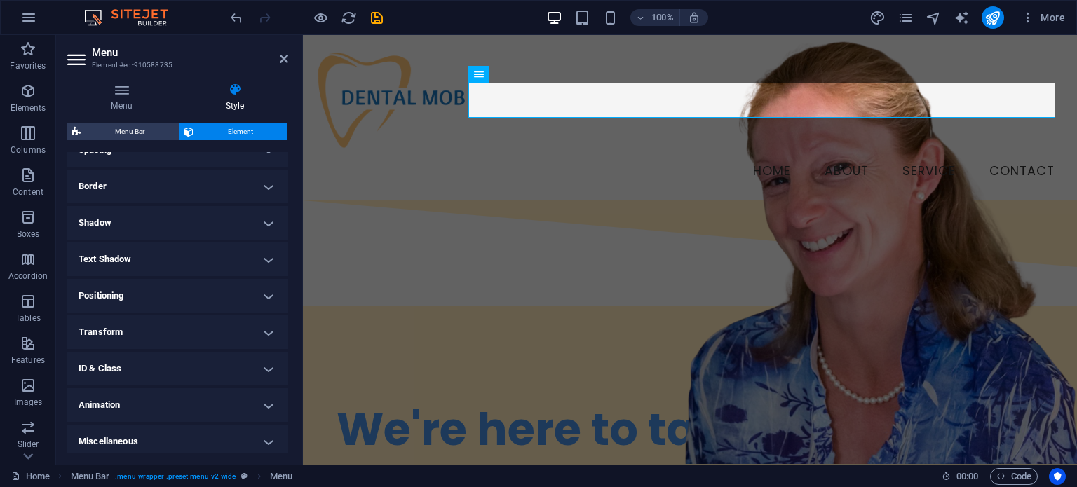
scroll to position [290, 0]
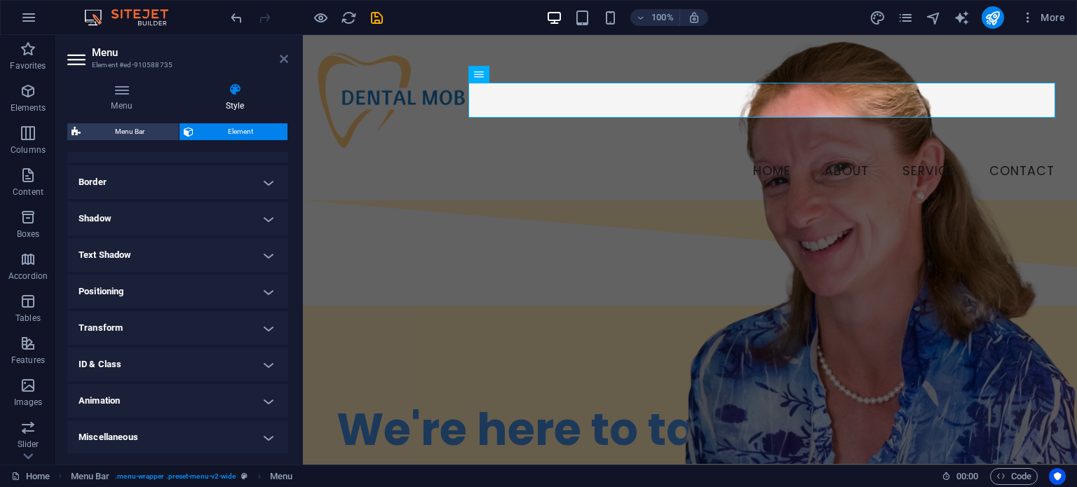
click at [285, 58] on icon at bounding box center [284, 58] width 8 height 11
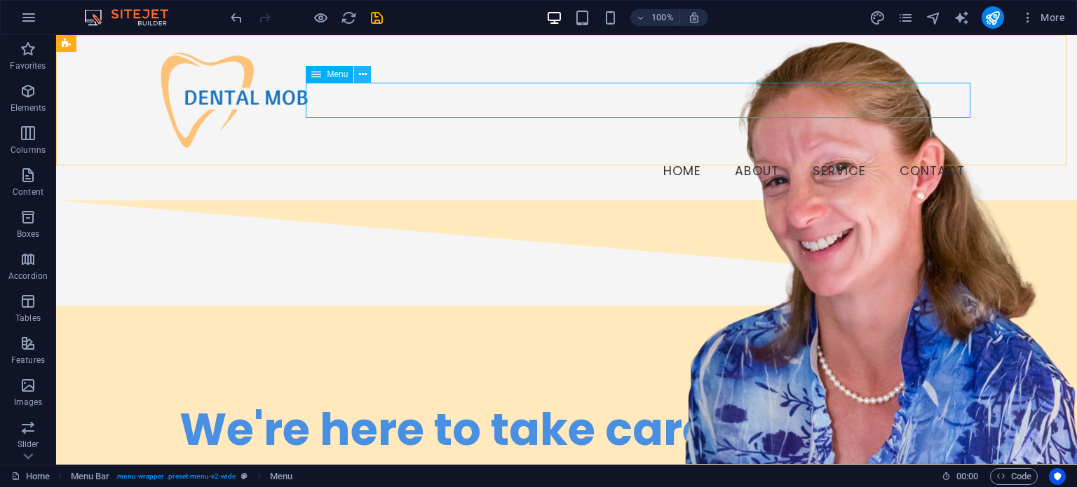
click at [365, 77] on icon at bounding box center [363, 74] width 8 height 15
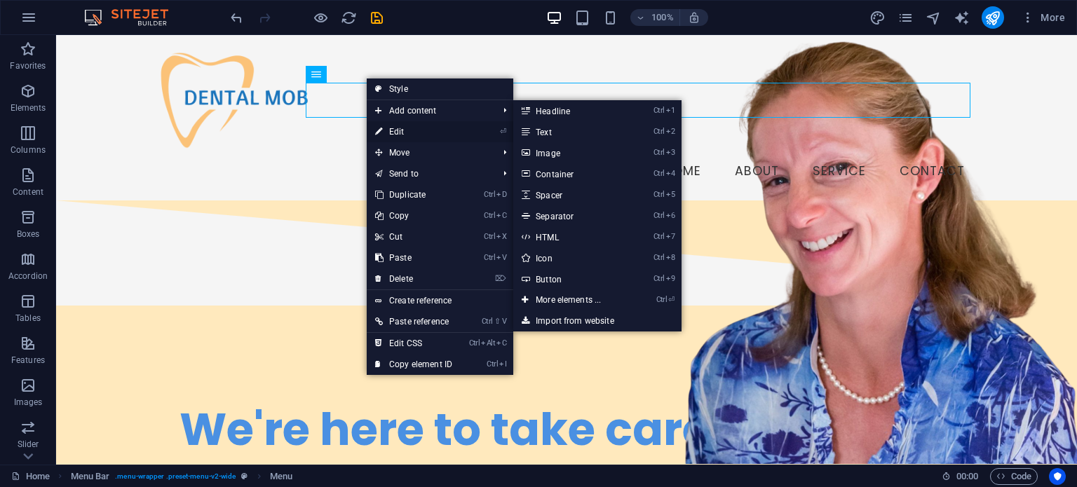
click at [404, 139] on link "⏎ Edit" at bounding box center [414, 131] width 94 height 21
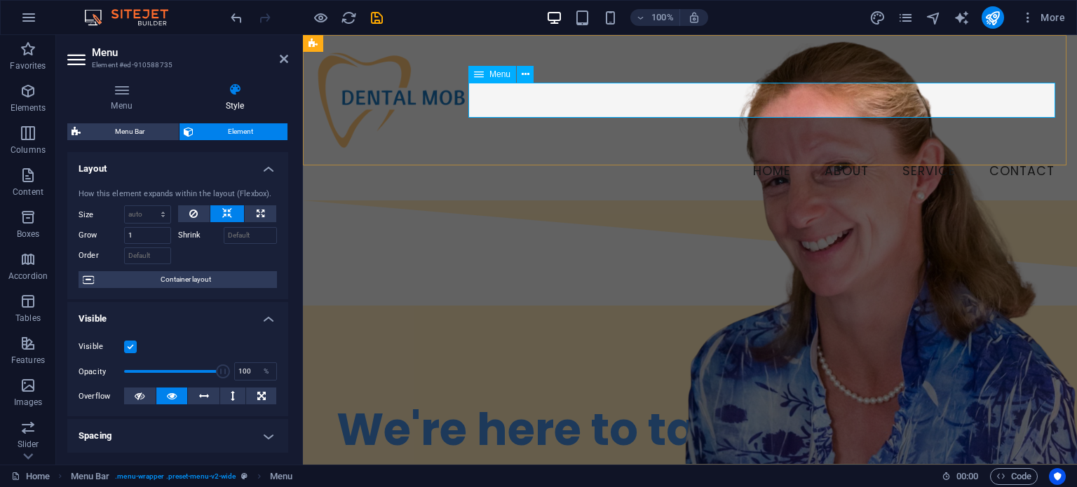
click at [760, 154] on nav "Home About Service Contact" at bounding box center [689, 171] width 751 height 35
click at [294, 60] on aside "Menu Element #ed-910588735 Menu Style Menu Auto Custom Create custom menu items…" at bounding box center [179, 250] width 247 height 430
click at [282, 60] on icon at bounding box center [284, 58] width 8 height 11
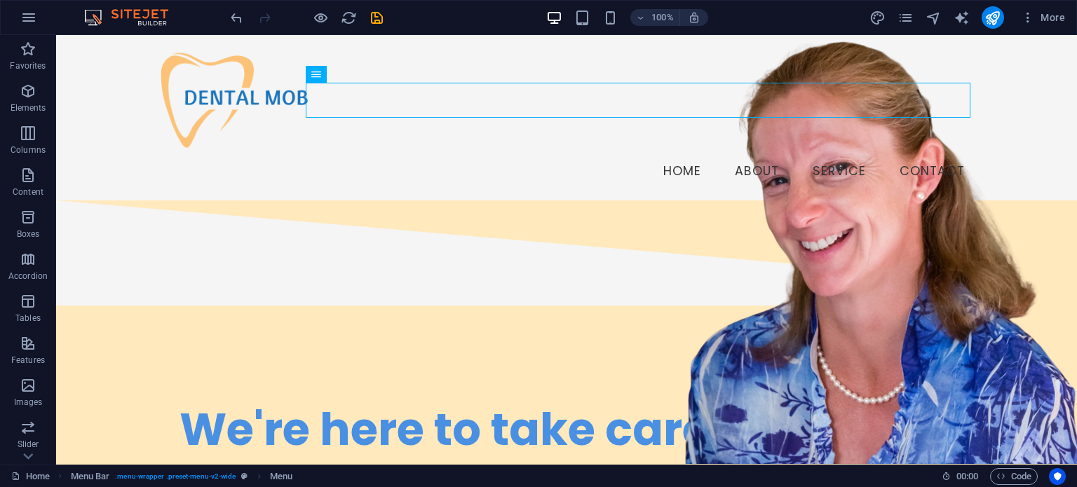
click at [328, 17] on icon "button" at bounding box center [321, 18] width 16 height 16
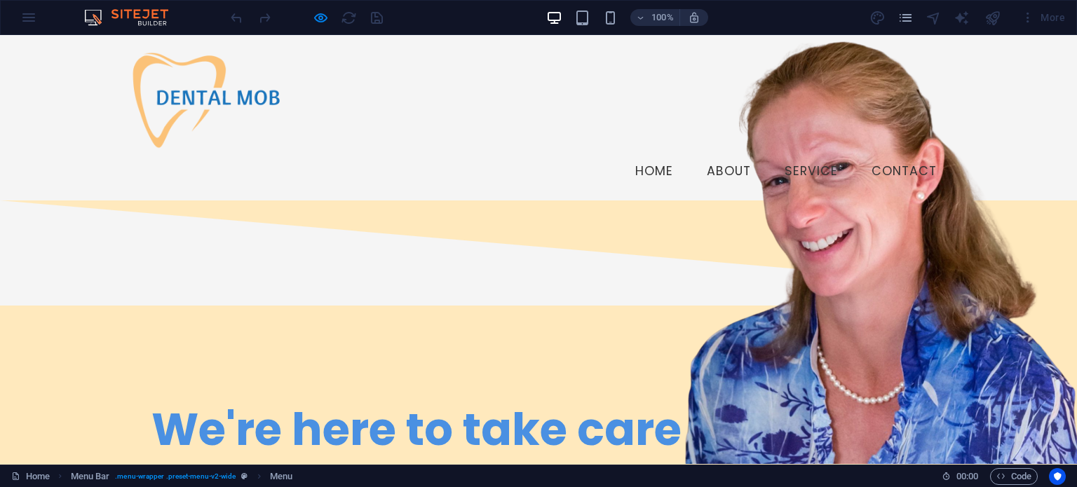
click at [659, 154] on link "Home" at bounding box center [654, 171] width 60 height 35
click at [726, 154] on link "About" at bounding box center [728, 171] width 67 height 35
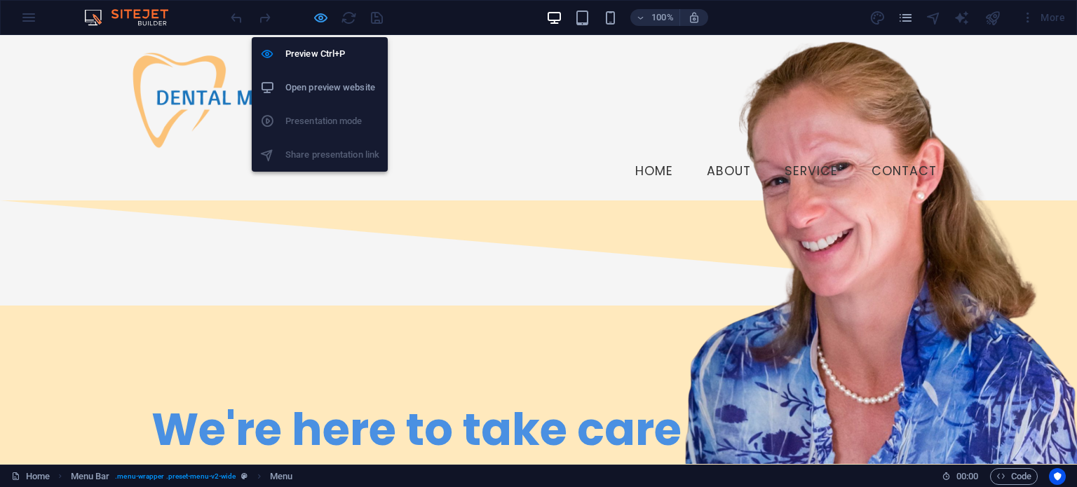
click at [320, 17] on icon "button" at bounding box center [321, 18] width 16 height 16
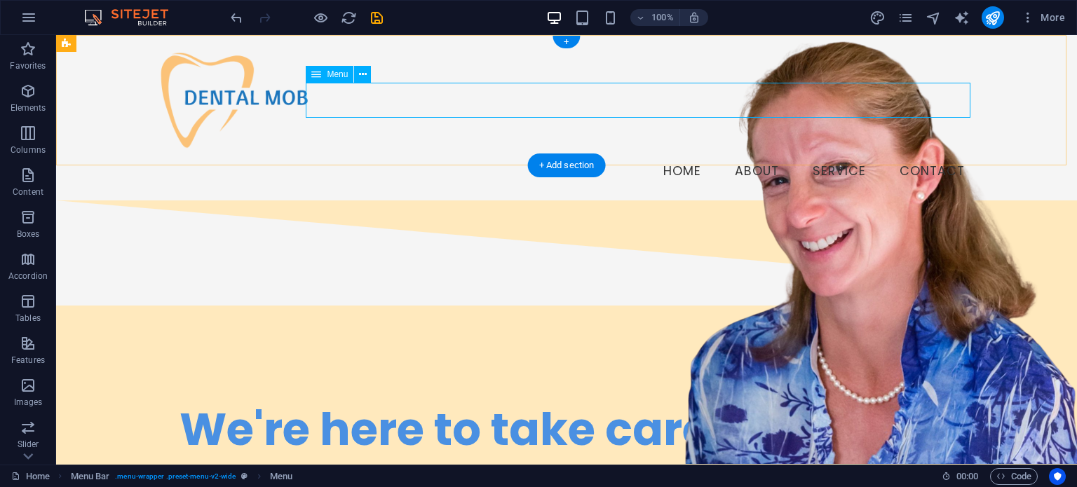
click at [755, 154] on nav "Home About Service Contact" at bounding box center [566, 171] width 819 height 35
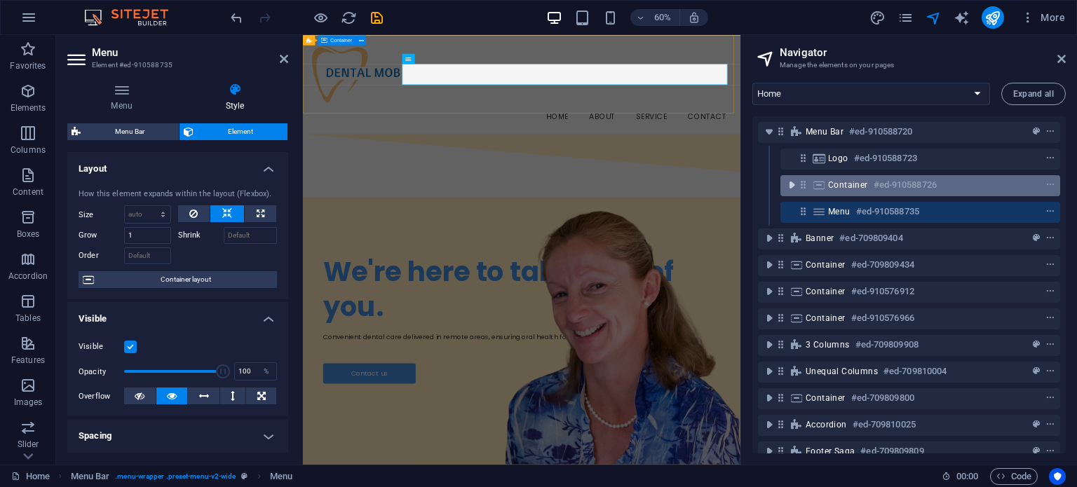
click at [792, 190] on icon "toggle-expand" at bounding box center [791, 185] width 14 height 14
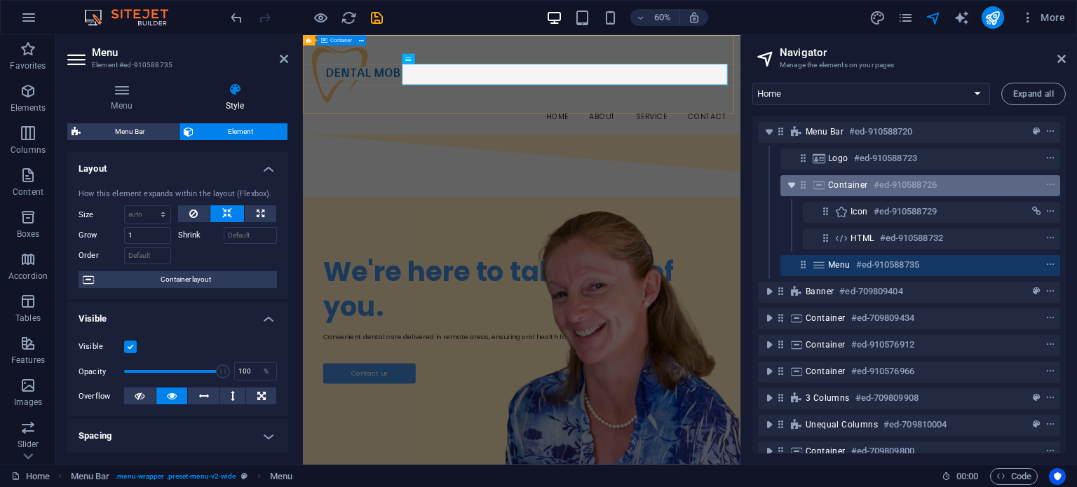
click at [792, 190] on icon "toggle-expand" at bounding box center [791, 185] width 14 height 14
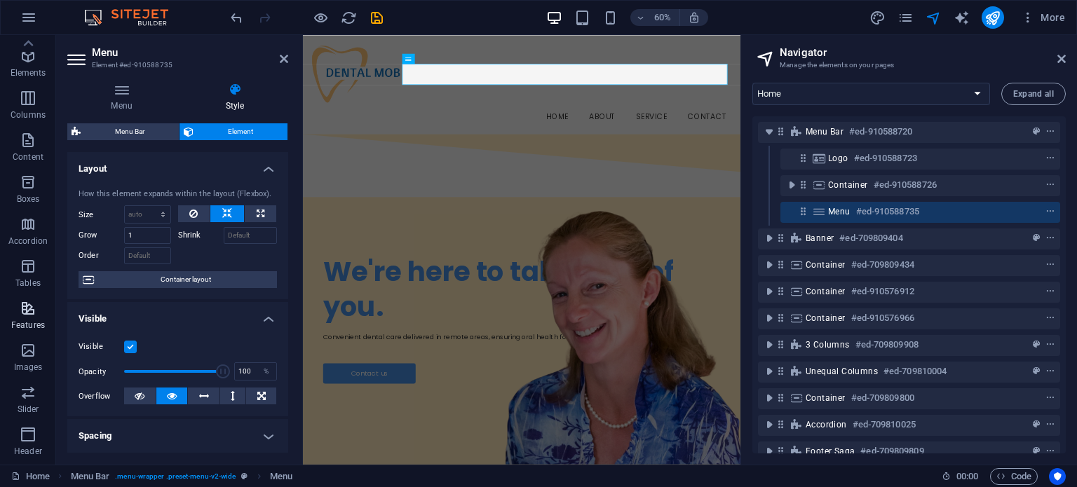
scroll to position [0, 0]
click at [32, 57] on icon "button" at bounding box center [28, 49] width 17 height 17
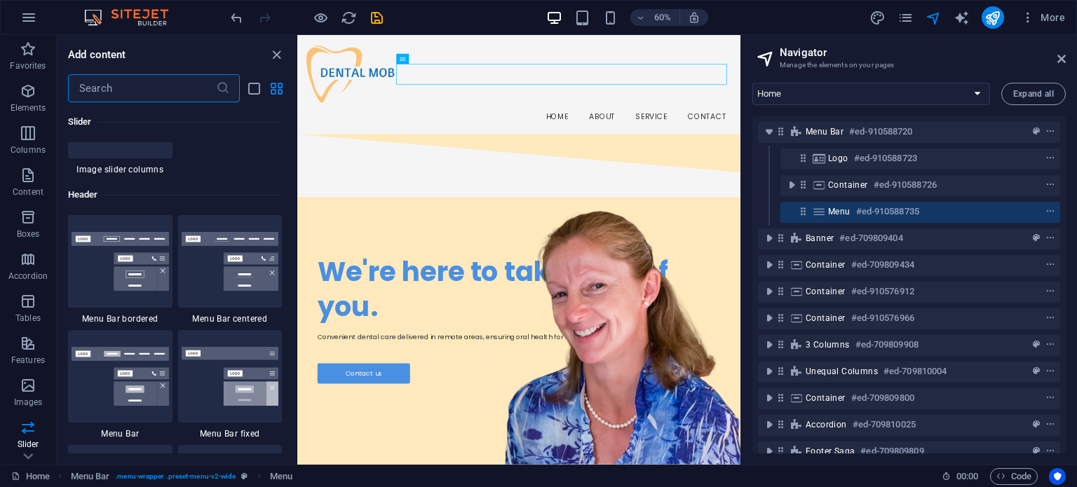
scroll to position [8355, 0]
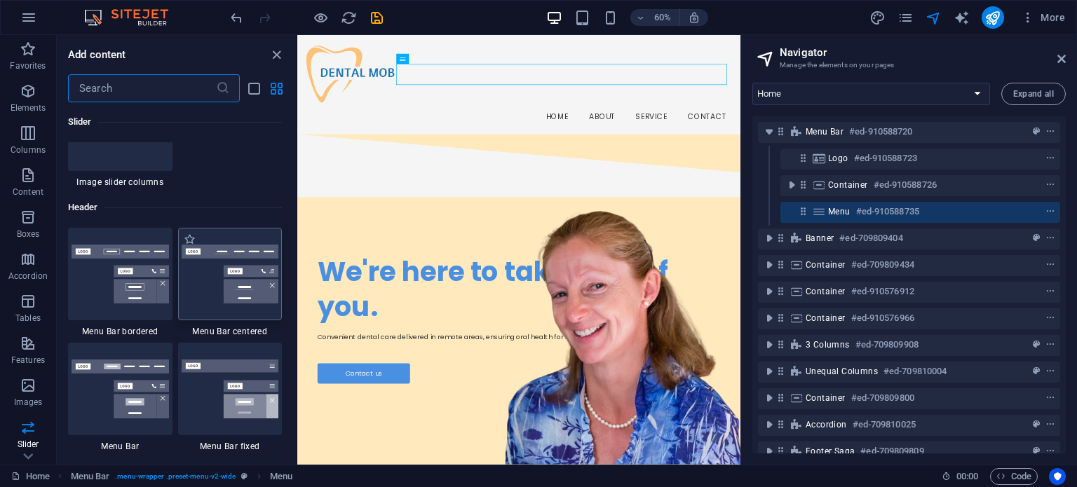
click at [201, 275] on img at bounding box center [230, 274] width 97 height 59
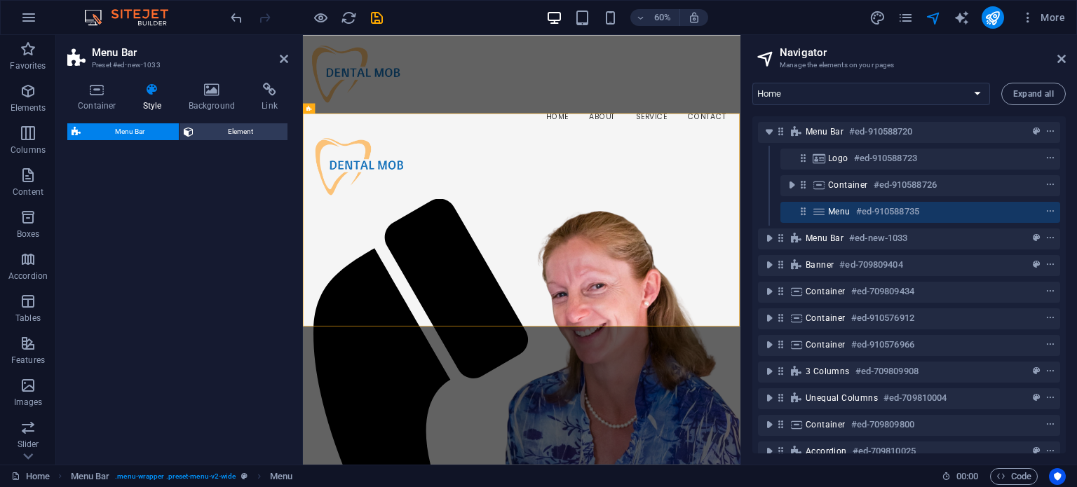
select select "rem"
select select "preset-menu-v2-centered"
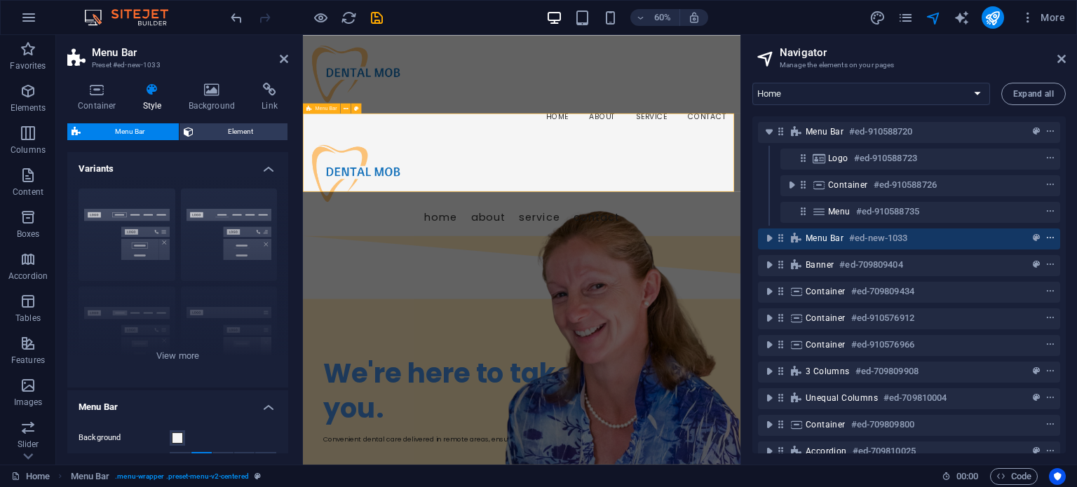
click at [1049, 239] on icon "context-menu" at bounding box center [1050, 238] width 10 height 10
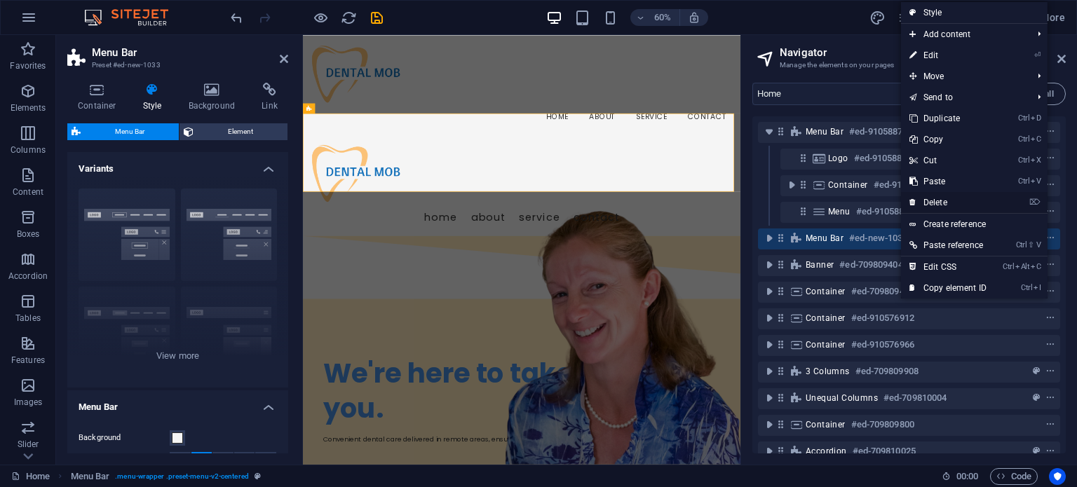
click at [981, 200] on link "⌦ Delete" at bounding box center [948, 202] width 94 height 21
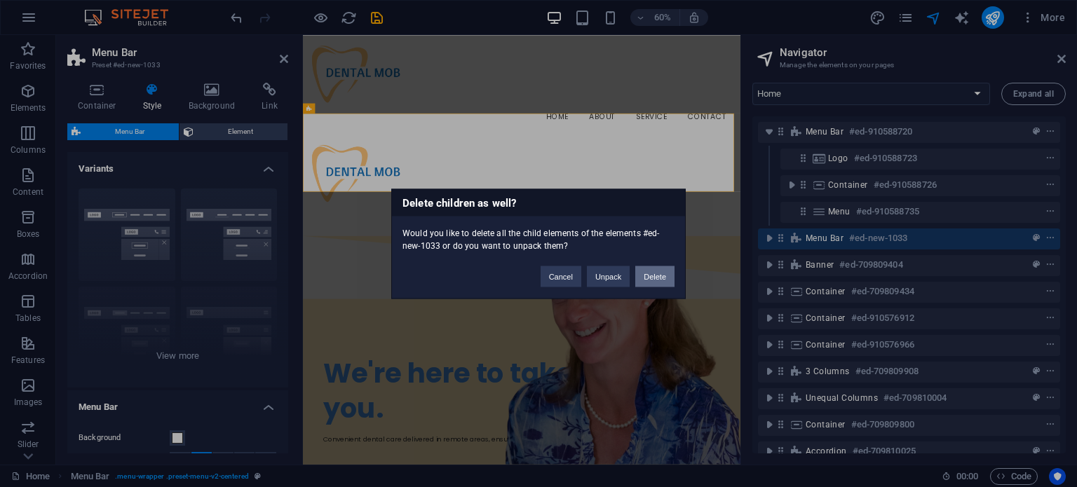
click at [653, 280] on button "Delete" at bounding box center [654, 276] width 39 height 21
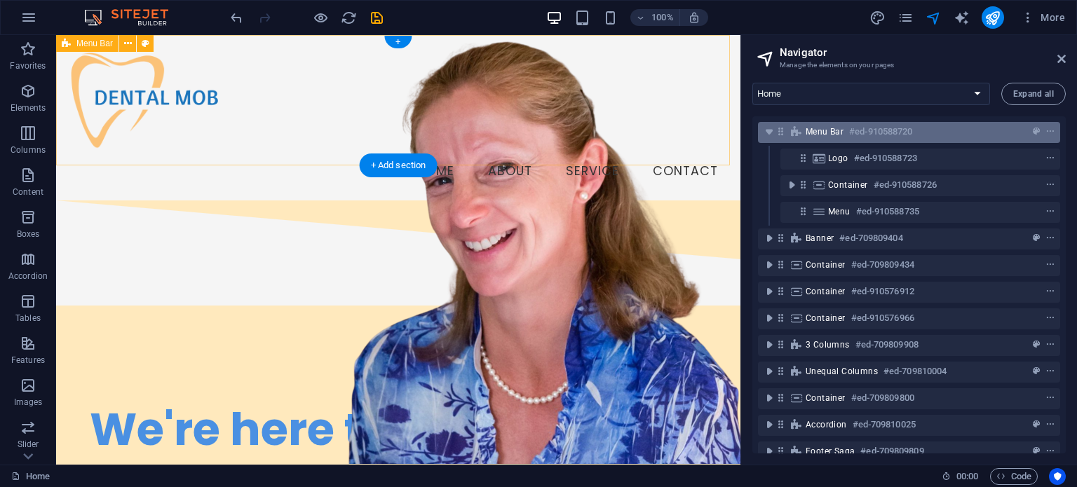
click at [854, 129] on h6 "#ed-910588720" at bounding box center [880, 131] width 63 height 17
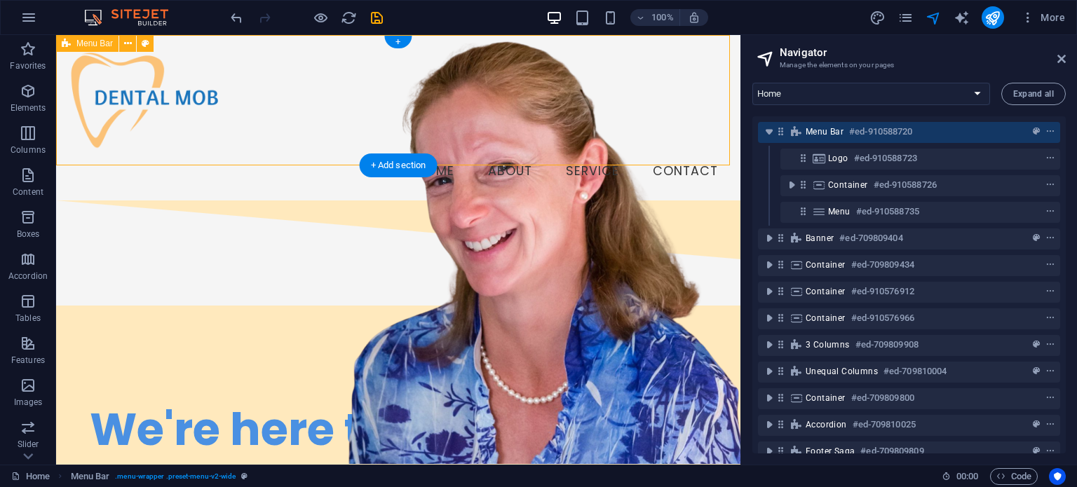
click at [840, 131] on span "Menu Bar" at bounding box center [824, 131] width 38 height 11
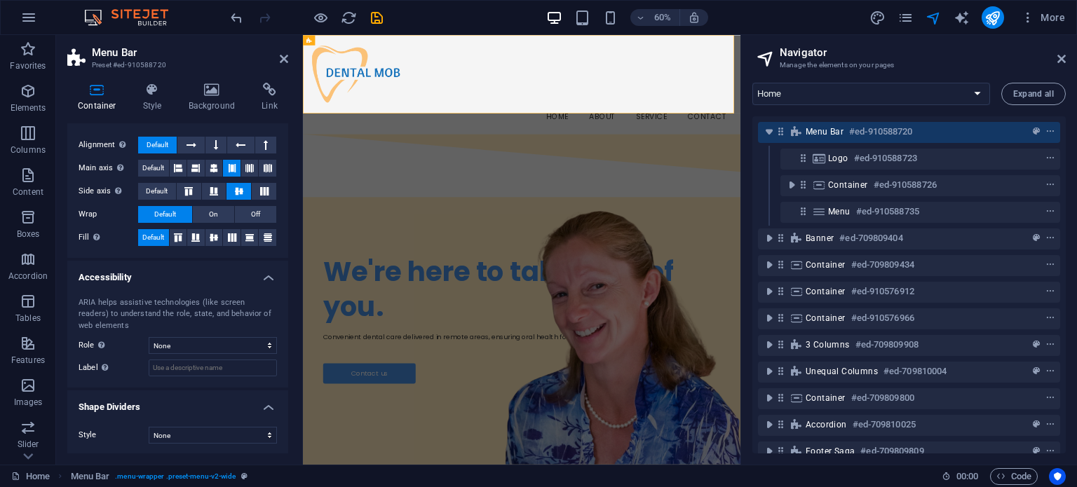
scroll to position [0, 0]
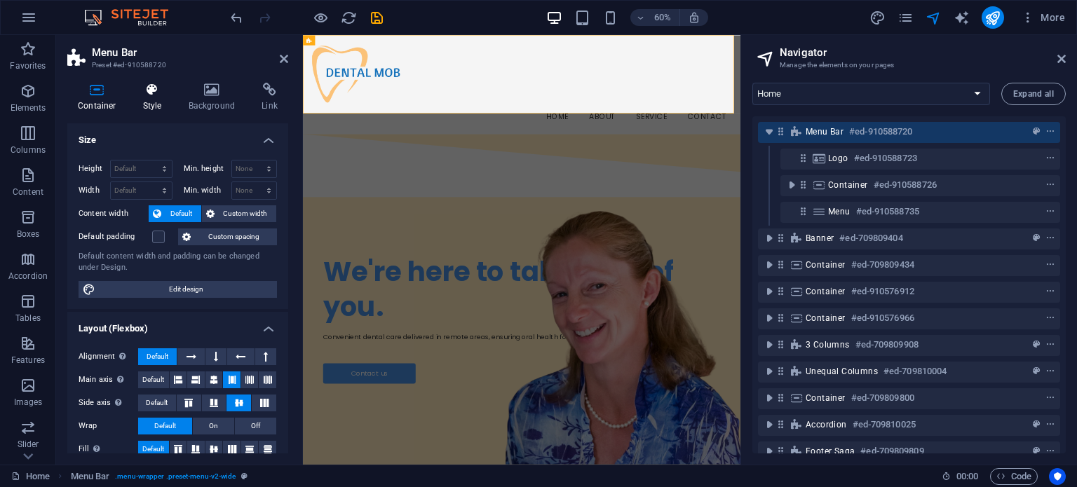
click at [151, 104] on h4 "Style" at bounding box center [155, 97] width 46 height 29
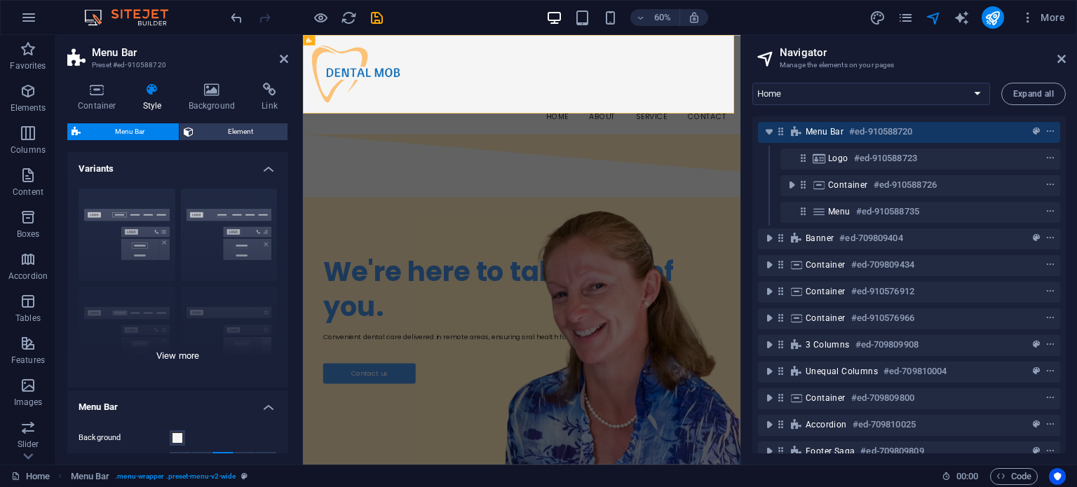
click at [186, 357] on div "Border Centered Default Fixed Loki Trigger Wide XXL" at bounding box center [177, 282] width 221 height 210
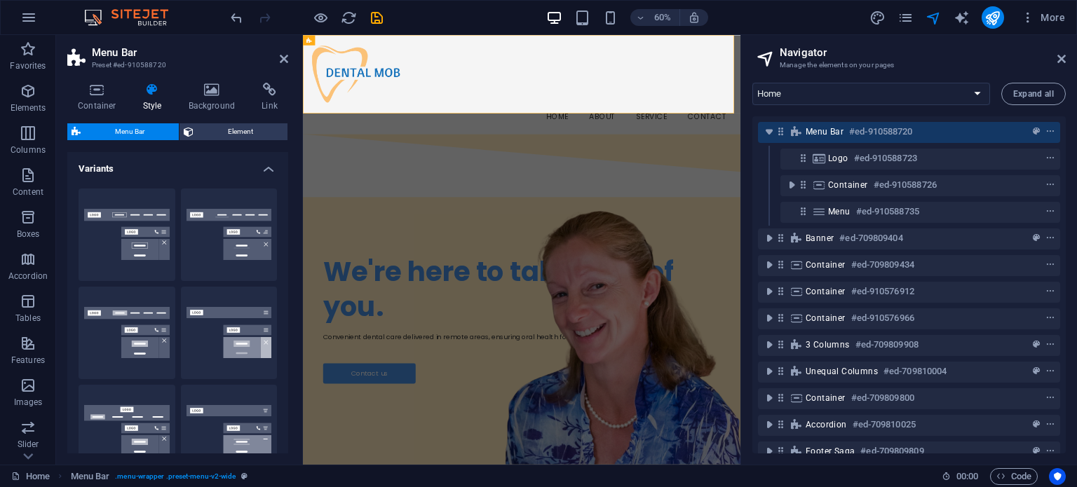
scroll to position [75, 0]
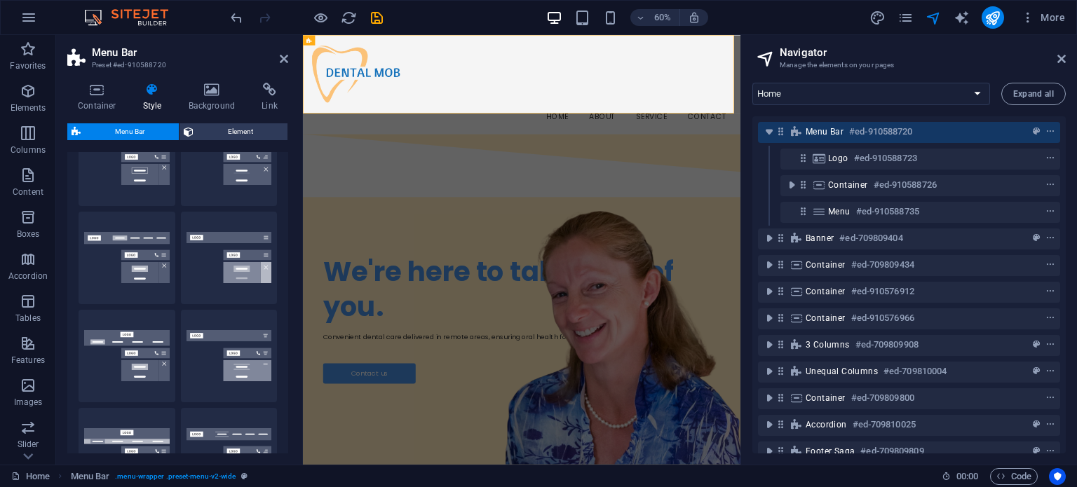
click at [101, 280] on div "Default" at bounding box center [127, 258] width 97 height 93
click at [93, 260] on button "Default" at bounding box center [127, 258] width 97 height 93
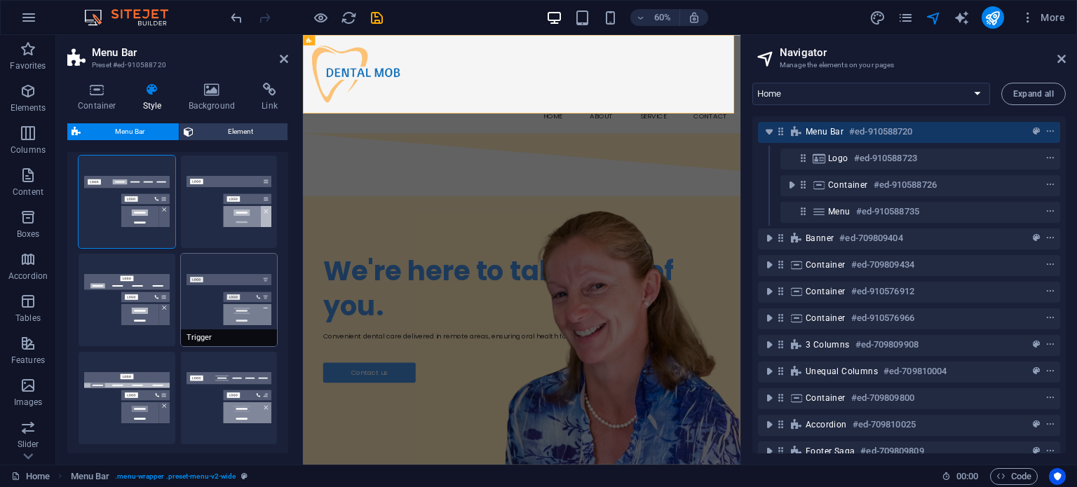
scroll to position [210, 0]
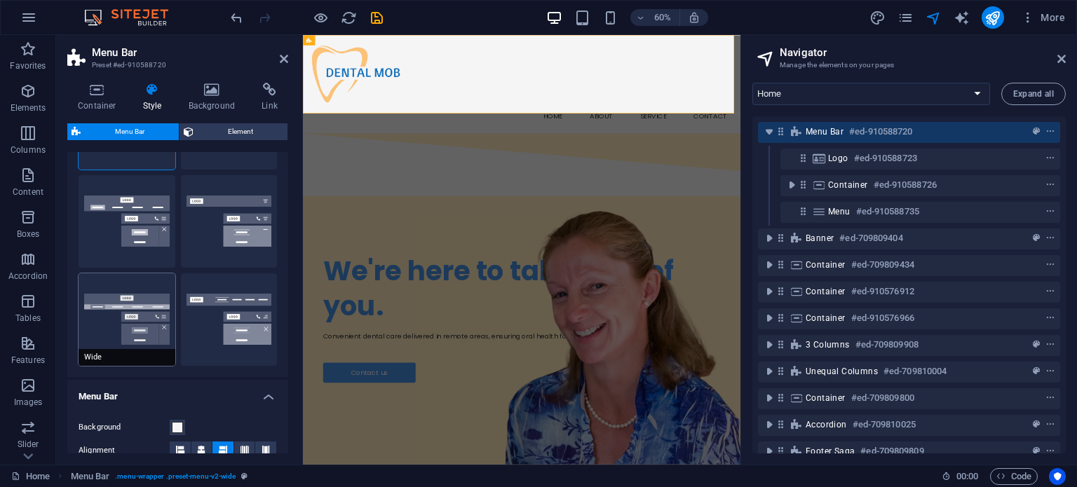
click at [141, 326] on button "Wide" at bounding box center [127, 319] width 97 height 93
type input "0"
type input "2"
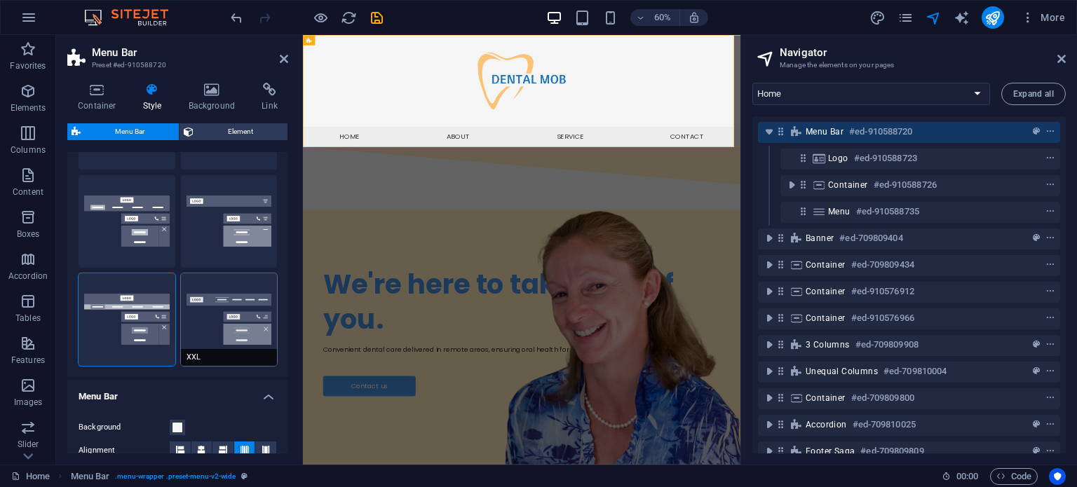
click at [224, 319] on button "XXL" at bounding box center [229, 319] width 97 height 93
type input "1"
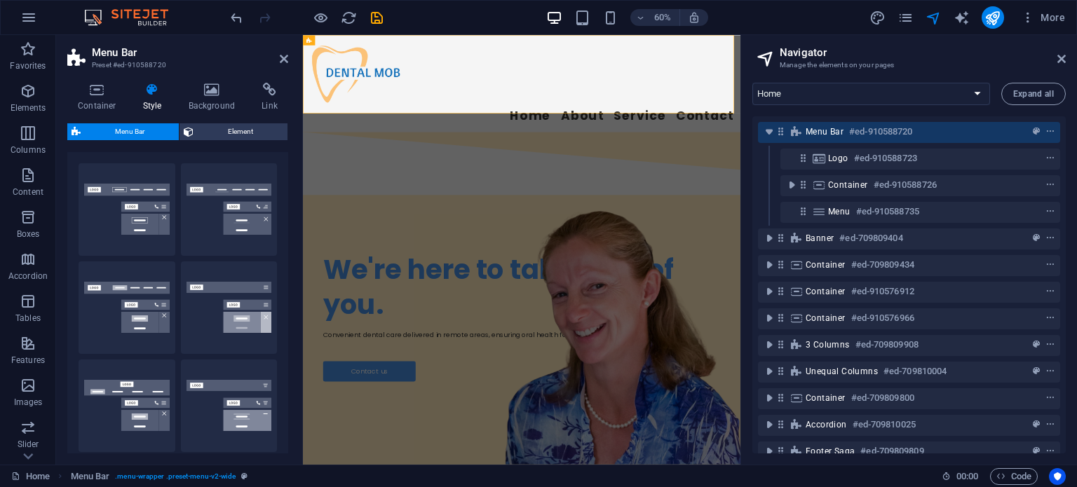
scroll to position [0, 0]
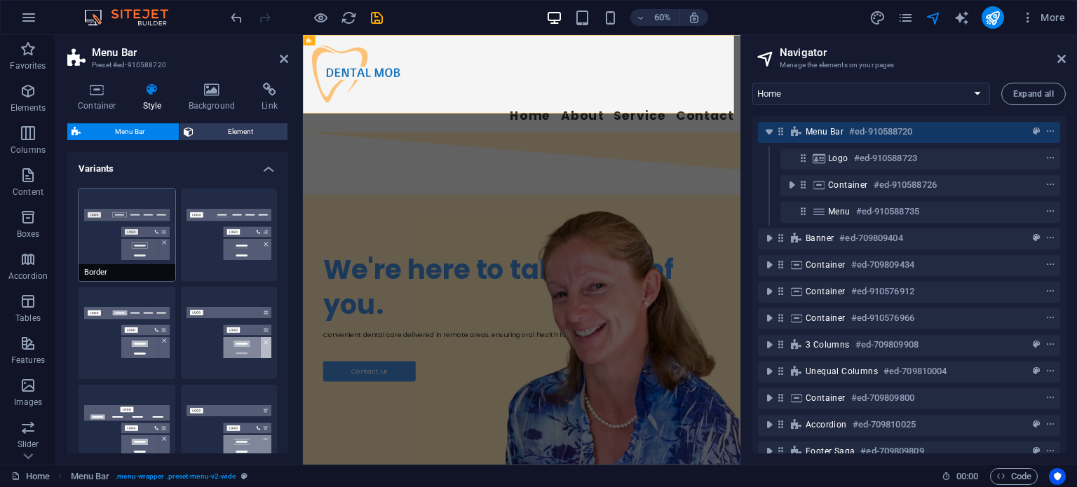
click at [144, 241] on button "Border" at bounding box center [127, 235] width 97 height 93
click at [221, 238] on button "Centered" at bounding box center [229, 235] width 97 height 93
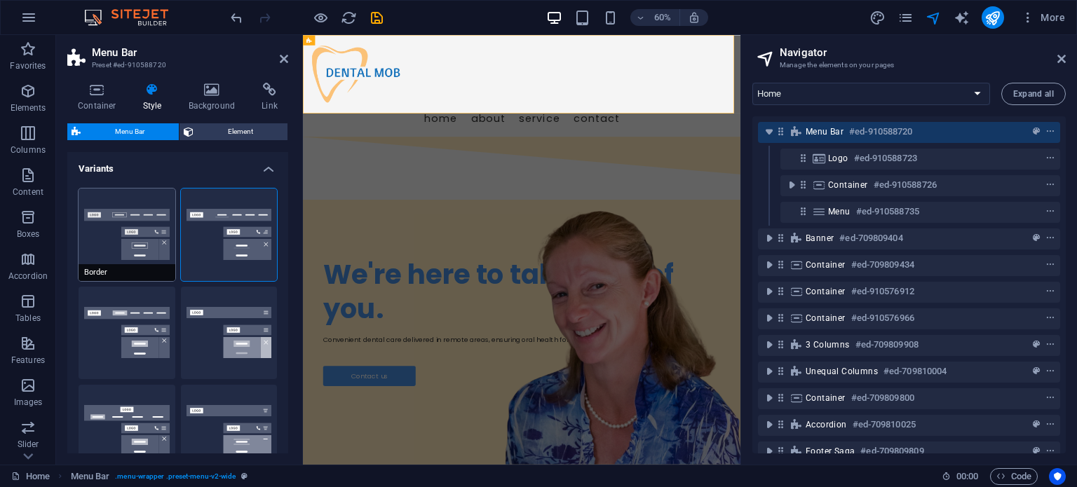
click at [151, 229] on button "Border" at bounding box center [127, 235] width 97 height 93
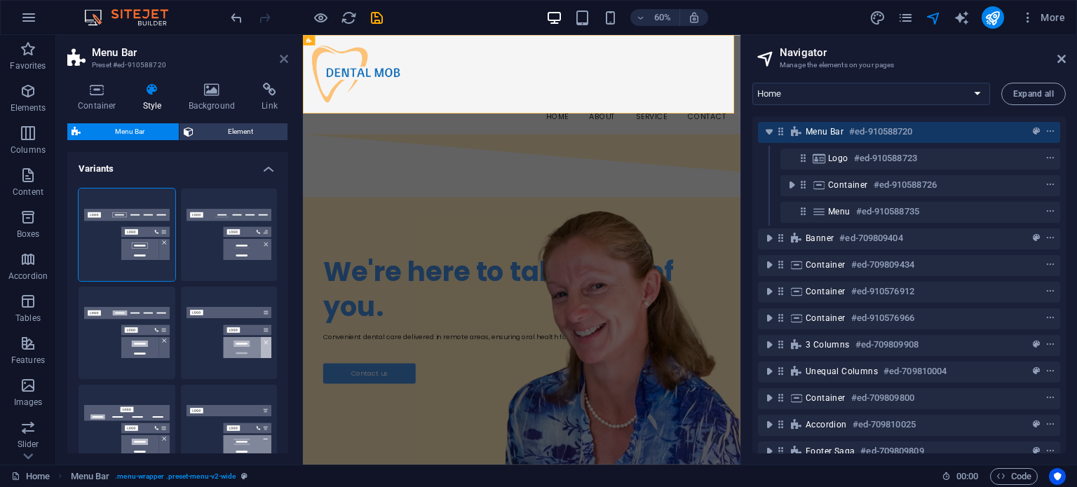
click at [283, 55] on icon at bounding box center [284, 58] width 8 height 11
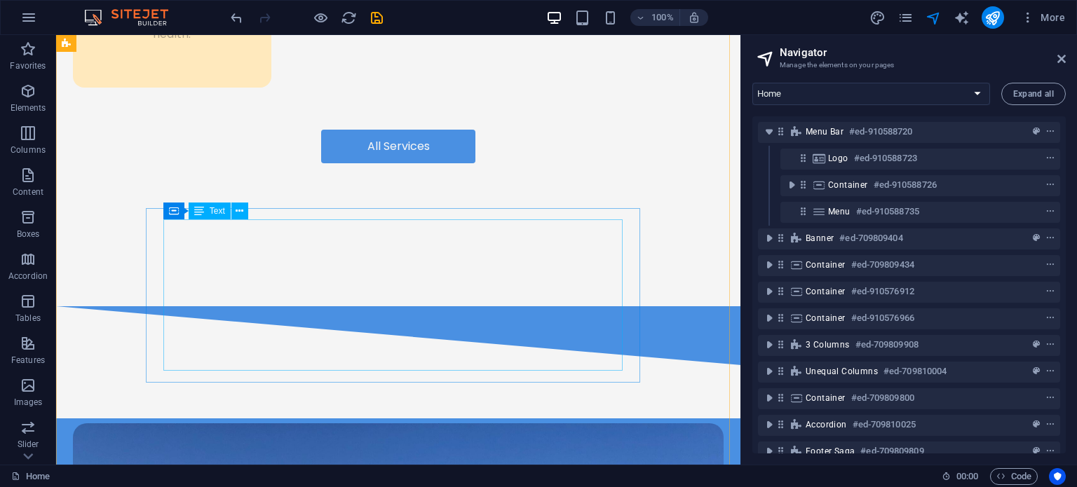
scroll to position [2783, 0]
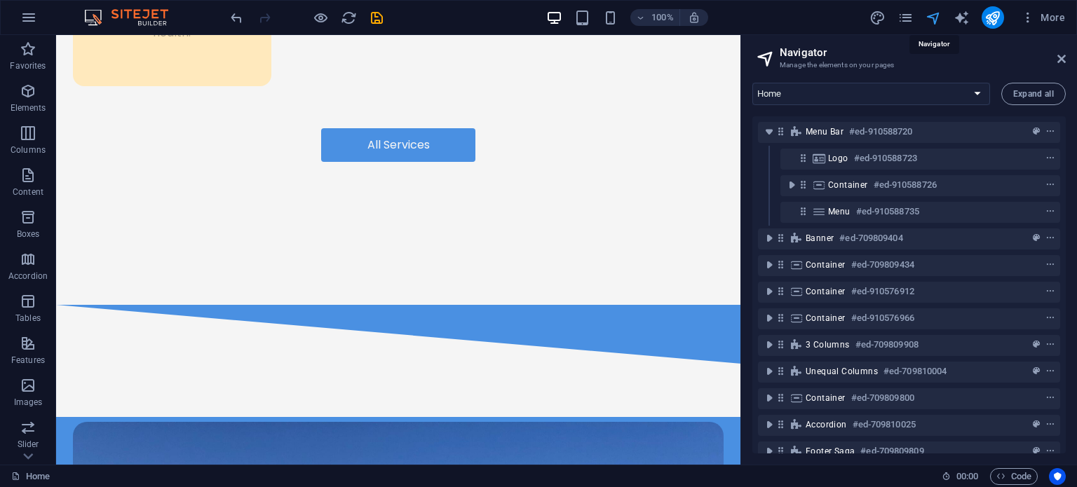
click at [1057, 54] on icon at bounding box center [1061, 58] width 8 height 11
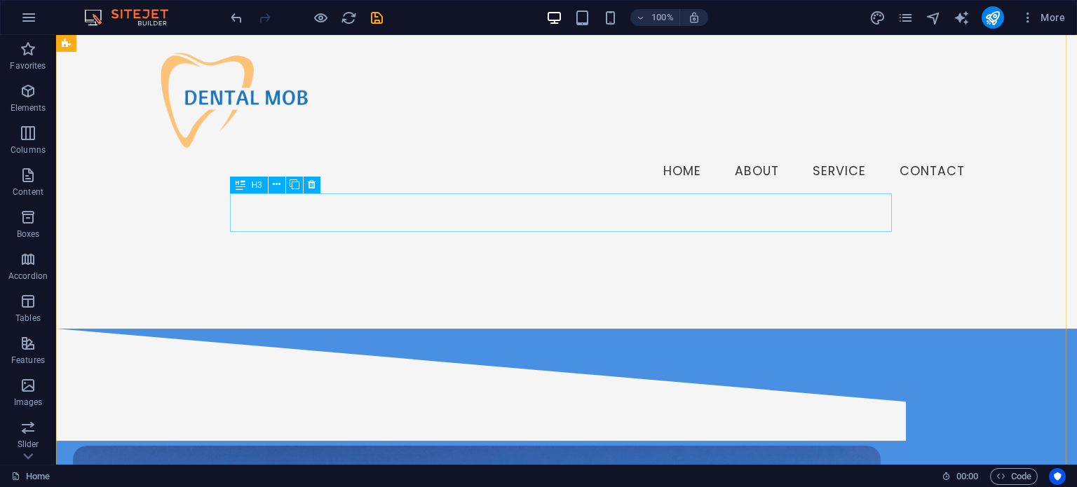
scroll to position [2607, 0]
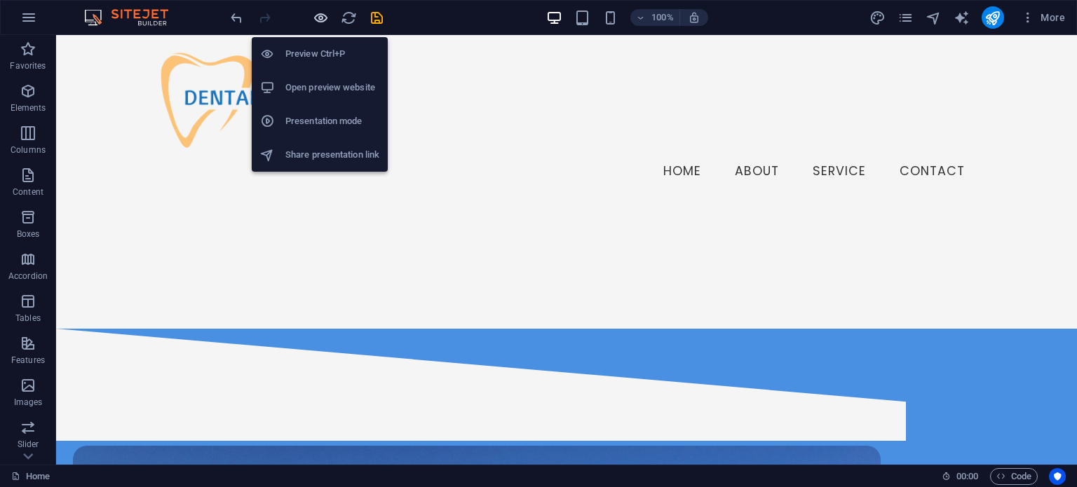
click at [321, 16] on icon "button" at bounding box center [321, 18] width 16 height 16
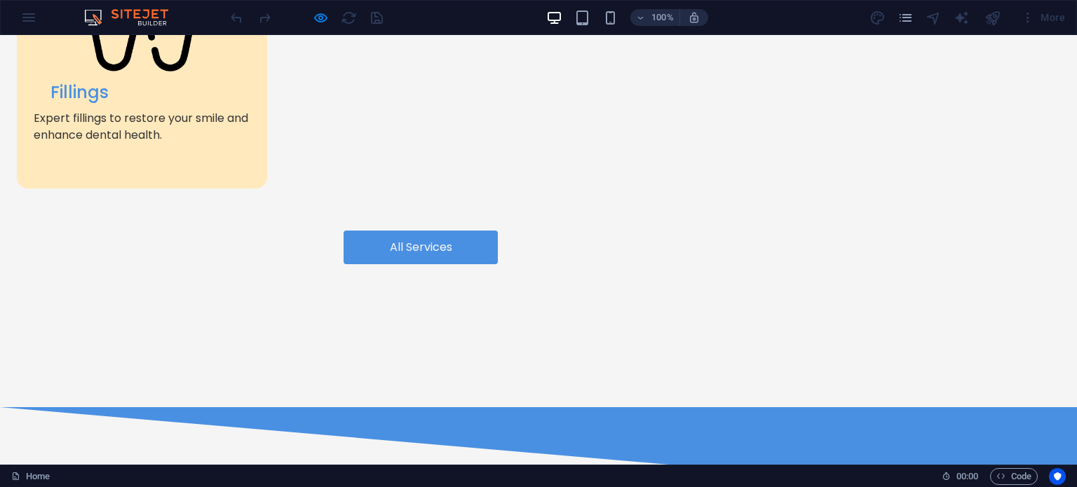
scroll to position [2543, 0]
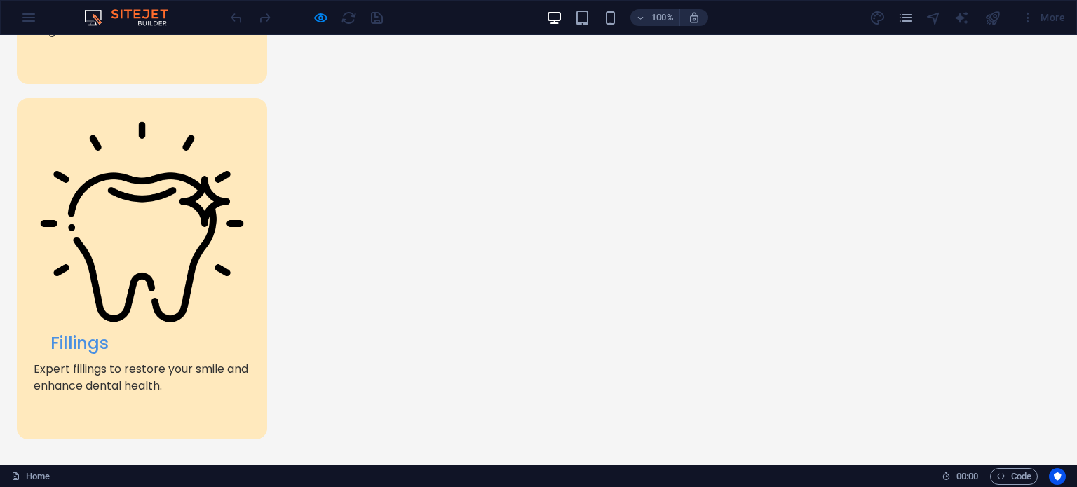
scroll to position [2293, 0]
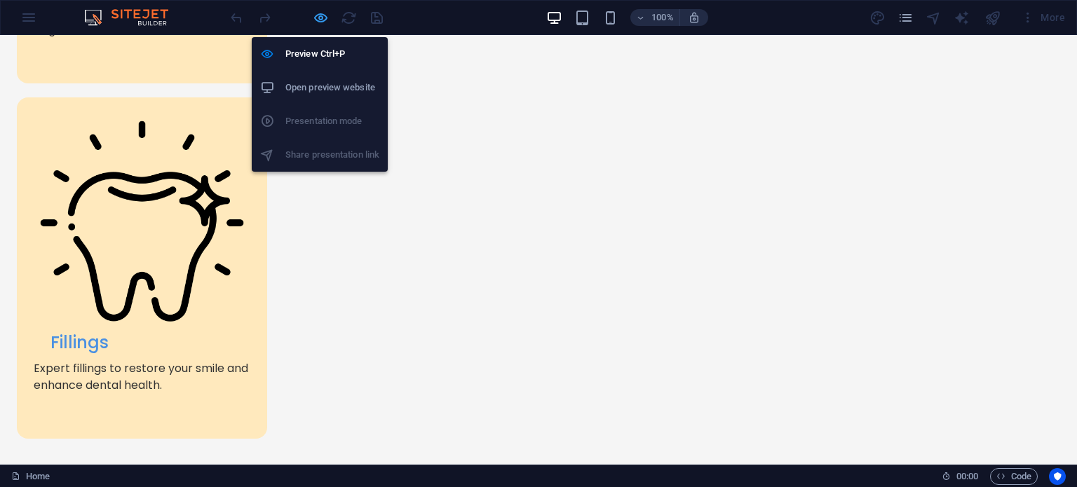
click at [321, 22] on icon "button" at bounding box center [321, 18] width 16 height 16
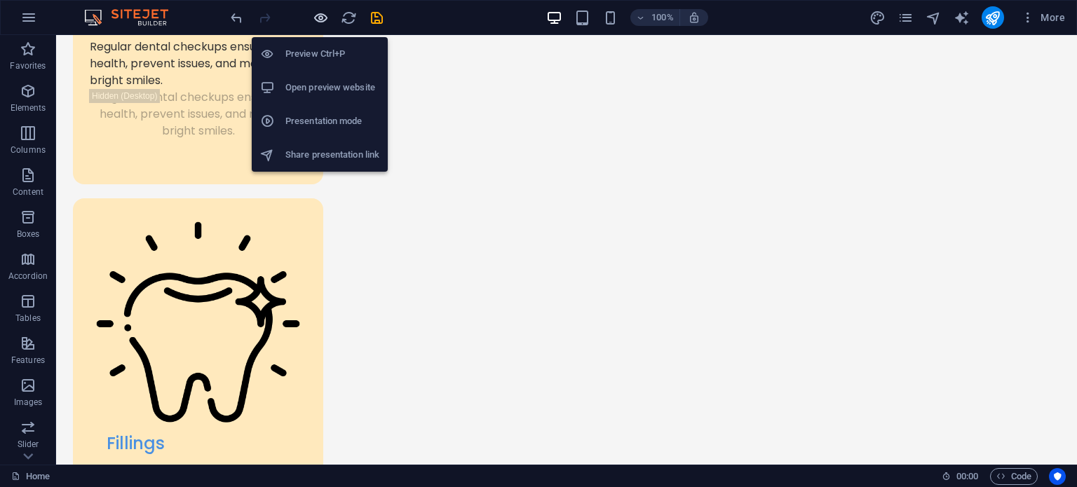
scroll to position [2343, 0]
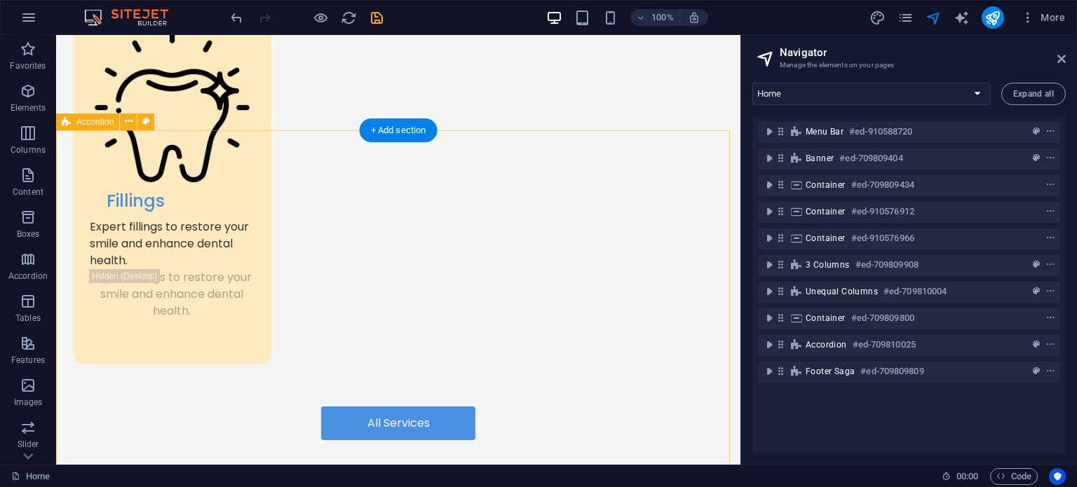
scroll to position [2505, 0]
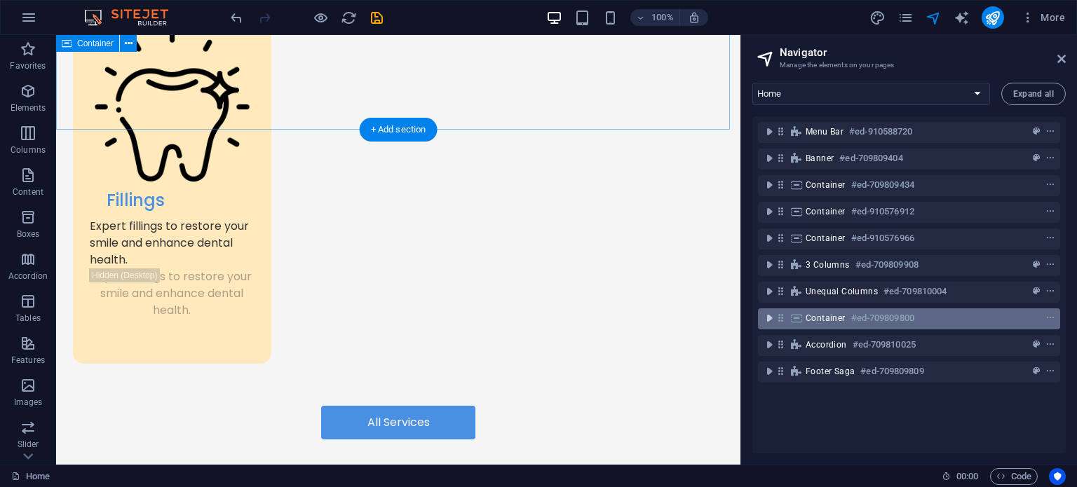
click at [770, 319] on icon "toggle-expand" at bounding box center [769, 318] width 14 height 14
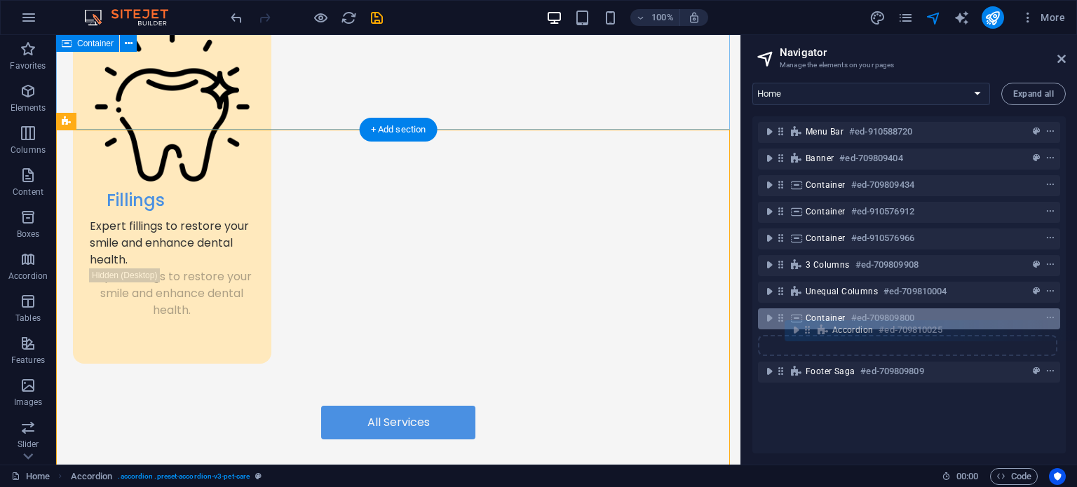
drag, startPoint x: 779, startPoint y: 345, endPoint x: 810, endPoint y: 327, distance: 35.2
click at [810, 327] on div "Menu Bar #ed-910588720 Banner #ed-709809404 Container #ed-709809434 Container #…" at bounding box center [908, 284] width 313 height 337
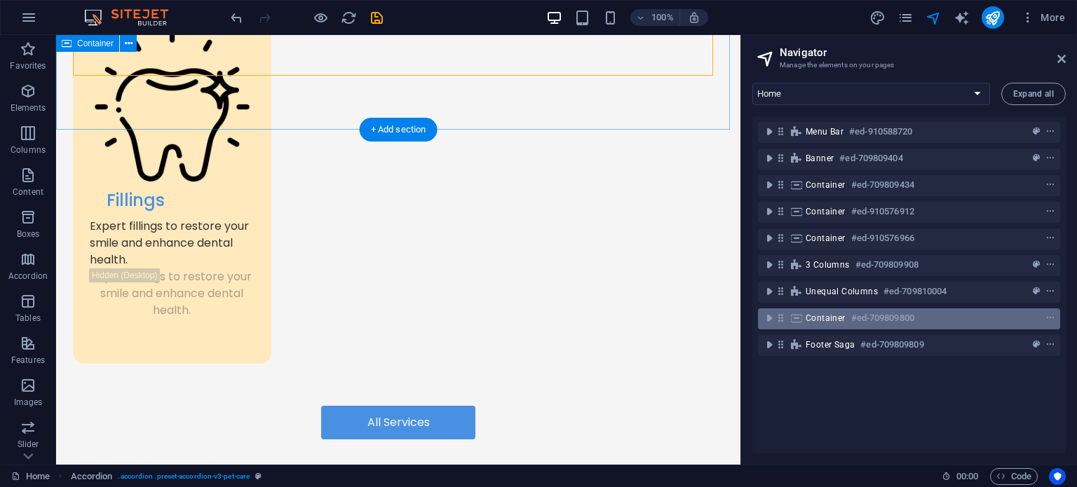
scroll to position [3303, 0]
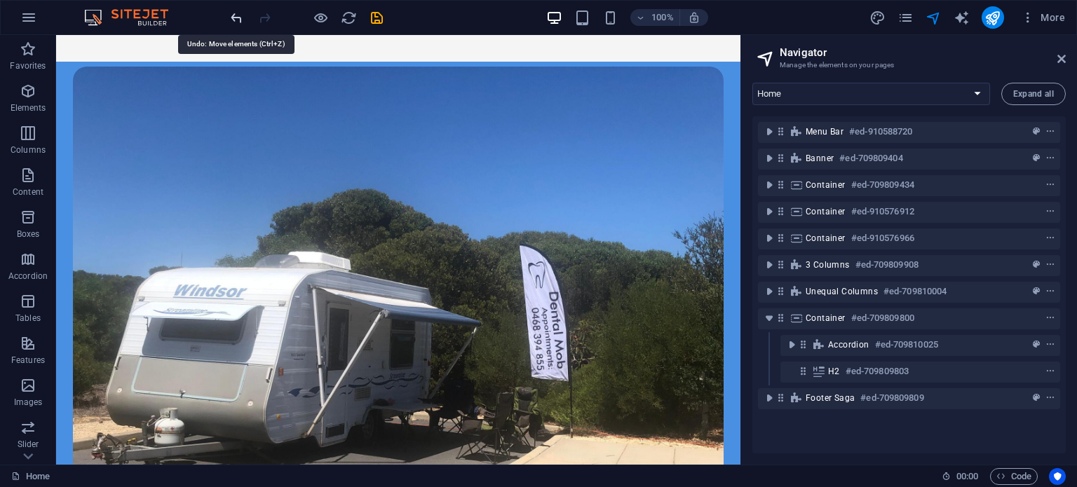
click at [233, 11] on icon "undo" at bounding box center [236, 18] width 16 height 16
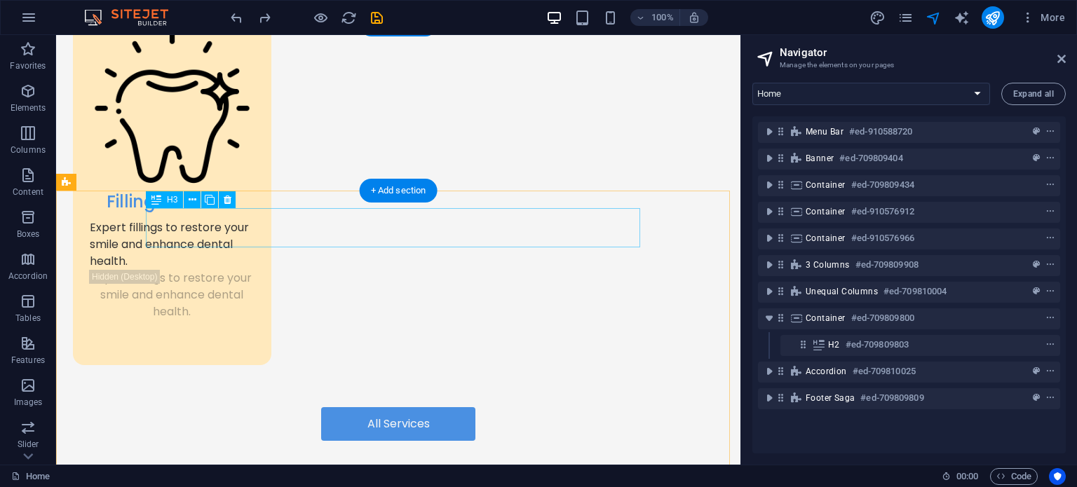
scroll to position [2506, 0]
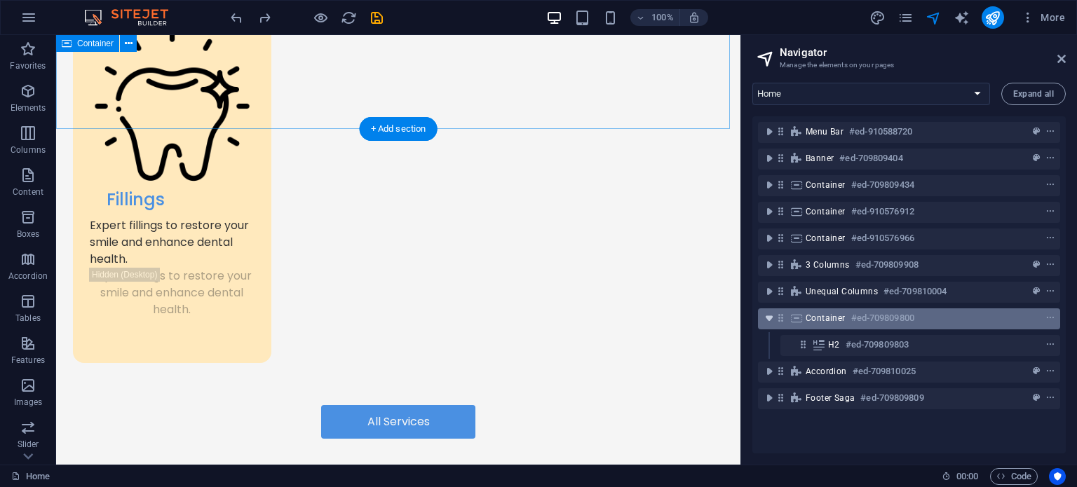
click at [767, 315] on icon "toggle-expand" at bounding box center [769, 318] width 14 height 14
click at [814, 317] on span "Container" at bounding box center [825, 318] width 40 height 11
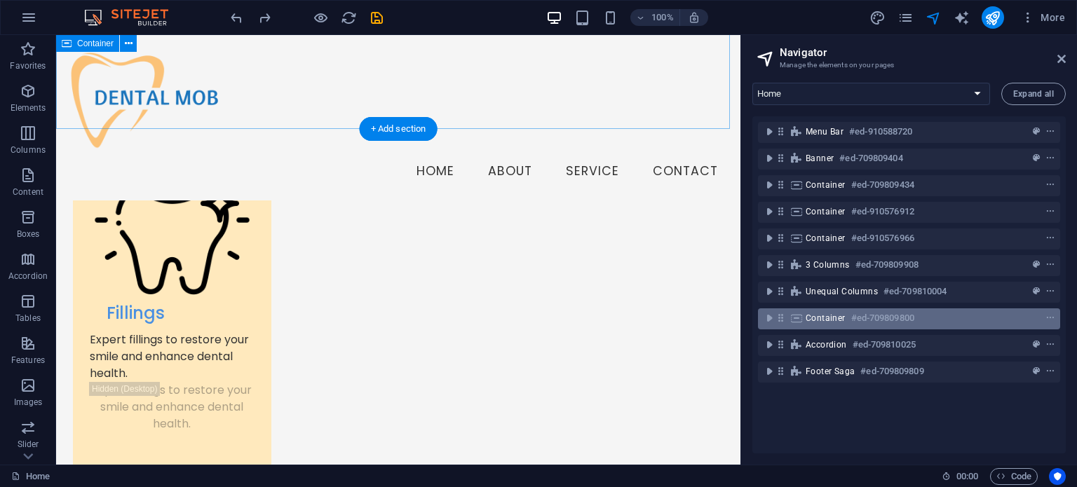
click at [814, 317] on span "Container" at bounding box center [825, 318] width 40 height 11
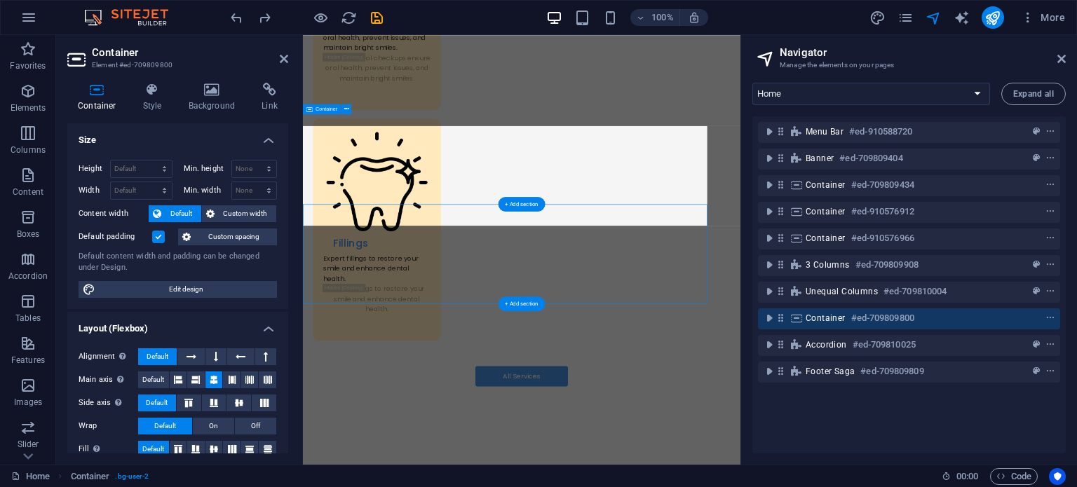
scroll to position [2152, 0]
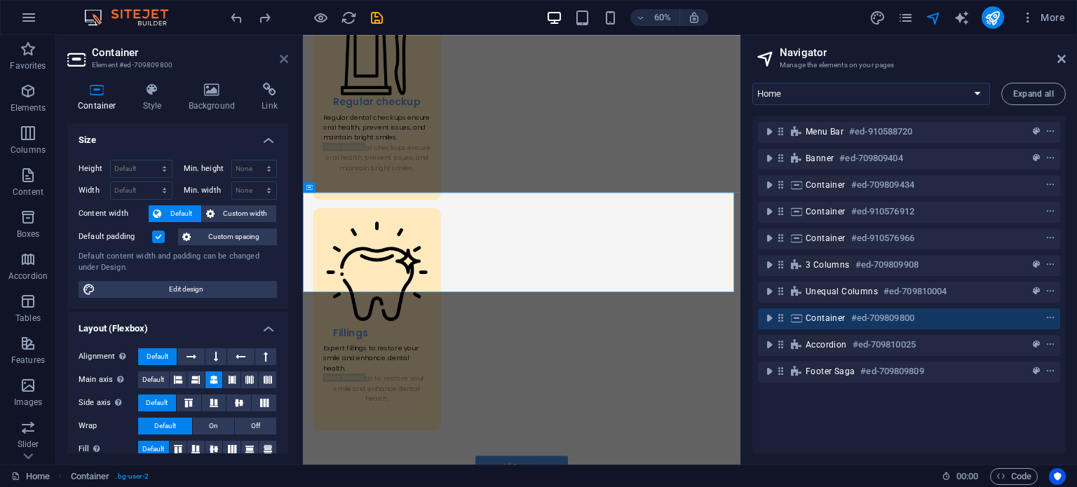
click at [283, 56] on icon at bounding box center [284, 58] width 8 height 11
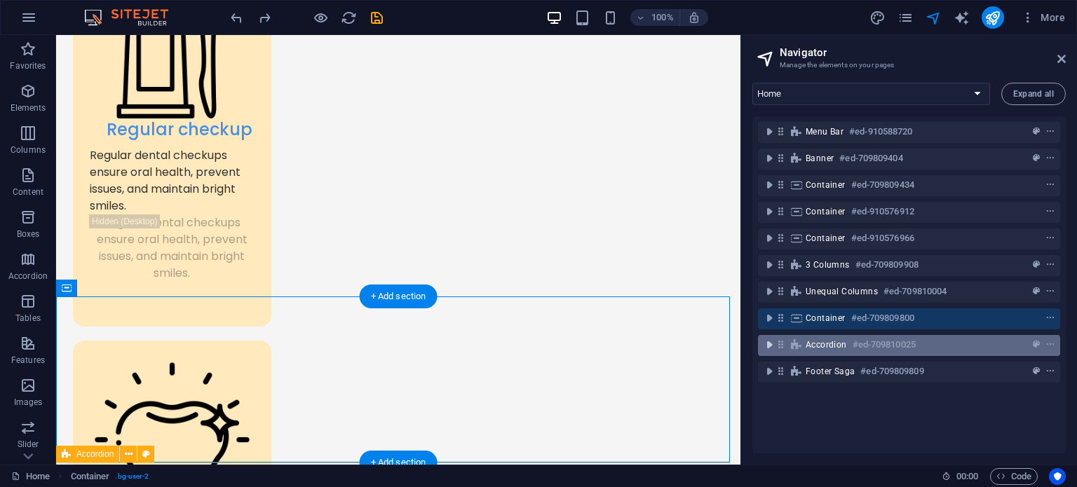
click at [772, 344] on icon "toggle-expand" at bounding box center [769, 345] width 14 height 14
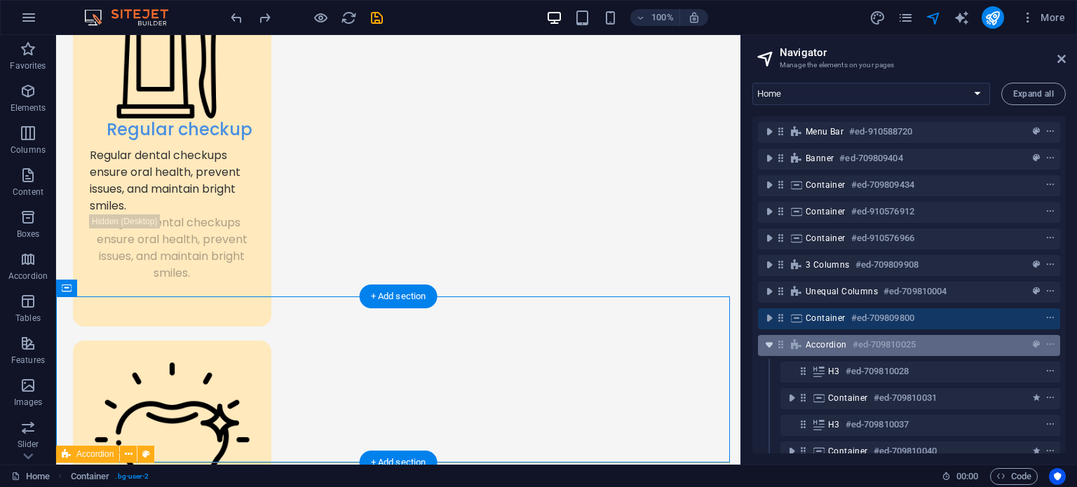
scroll to position [75, 0]
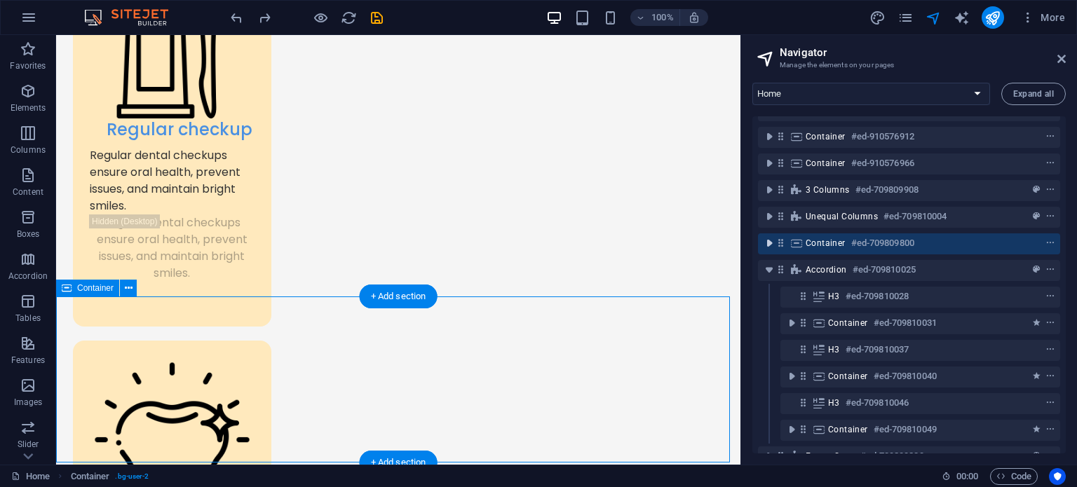
click at [764, 243] on icon "toggle-expand" at bounding box center [769, 243] width 14 height 14
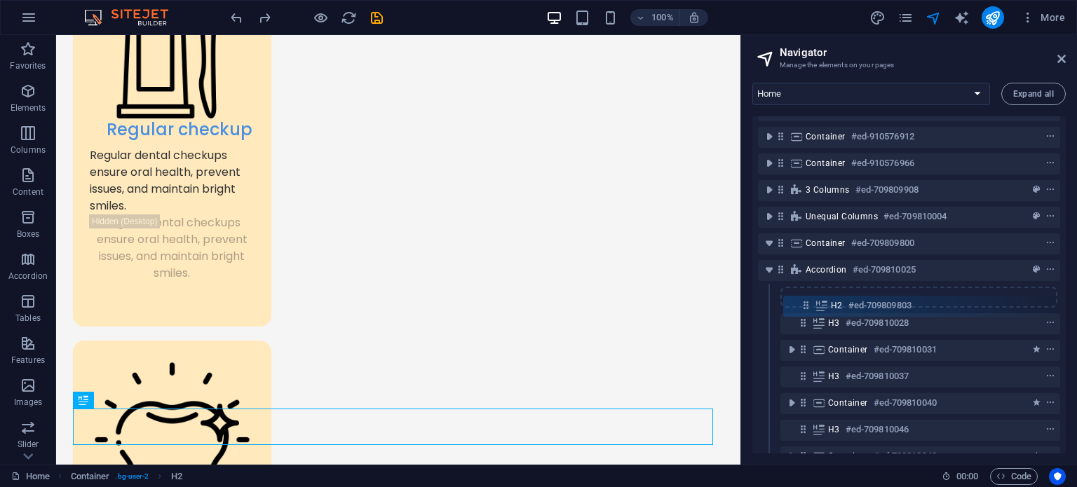
drag, startPoint x: 803, startPoint y: 271, endPoint x: 807, endPoint y: 311, distance: 39.5
click at [807, 311] on div "Menu Bar #ed-910588720 Banner #ed-709809404 Container #ed-709809434 Container #…" at bounding box center [908, 284] width 313 height 337
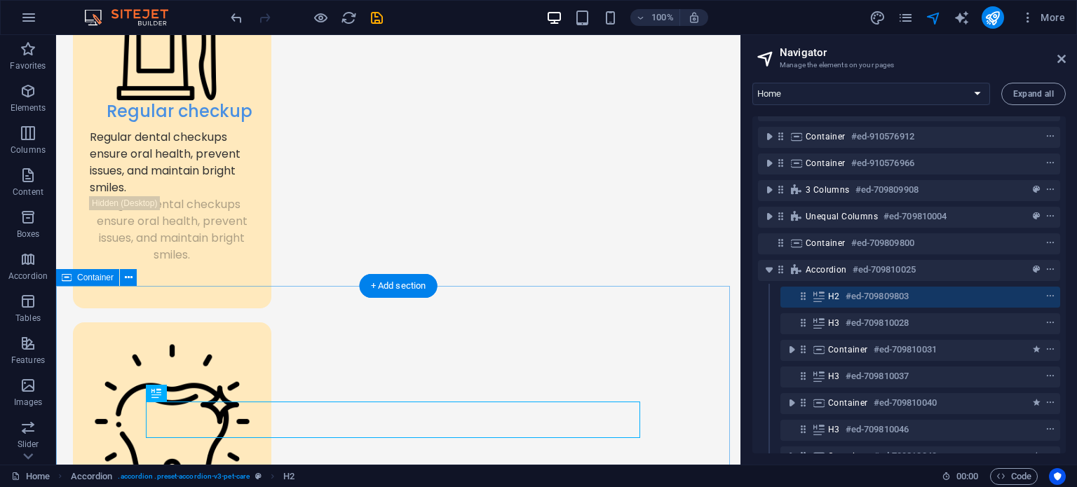
scroll to position [2191, 0]
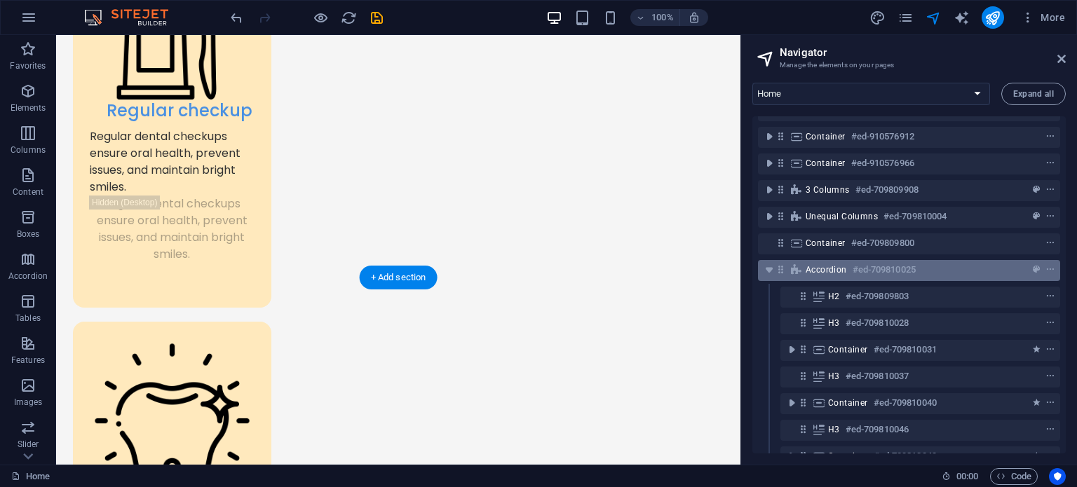
click at [849, 272] on div "Accordion #ed-709810025" at bounding box center [897, 269] width 184 height 17
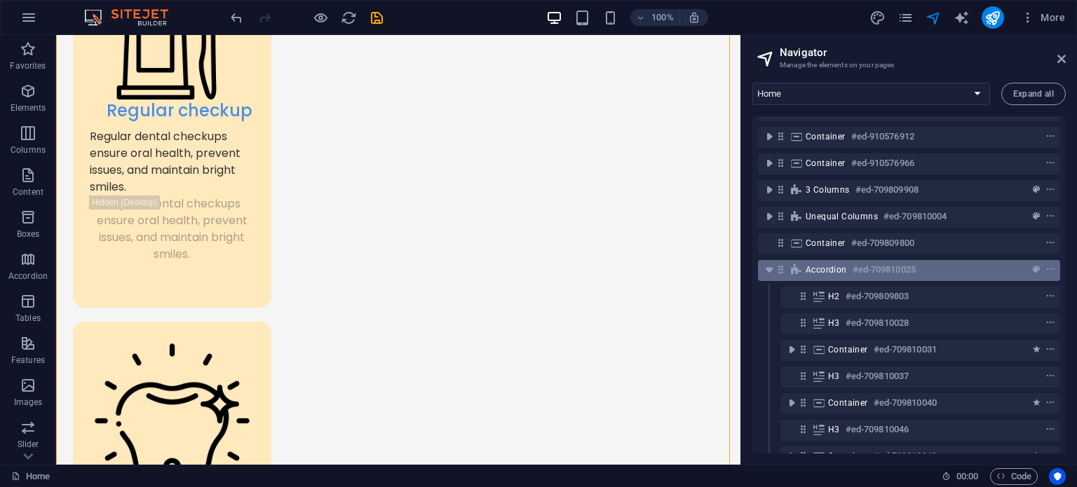
scroll to position [2856, 0]
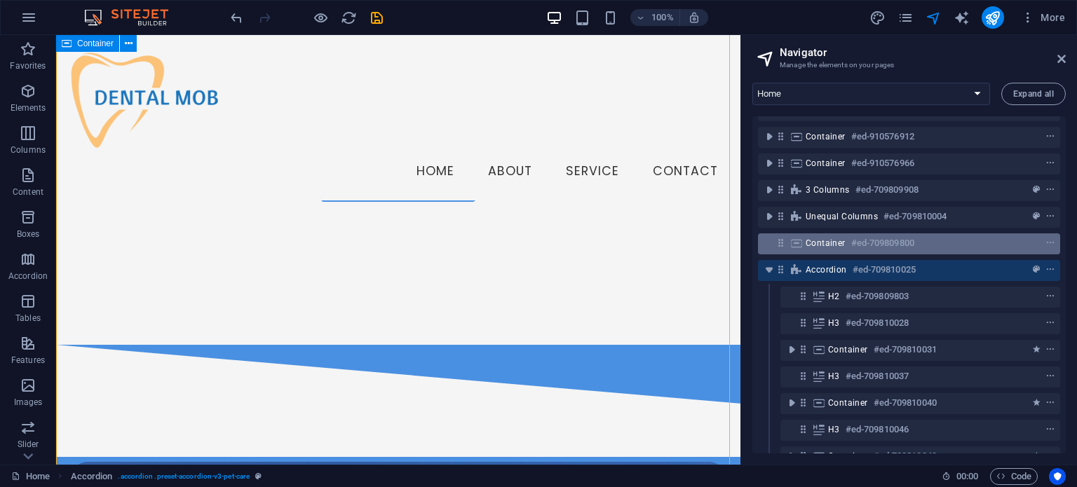
click at [873, 244] on h6 "#ed-709809800" at bounding box center [882, 243] width 63 height 17
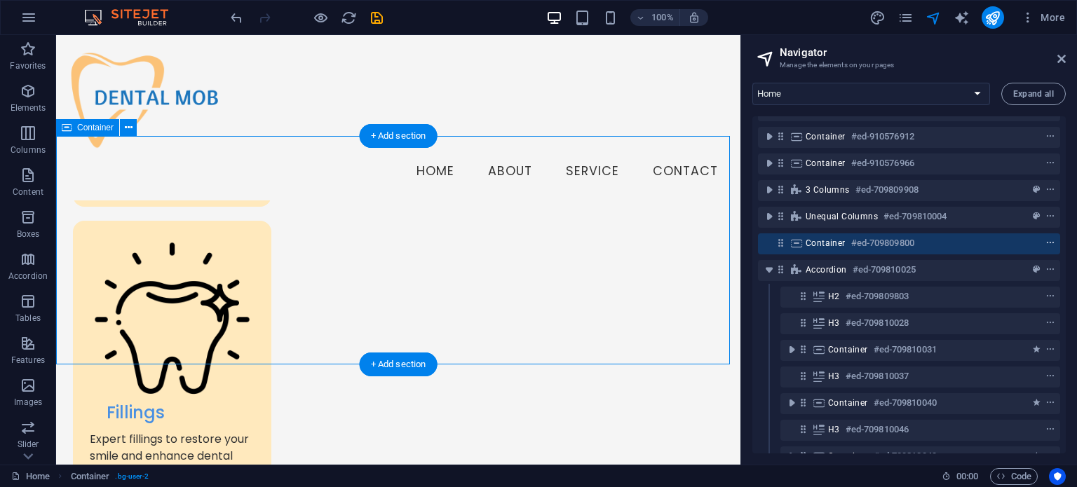
click at [1045, 238] on icon "context-menu" at bounding box center [1050, 243] width 10 height 10
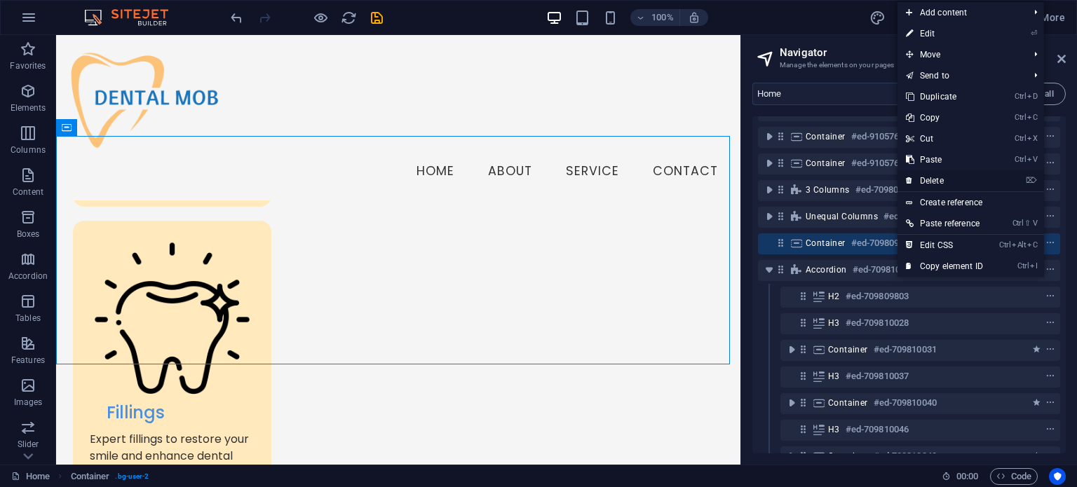
click at [936, 179] on link "⌦ Delete" at bounding box center [944, 180] width 94 height 21
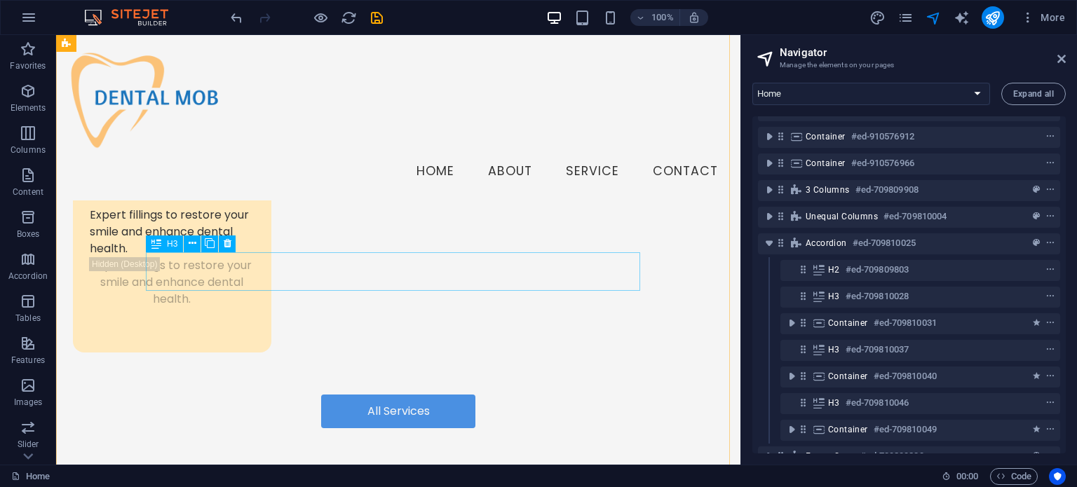
scroll to position [2426, 0]
click at [22, 60] on p "Favorites" at bounding box center [28, 65] width 36 height 11
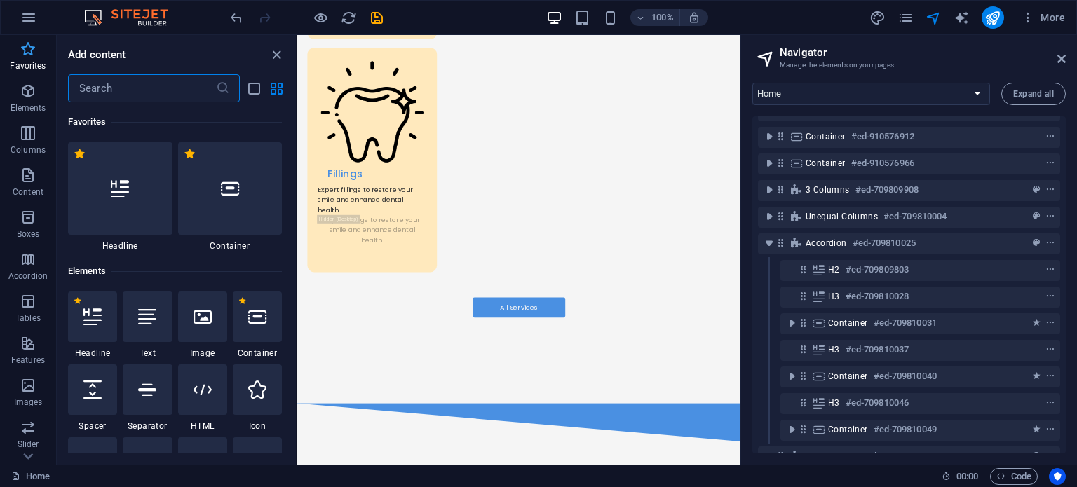
scroll to position [2290, 0]
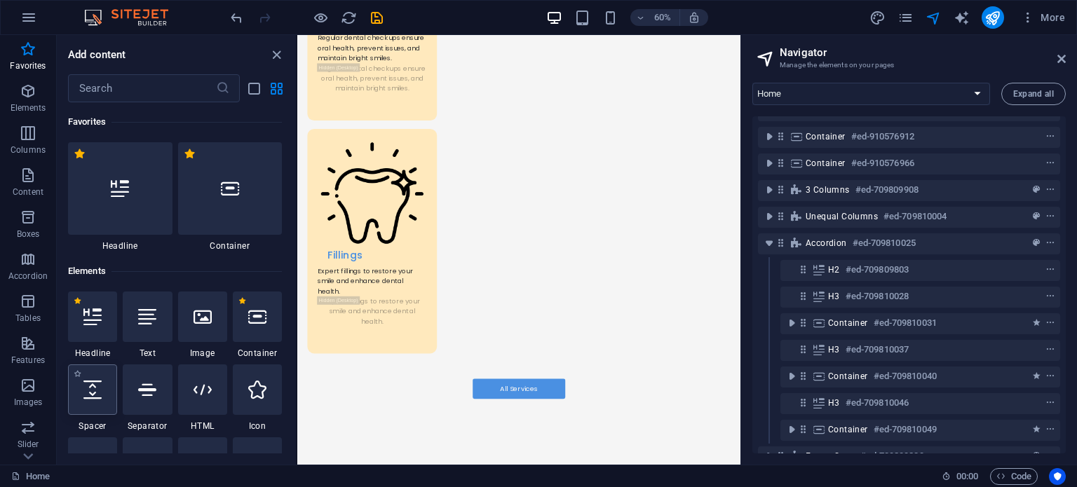
click at [98, 395] on icon at bounding box center [92, 390] width 18 height 18
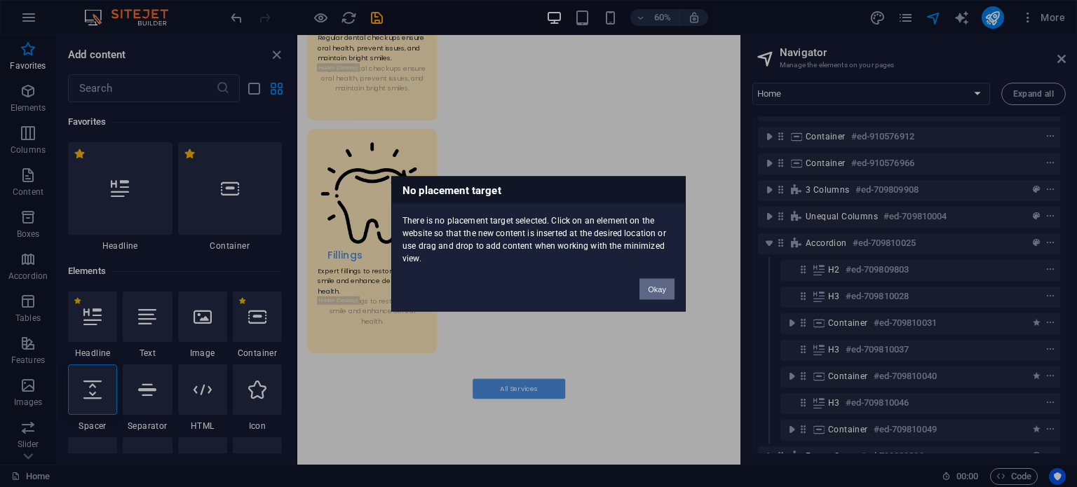
click at [662, 294] on button "Okay" at bounding box center [656, 288] width 35 height 21
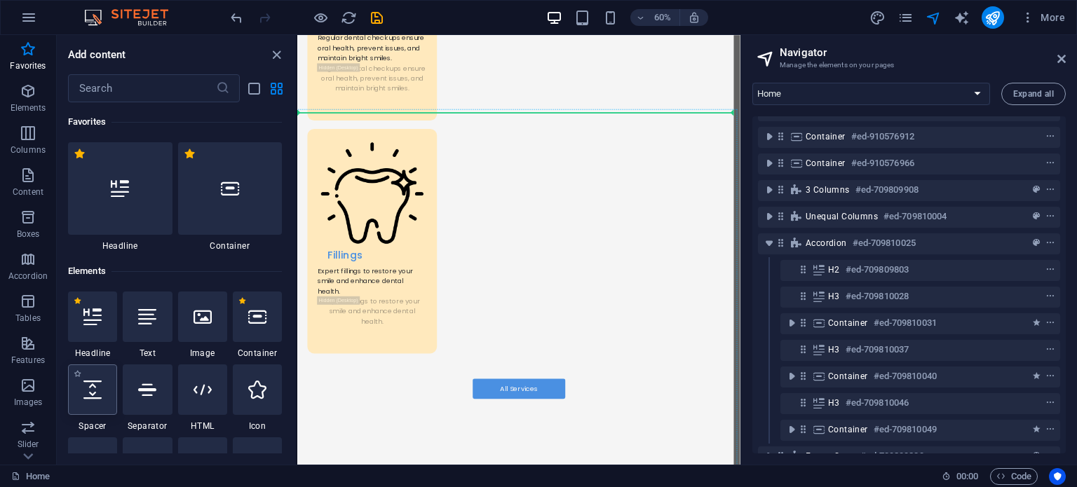
select select "px"
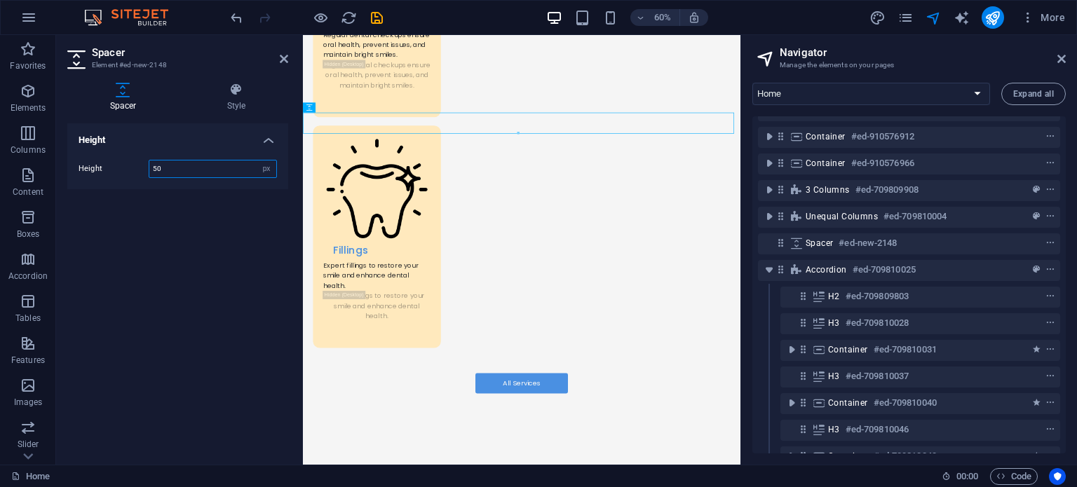
scroll to position [2285, 0]
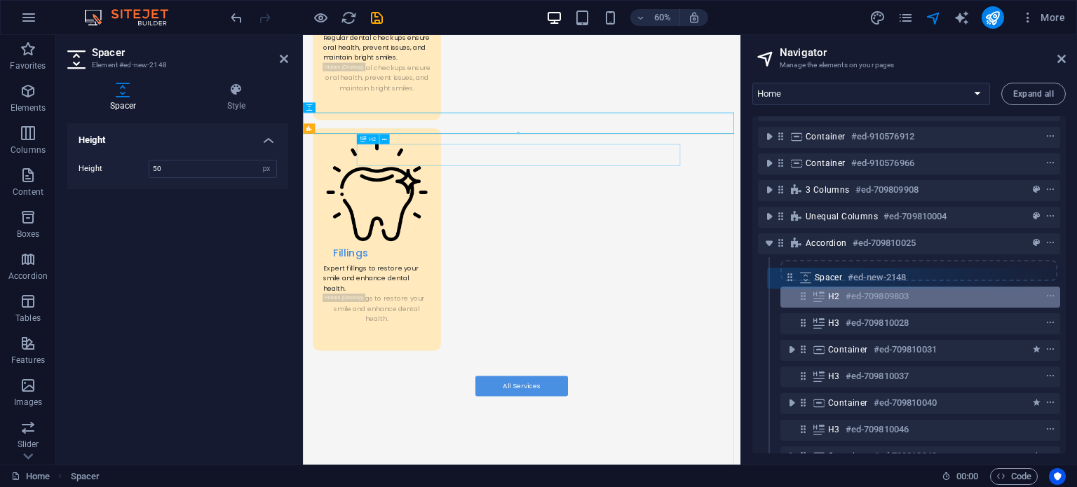
drag, startPoint x: 779, startPoint y: 245, endPoint x: 791, endPoint y: 286, distance: 42.2
click at [791, 286] on div "Menu Bar #ed-910588720 Banner #ed-709809404 Container #ed-709809434 Container #…" at bounding box center [908, 284] width 313 height 337
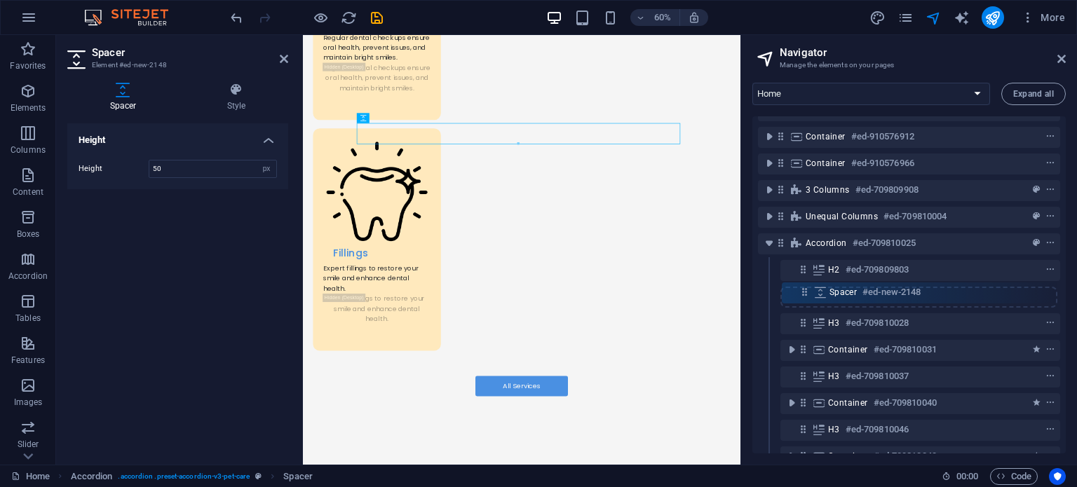
drag, startPoint x: 801, startPoint y: 265, endPoint x: 804, endPoint y: 294, distance: 29.6
click at [804, 294] on div "Menu Bar #ed-910588720 Banner #ed-709809404 Container #ed-709809434 Container #…" at bounding box center [908, 284] width 313 height 337
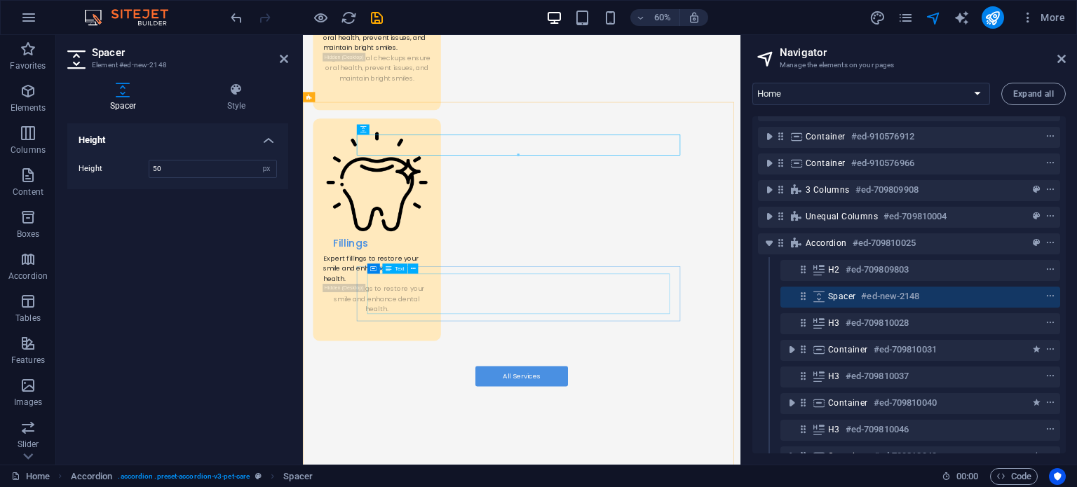
scroll to position [2302, 0]
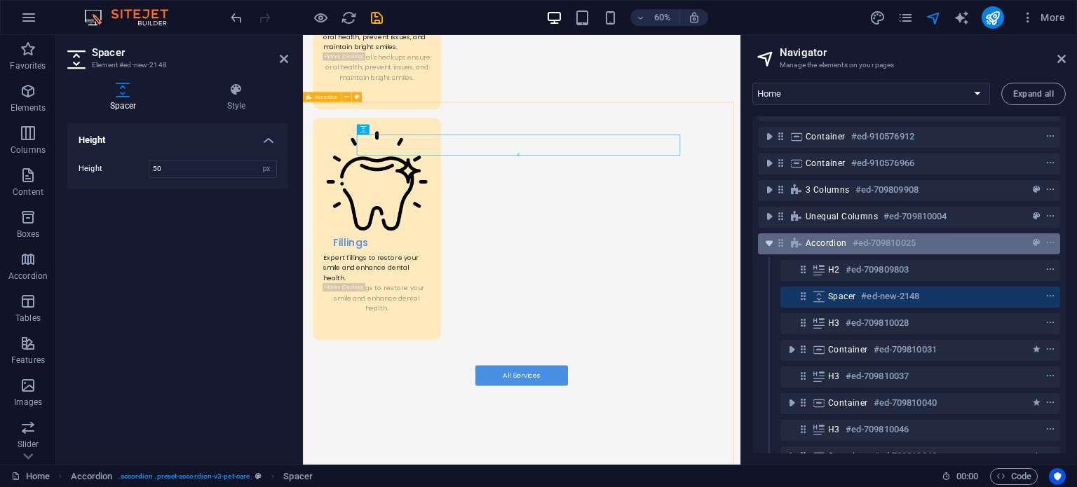
click at [768, 243] on icon "toggle-expand" at bounding box center [769, 243] width 14 height 14
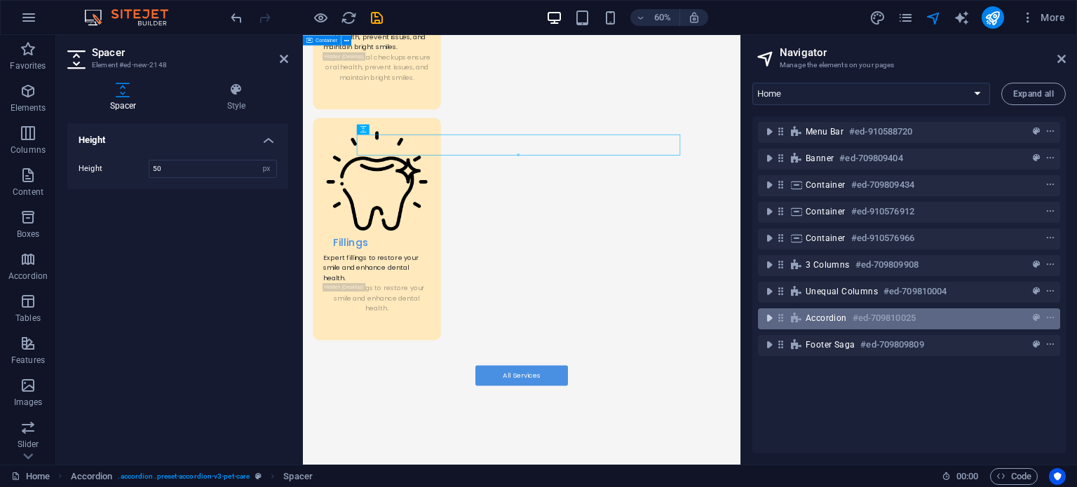
scroll to position [0, 0]
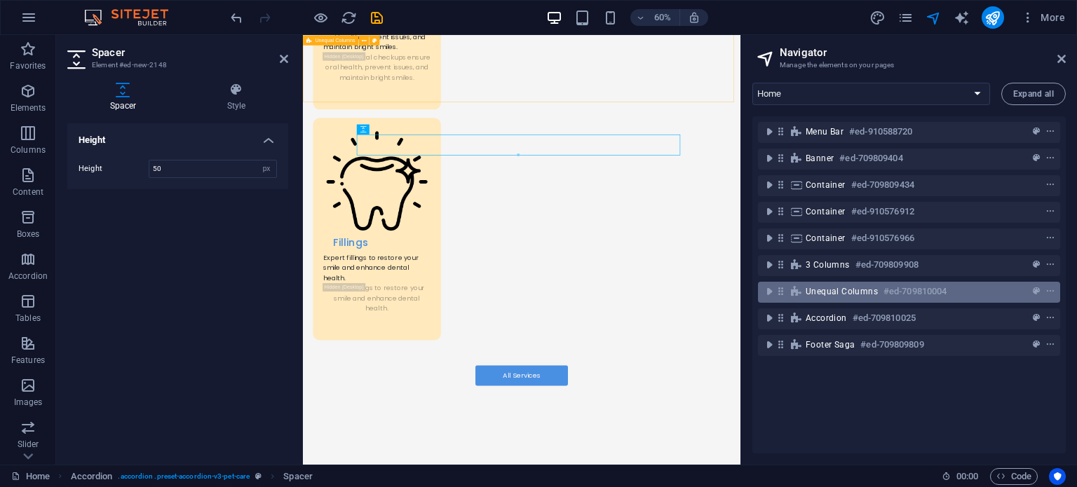
click at [814, 299] on div "Unequal Columns #ed-709810004" at bounding box center [897, 291] width 184 height 17
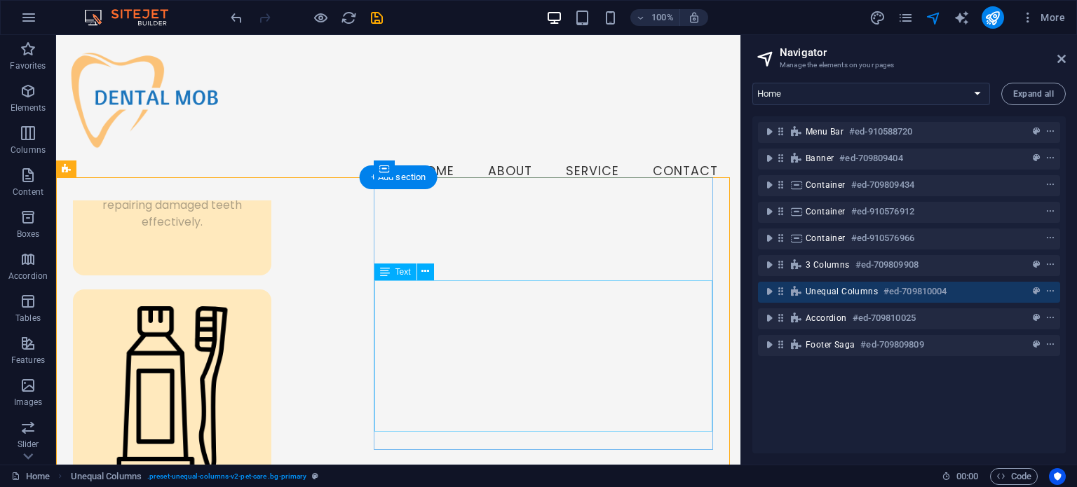
scroll to position [1710, 0]
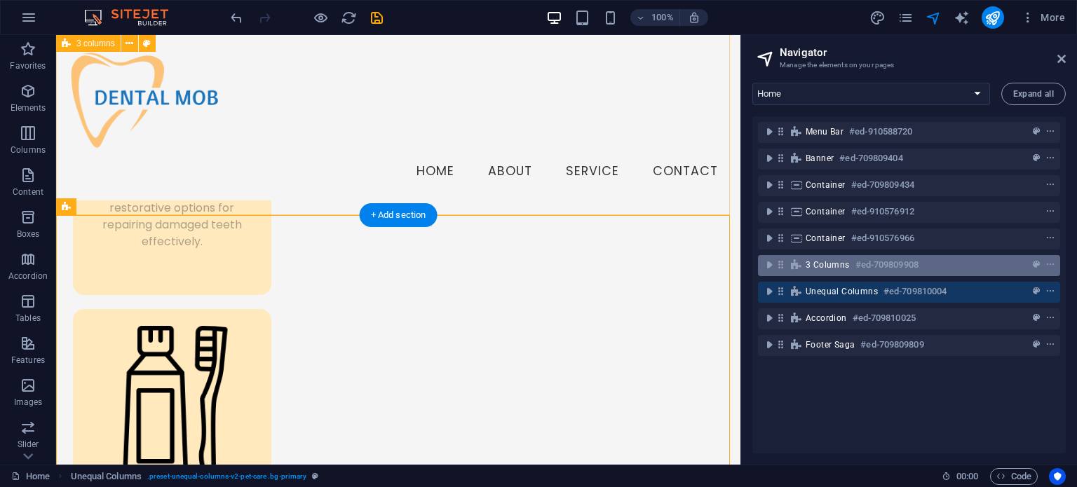
click at [845, 270] on span "3 columns" at bounding box center [827, 264] width 44 height 11
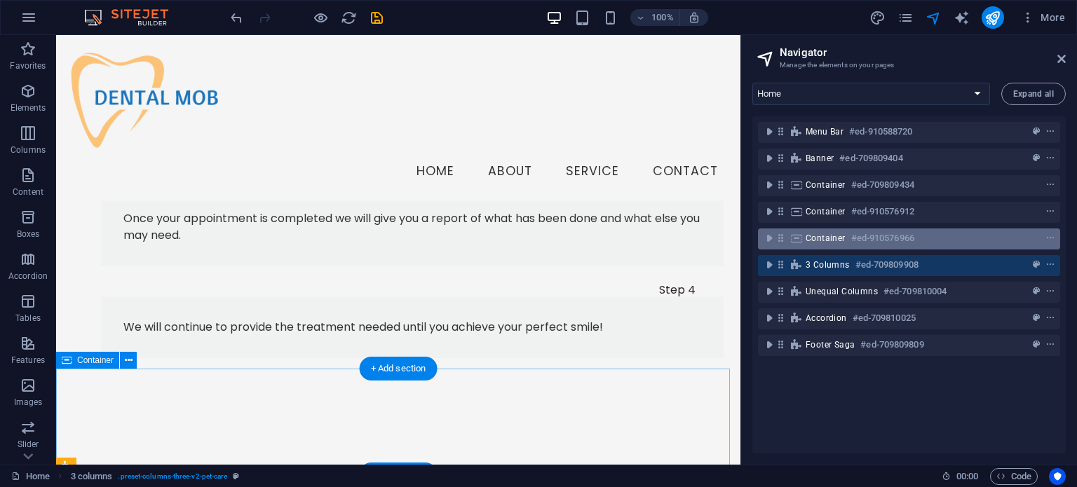
click at [820, 238] on span "Container" at bounding box center [825, 238] width 40 height 11
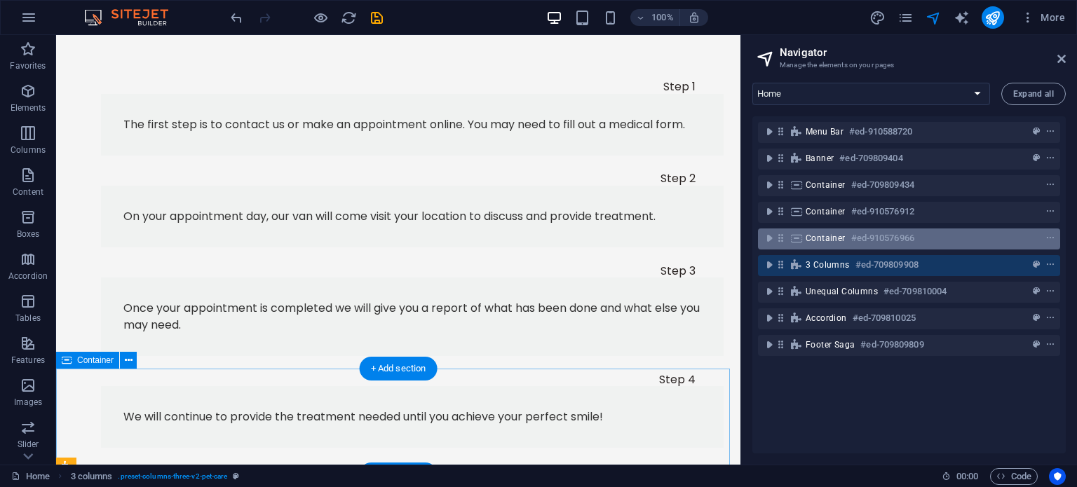
scroll to position [1083, 0]
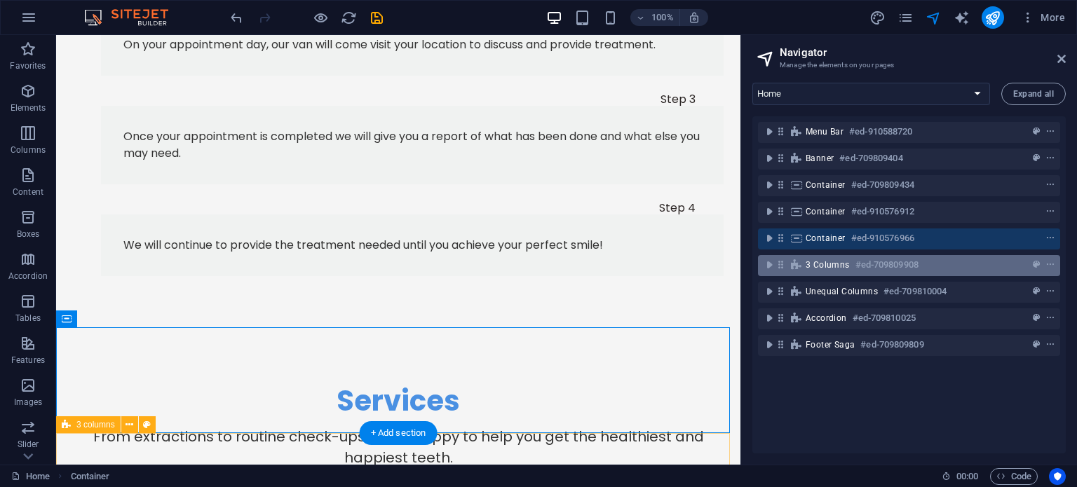
click at [820, 263] on span "3 columns" at bounding box center [827, 264] width 44 height 11
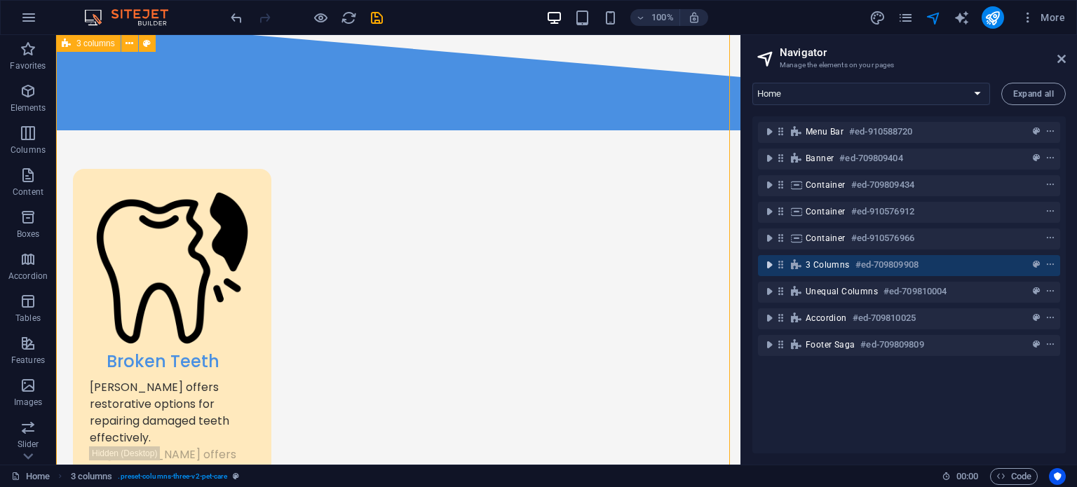
click at [760, 263] on span "toggle-expand" at bounding box center [768, 265] width 17 height 14
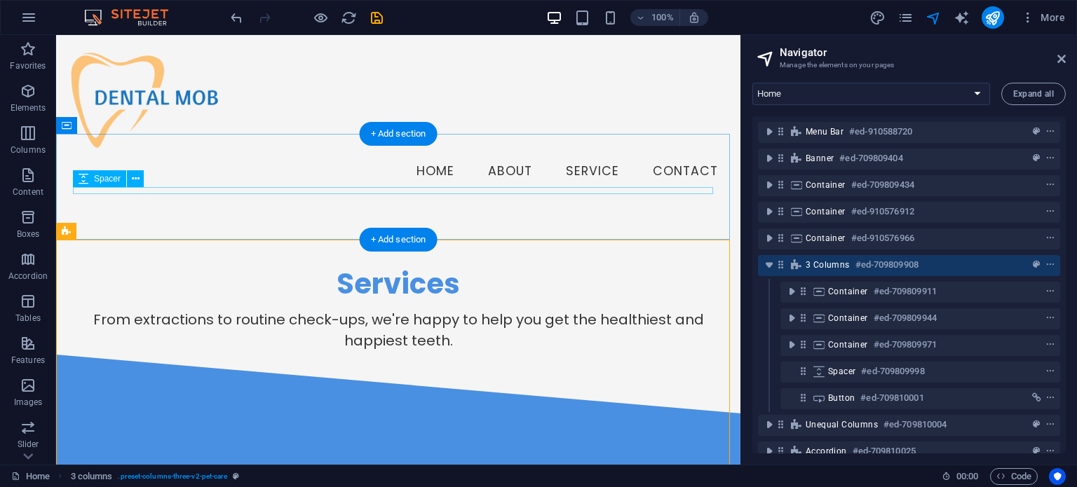
scroll to position [1107, 0]
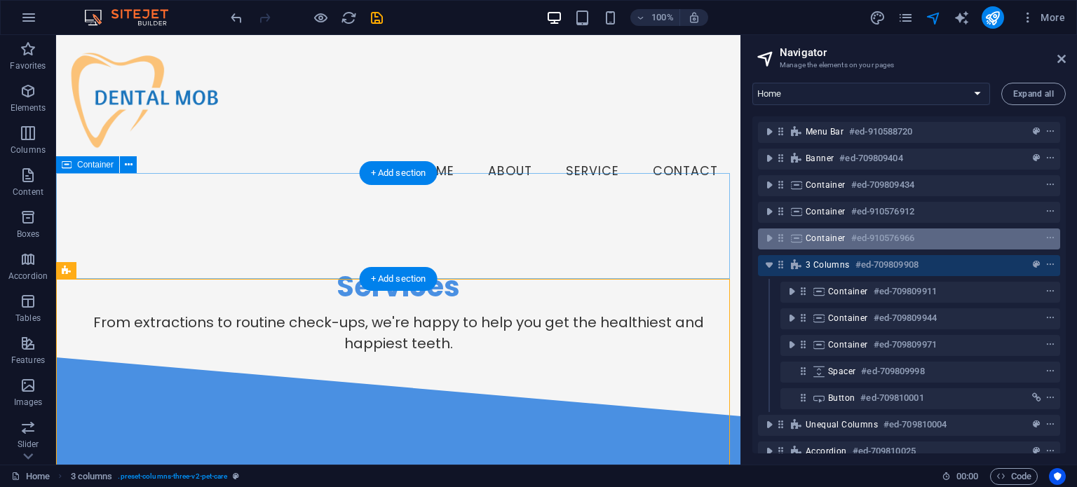
drag, startPoint x: 770, startPoint y: 238, endPoint x: 782, endPoint y: 239, distance: 11.9
click at [782, 239] on div "Container #ed-910576966" at bounding box center [909, 238] width 302 height 21
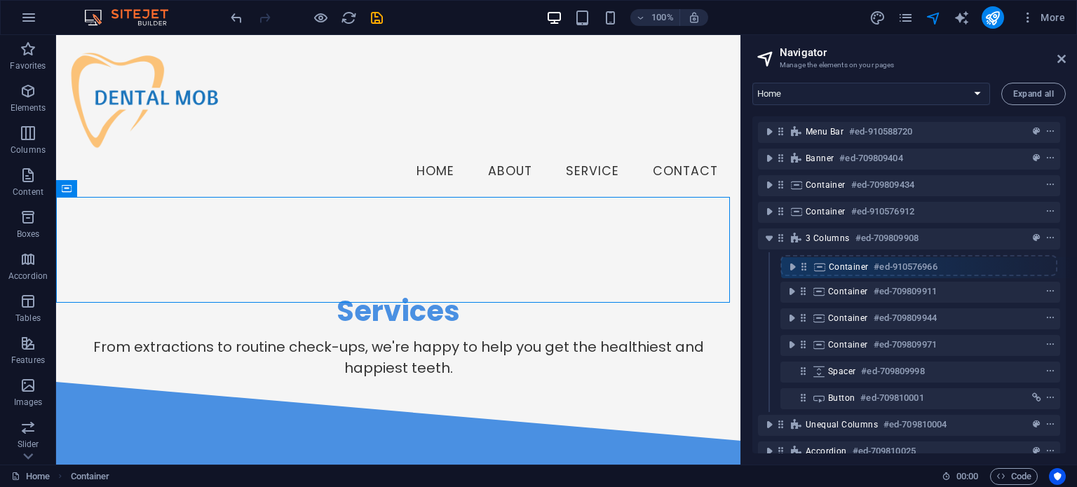
drag, startPoint x: 782, startPoint y: 239, endPoint x: 808, endPoint y: 274, distance: 43.6
click at [808, 274] on div "Menu Bar #ed-910588720 Banner #ed-709809404 Container #ed-709809434 Container #…" at bounding box center [908, 284] width 313 height 337
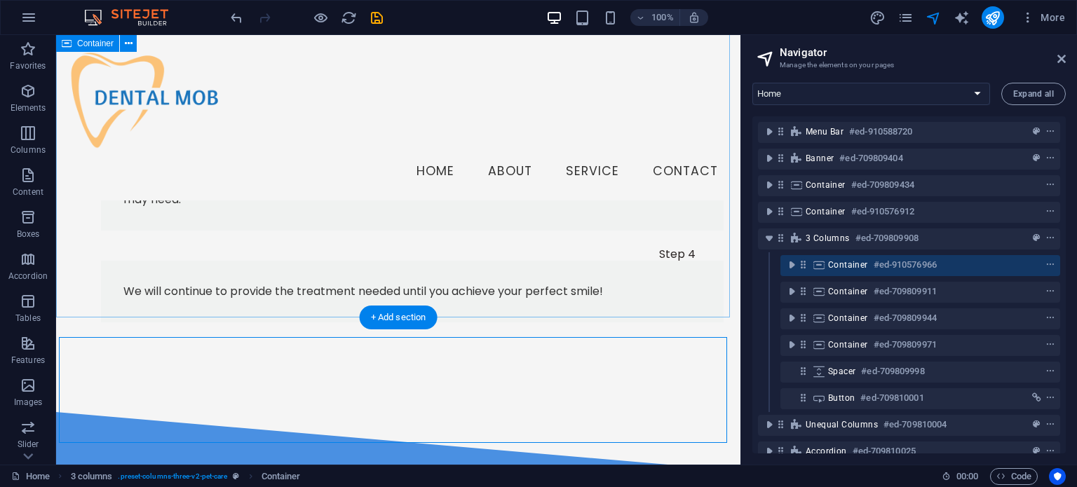
scroll to position [922, 0]
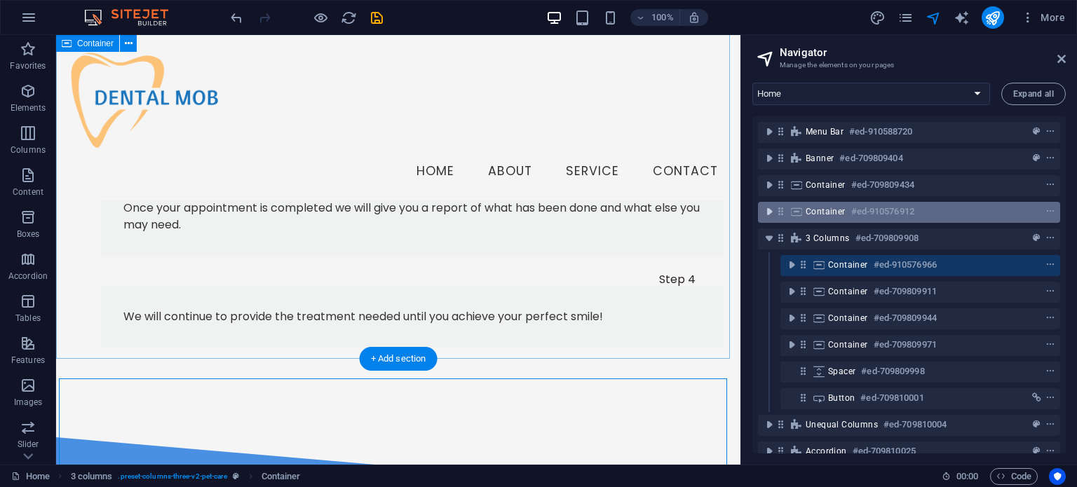
click at [764, 214] on icon "toggle-expand" at bounding box center [769, 212] width 14 height 14
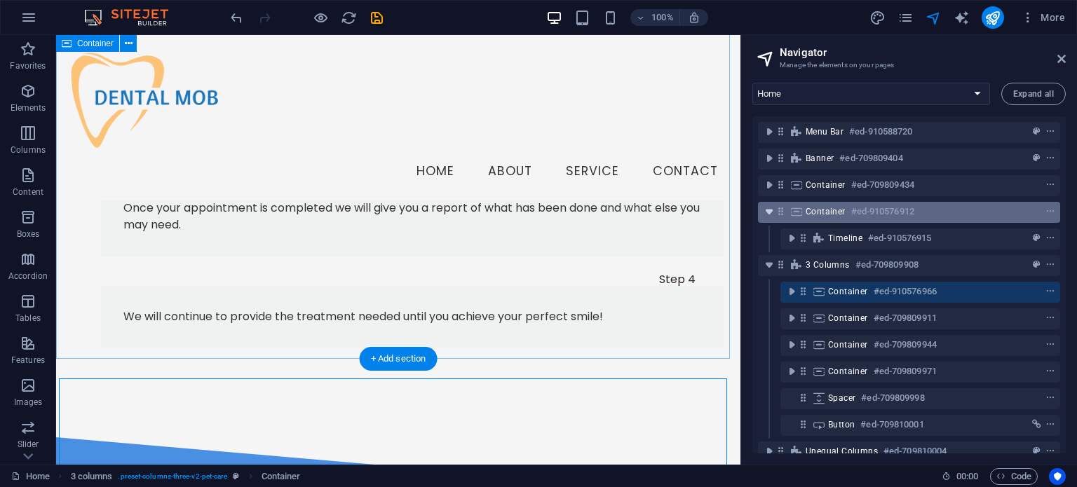
click at [768, 214] on icon "toggle-expand" at bounding box center [769, 212] width 14 height 14
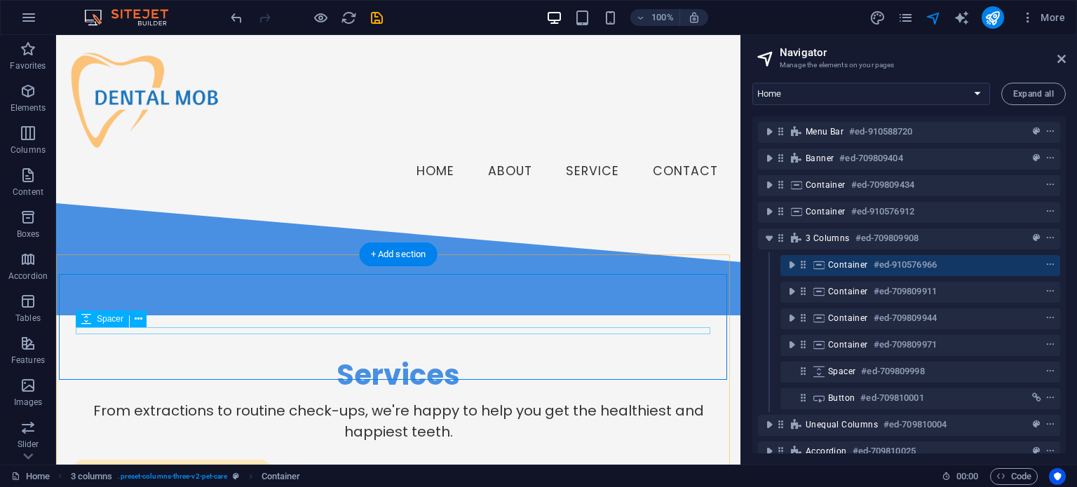
scroll to position [1139, 0]
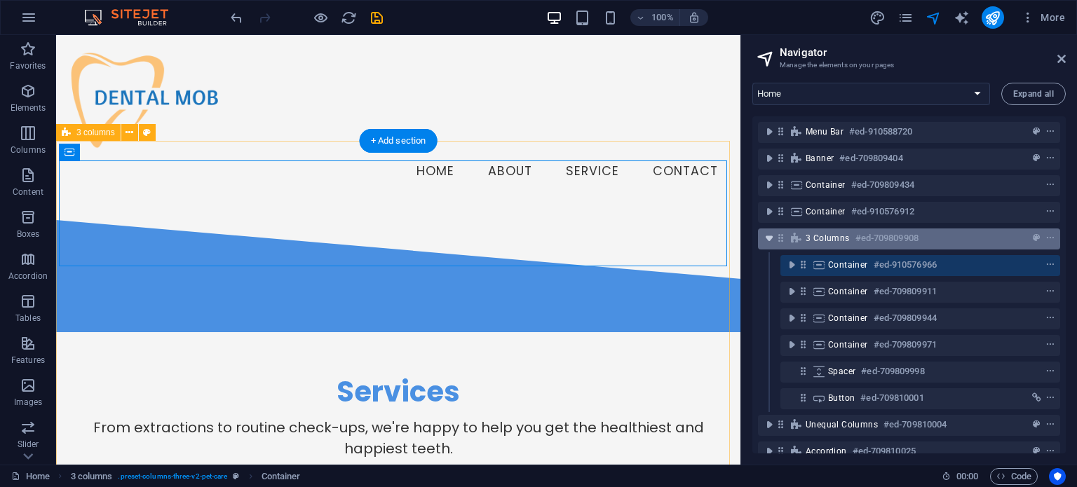
click at [767, 232] on icon "toggle-expand" at bounding box center [769, 238] width 14 height 14
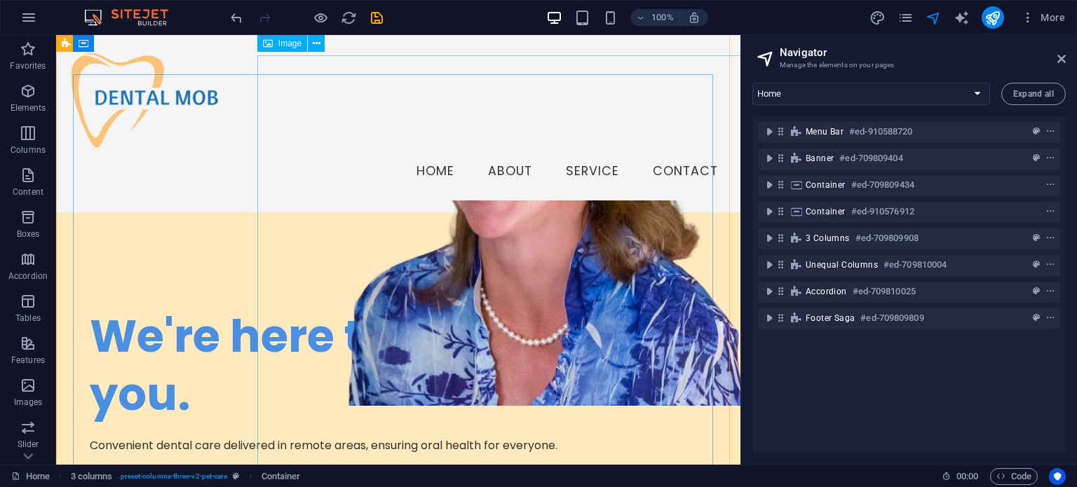
scroll to position [0, 0]
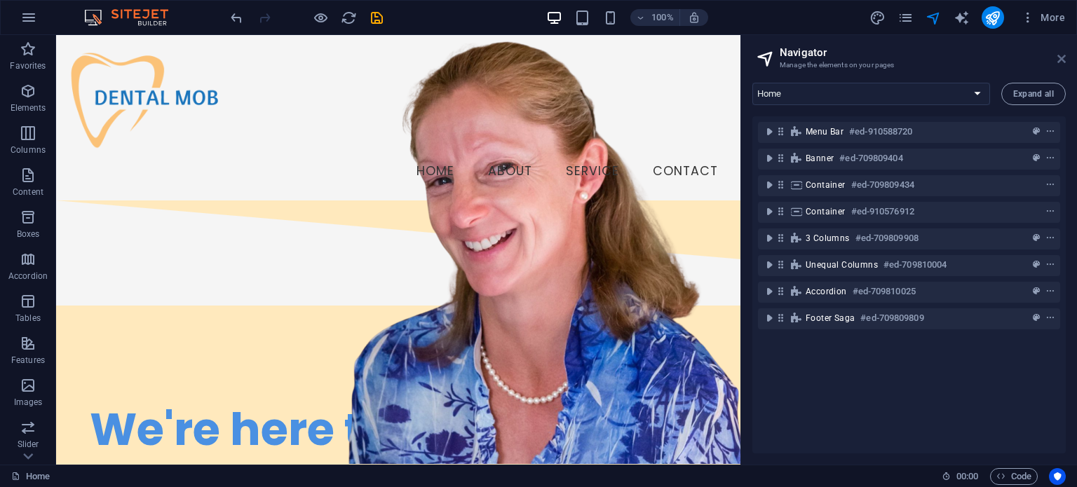
click at [1060, 56] on icon at bounding box center [1061, 58] width 8 height 11
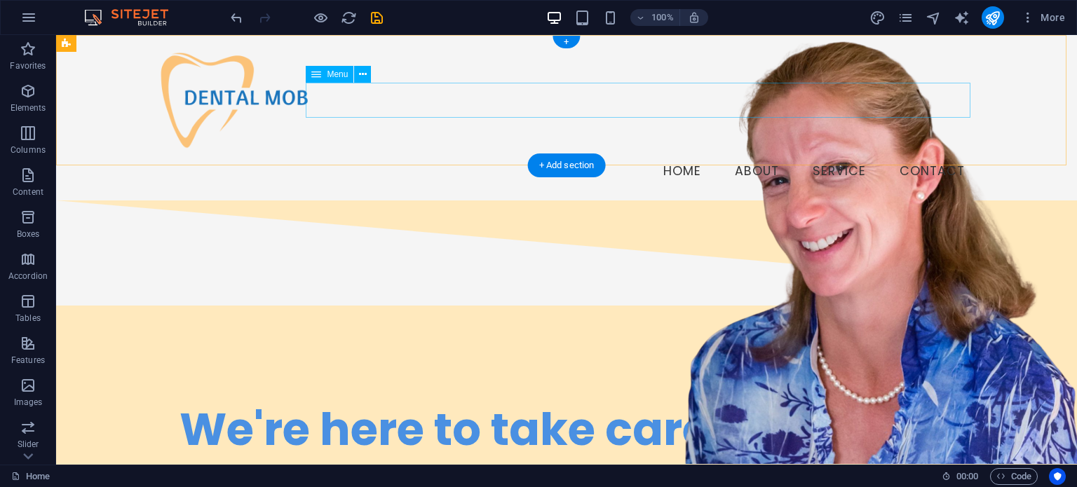
click at [684, 154] on nav "Home About Service Contact" at bounding box center [566, 171] width 819 height 35
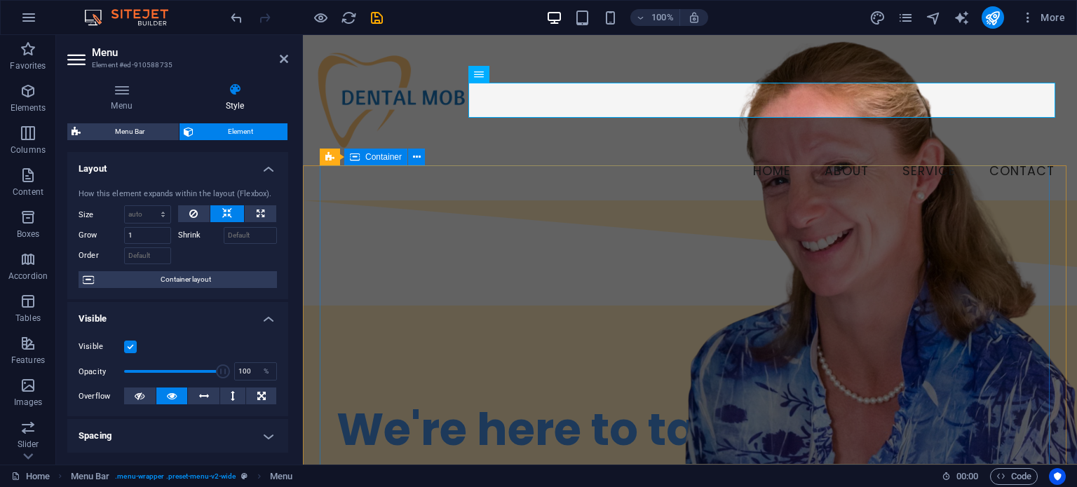
click at [632, 311] on div "We're here to take care of you. Convenient dental care delivered in remote area…" at bounding box center [690, 479] width 740 height 337
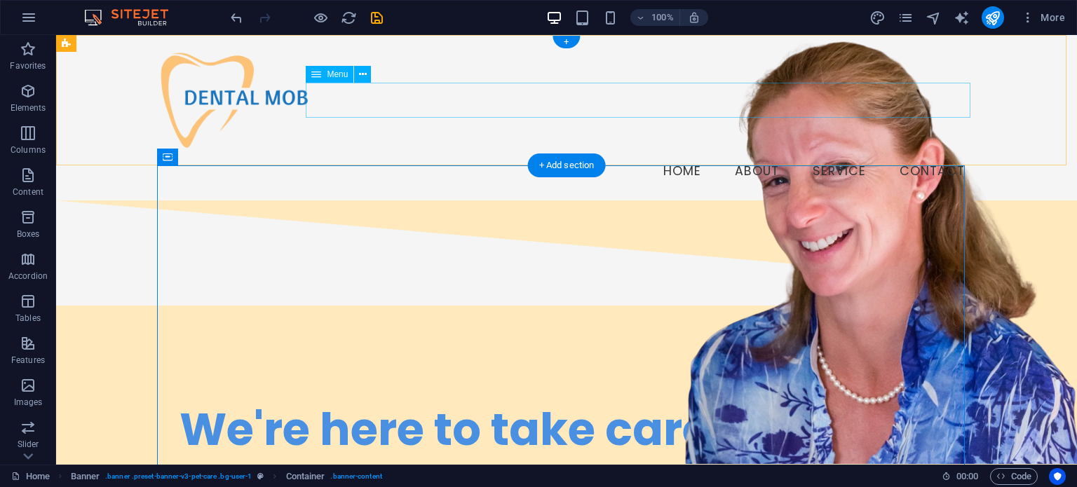
click at [819, 154] on nav "Home About Service Contact" at bounding box center [566, 171] width 819 height 35
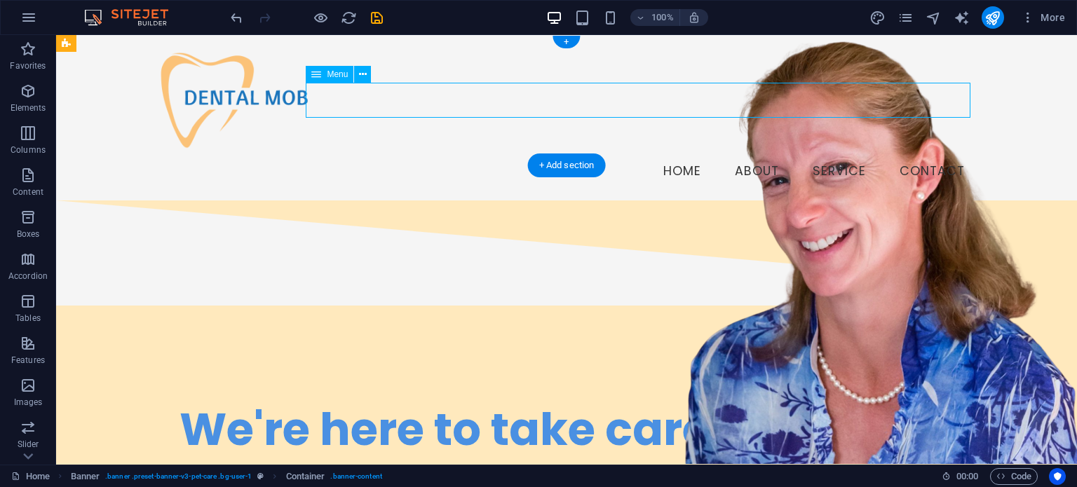
click at [819, 154] on nav "Home About Service Contact" at bounding box center [566, 171] width 819 height 35
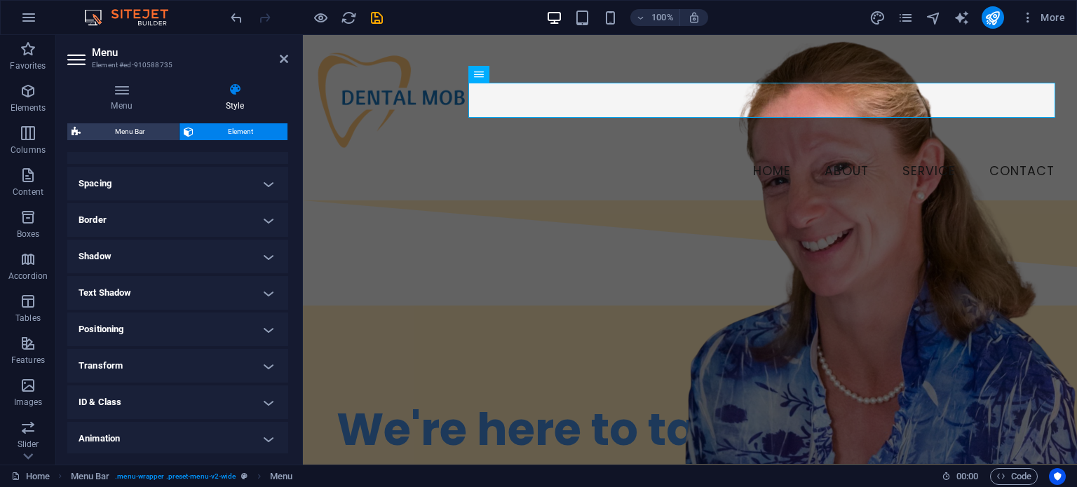
scroll to position [290, 0]
click at [128, 100] on h4 "Menu" at bounding box center [124, 97] width 114 height 29
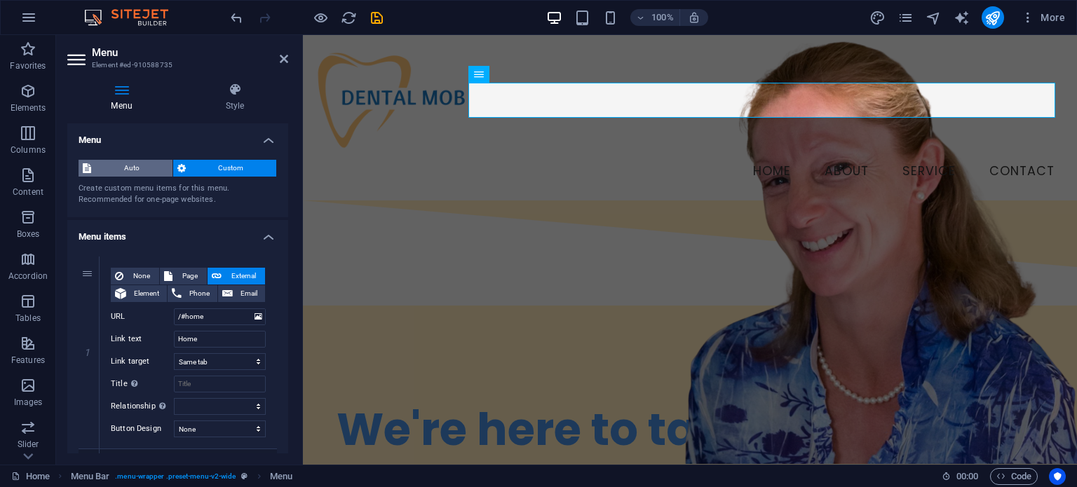
click at [134, 171] on span "Auto" at bounding box center [131, 168] width 73 height 17
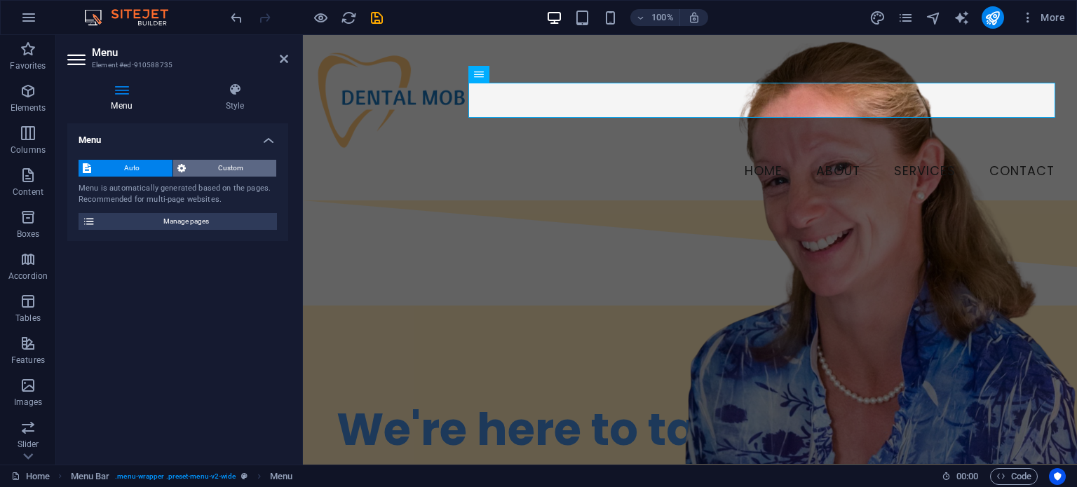
click at [213, 167] on span "Custom" at bounding box center [231, 168] width 83 height 17
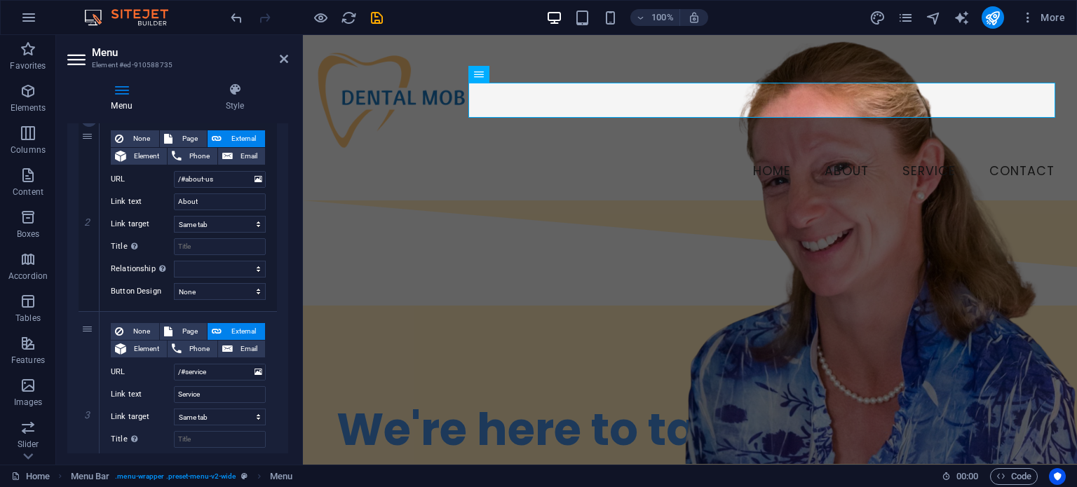
scroll to position [334, 0]
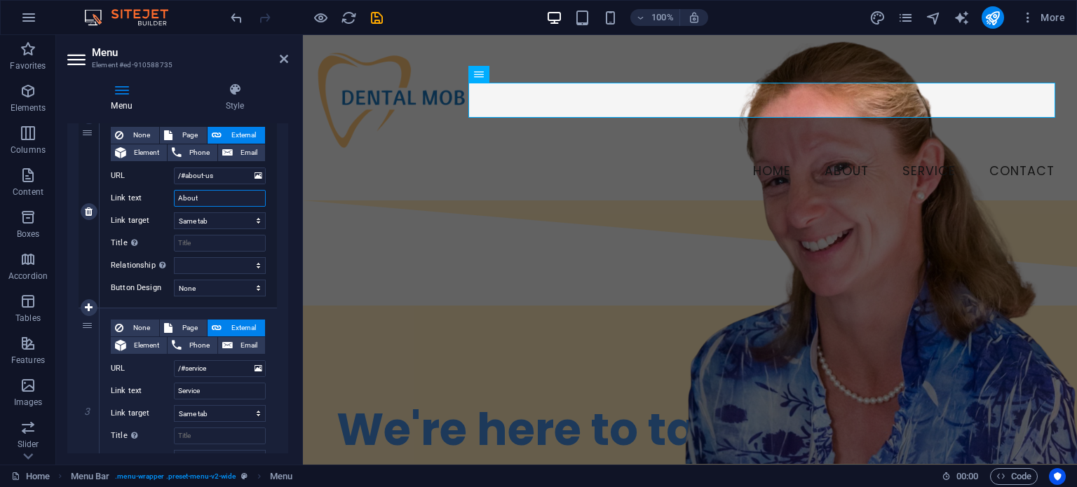
click at [207, 200] on input "About" at bounding box center [220, 198] width 92 height 17
type input "About Traxet"
select select
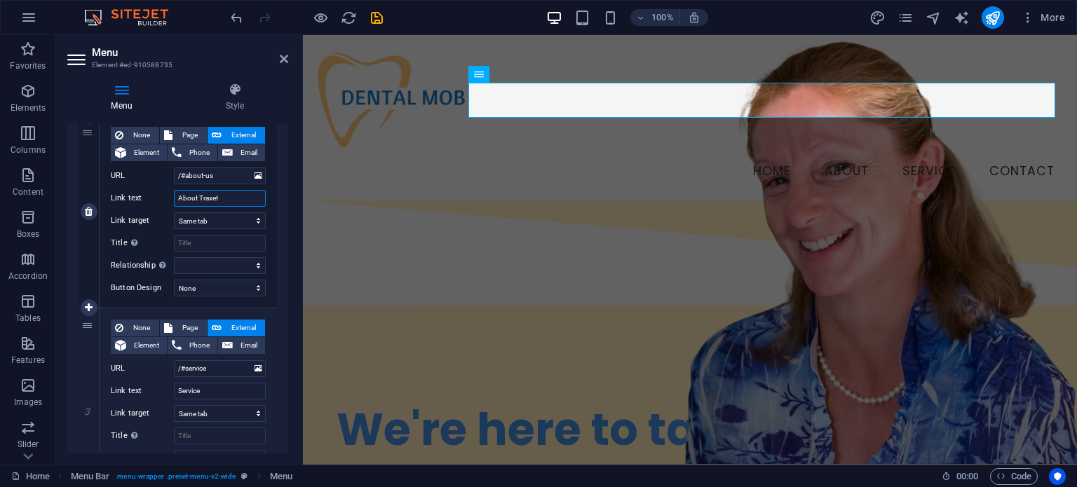
select select
type input "About Trax"
select select
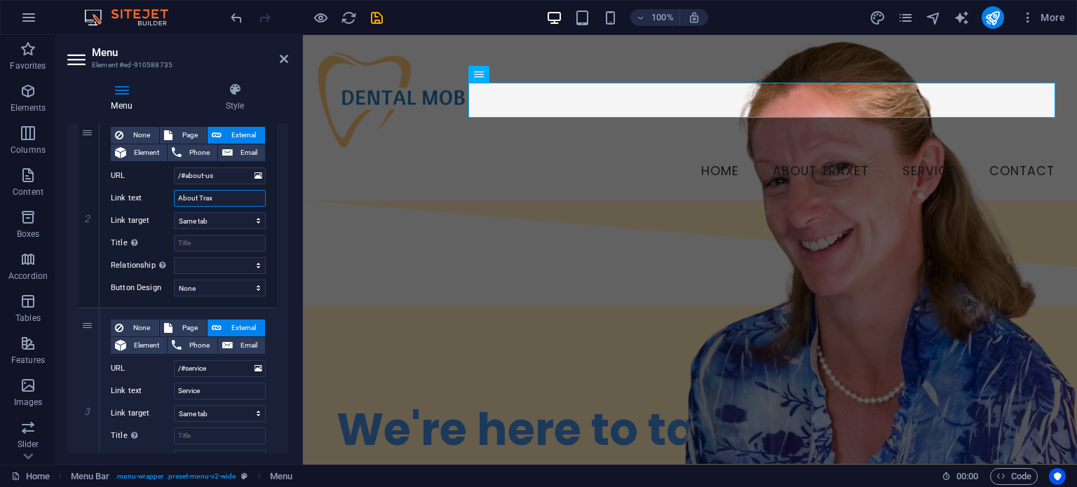
select select
type input "About Tracey"
select select
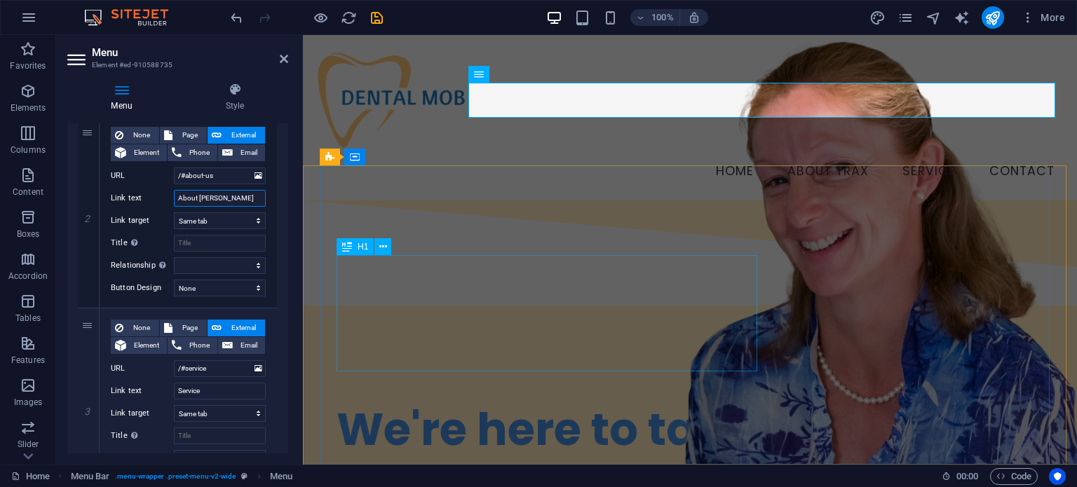
select select
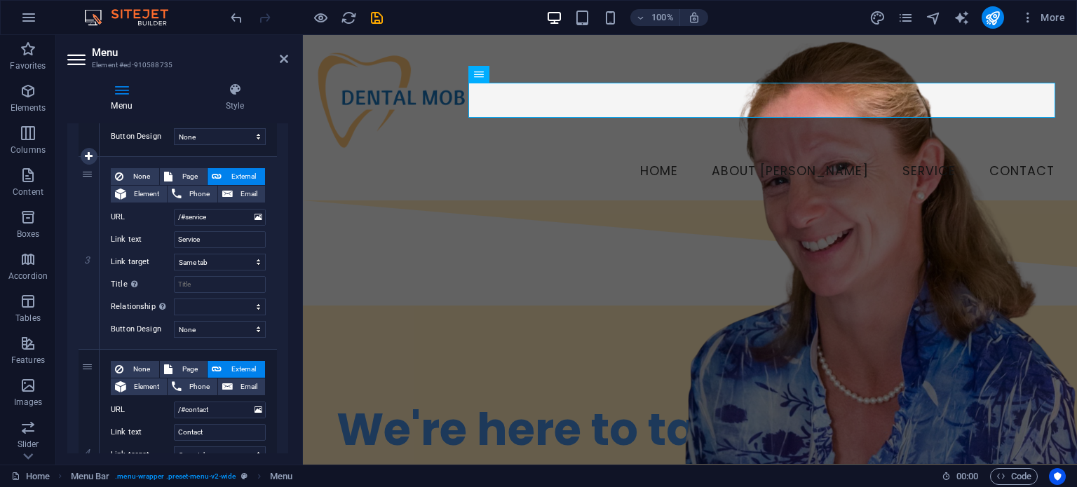
scroll to position [486, 0]
type input "About Tracey"
click at [203, 233] on input "Service" at bounding box center [220, 238] width 92 height 17
type input "Services"
select select
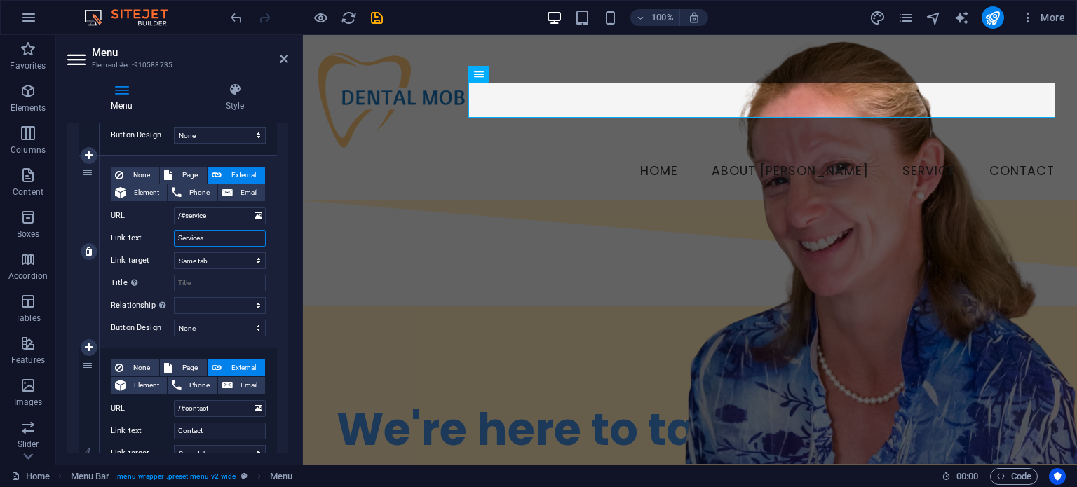
select select
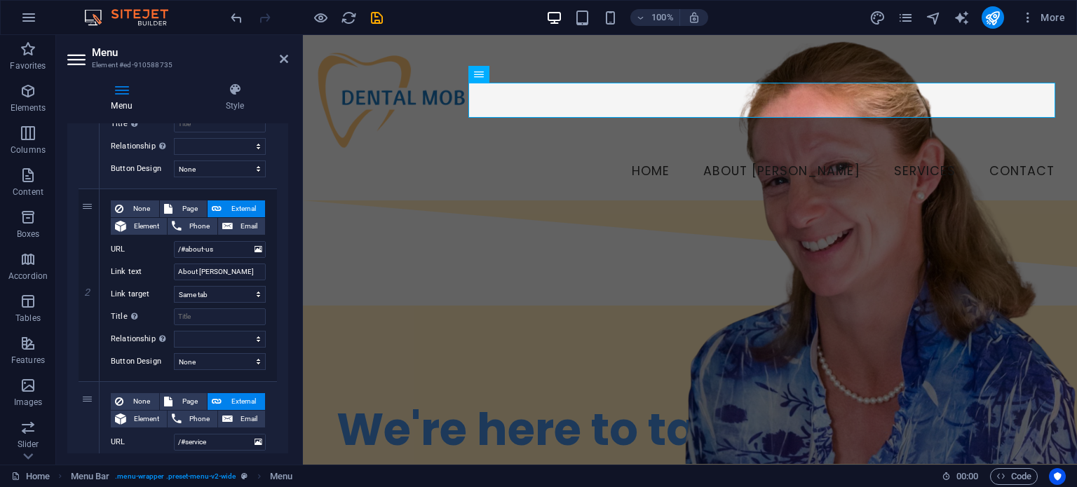
scroll to position [0, 0]
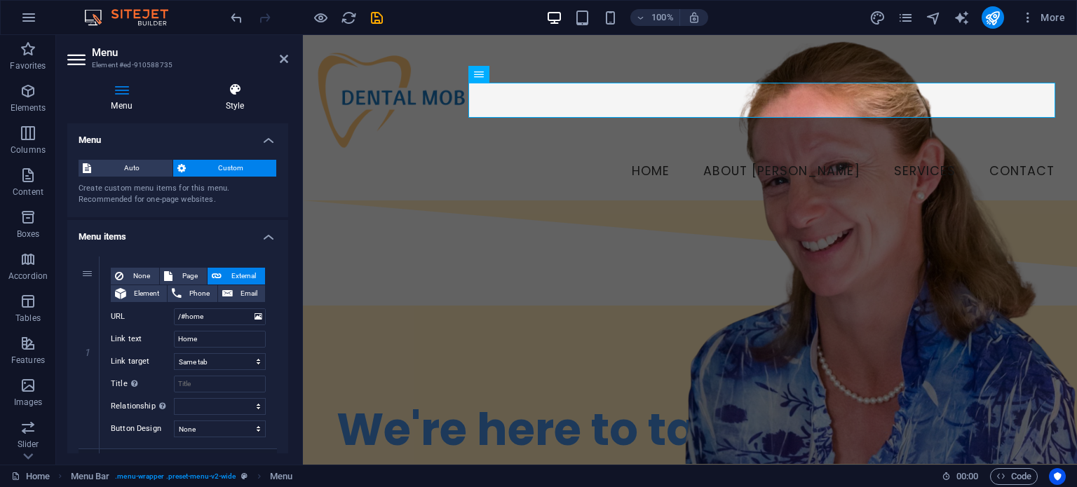
type input "Services"
click at [230, 97] on h4 "Style" at bounding box center [235, 97] width 107 height 29
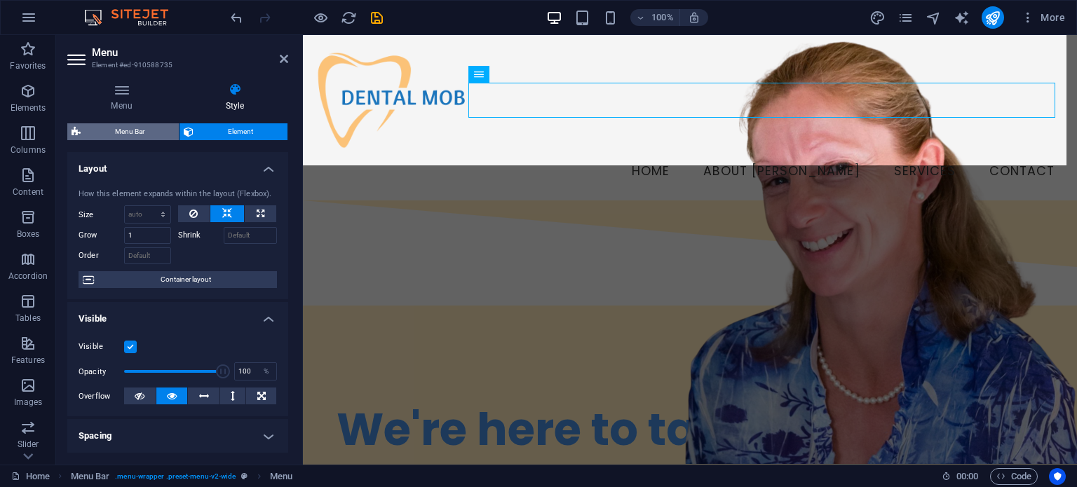
click at [146, 135] on span "Menu Bar" at bounding box center [130, 131] width 90 height 17
select select "rem"
select select "hover_border"
select select "px"
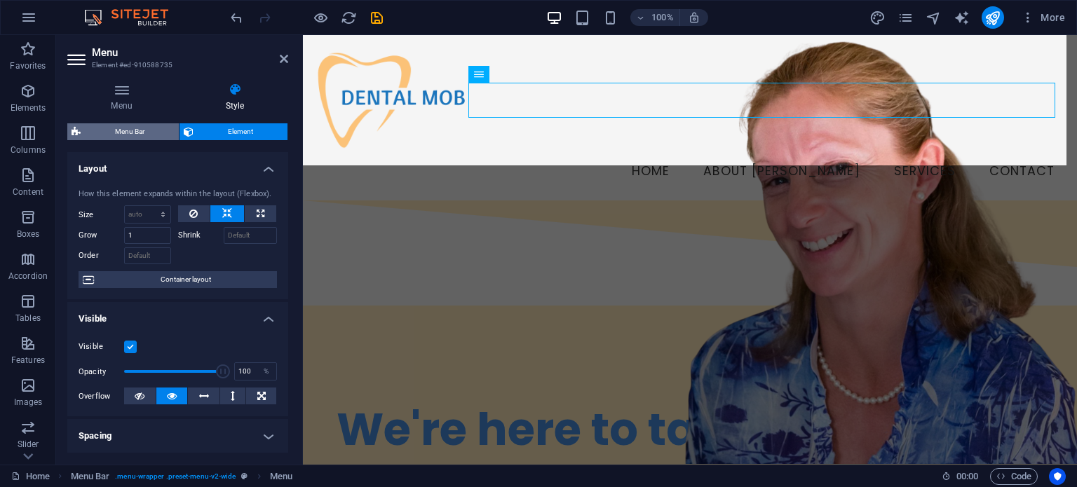
select select "rem"
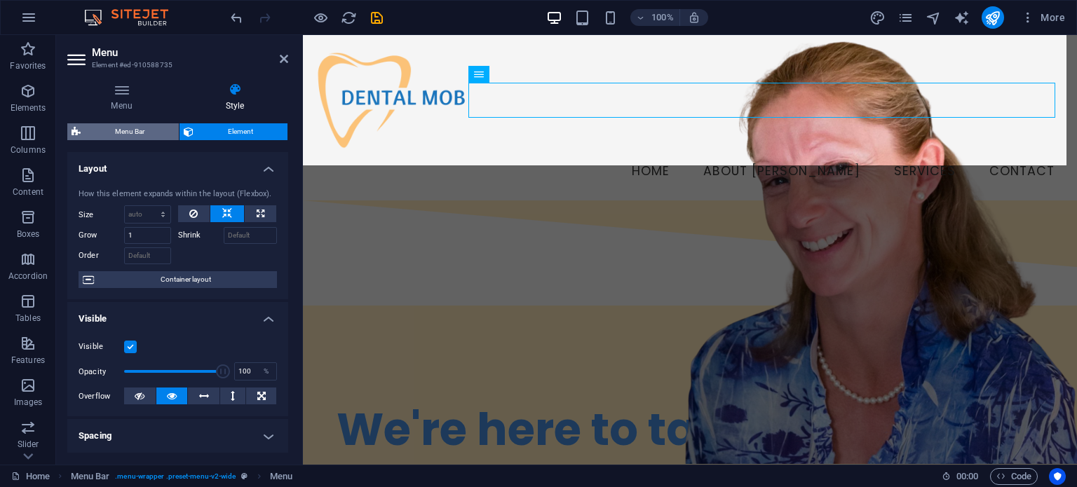
select select "rem"
select select "link-special-font"
select select "rem"
select select "400"
select select "px"
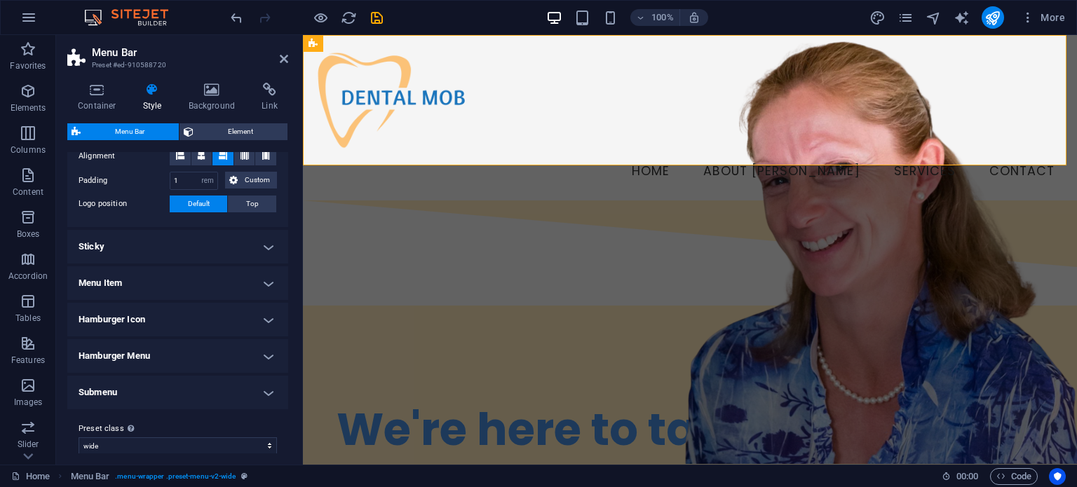
scroll to position [514, 0]
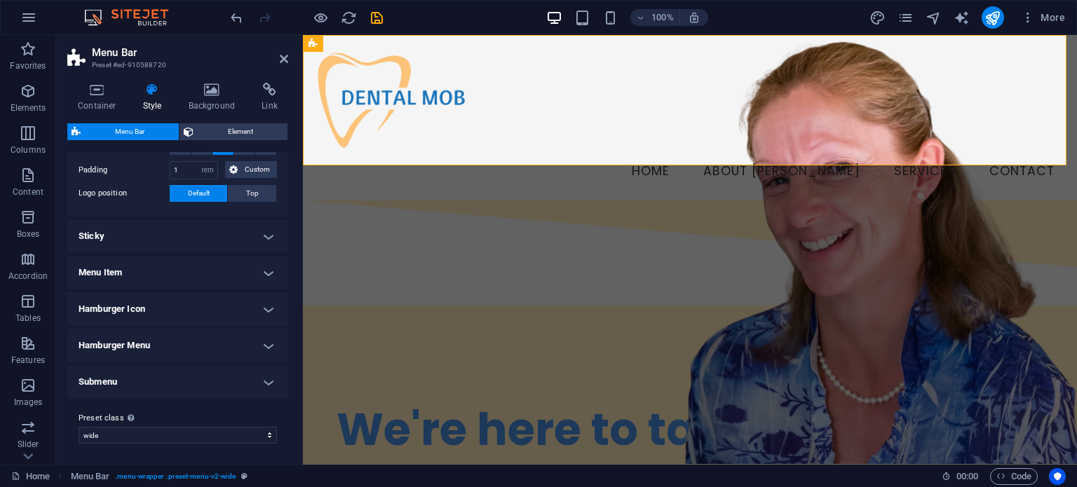
click at [212, 278] on h4 "Menu Item" at bounding box center [177, 273] width 221 height 34
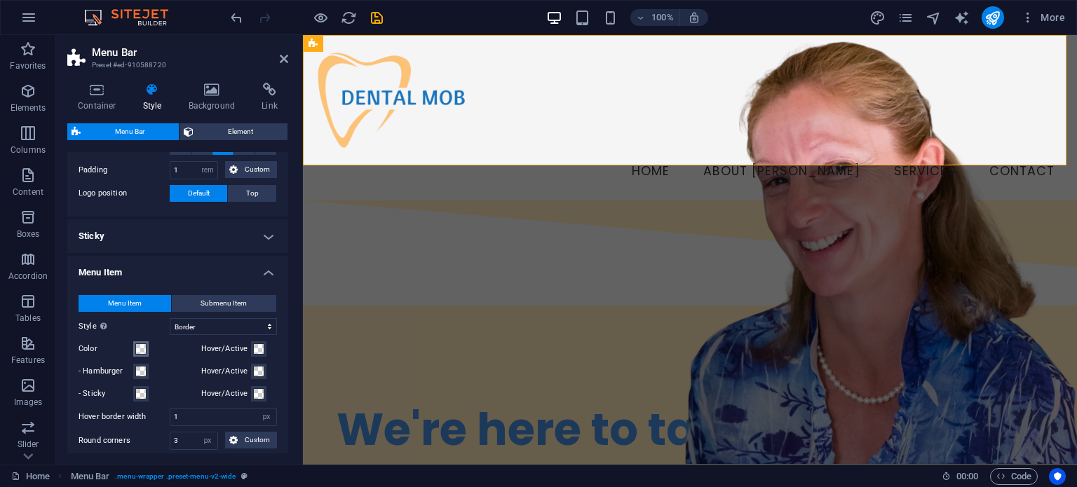
click at [140, 349] on span at bounding box center [140, 348] width 11 height 11
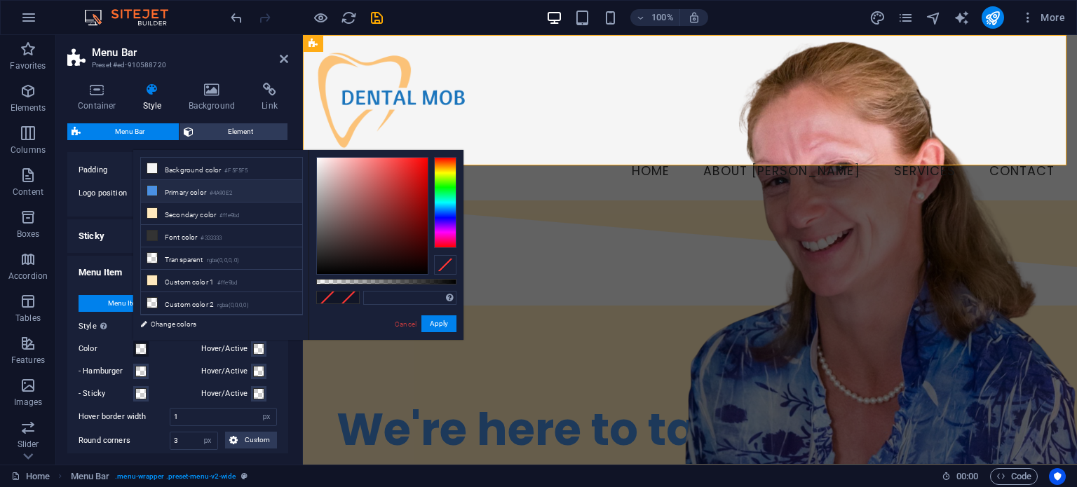
click at [207, 190] on li "Primary color #4A90E2" at bounding box center [221, 191] width 161 height 22
type input "#4a90e2"
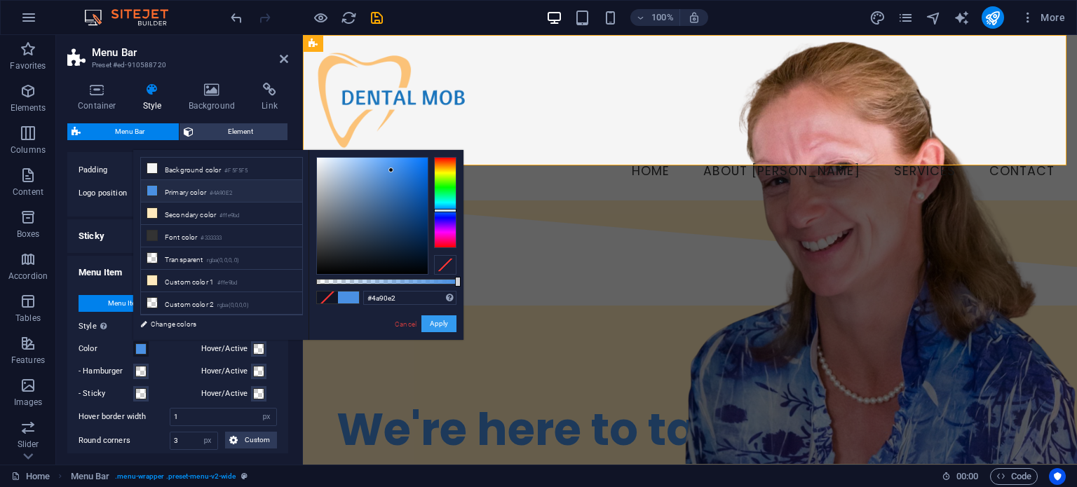
click at [437, 325] on button "Apply" at bounding box center [438, 323] width 35 height 17
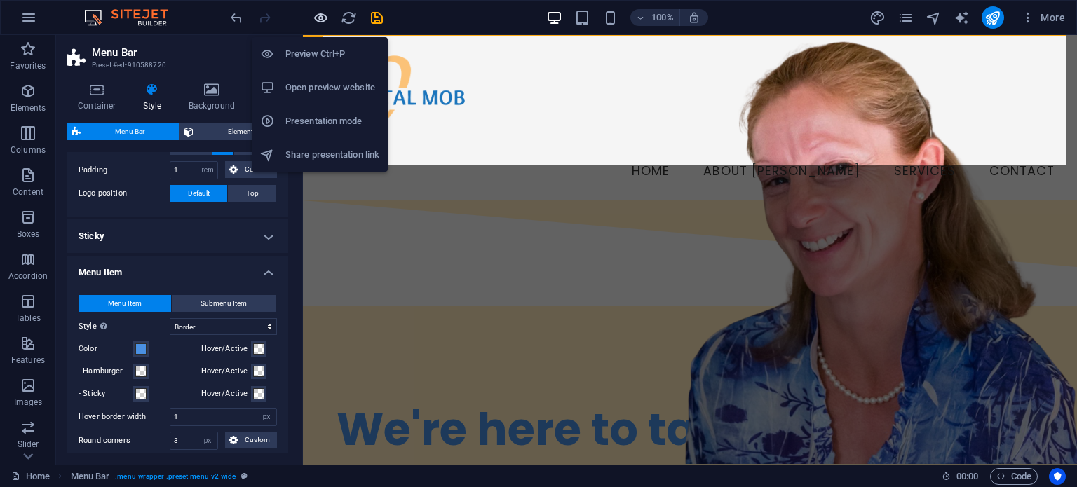
click at [319, 19] on icon "button" at bounding box center [321, 18] width 16 height 16
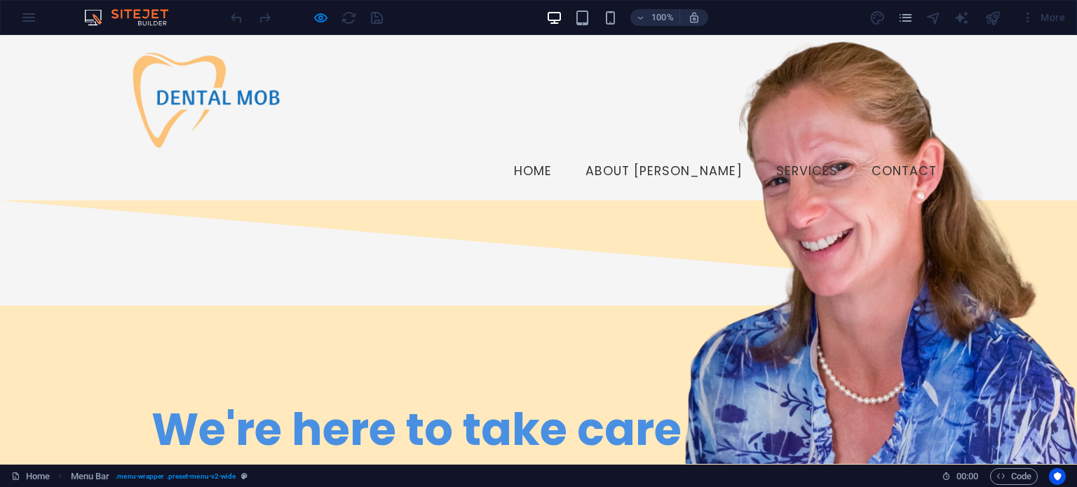
click at [563, 154] on link "Home" at bounding box center [533, 171] width 60 height 35
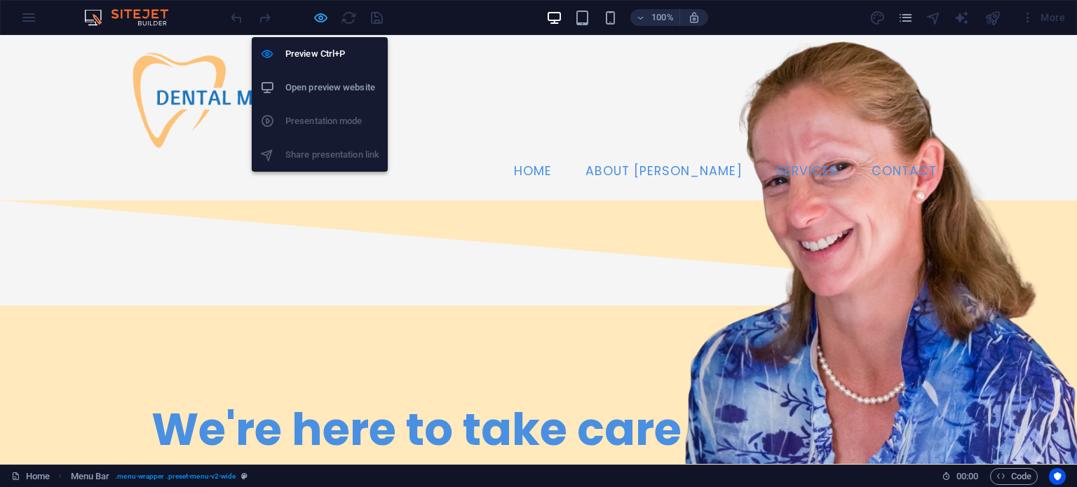
click at [322, 16] on icon "button" at bounding box center [321, 18] width 16 height 16
select select "rem"
select select "hover_border"
select select "px"
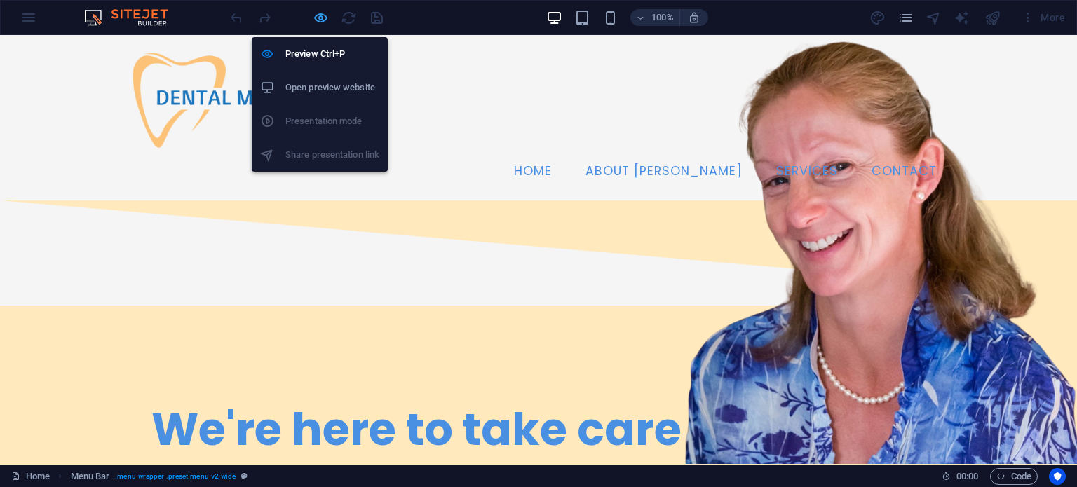
select select "rem"
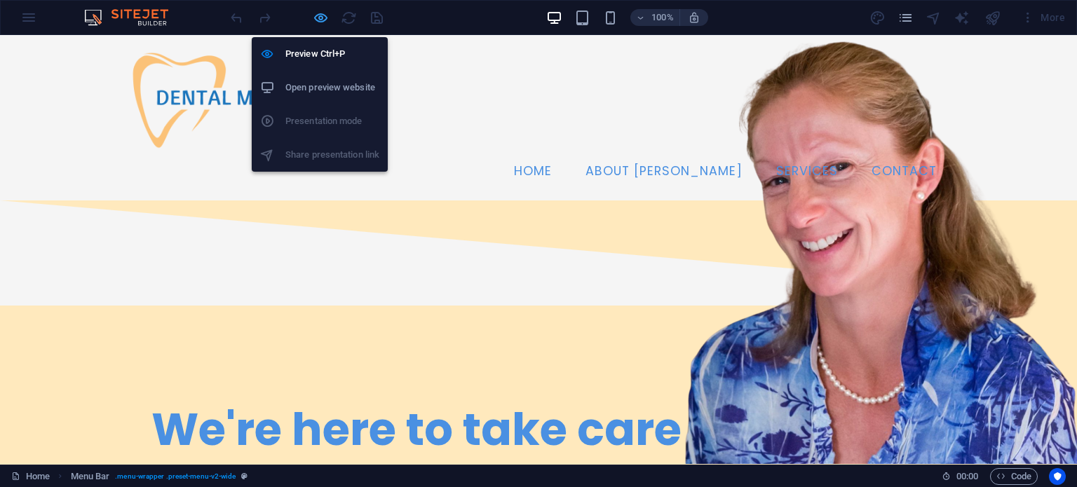
select select "rem"
select select "link-special-font"
select select "rem"
select select "400"
select select "px"
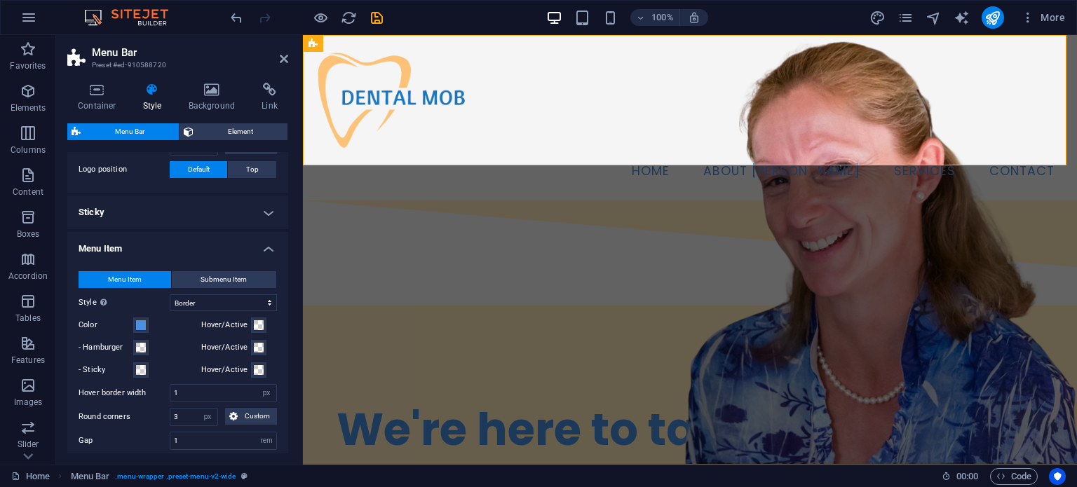
scroll to position [537, 0]
click at [202, 296] on select "Plain Text color Box: Fade Box: Flip vertical Box: Flip horizontal Box: Slide d…" at bounding box center [223, 304] width 107 height 17
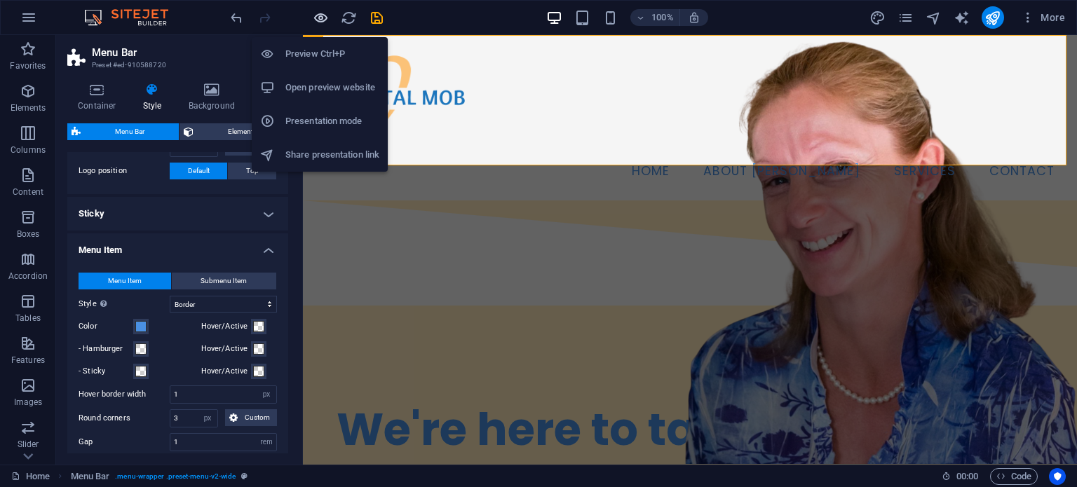
click at [317, 10] on icon "button" at bounding box center [321, 18] width 16 height 16
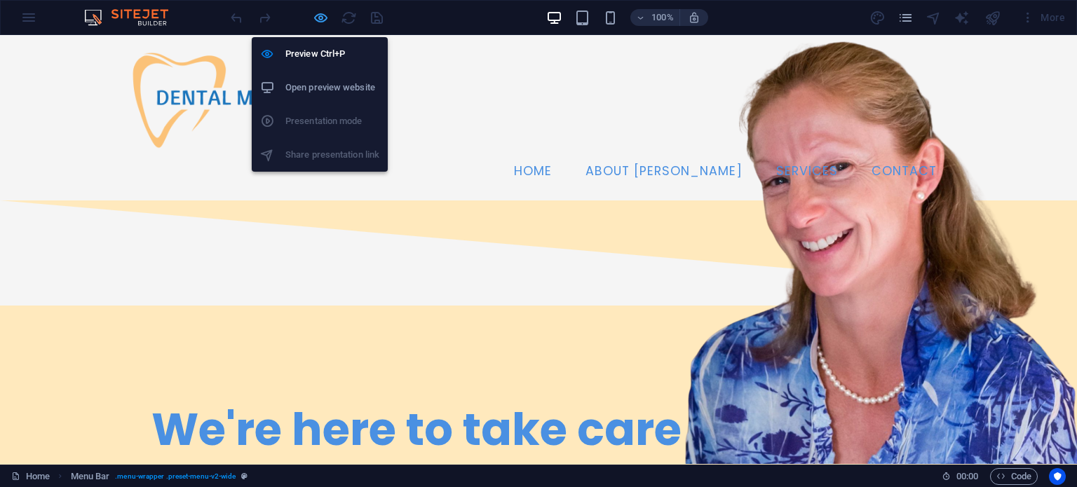
click at [317, 10] on icon "button" at bounding box center [321, 18] width 16 height 16
select select "rem"
select select "hover_border"
select select "px"
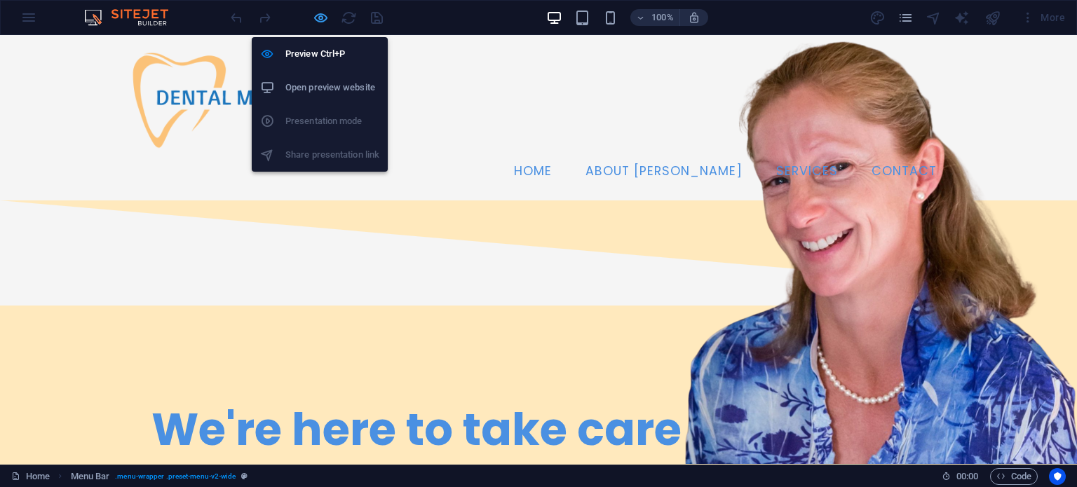
select select "rem"
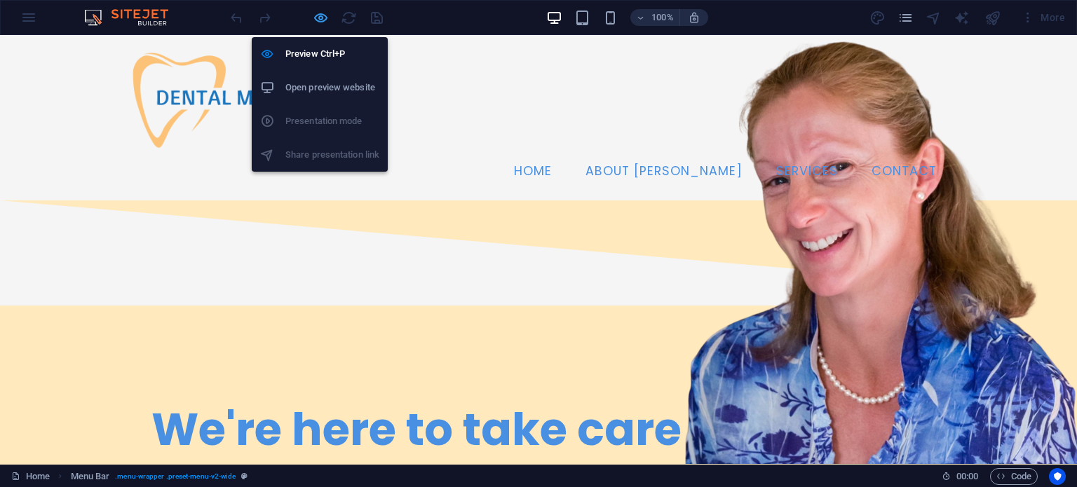
select select "rem"
select select "link-special-font"
select select "rem"
select select "400"
select select "px"
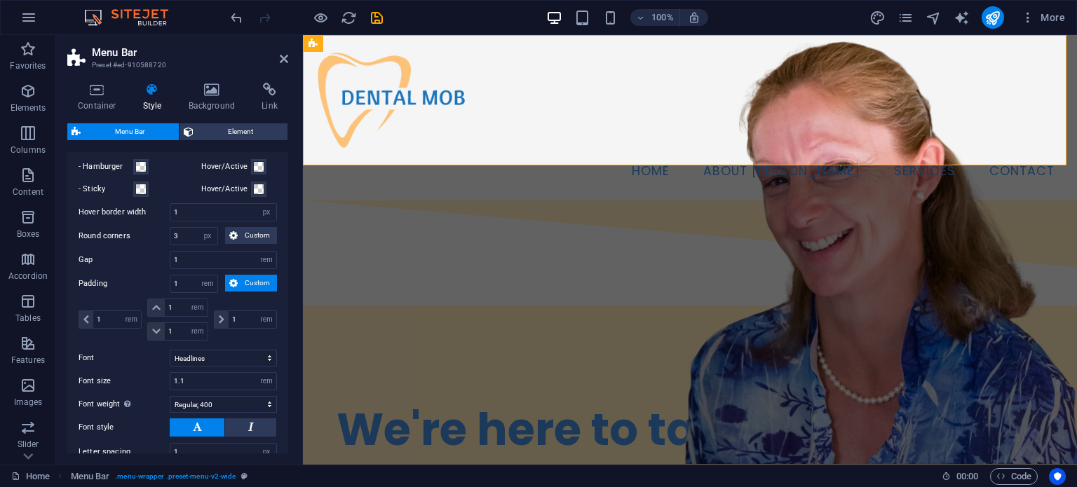
scroll to position [647, 0]
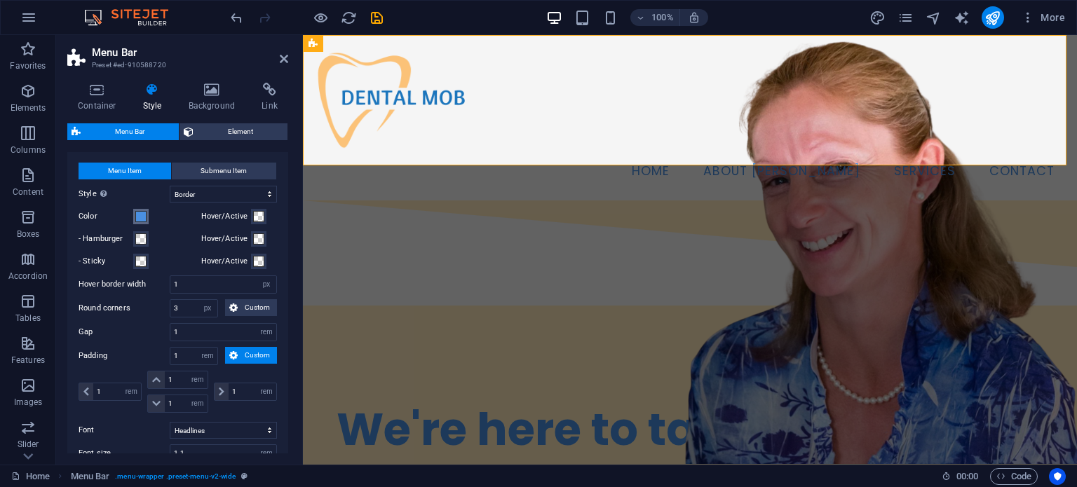
click at [143, 215] on span at bounding box center [140, 216] width 11 height 11
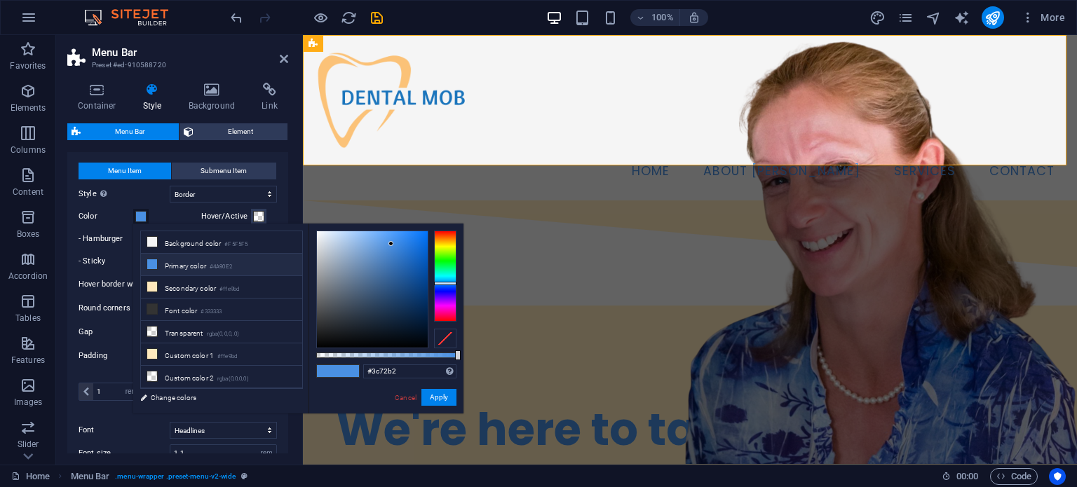
click at [390, 266] on div at bounding box center [372, 289] width 111 height 116
type input "#36669f"
click at [390, 274] on div at bounding box center [372, 289] width 111 height 116
click at [442, 402] on button "Apply" at bounding box center [438, 397] width 35 height 17
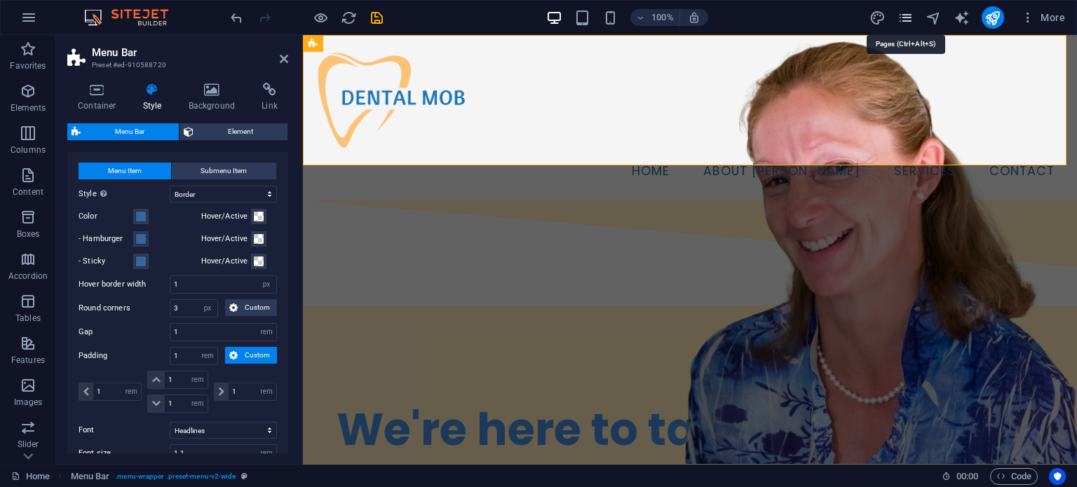
click at [909, 11] on icon "pages" at bounding box center [905, 18] width 16 height 16
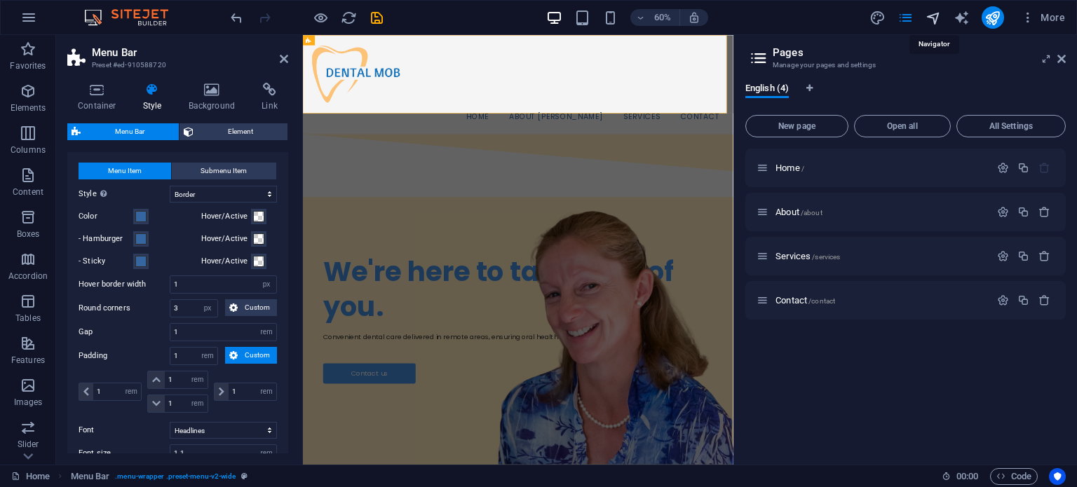
click at [936, 20] on icon "navigator" at bounding box center [933, 18] width 16 height 16
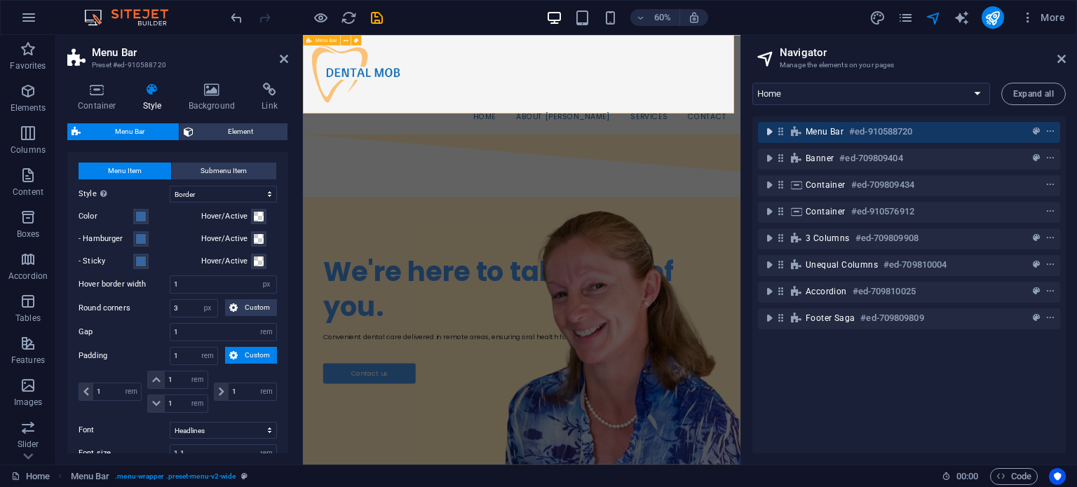
click at [771, 134] on icon "toggle-expand" at bounding box center [769, 132] width 14 height 14
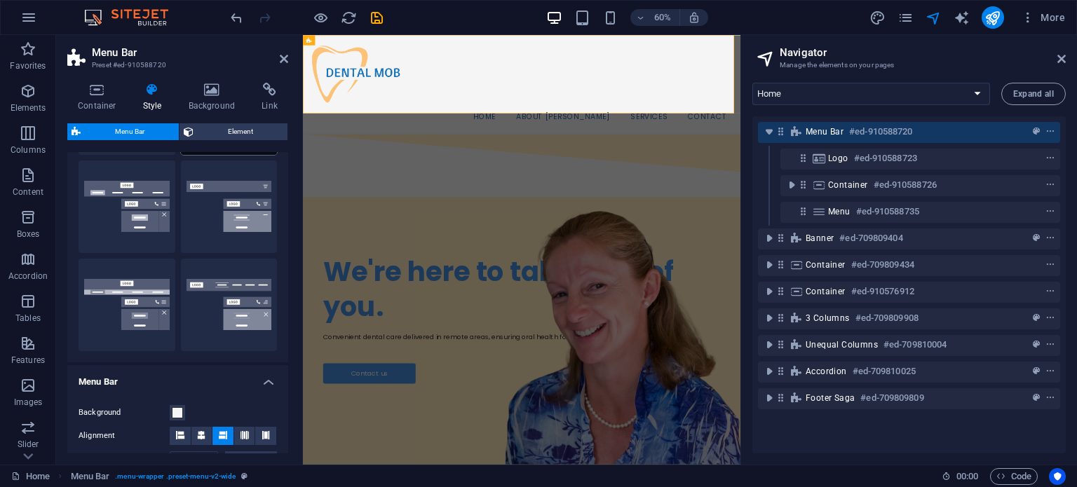
scroll to position [228, 0]
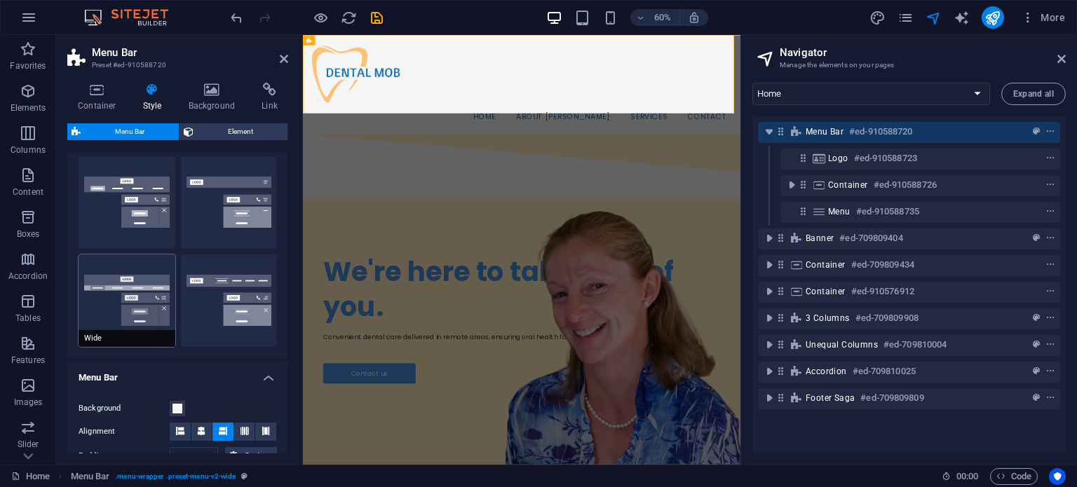
click at [123, 315] on button "Wide" at bounding box center [127, 300] width 97 height 93
type input "0"
type input "2"
select select "hover_box_bottom"
type input "0"
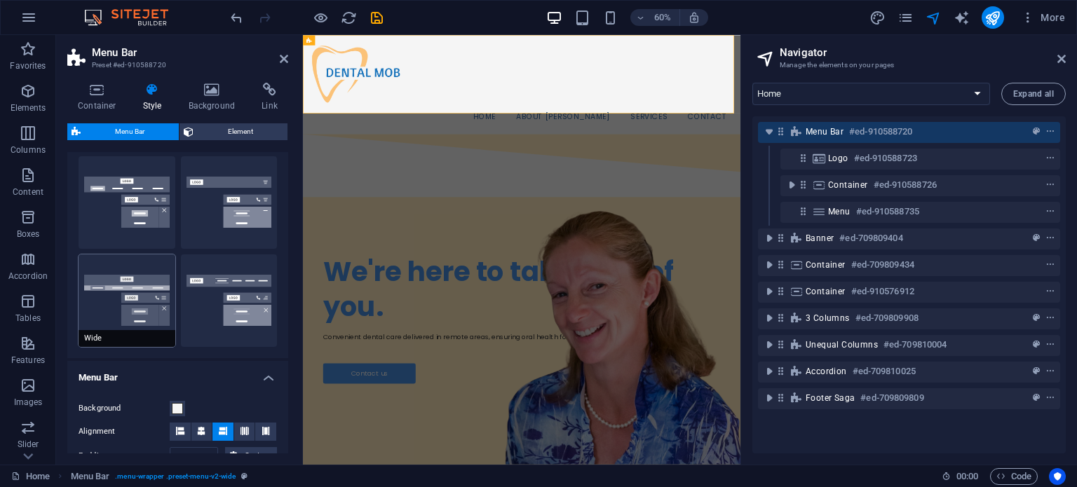
type input "2"
select select "link-default-font"
select select "px"
select select
type input "0"
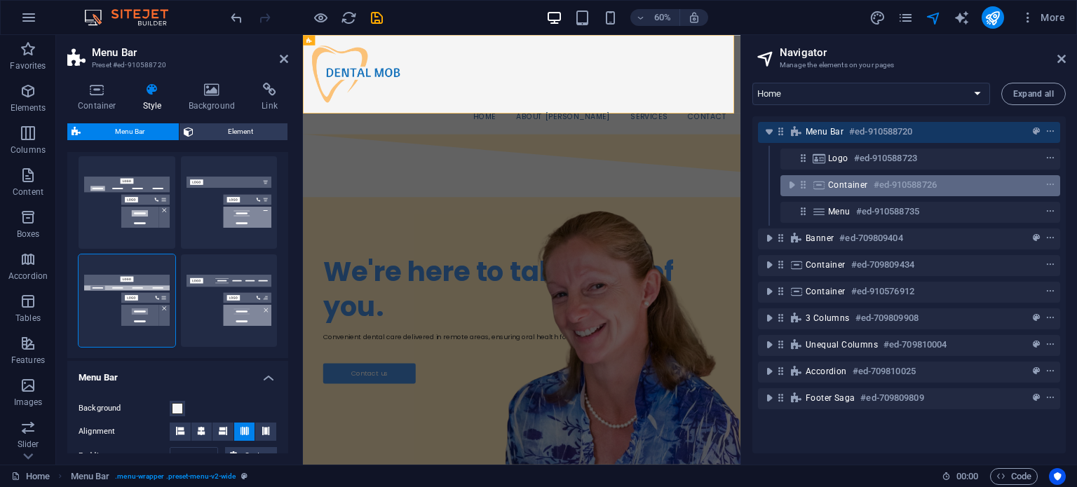
type input "16"
select select "400"
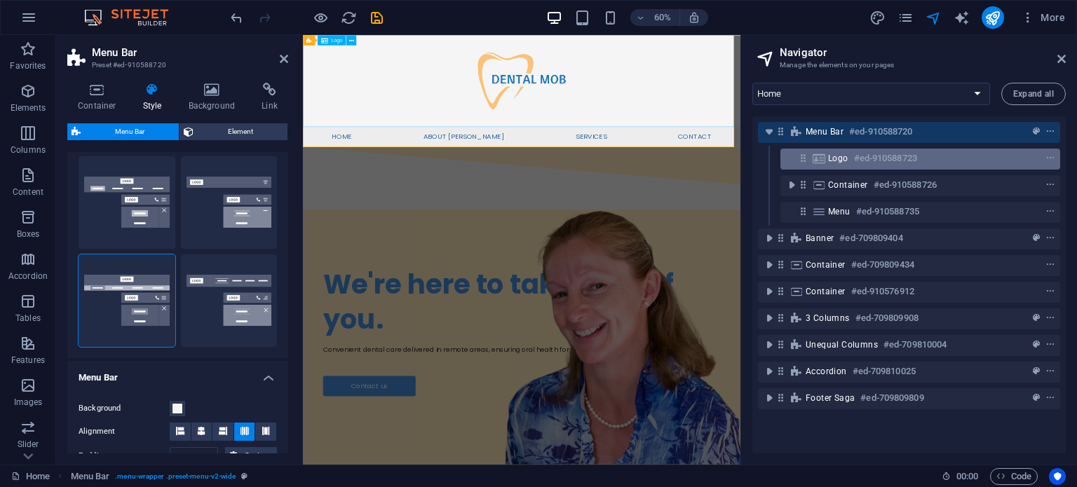
click at [861, 156] on h6 "#ed-910588723" at bounding box center [885, 158] width 63 height 17
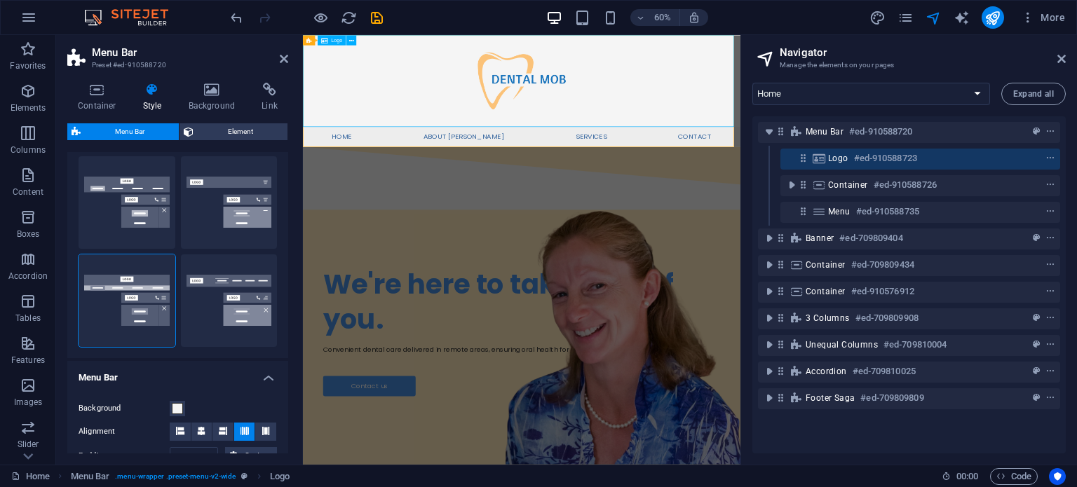
click at [861, 156] on h6 "#ed-910588723" at bounding box center [885, 158] width 63 height 17
select select "px"
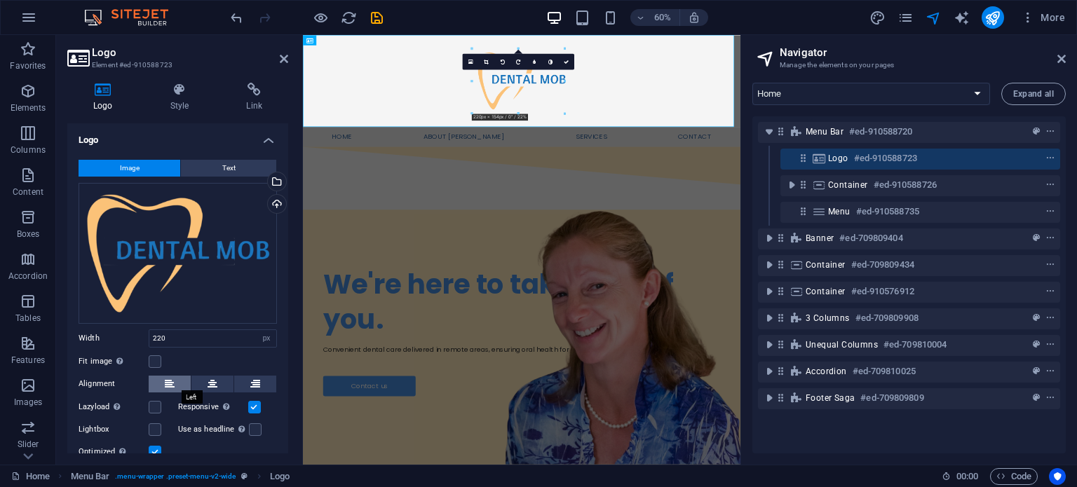
click at [175, 381] on button at bounding box center [170, 384] width 42 height 17
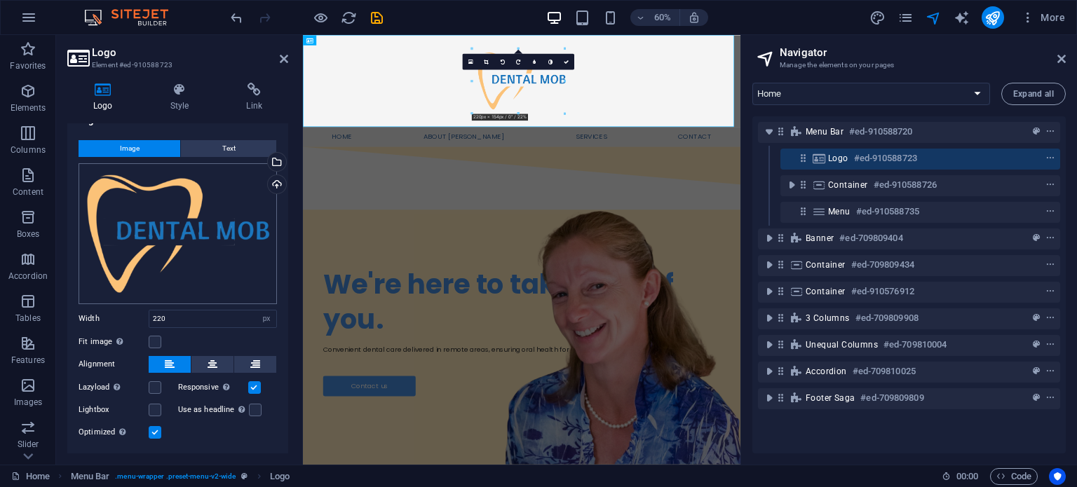
scroll to position [0, 0]
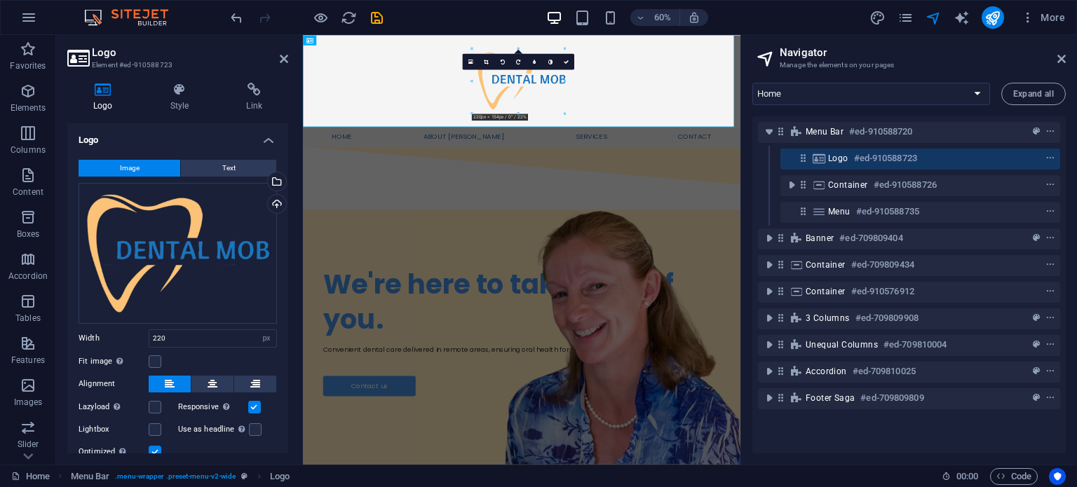
click at [191, 78] on div "Logo Style Link Logo Image Text Drag files here, click to choose files or selec…" at bounding box center [177, 267] width 243 height 393
click at [184, 83] on icon at bounding box center [179, 90] width 71 height 14
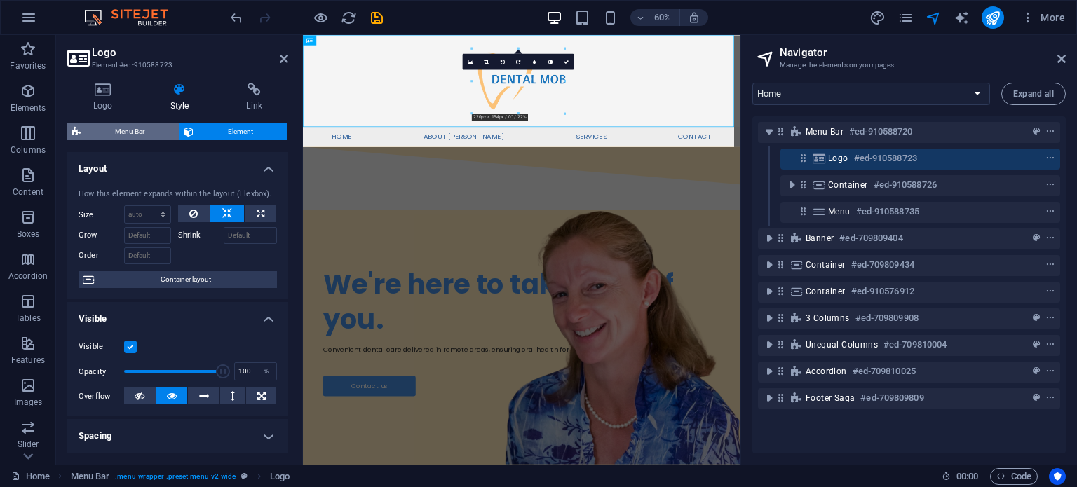
click at [135, 135] on span "Menu Bar" at bounding box center [130, 131] width 90 height 17
select select "rem"
select select "hover_box_bottom"
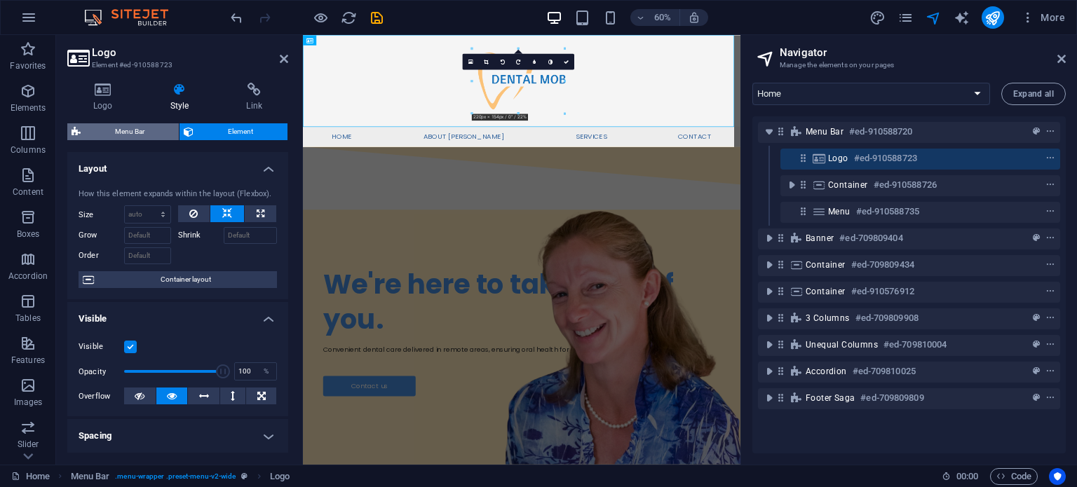
select select "px"
select select "rem"
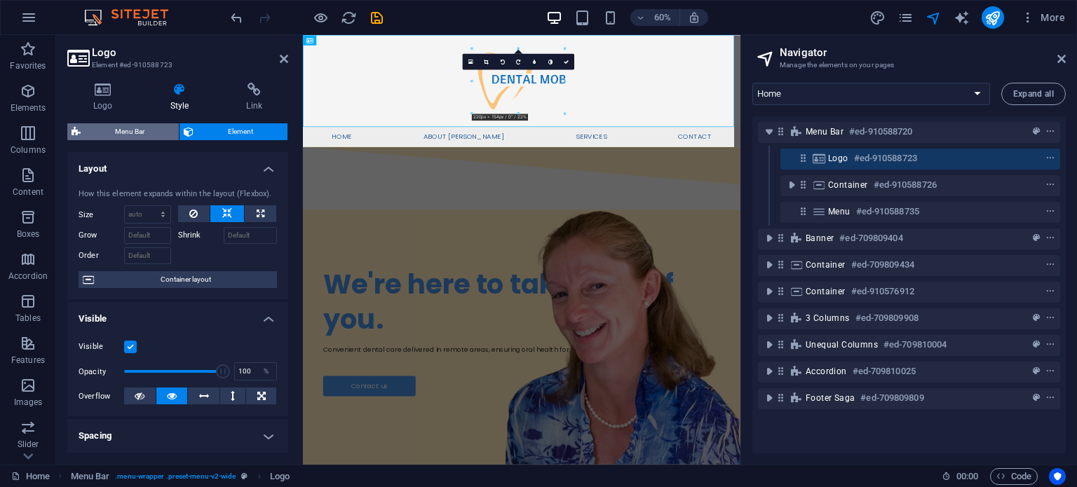
select select "rem"
select select "px"
select select "400"
select select "px"
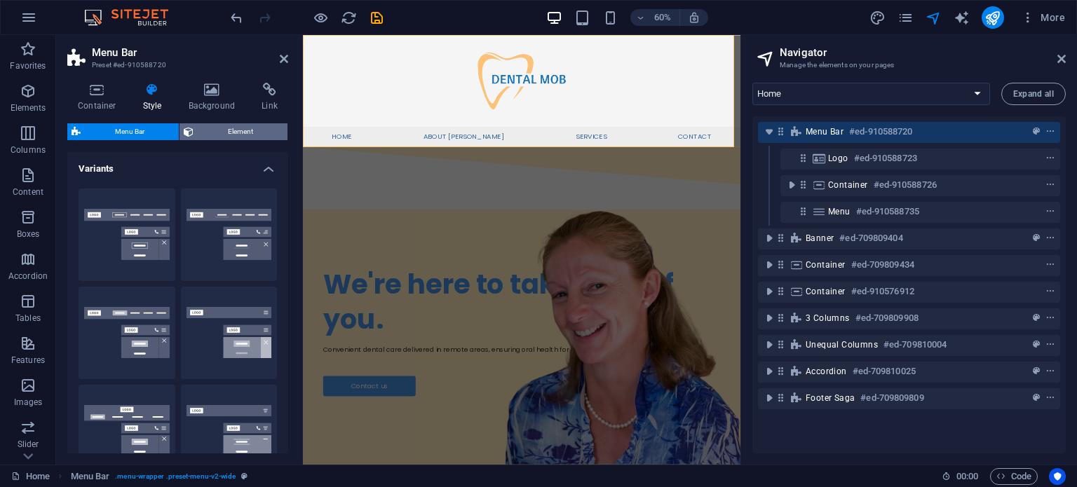
click at [213, 130] on span "Element" at bounding box center [241, 131] width 86 height 17
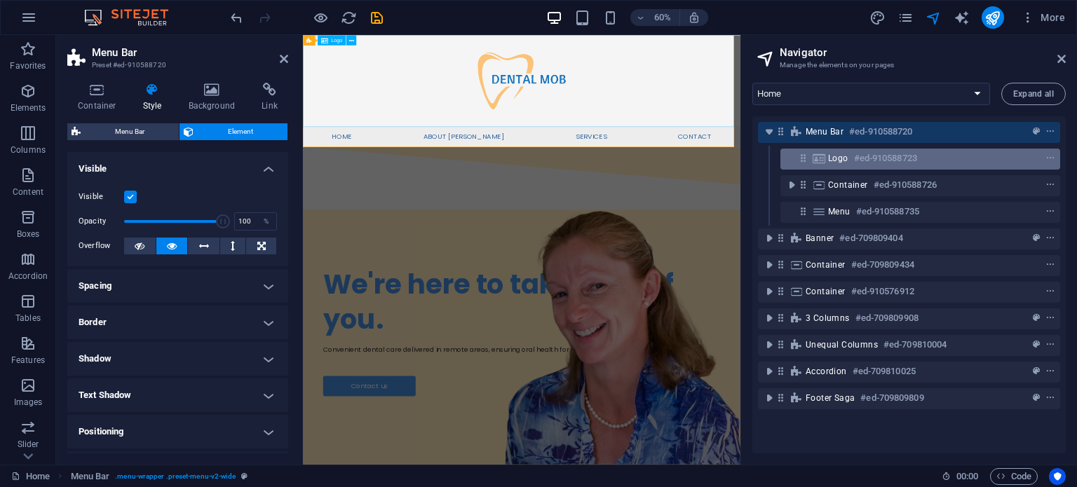
click at [836, 155] on span "Logo" at bounding box center [838, 158] width 20 height 11
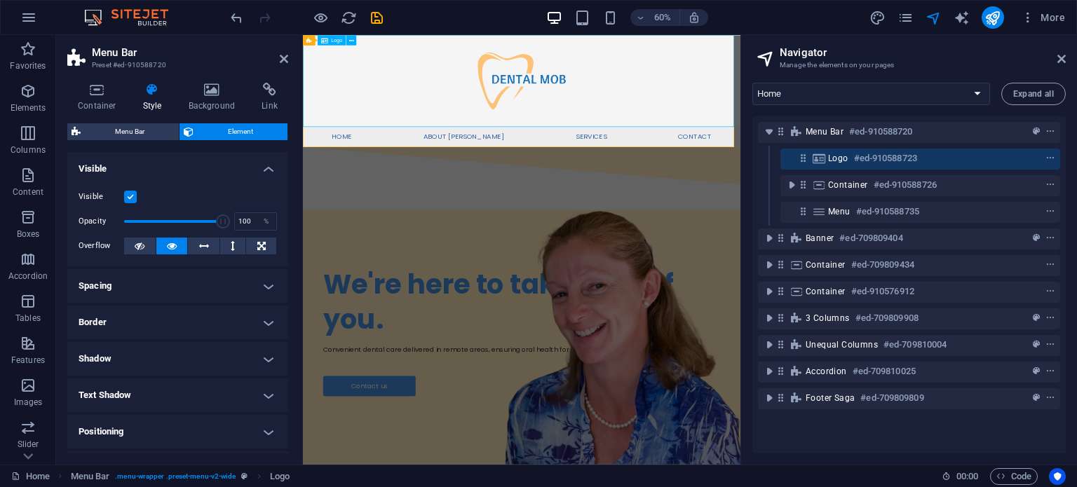
click at [836, 155] on span "Logo" at bounding box center [838, 158] width 20 height 11
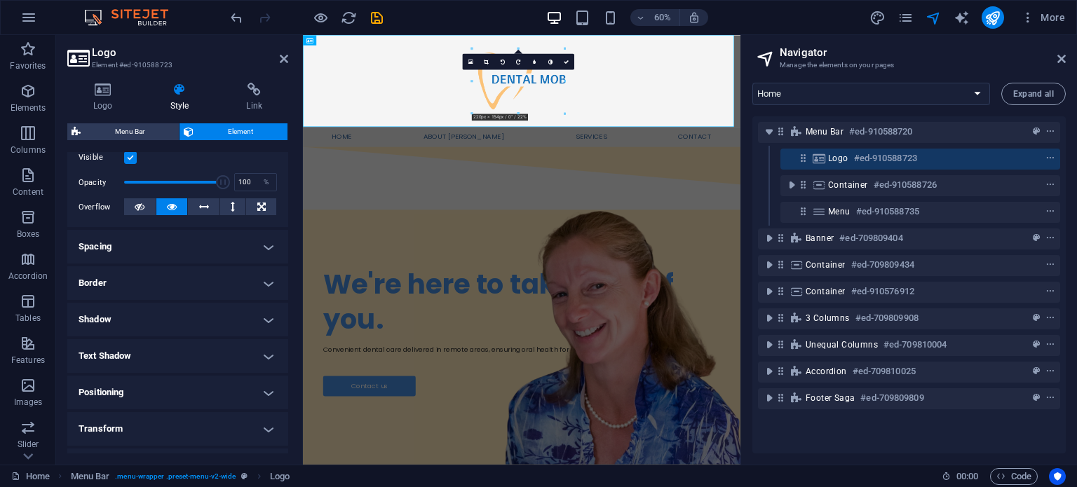
scroll to position [188, 0]
click at [162, 254] on h4 "Spacing" at bounding box center [177, 248] width 221 height 34
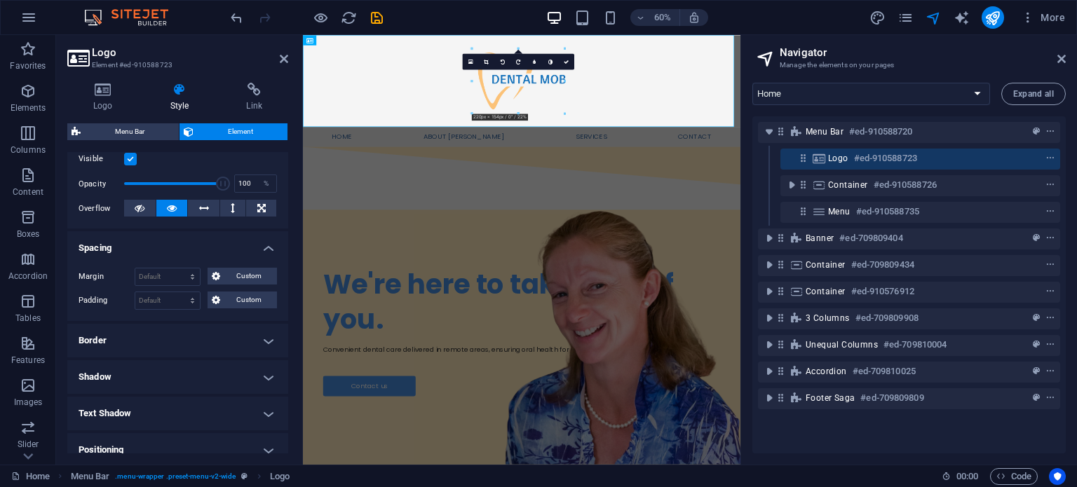
click at [162, 254] on h4 "Spacing" at bounding box center [177, 243] width 221 height 25
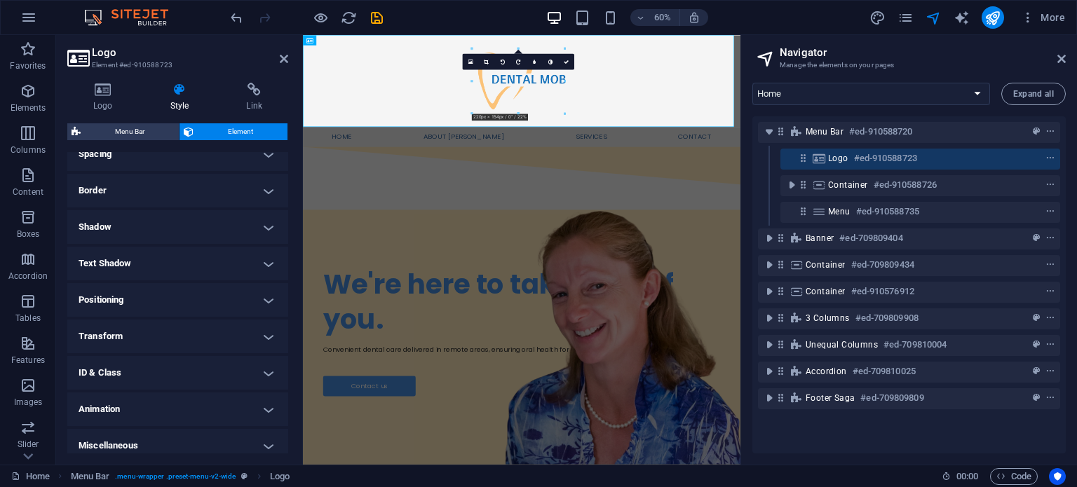
scroll to position [289, 0]
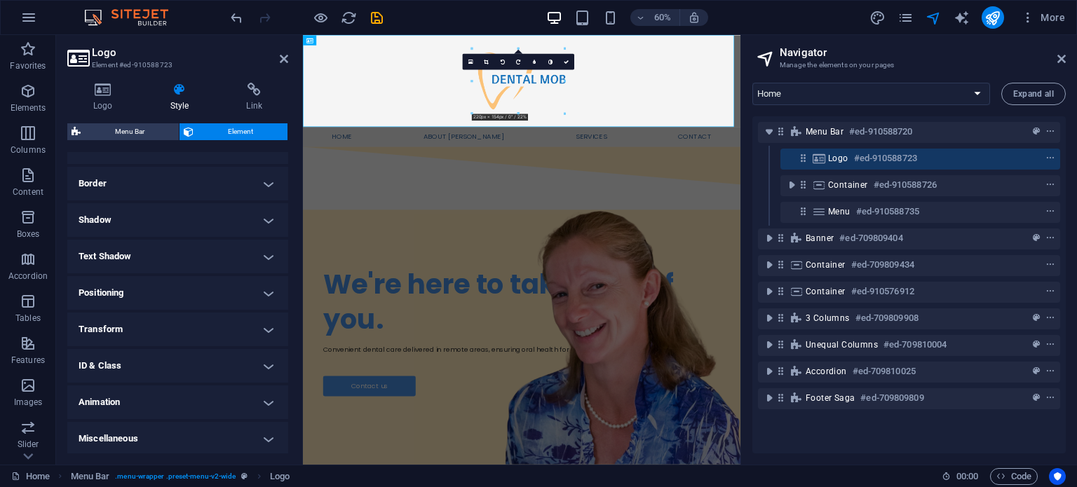
click at [135, 285] on h4 "Positioning" at bounding box center [177, 293] width 221 height 34
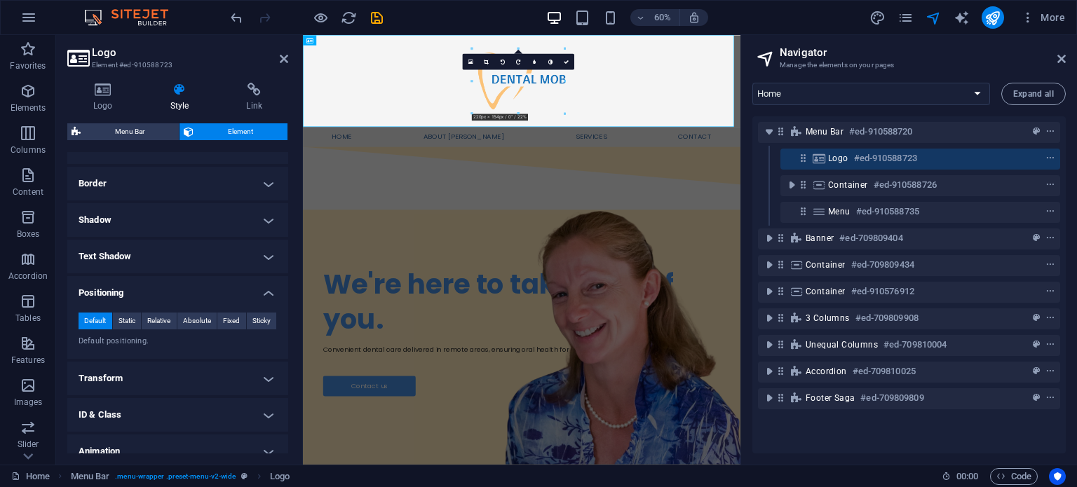
click at [135, 285] on h4 "Positioning" at bounding box center [177, 288] width 221 height 25
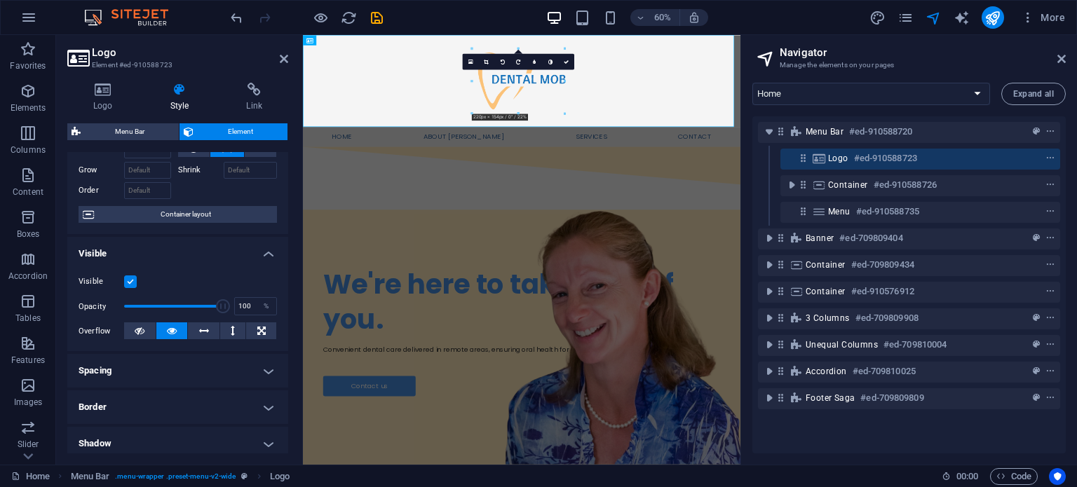
scroll to position [0, 0]
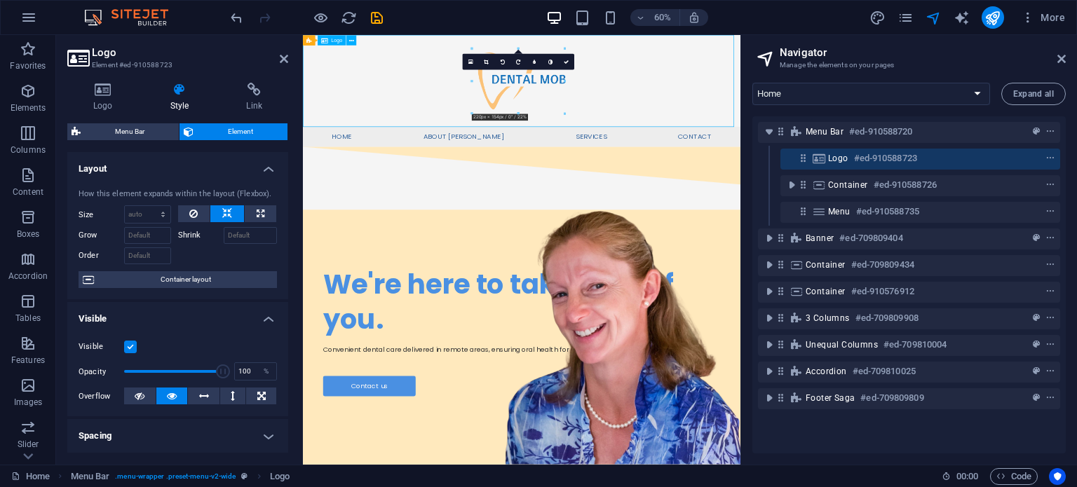
drag, startPoint x: 678, startPoint y: 117, endPoint x: 660, endPoint y: 121, distance: 19.4
click at [590, 107] on div at bounding box center [667, 111] width 729 height 153
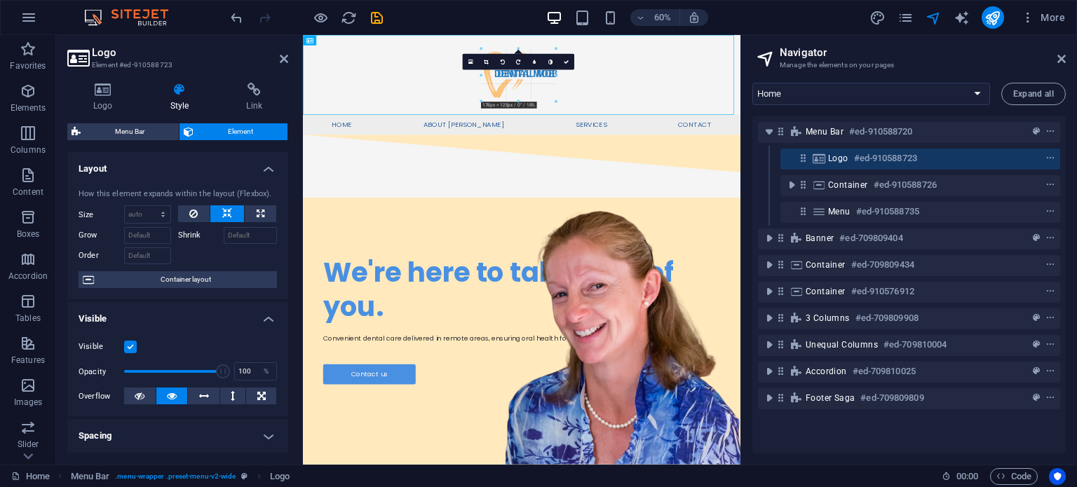
drag, startPoint x: 564, startPoint y: 114, endPoint x: 453, endPoint y: 95, distance: 111.5
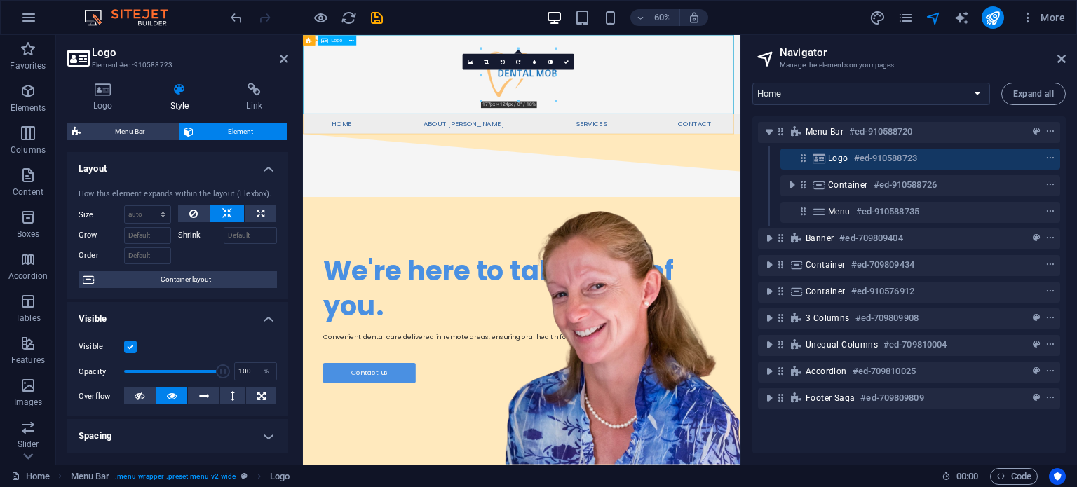
click at [789, 99] on div at bounding box center [667, 100] width 729 height 131
click at [684, 132] on div at bounding box center [667, 100] width 729 height 131
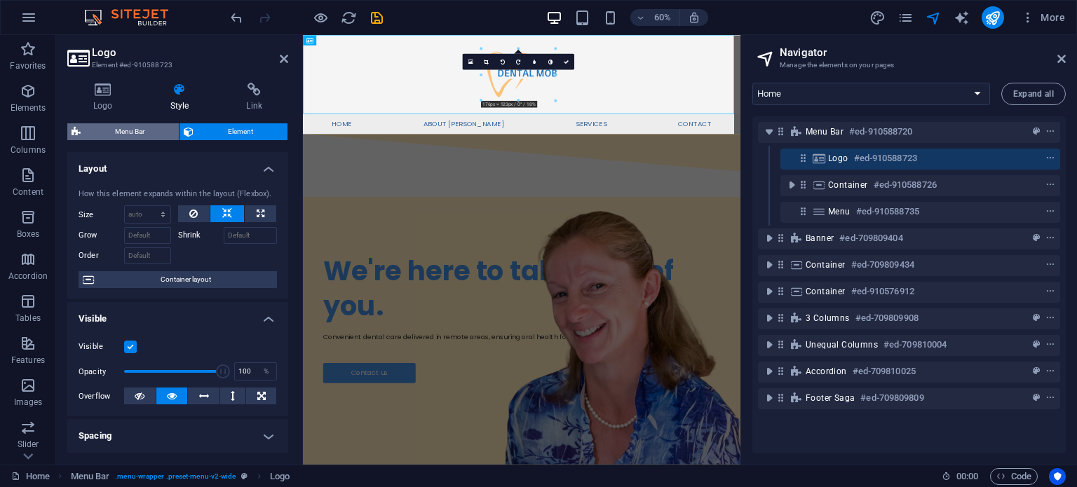
click at [164, 131] on span "Menu Bar" at bounding box center [130, 131] width 90 height 17
select select "rem"
select select "hover_box_bottom"
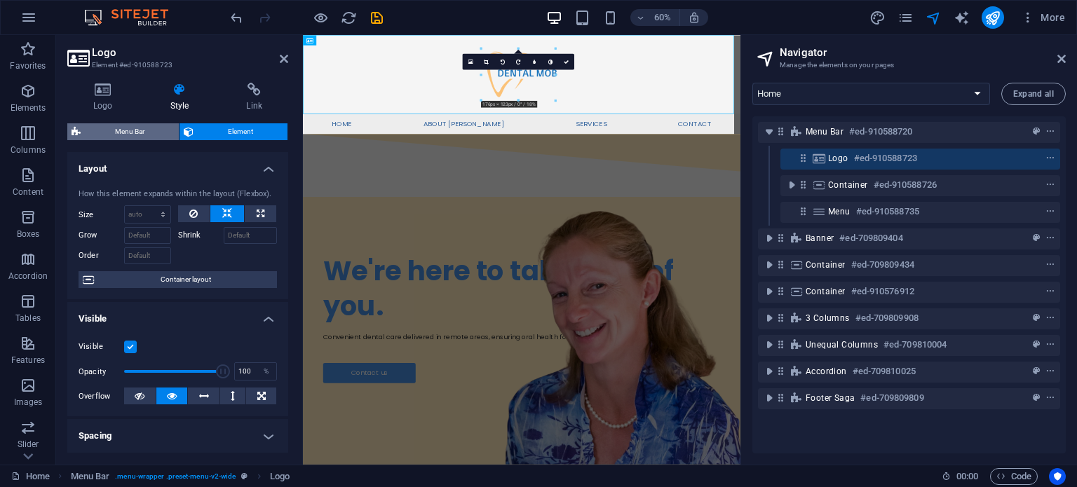
select select "px"
select select "rem"
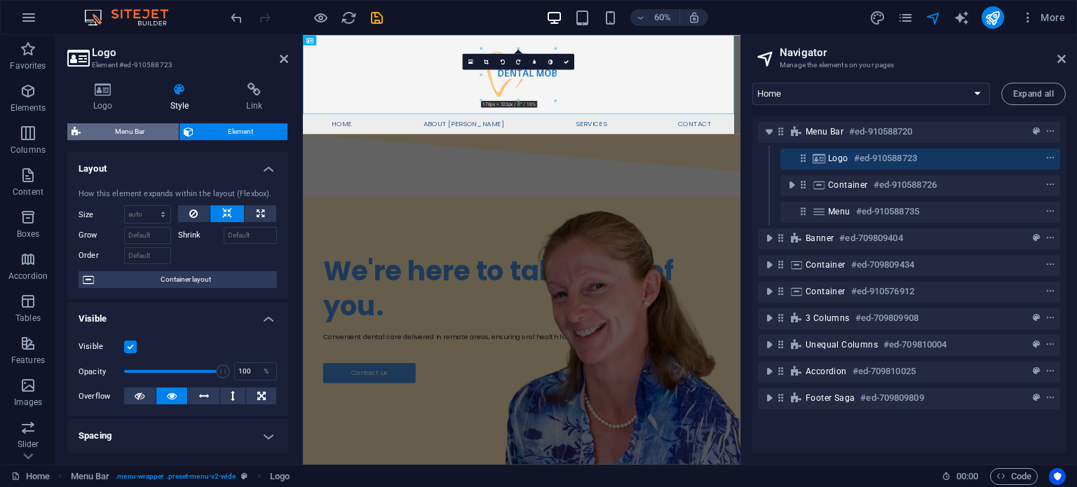
select select "rem"
select select "px"
select select "400"
select select "px"
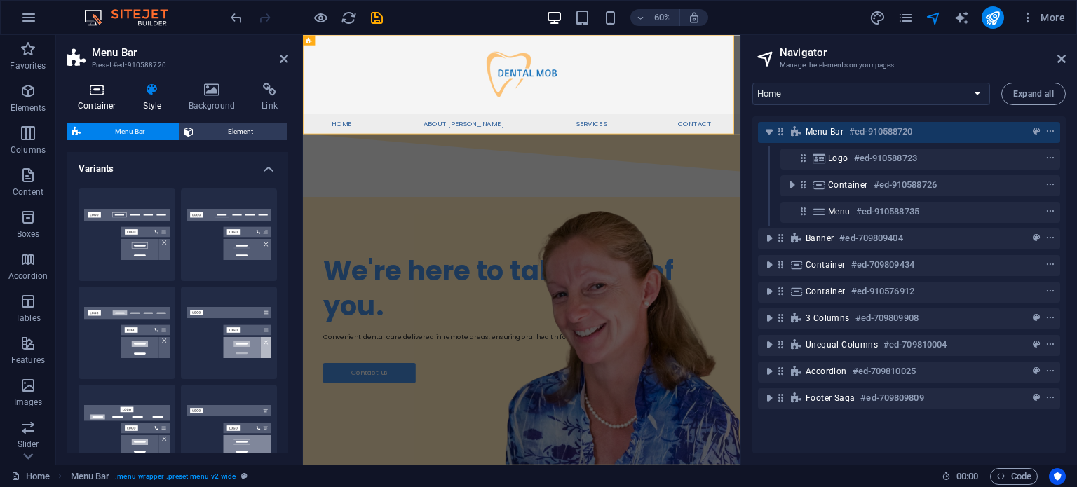
click at [114, 83] on icon at bounding box center [97, 90] width 60 height 14
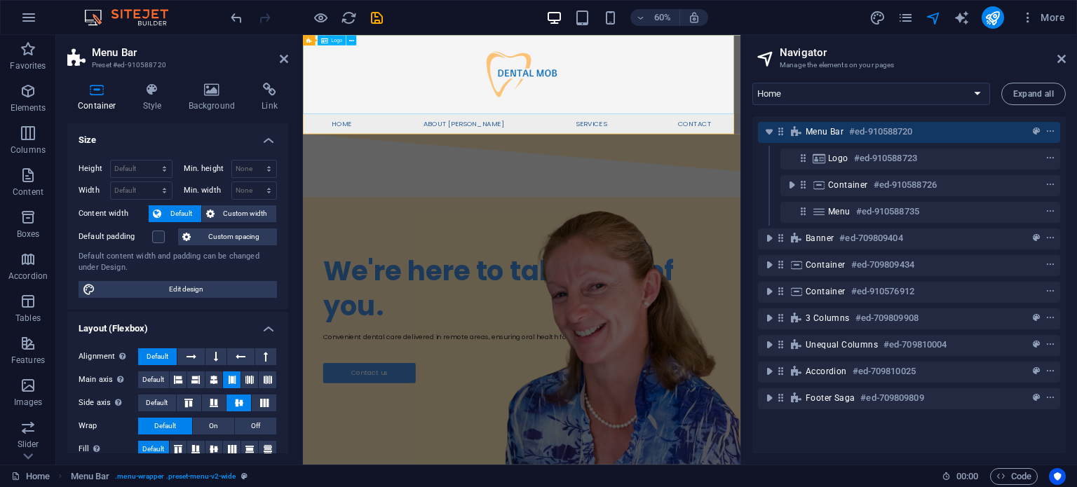
click at [646, 88] on div at bounding box center [667, 100] width 729 height 131
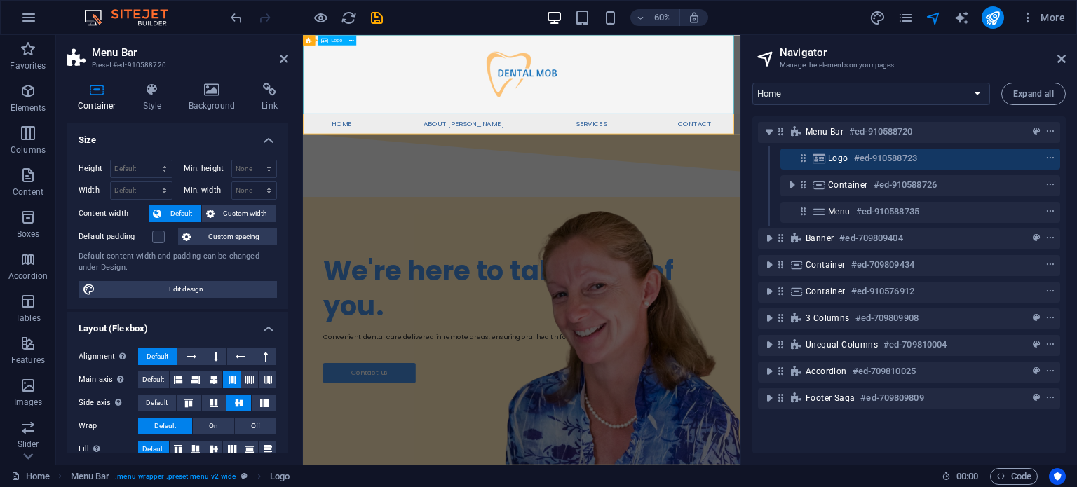
click at [646, 88] on div at bounding box center [667, 100] width 729 height 131
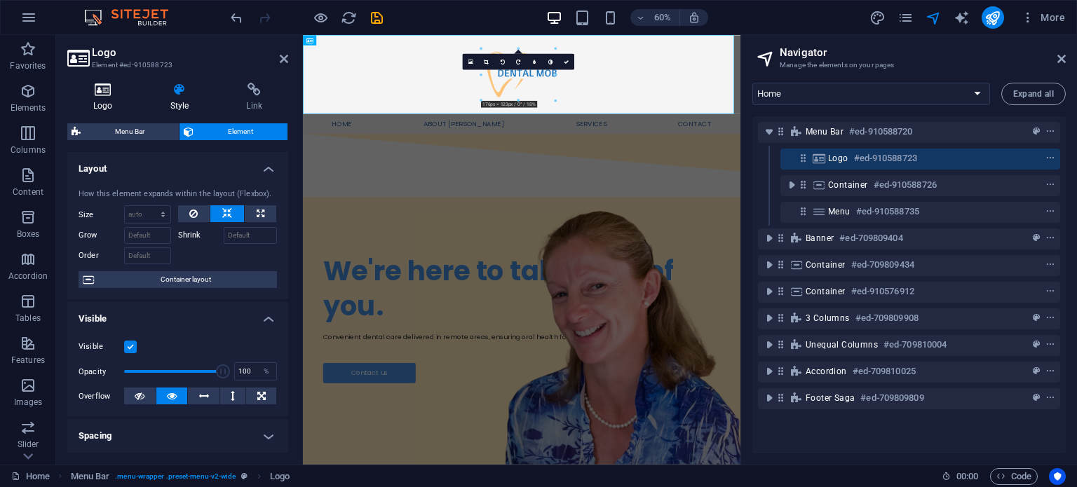
click at [104, 104] on h4 "Logo" at bounding box center [105, 97] width 77 height 29
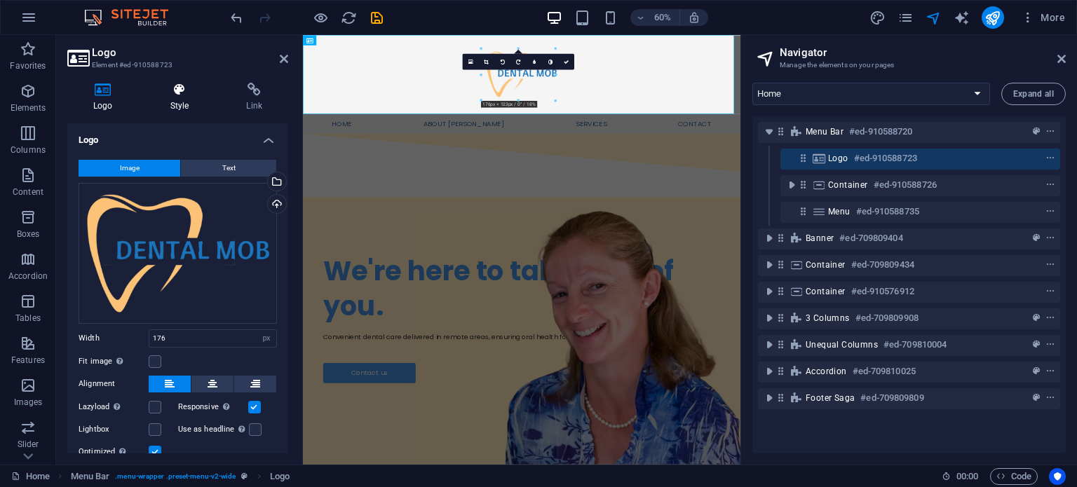
click at [179, 107] on h4 "Style" at bounding box center [182, 97] width 76 height 29
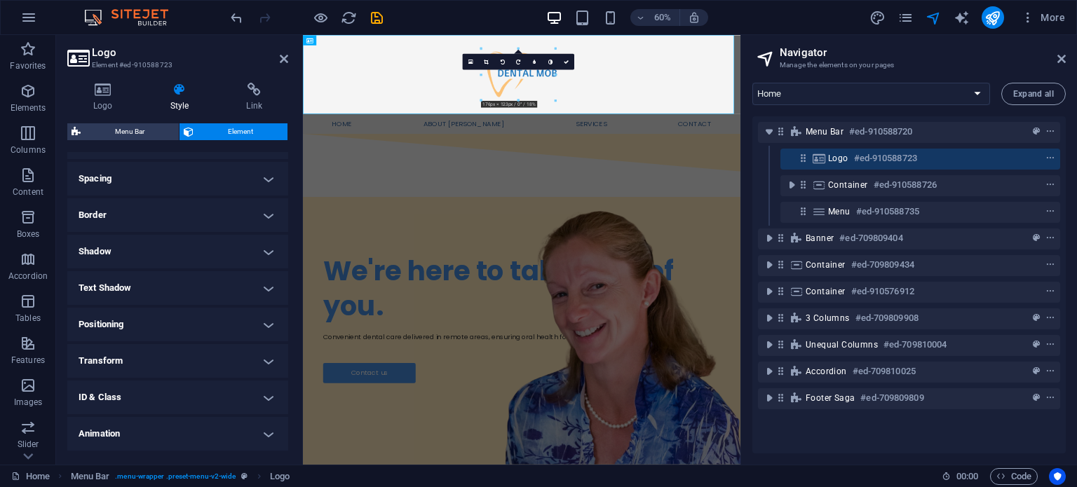
scroll to position [283, 0]
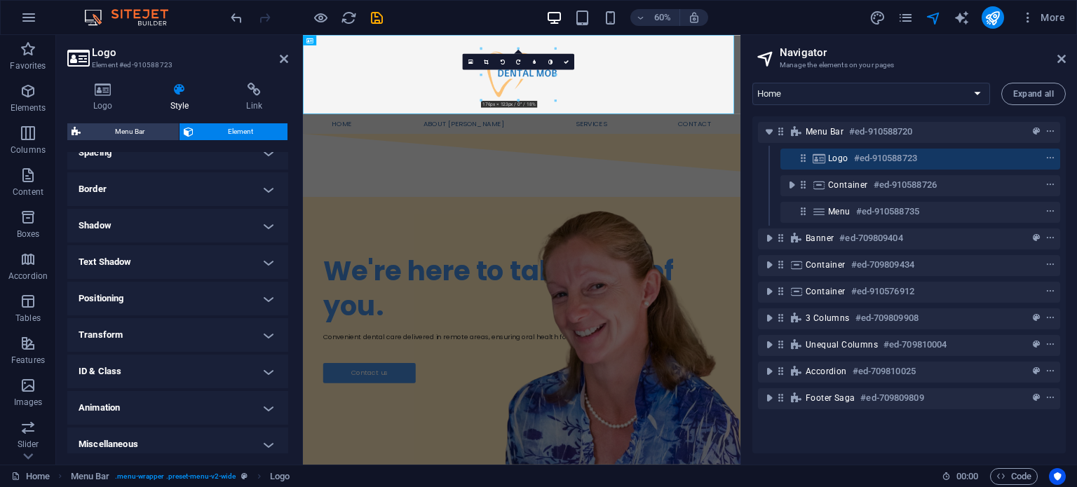
click at [146, 303] on h4 "Positioning" at bounding box center [177, 299] width 221 height 34
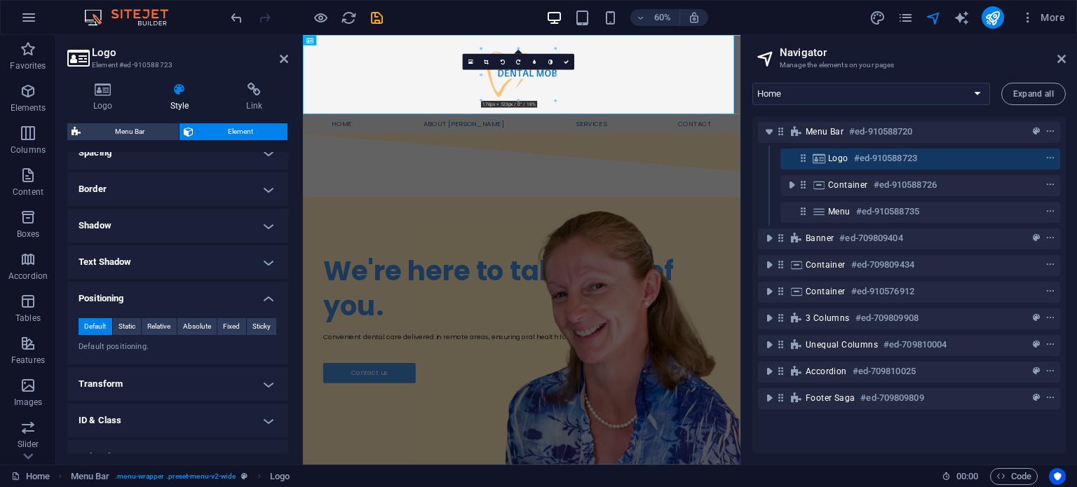
click at [146, 303] on h4 "Positioning" at bounding box center [177, 294] width 221 height 25
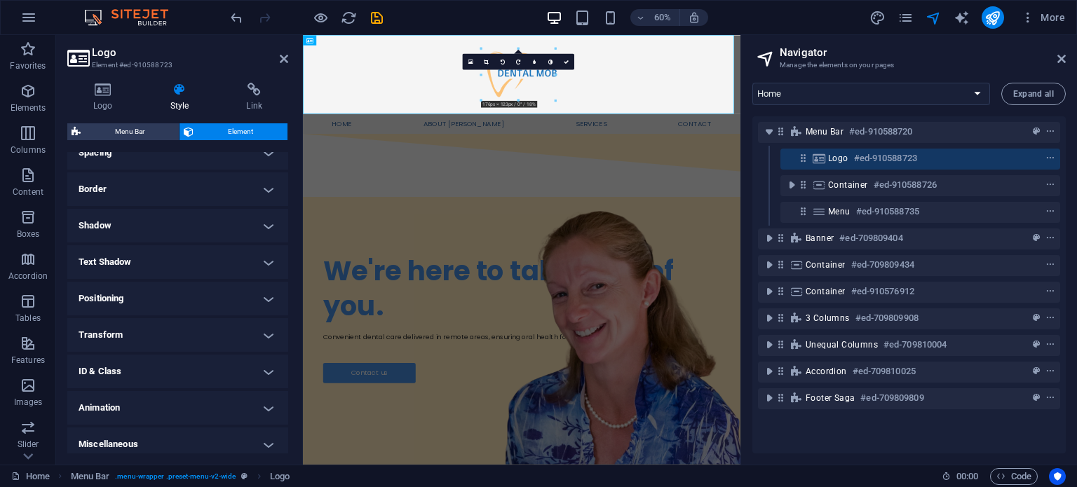
scroll to position [290, 0]
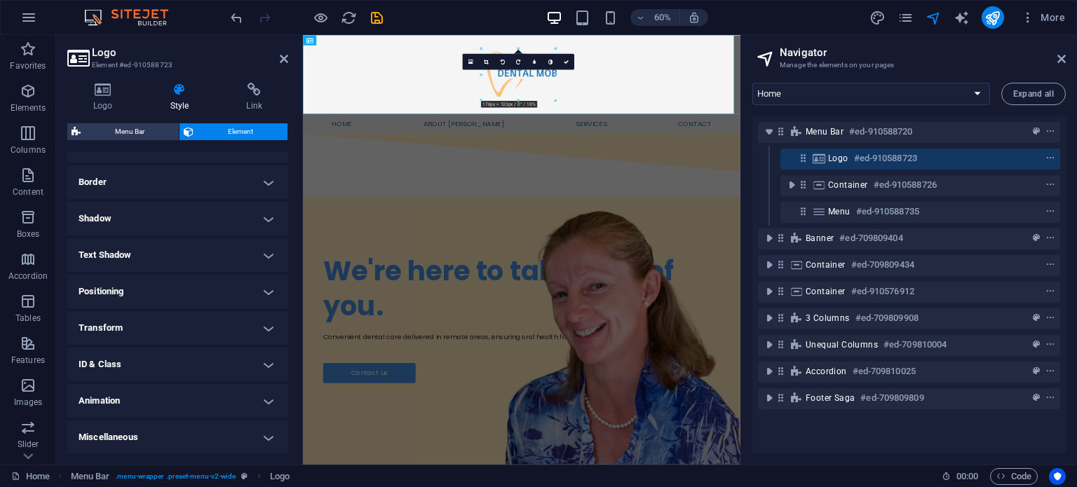
click at [132, 324] on h4 "Transform" at bounding box center [177, 328] width 221 height 34
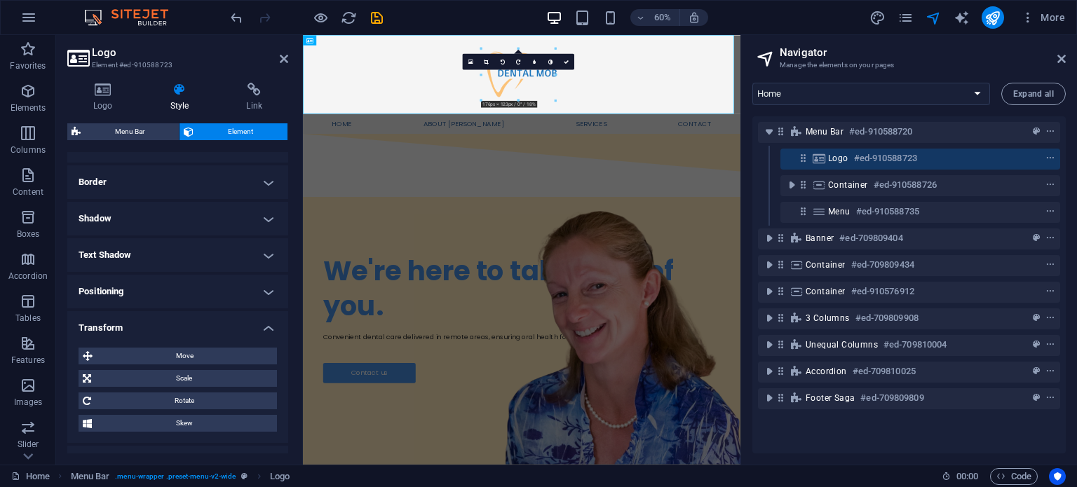
click at [132, 324] on h4 "Transform" at bounding box center [177, 323] width 221 height 25
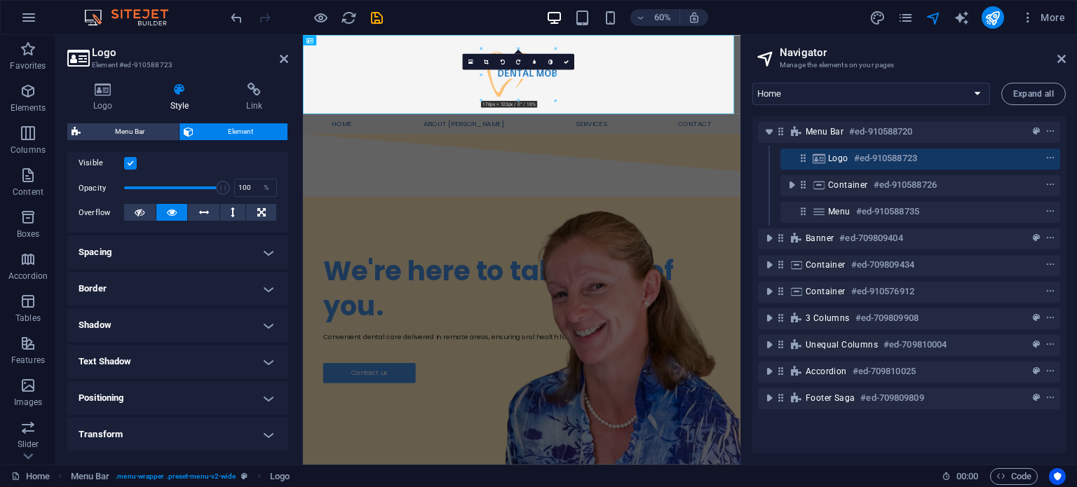
scroll to position [189, 0]
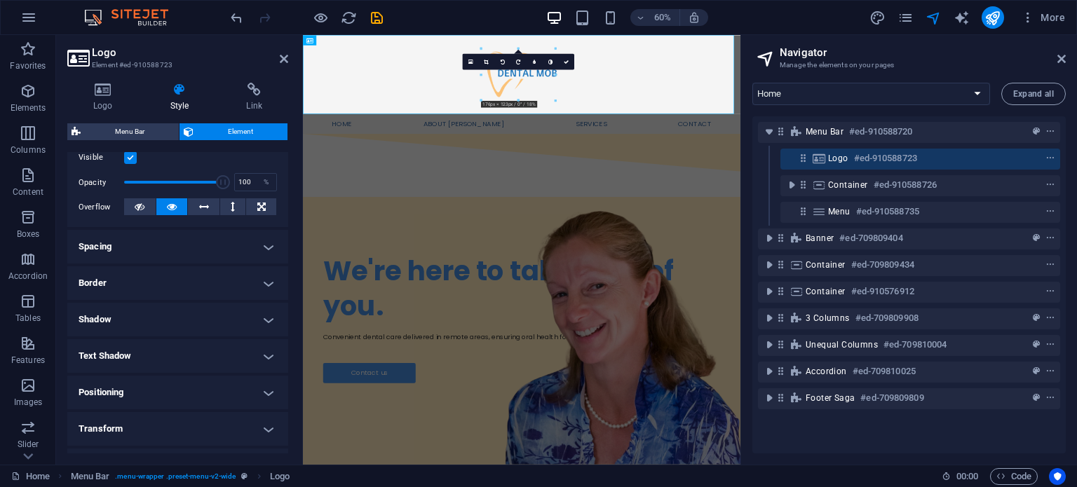
click at [144, 250] on h4 "Spacing" at bounding box center [177, 247] width 221 height 34
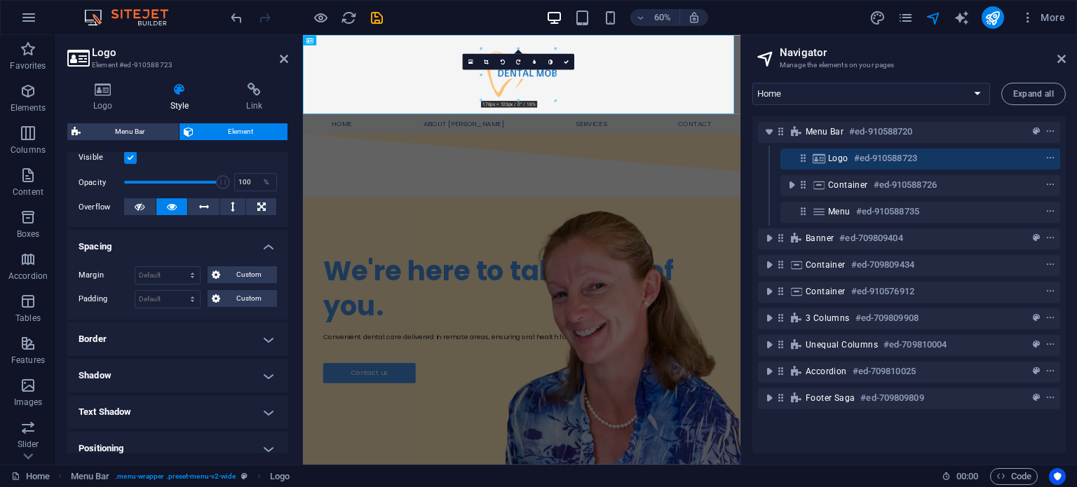
click at [144, 250] on h4 "Spacing" at bounding box center [177, 242] width 221 height 25
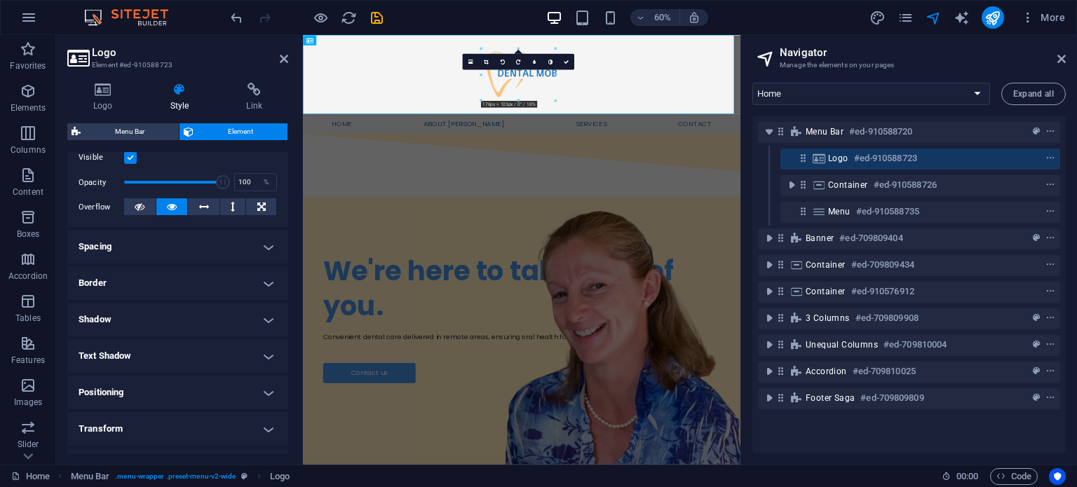
click at [143, 282] on h4 "Border" at bounding box center [177, 283] width 221 height 34
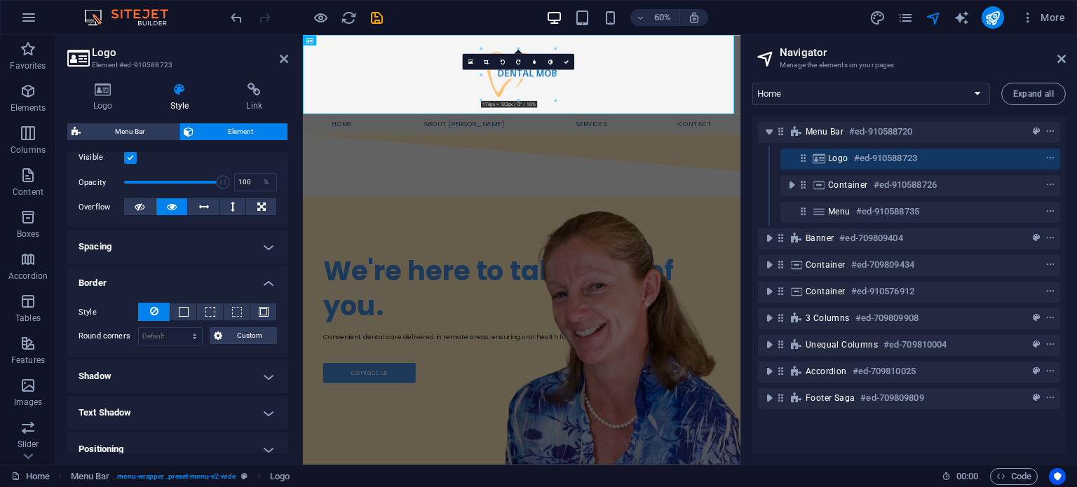
click at [143, 282] on h4 "Border" at bounding box center [177, 278] width 221 height 25
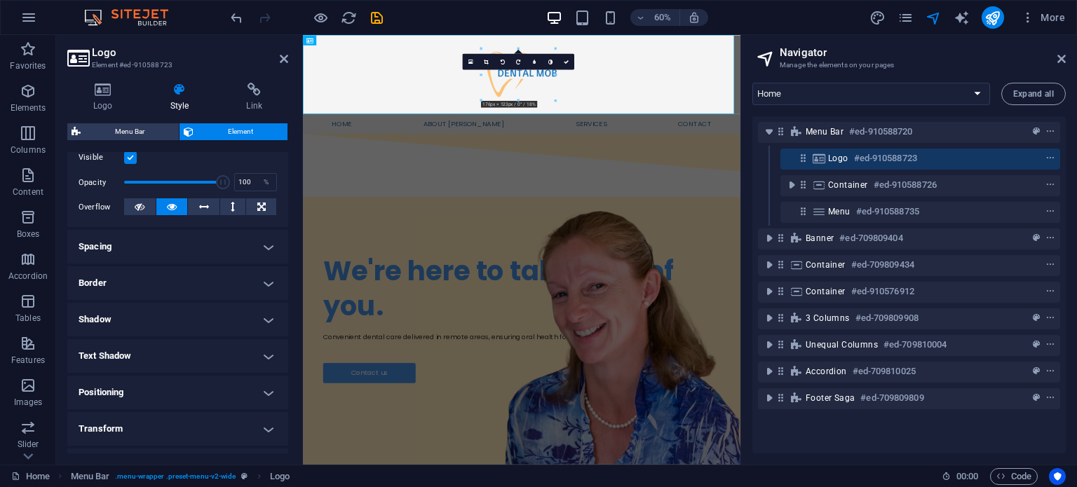
click at [135, 361] on h4 "Text Shadow" at bounding box center [177, 356] width 221 height 34
click at [135, 361] on h4 "Text Shadow" at bounding box center [177, 351] width 221 height 25
click at [135, 379] on h4 "Positioning" at bounding box center [177, 393] width 221 height 34
click at [135, 379] on h4 "Positioning" at bounding box center [177, 388] width 221 height 25
click at [100, 98] on h4 "Logo" at bounding box center [105, 97] width 77 height 29
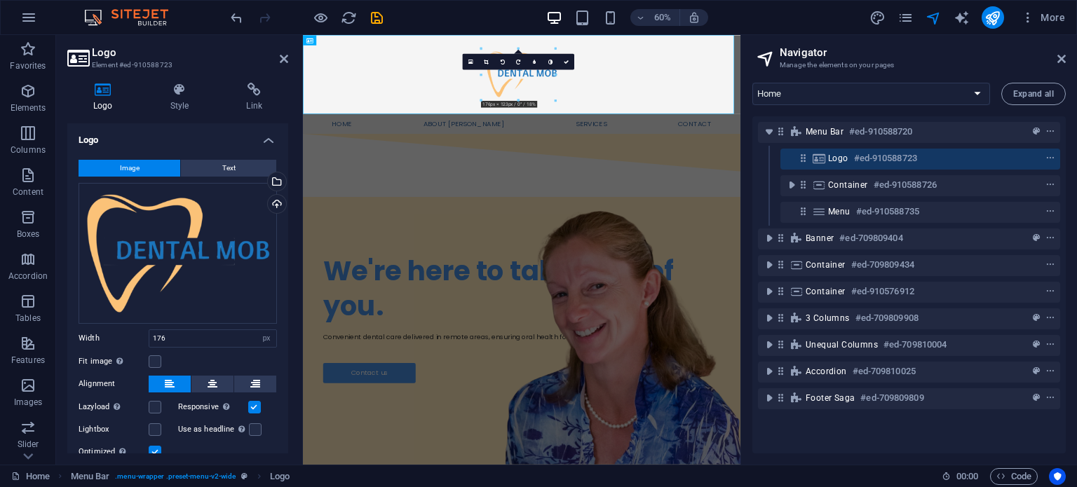
click at [100, 98] on h4 "Logo" at bounding box center [105, 97] width 77 height 29
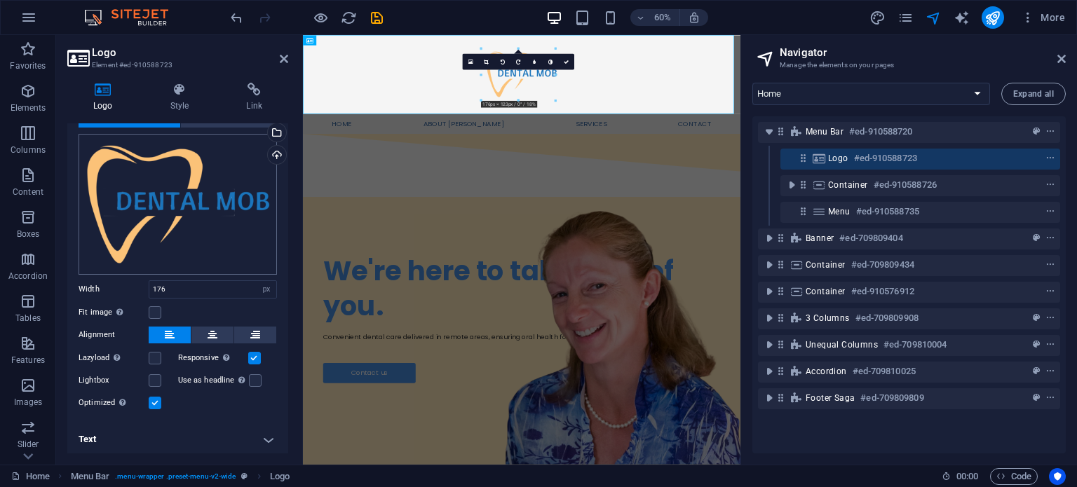
scroll to position [0, 0]
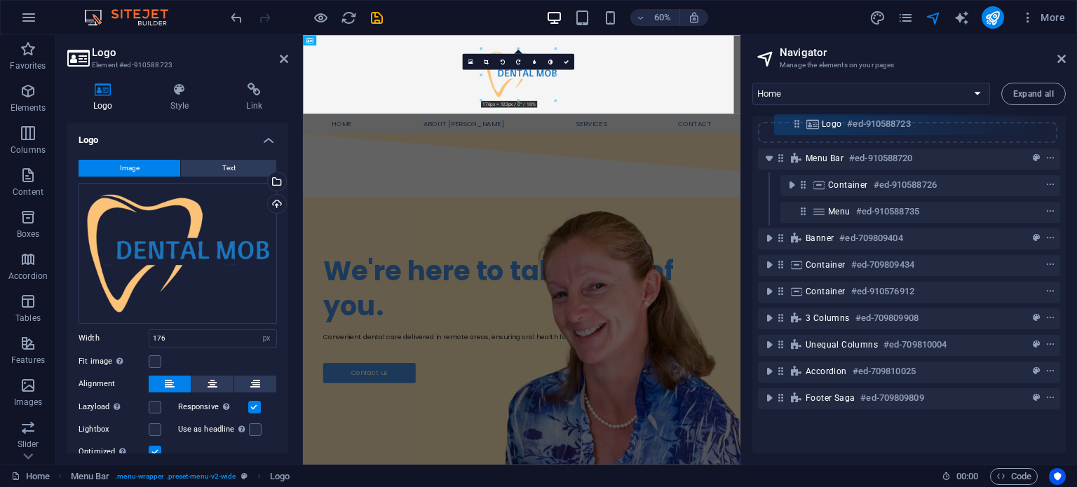
drag, startPoint x: 802, startPoint y: 158, endPoint x: 795, endPoint y: 120, distance: 39.2
click at [795, 120] on div "Menu Bar #ed-910588720 Logo #ed-910588723 Container #ed-910588726 Menu #ed-9105…" at bounding box center [908, 284] width 313 height 337
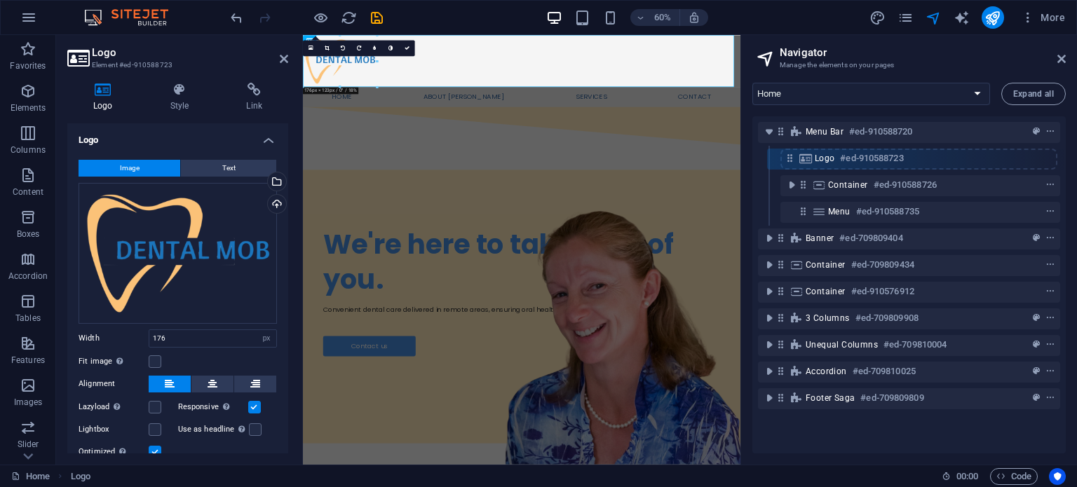
drag, startPoint x: 779, startPoint y: 132, endPoint x: 789, endPoint y: 163, distance: 32.6
click at [789, 163] on div "Logo #ed-910588723 Menu Bar #ed-910588720 Container #ed-910588726 Menu #ed-9105…" at bounding box center [908, 284] width 313 height 337
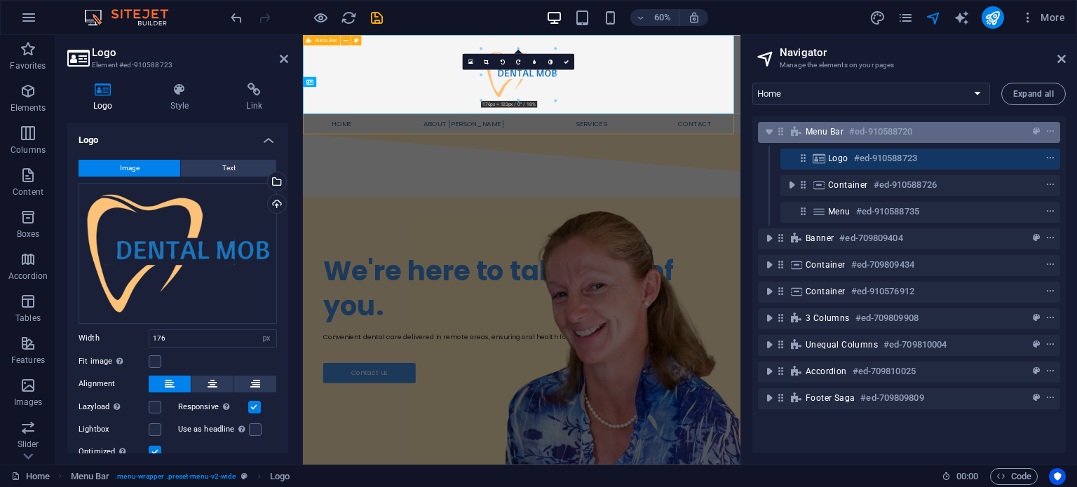
click at [809, 142] on div "Menu Bar #ed-910588720" at bounding box center [909, 132] width 302 height 21
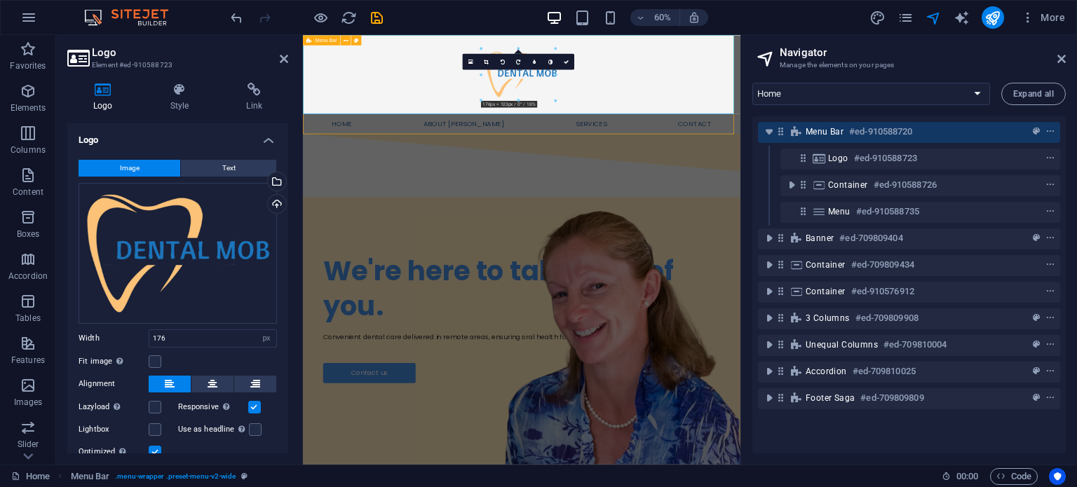
click at [809, 142] on div "Menu Bar #ed-910588720" at bounding box center [909, 132] width 302 height 21
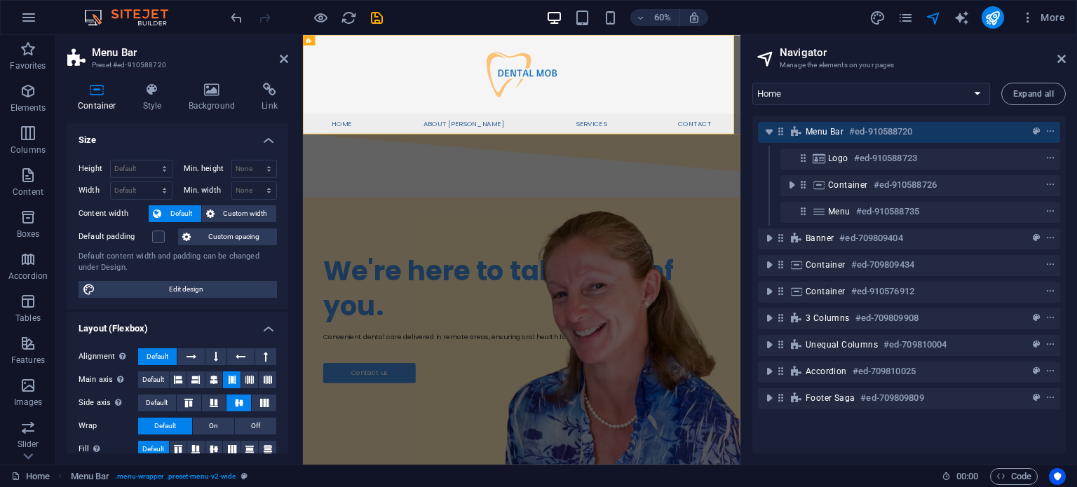
scroll to position [114, 0]
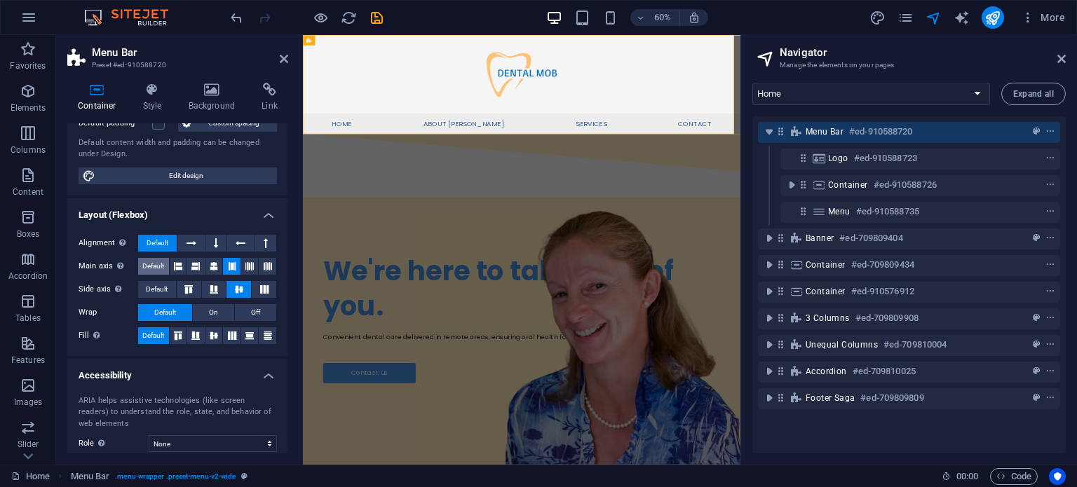
click at [156, 261] on span "Default" at bounding box center [153, 266] width 22 height 17
click at [235, 18] on icon "undo" at bounding box center [236, 18] width 16 height 16
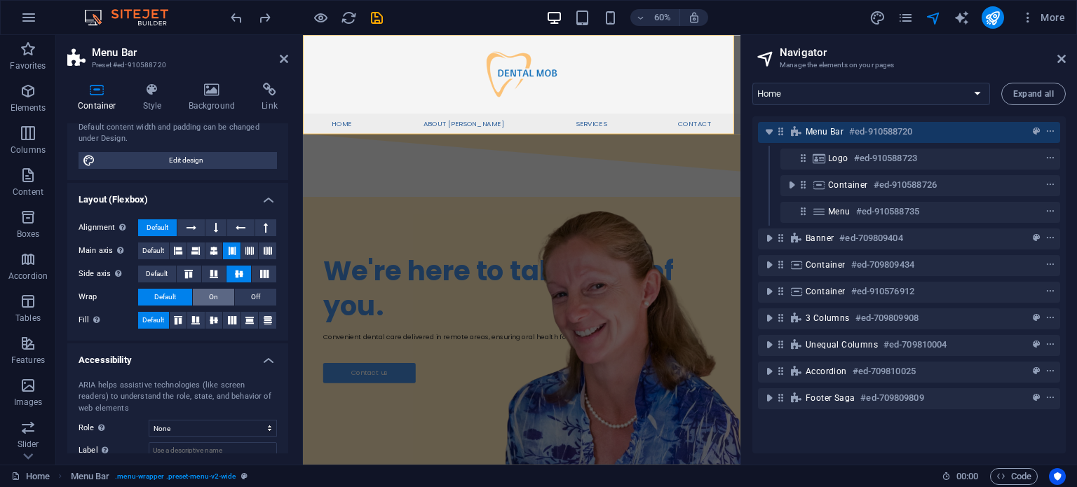
scroll to position [130, 0]
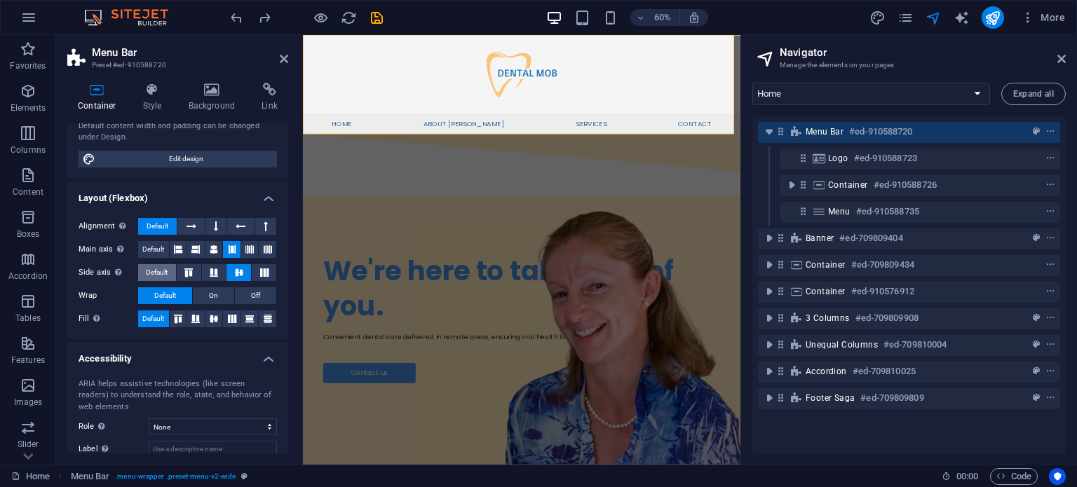
click at [170, 274] on button "Default" at bounding box center [157, 272] width 38 height 17
click at [231, 11] on icon "undo" at bounding box center [236, 18] width 16 height 16
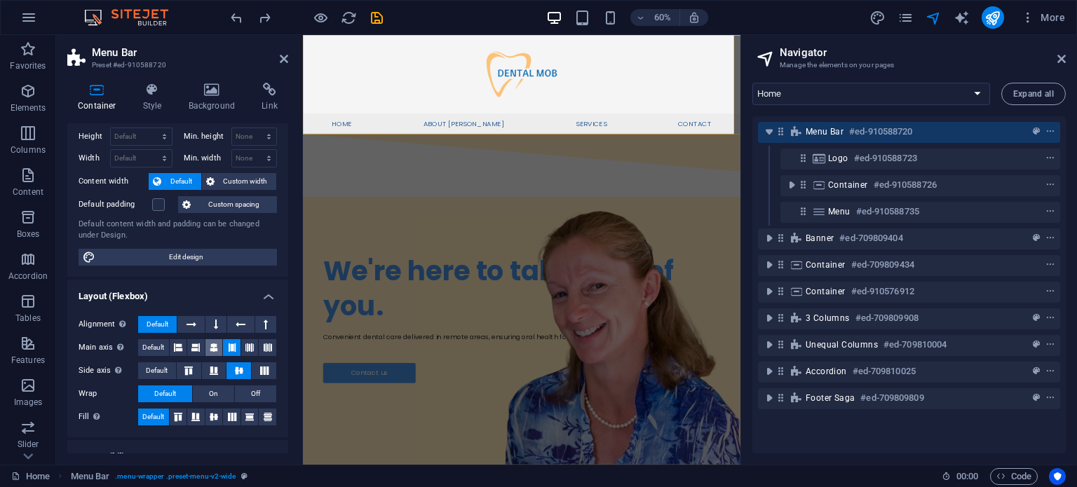
scroll to position [0, 0]
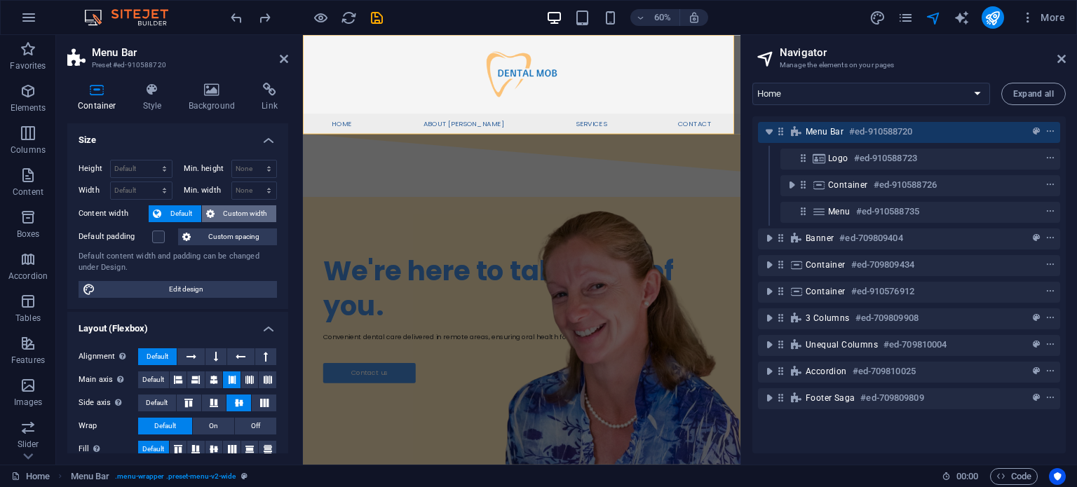
click at [233, 215] on span "Custom width" at bounding box center [246, 213] width 54 height 17
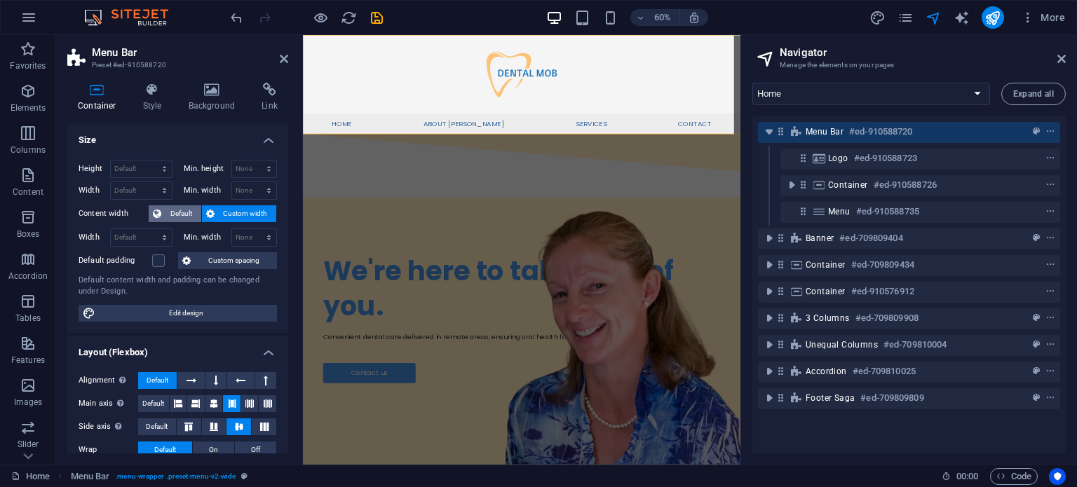
click at [188, 214] on span "Default" at bounding box center [181, 213] width 32 height 17
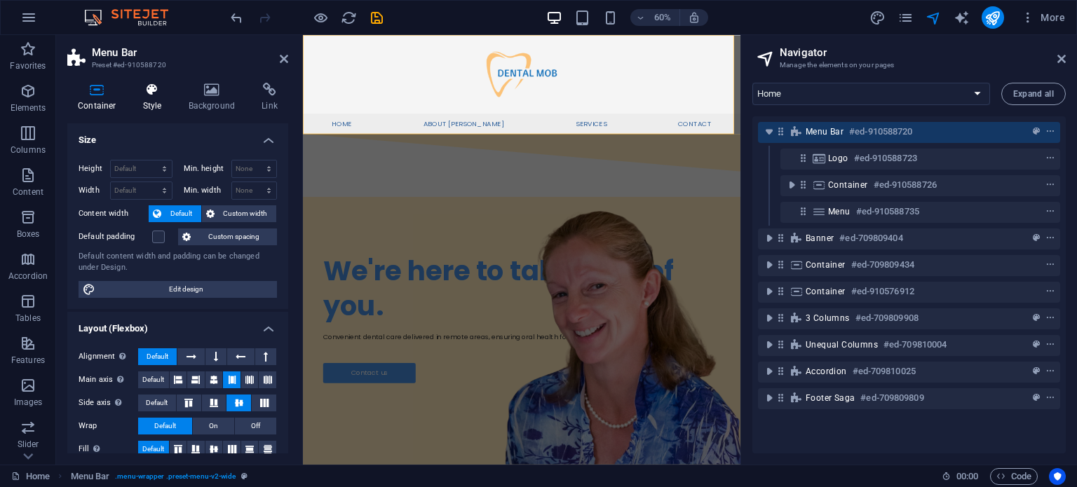
click at [149, 93] on icon at bounding box center [152, 90] width 40 height 14
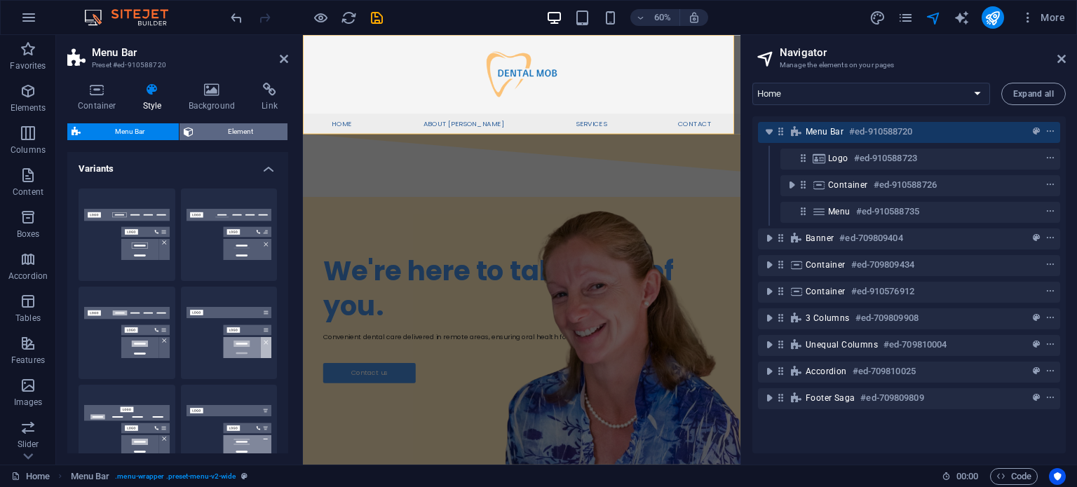
click at [252, 125] on span "Element" at bounding box center [241, 131] width 86 height 17
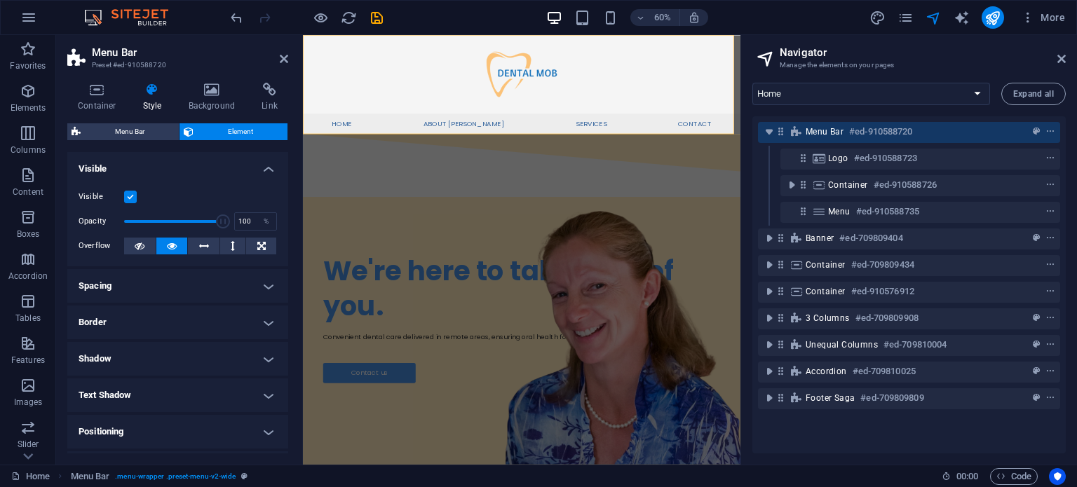
scroll to position [67, 0]
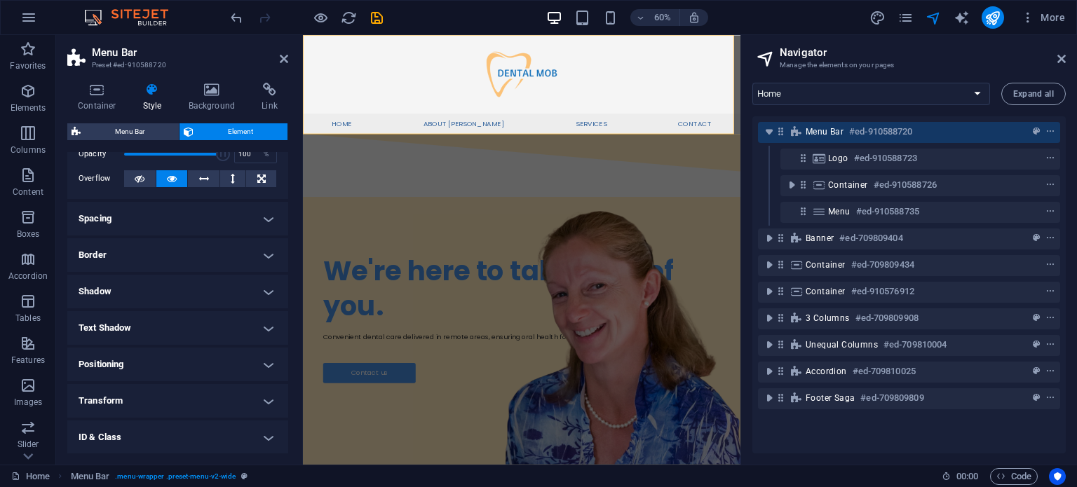
click at [155, 221] on h4 "Spacing" at bounding box center [177, 219] width 221 height 34
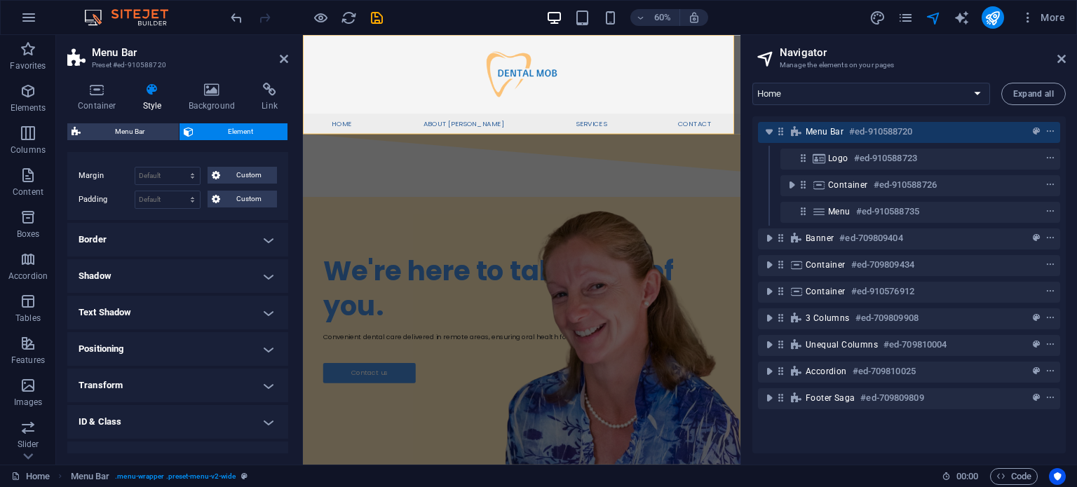
scroll to position [196, 0]
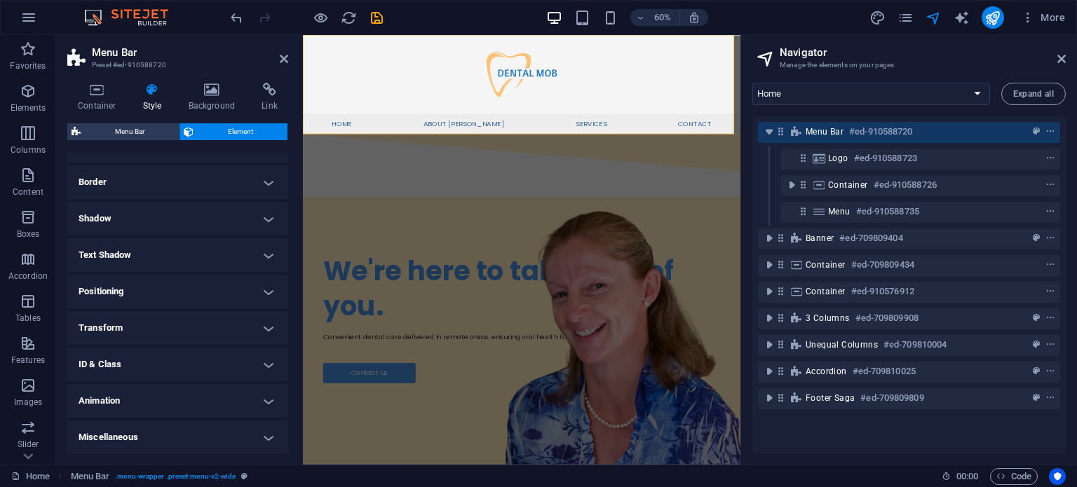
click at [129, 257] on h4 "Text Shadow" at bounding box center [177, 255] width 221 height 34
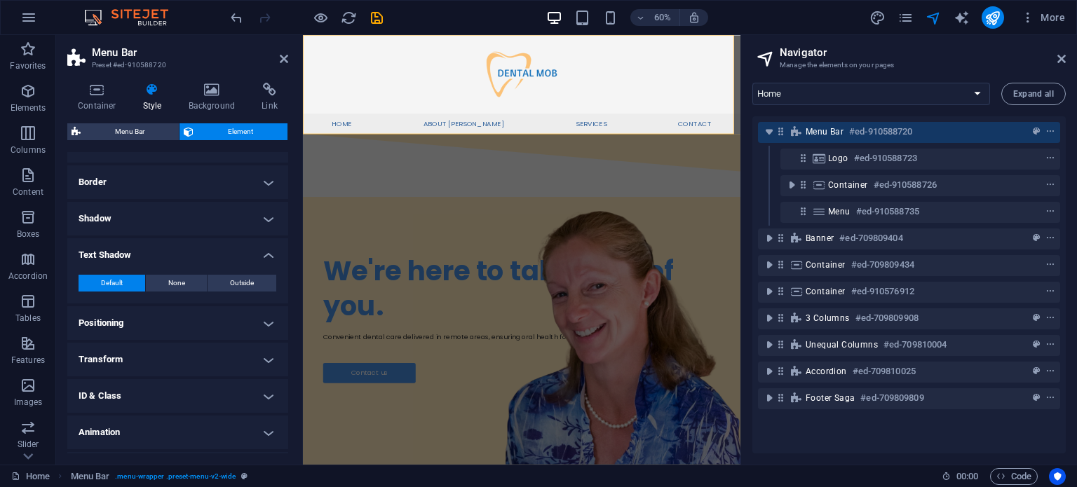
click at [136, 328] on h4 "Positioning" at bounding box center [177, 323] width 221 height 34
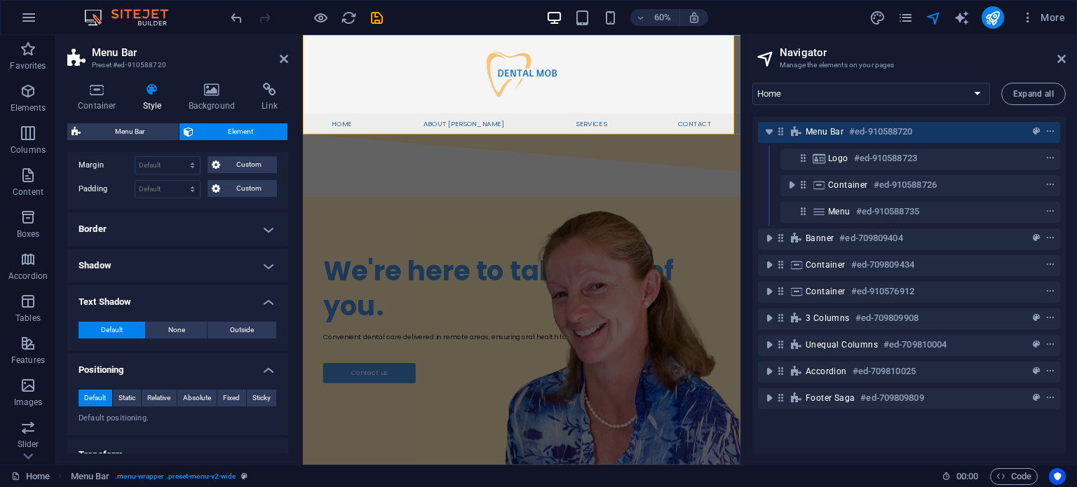
scroll to position [276, 0]
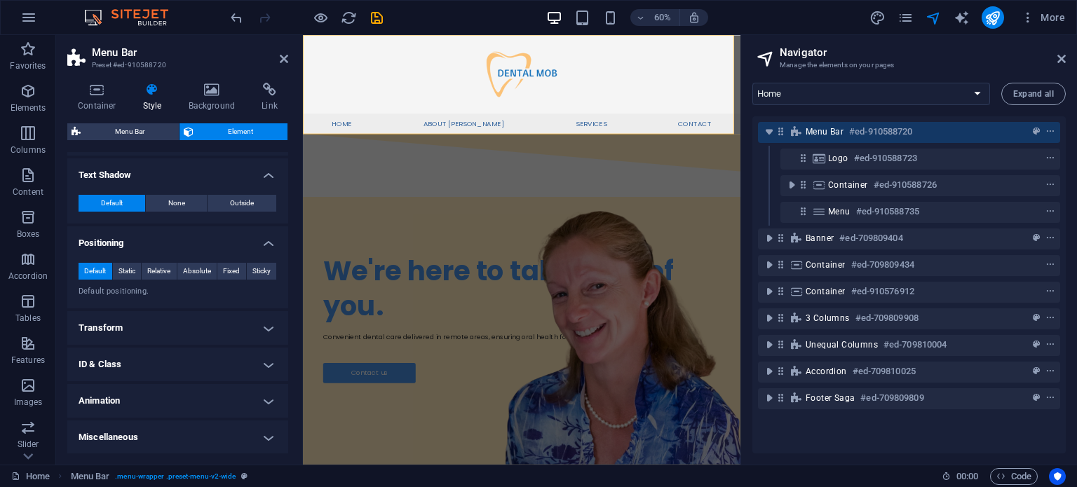
click at [125, 121] on div "Container Style Background Link Size Height Default px rem % vh vw Min. height …" at bounding box center [177, 268] width 221 height 371
click at [126, 124] on span "Menu Bar" at bounding box center [130, 131] width 90 height 17
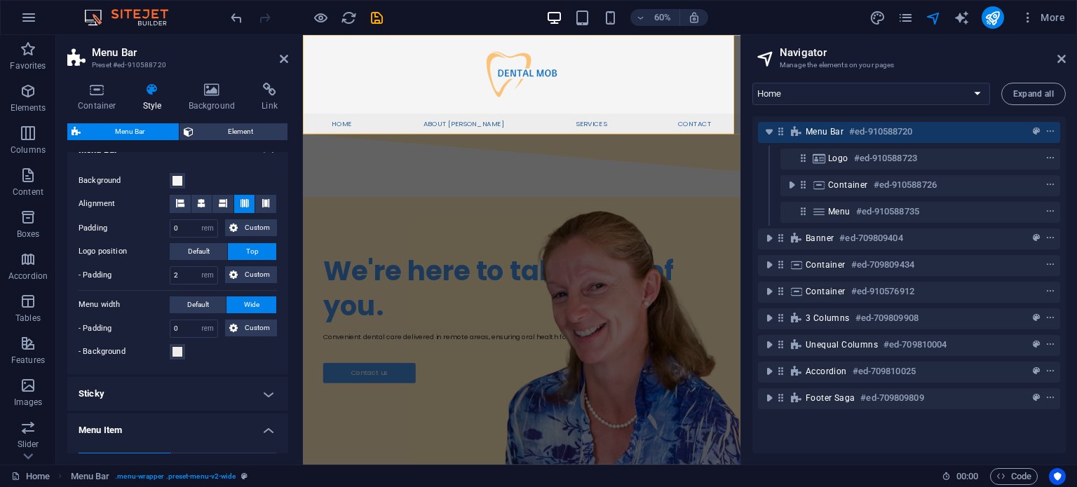
scroll to position [457, 0]
click at [183, 207] on span at bounding box center [180, 203] width 8 height 18
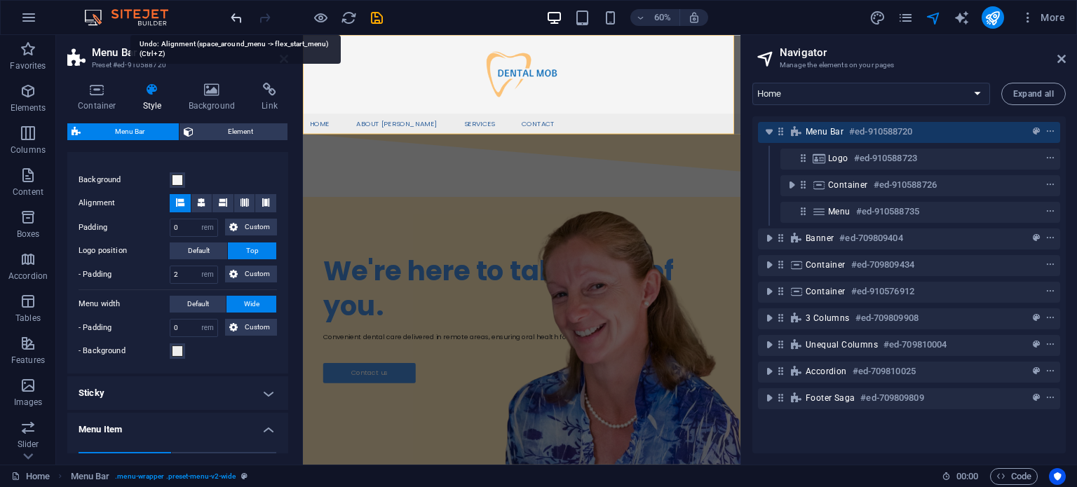
click at [236, 20] on icon "undo" at bounding box center [236, 18] width 16 height 16
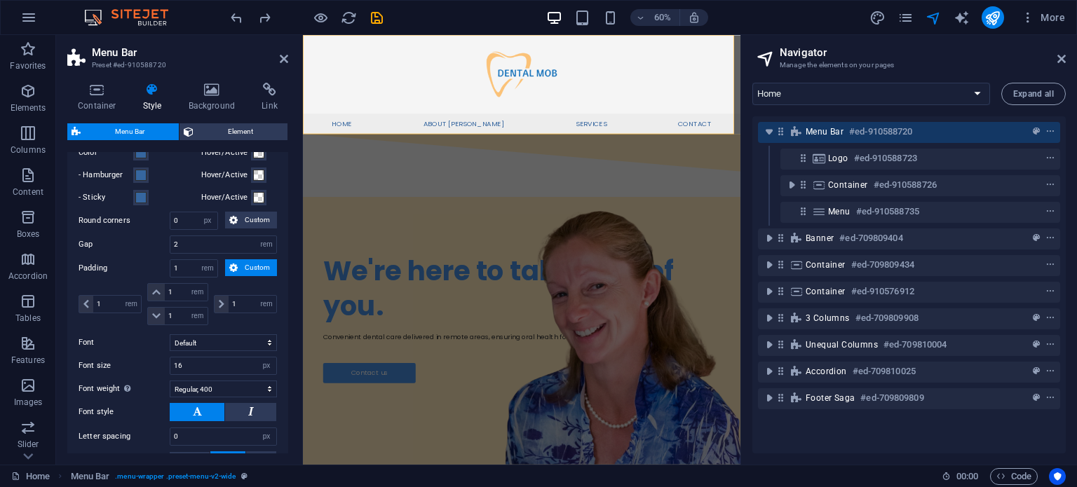
scroll to position [792, 0]
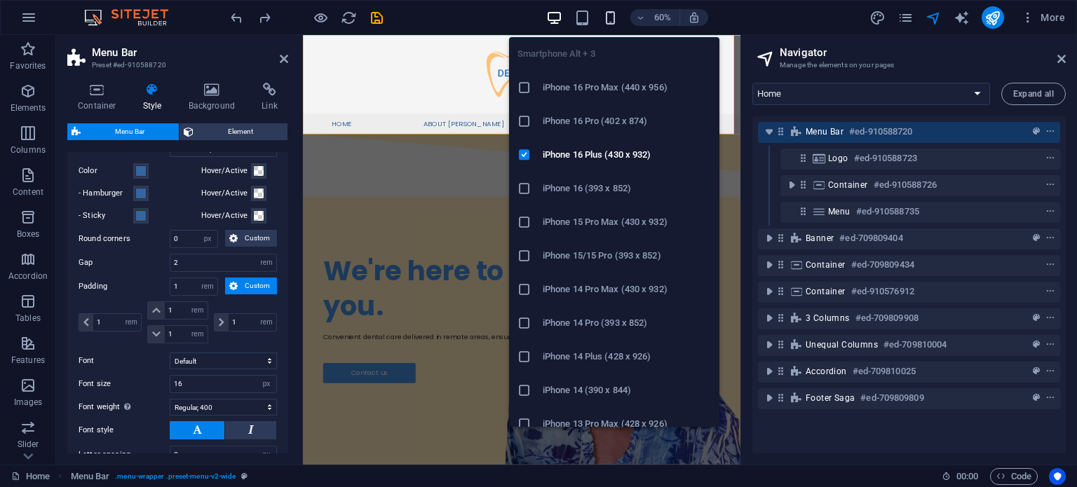
click at [603, 13] on icon "button" at bounding box center [610, 18] width 16 height 16
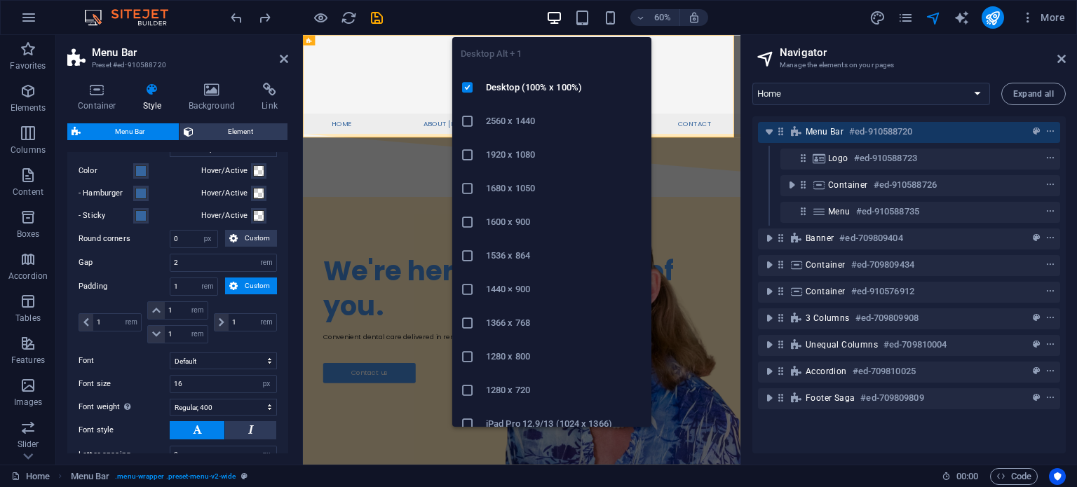
type input "0"
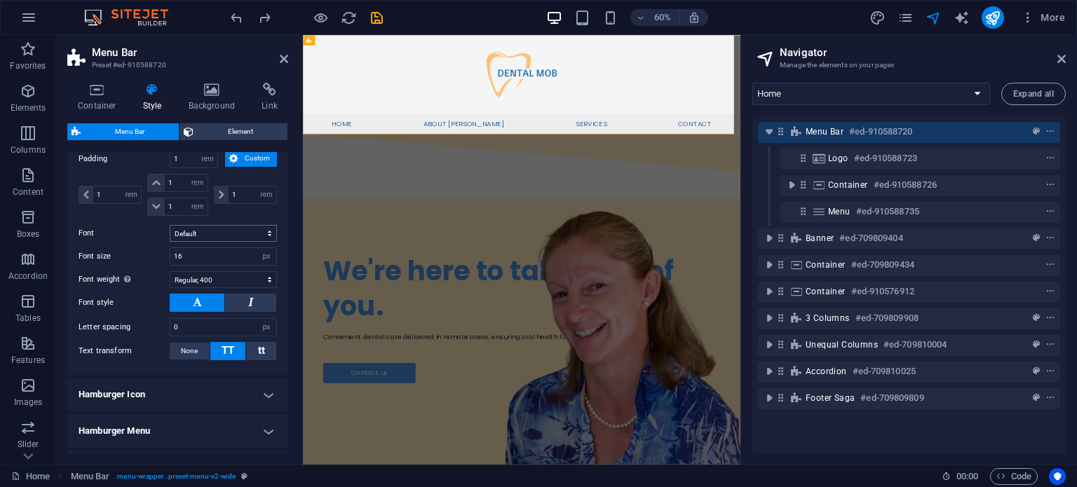
scroll to position [1002, 0]
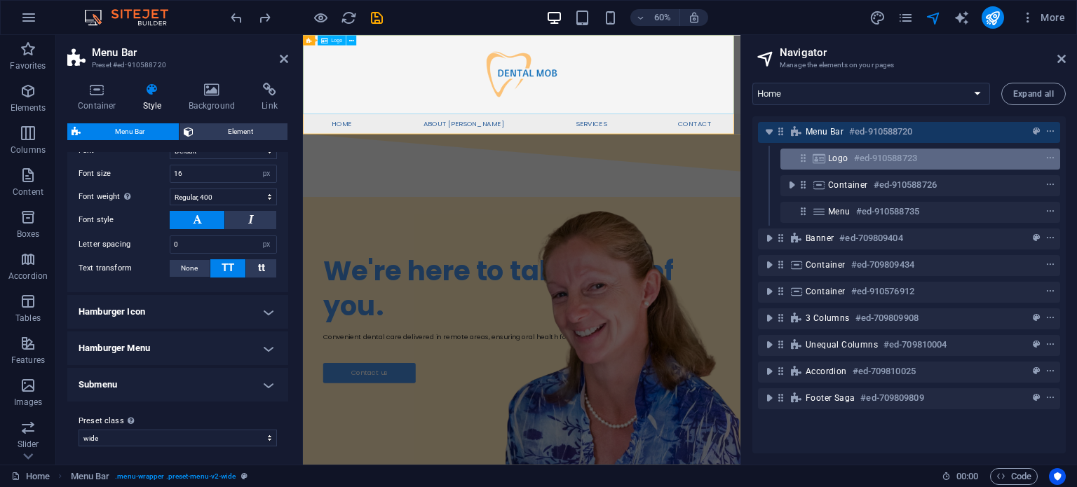
click at [849, 163] on div "Logo #ed-910588723" at bounding box center [909, 158] width 162 height 17
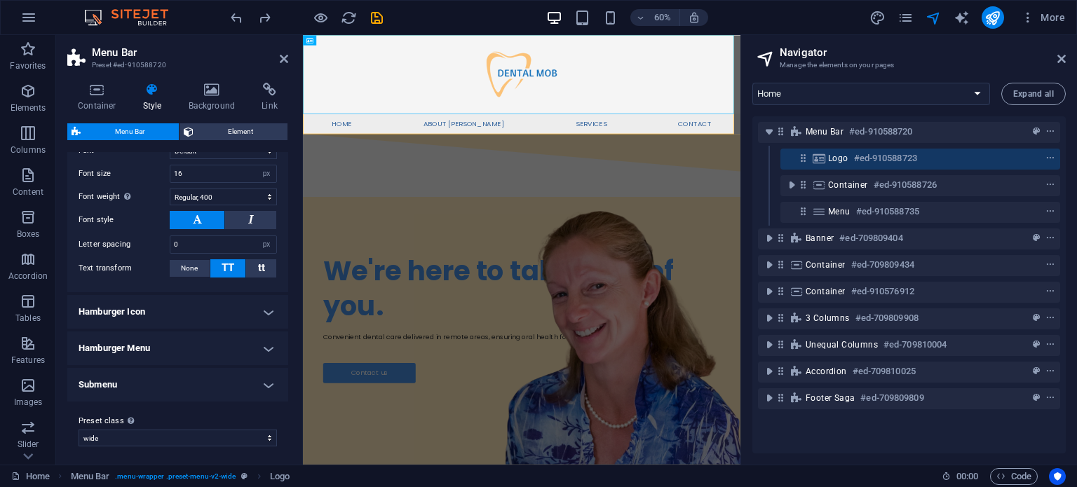
click at [188, 346] on h4 "Hamburger Menu" at bounding box center [177, 349] width 221 height 34
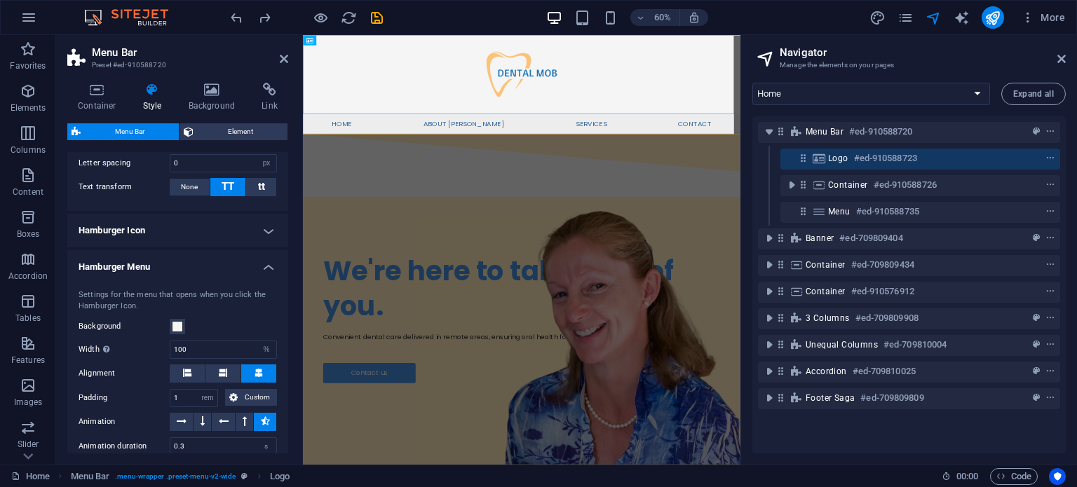
scroll to position [1089, 0]
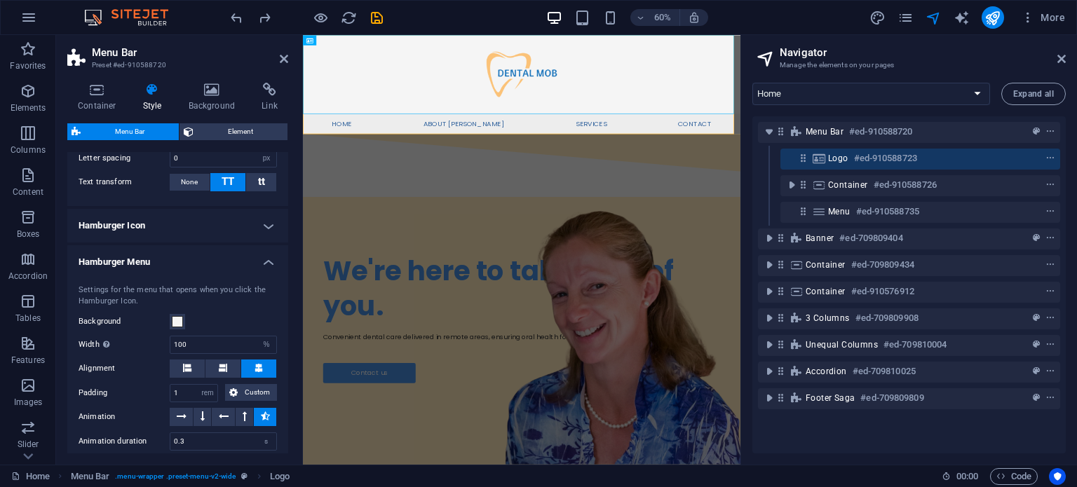
click at [198, 261] on h4 "Hamburger Menu" at bounding box center [177, 257] width 221 height 25
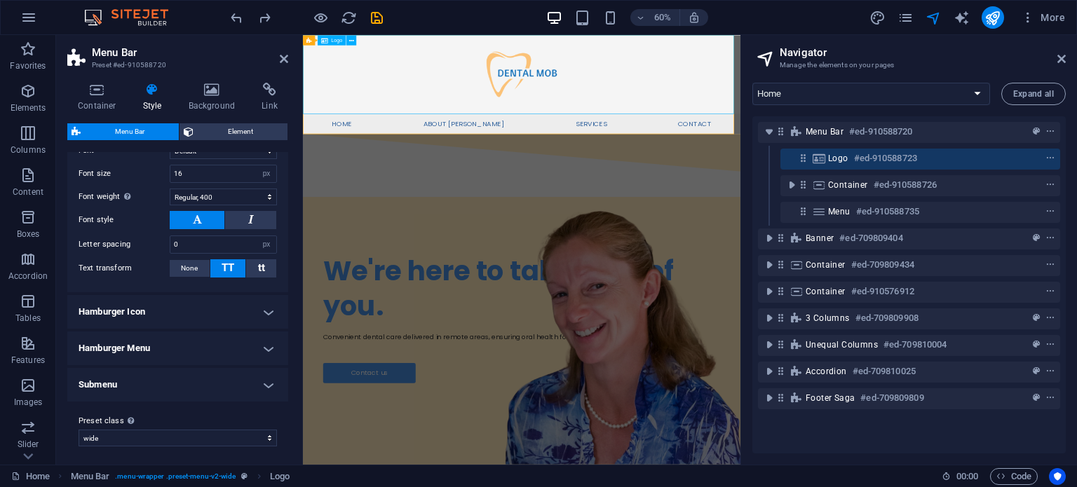
click at [845, 162] on span "Logo" at bounding box center [838, 158] width 20 height 11
select select "px"
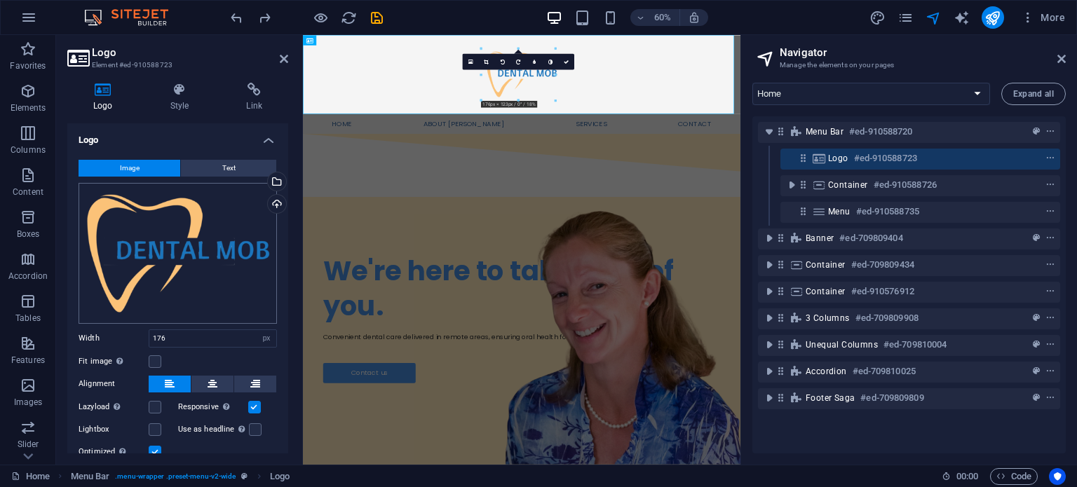
scroll to position [49, 0]
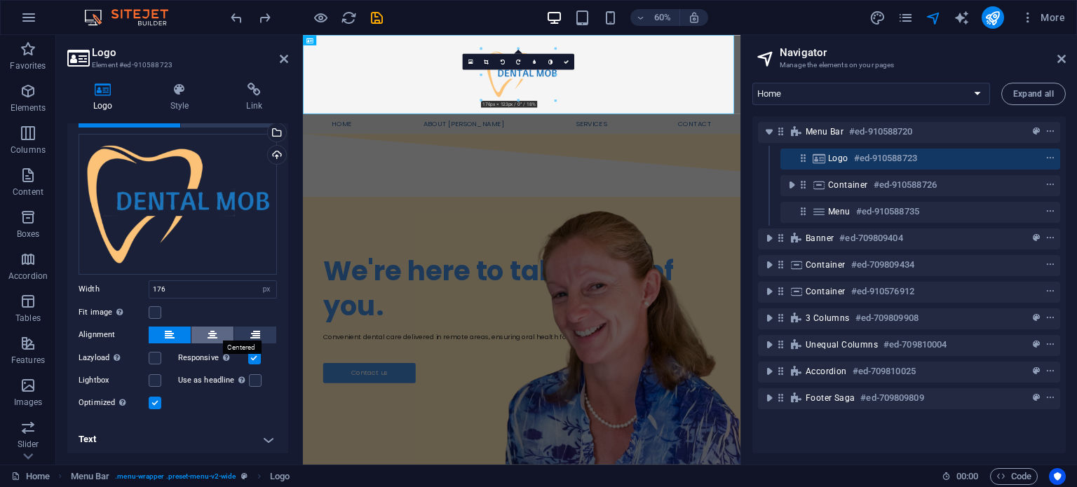
click at [207, 333] on icon at bounding box center [212, 335] width 10 height 17
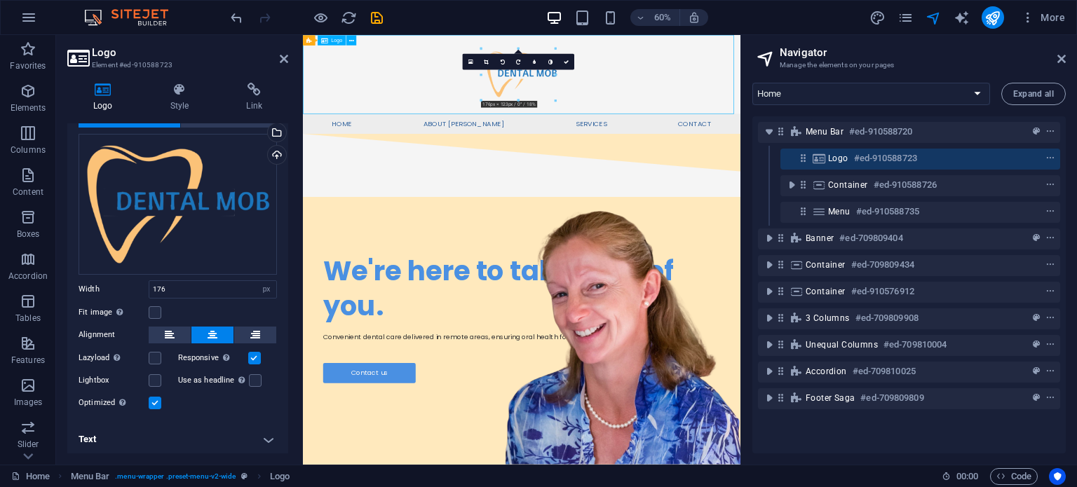
drag, startPoint x: 656, startPoint y: 127, endPoint x: 784, endPoint y: 124, distance: 127.6
click at [599, 127] on div at bounding box center [667, 100] width 729 height 131
drag, startPoint x: 638, startPoint y: 124, endPoint x: 380, endPoint y: 99, distance: 259.2
click at [380, 99] on div at bounding box center [667, 100] width 729 height 131
click at [1046, 157] on icon "context-menu" at bounding box center [1050, 158] width 10 height 10
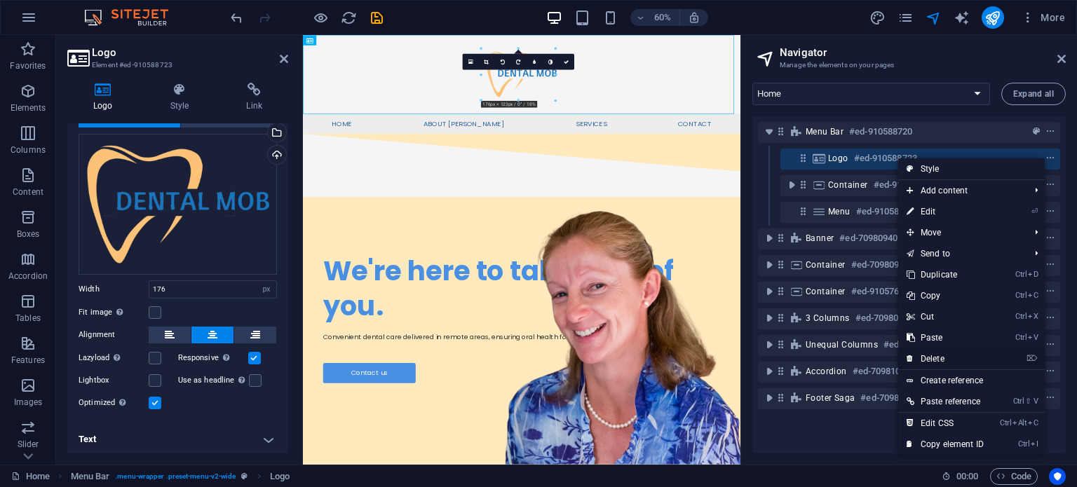
click at [933, 360] on link "⌦ Delete" at bounding box center [945, 358] width 94 height 21
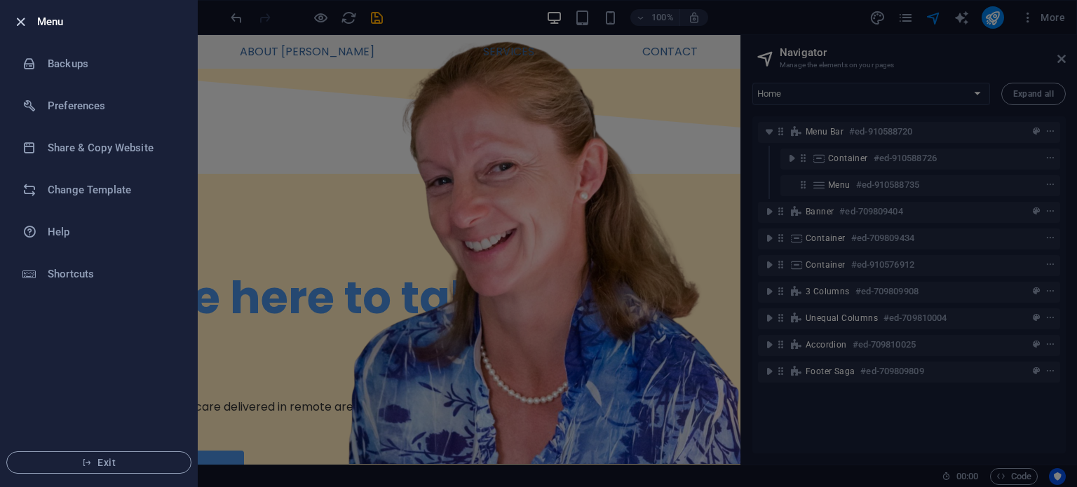
click at [19, 15] on icon "button" at bounding box center [21, 22] width 16 height 16
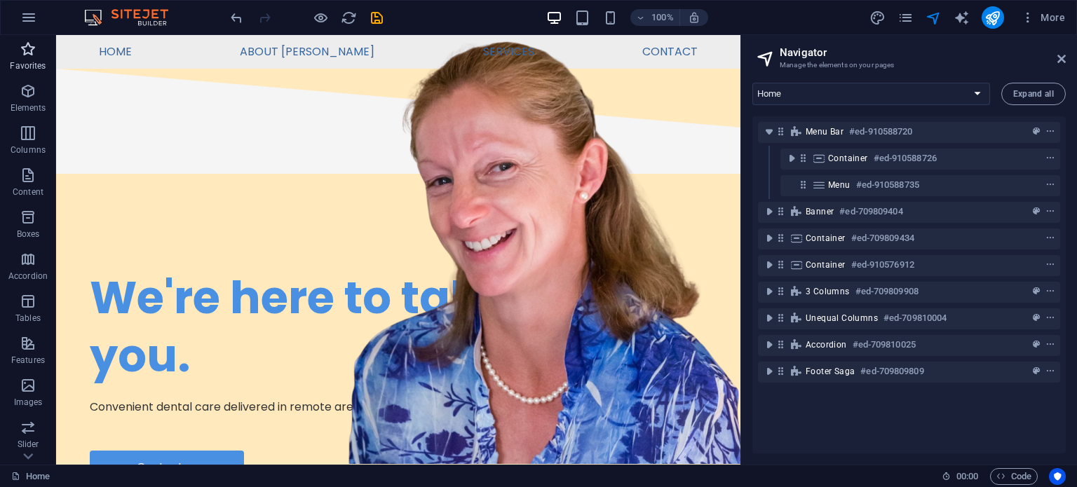
click at [27, 52] on icon "button" at bounding box center [28, 49] width 17 height 17
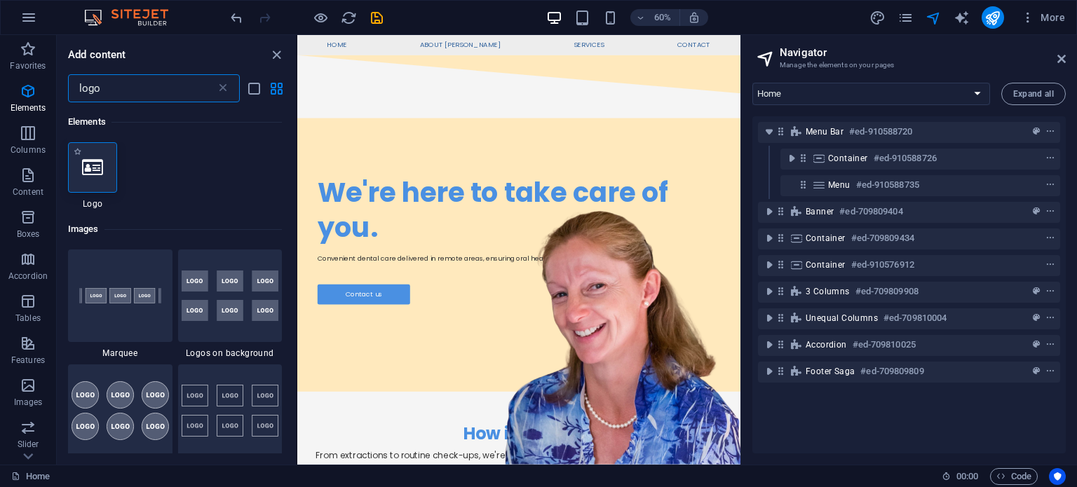
type input "logo"
click at [101, 168] on icon at bounding box center [92, 167] width 21 height 18
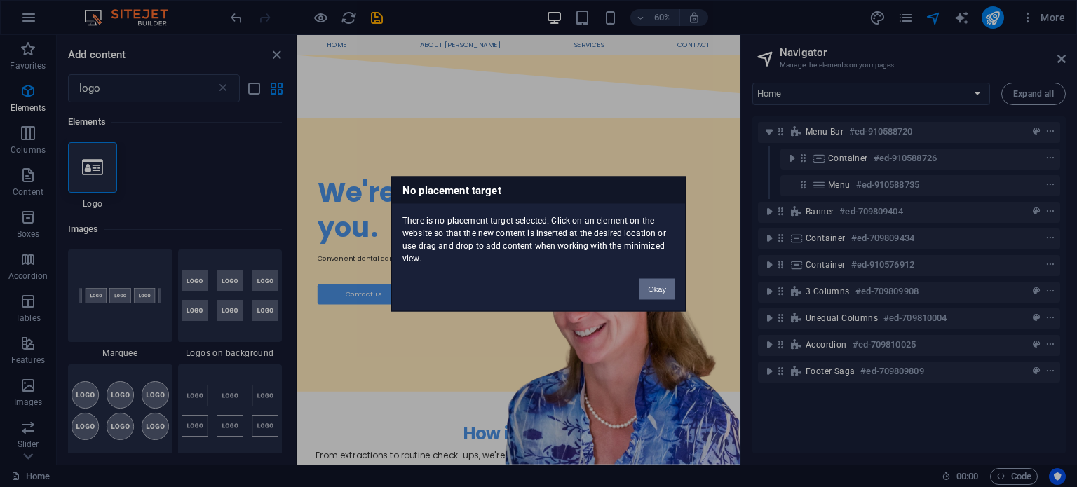
drag, startPoint x: 657, startPoint y: 289, endPoint x: 34, endPoint y: 257, distance: 623.9
click at [657, 289] on button "Okay" at bounding box center [656, 288] width 35 height 21
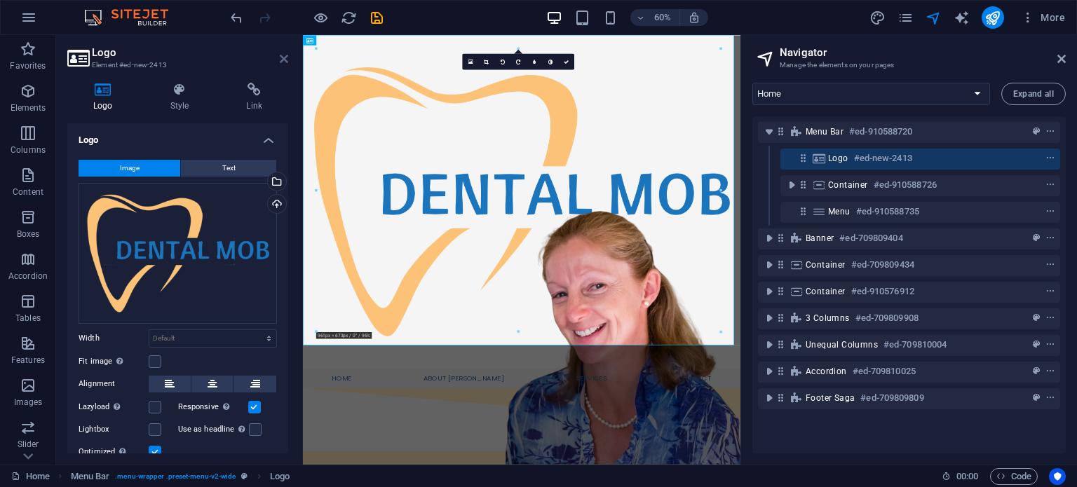
click at [287, 57] on icon at bounding box center [284, 58] width 8 height 11
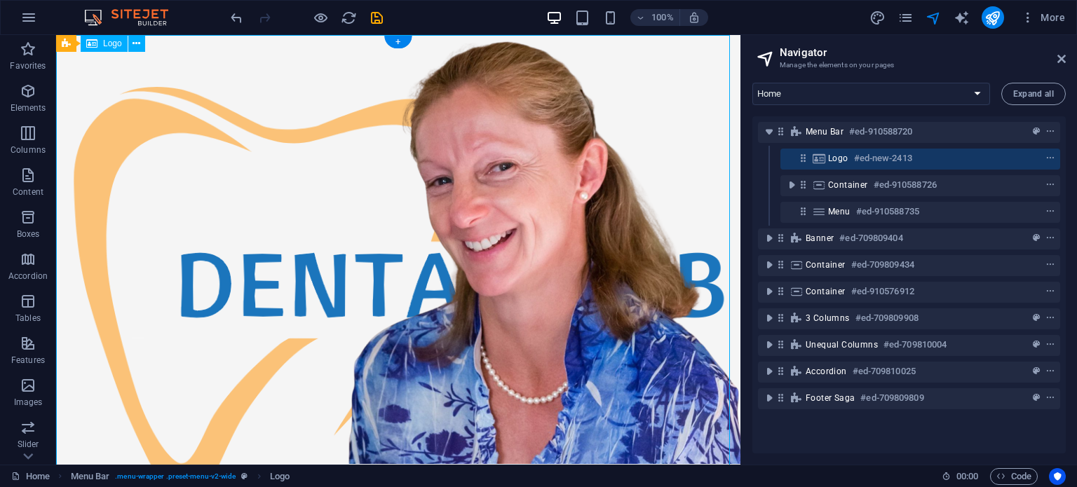
click at [606, 285] on div at bounding box center [398, 297] width 684 height 524
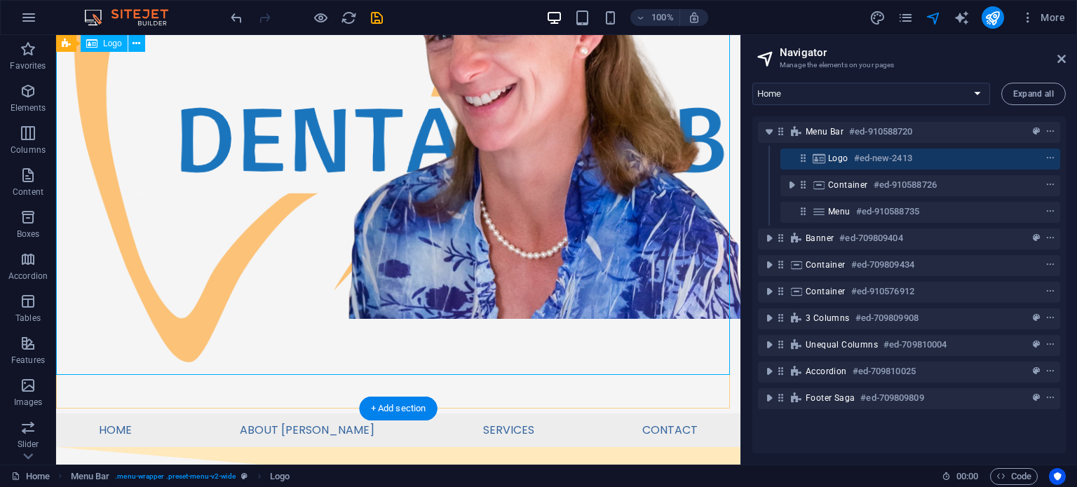
click at [685, 341] on div at bounding box center [398, 152] width 684 height 524
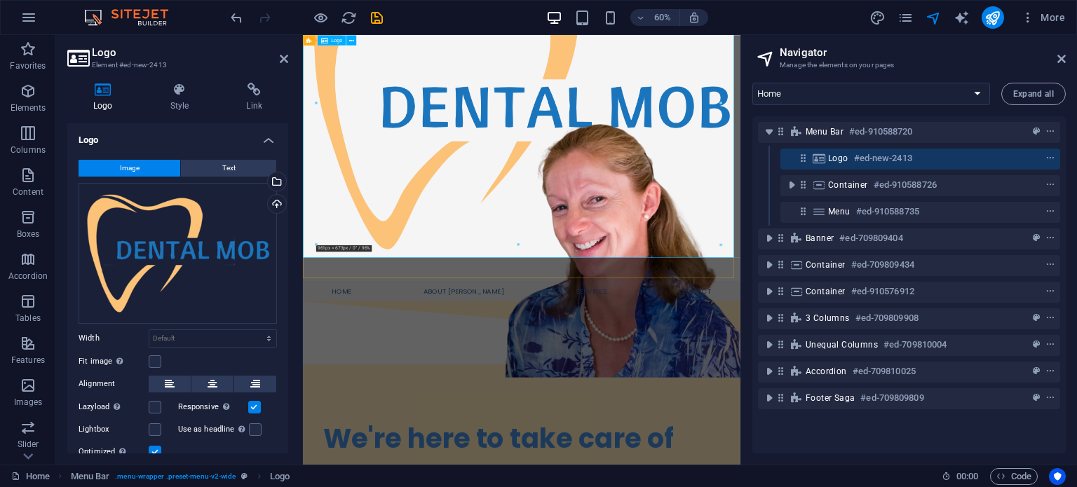
drag, startPoint x: 1021, startPoint y: 279, endPoint x: 600, endPoint y: 178, distance: 433.2
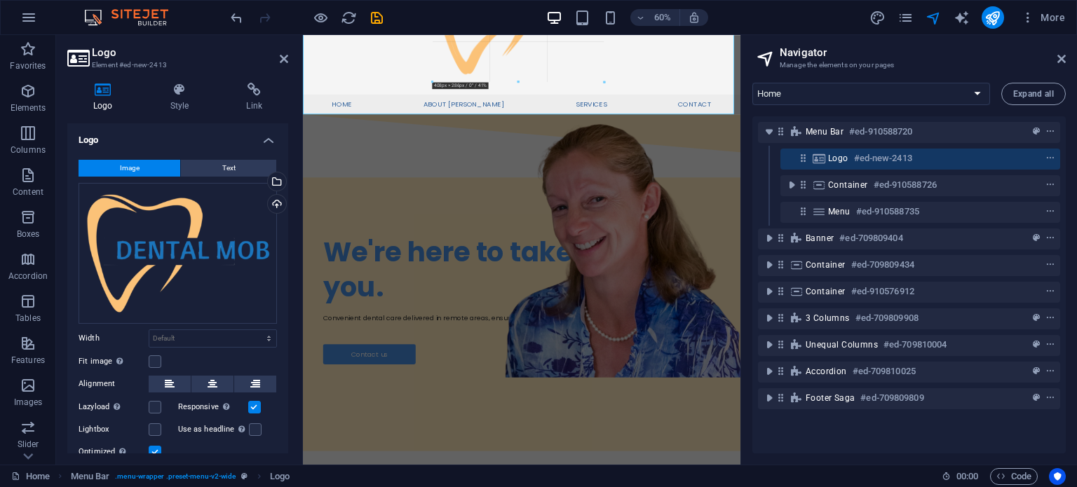
drag, startPoint x: 720, startPoint y: 242, endPoint x: 114, endPoint y: -29, distance: 663.9
type input "403"
select select "px"
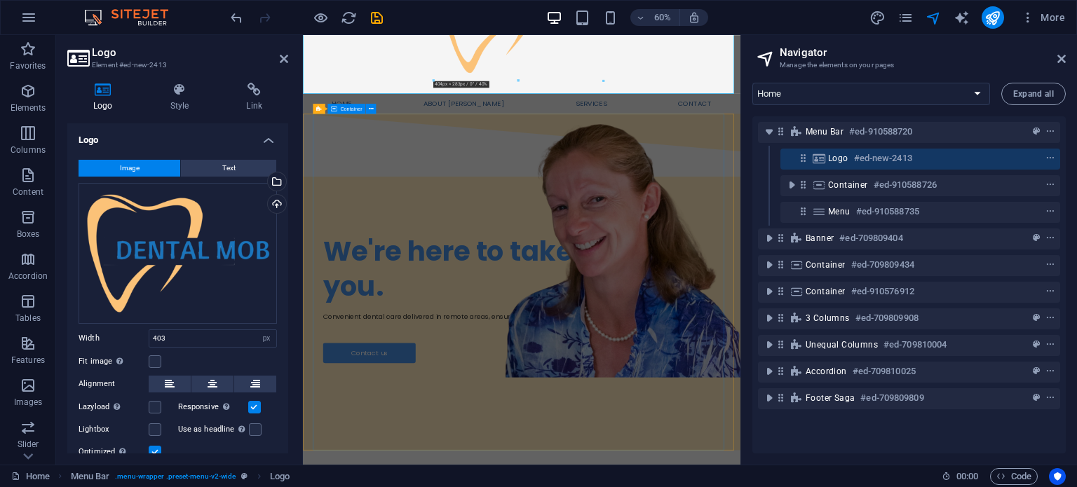
scroll to position [0, 0]
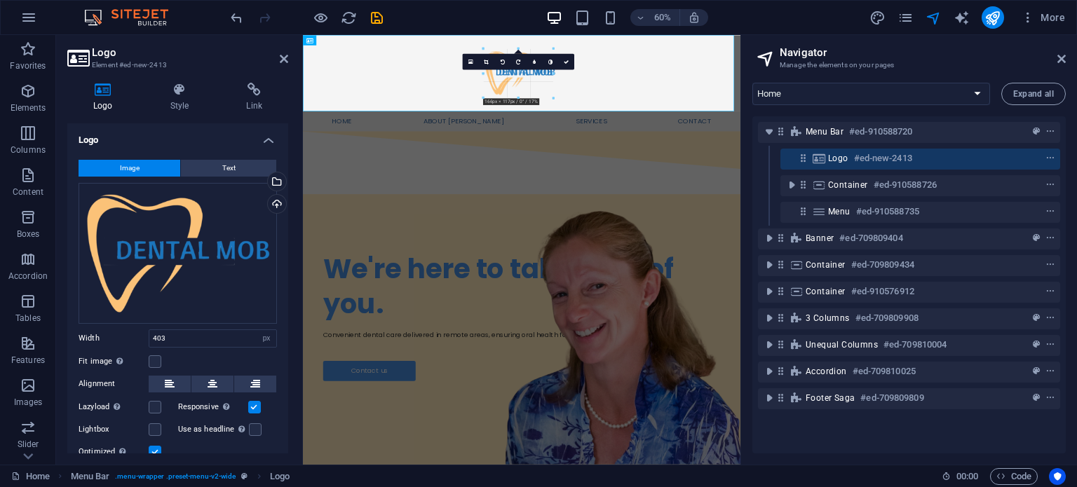
drag, startPoint x: 505, startPoint y: 221, endPoint x: 199, endPoint y: 22, distance: 365.3
type input "166"
click at [24, 53] on icon "button" at bounding box center [28, 49] width 17 height 17
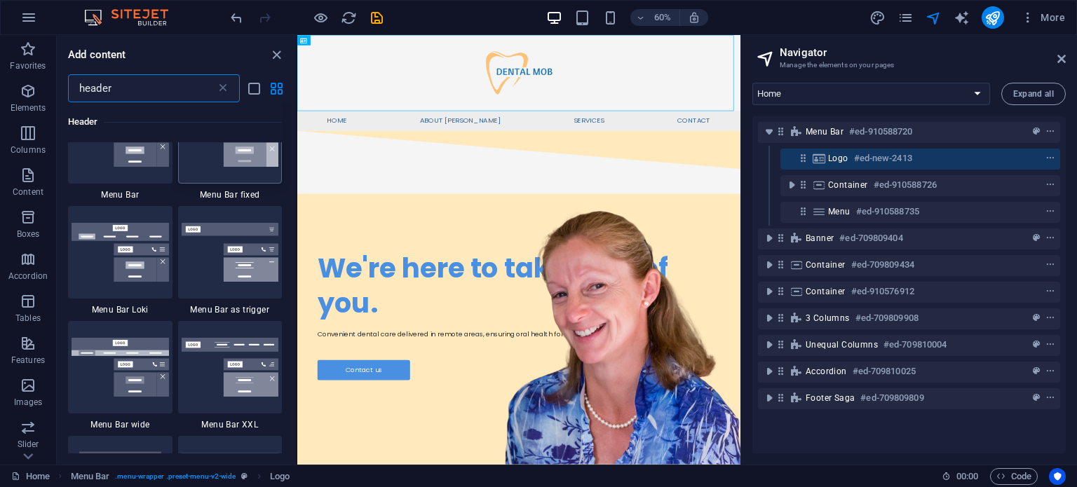
scroll to position [394, 0]
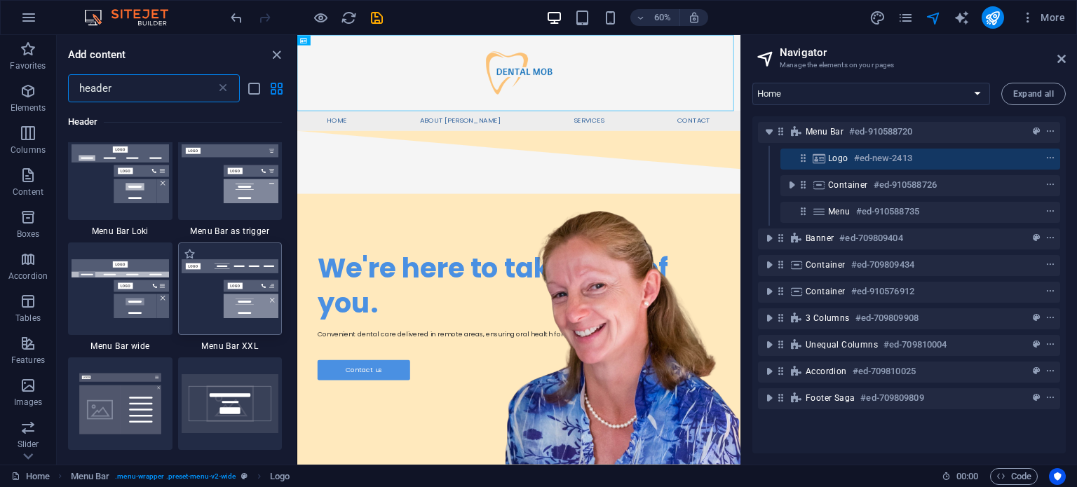
type input "header"
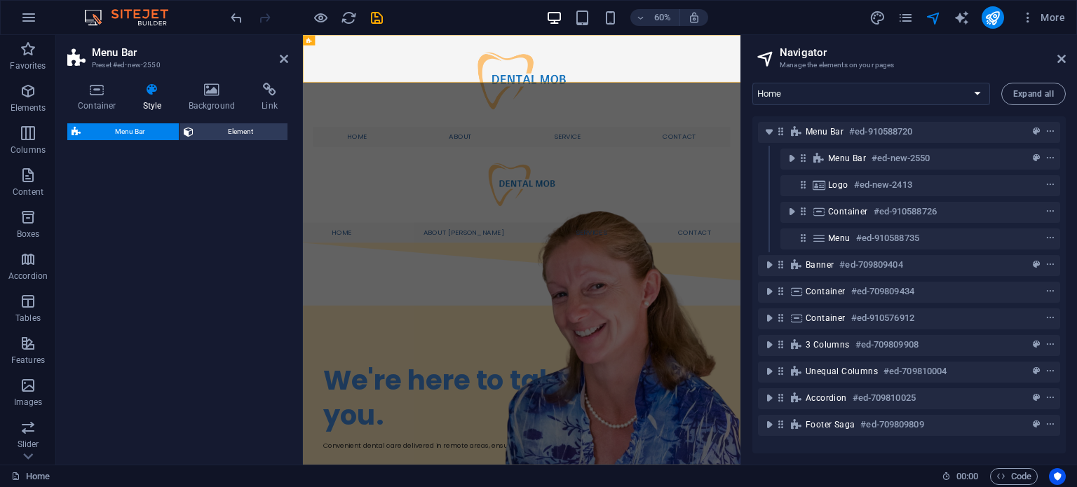
select select "rem"
select select "preset-menu-v2-xxl"
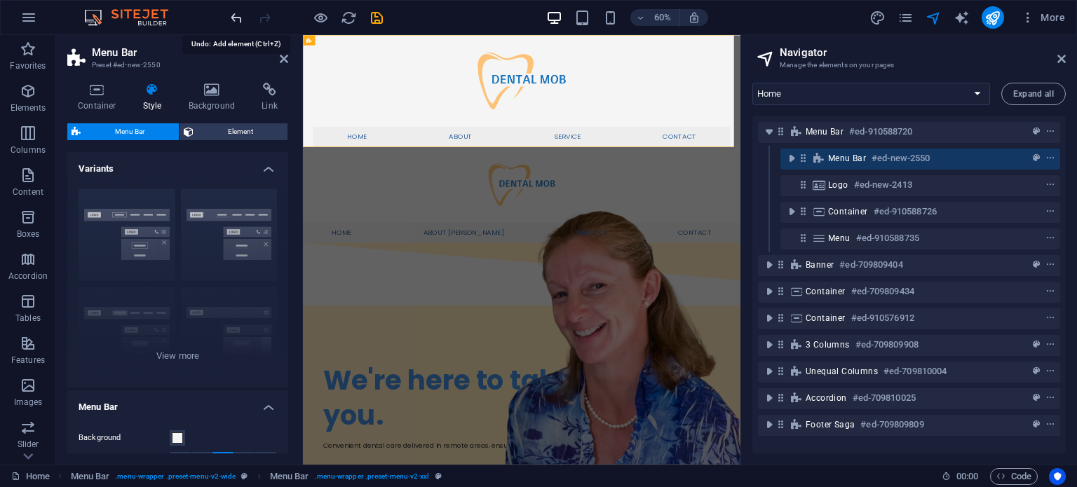
click at [228, 18] on icon "undo" at bounding box center [236, 18] width 16 height 16
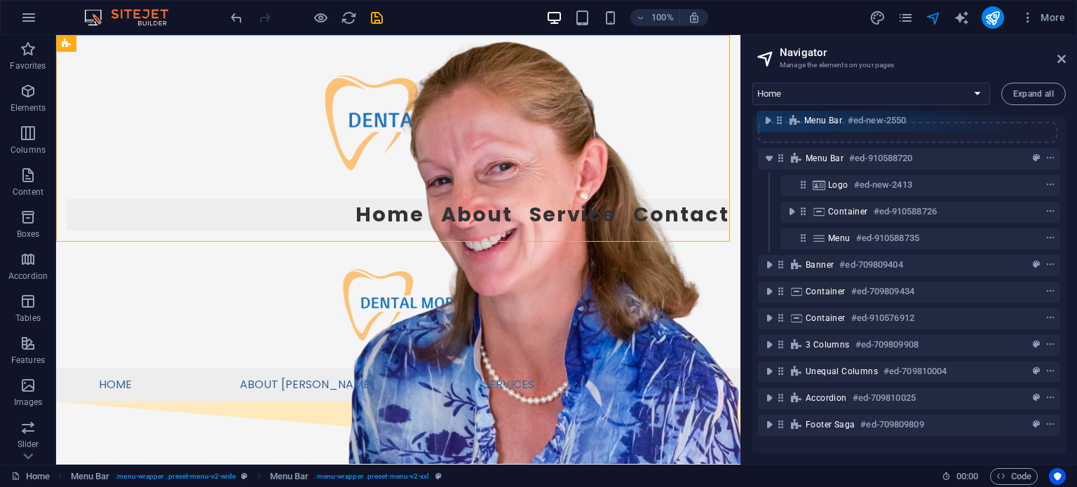
drag, startPoint x: 805, startPoint y: 159, endPoint x: 779, endPoint y: 117, distance: 49.4
click at [779, 117] on div "Menu Bar #ed-910588720 Menu Bar #ed-new-2550 Logo #ed-new-2413 Container #ed-91…" at bounding box center [908, 284] width 313 height 337
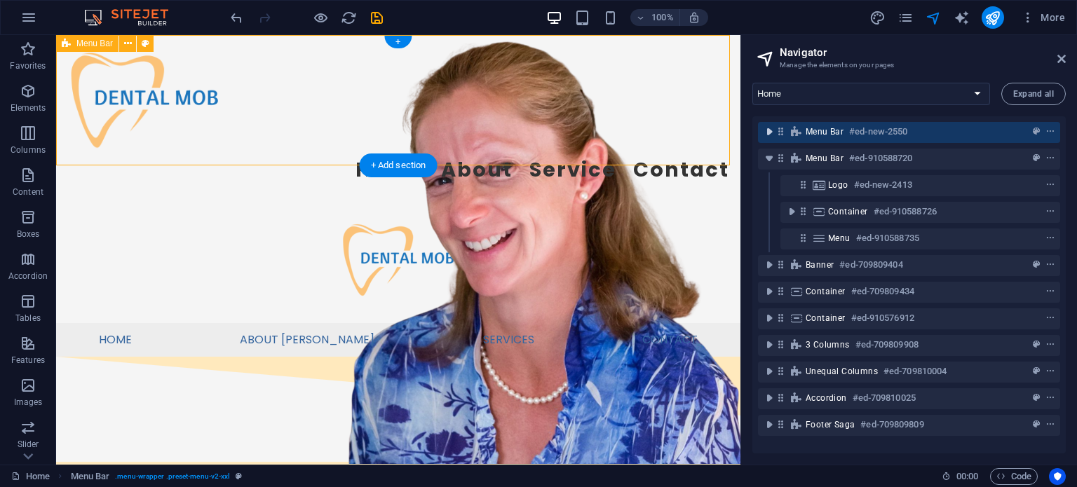
click at [765, 132] on icon "toggle-expand" at bounding box center [769, 132] width 14 height 14
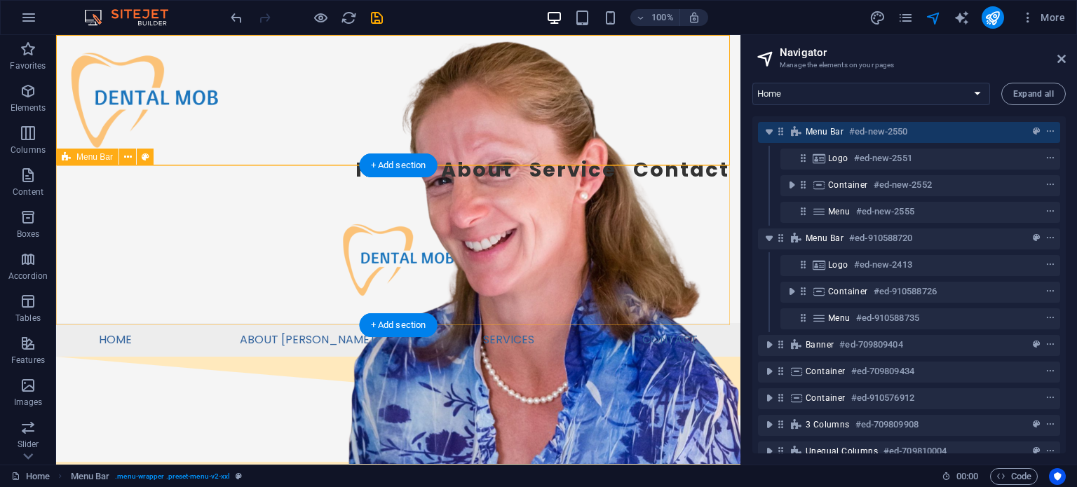
drag, startPoint x: 795, startPoint y: 159, endPoint x: 806, endPoint y: 199, distance: 41.5
click at [806, 199] on div "Menu Bar #ed-new-2550 Logo #ed-new-2551 Container #ed-new-2552 Menu #ed-new-255…" at bounding box center [908, 284] width 313 height 337
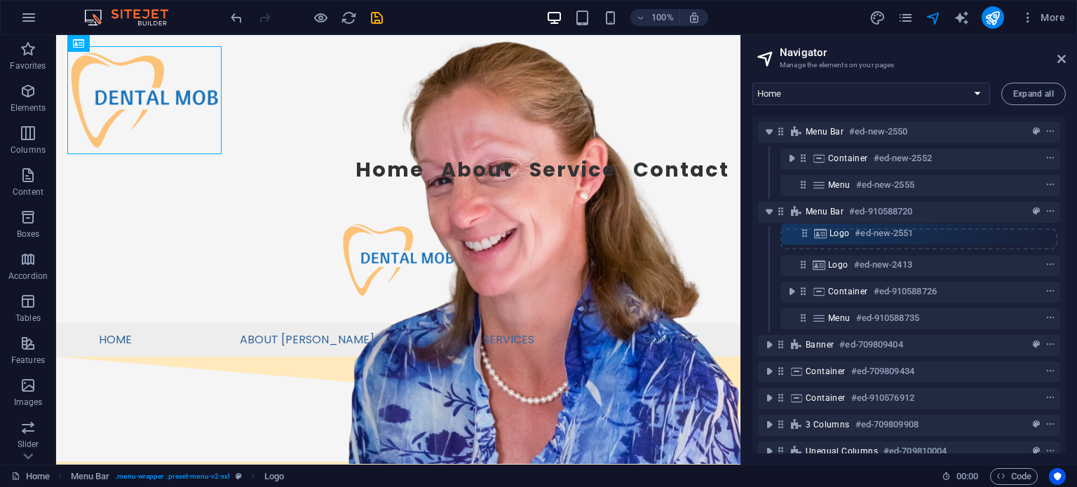
drag, startPoint x: 800, startPoint y: 162, endPoint x: 805, endPoint y: 250, distance: 87.8
click at [805, 250] on div "Menu Bar #ed-new-2550 Logo #ed-new-2551 Container #ed-new-2552 Menu #ed-new-255…" at bounding box center [908, 284] width 313 height 337
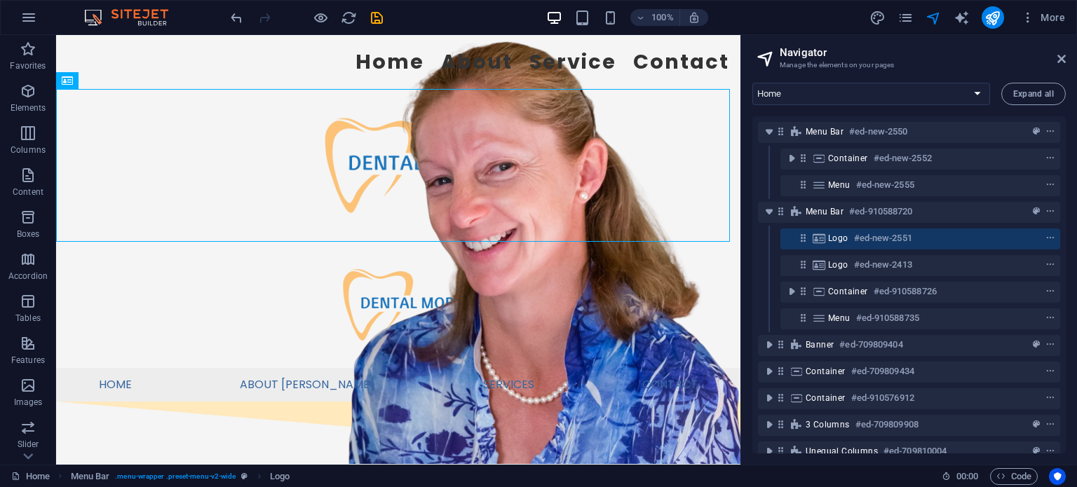
click at [239, 18] on icon "undo" at bounding box center [236, 18] width 16 height 16
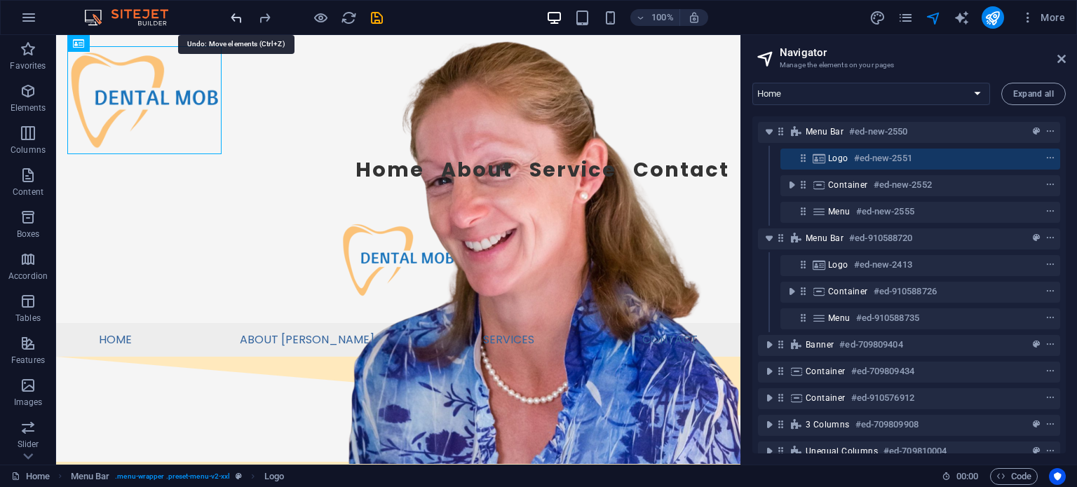
click at [239, 18] on icon "undo" at bounding box center [236, 18] width 16 height 16
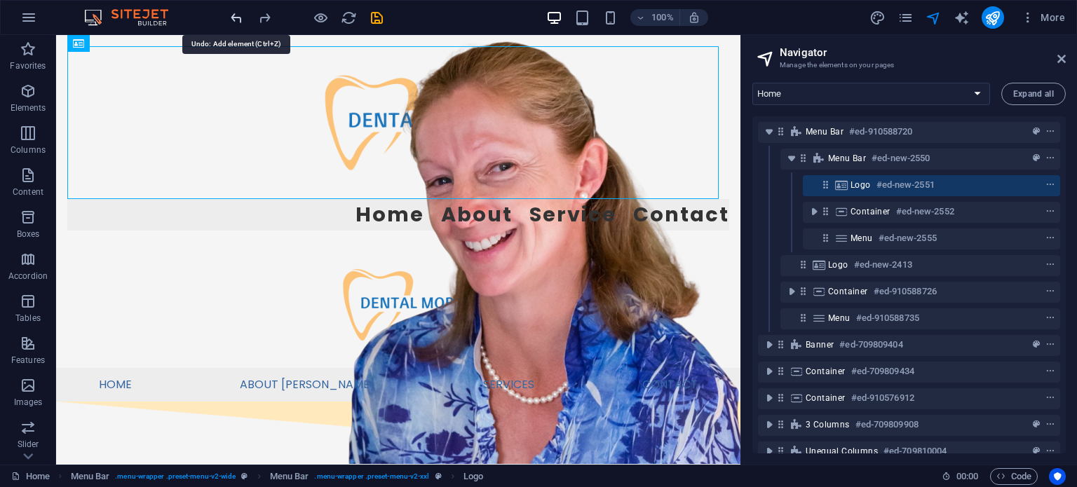
click at [239, 18] on icon "undo" at bounding box center [236, 18] width 16 height 16
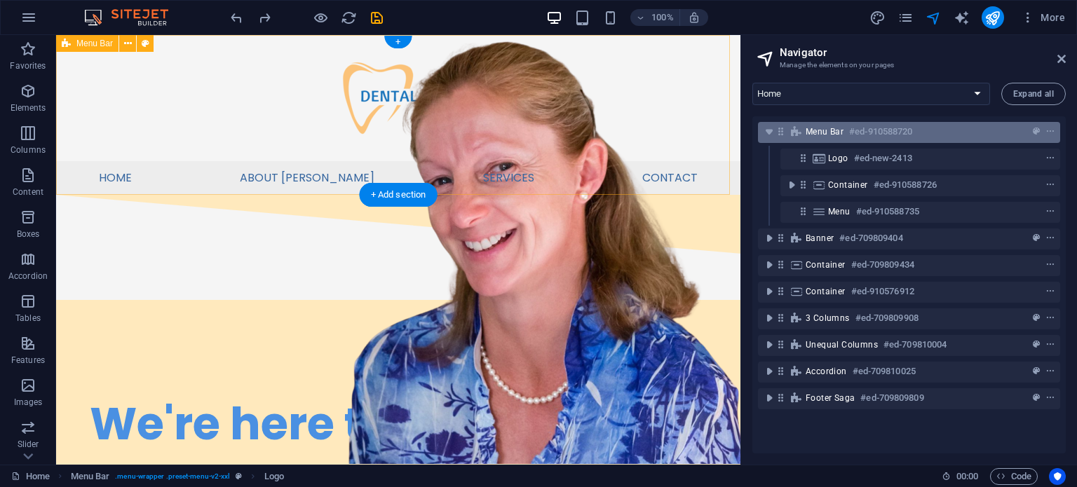
click at [849, 134] on h6 "#ed-910588720" at bounding box center [880, 131] width 63 height 17
select select "rem"
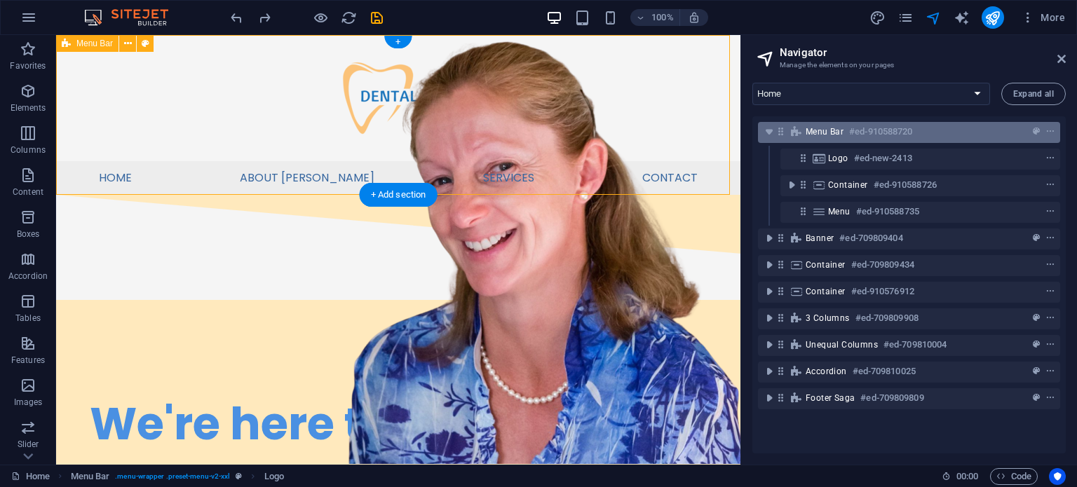
select select "hover_box_bottom"
select select "px"
select select "rem"
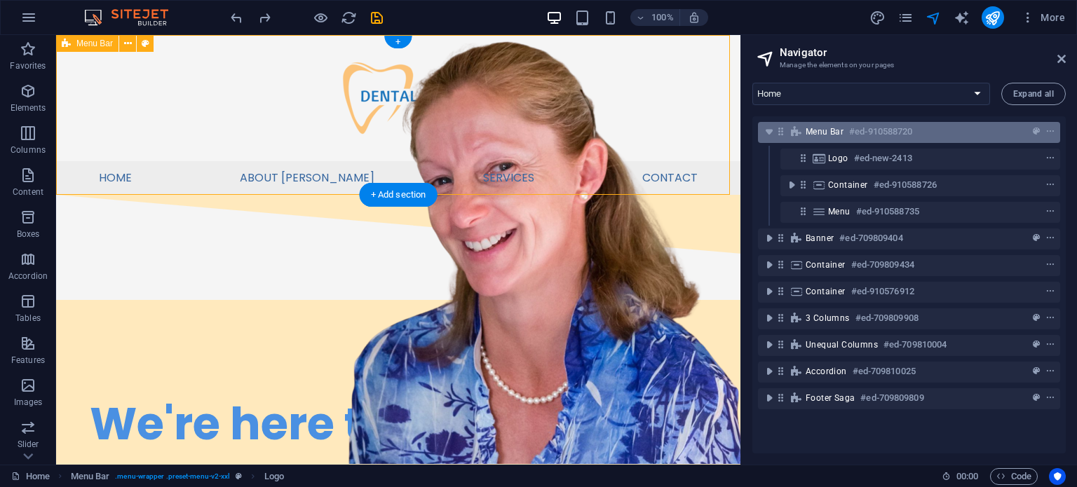
select select "rem"
select select "px"
select select "400"
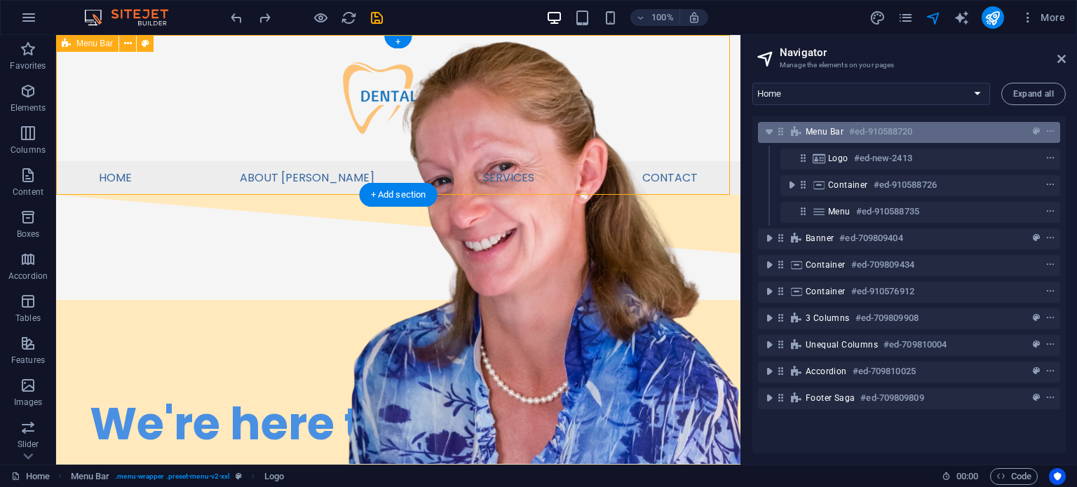
select select "px"
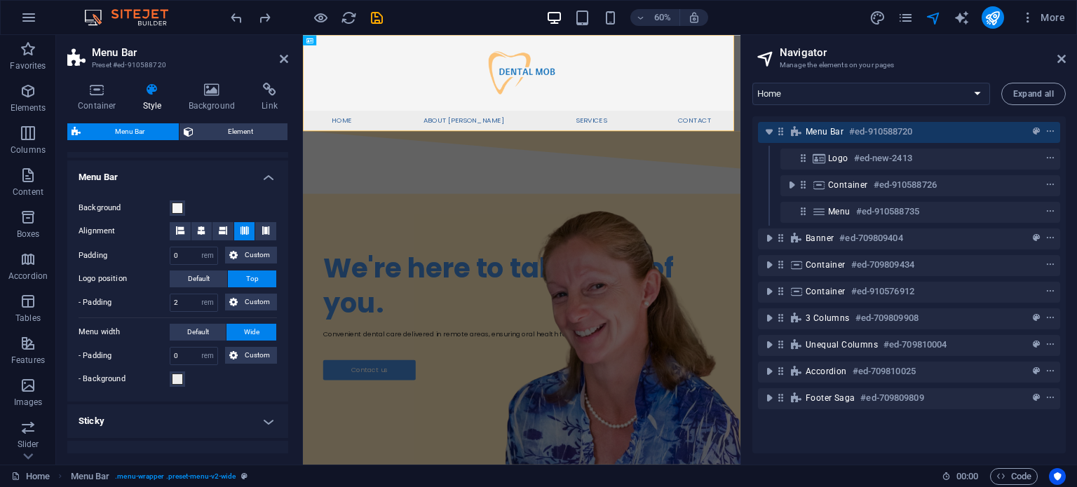
scroll to position [423, 0]
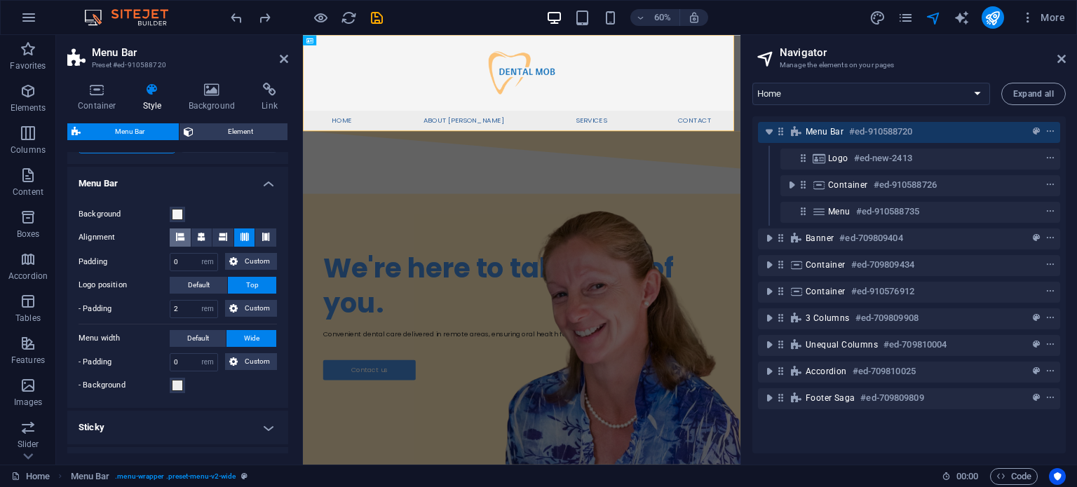
click at [184, 237] on icon at bounding box center [180, 237] width 8 height 8
click at [236, 233] on button at bounding box center [244, 237] width 21 height 18
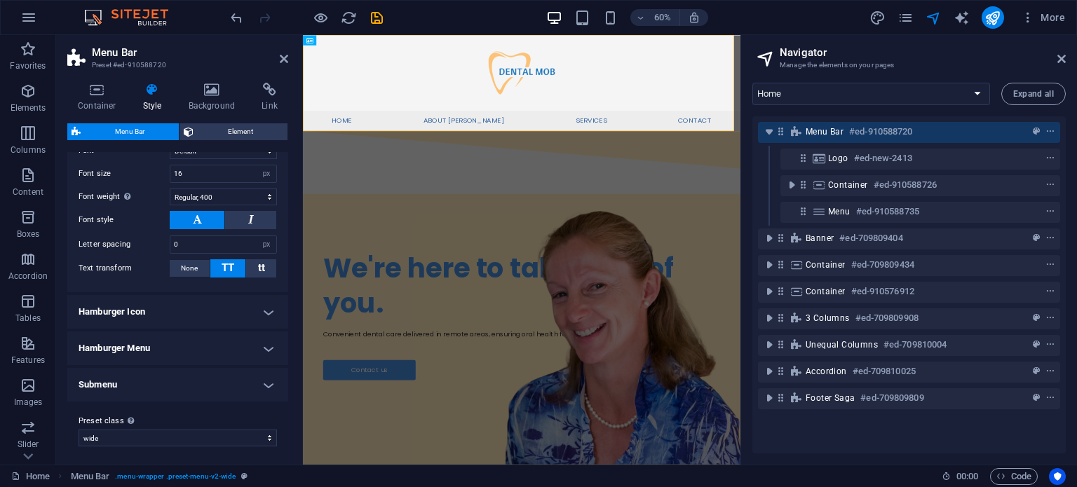
scroll to position [1002, 0]
click at [172, 347] on h4 "Hamburger Menu" at bounding box center [177, 349] width 221 height 34
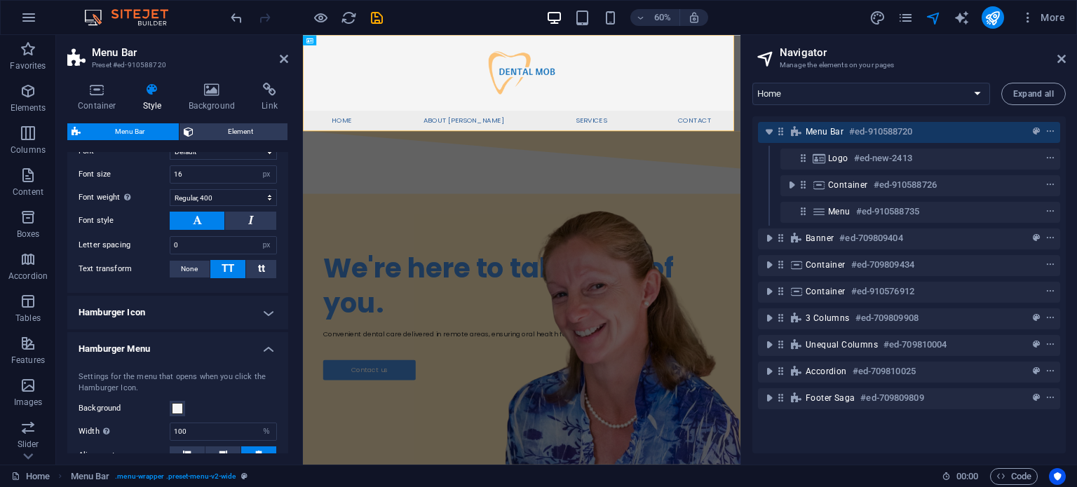
scroll to position [1119, 0]
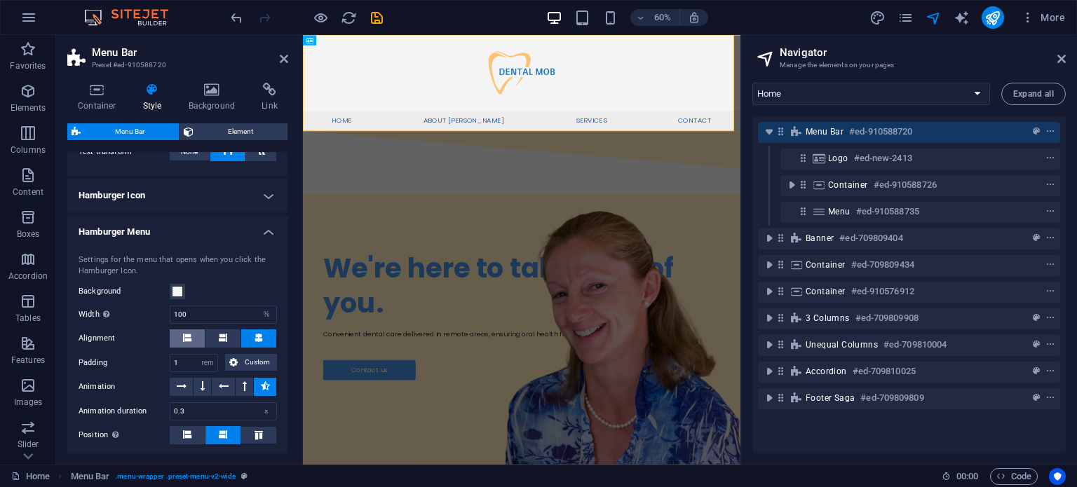
click at [190, 334] on icon at bounding box center [187, 338] width 8 height 8
click at [254, 334] on icon at bounding box center [258, 338] width 8 height 8
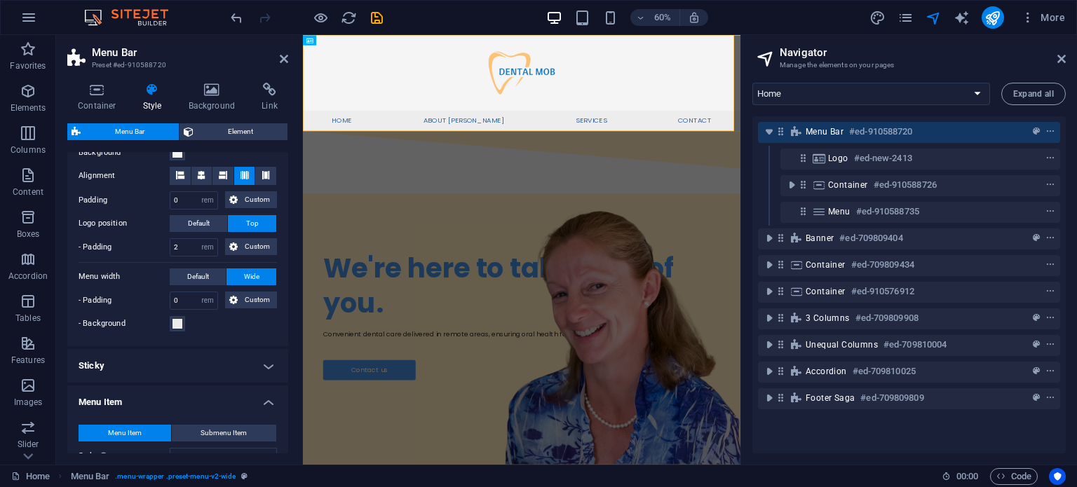
scroll to position [613, 0]
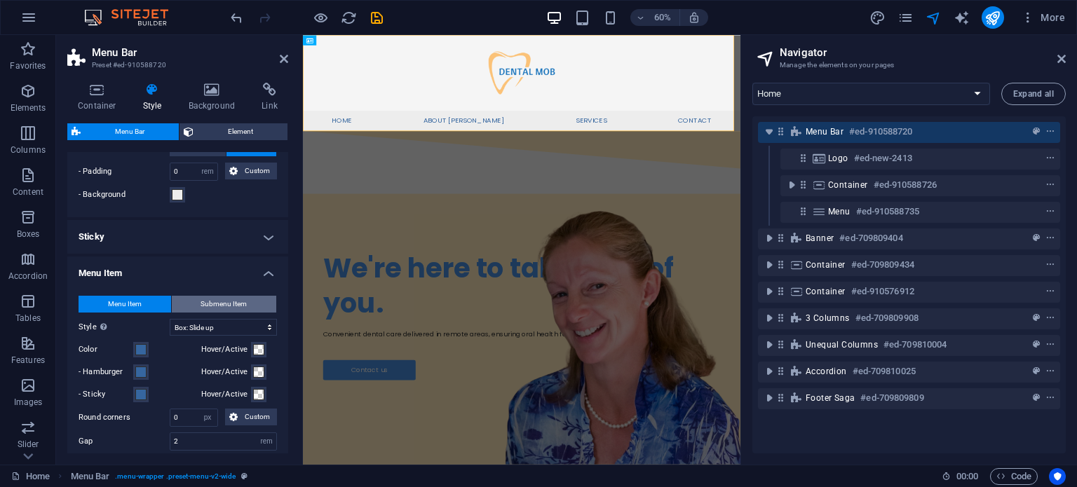
click at [228, 296] on span "Submenu Item" at bounding box center [223, 304] width 46 height 17
click at [128, 302] on span "Menu Item" at bounding box center [125, 304] width 34 height 17
click at [185, 322] on select "Plain Text color Box: Fade Box: Flip vertical Box: Flip horizontal Box: Slide d…" at bounding box center [223, 327] width 107 height 17
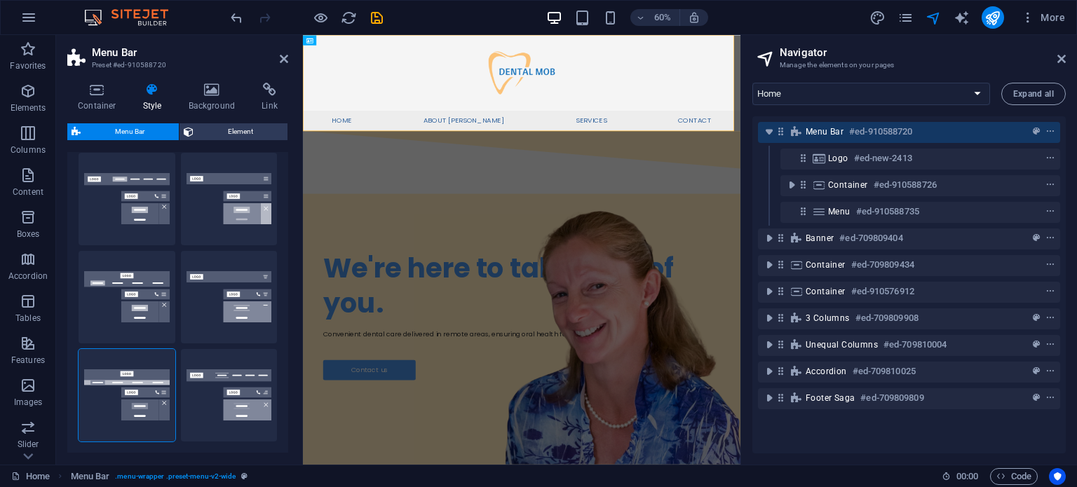
scroll to position [0, 0]
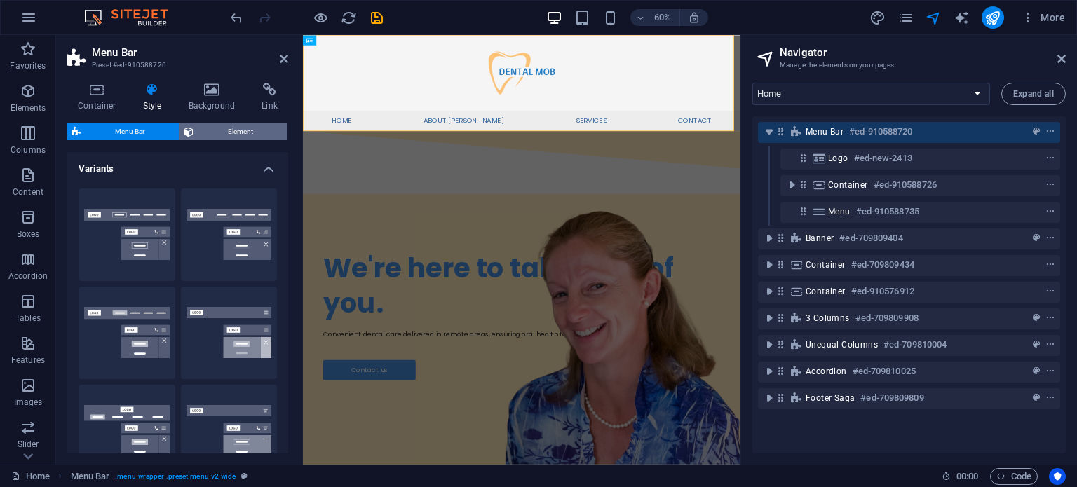
click at [216, 128] on span "Element" at bounding box center [241, 131] width 86 height 17
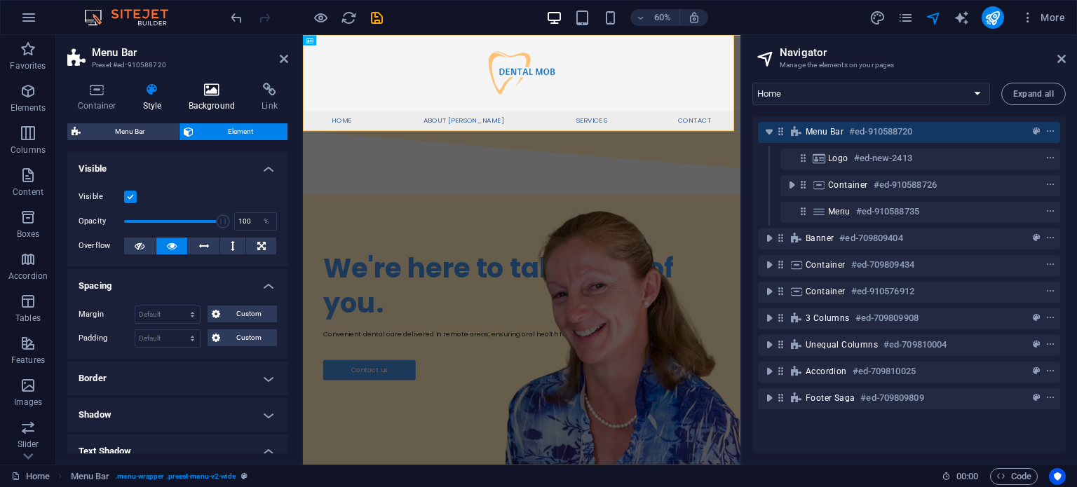
click at [216, 94] on icon at bounding box center [212, 90] width 68 height 14
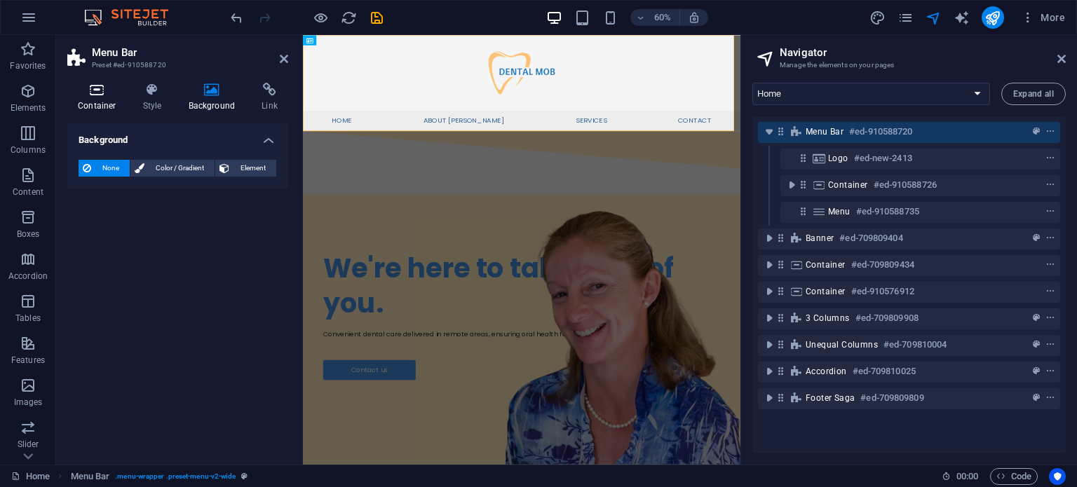
click at [101, 98] on h4 "Container" at bounding box center [99, 97] width 65 height 29
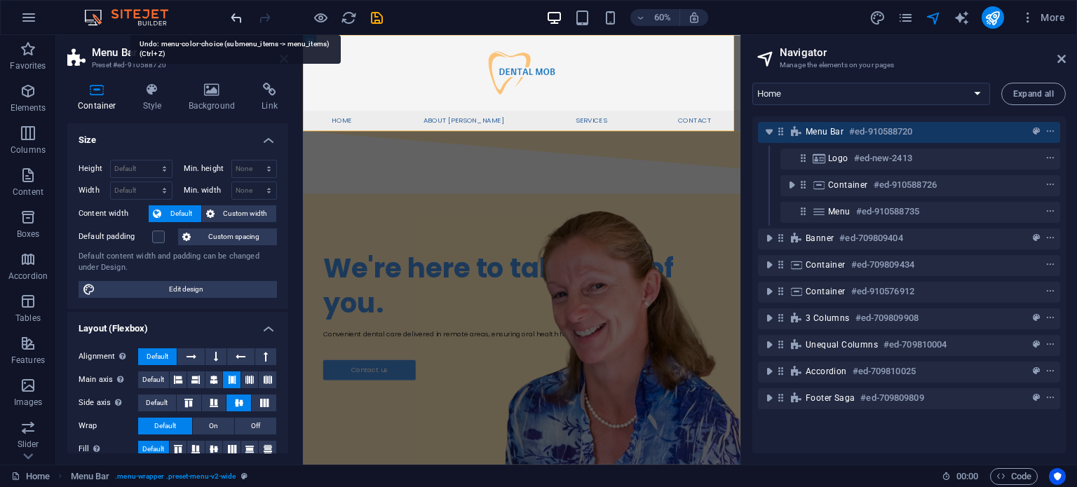
click at [241, 13] on icon "undo" at bounding box center [236, 18] width 16 height 16
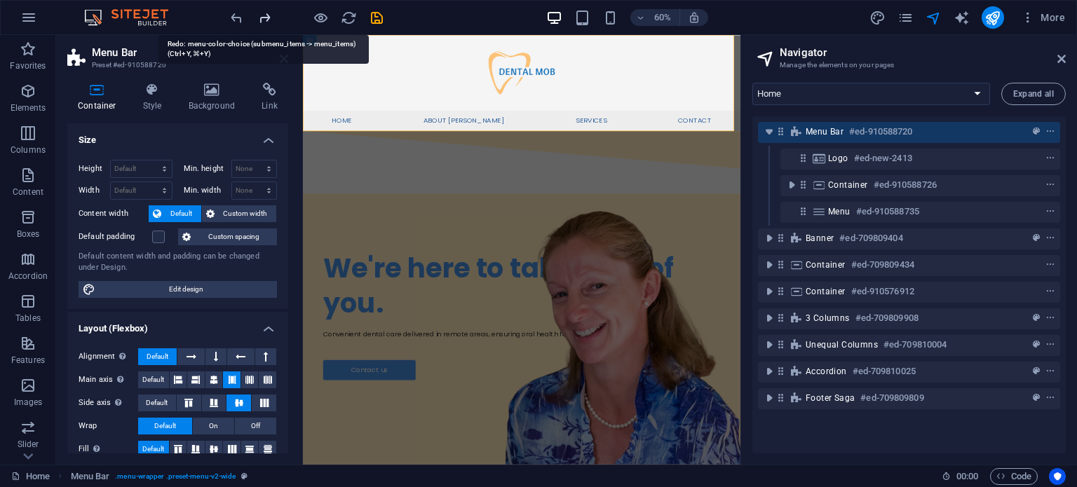
click at [32, 53] on icon "button" at bounding box center [28, 49] width 17 height 17
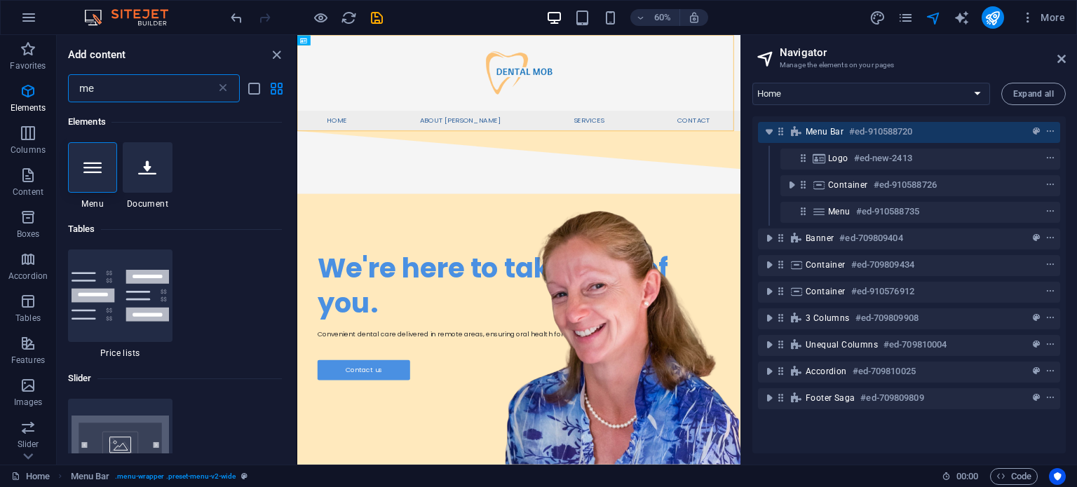
type input "m"
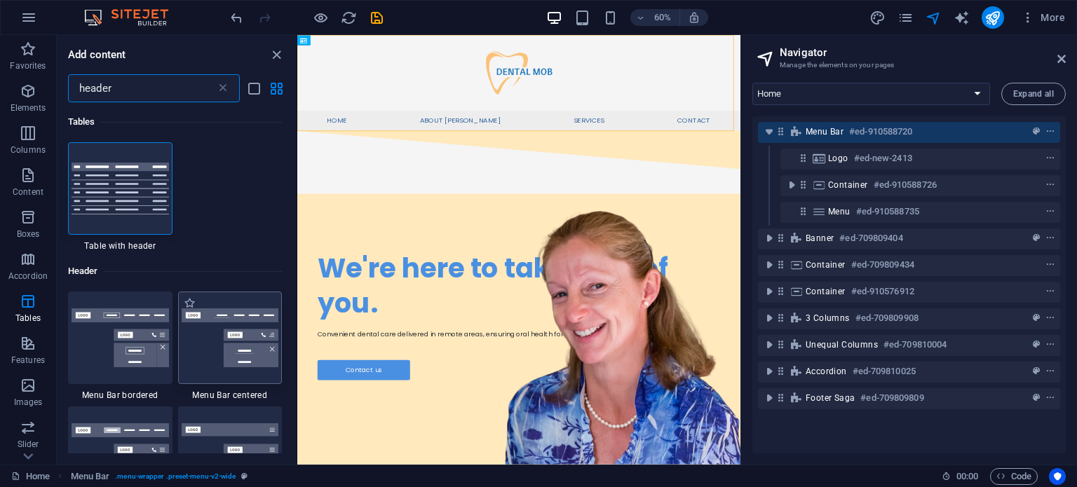
scroll to position [67, 0]
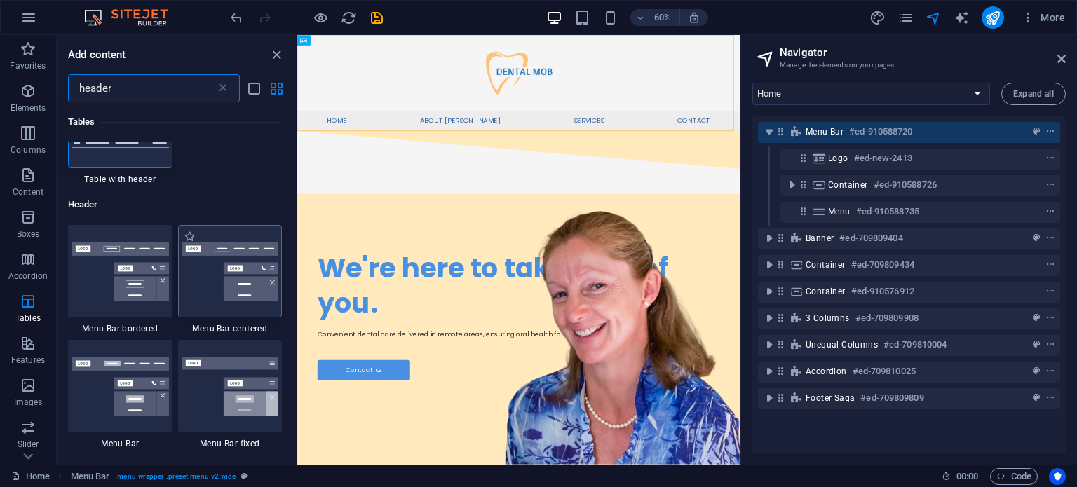
type input "header"
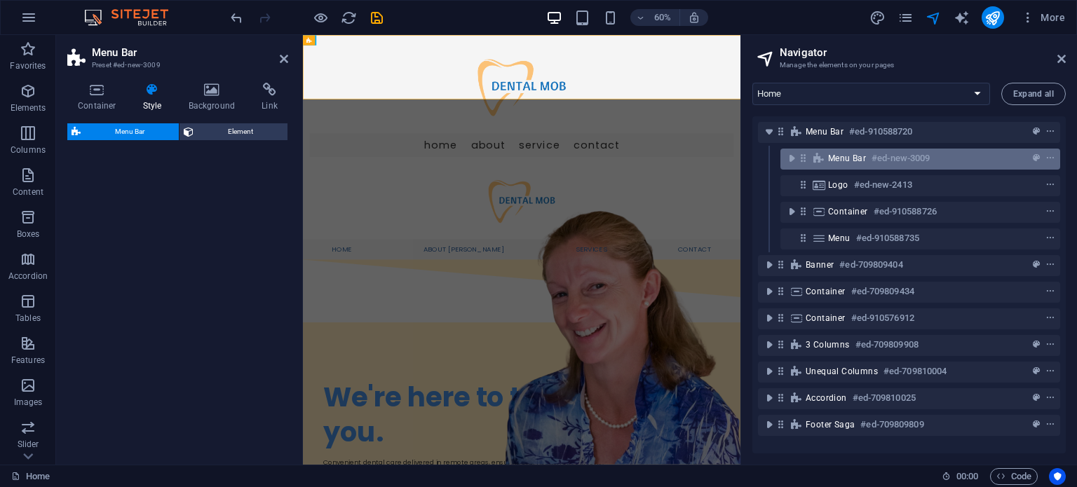
select select "rem"
select select "preset-menu-v2-centered"
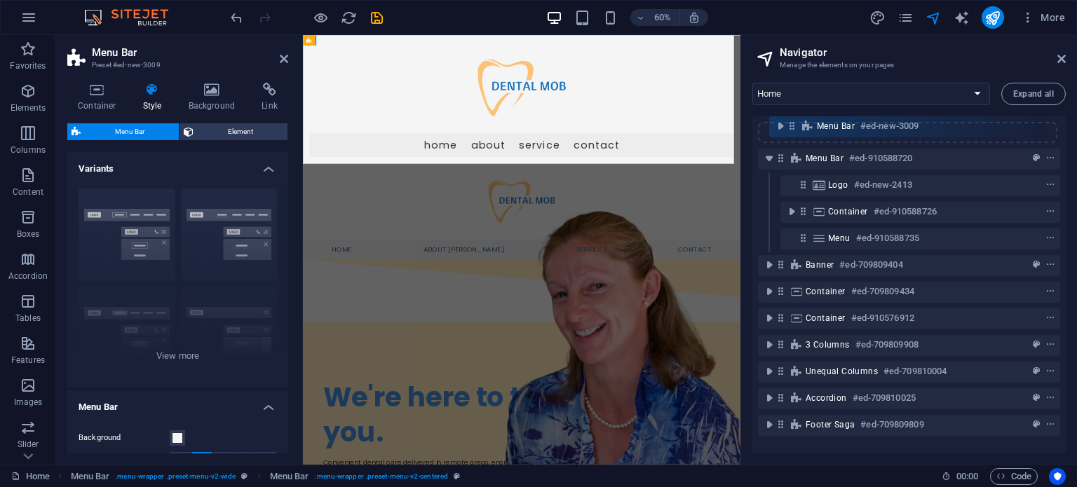
drag, startPoint x: 802, startPoint y: 159, endPoint x: 788, endPoint y: 123, distance: 39.0
click at [788, 123] on div "Menu Bar #ed-910588720 Menu Bar #ed-new-3009 Logo #ed-new-2413 Container #ed-91…" at bounding box center [908, 284] width 313 height 337
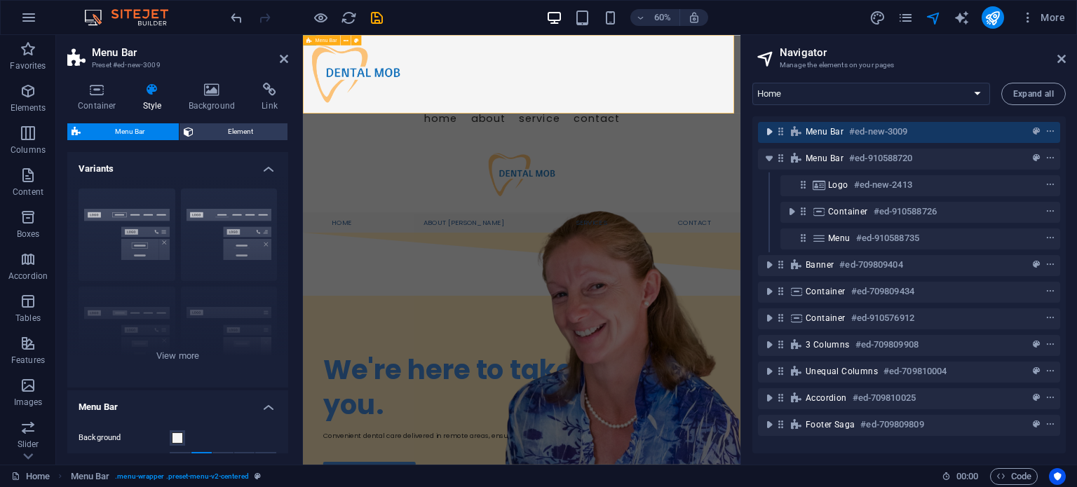
click at [768, 133] on icon "toggle-expand" at bounding box center [769, 132] width 14 height 14
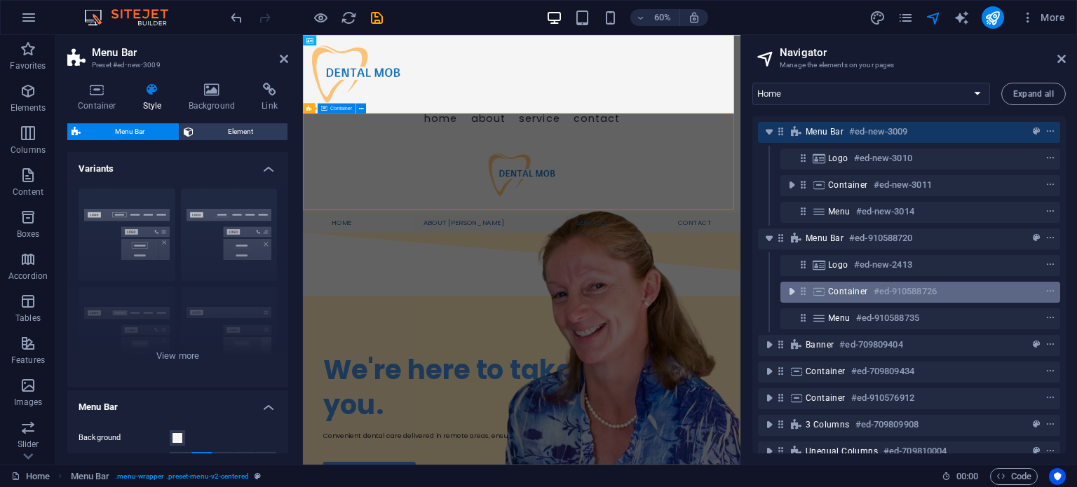
click at [791, 289] on icon "toggle-expand" at bounding box center [791, 292] width 14 height 14
click at [866, 292] on span "Container" at bounding box center [848, 291] width 40 height 11
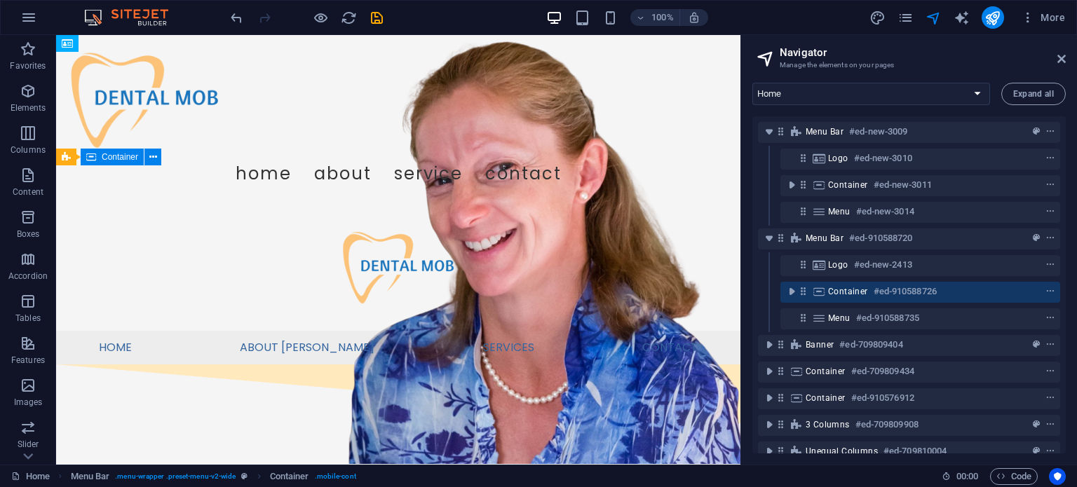
click at [878, 292] on h6 "#ed-910588726" at bounding box center [904, 291] width 63 height 17
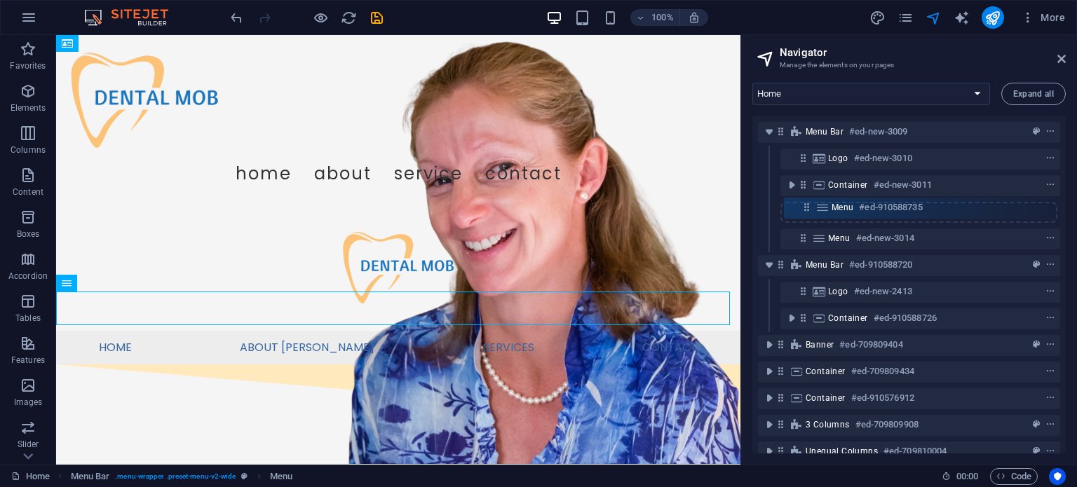
drag, startPoint x: 799, startPoint y: 320, endPoint x: 804, endPoint y: 205, distance: 115.1
click at [804, 205] on div "Menu Bar #ed-new-3009 Logo #ed-new-3010 Container #ed-new-3011 Menu #ed-new-301…" at bounding box center [908, 284] width 313 height 337
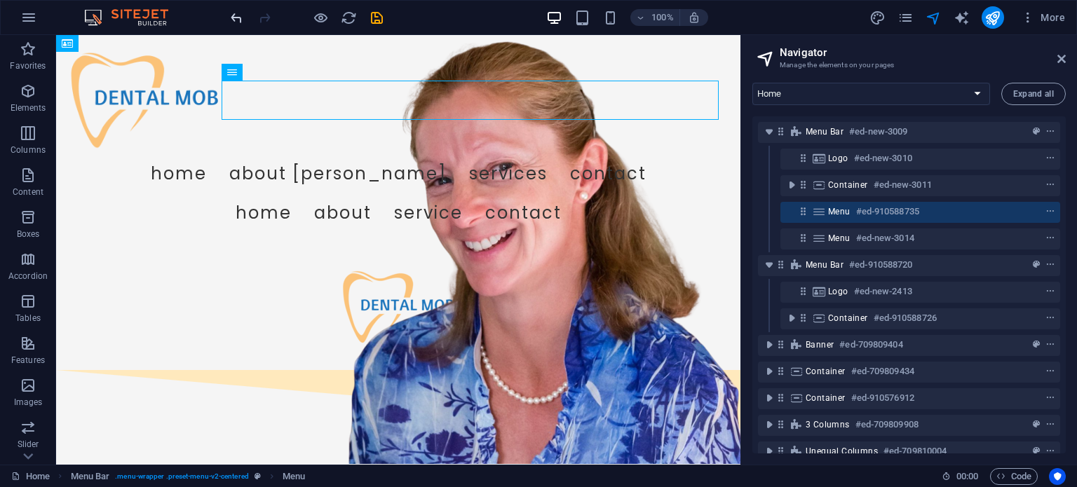
click at [233, 15] on icon "undo" at bounding box center [236, 18] width 16 height 16
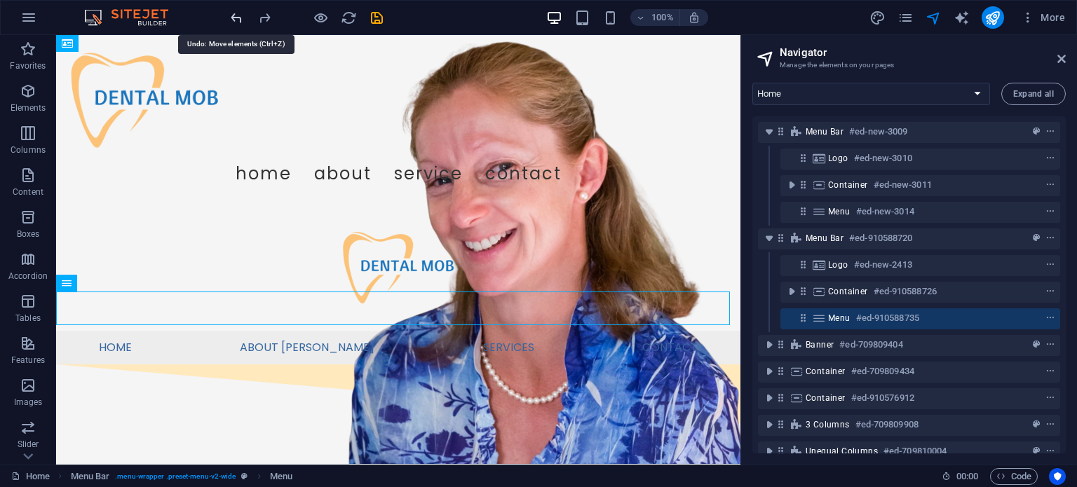
click at [233, 15] on icon "undo" at bounding box center [236, 18] width 16 height 16
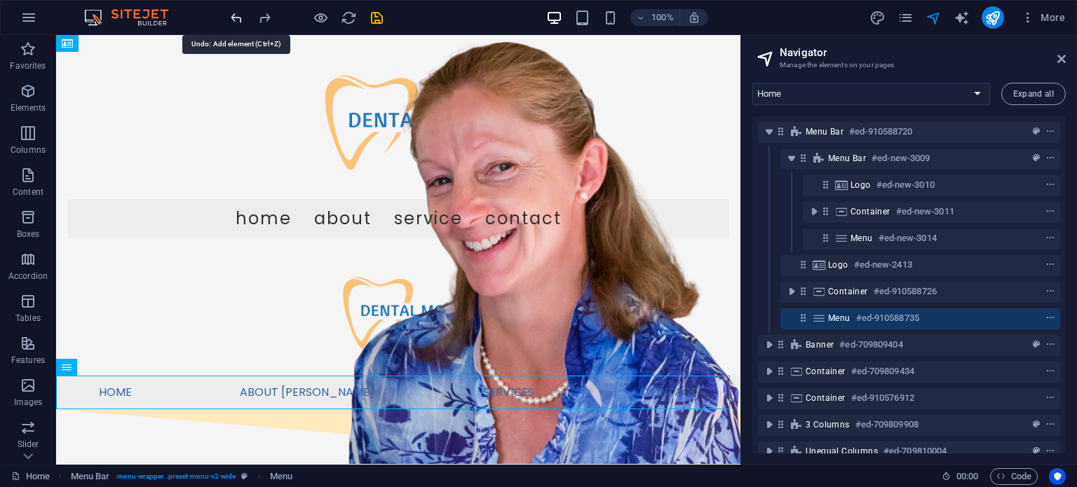
click at [233, 15] on icon "undo" at bounding box center [236, 18] width 16 height 16
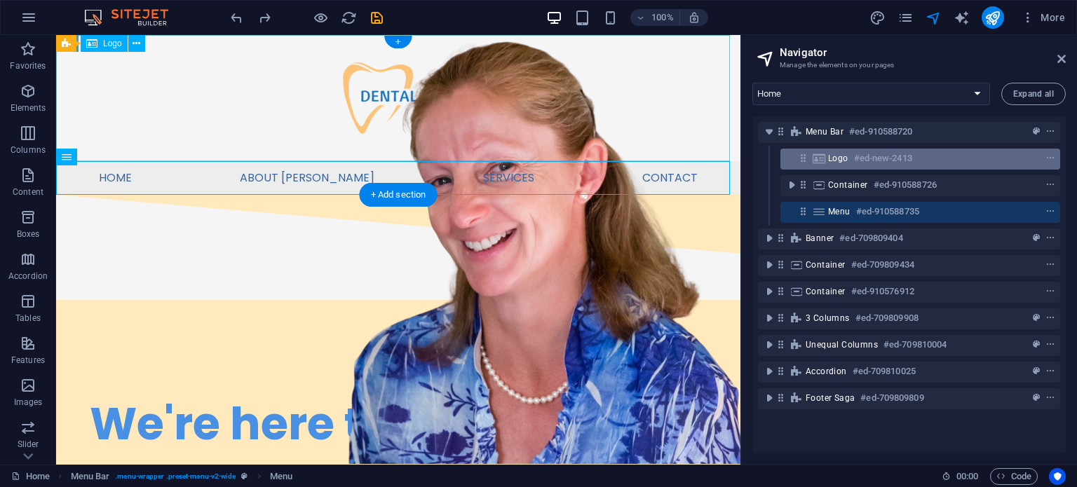
click at [878, 154] on h6 "#ed-new-2413" at bounding box center [883, 158] width 58 height 17
select select "px"
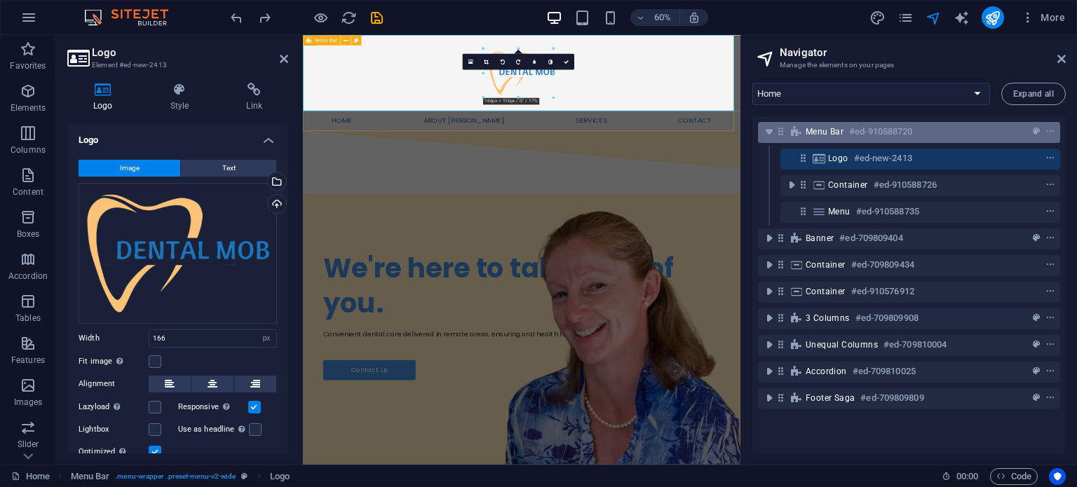
click at [906, 131] on h6 "#ed-910588720" at bounding box center [880, 131] width 63 height 17
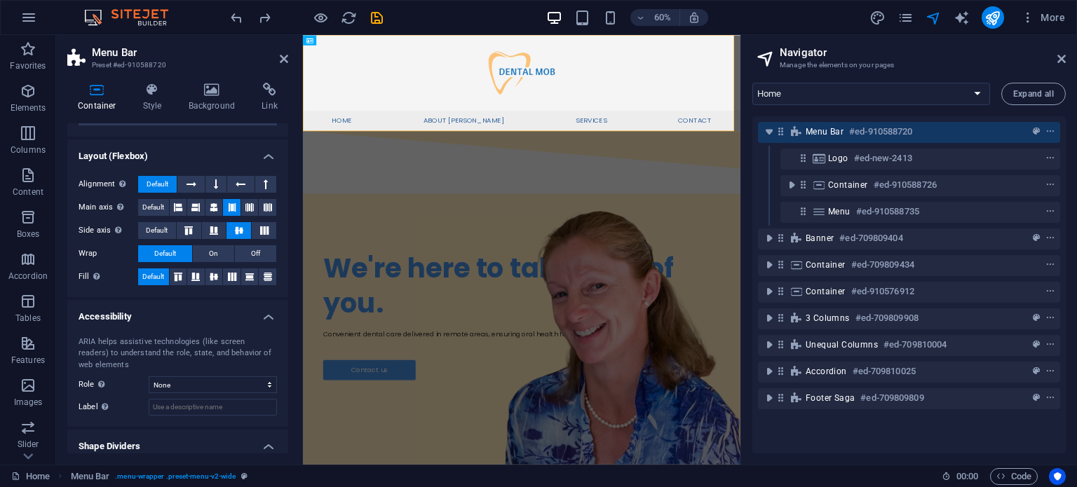
scroll to position [172, 0]
click at [158, 232] on span "Default" at bounding box center [157, 231] width 22 height 17
click at [233, 232] on icon at bounding box center [239, 231] width 17 height 8
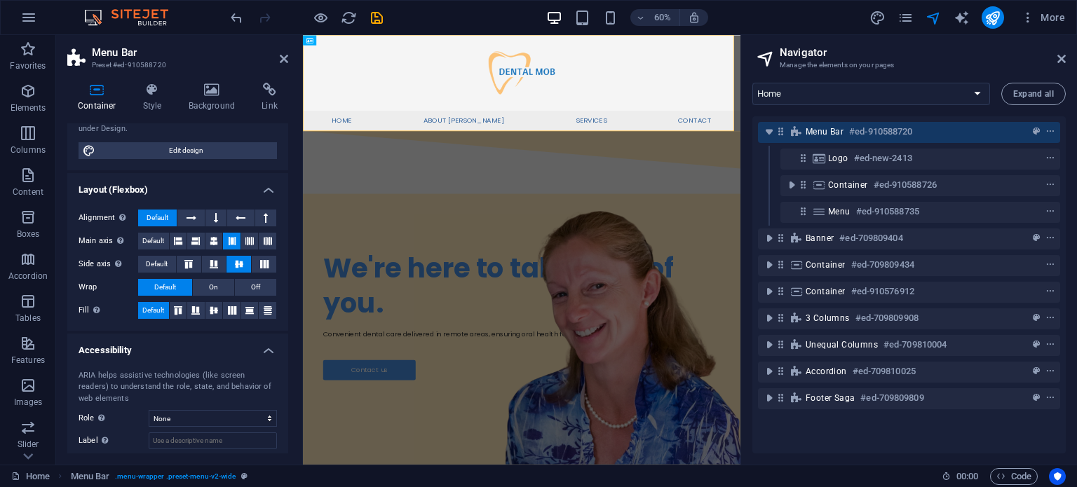
scroll to position [138, 0]
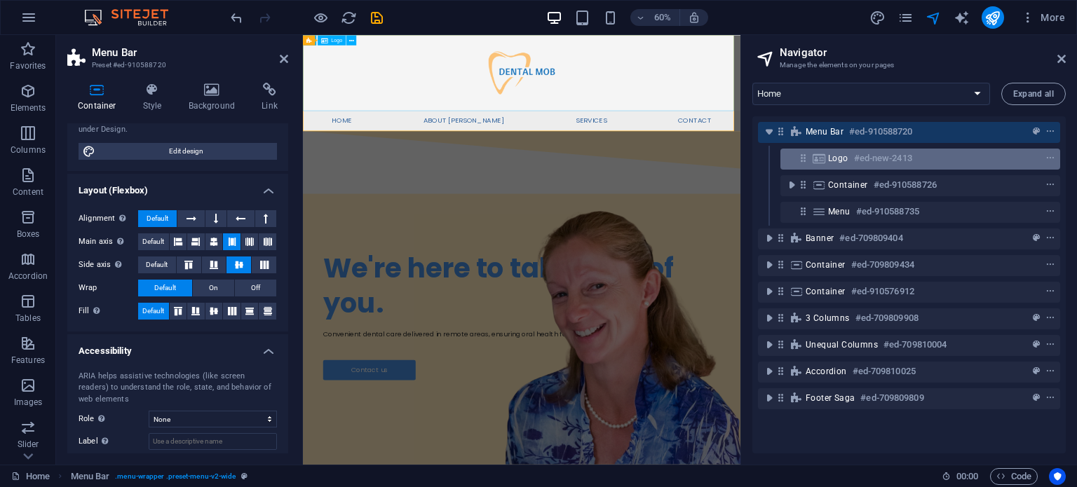
click at [892, 159] on h6 "#ed-new-2413" at bounding box center [883, 158] width 58 height 17
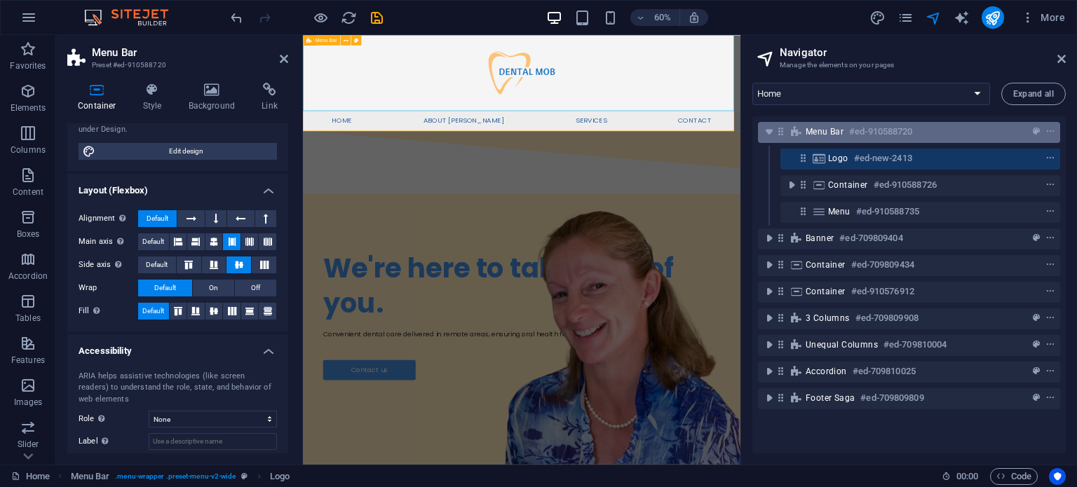
click at [873, 138] on h6 "#ed-910588720" at bounding box center [880, 131] width 63 height 17
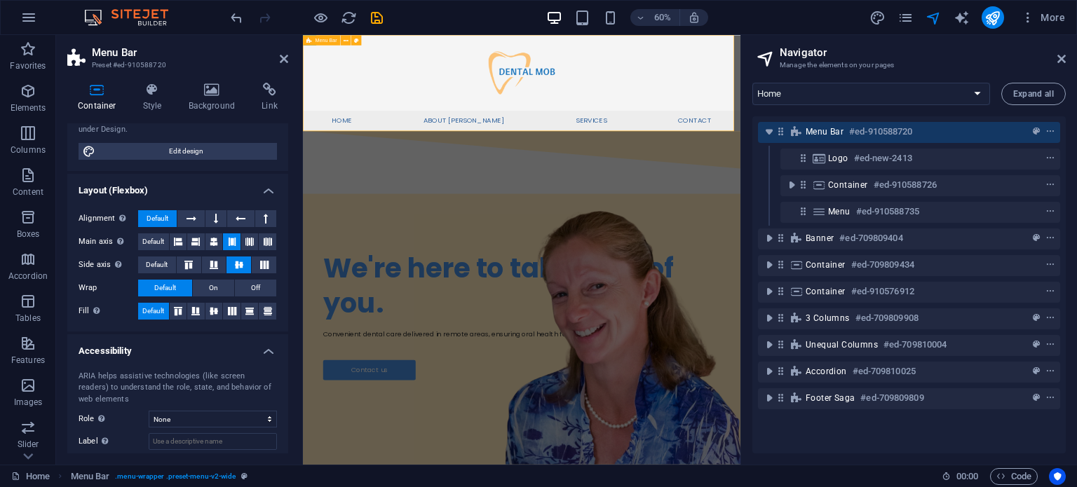
click at [873, 138] on h6 "#ed-910588720" at bounding box center [880, 131] width 63 height 17
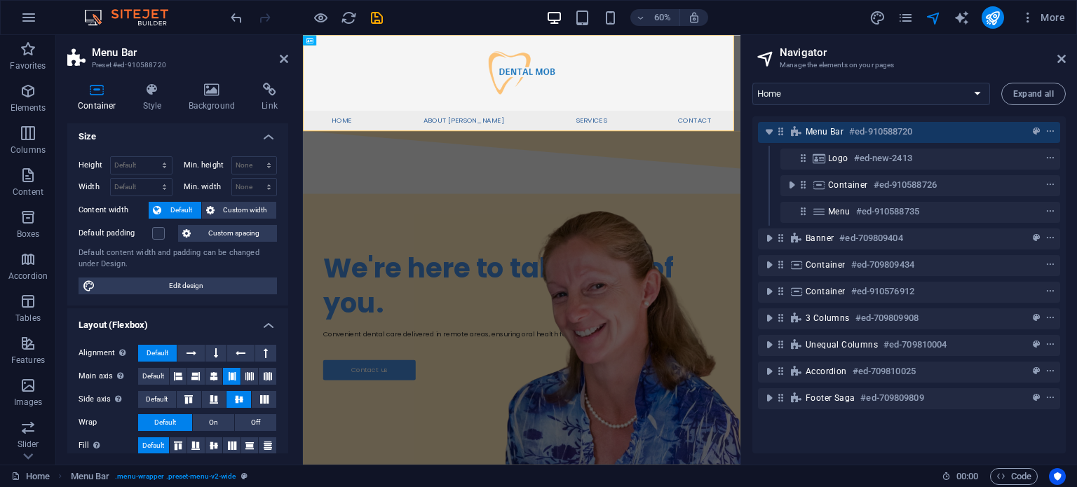
scroll to position [0, 0]
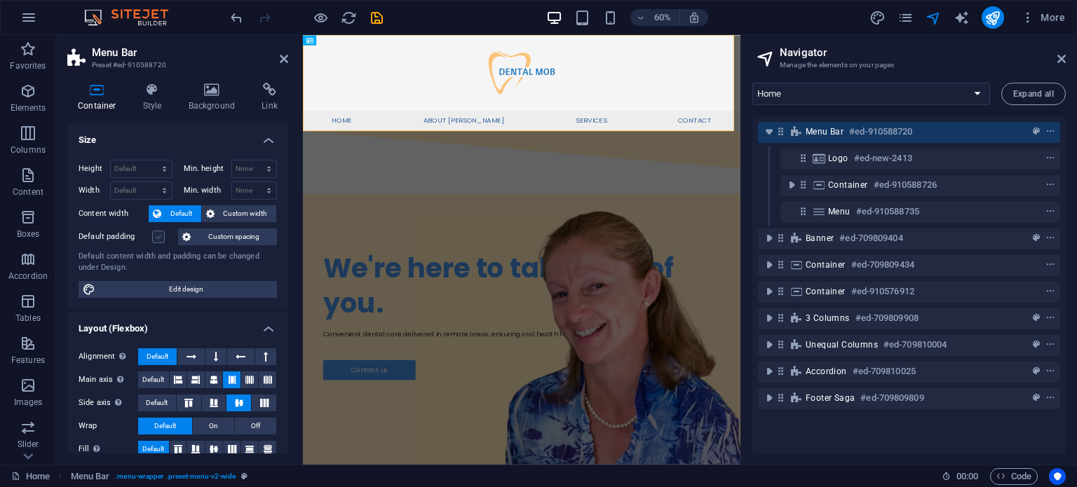
click at [155, 238] on label at bounding box center [158, 237] width 13 height 13
click at [0, 0] on input "Default padding" at bounding box center [0, 0] width 0 height 0
click at [238, 16] on icon "undo" at bounding box center [236, 18] width 16 height 16
click at [155, 97] on h4 "Style" at bounding box center [155, 97] width 46 height 29
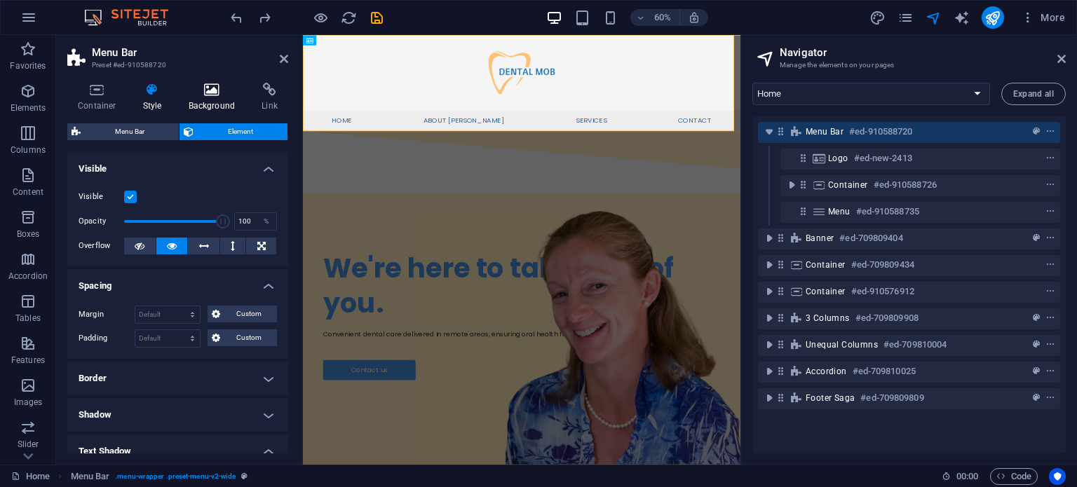
click at [226, 89] on icon at bounding box center [212, 90] width 68 height 14
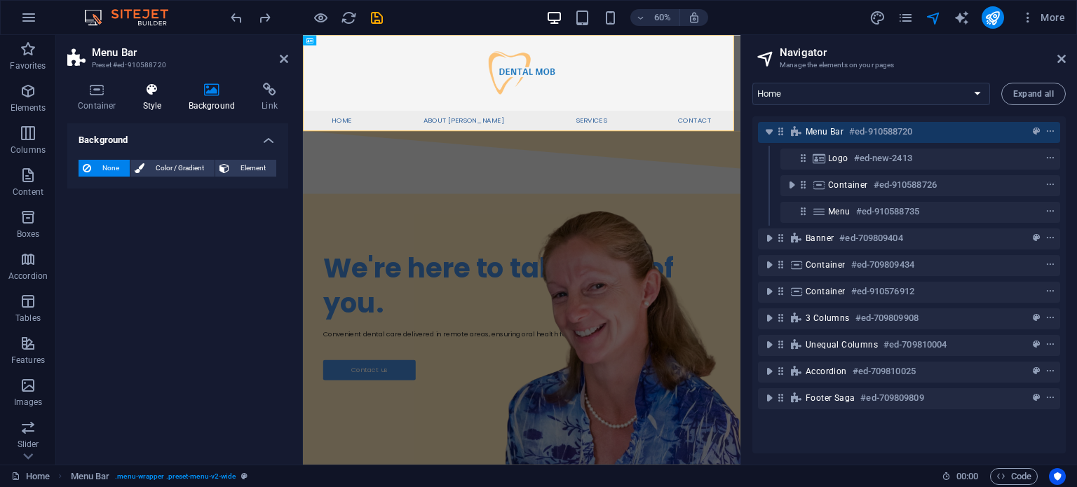
click at [167, 97] on h4 "Style" at bounding box center [155, 97] width 46 height 29
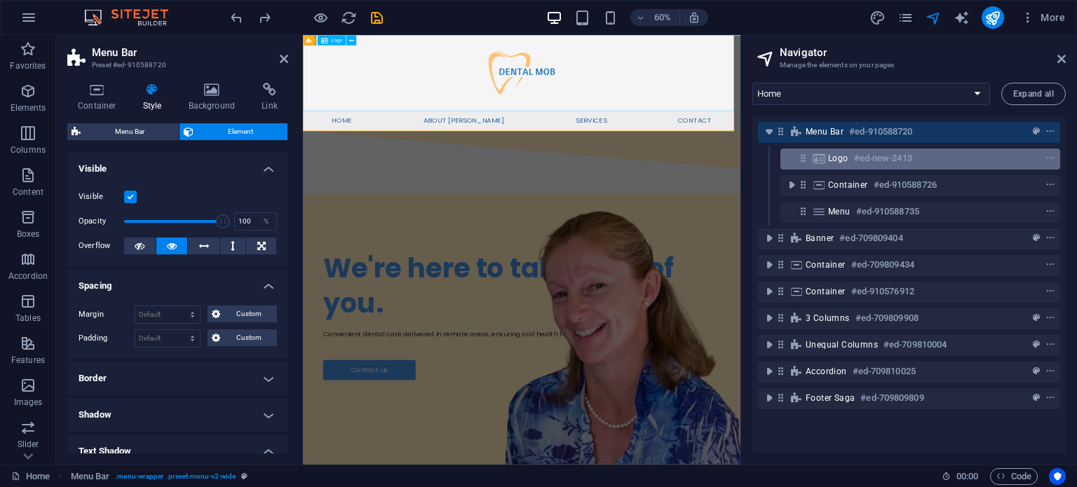
click at [852, 164] on div "Logo #ed-new-2413" at bounding box center [909, 158] width 162 height 17
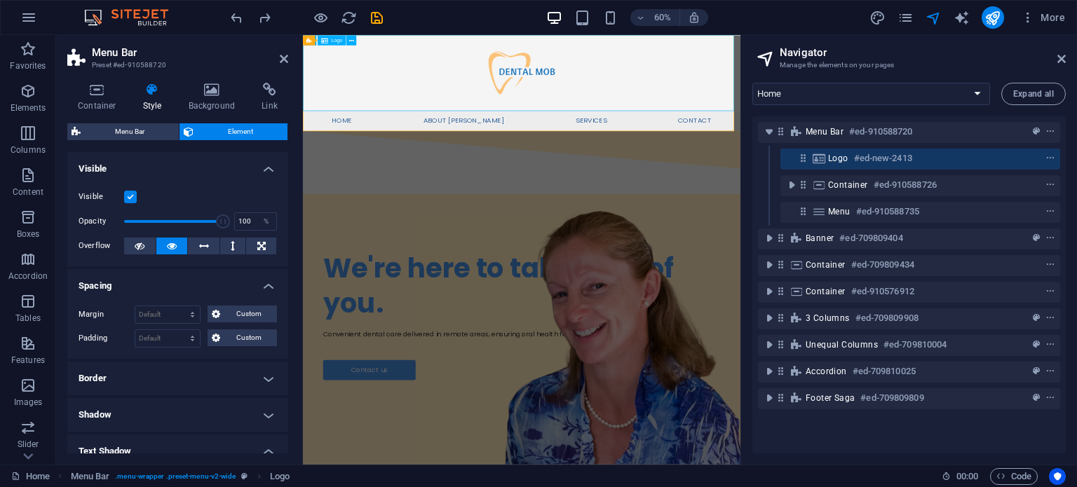
click at [852, 164] on div "Logo #ed-new-2413" at bounding box center [909, 158] width 162 height 17
select select "px"
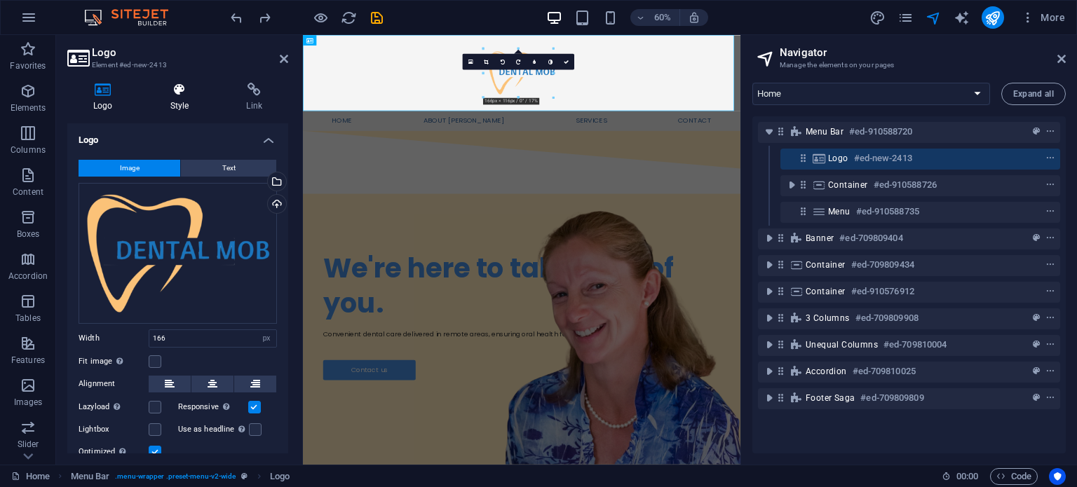
click at [179, 98] on h4 "Style" at bounding box center [182, 97] width 76 height 29
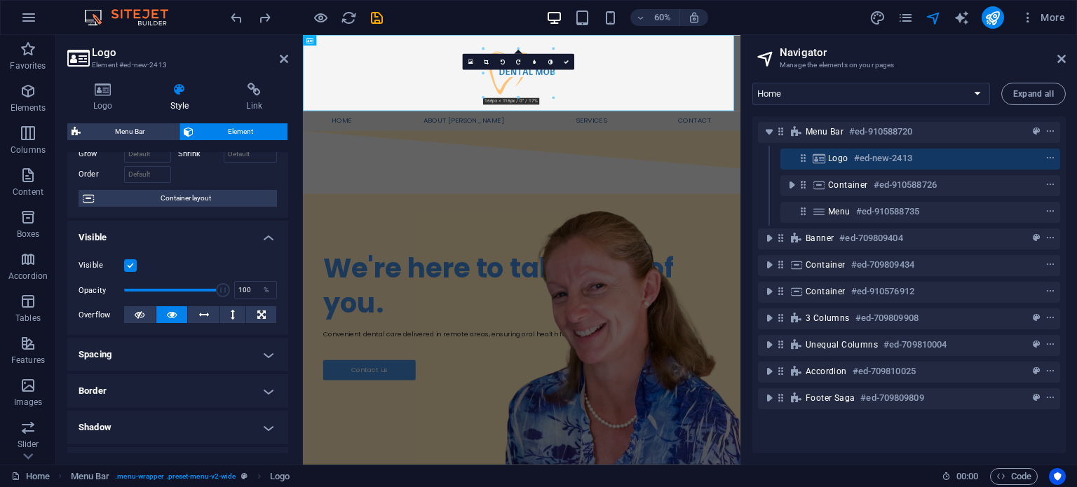
scroll to position [244, 0]
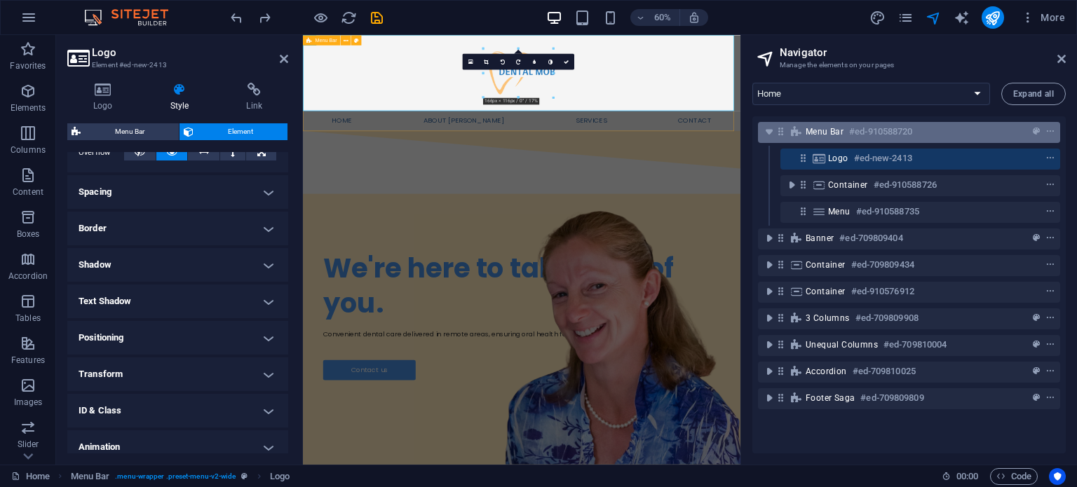
click at [865, 134] on h6 "#ed-910588720" at bounding box center [880, 131] width 63 height 17
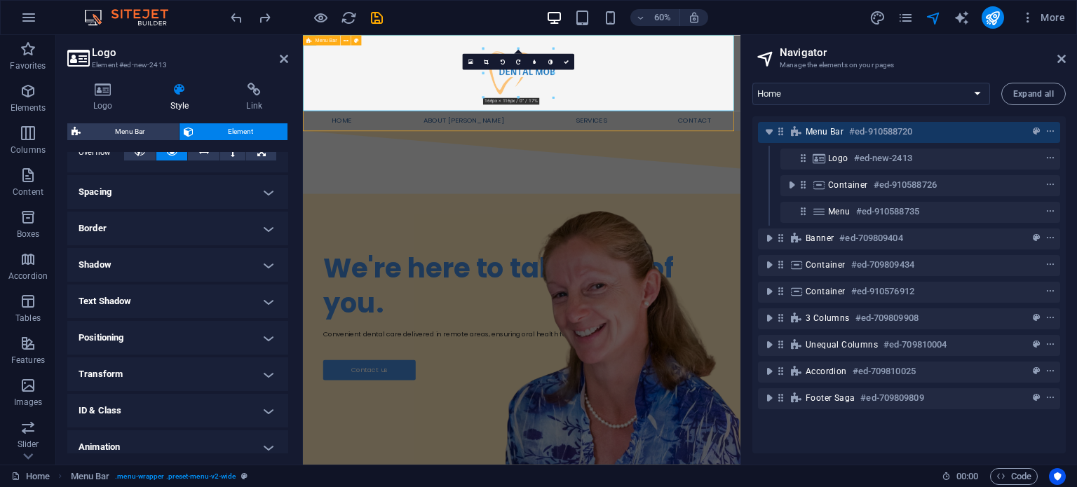
click at [865, 134] on h6 "#ed-910588720" at bounding box center [880, 131] width 63 height 17
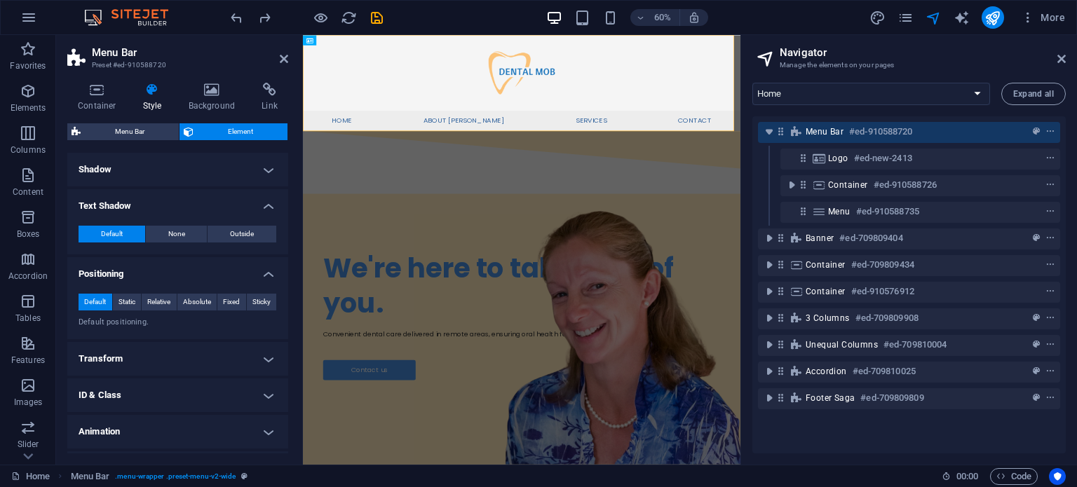
scroll to position [249, 0]
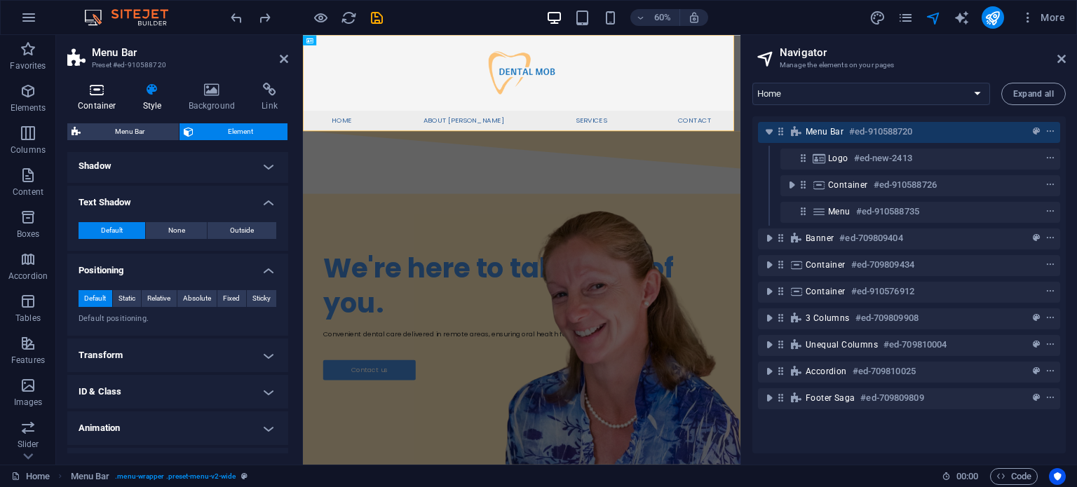
click at [95, 94] on icon at bounding box center [97, 90] width 60 height 14
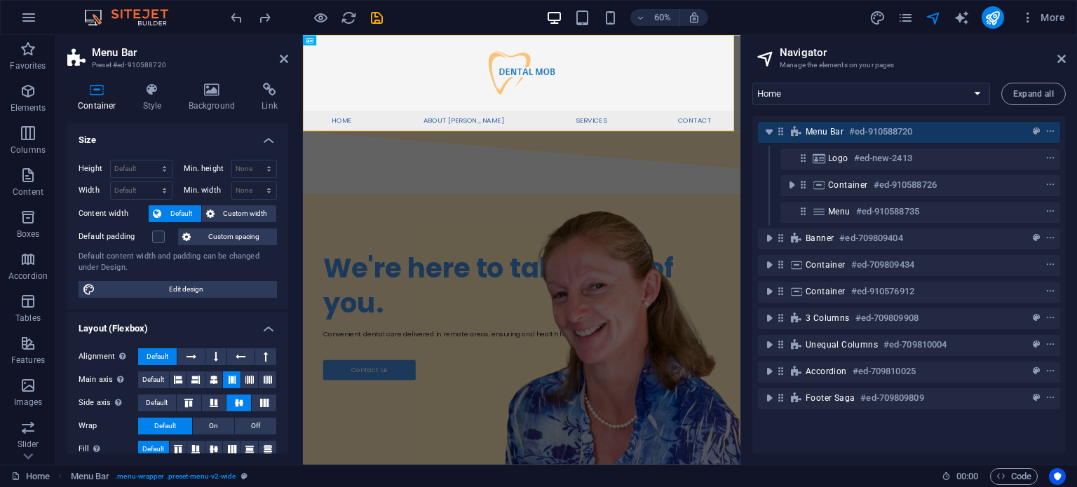
scroll to position [121, 0]
